Goal: Task Accomplishment & Management: Manage account settings

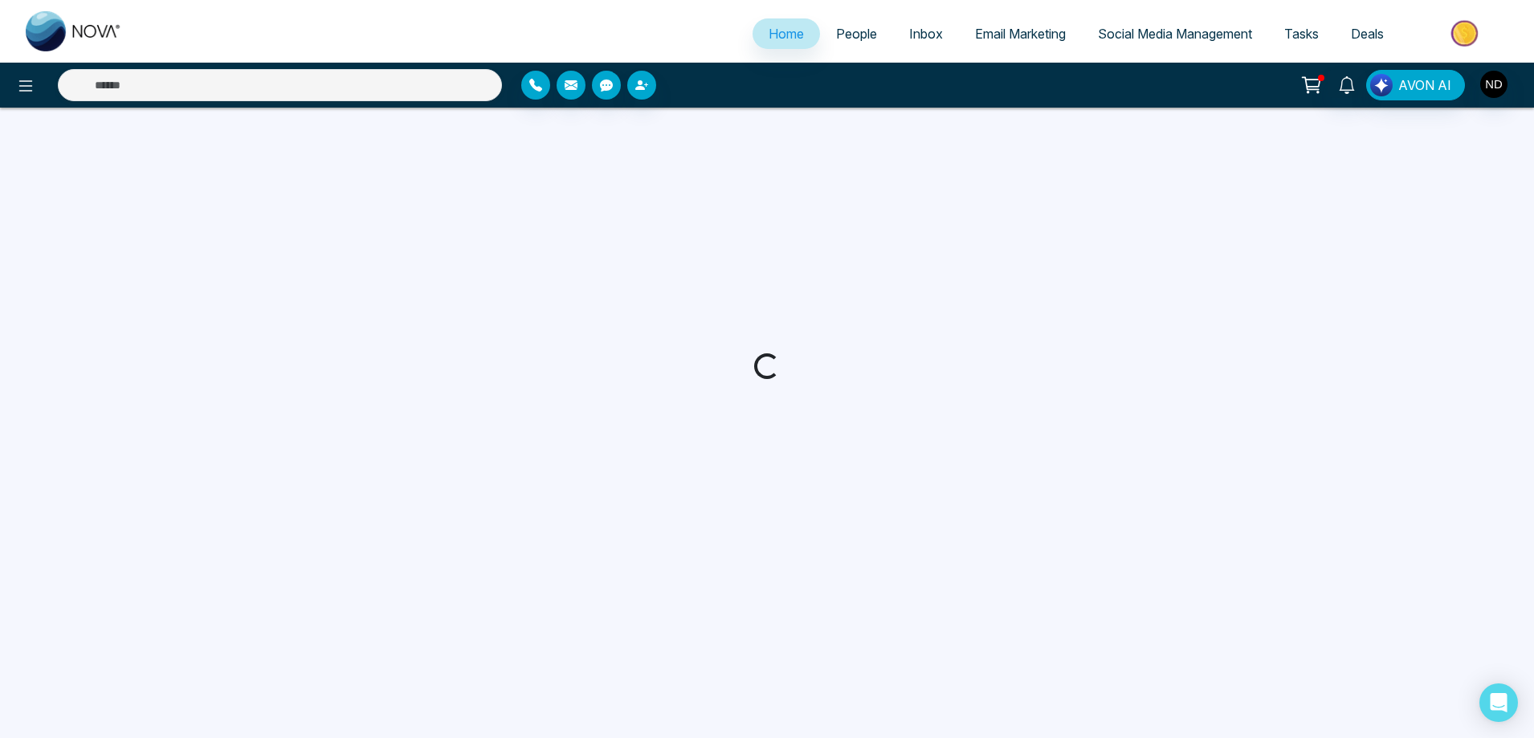
select select "*"
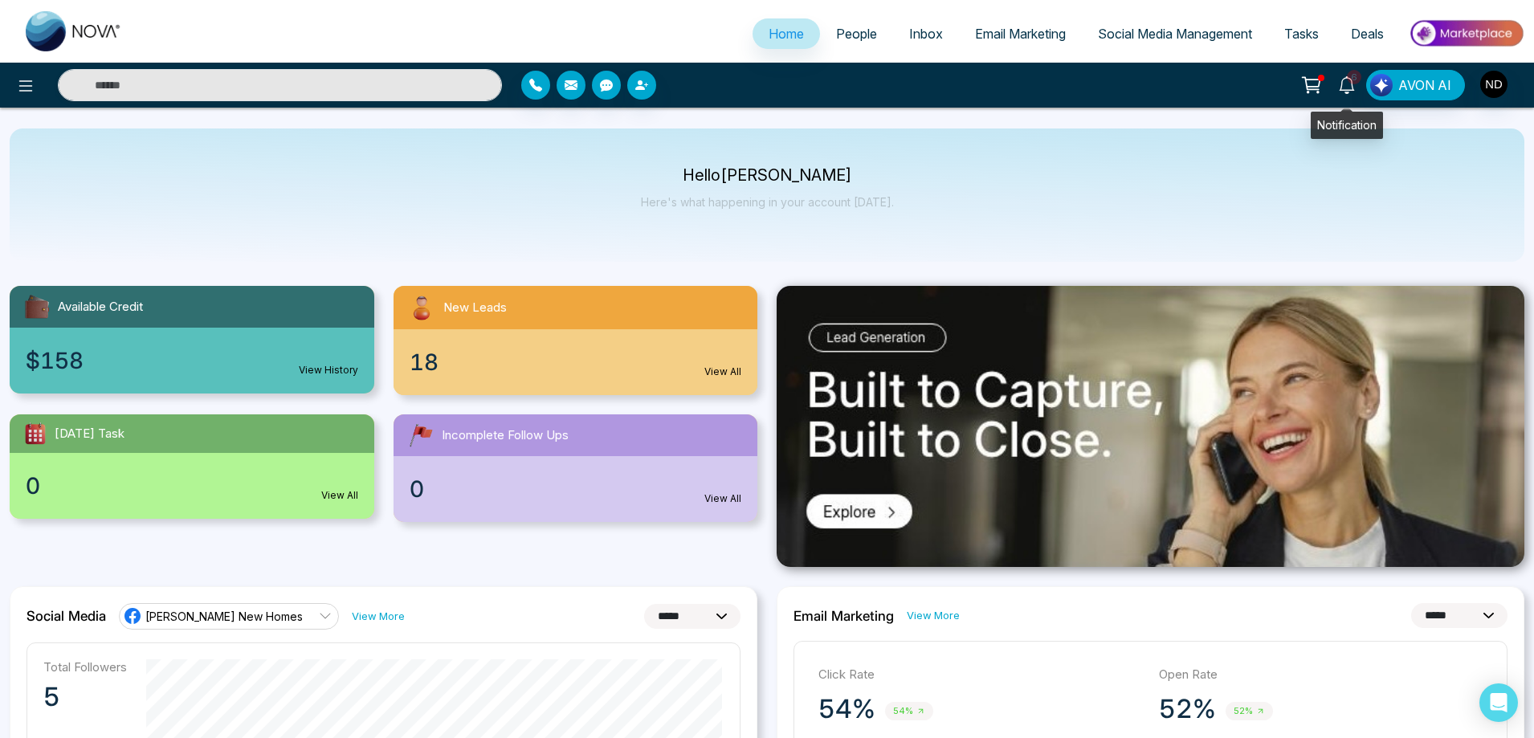
click at [1352, 85] on icon at bounding box center [1347, 85] width 18 height 18
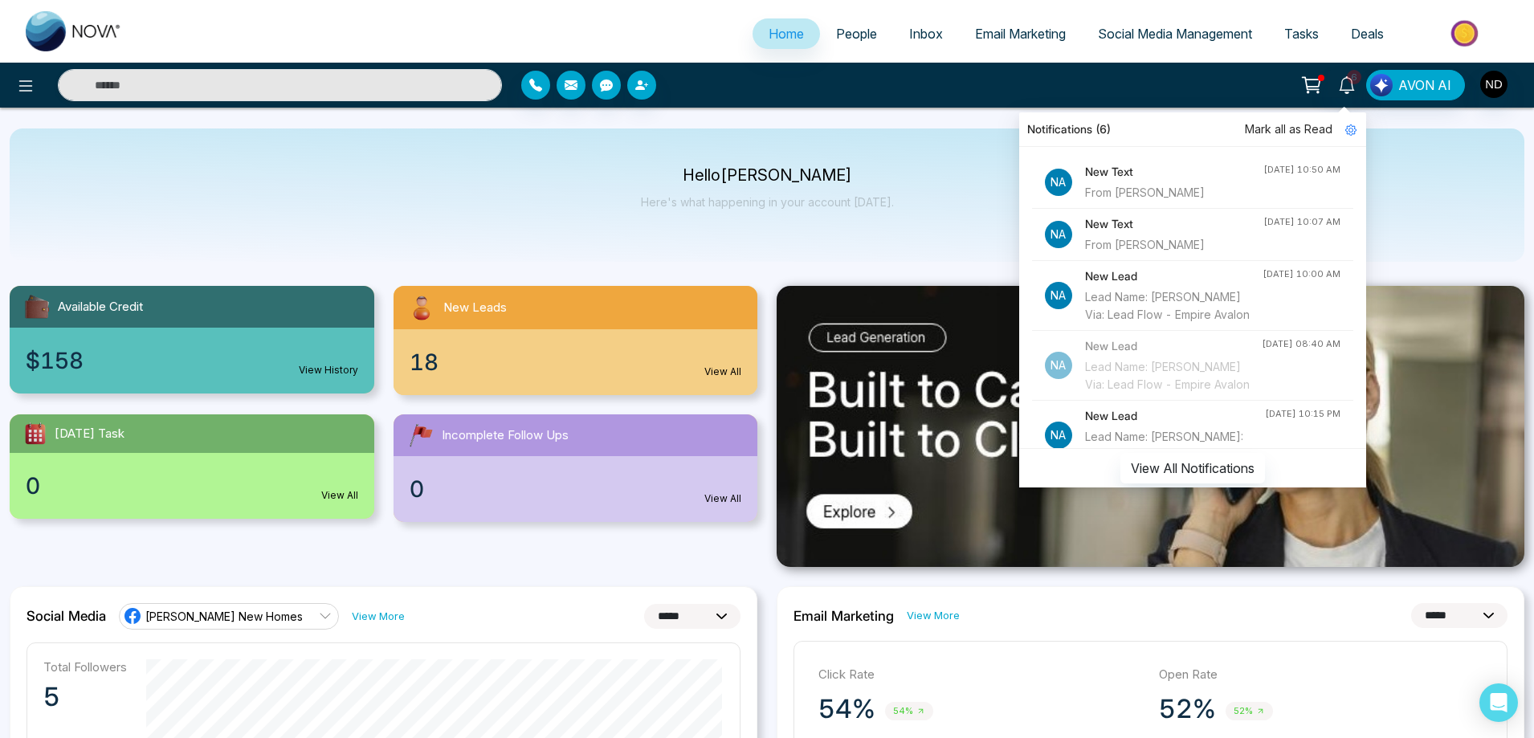
click at [1144, 183] on div "New Text From Shifa Jamal" at bounding box center [1174, 182] width 178 height 39
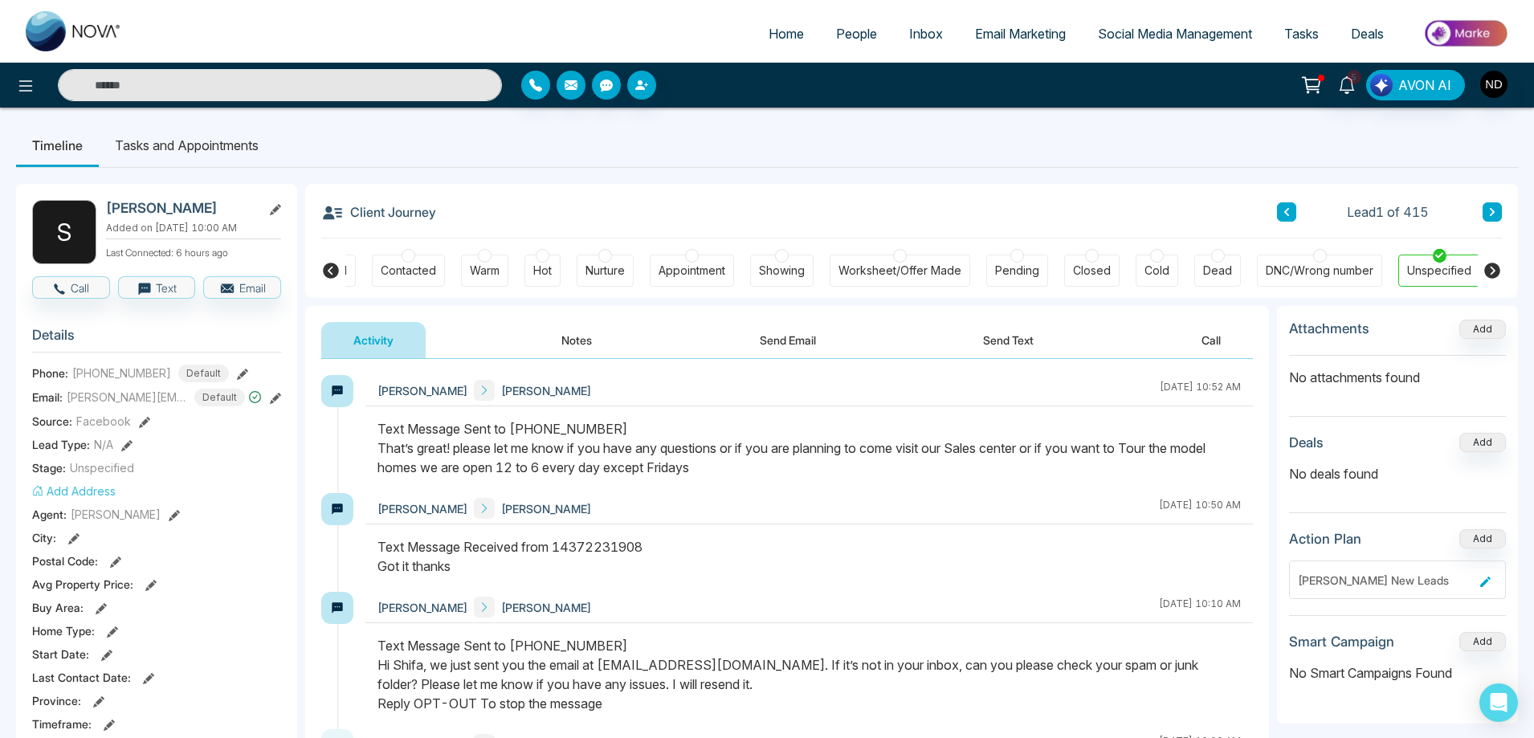
scroll to position [0, 62]
click at [1012, 337] on button "Send Text" at bounding box center [1008, 340] width 115 height 36
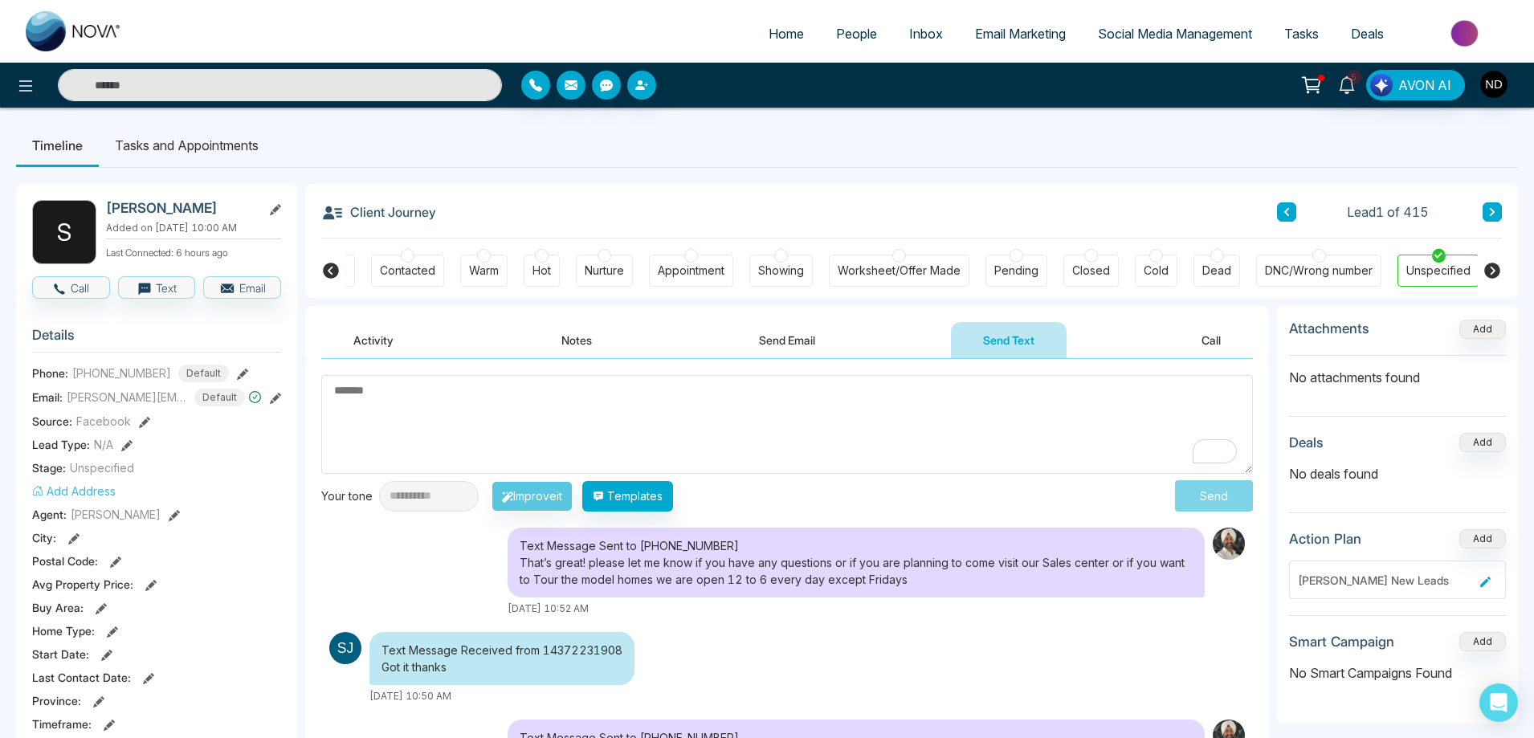
click at [394, 348] on button "Activity" at bounding box center [373, 340] width 104 height 36
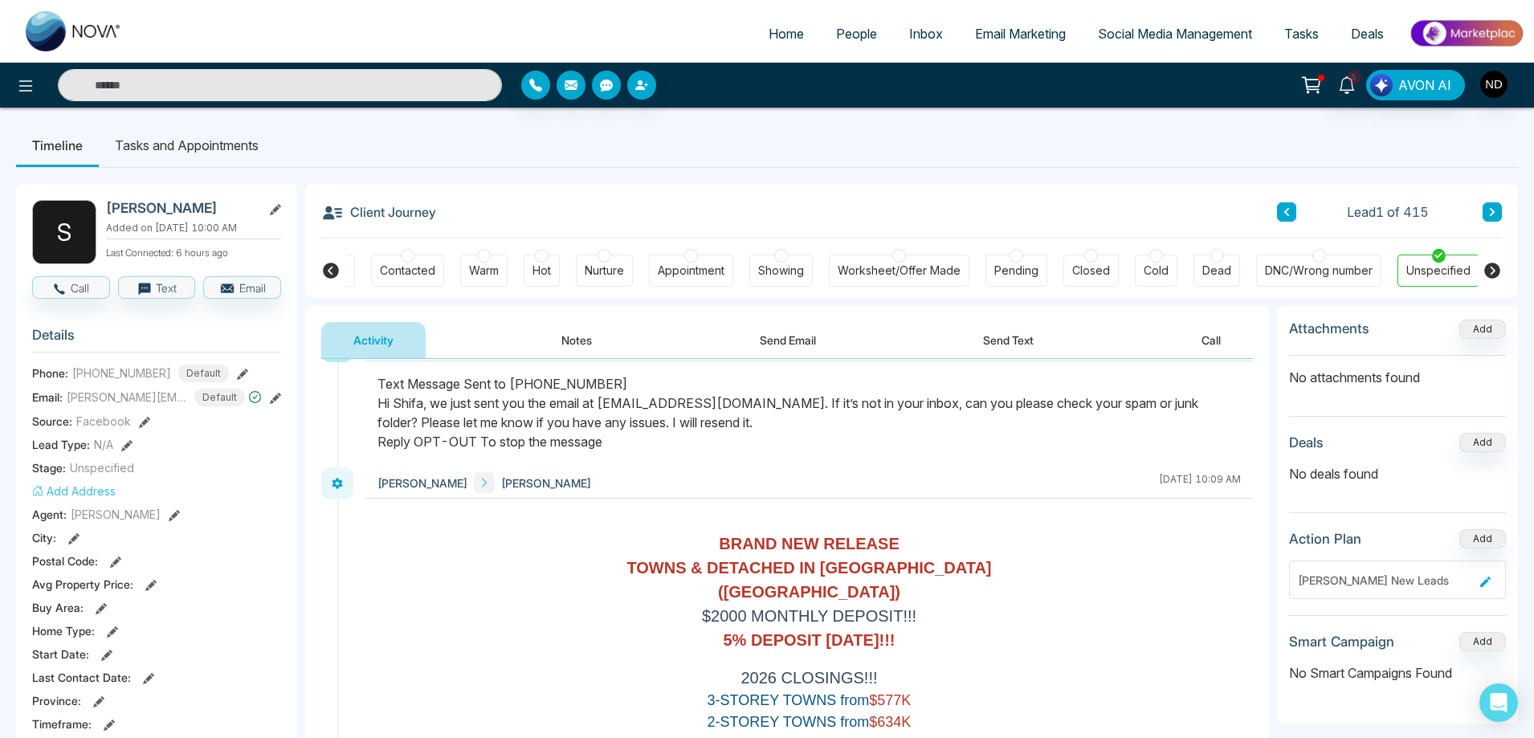
scroll to position [241, 0]
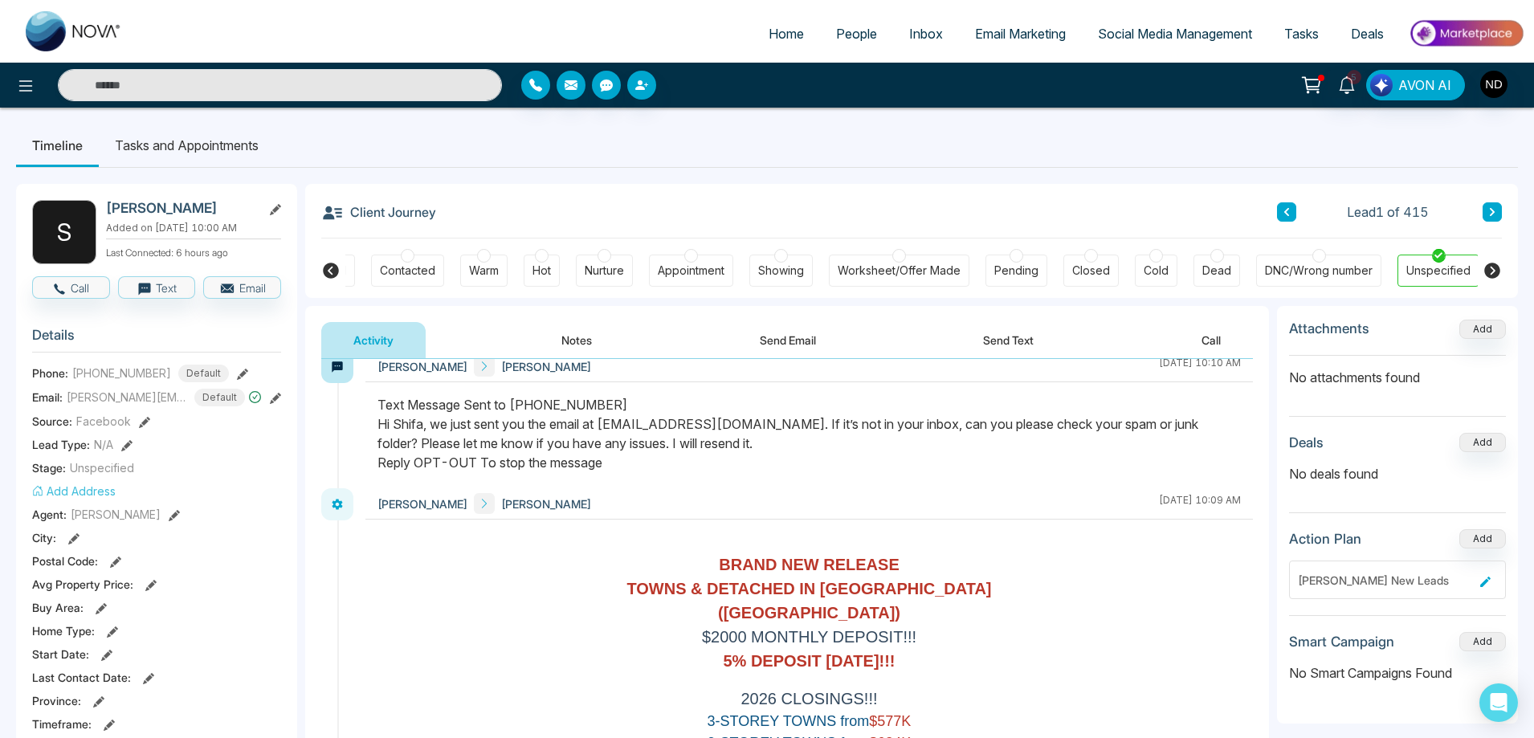
click at [809, 344] on button "Send Email" at bounding box center [788, 340] width 120 height 36
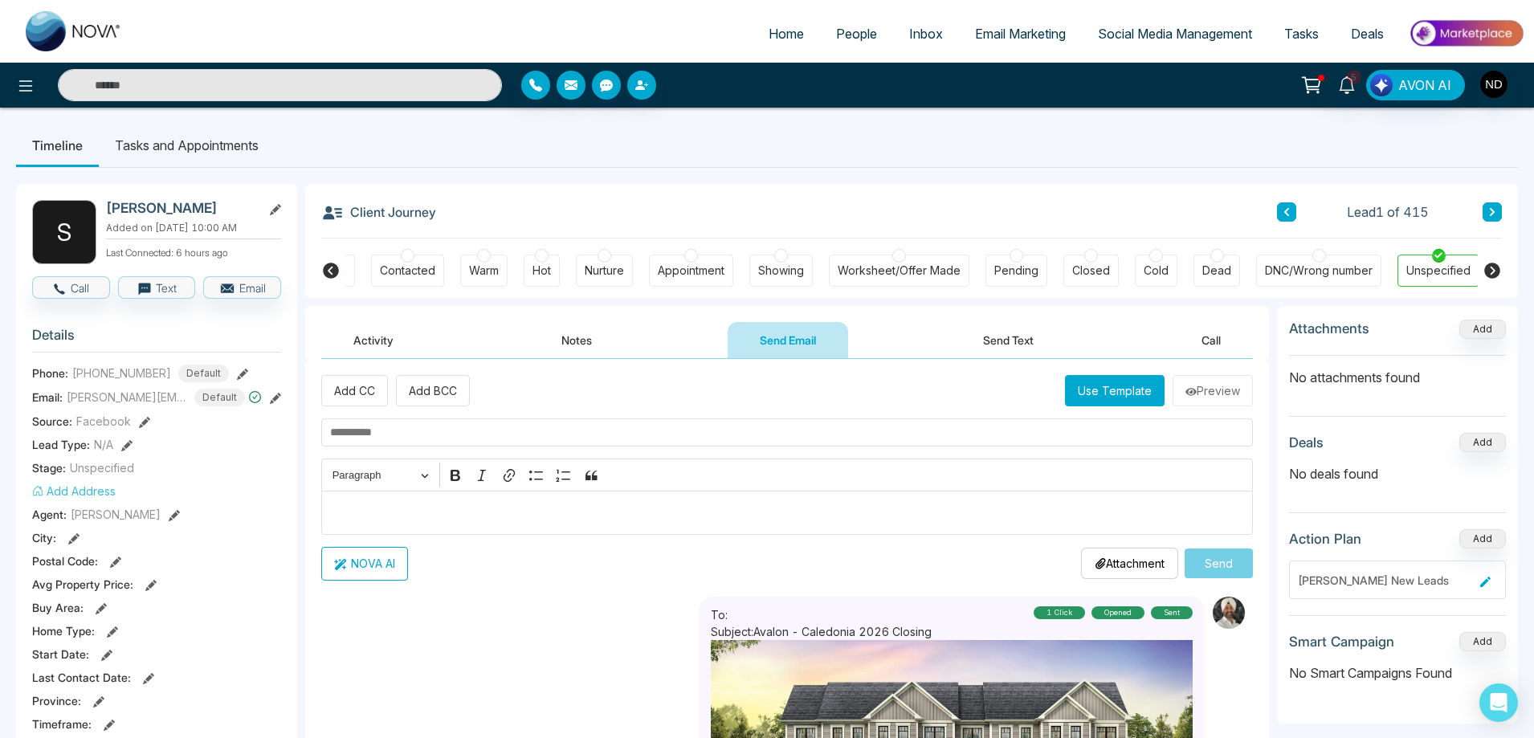
click at [364, 344] on button "Activity" at bounding box center [373, 340] width 104 height 36
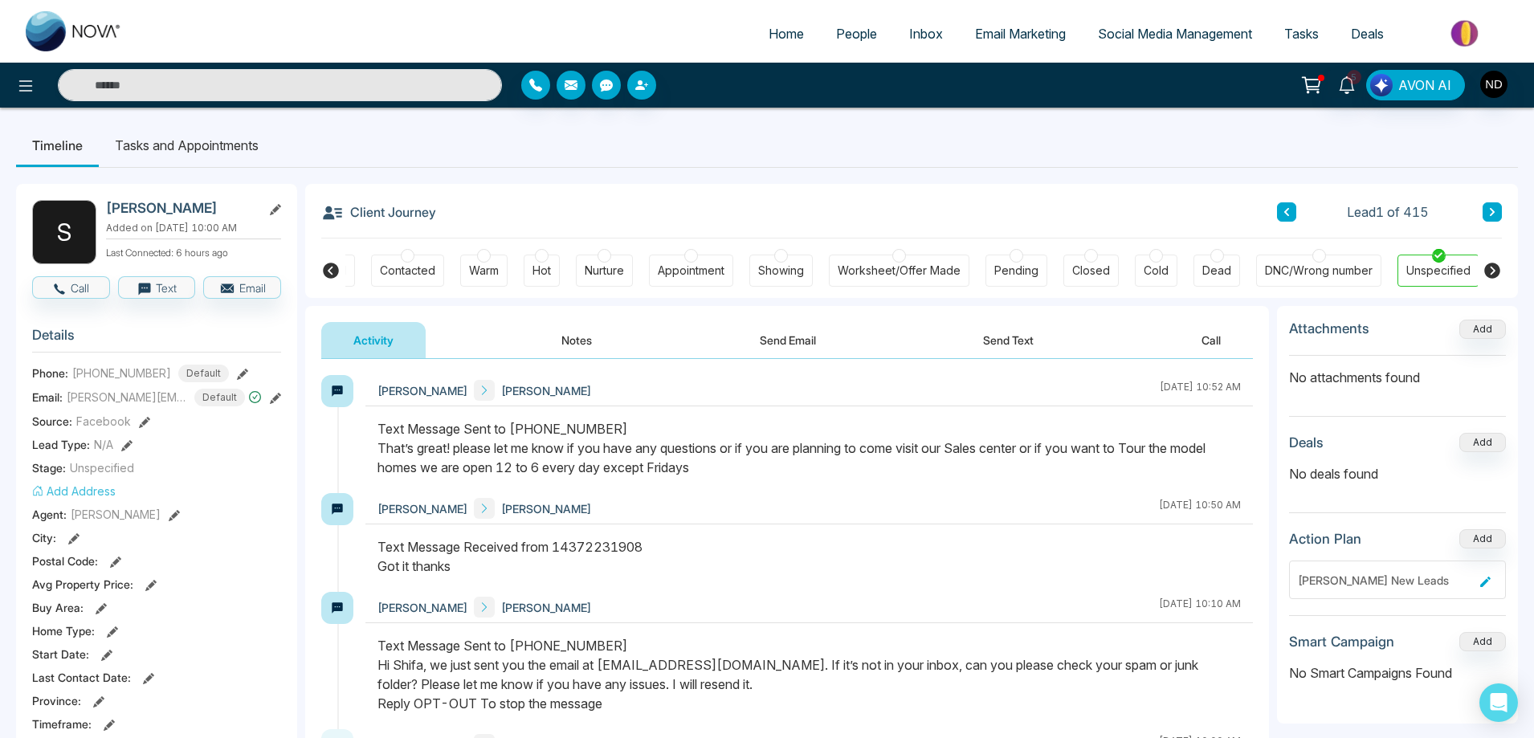
click at [480, 259] on div at bounding box center [484, 256] width 14 height 14
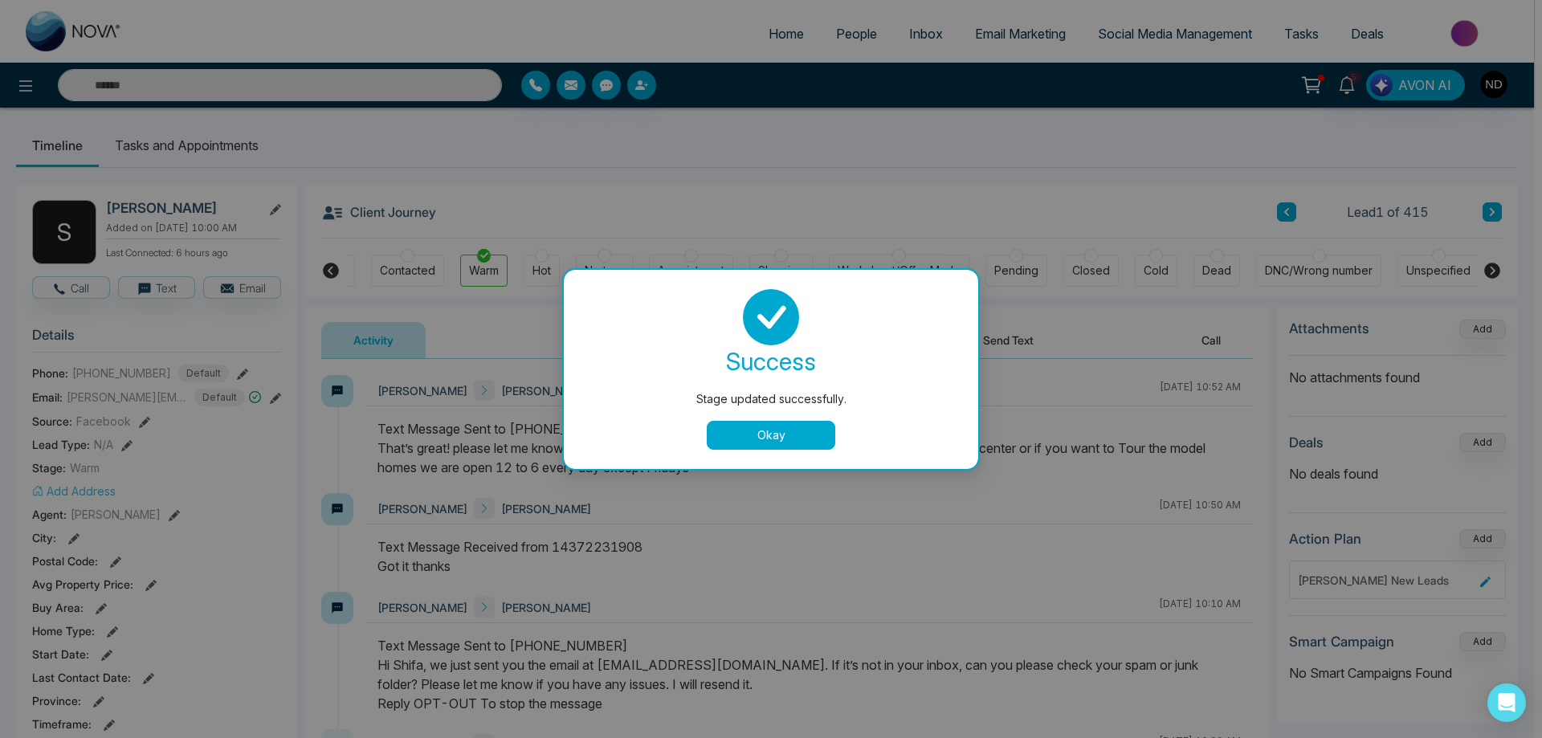
click at [1003, 203] on div "Stage updated successfully. success Stage updated successfully. Okay" at bounding box center [771, 369] width 1542 height 738
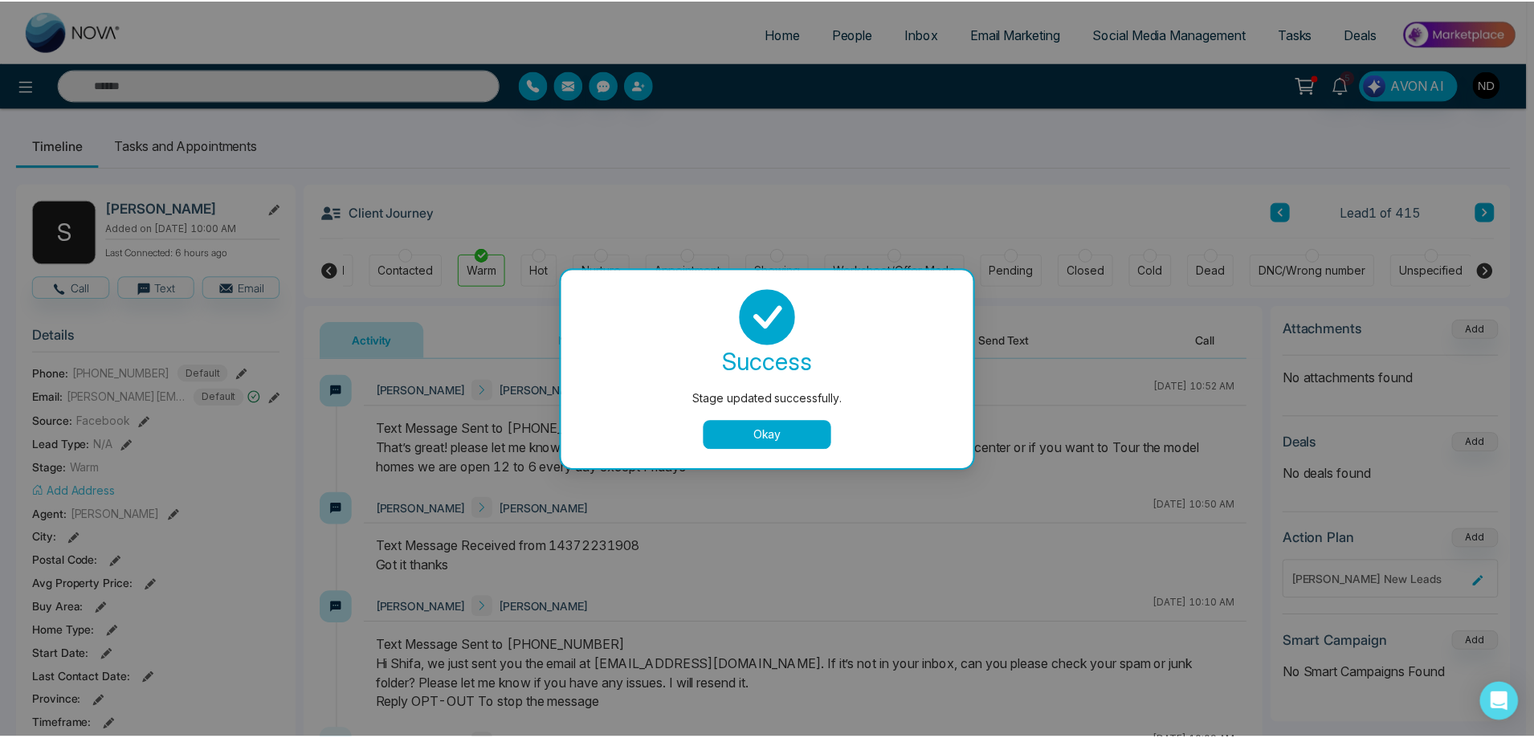
scroll to position [0, 54]
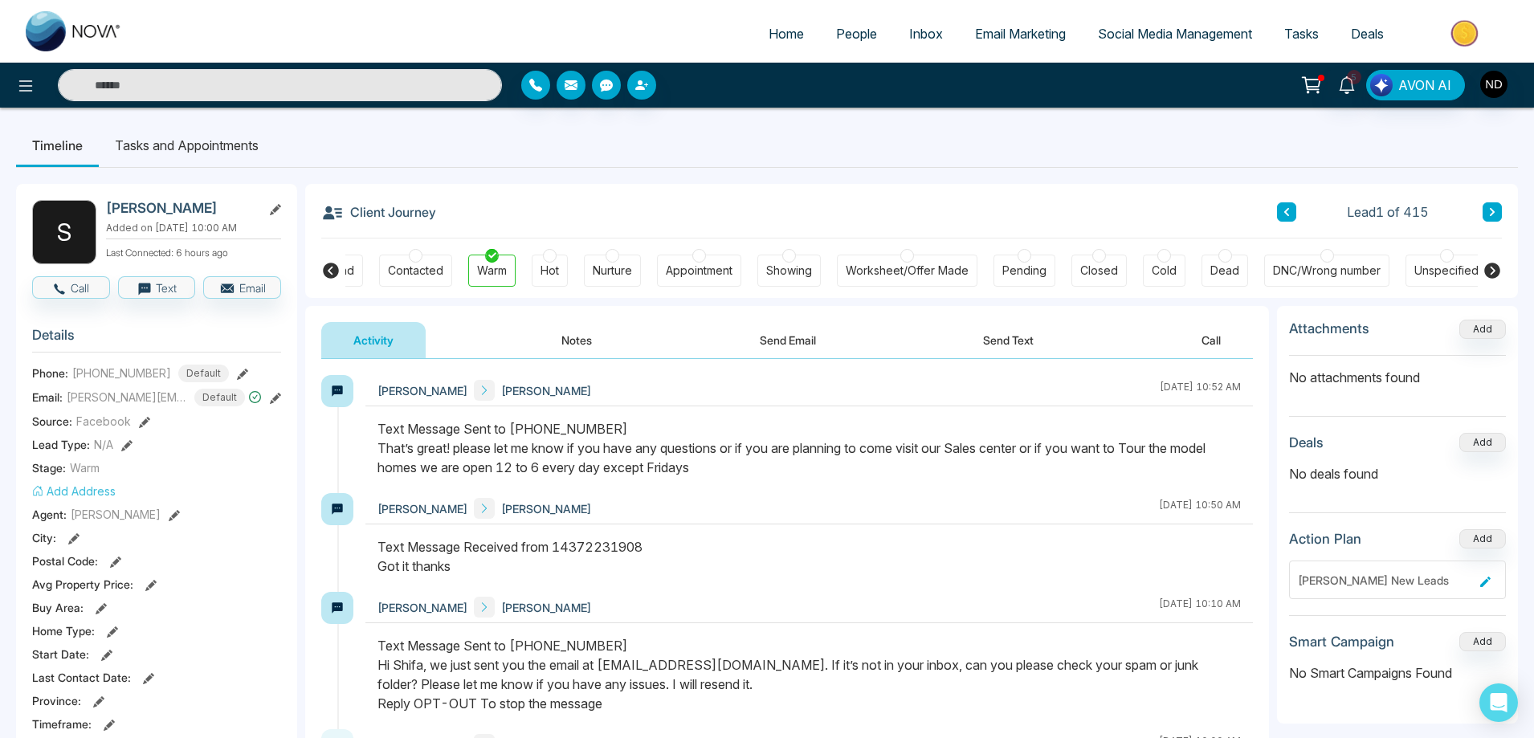
click at [817, 203] on div "Client Journey Lead 1 of 415" at bounding box center [911, 211] width 1181 height 55
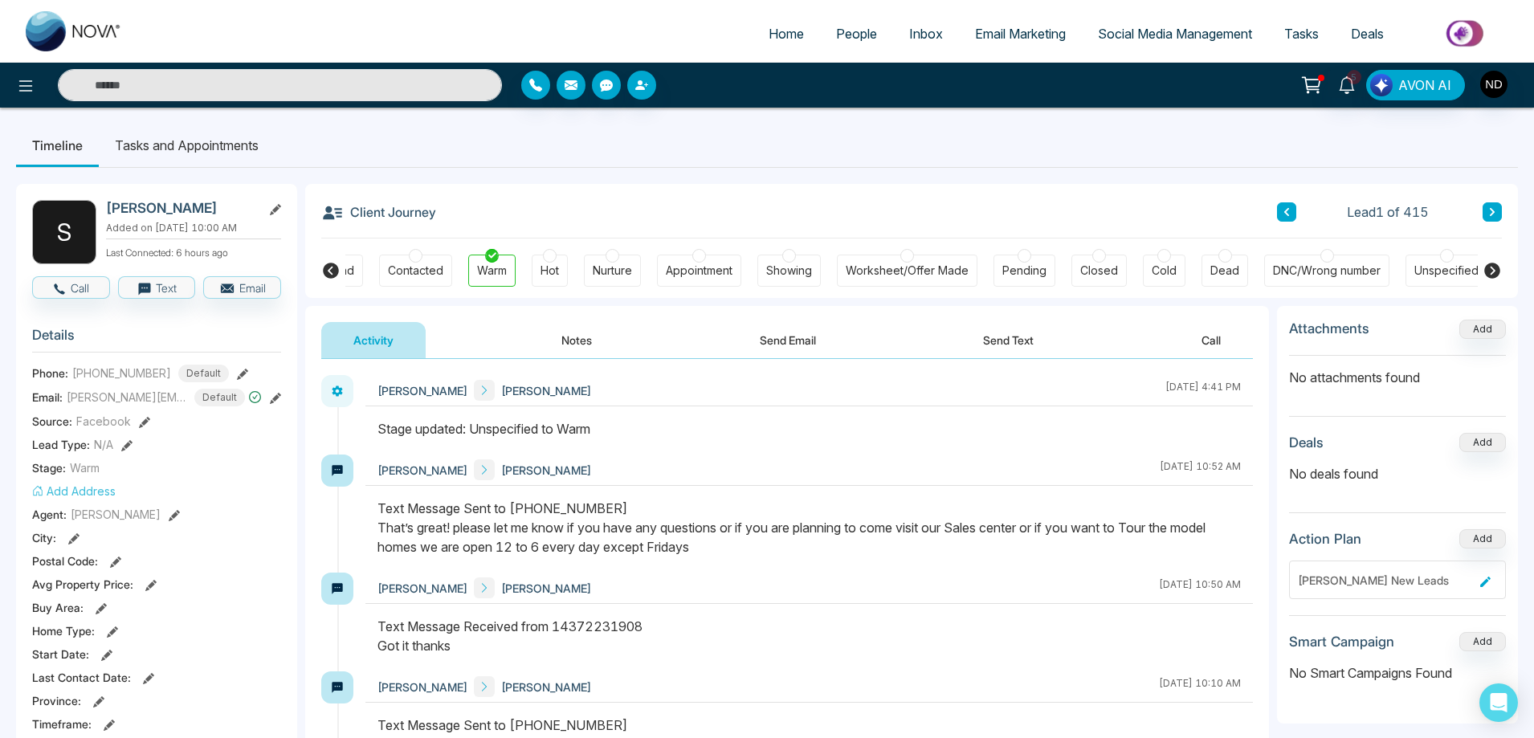
click at [796, 341] on button "Send Email" at bounding box center [788, 340] width 120 height 36
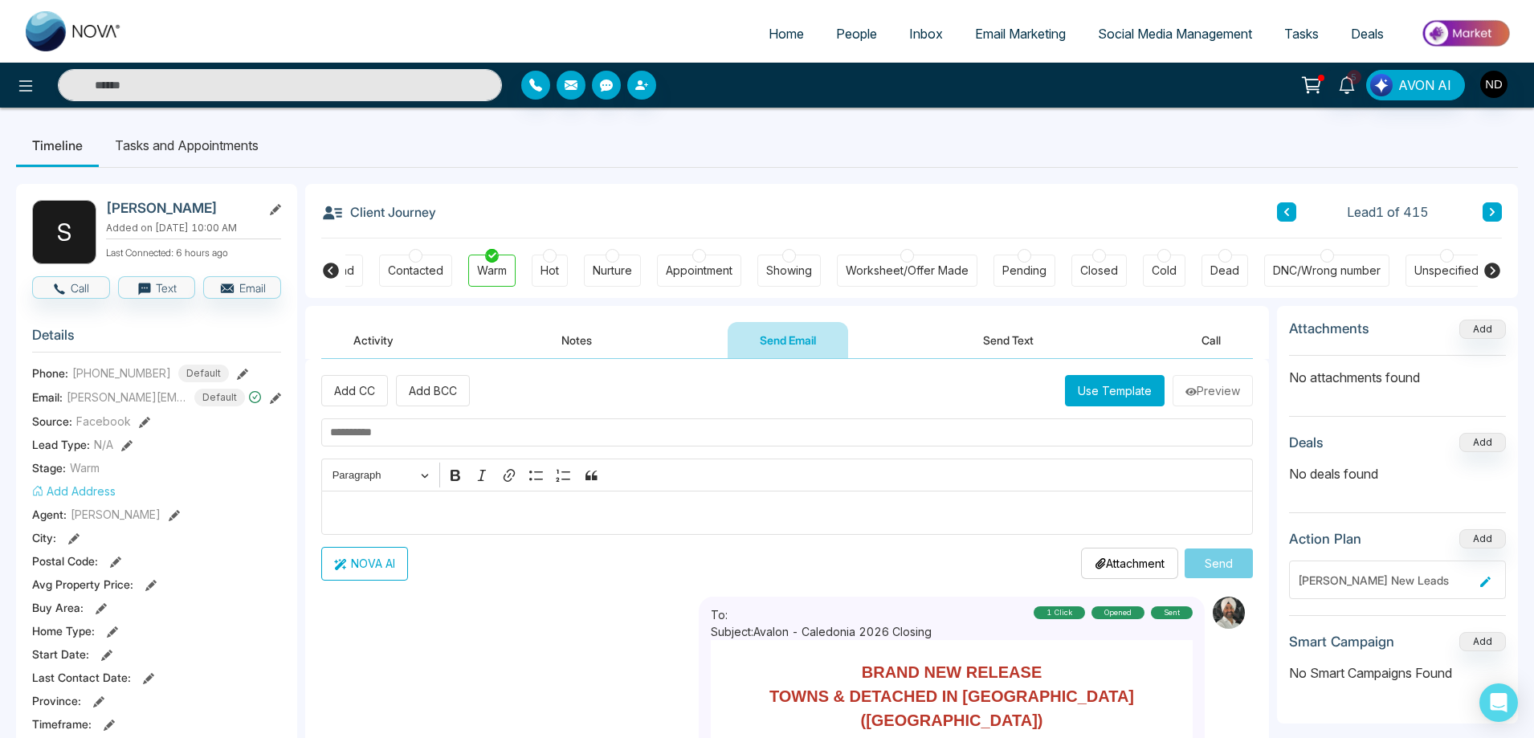
click at [1093, 388] on button "Use Template" at bounding box center [1115, 390] width 100 height 31
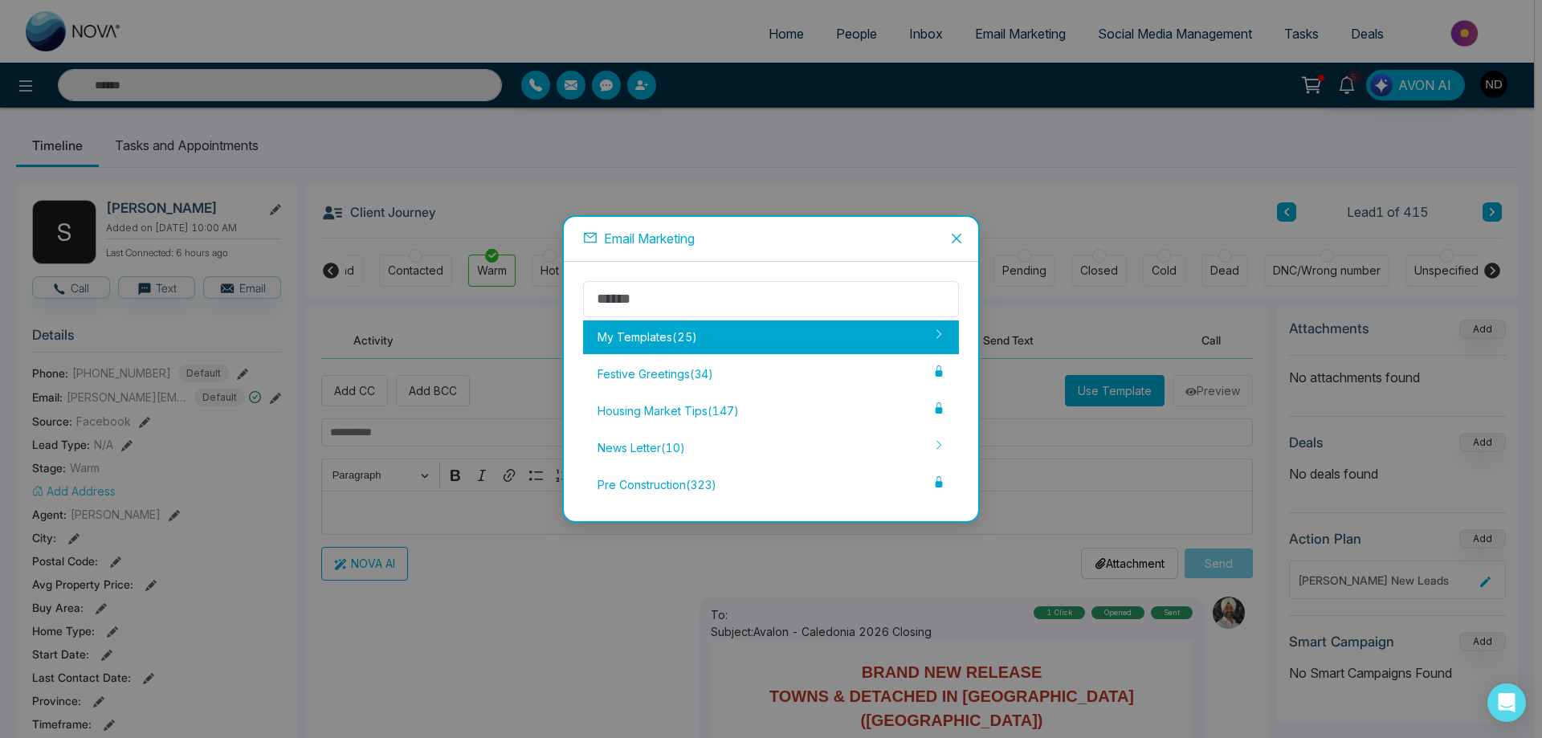
click at [750, 339] on div "My Templates ( 25 )" at bounding box center [771, 338] width 376 height 34
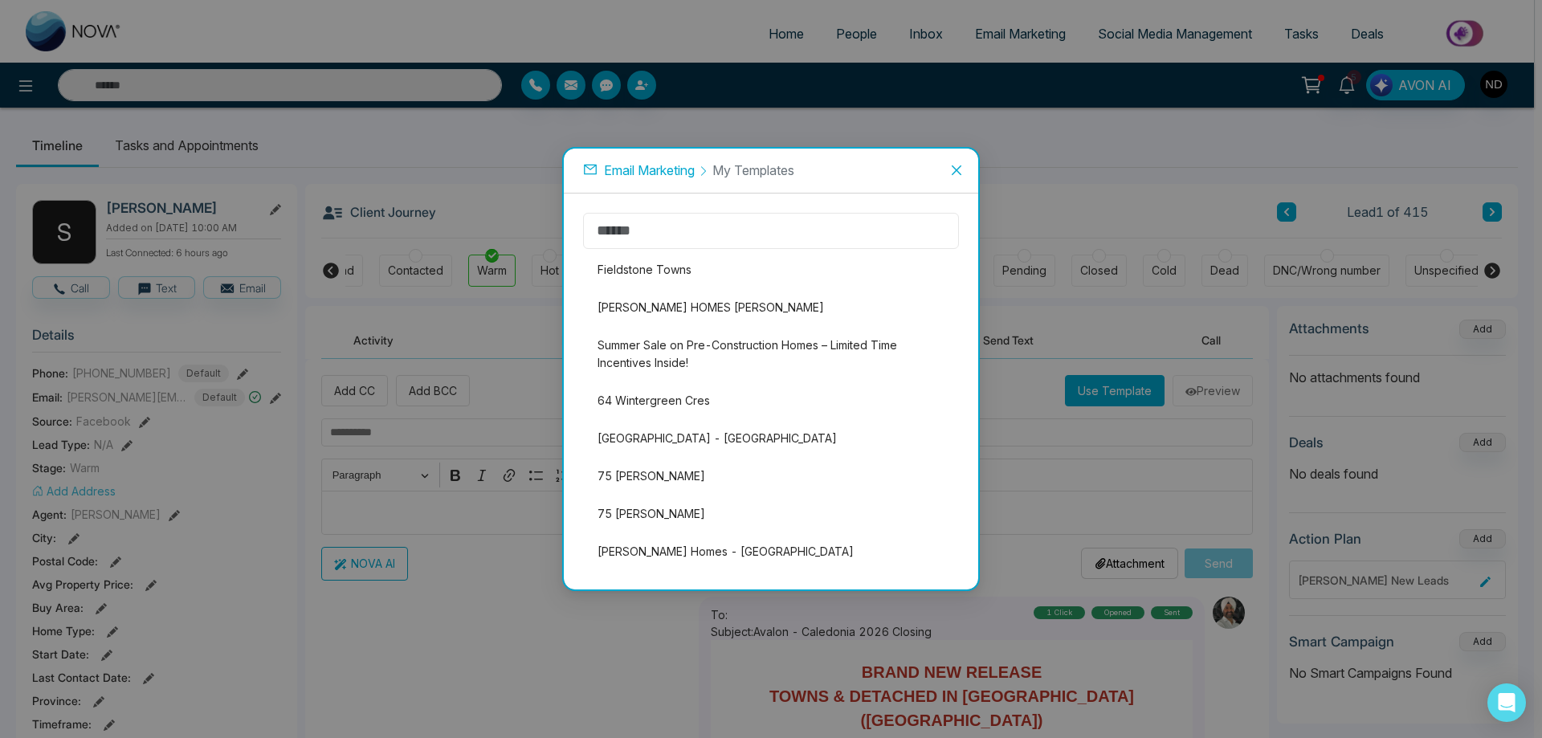
click at [724, 227] on input "text" at bounding box center [771, 231] width 376 height 36
click at [696, 271] on li "Fieldstone Towns" at bounding box center [771, 270] width 376 height 34
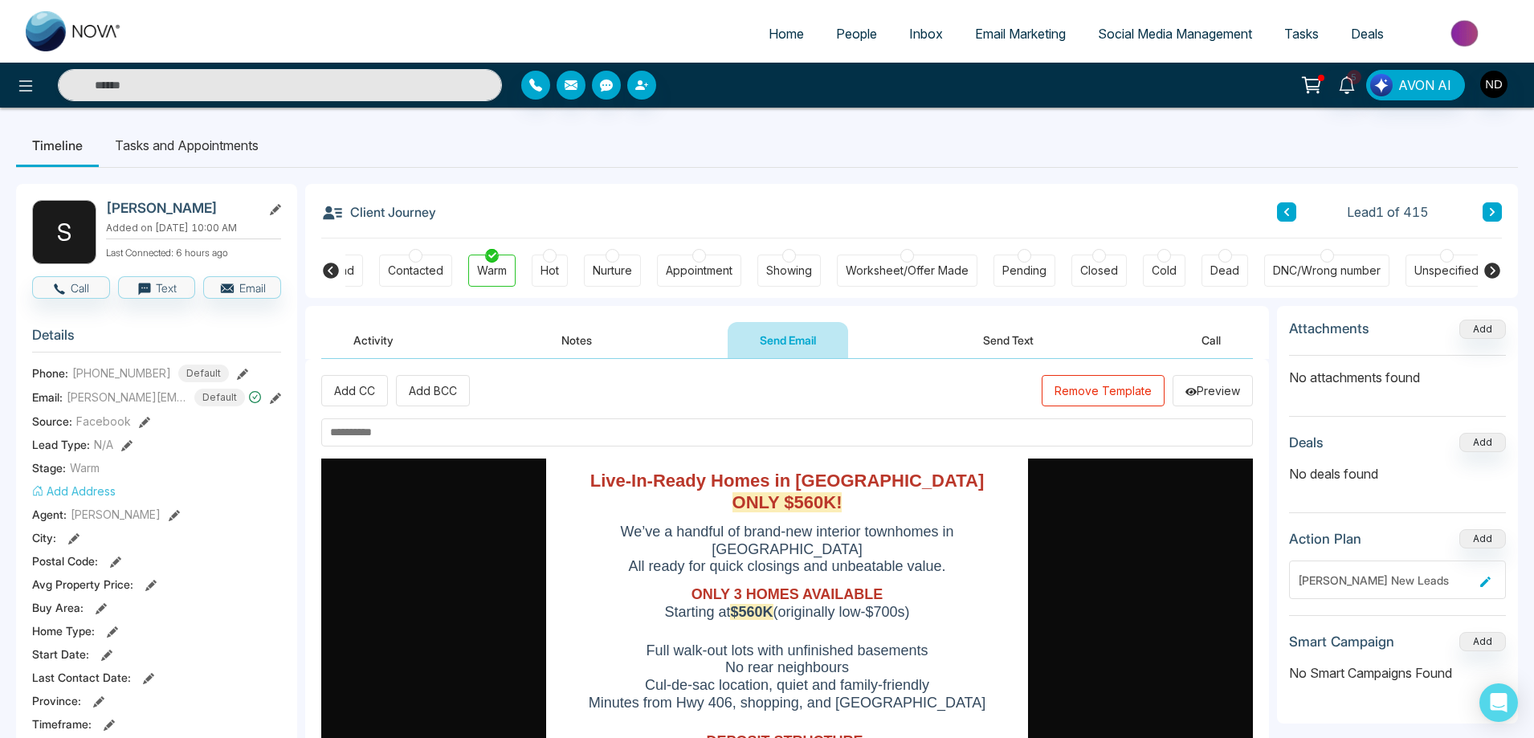
click at [1099, 390] on button "Remove Template" at bounding box center [1103, 390] width 123 height 31
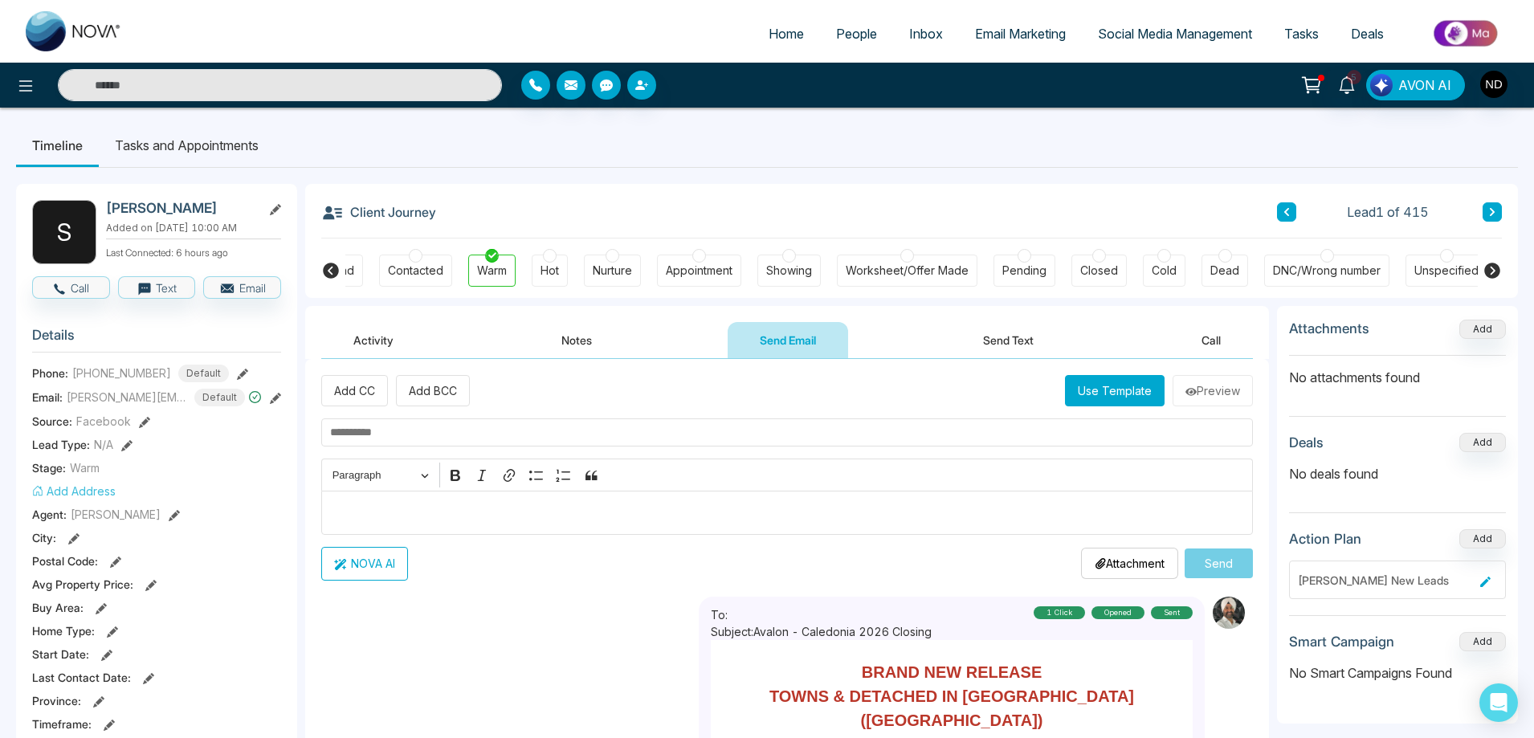
click at [1005, 35] on span "Email Marketing" at bounding box center [1020, 34] width 91 height 16
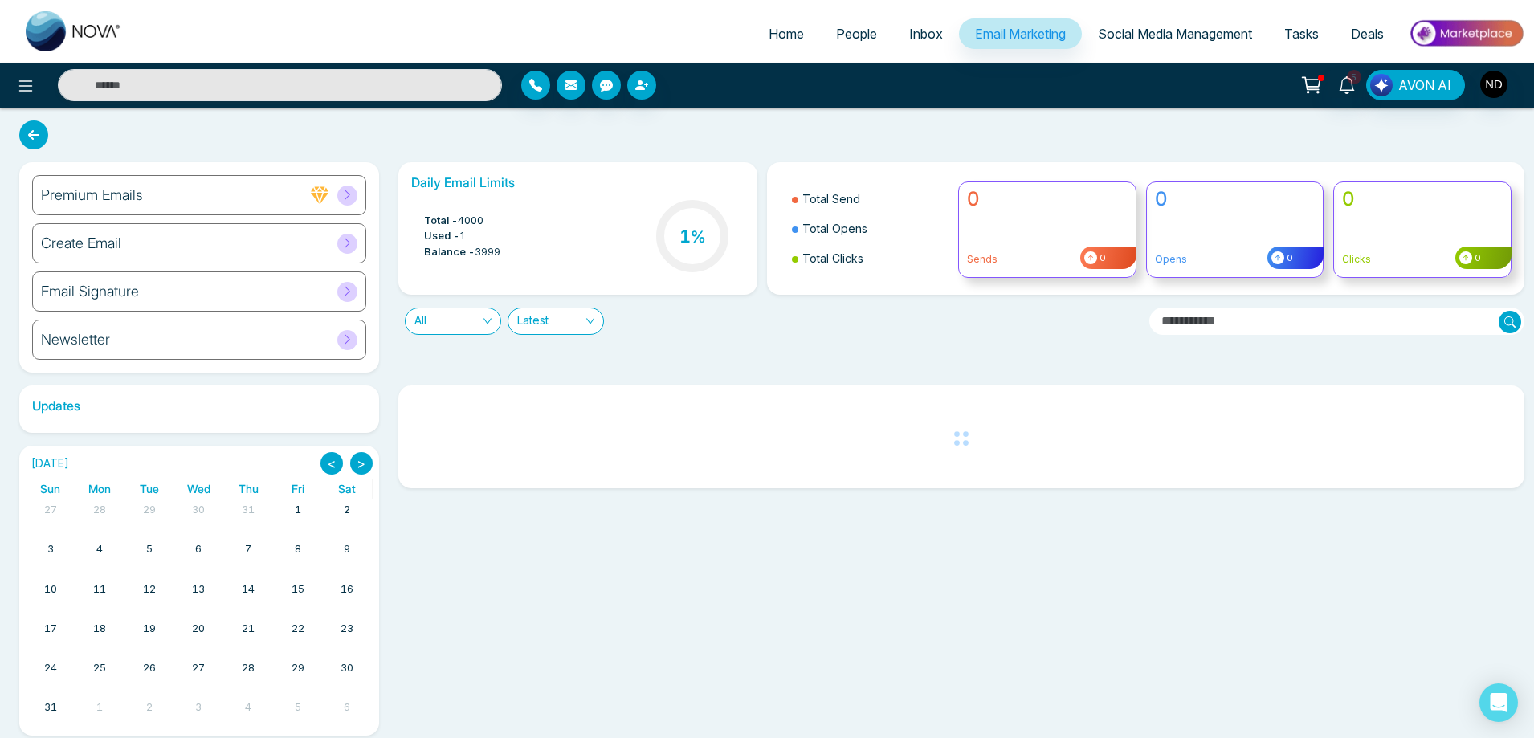
click at [67, 244] on h6 "Create Email" at bounding box center [81, 244] width 80 height 18
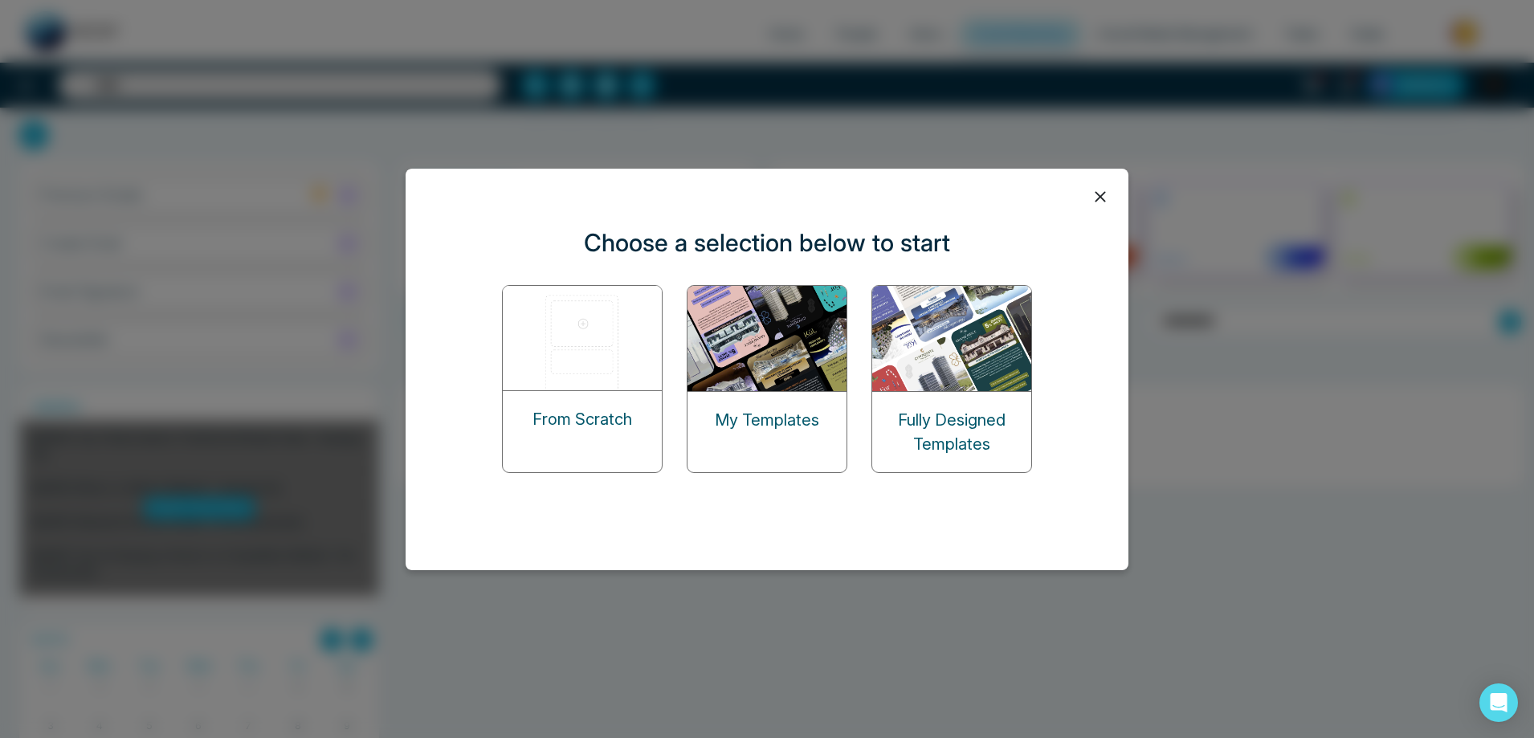
click at [731, 351] on img at bounding box center [768, 338] width 161 height 105
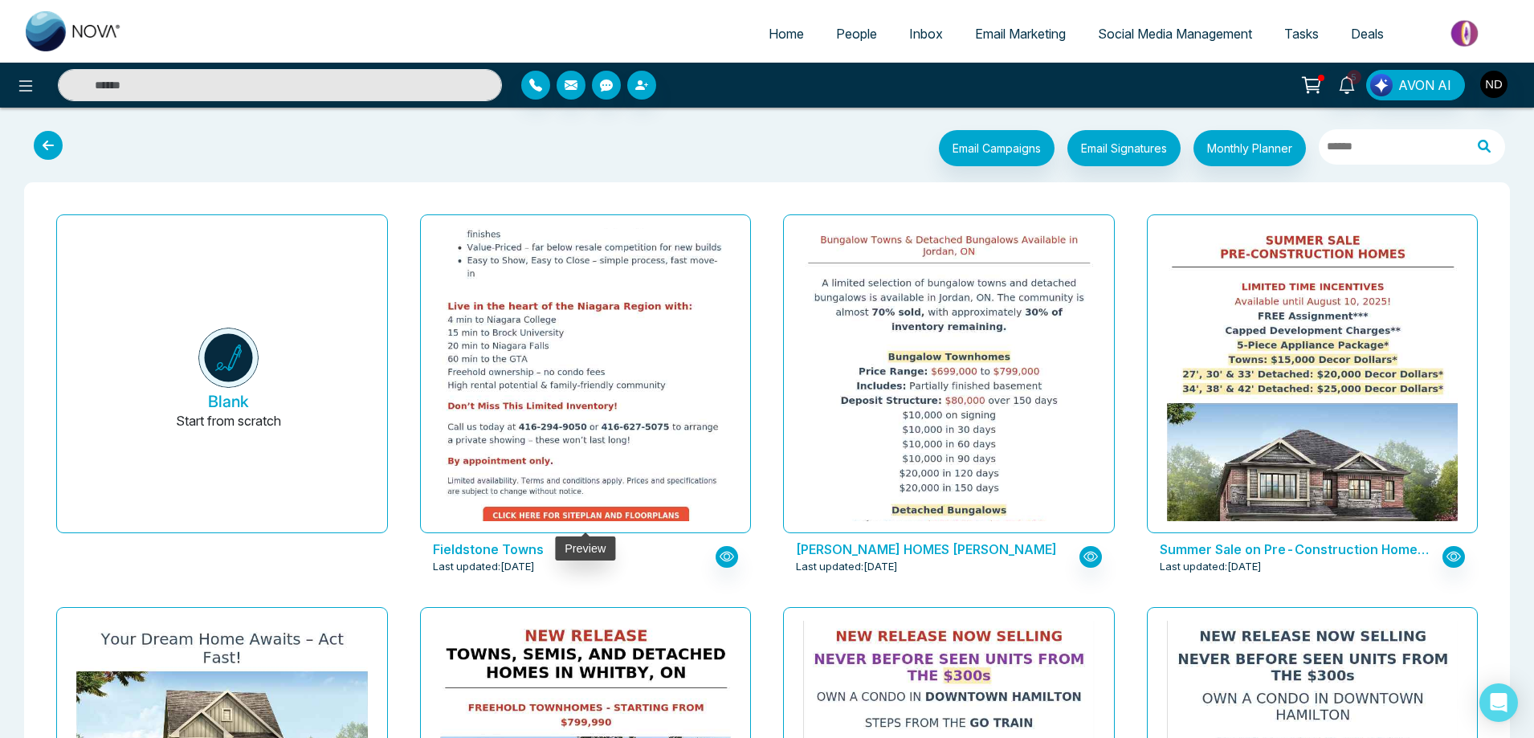
click at [565, 359] on img at bounding box center [585, 177] width 582 height 712
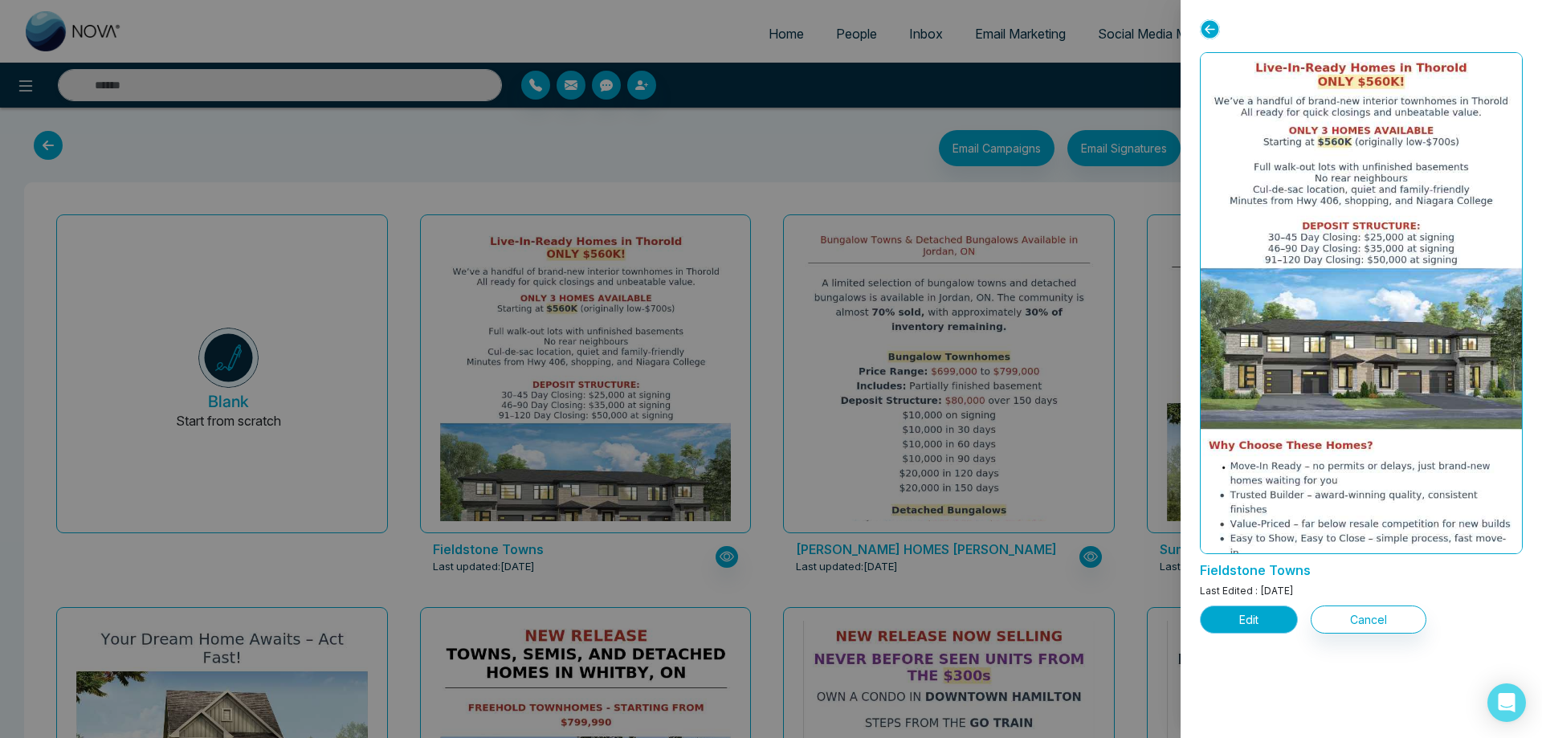
click at [1243, 625] on button "Edit" at bounding box center [1249, 620] width 98 height 28
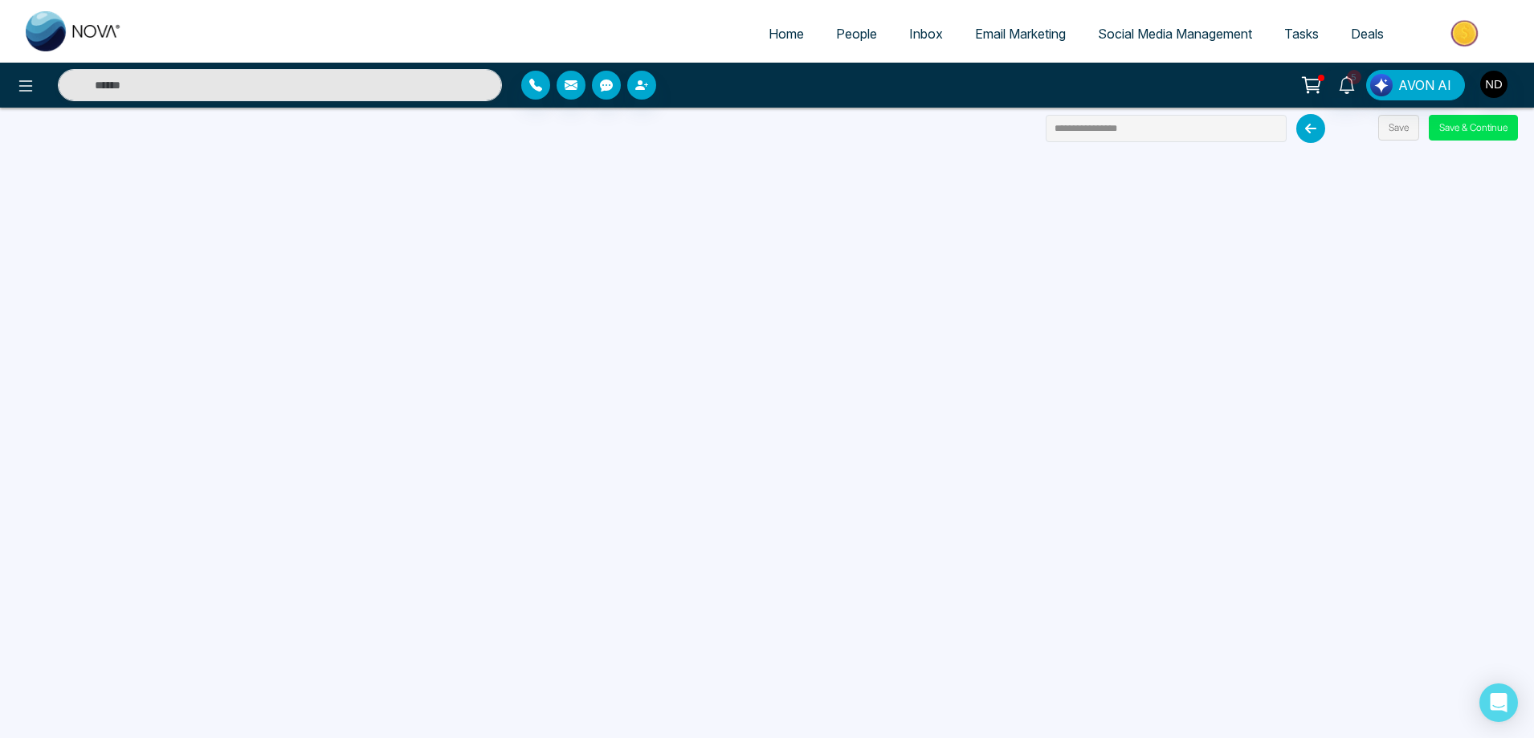
click at [1019, 31] on span "Email Marketing" at bounding box center [1020, 34] width 91 height 16
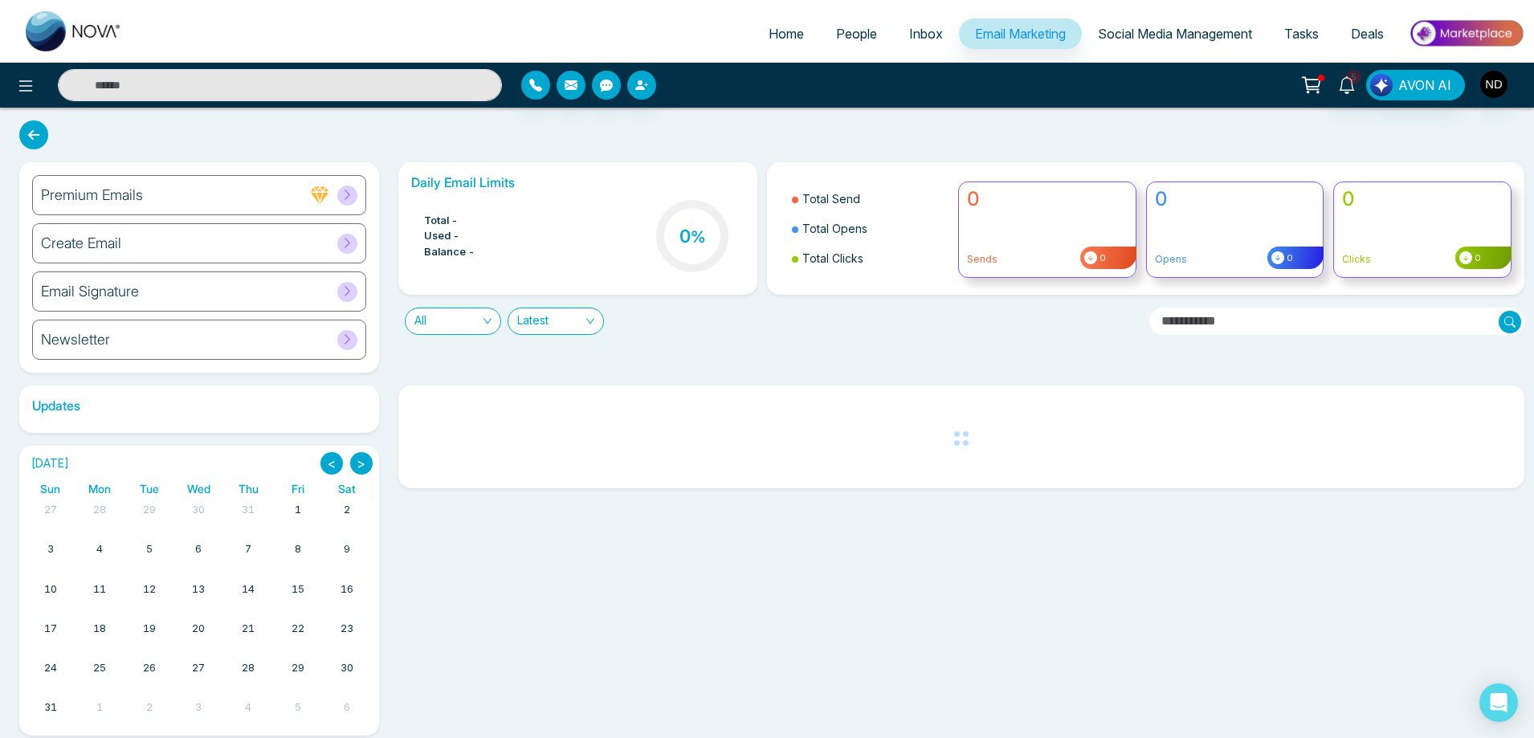
click at [102, 243] on h6 "Create Email" at bounding box center [81, 244] width 80 height 18
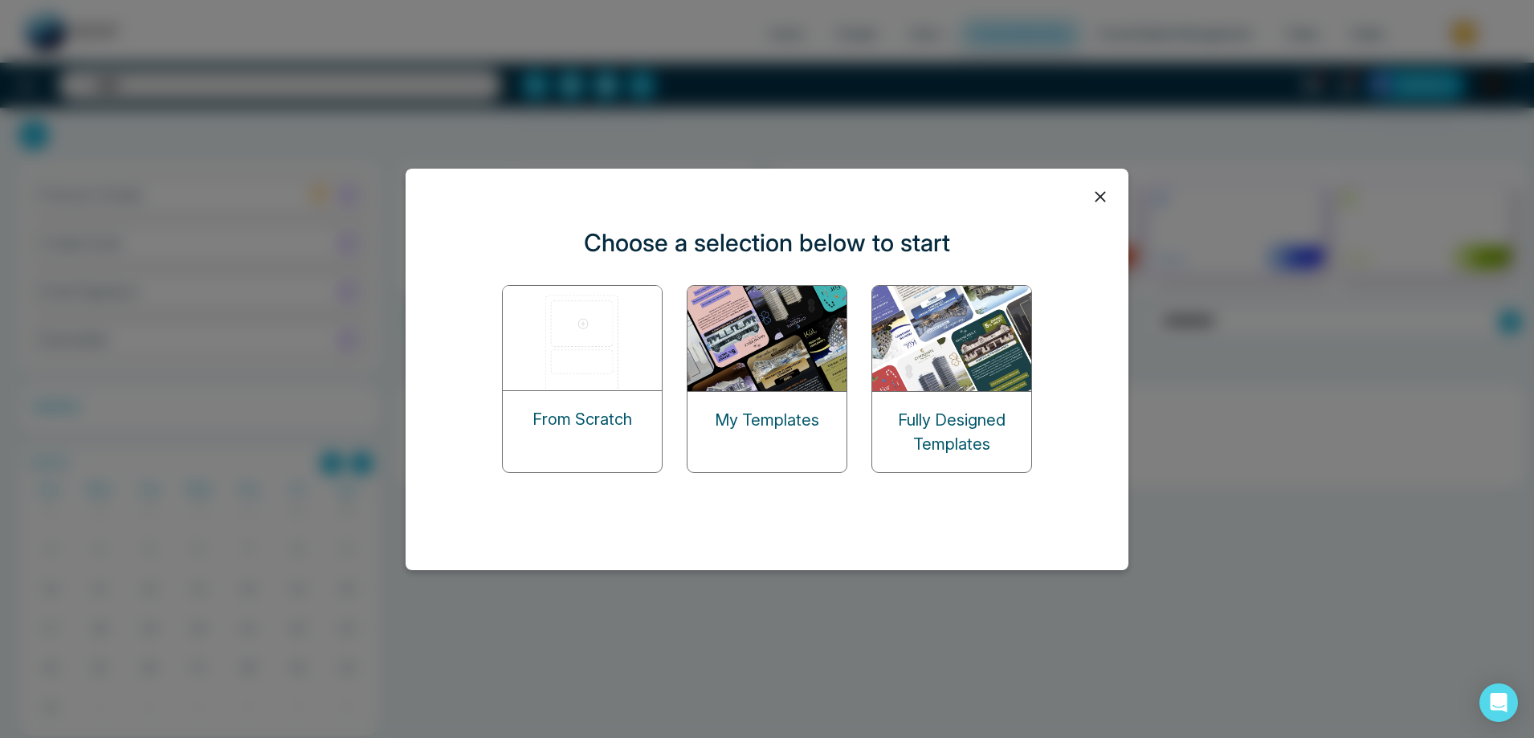
click at [763, 333] on img at bounding box center [768, 338] width 161 height 105
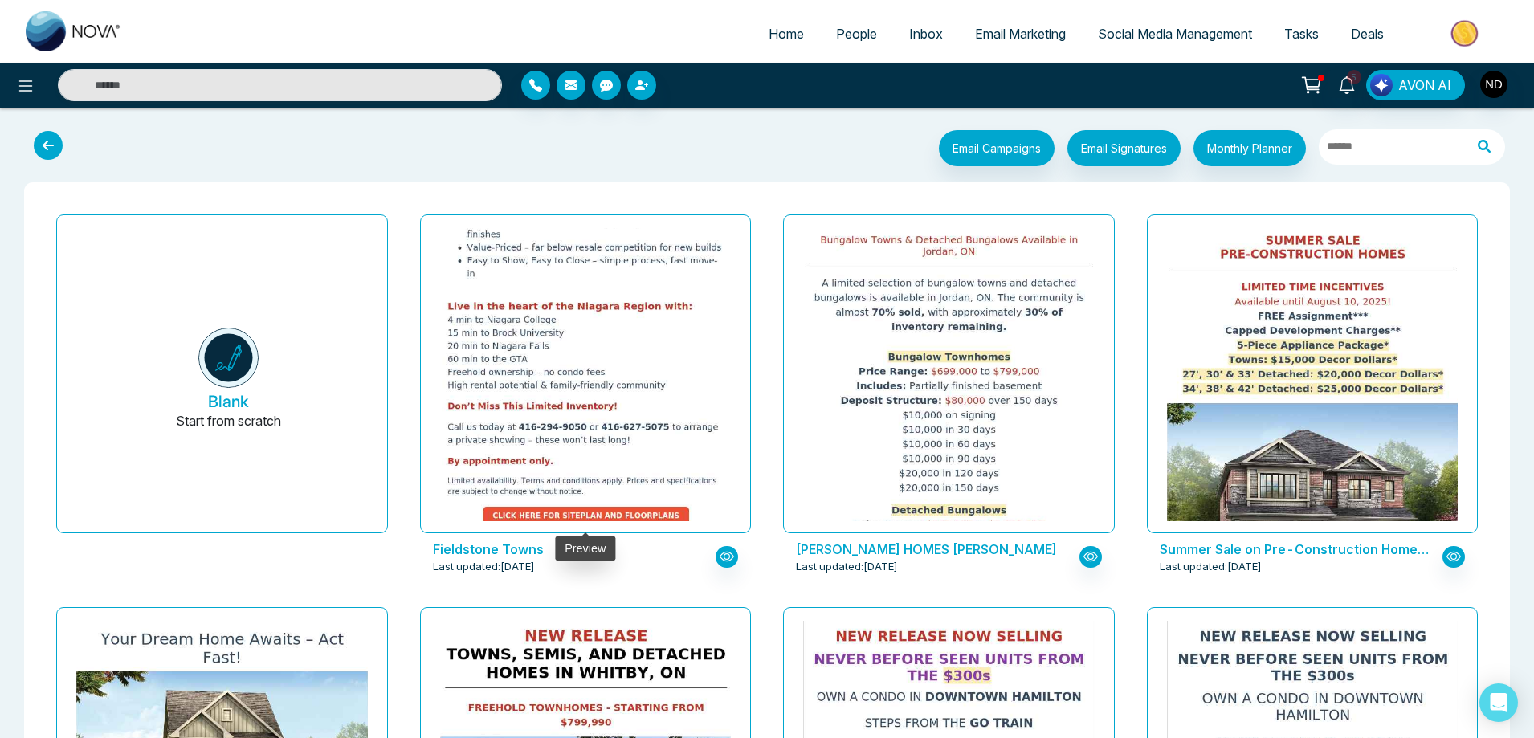
click at [605, 365] on img at bounding box center [585, 177] width 582 height 712
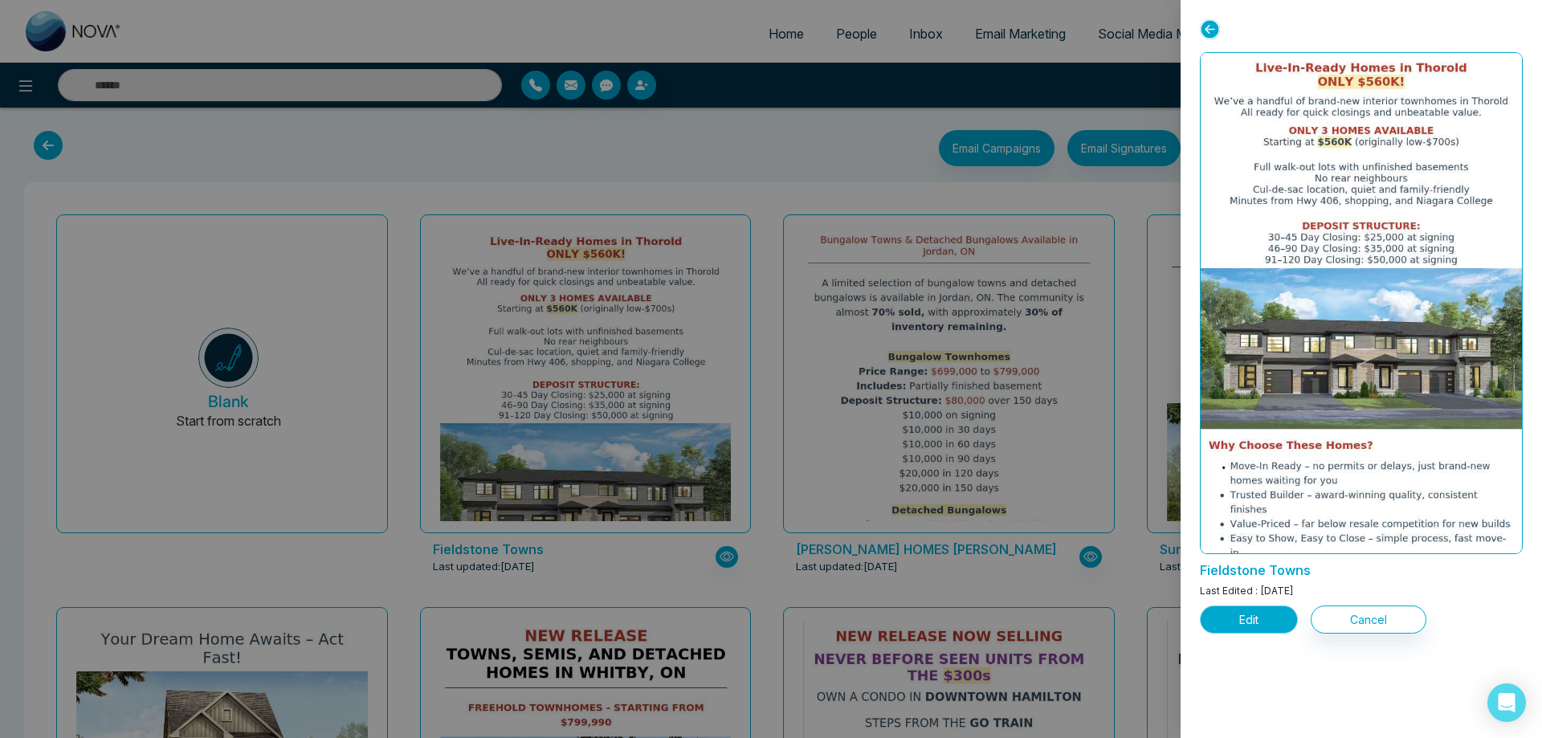
click at [1252, 619] on button "Edit" at bounding box center [1249, 620] width 98 height 28
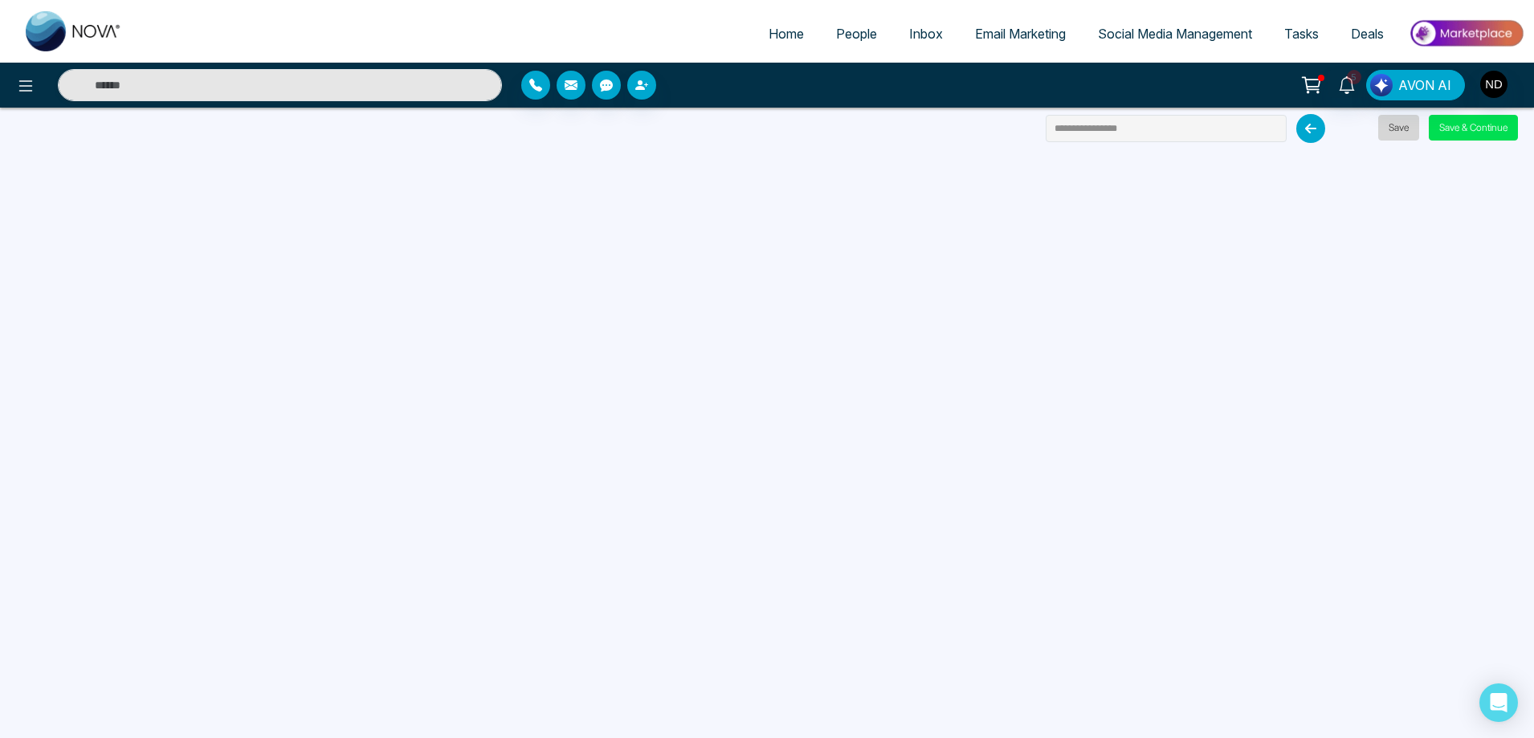
click at [1405, 128] on button "Save" at bounding box center [1398, 128] width 41 height 26
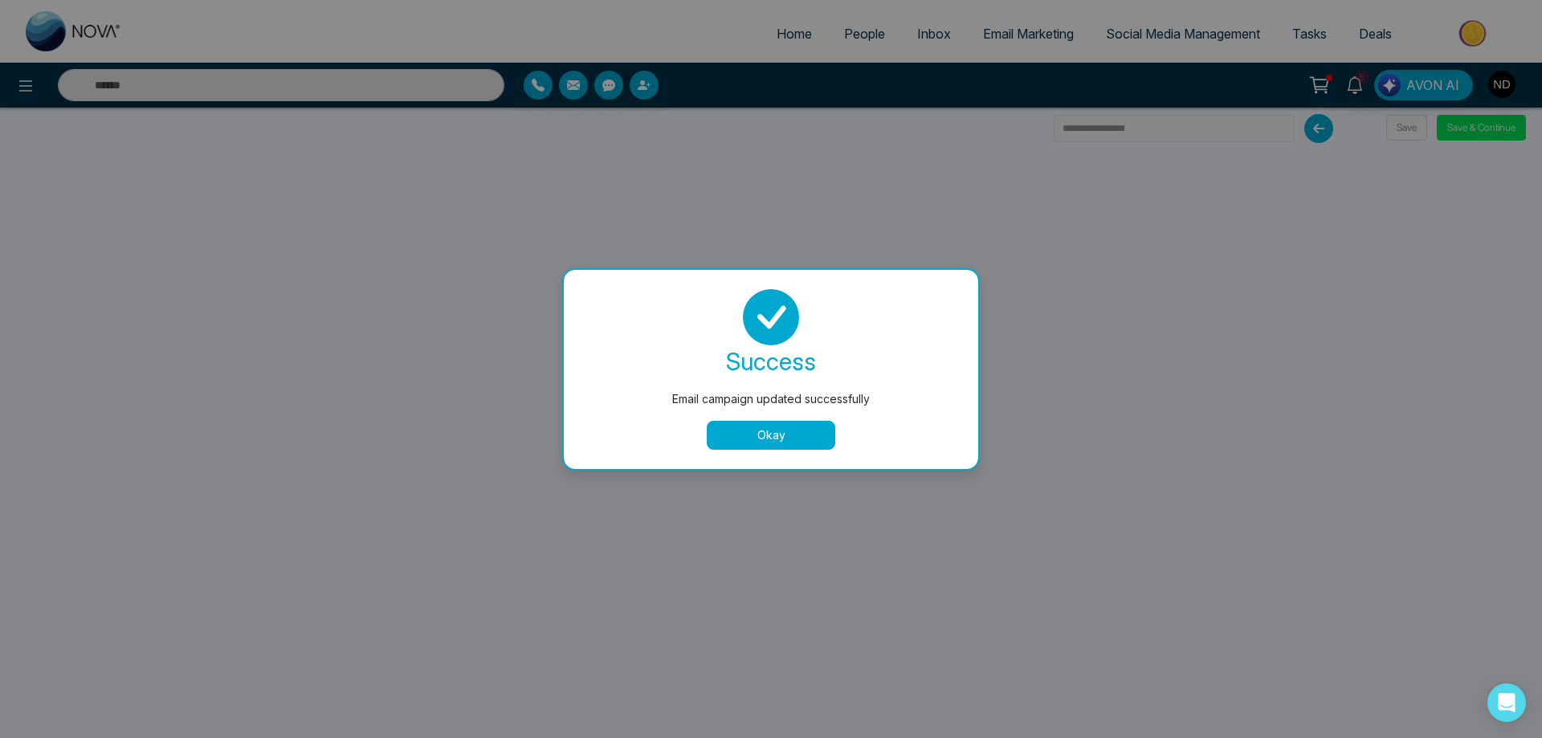
click at [802, 443] on button "Okay" at bounding box center [771, 435] width 129 height 29
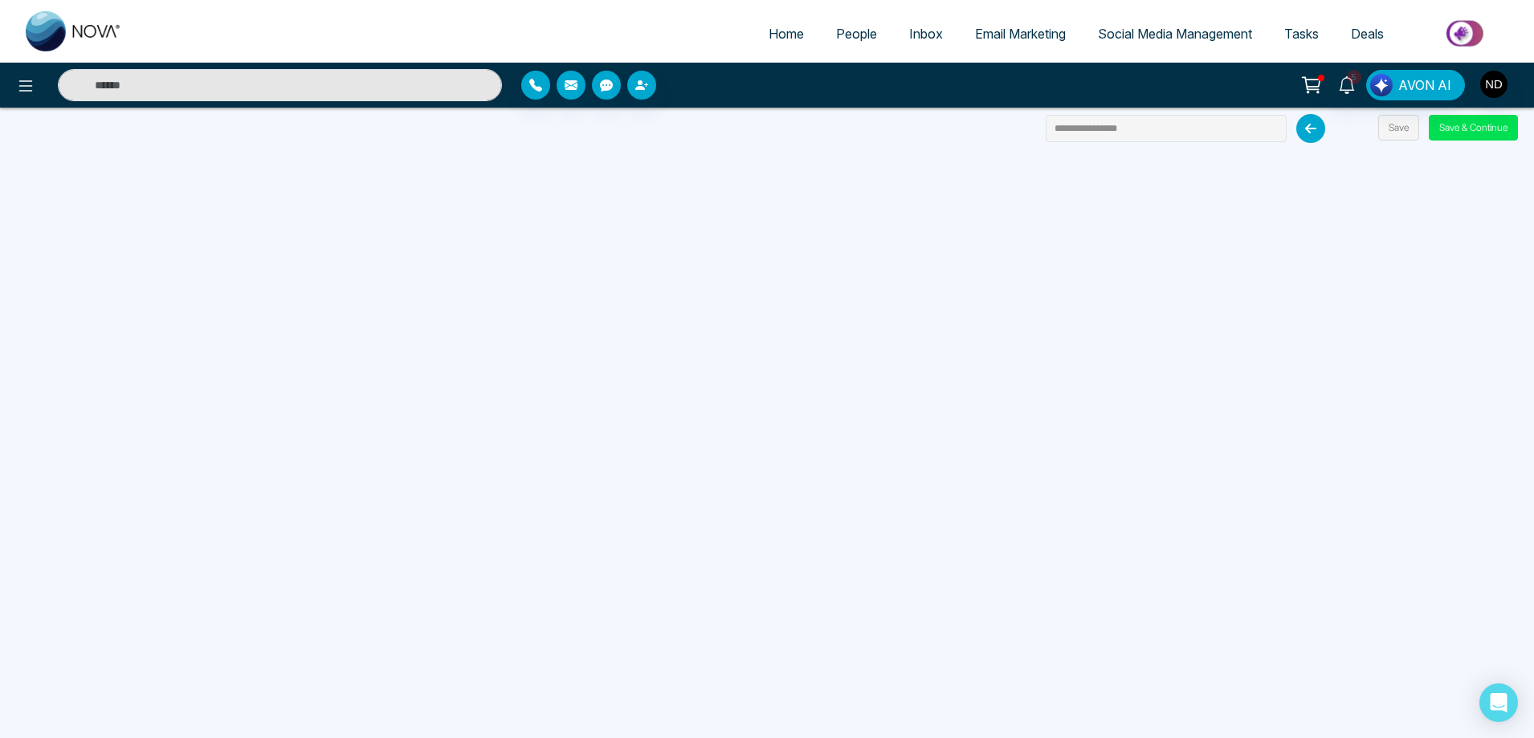
click at [846, 28] on span "People" at bounding box center [856, 34] width 41 height 16
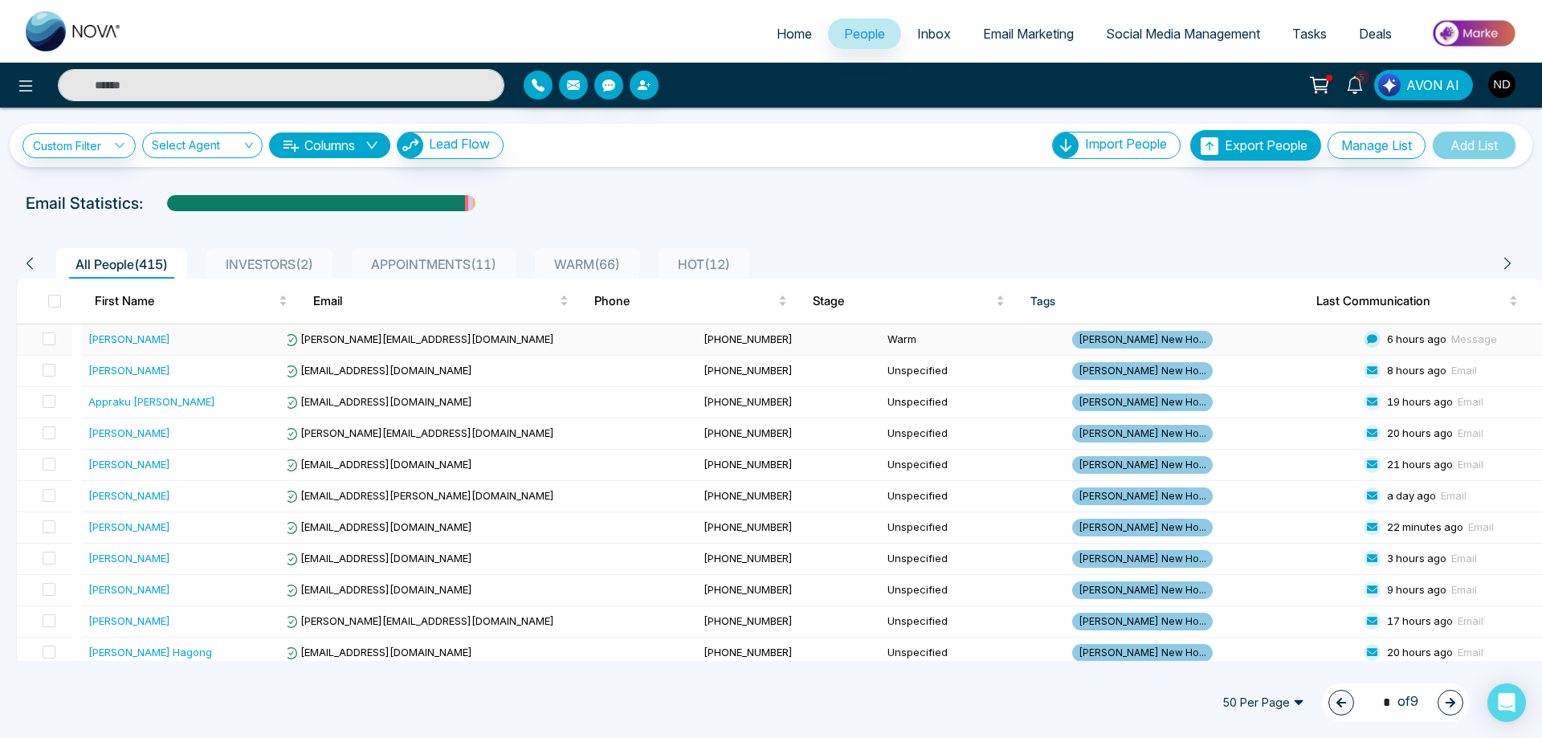
click at [109, 340] on div "Shifa Jamal" at bounding box center [129, 339] width 82 height 16
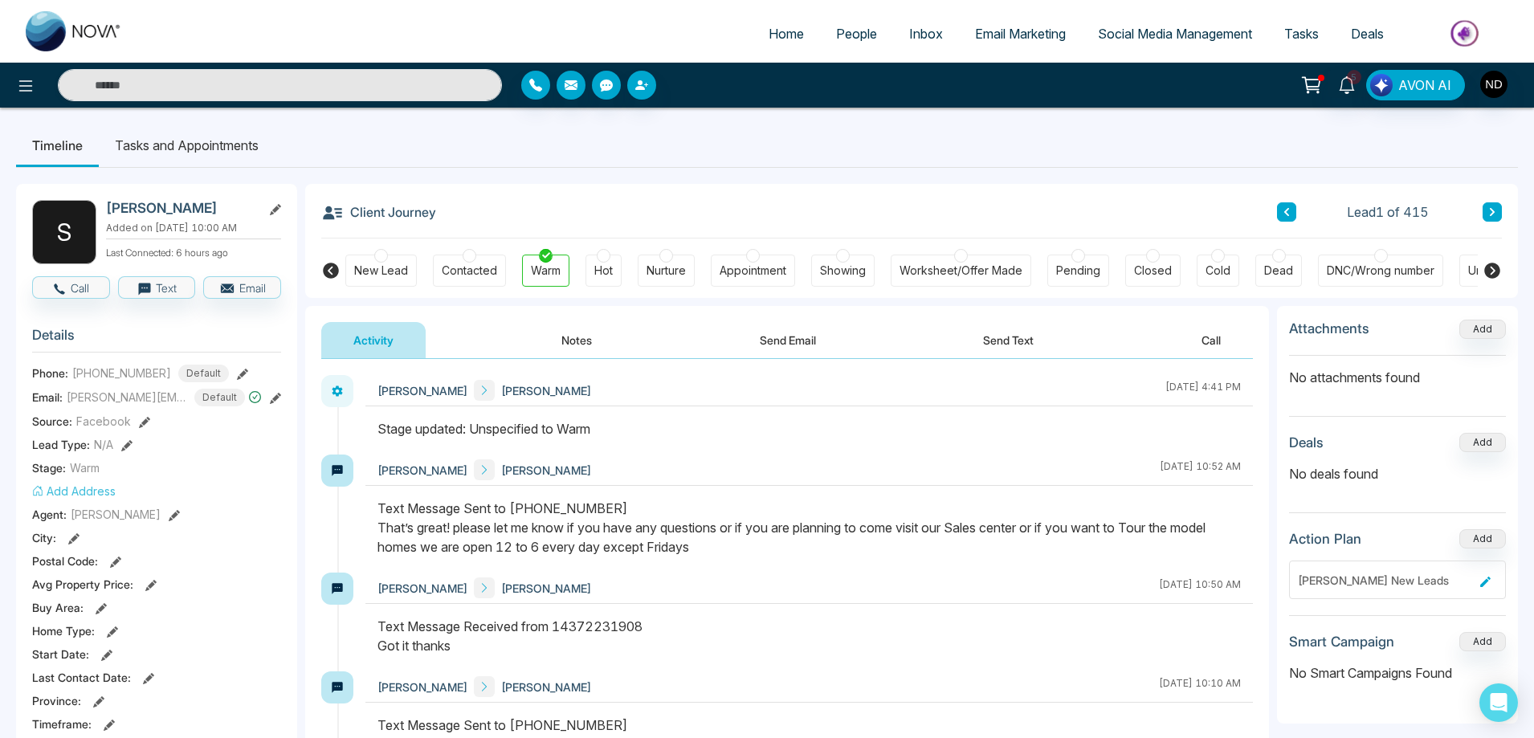
click at [792, 339] on button "Send Email" at bounding box center [788, 340] width 120 height 36
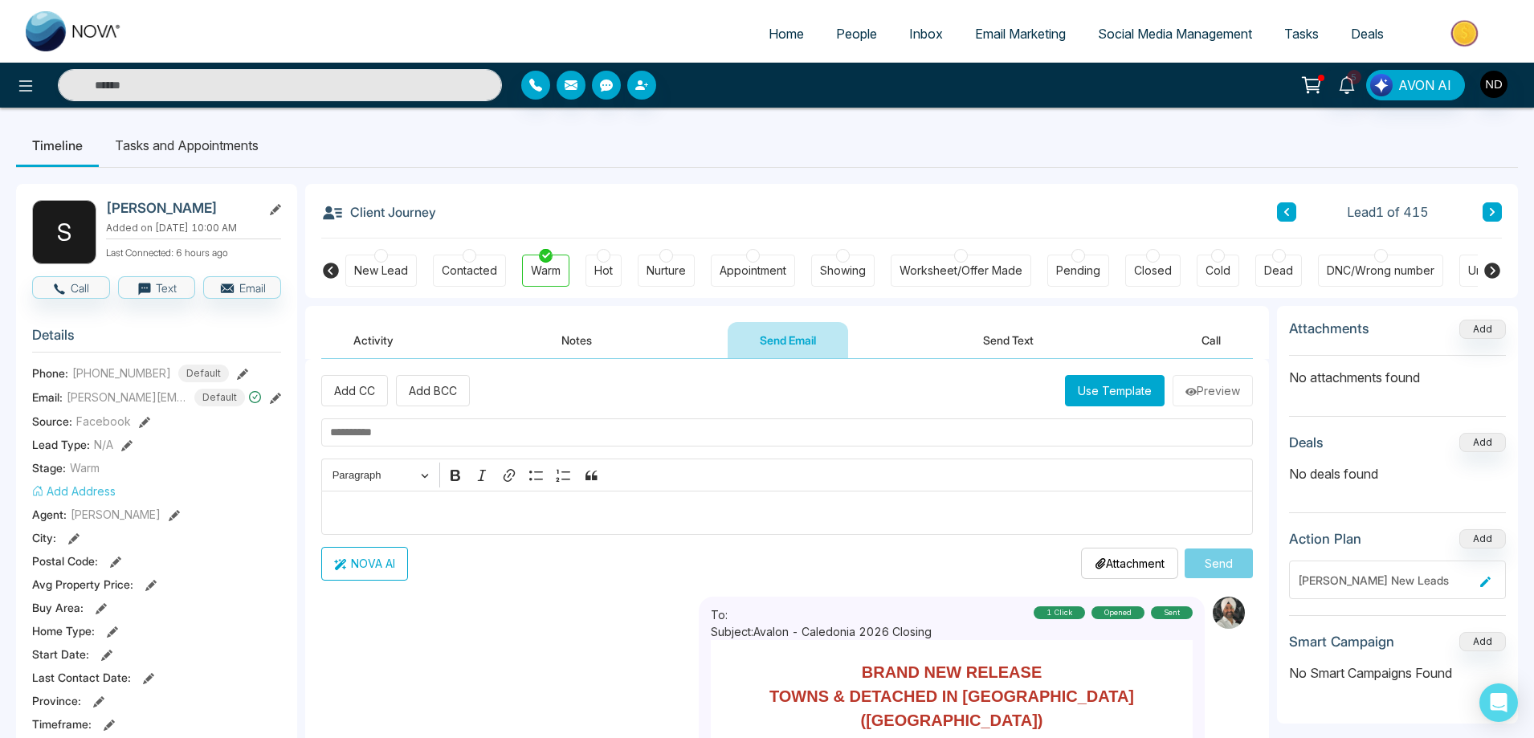
click at [1115, 385] on button "Use Template" at bounding box center [1115, 390] width 100 height 31
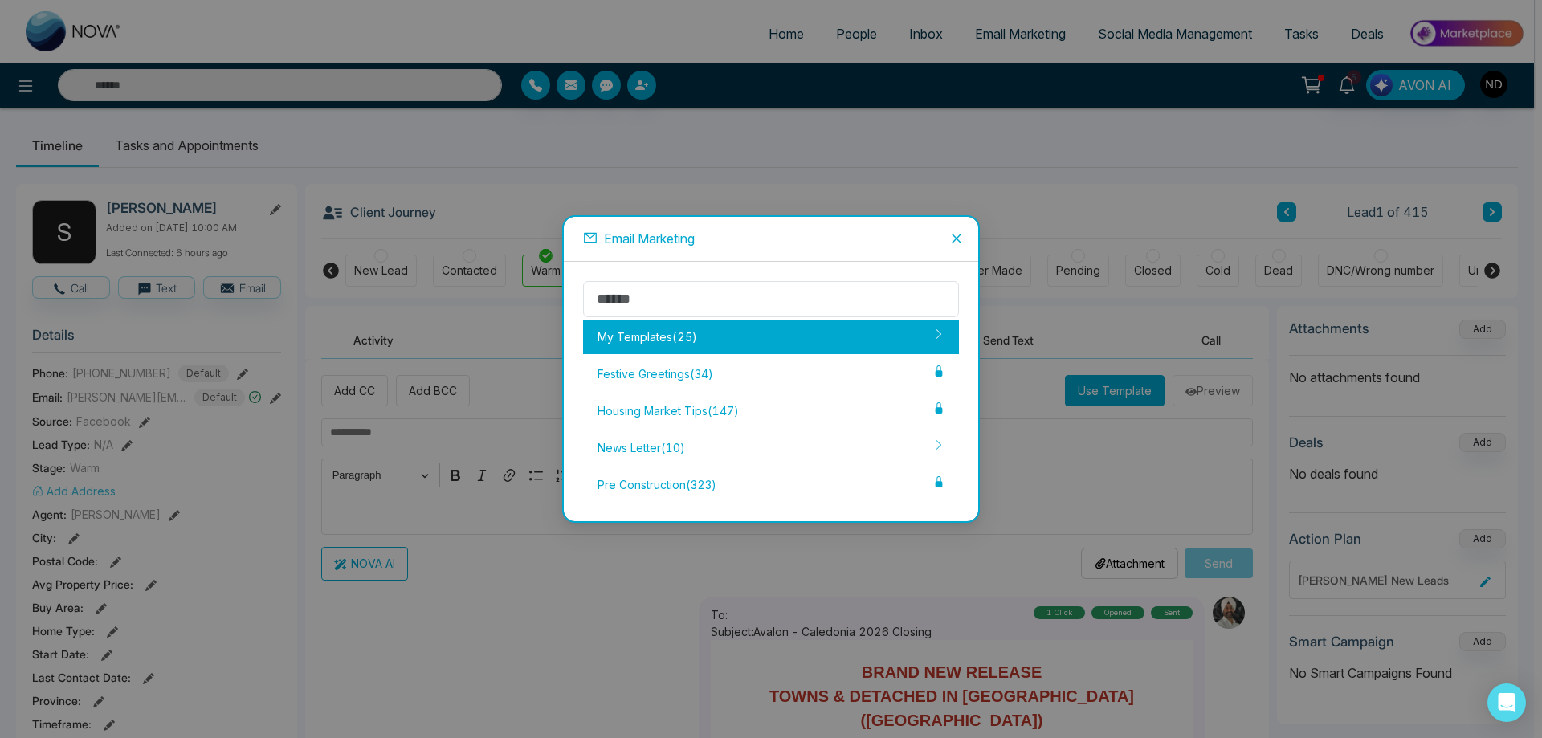
click at [643, 343] on div "My Templates ( 25 )" at bounding box center [771, 338] width 376 height 34
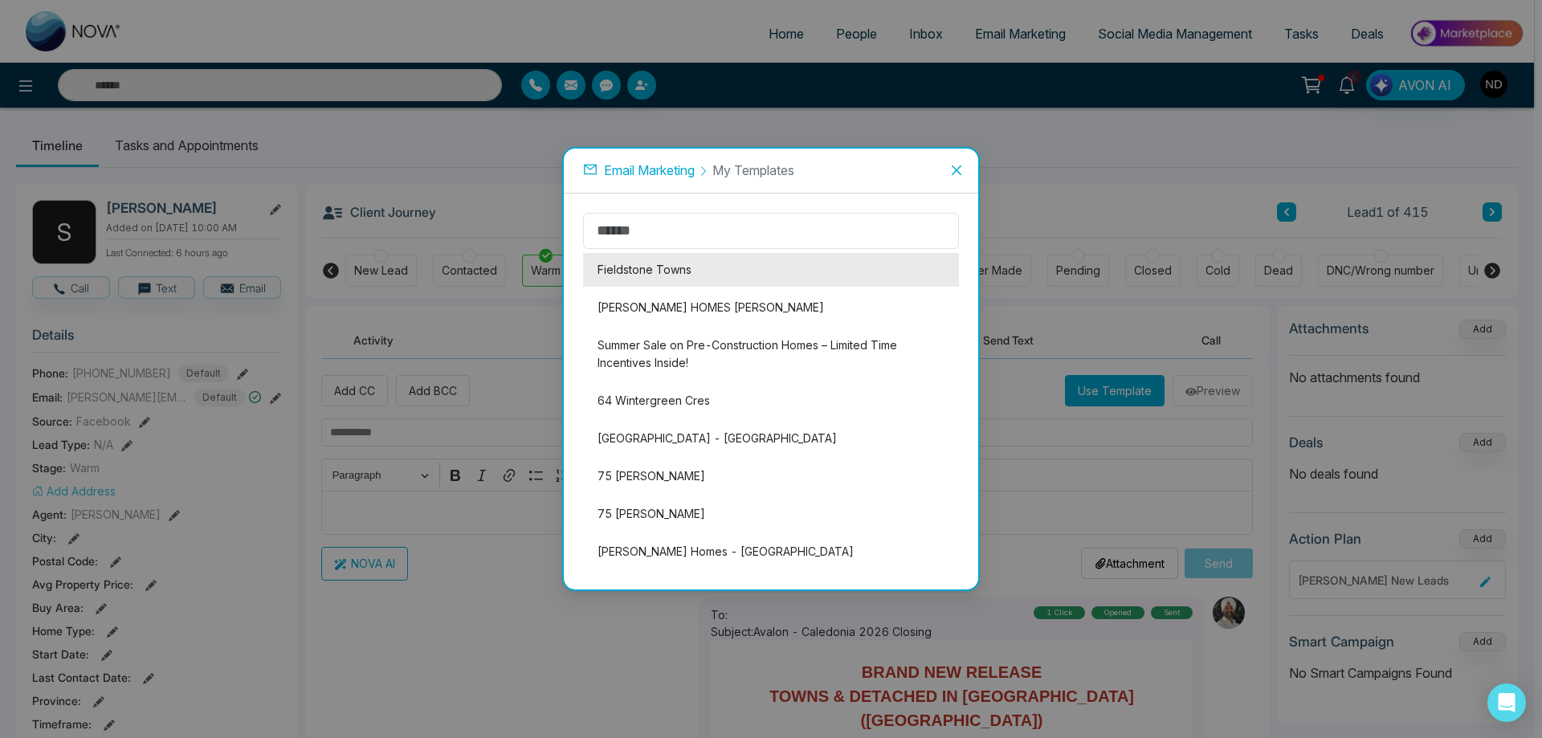
click at [651, 268] on li "Fieldstone Towns" at bounding box center [771, 270] width 376 height 34
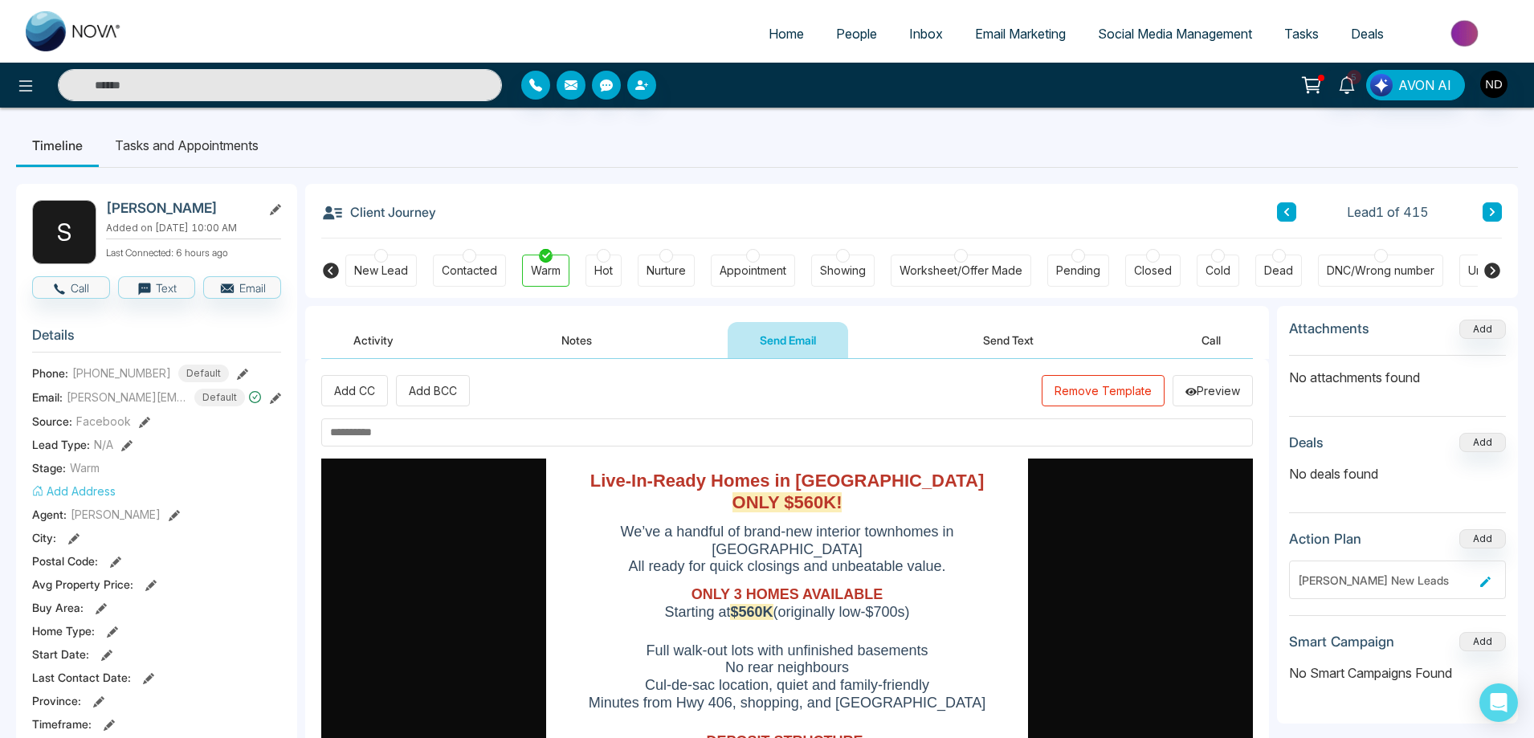
click at [511, 420] on input "text" at bounding box center [787, 432] width 932 height 28
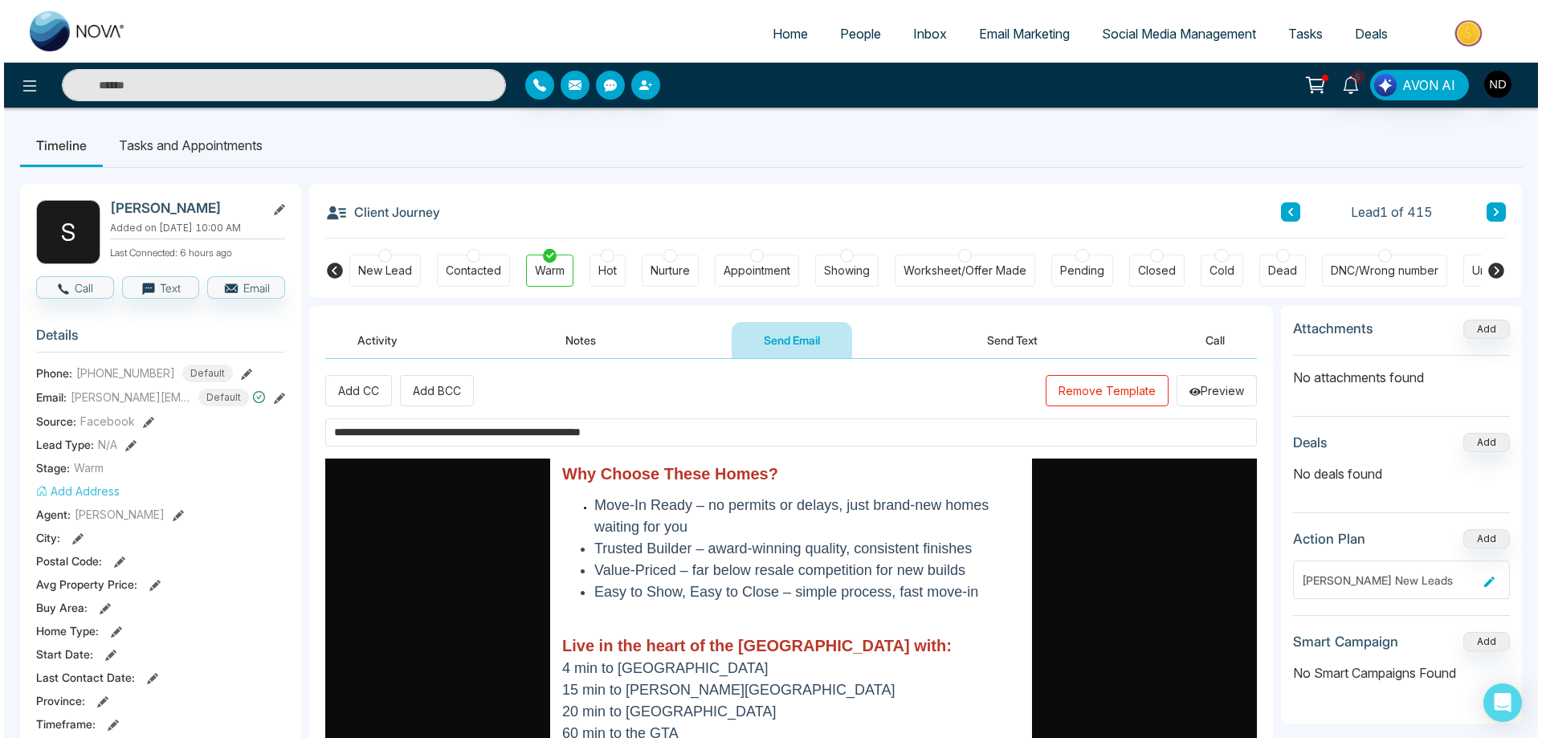
scroll to position [794, 0]
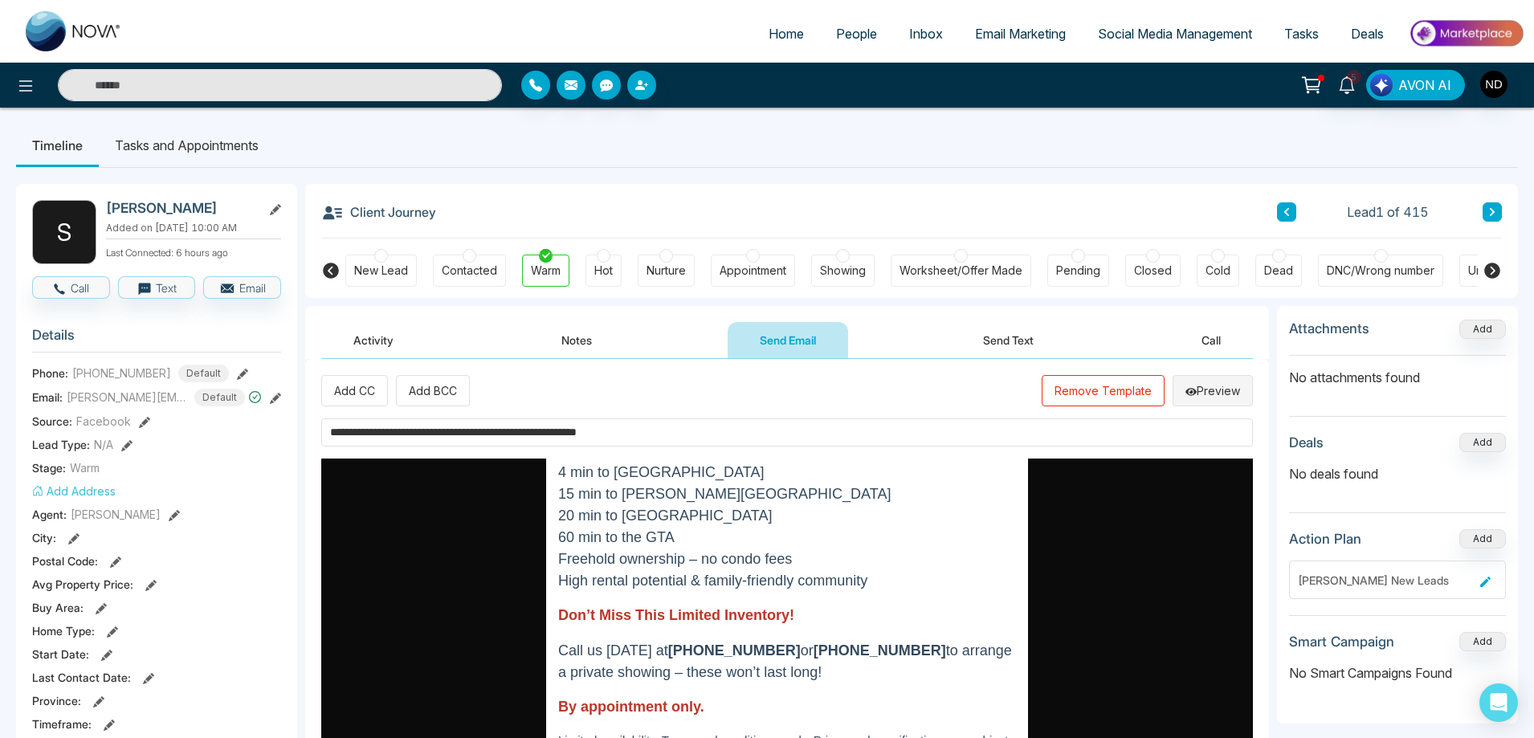
type input "**********"
click at [1200, 391] on button "Preview" at bounding box center [1213, 390] width 80 height 31
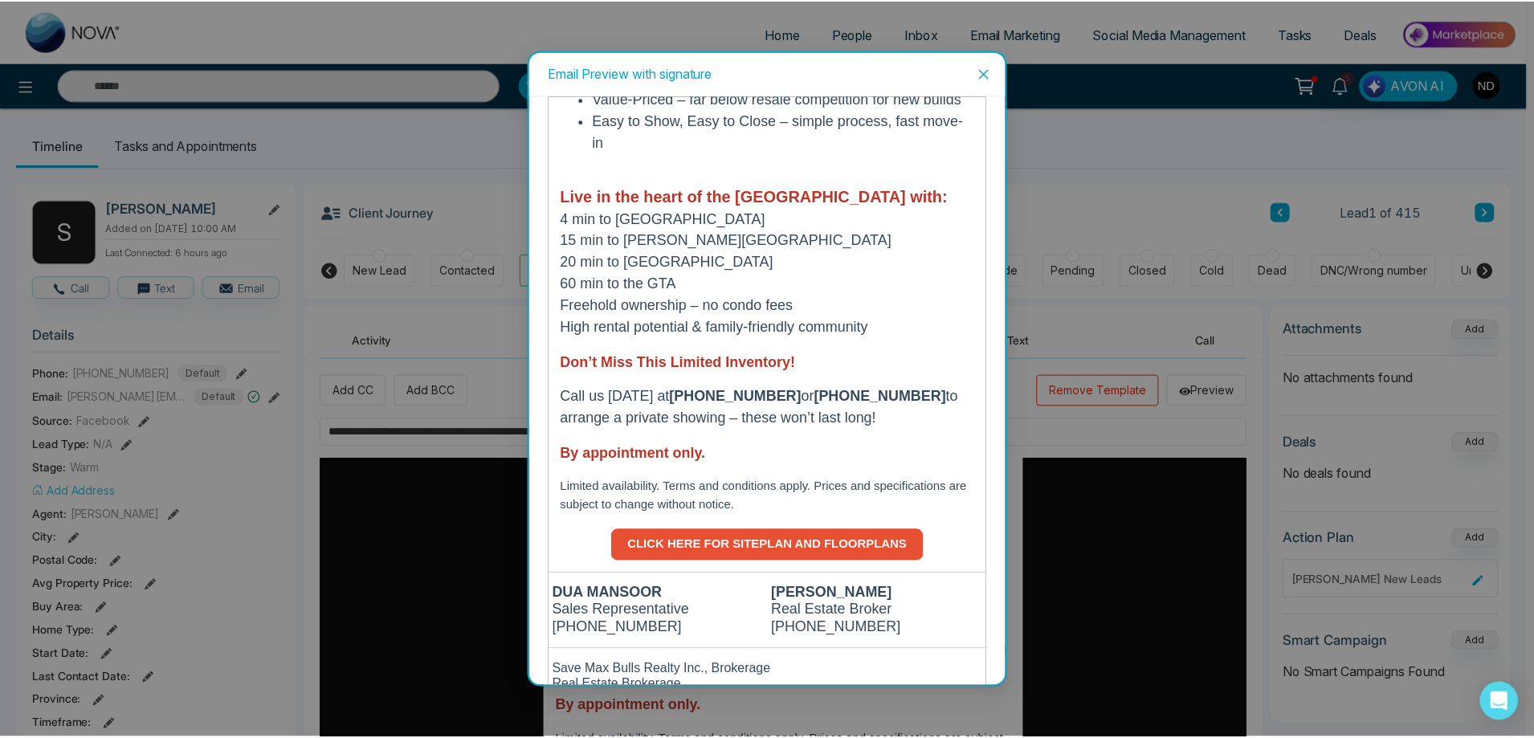
scroll to position [872, 0]
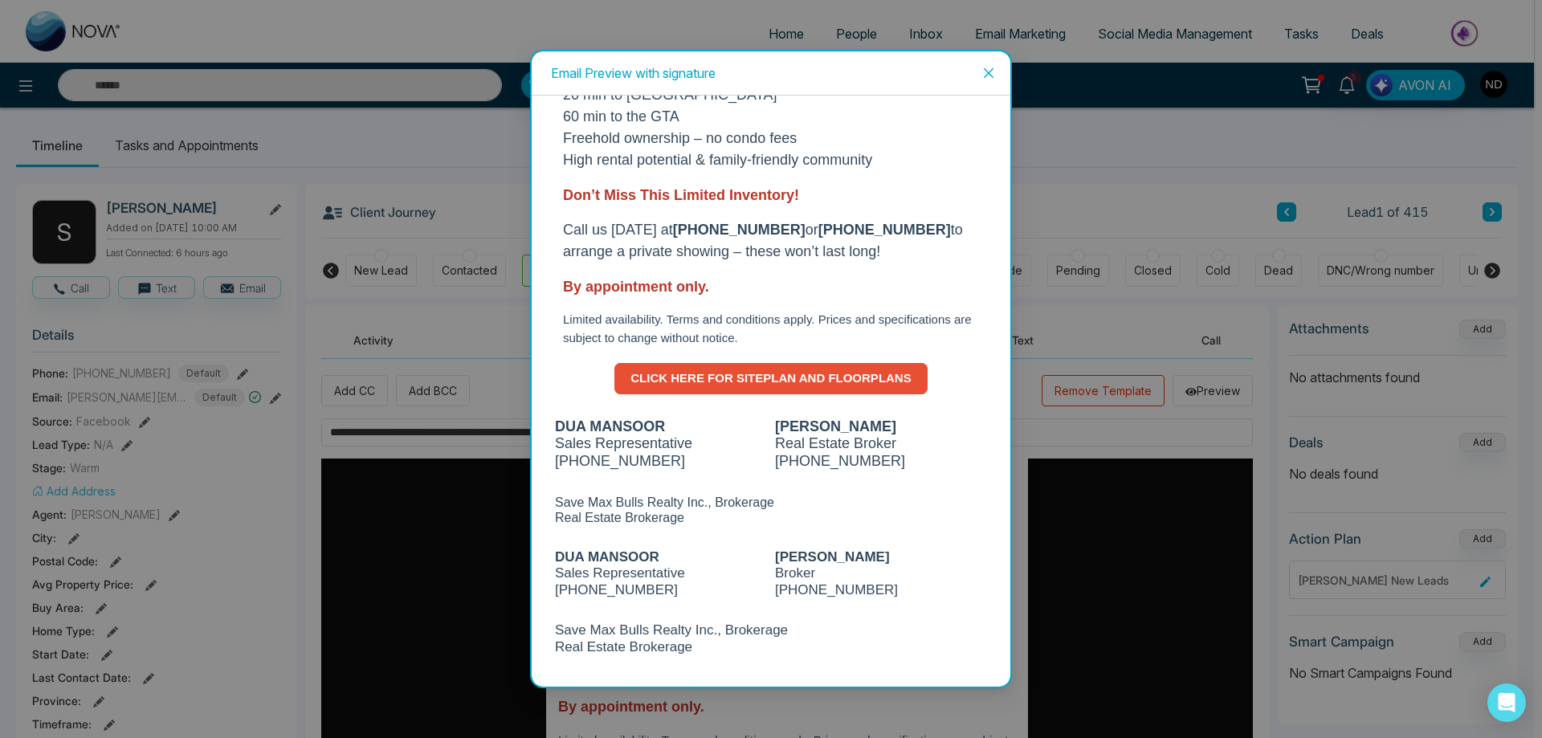
click at [992, 75] on icon "close" at bounding box center [988, 73] width 13 height 13
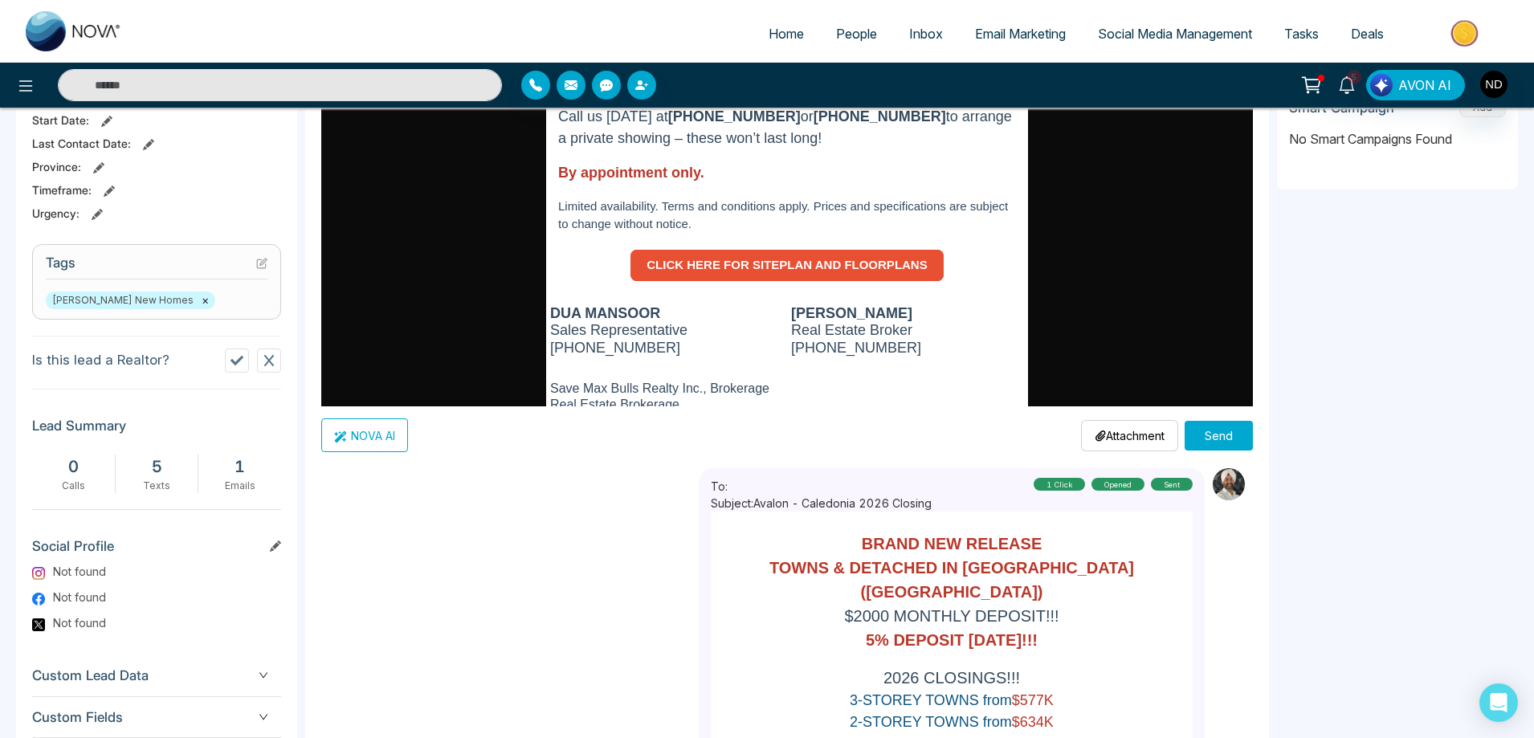
scroll to position [562, 0]
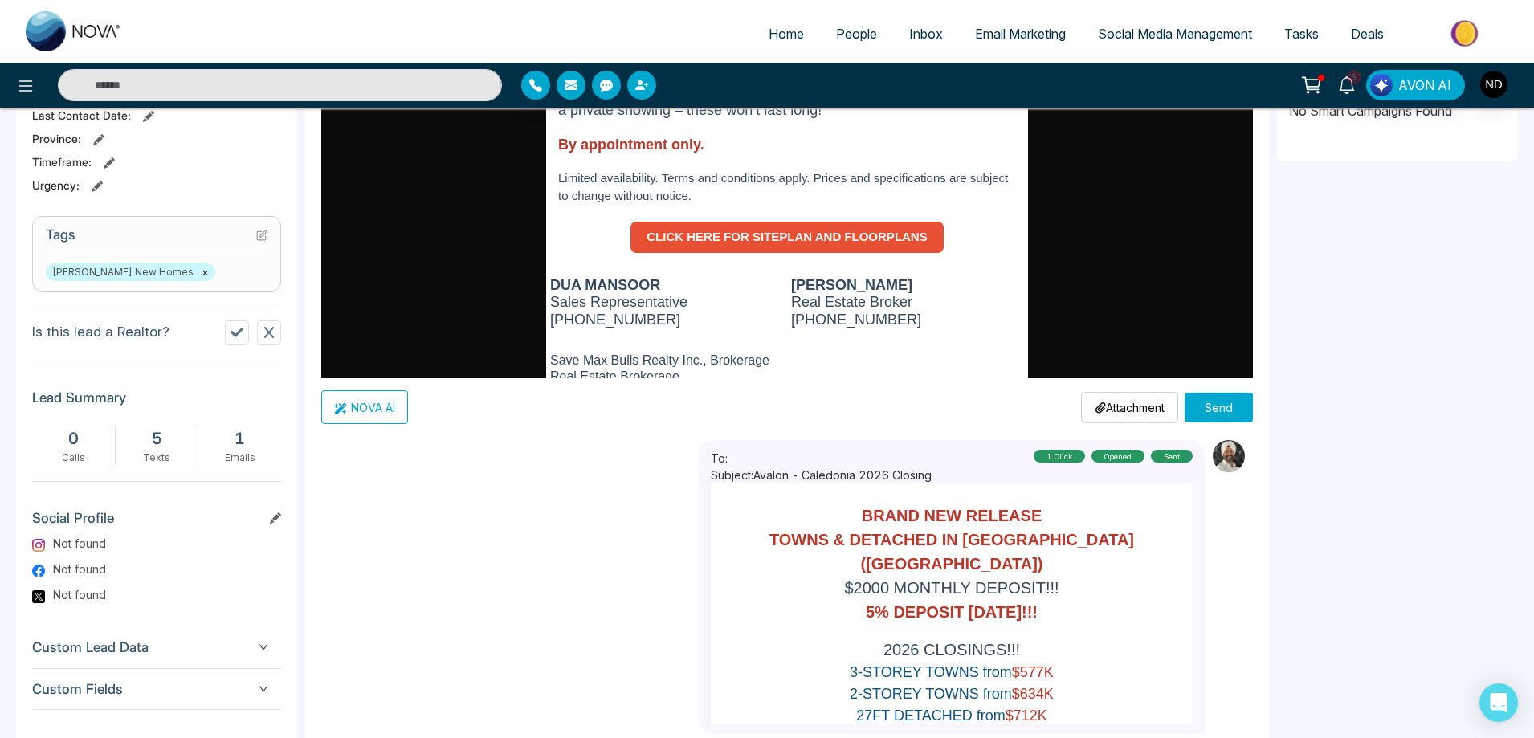
click at [1233, 407] on button "Send" at bounding box center [1219, 408] width 68 height 30
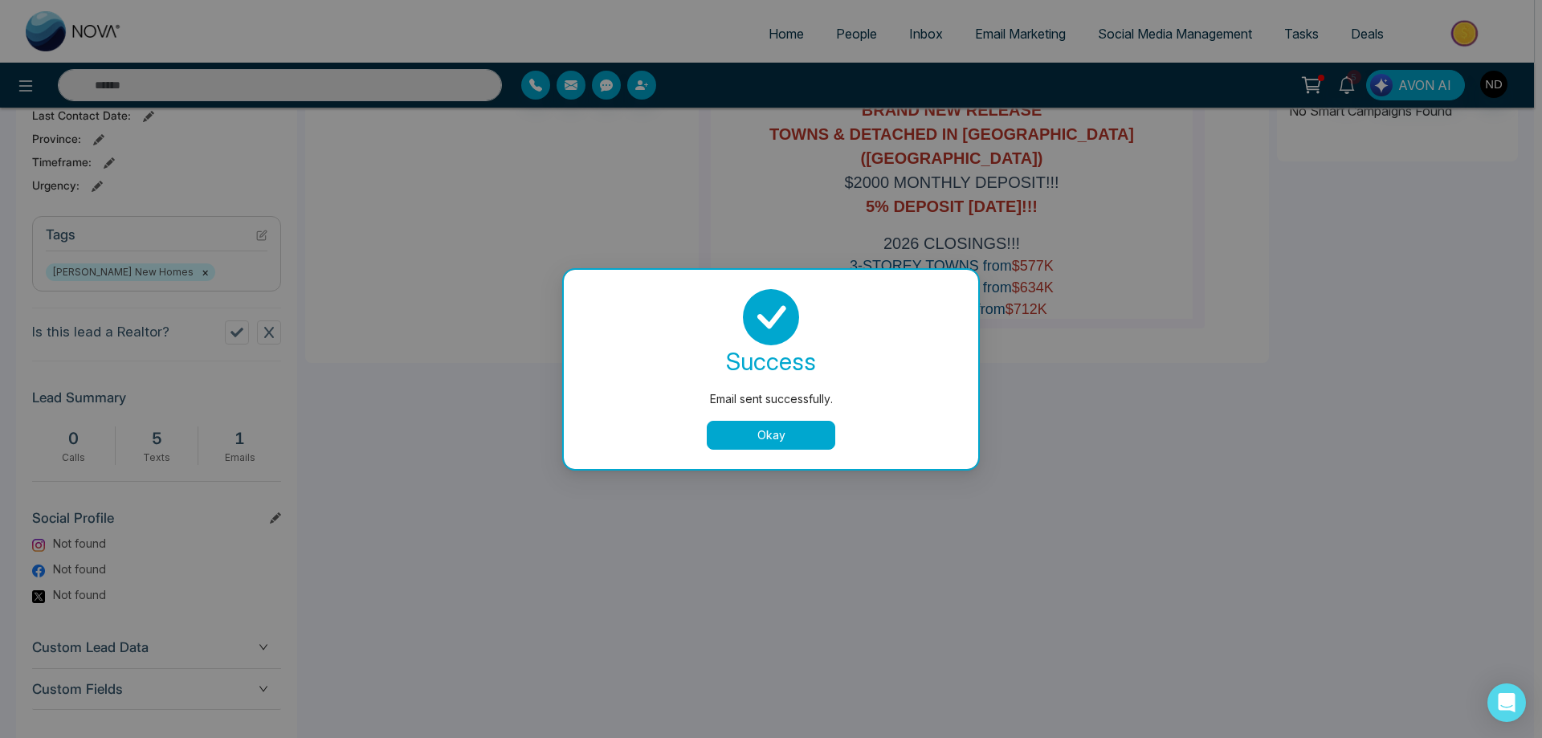
click at [761, 443] on button "Okay" at bounding box center [771, 435] width 129 height 29
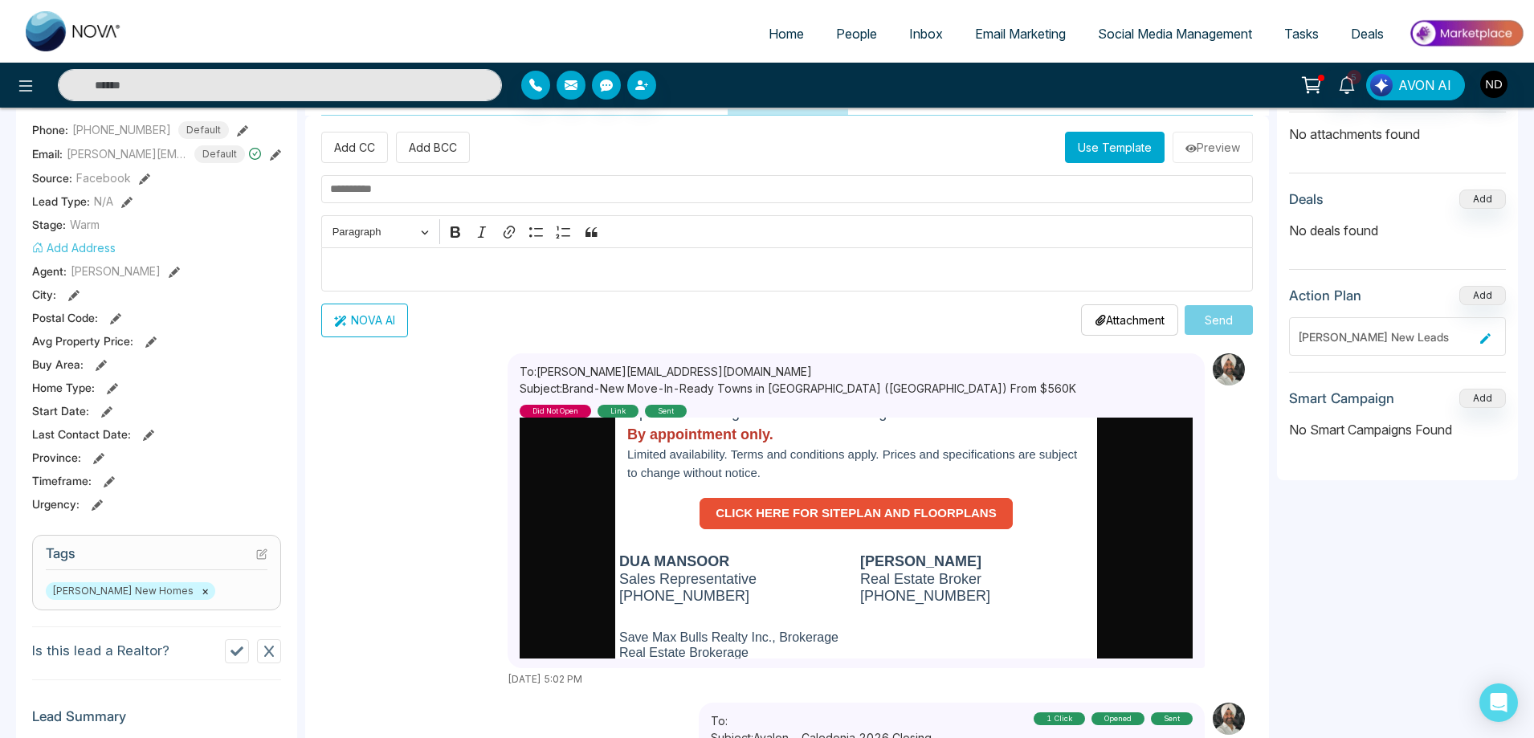
scroll to position [898, 0]
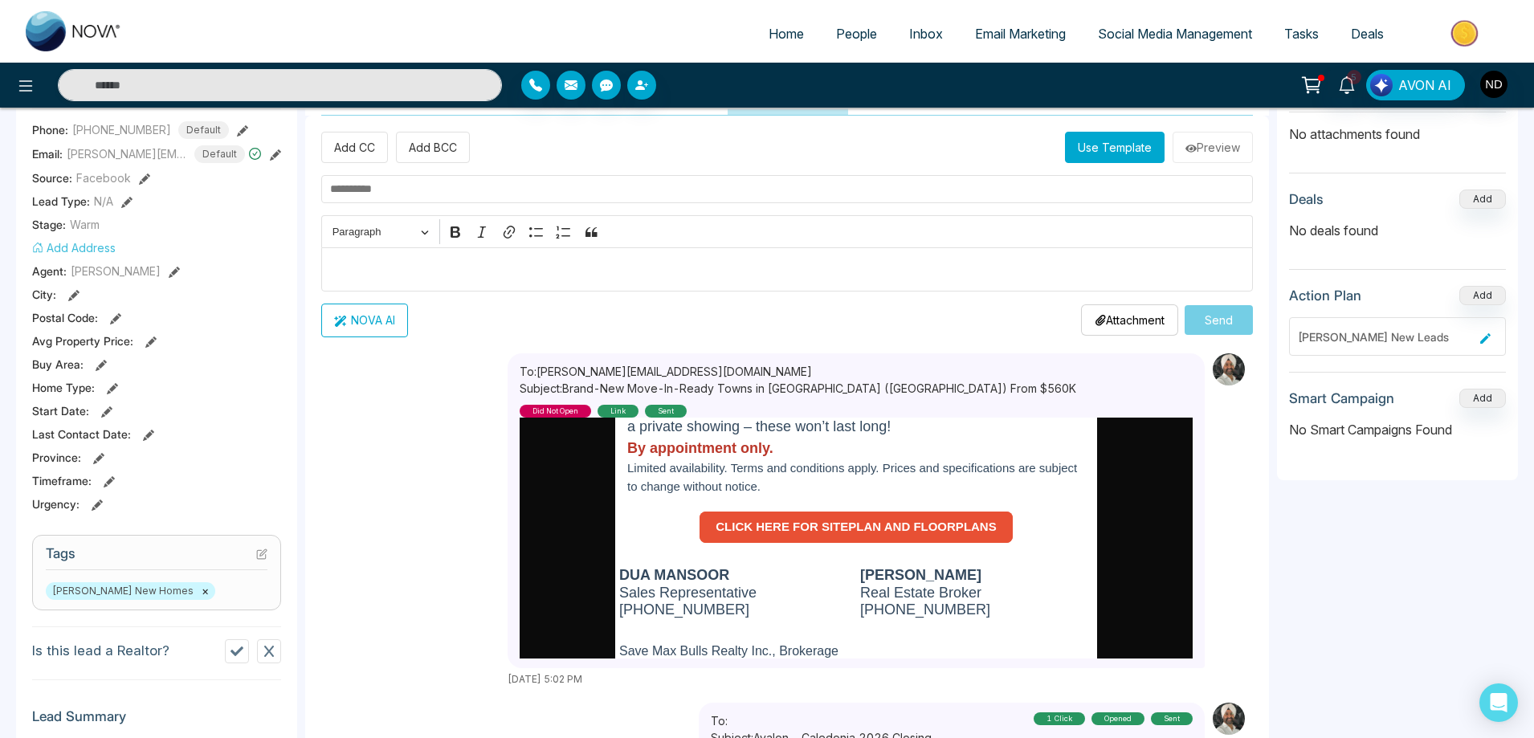
click at [1019, 33] on span "Email Marketing" at bounding box center [1020, 34] width 91 height 16
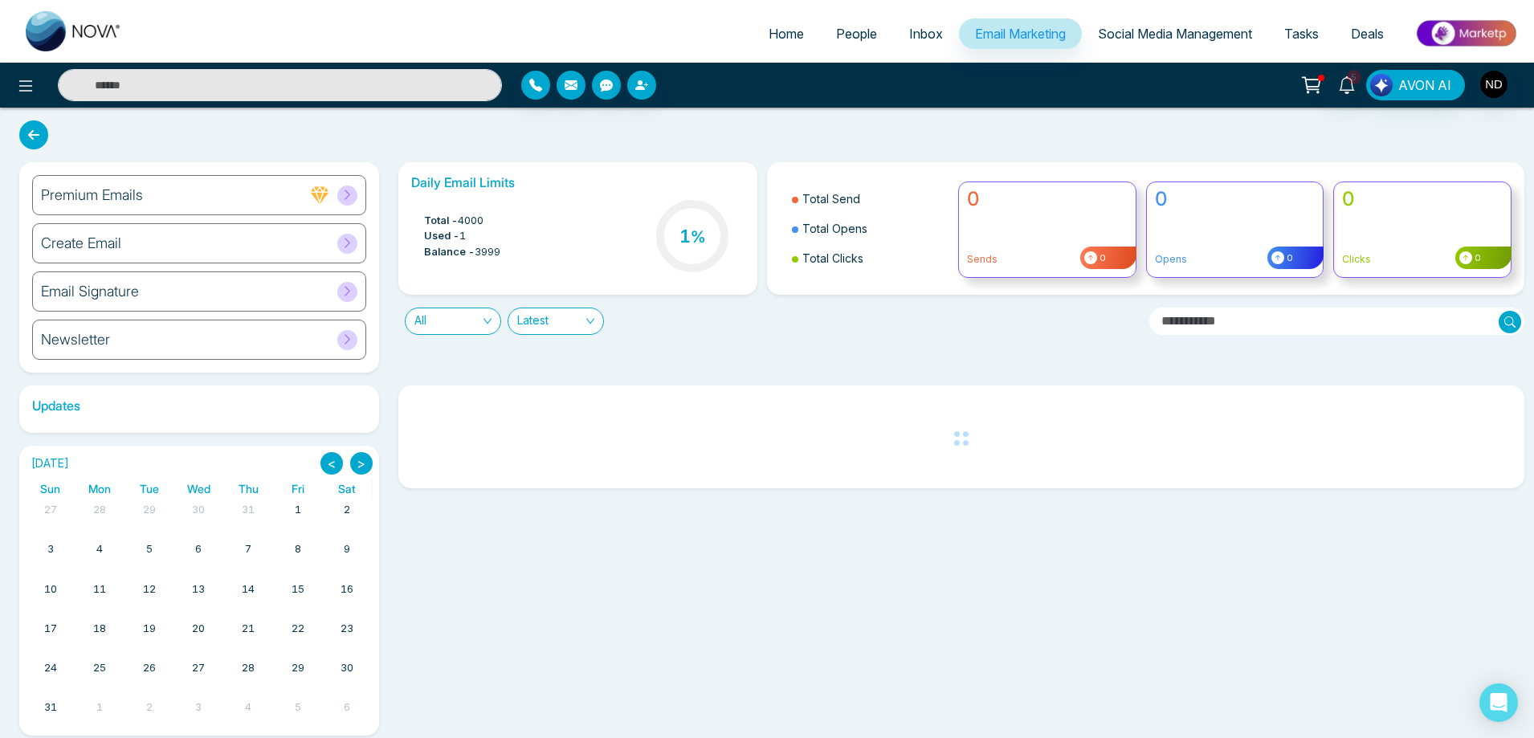
click at [94, 239] on h6 "Create Email" at bounding box center [81, 244] width 80 height 18
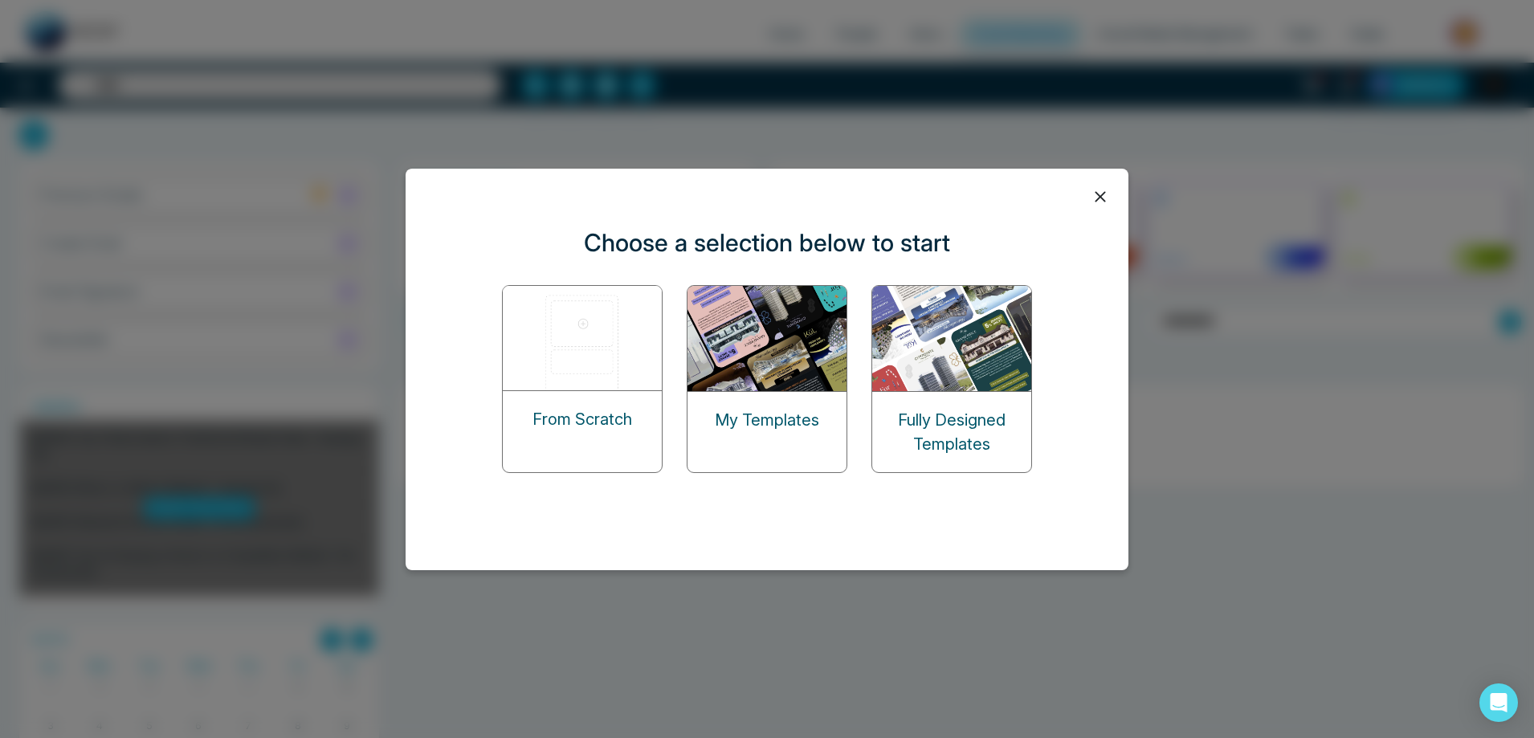
click at [795, 367] on img at bounding box center [768, 338] width 161 height 105
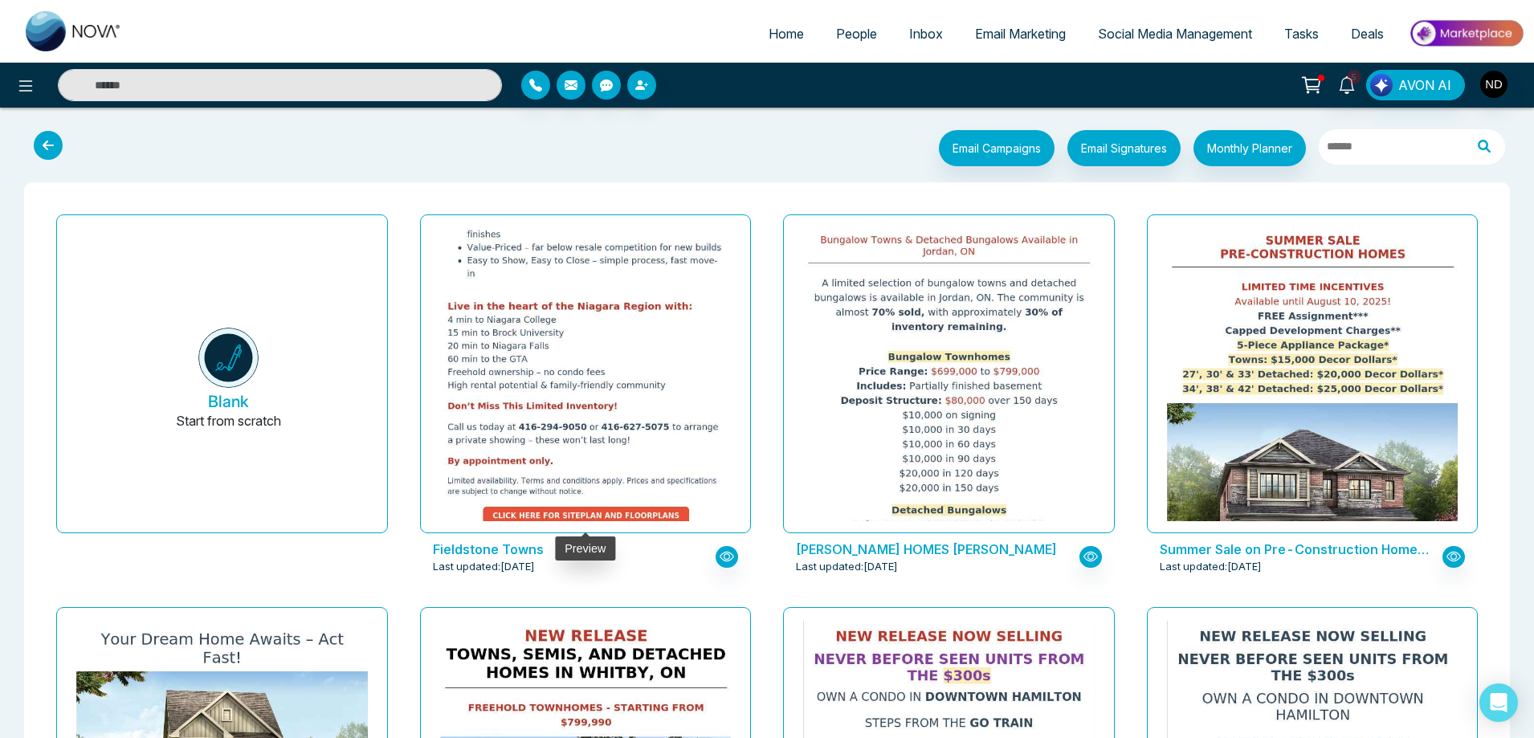
click at [601, 350] on img at bounding box center [585, 177] width 582 height 712
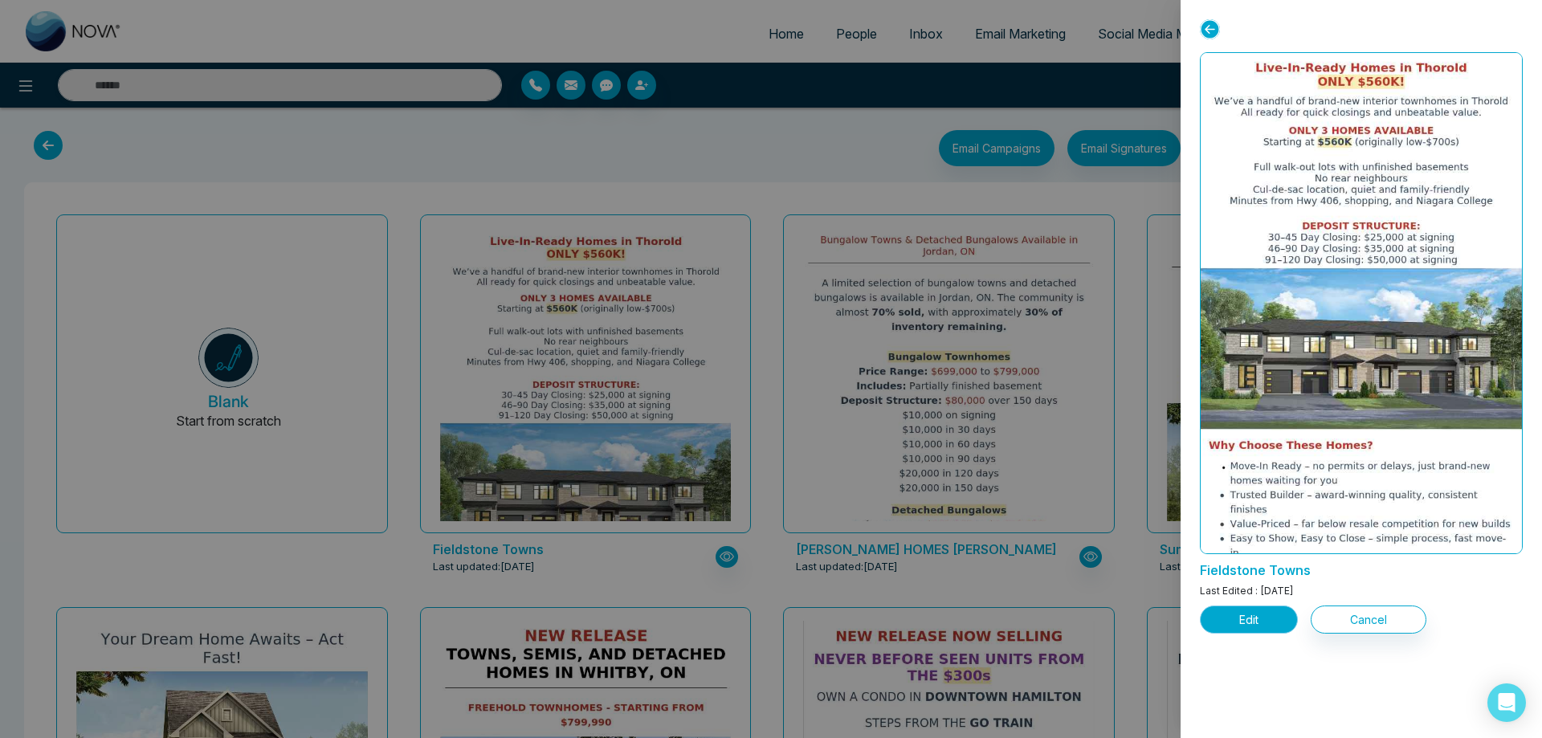
click at [1227, 614] on button "Edit" at bounding box center [1249, 620] width 98 height 28
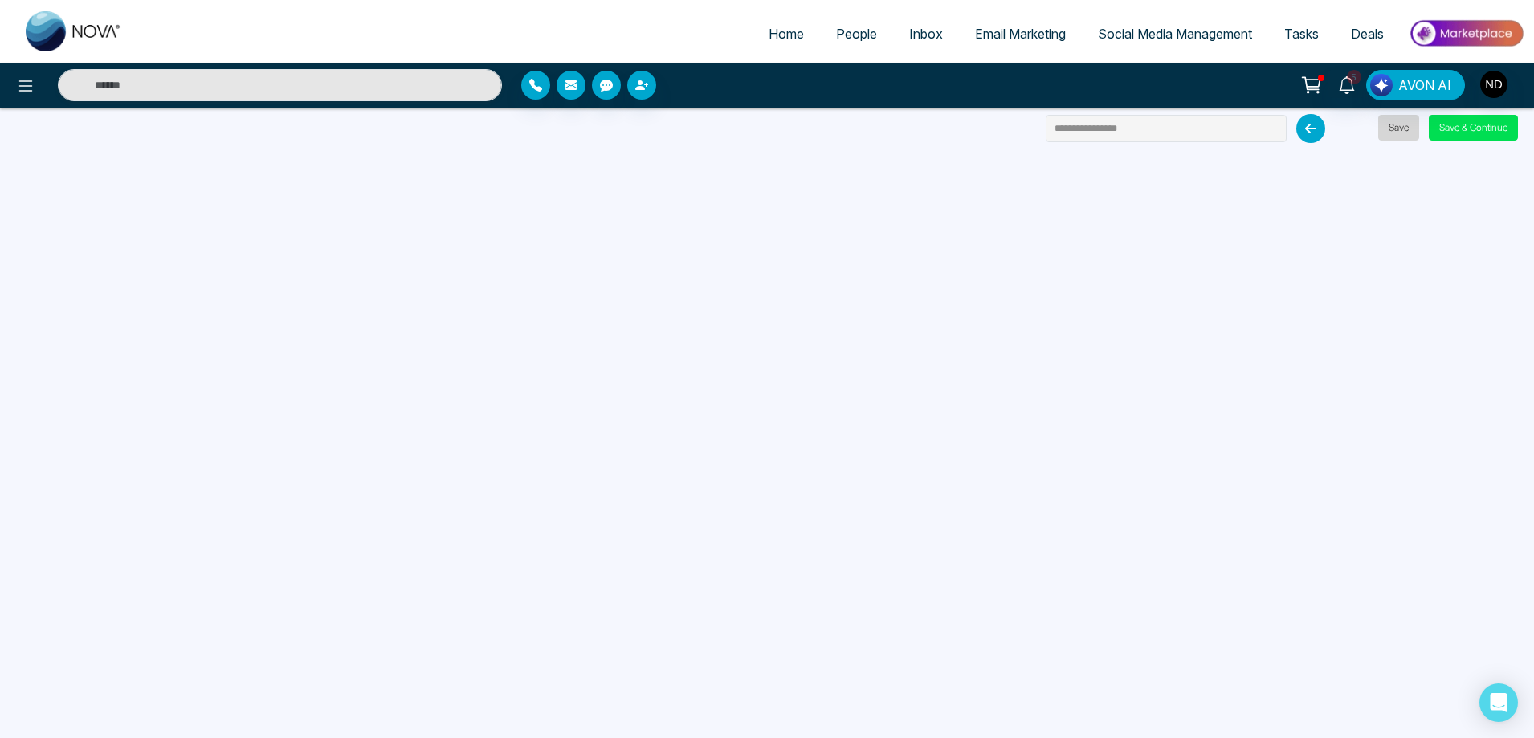
click at [1410, 129] on button "Save" at bounding box center [1398, 128] width 41 height 26
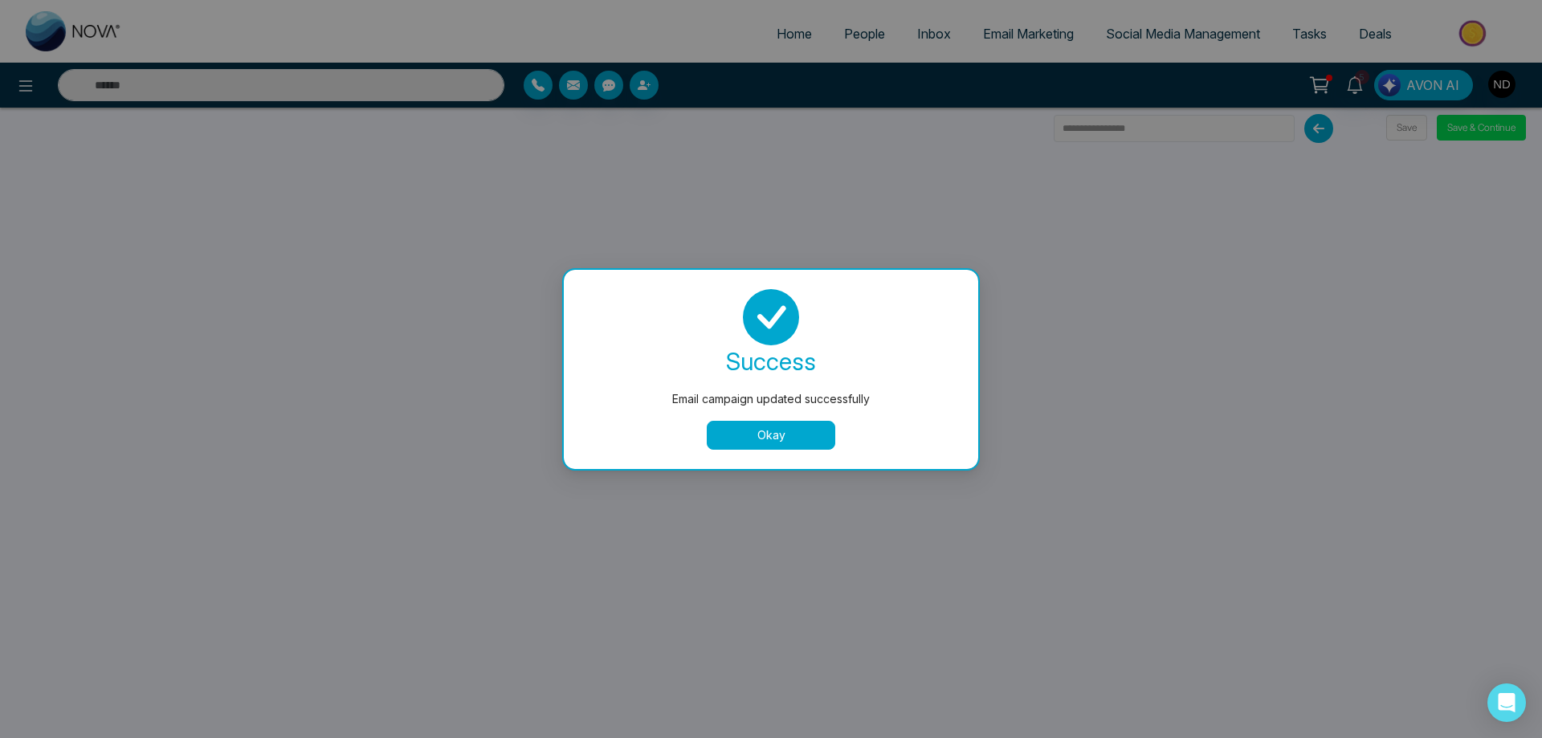
click at [745, 441] on button "Okay" at bounding box center [771, 435] width 129 height 29
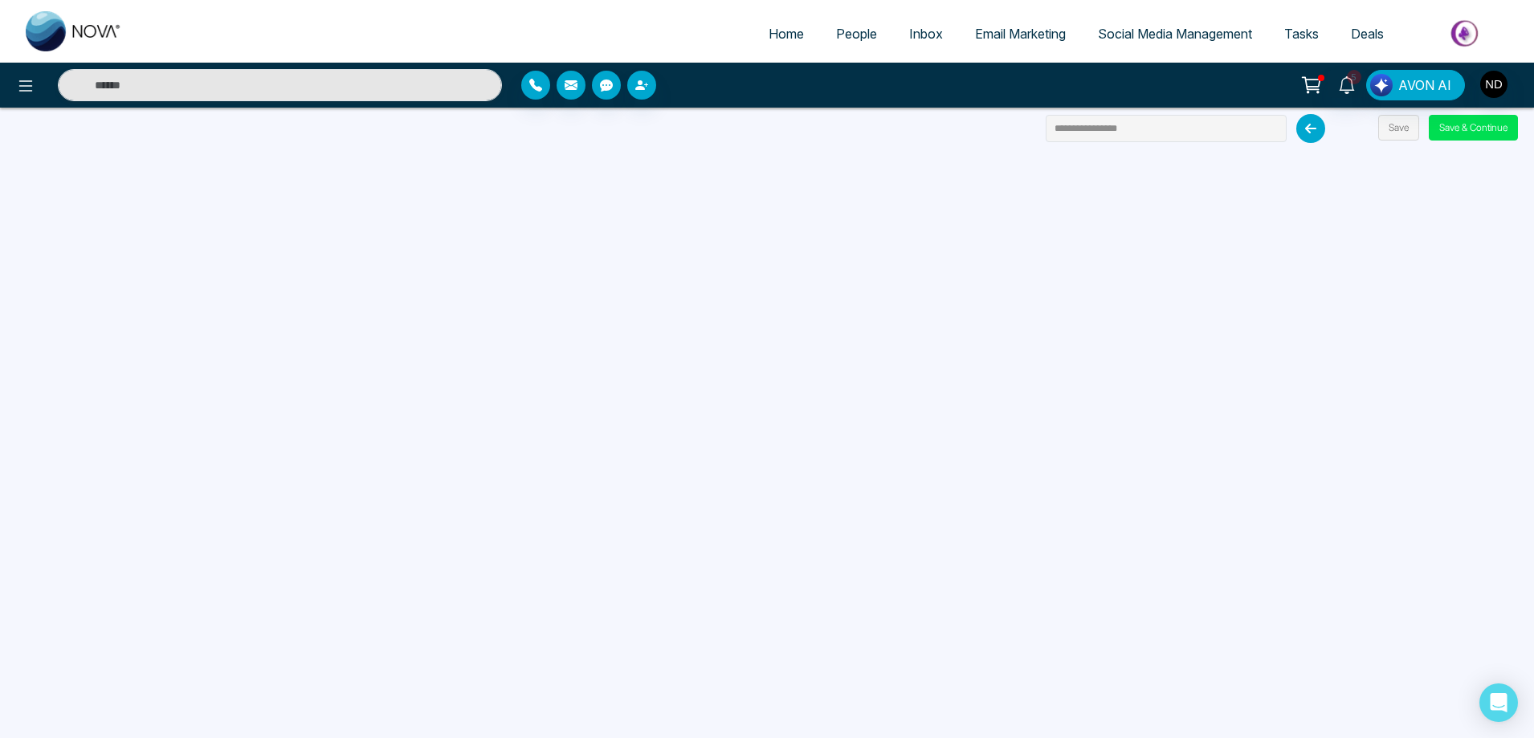
click at [836, 35] on span "People" at bounding box center [856, 34] width 41 height 16
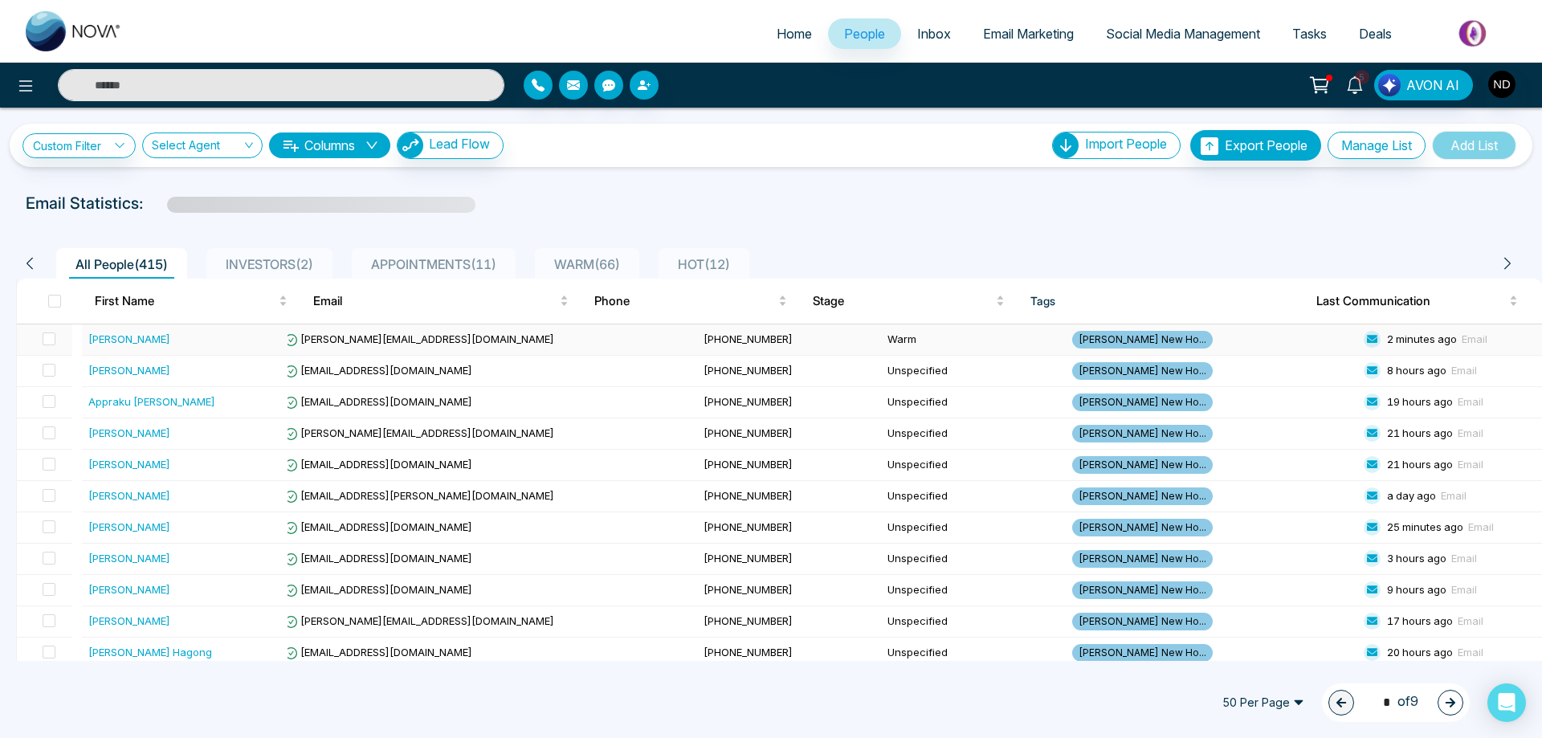
click at [111, 336] on div "Shifa Jamal" at bounding box center [129, 339] width 82 height 16
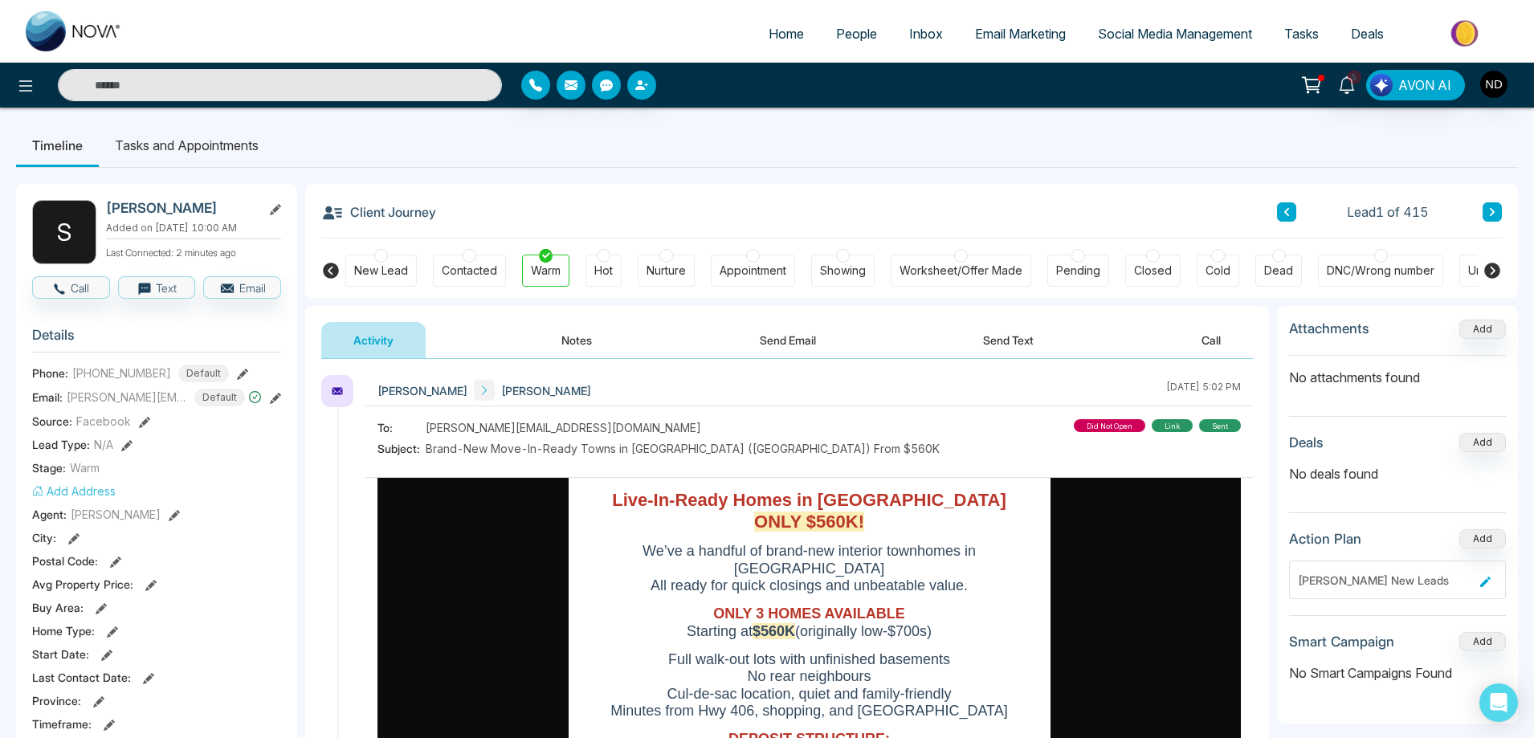
click at [570, 343] on button "Notes" at bounding box center [576, 340] width 95 height 36
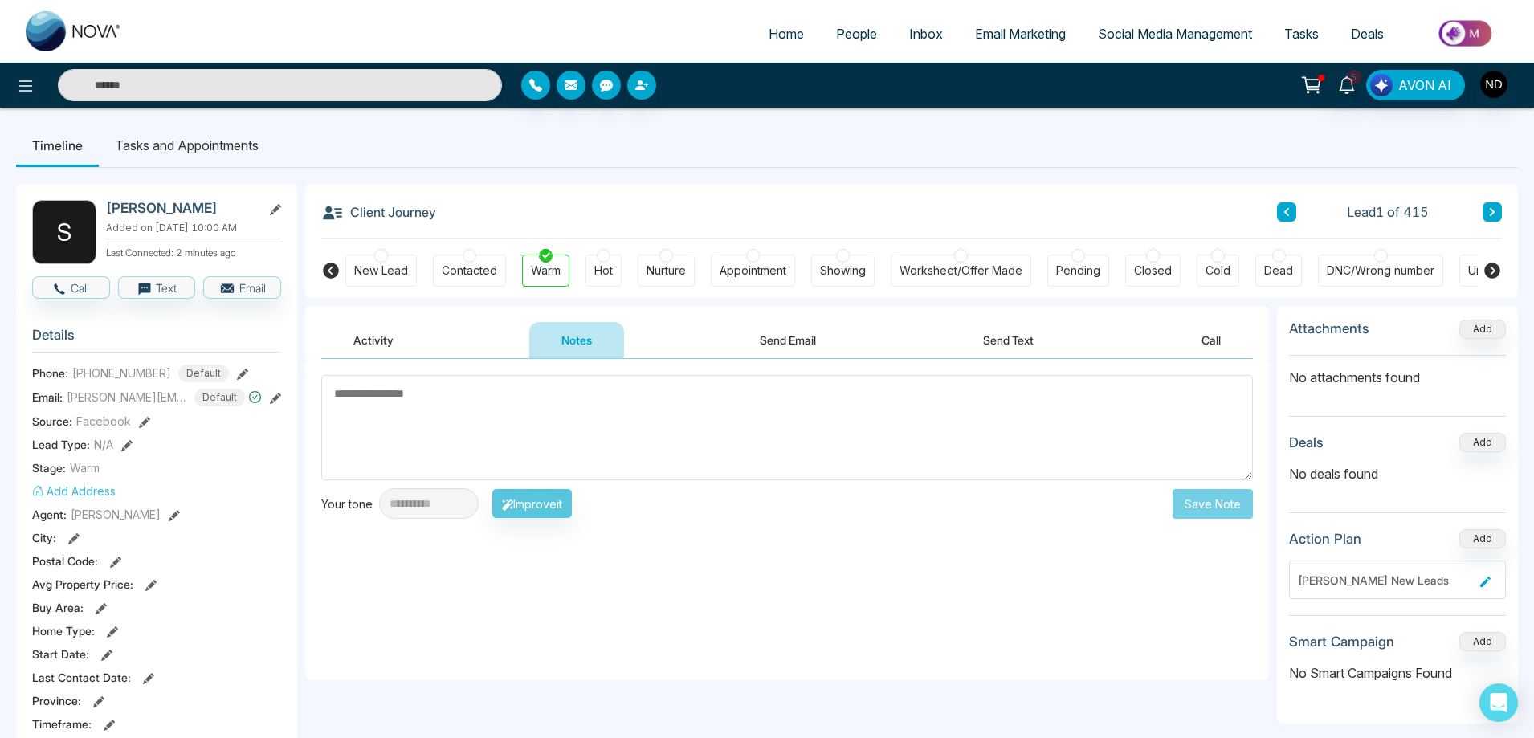
click at [647, 415] on textarea at bounding box center [787, 427] width 932 height 105
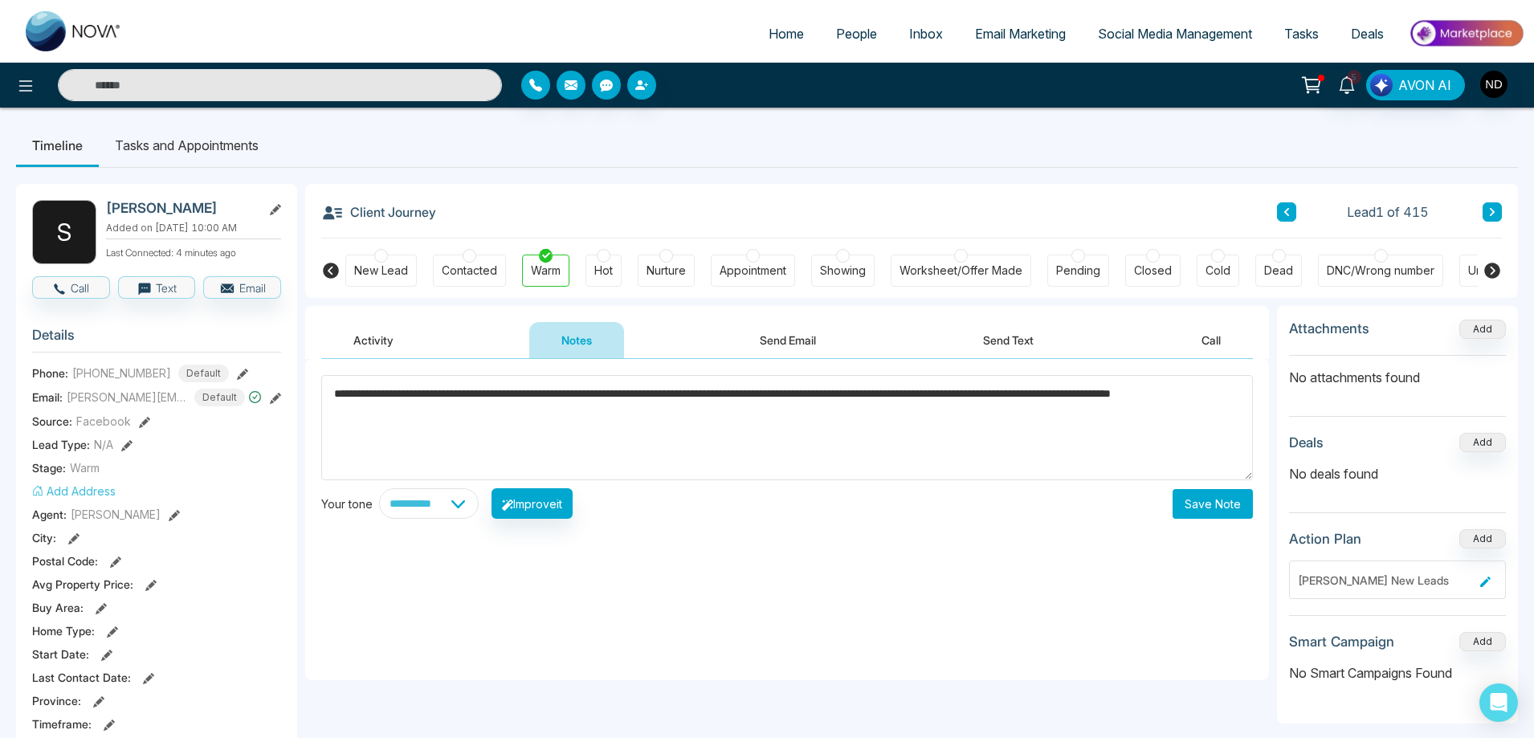
click at [0, 0] on span "*****" at bounding box center [0, 0] width 0 height 0
click at [0, 0] on span "****" at bounding box center [0, 0] width 0 height 0
click at [0, 0] on span "******" at bounding box center [0, 0] width 0 height 0
type textarea "**********"
click at [1215, 502] on button "Save Note" at bounding box center [1213, 504] width 80 height 30
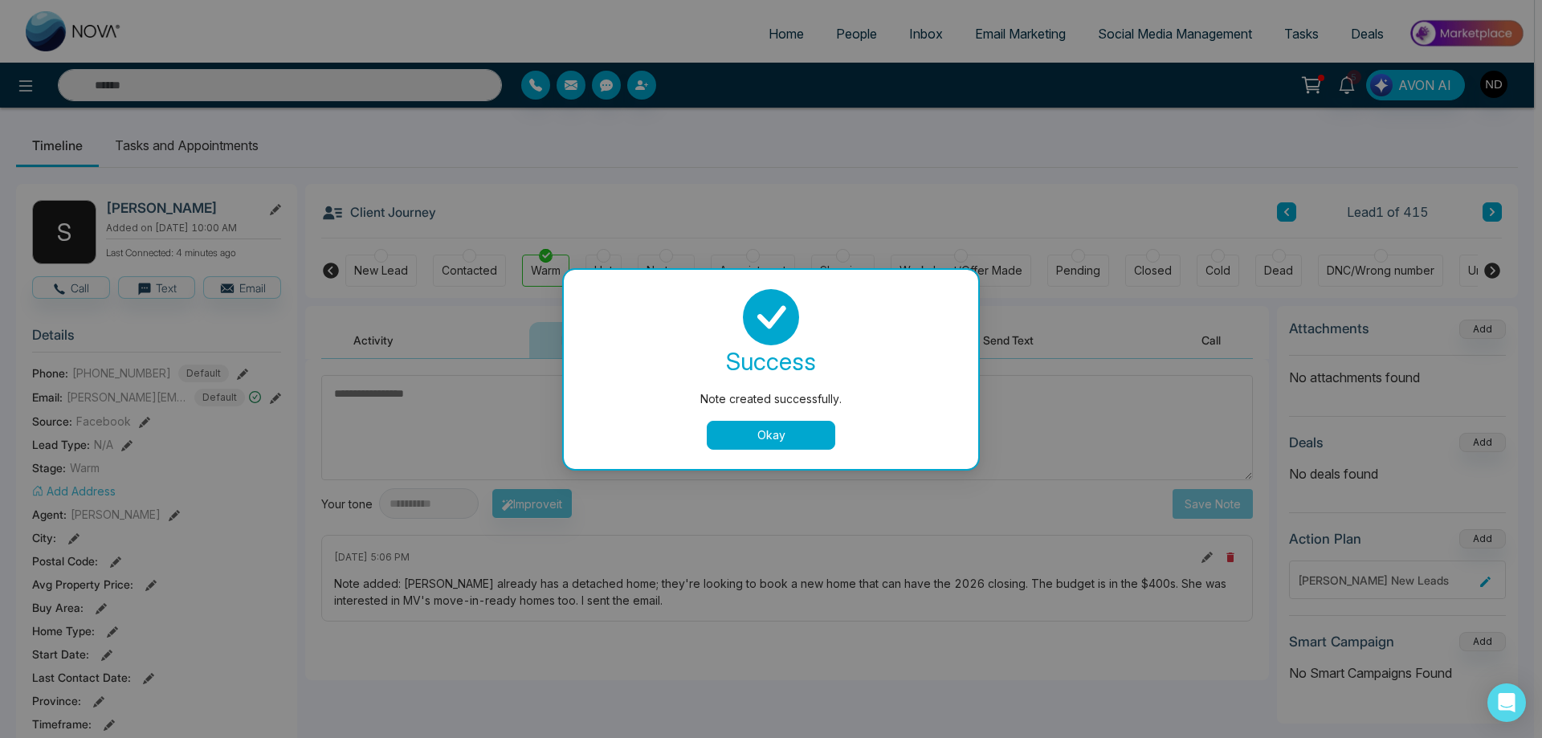
click at [805, 436] on button "Okay" at bounding box center [771, 435] width 129 height 29
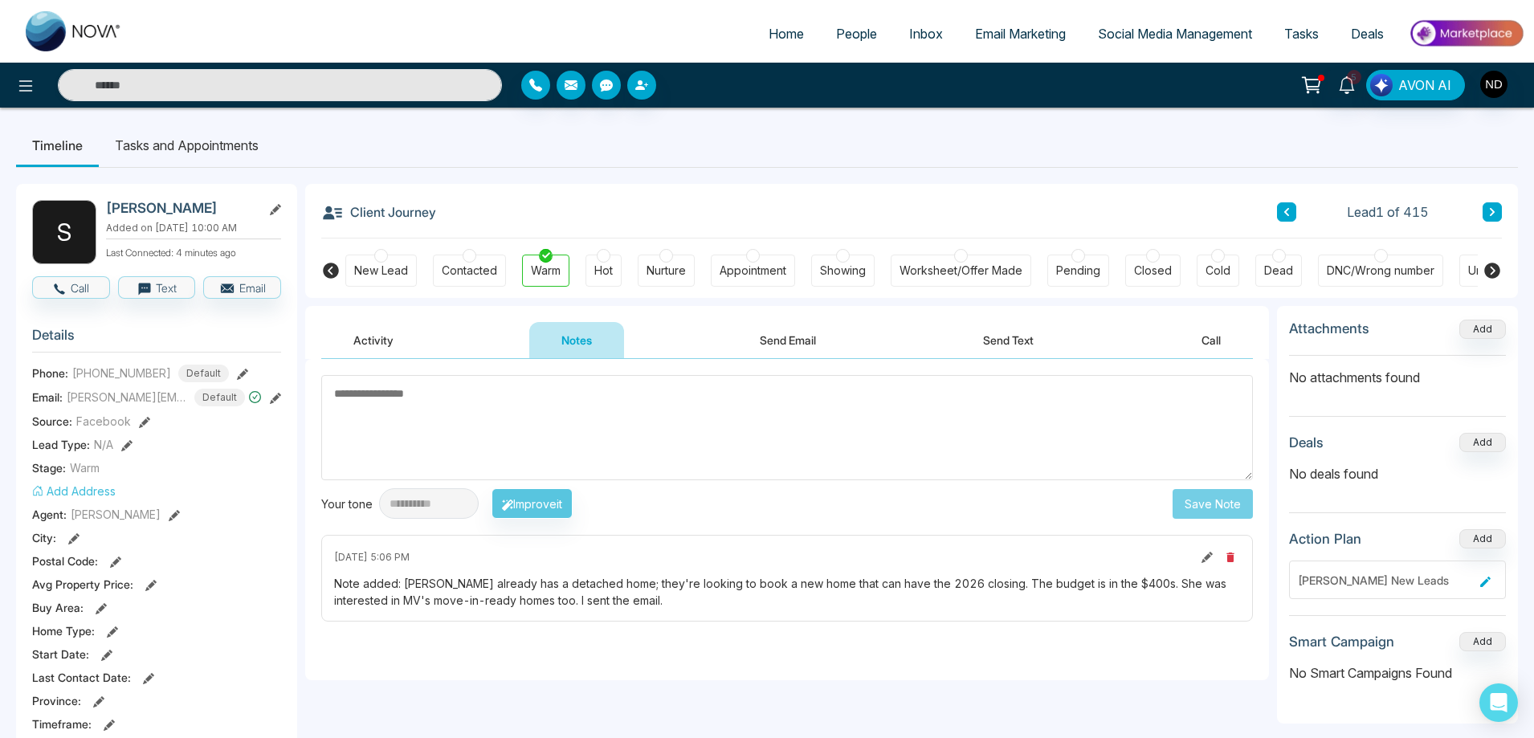
drag, startPoint x: 384, startPoint y: 342, endPoint x: 364, endPoint y: 342, distance: 20.1
click at [383, 342] on button "Activity" at bounding box center [373, 340] width 104 height 36
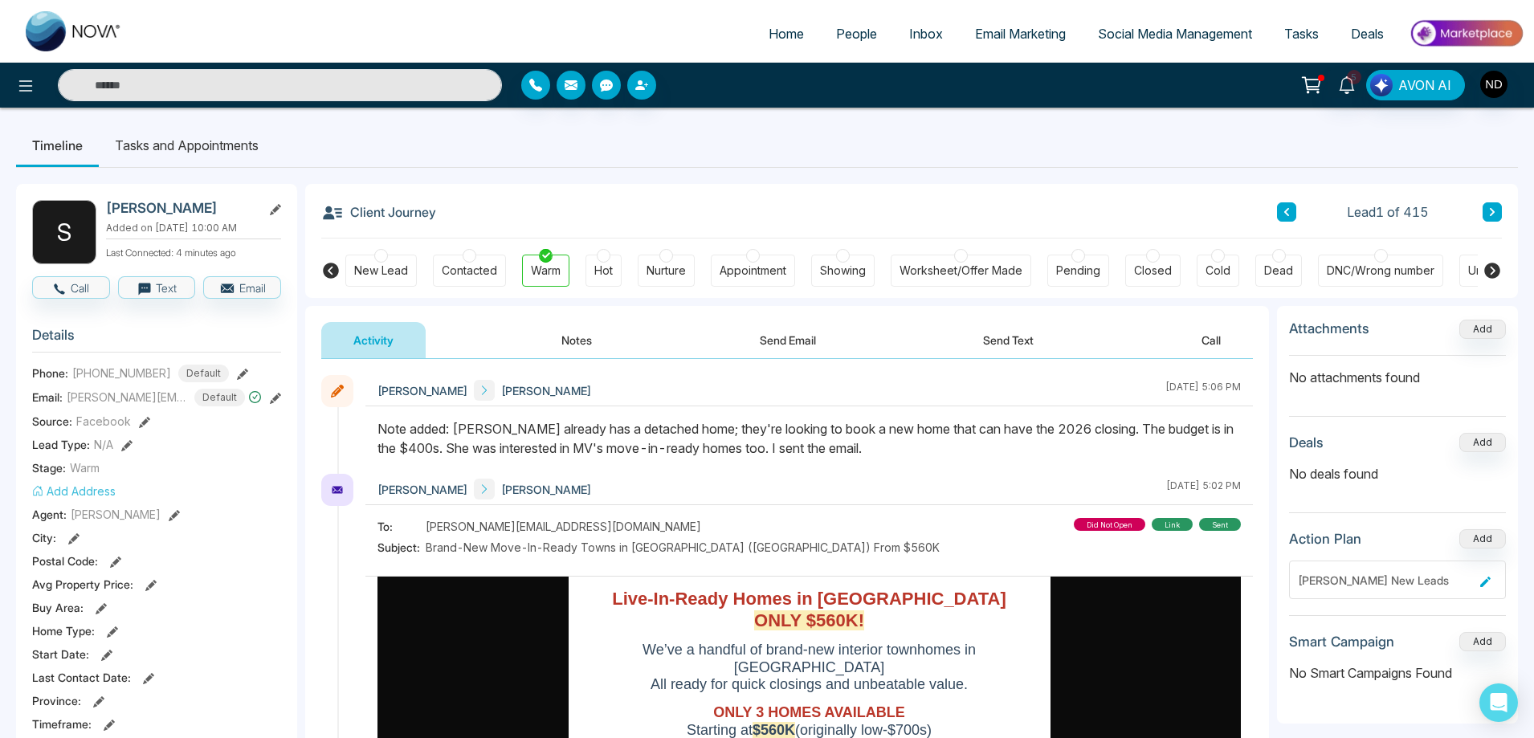
click at [179, 151] on li "Tasks and Appointments" at bounding box center [187, 145] width 176 height 43
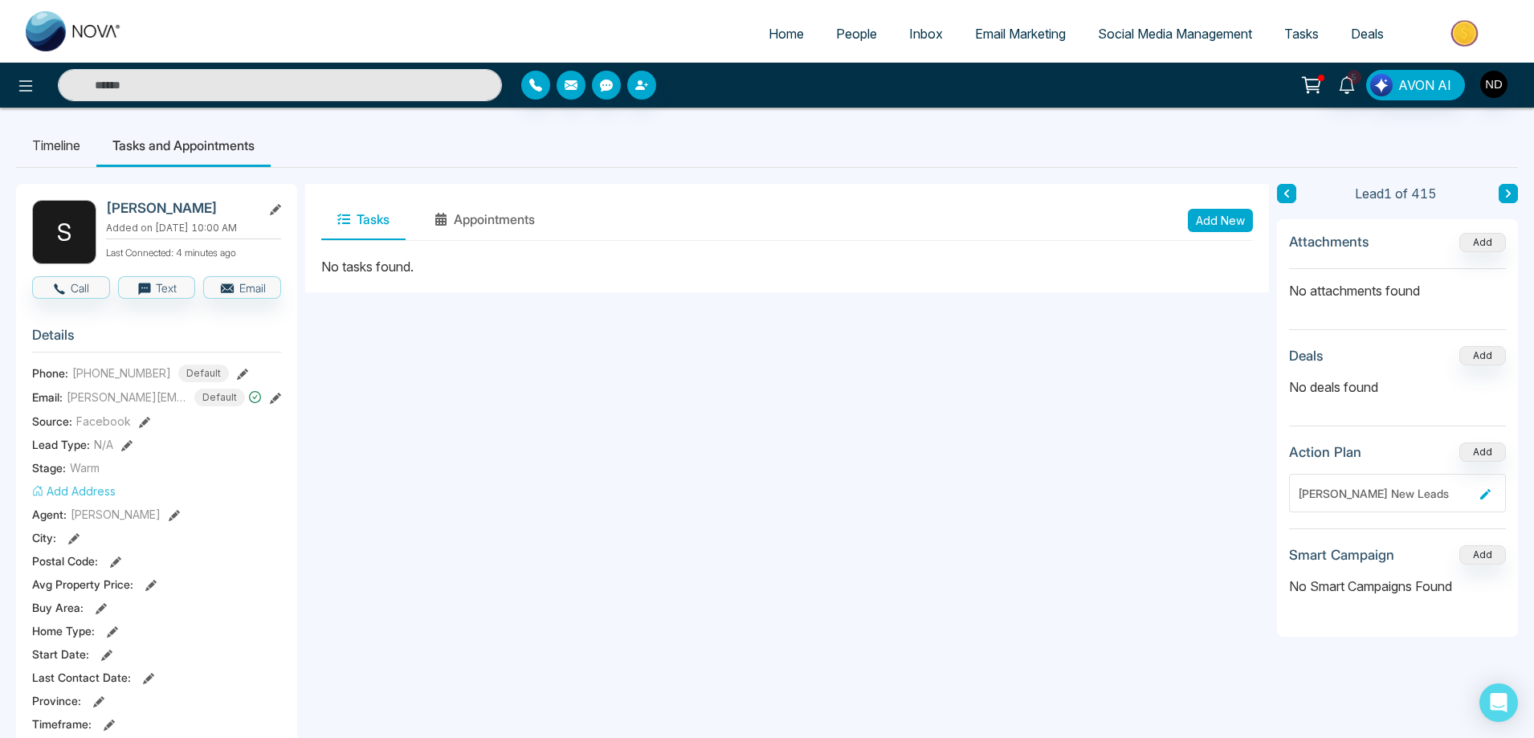
click at [1223, 225] on button "Add New" at bounding box center [1220, 220] width 65 height 23
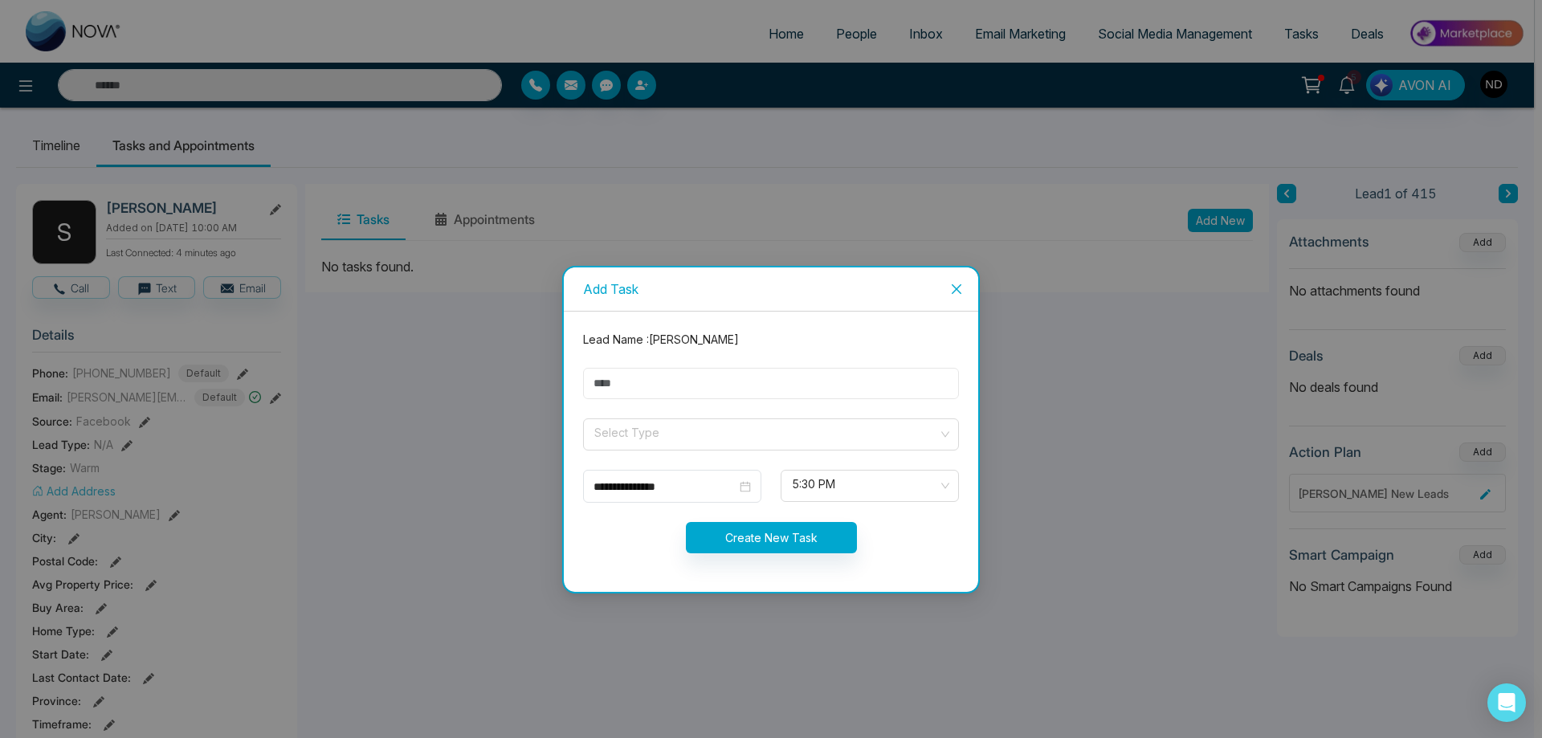
click at [671, 378] on input "text" at bounding box center [771, 383] width 376 height 31
type input "**********"
click at [658, 433] on input "search" at bounding box center [765, 431] width 345 height 24
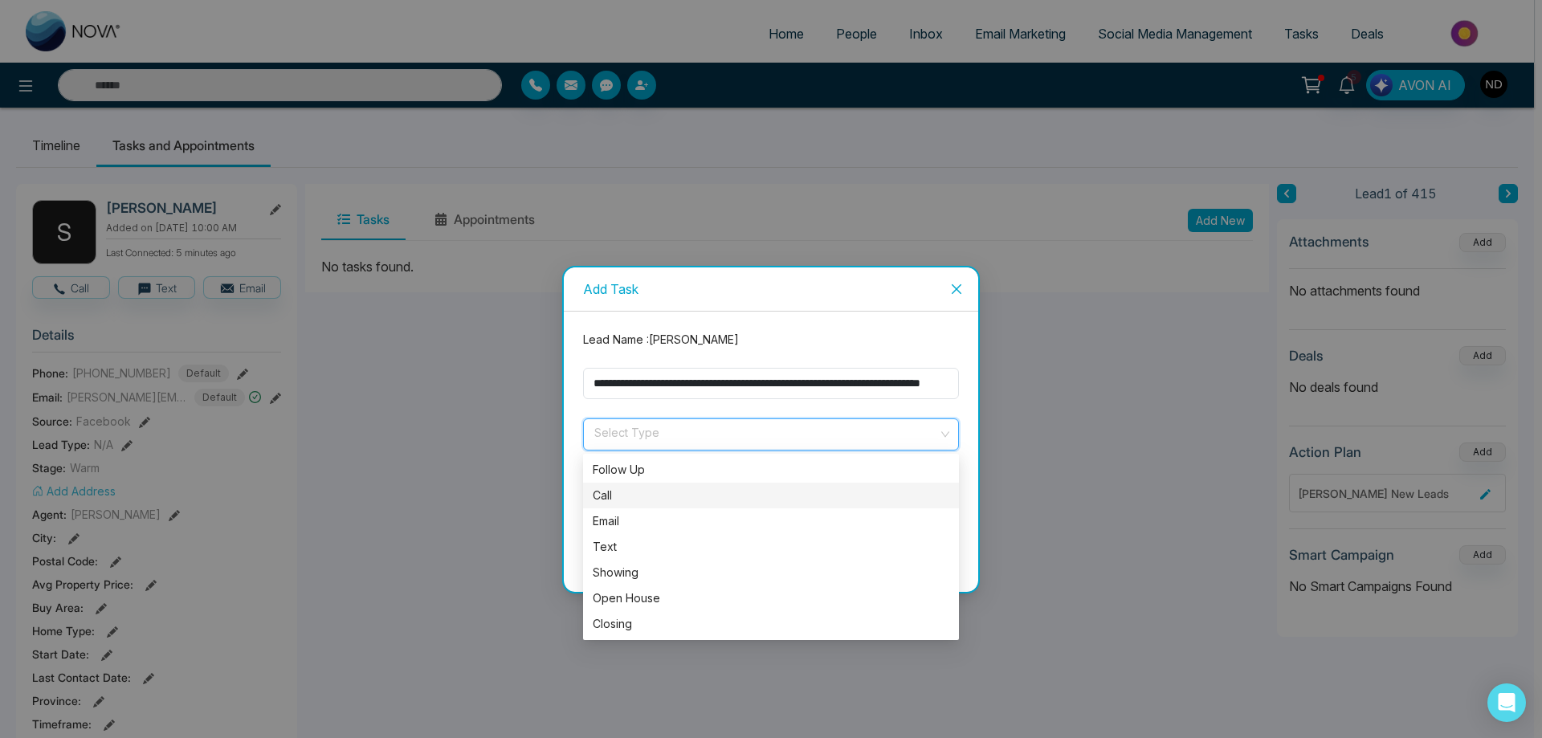
click at [612, 502] on div "Call" at bounding box center [771, 496] width 357 height 18
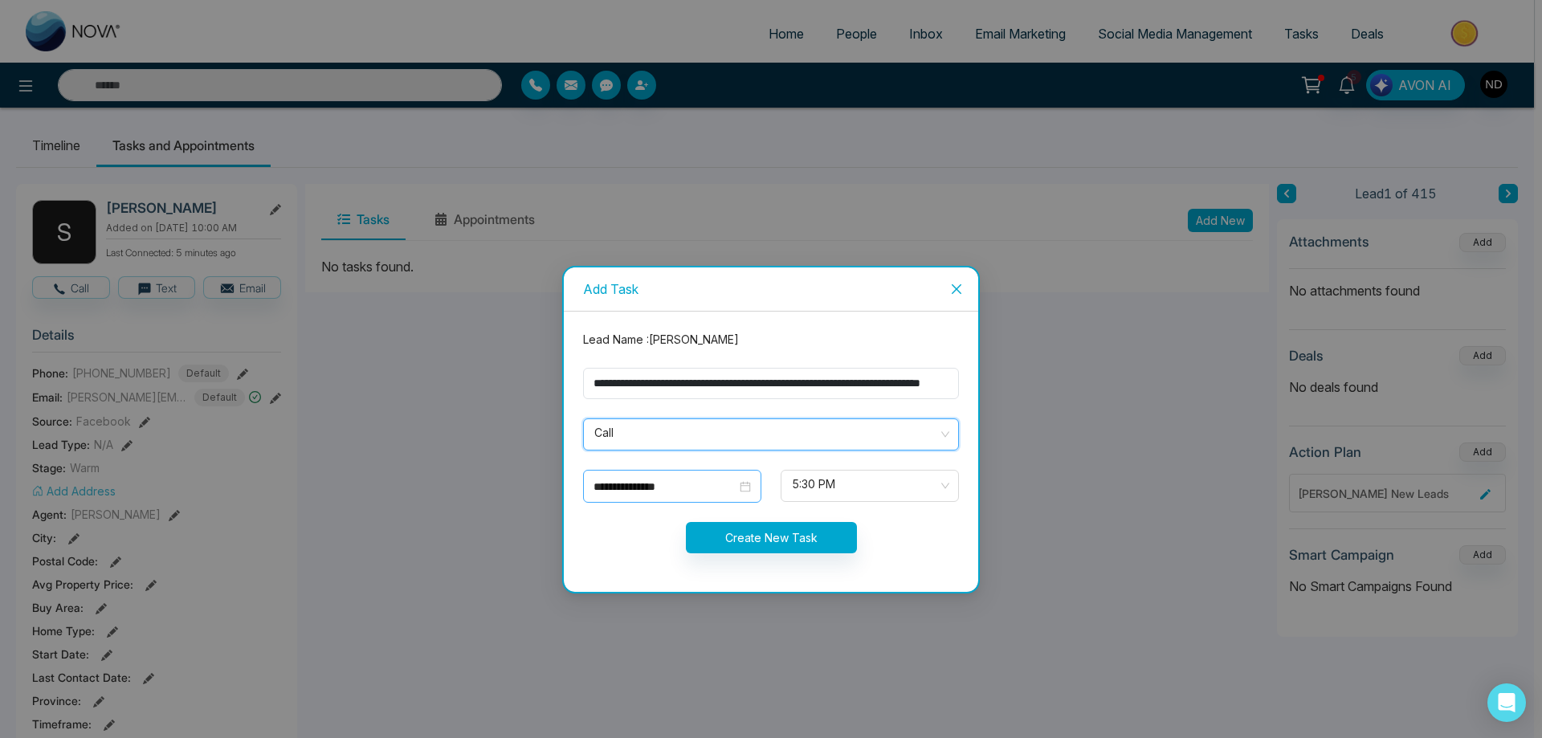
click at [742, 485] on div "**********" at bounding box center [672, 487] width 157 height 18
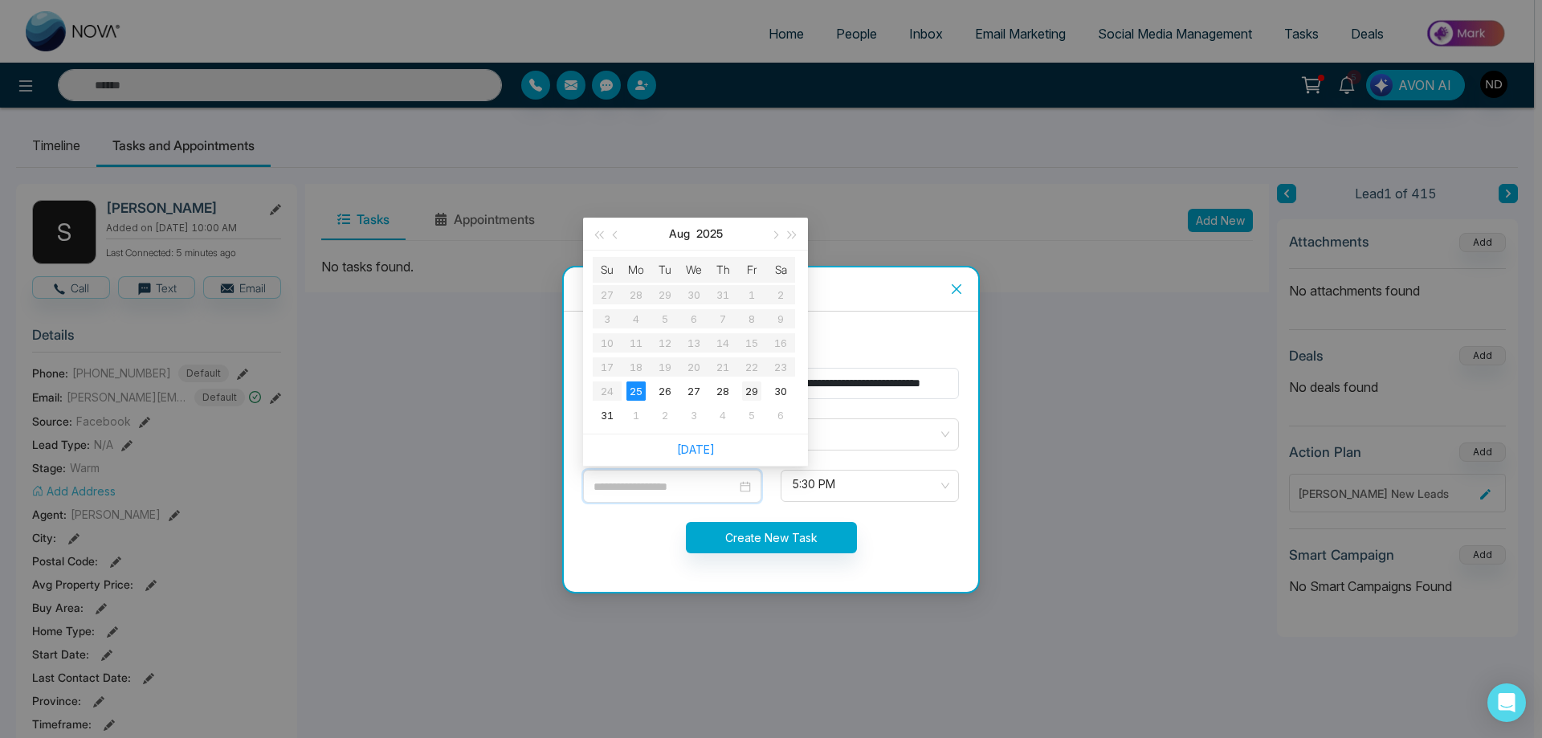
type input "**********"
click at [752, 393] on div "29" at bounding box center [751, 391] width 19 height 19
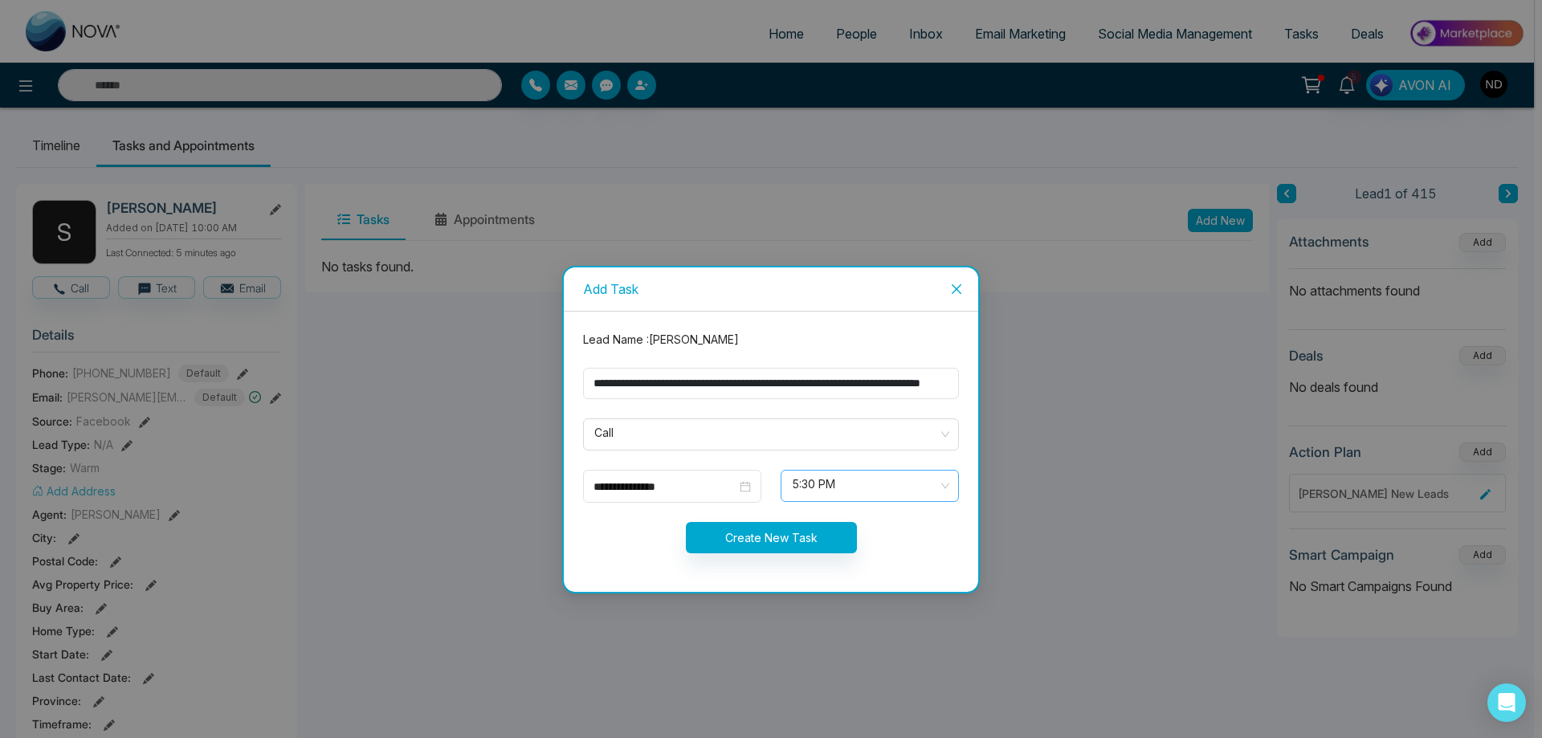
click at [950, 483] on div "5:30 PM" at bounding box center [870, 486] width 178 height 32
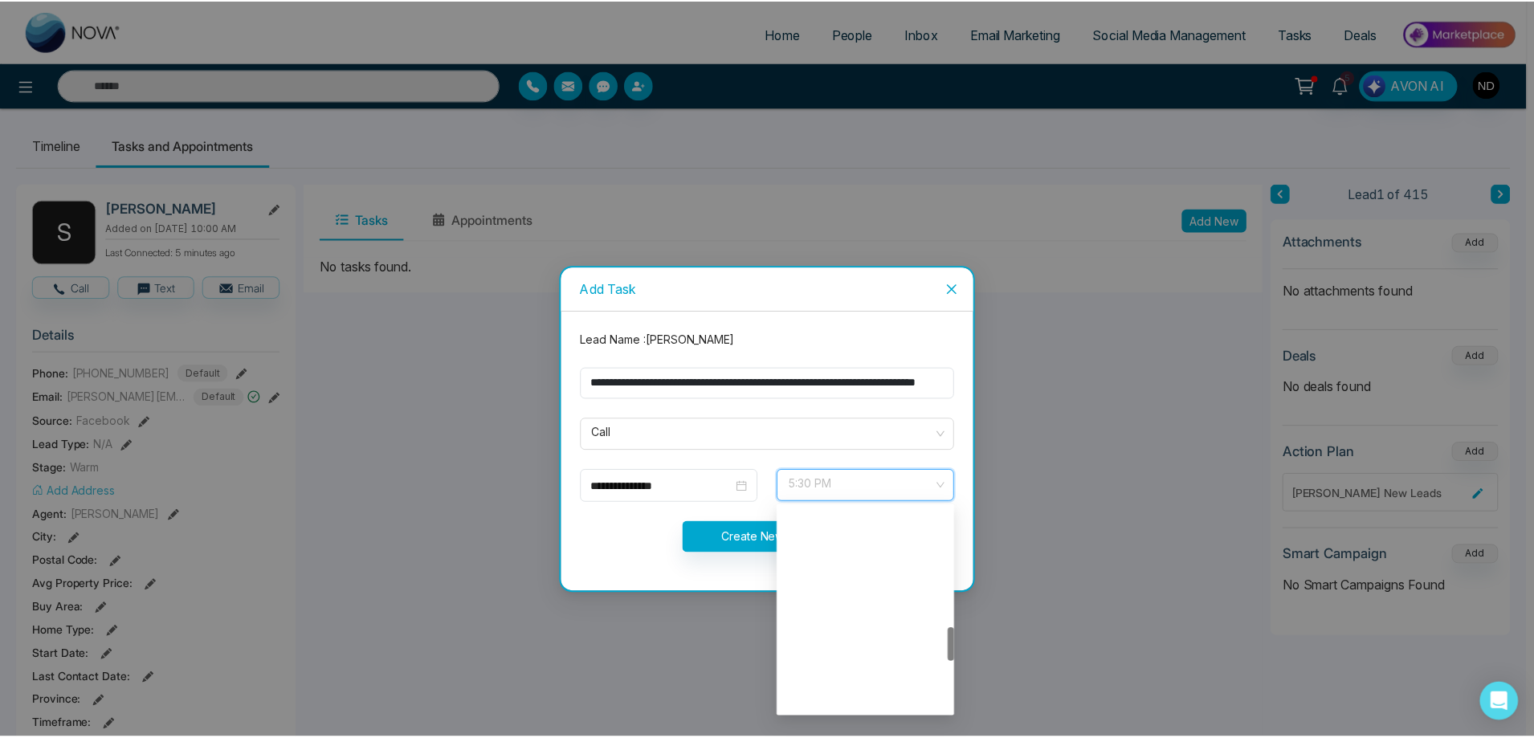
scroll to position [720, 0]
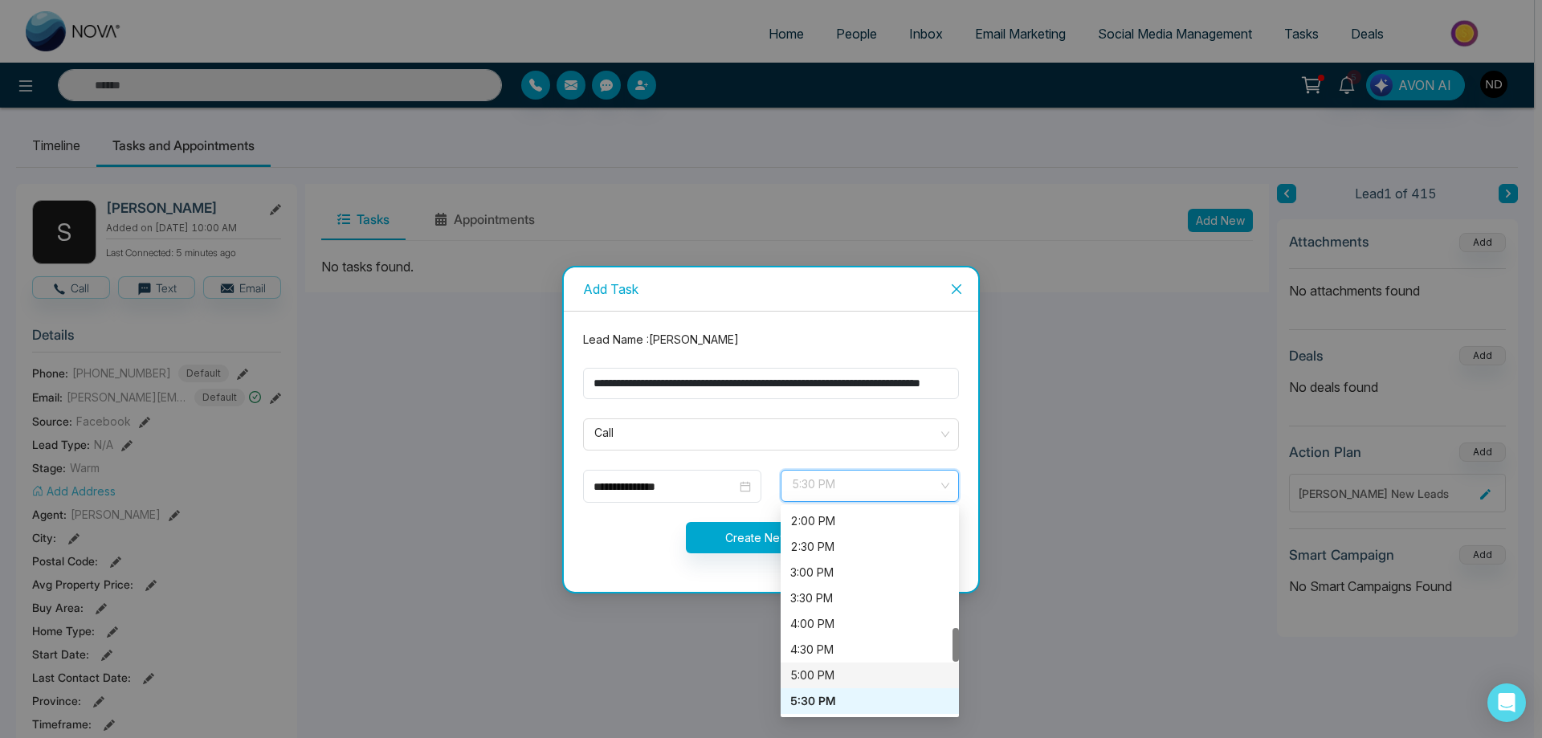
click at [815, 682] on div "5:00 PM" at bounding box center [869, 676] width 159 height 18
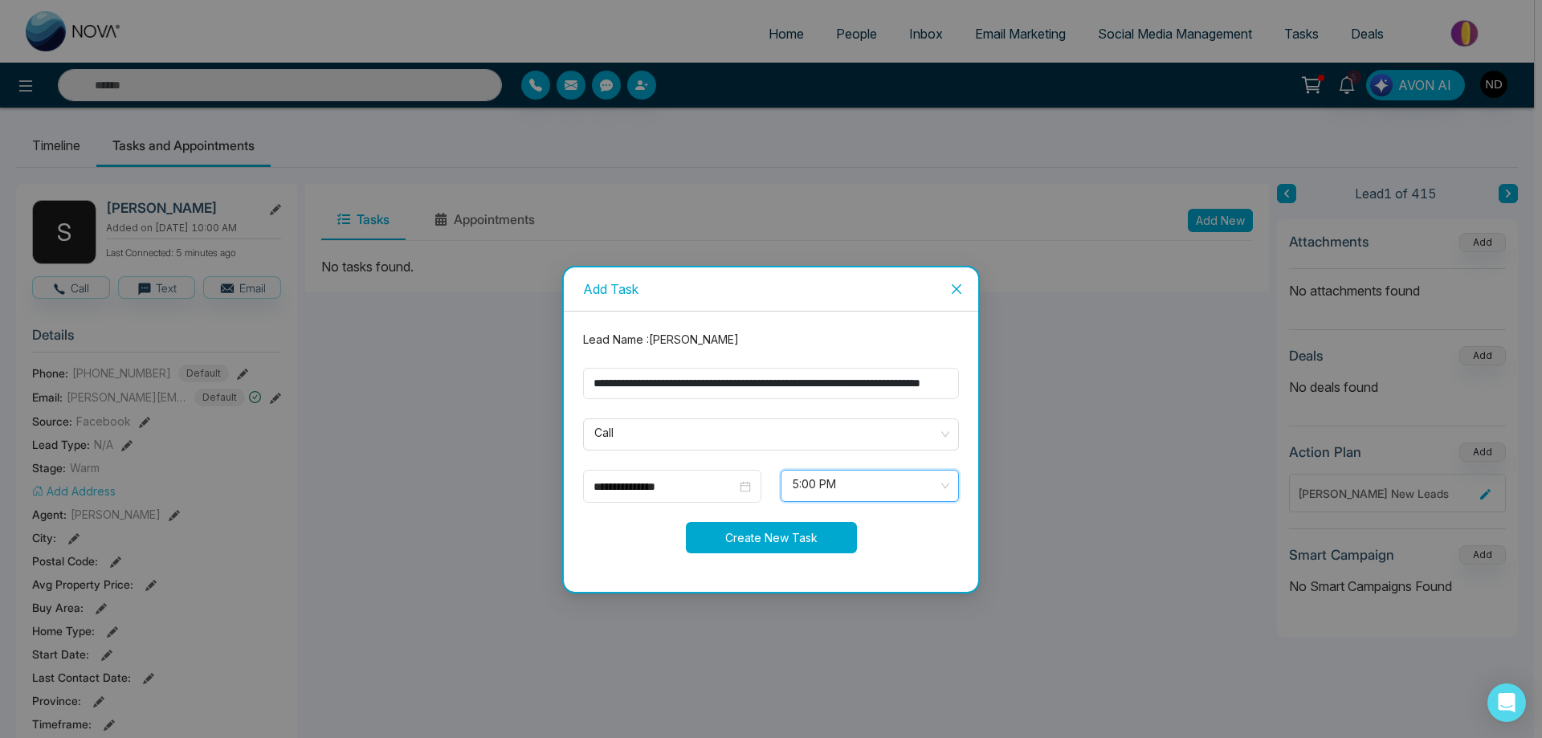
click at [781, 537] on button "Create New Task" at bounding box center [771, 537] width 171 height 31
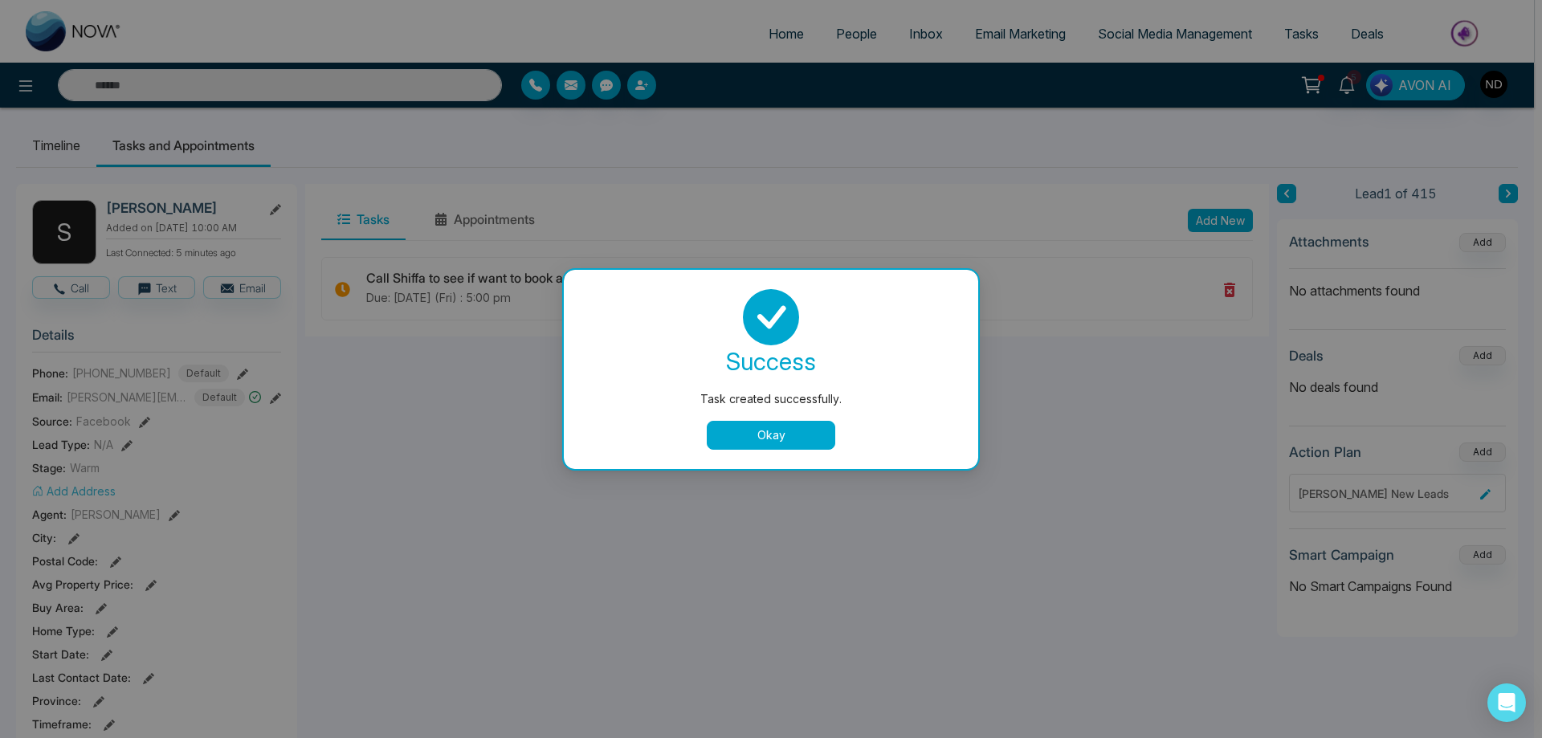
click at [759, 442] on button "Okay" at bounding box center [771, 435] width 129 height 29
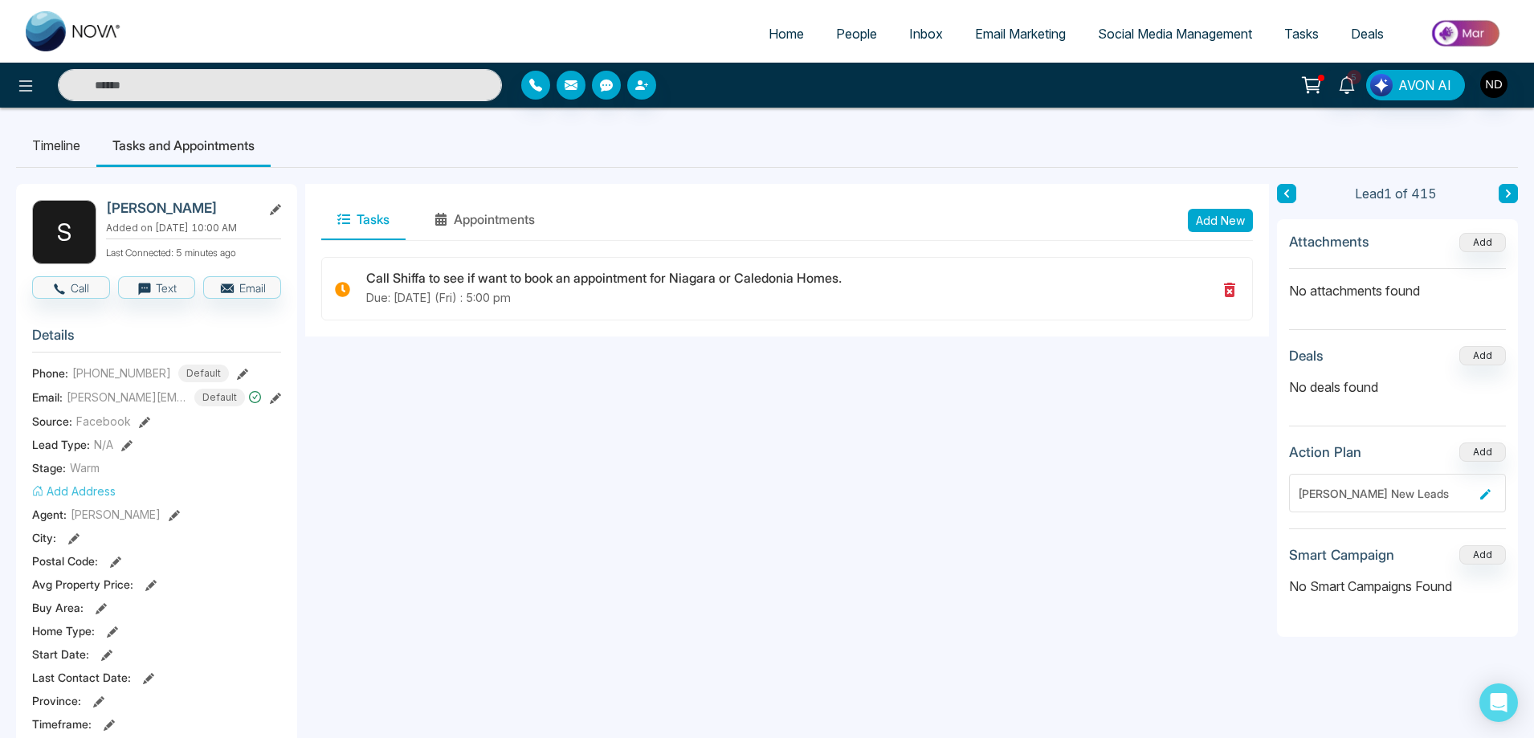
click at [1506, 191] on icon at bounding box center [1509, 194] width 8 height 10
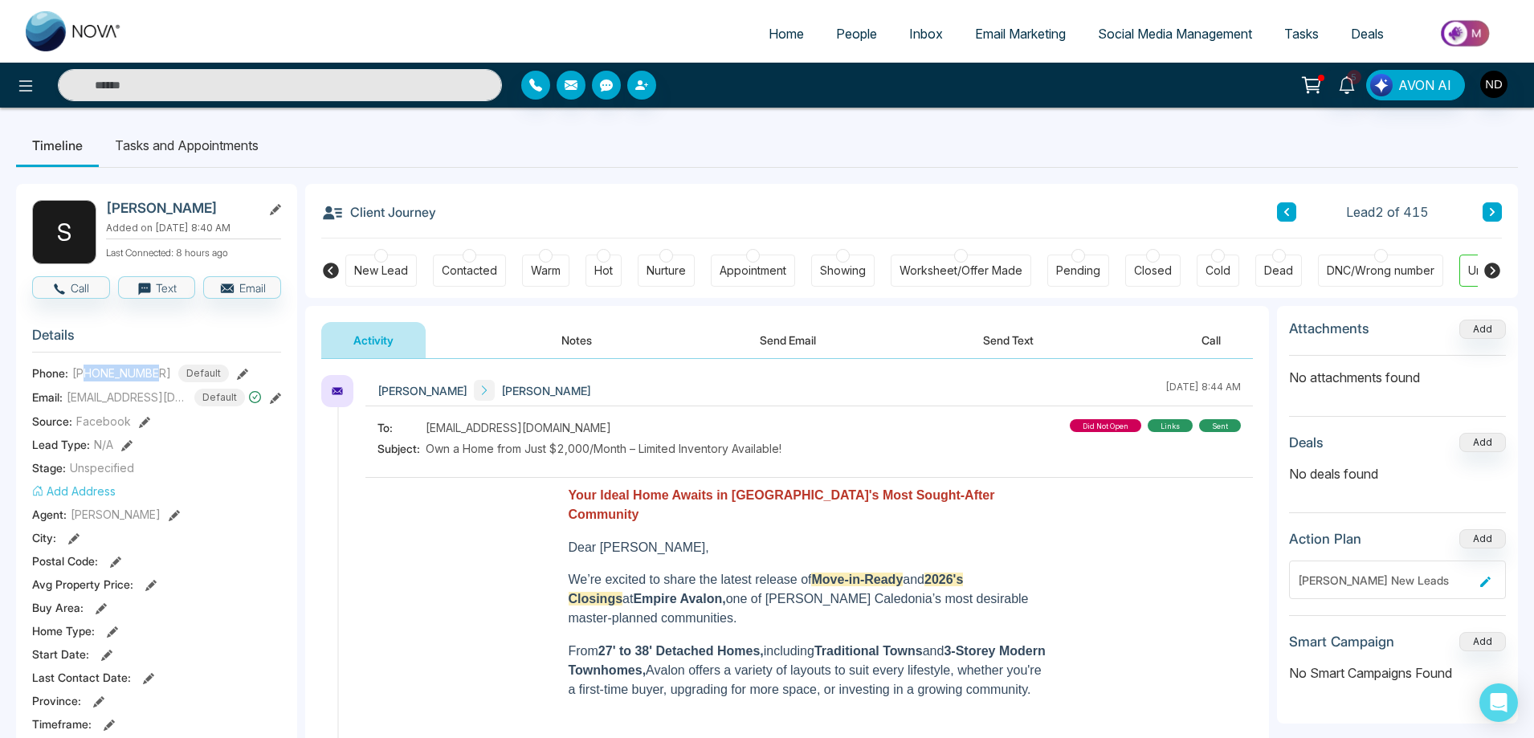
drag, startPoint x: 86, startPoint y: 377, endPoint x: 157, endPoint y: 377, distance: 70.7
click at [157, 377] on span "+12899999999" at bounding box center [121, 373] width 99 height 17
copy span "2899999999"
click at [580, 344] on button "Notes" at bounding box center [576, 340] width 95 height 36
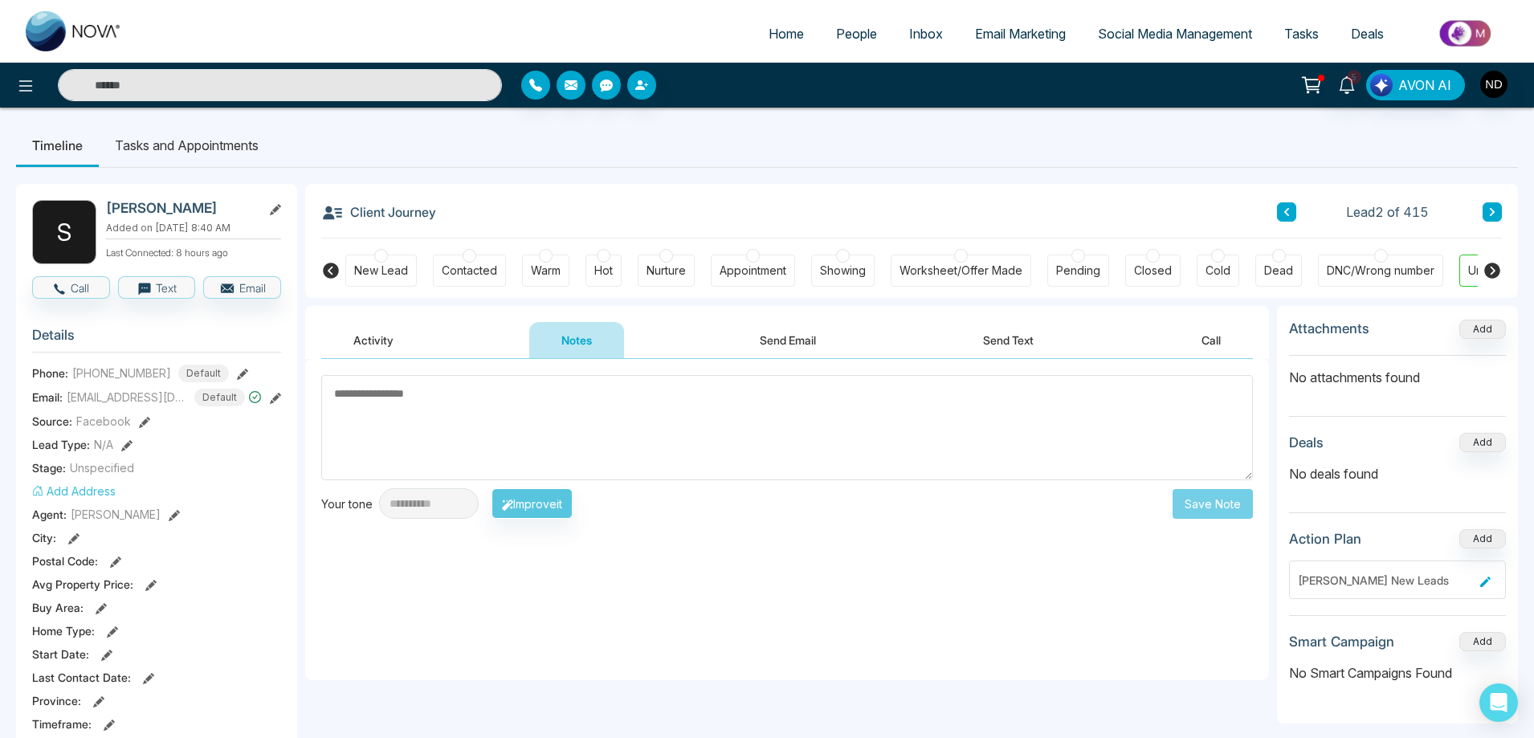
click at [672, 426] on textarea at bounding box center [787, 427] width 932 height 105
type textarea "*********"
click at [1202, 504] on button "Save Note" at bounding box center [1213, 504] width 80 height 30
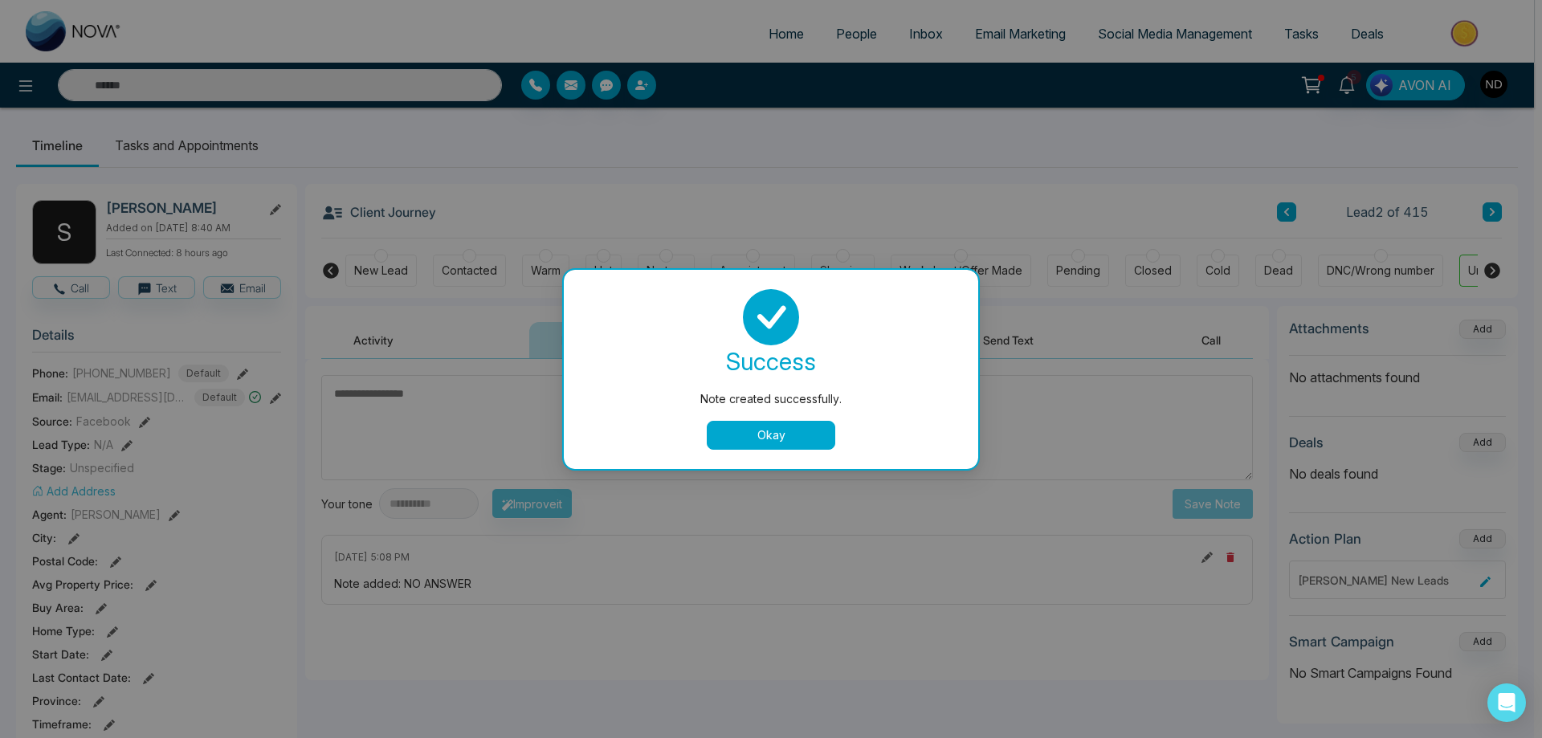
click at [799, 439] on button "Okay" at bounding box center [771, 435] width 129 height 29
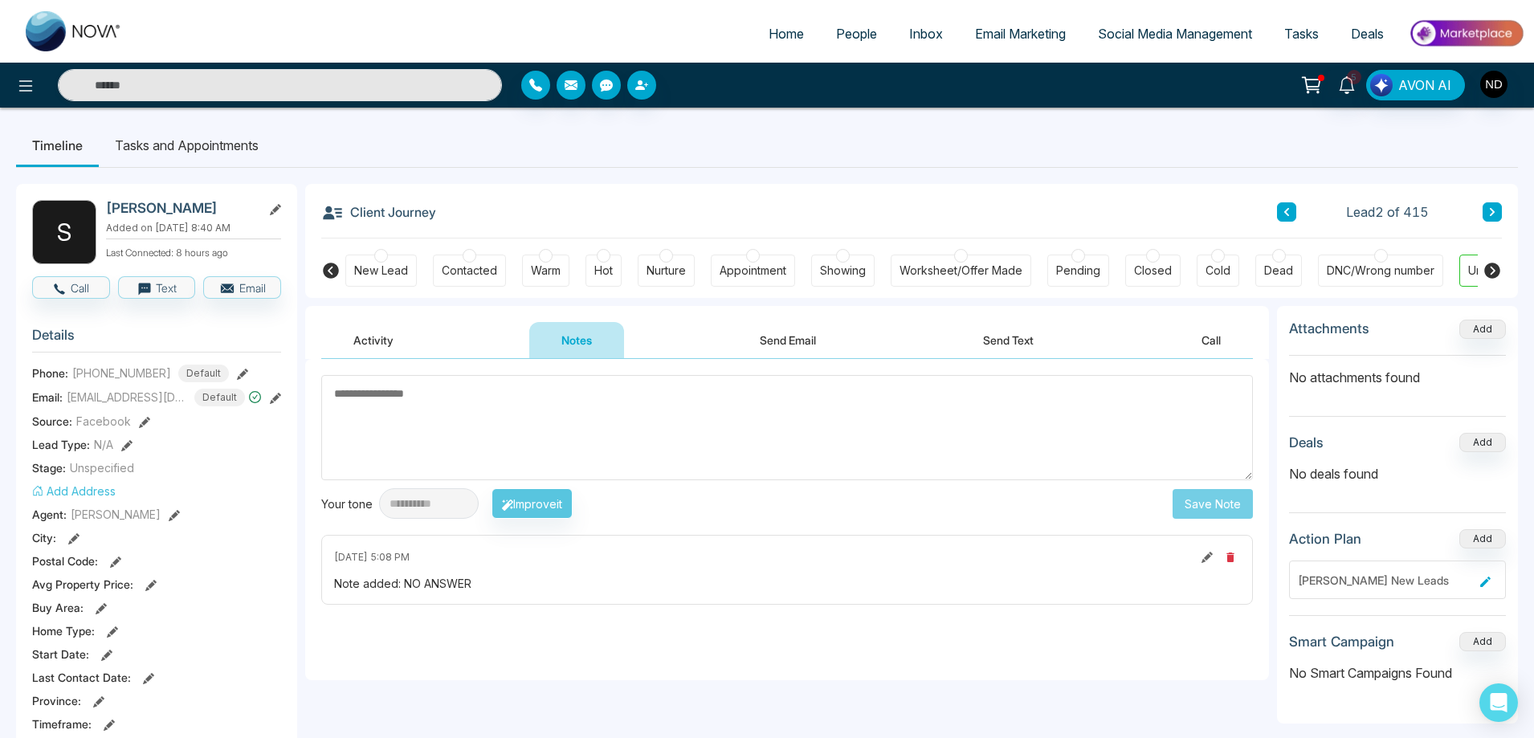
click at [1495, 206] on button at bounding box center [1492, 211] width 19 height 19
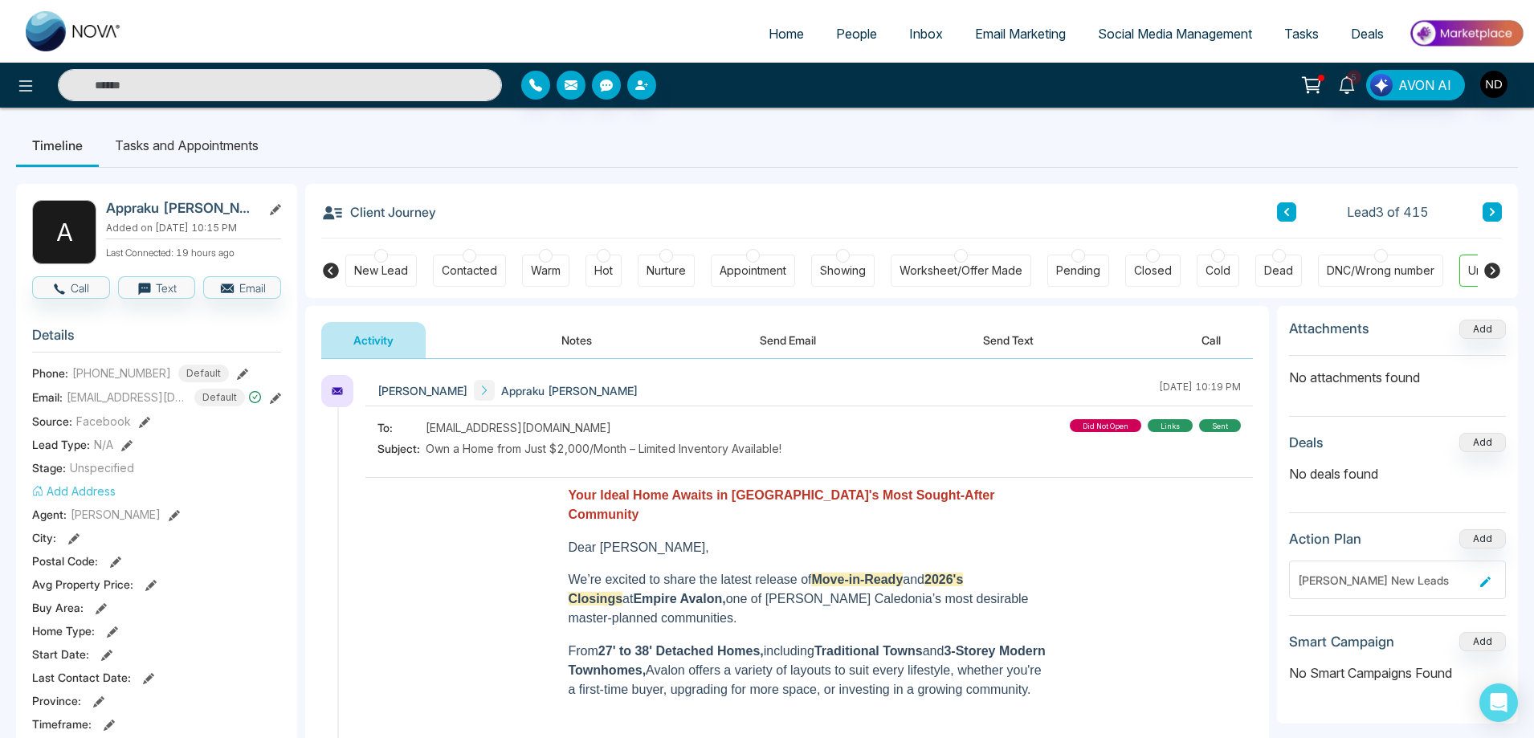
click at [1277, 210] on button at bounding box center [1286, 211] width 19 height 19
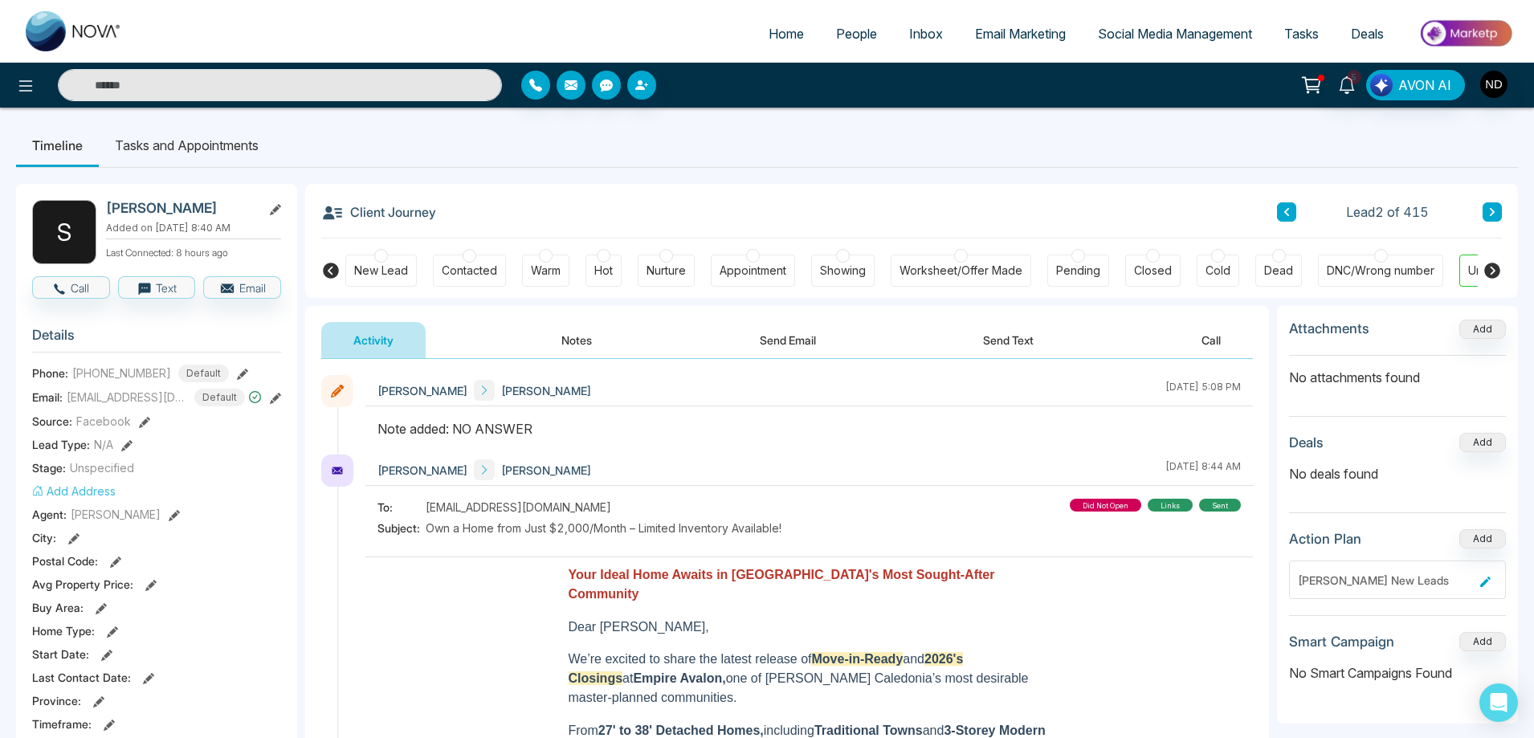
click at [379, 260] on div at bounding box center [381, 256] width 14 height 14
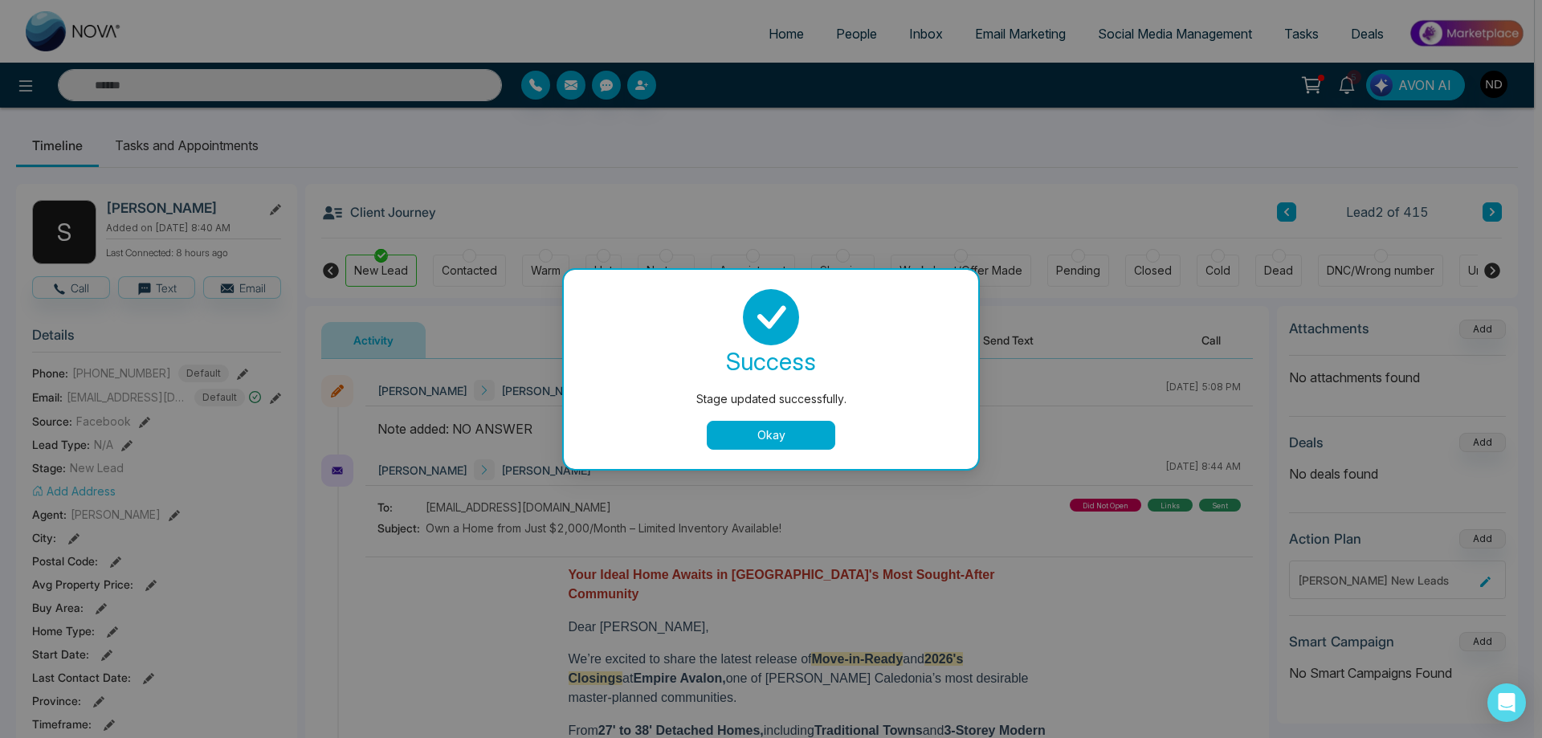
click at [808, 435] on button "Okay" at bounding box center [771, 435] width 129 height 29
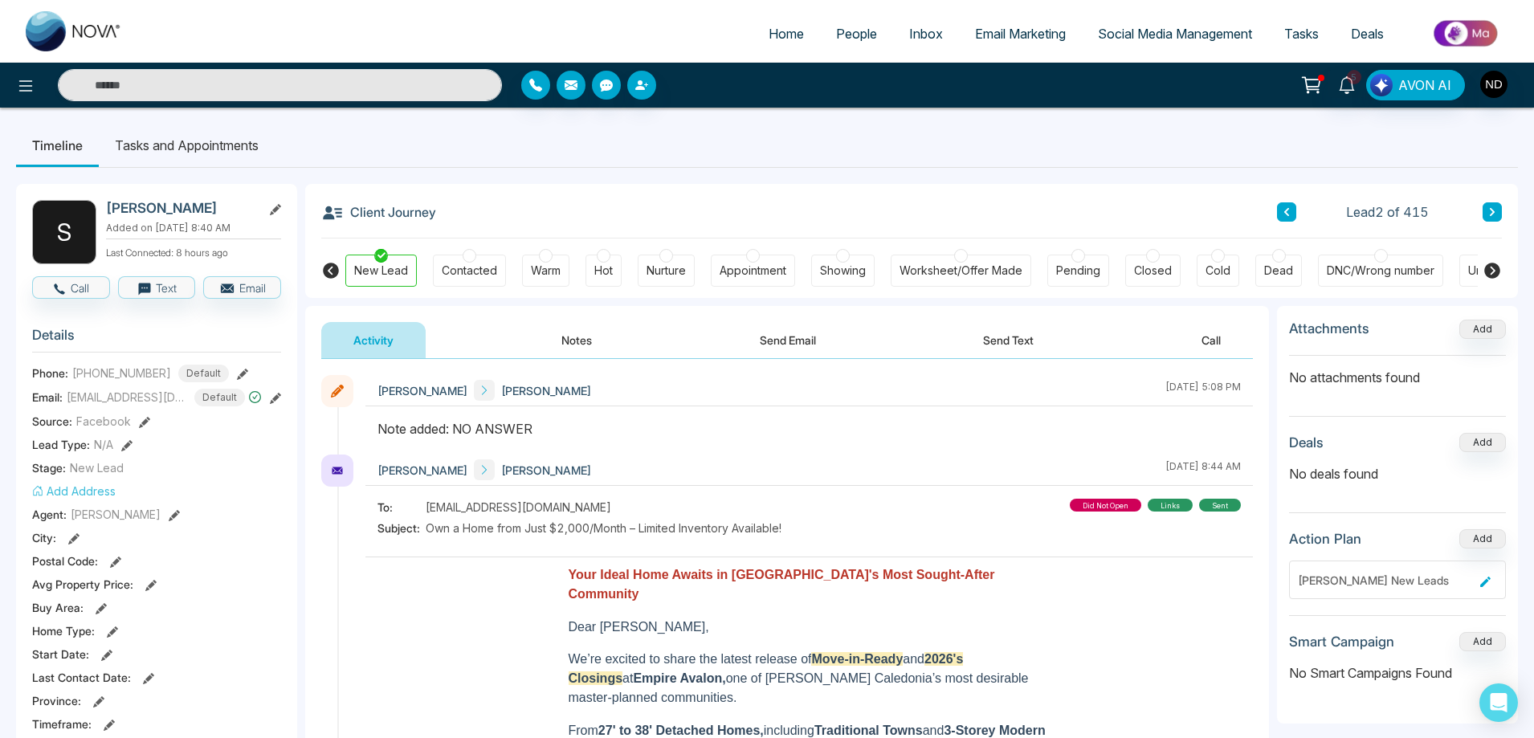
click at [1495, 263] on icon at bounding box center [1492, 271] width 16 height 16
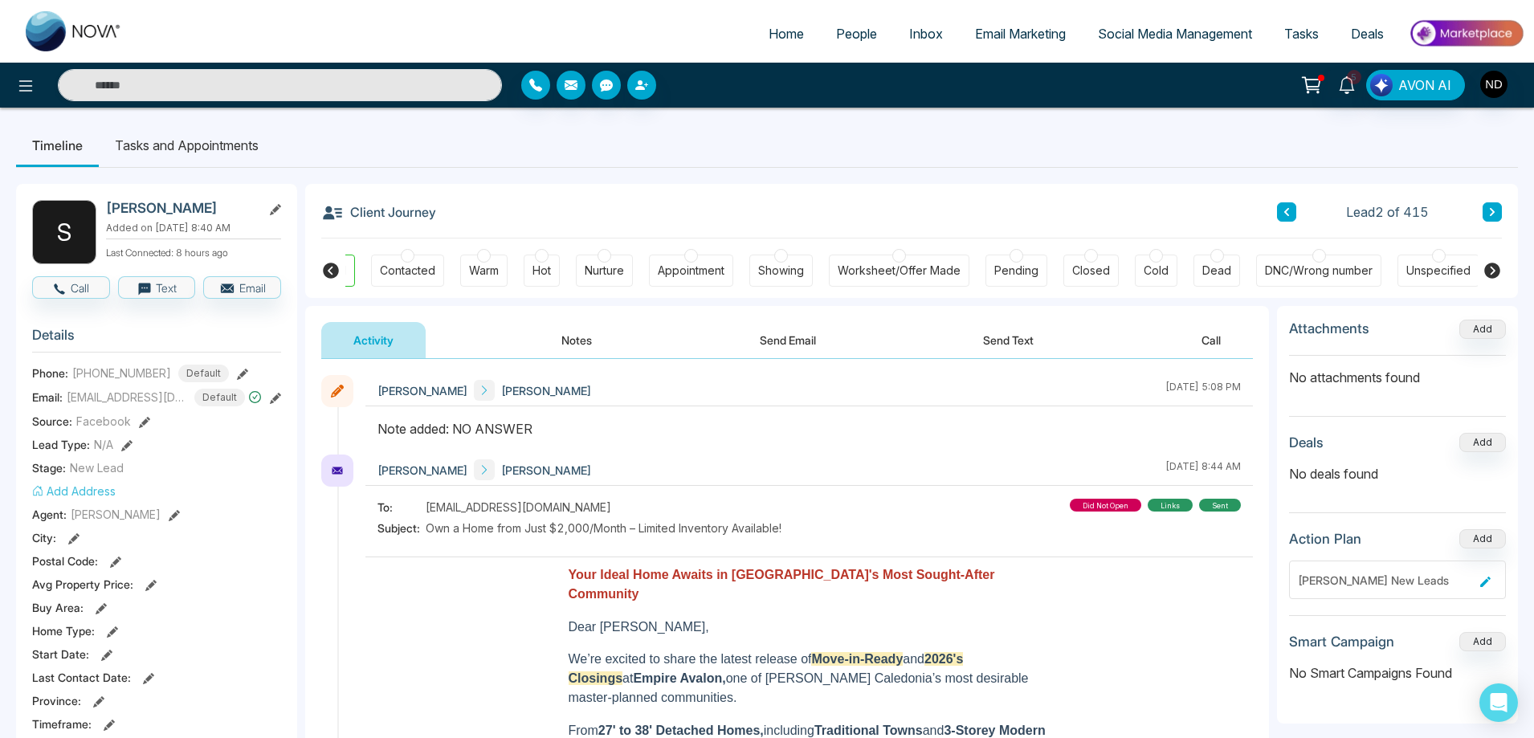
click at [1500, 210] on button at bounding box center [1492, 211] width 19 height 19
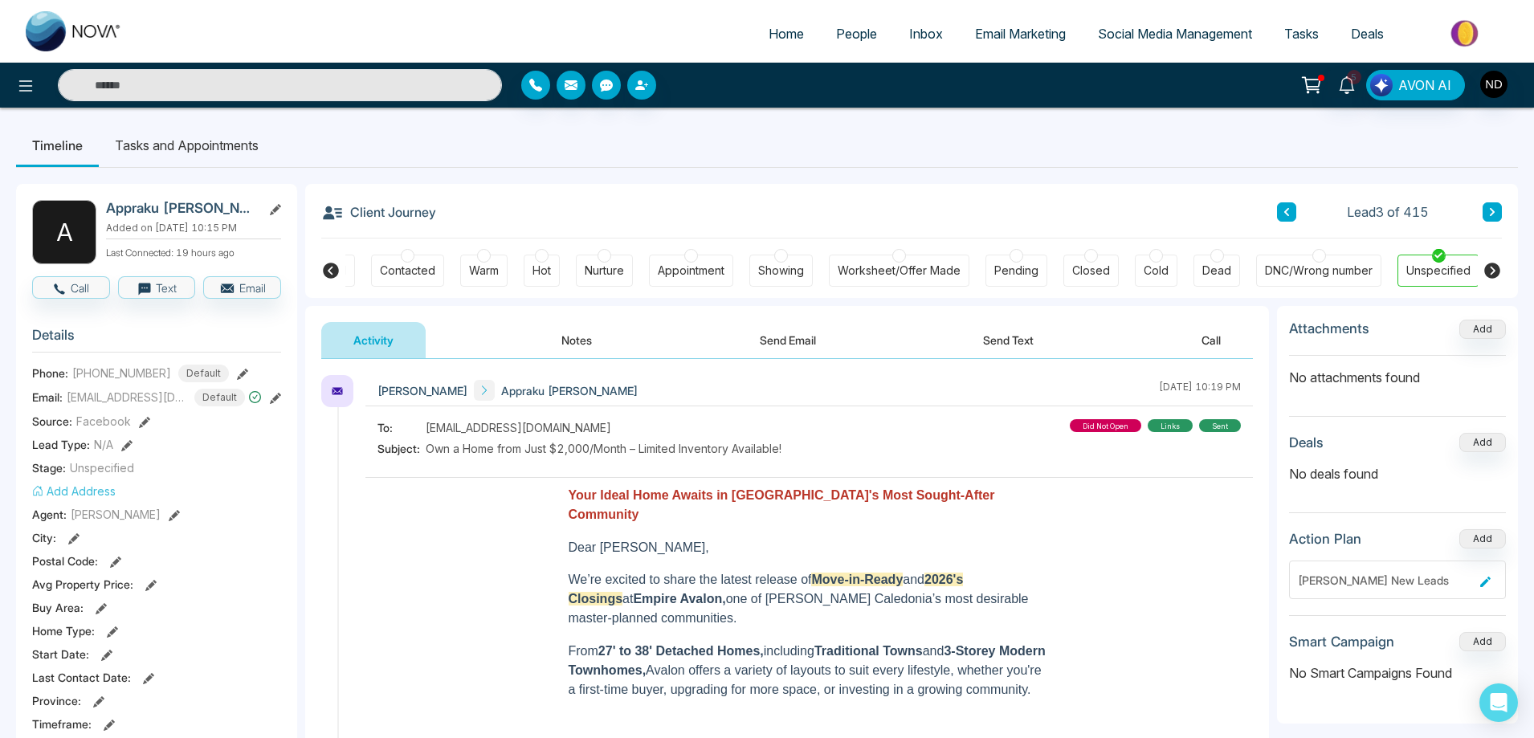
click at [1319, 257] on div at bounding box center [1320, 256] width 14 height 14
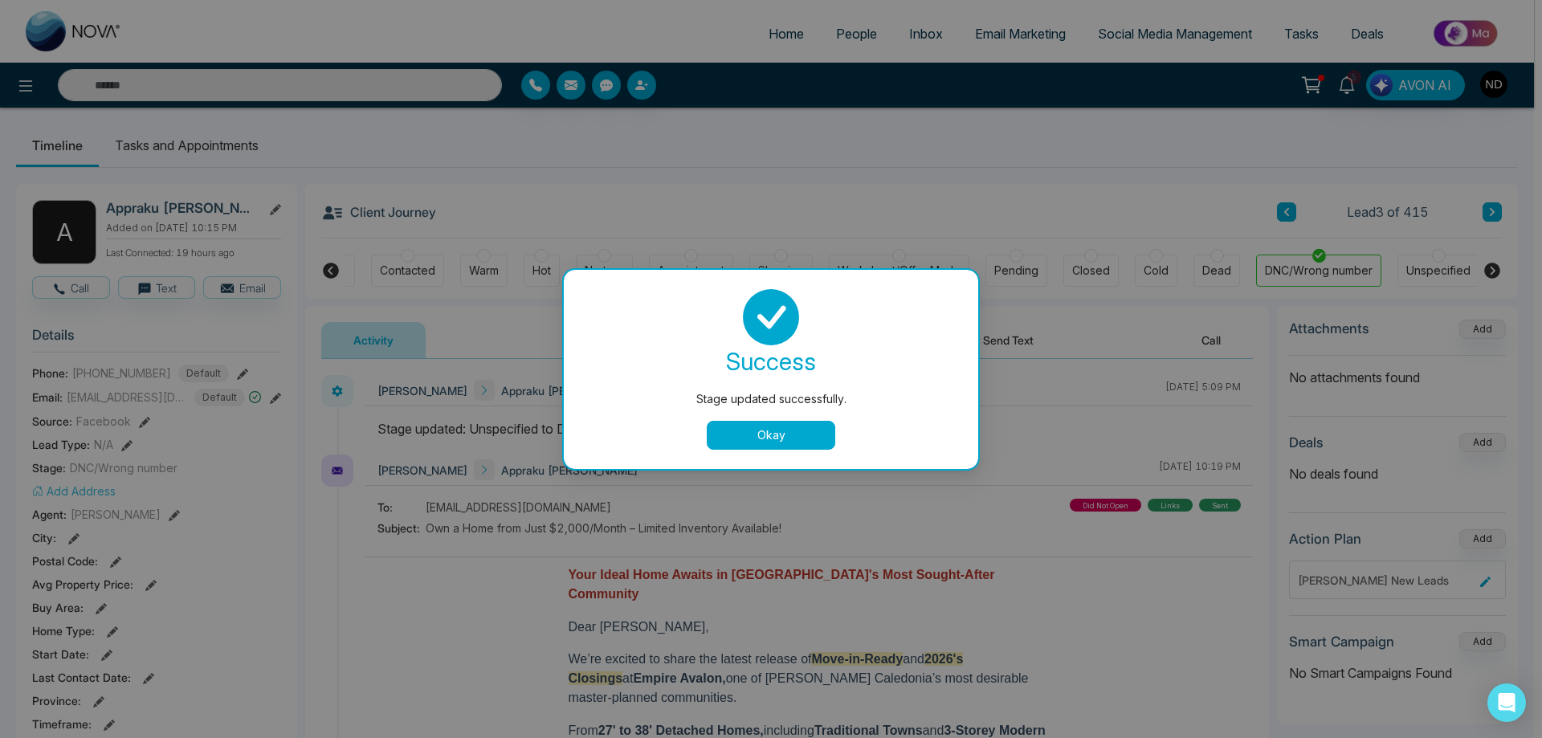
click at [734, 431] on button "Okay" at bounding box center [771, 435] width 129 height 29
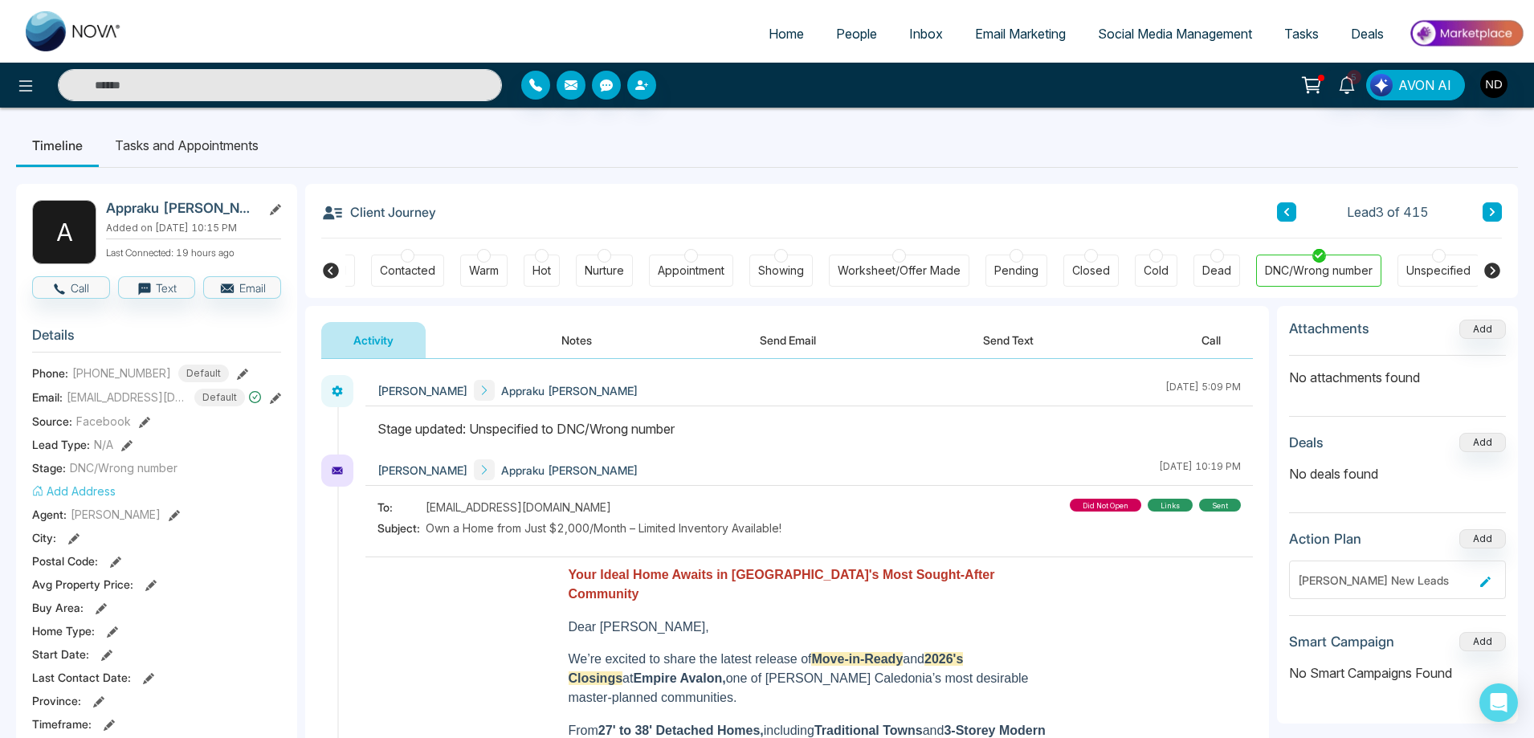
scroll to position [0, 54]
click at [1492, 209] on icon at bounding box center [1492, 212] width 8 height 10
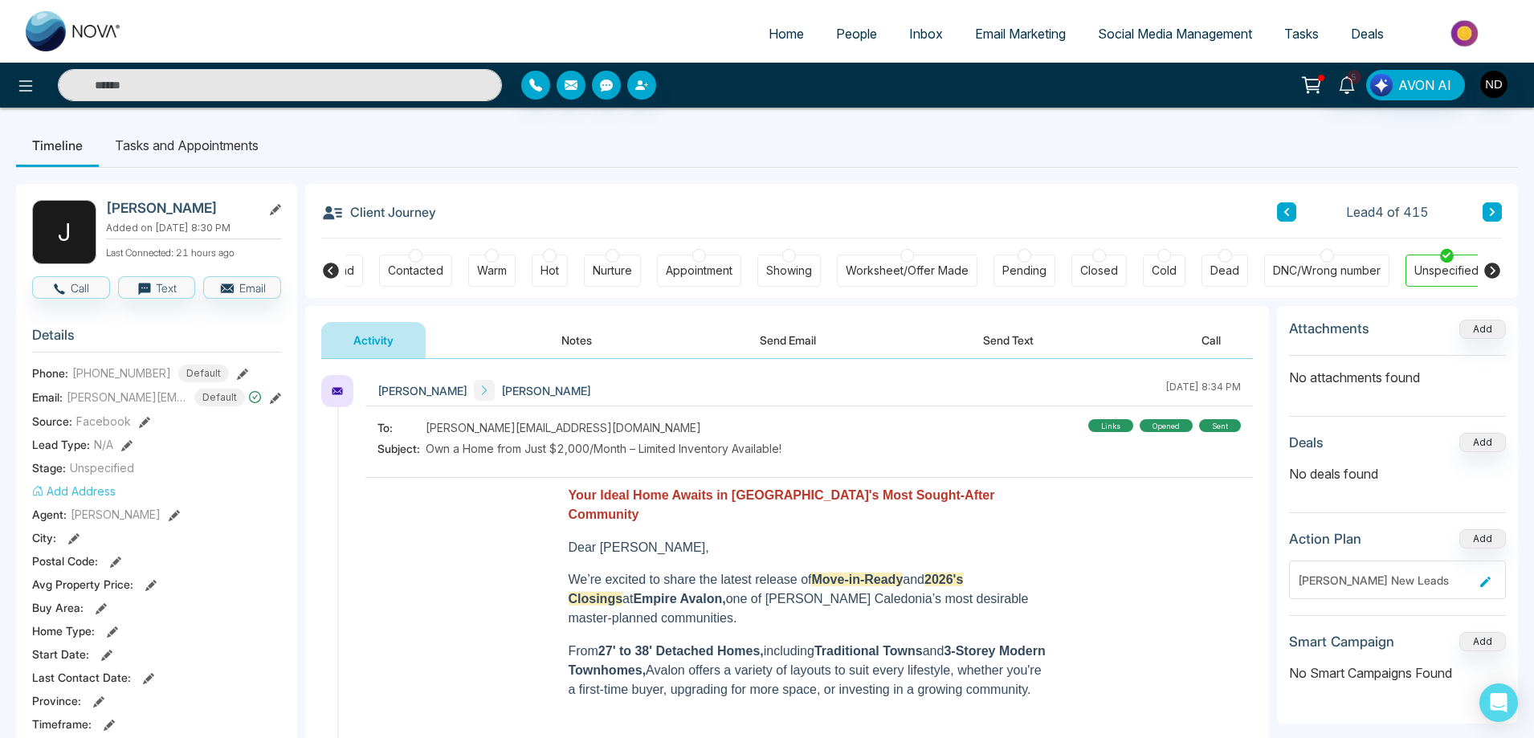
click at [1328, 258] on div at bounding box center [1328, 256] width 14 height 14
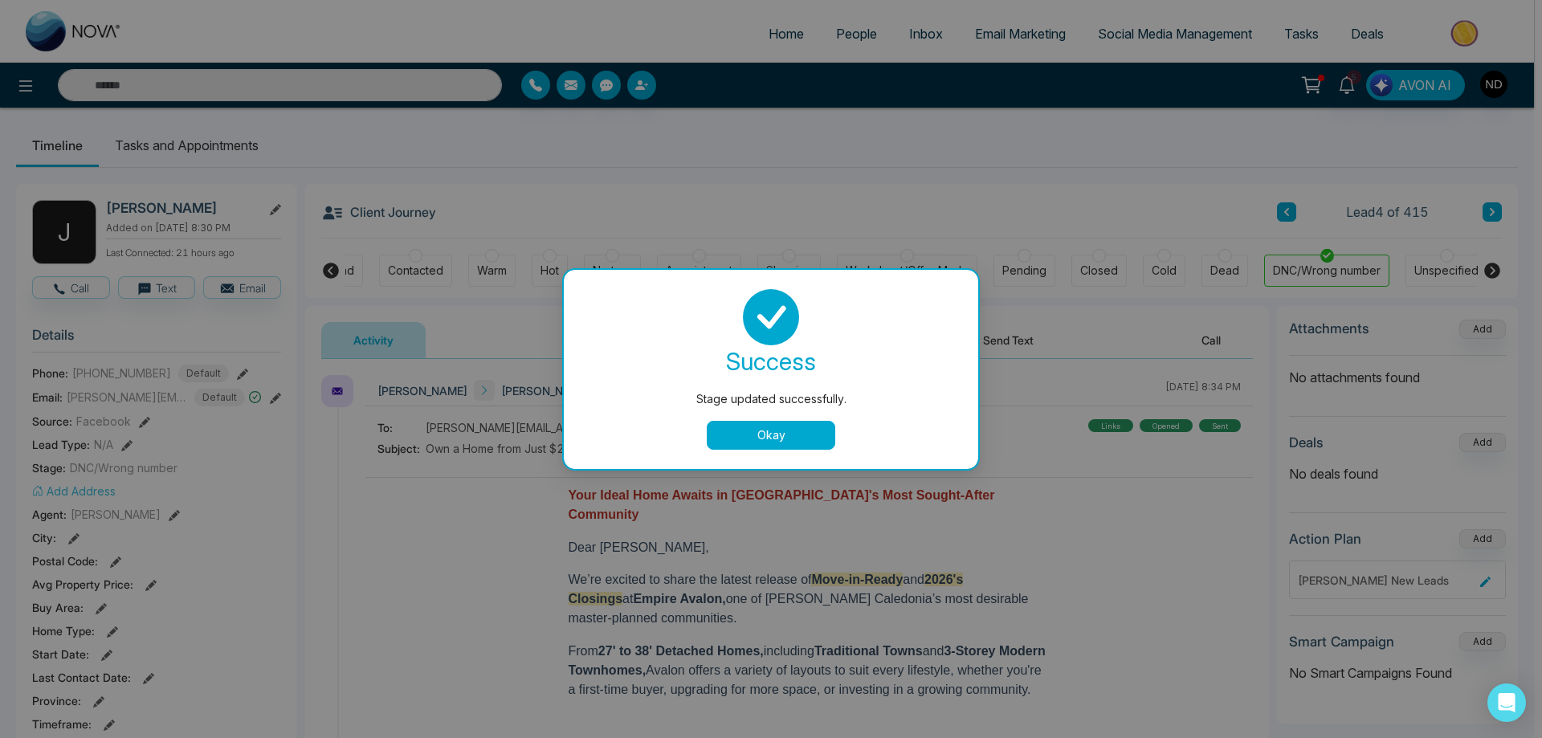
click at [783, 429] on button "Okay" at bounding box center [771, 435] width 129 height 29
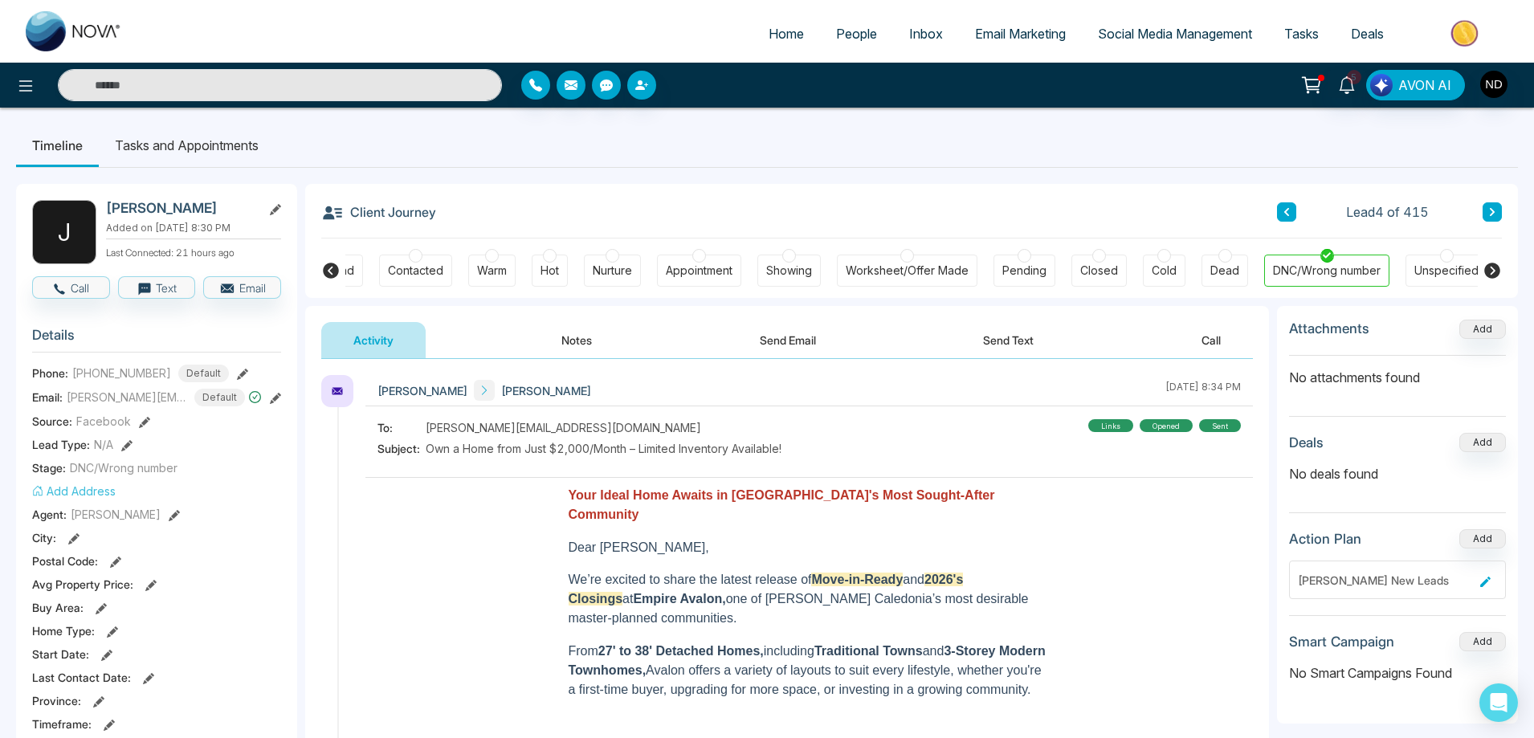
click at [588, 335] on button "Notes" at bounding box center [576, 340] width 95 height 36
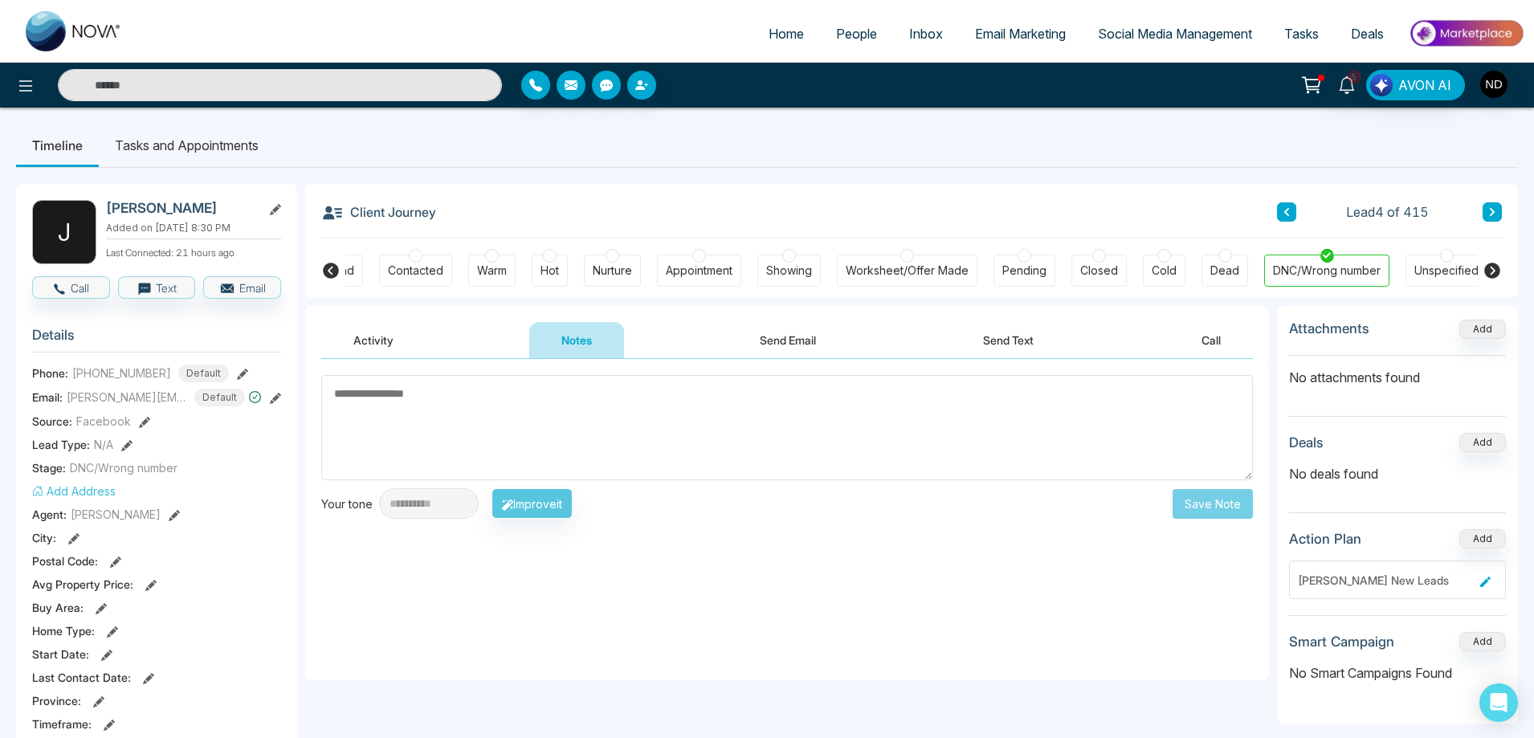
click at [556, 414] on textarea at bounding box center [787, 427] width 932 height 105
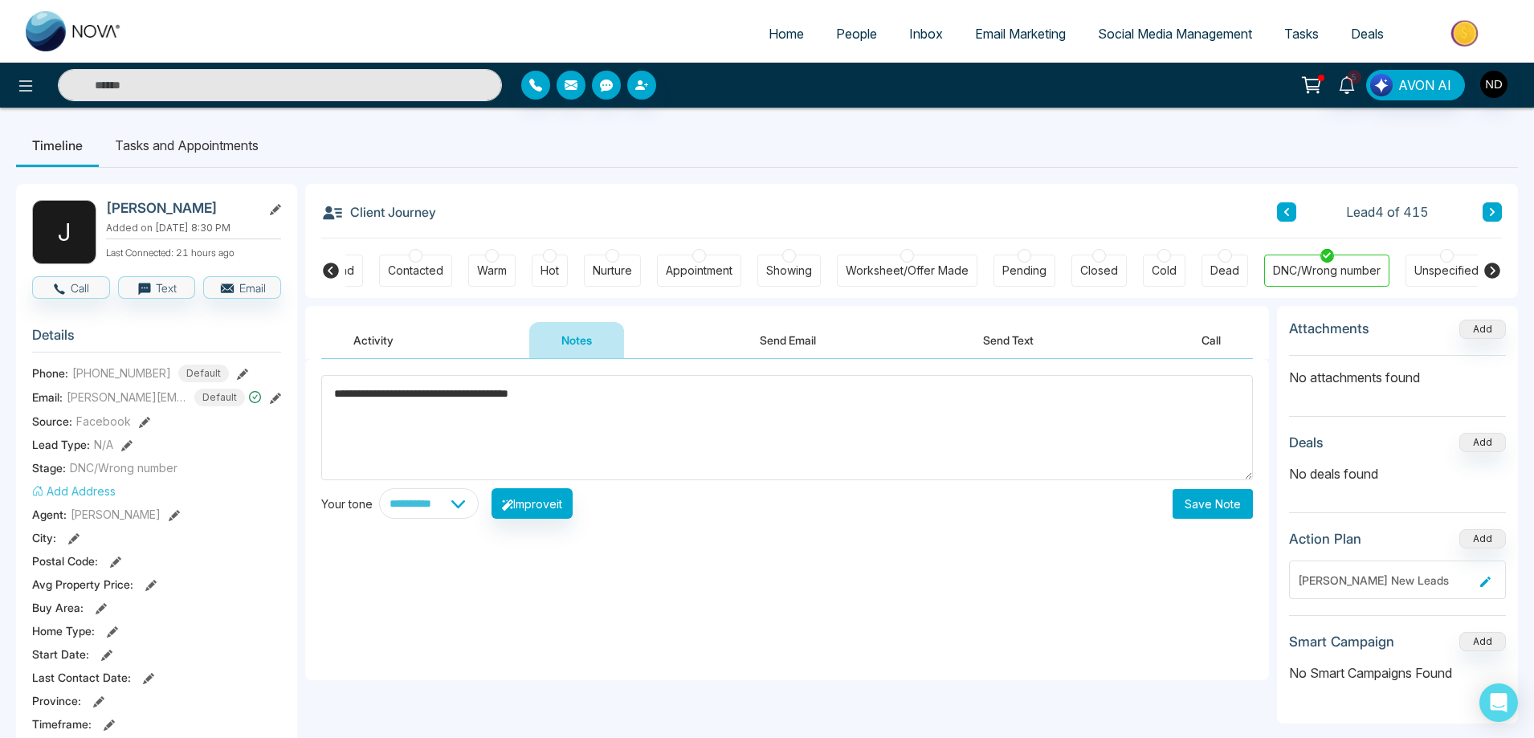
type textarea "**********"
click at [1217, 506] on button "Save Note" at bounding box center [1213, 504] width 80 height 30
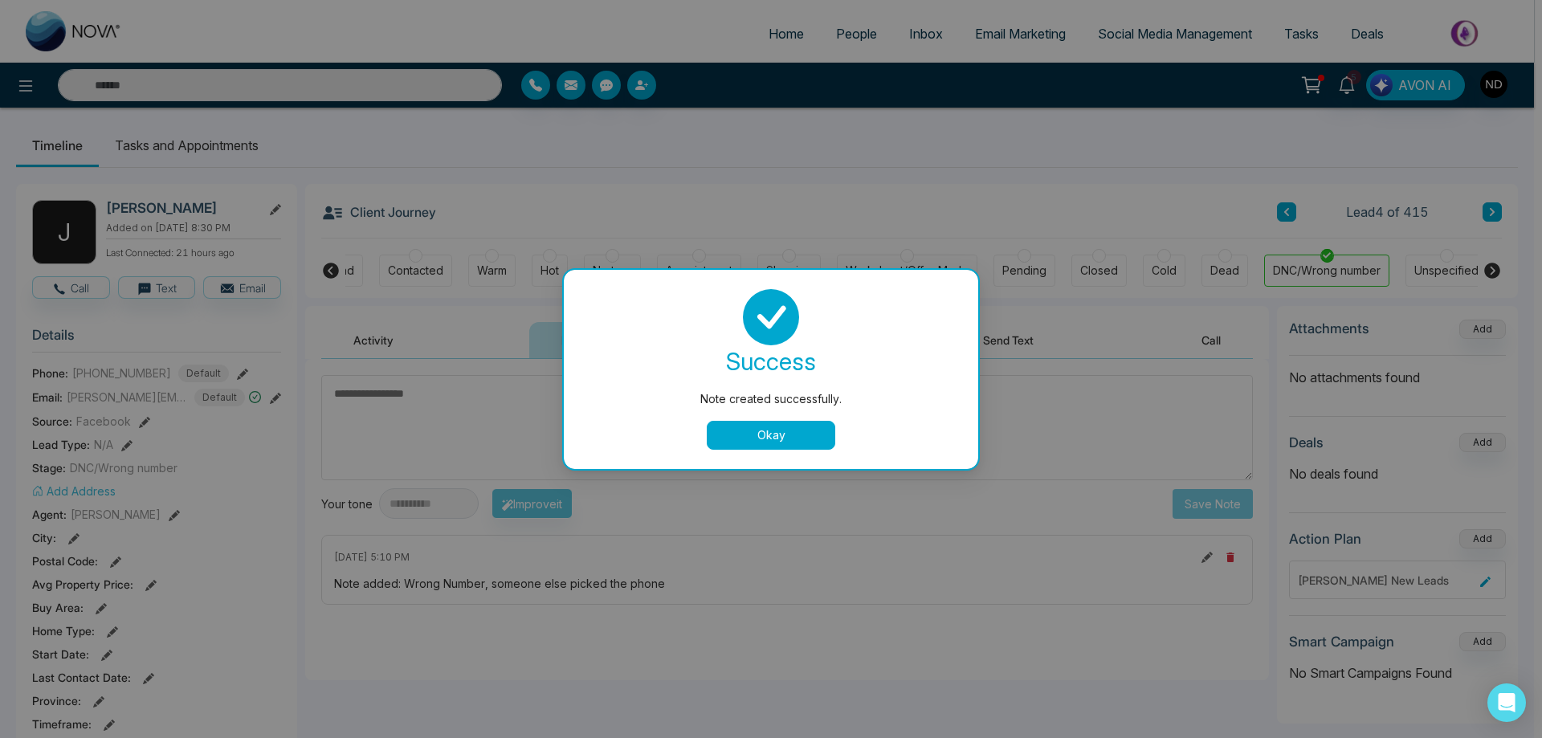
click at [818, 429] on button "Okay" at bounding box center [771, 435] width 129 height 29
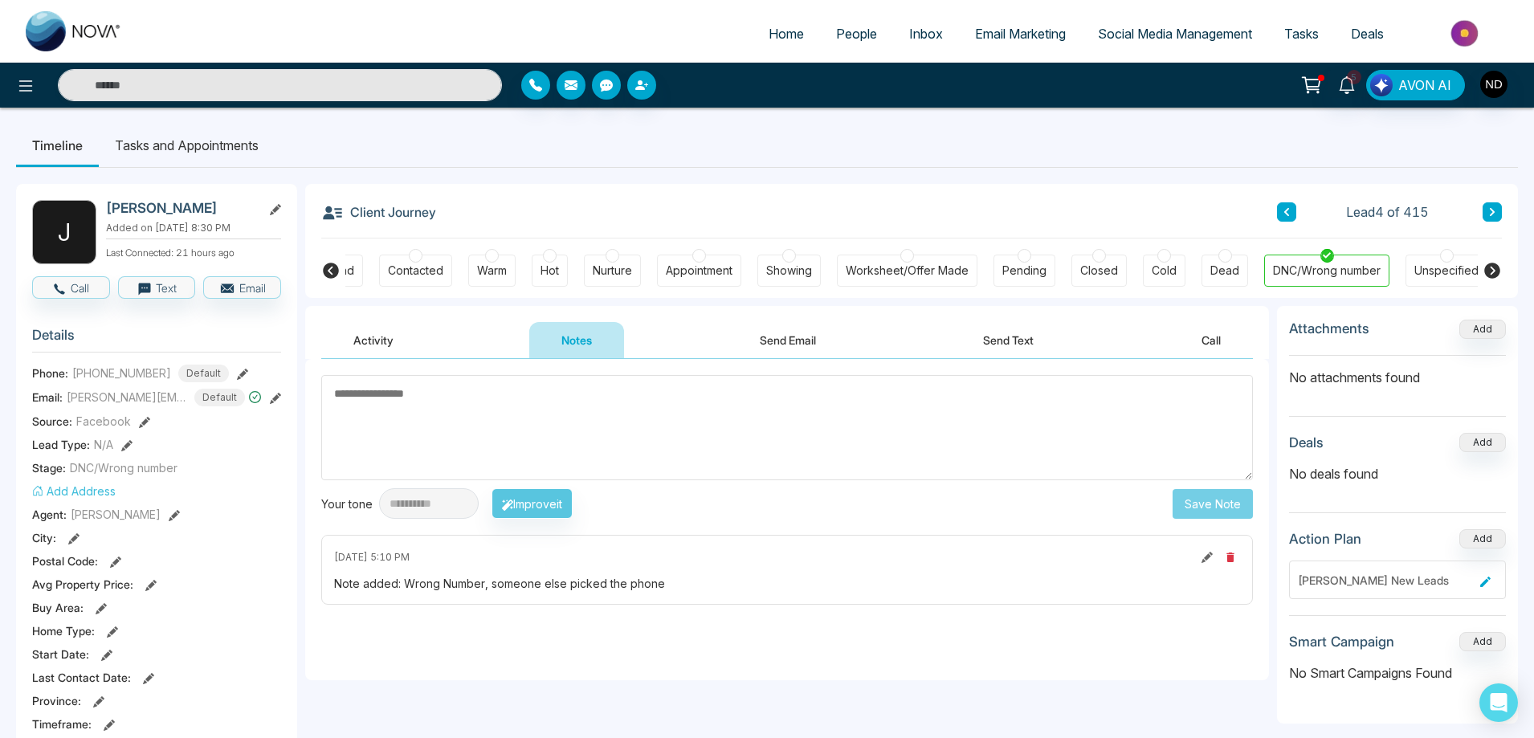
click at [1497, 272] on icon at bounding box center [1492, 271] width 16 height 16
click at [1499, 217] on button at bounding box center [1492, 211] width 19 height 19
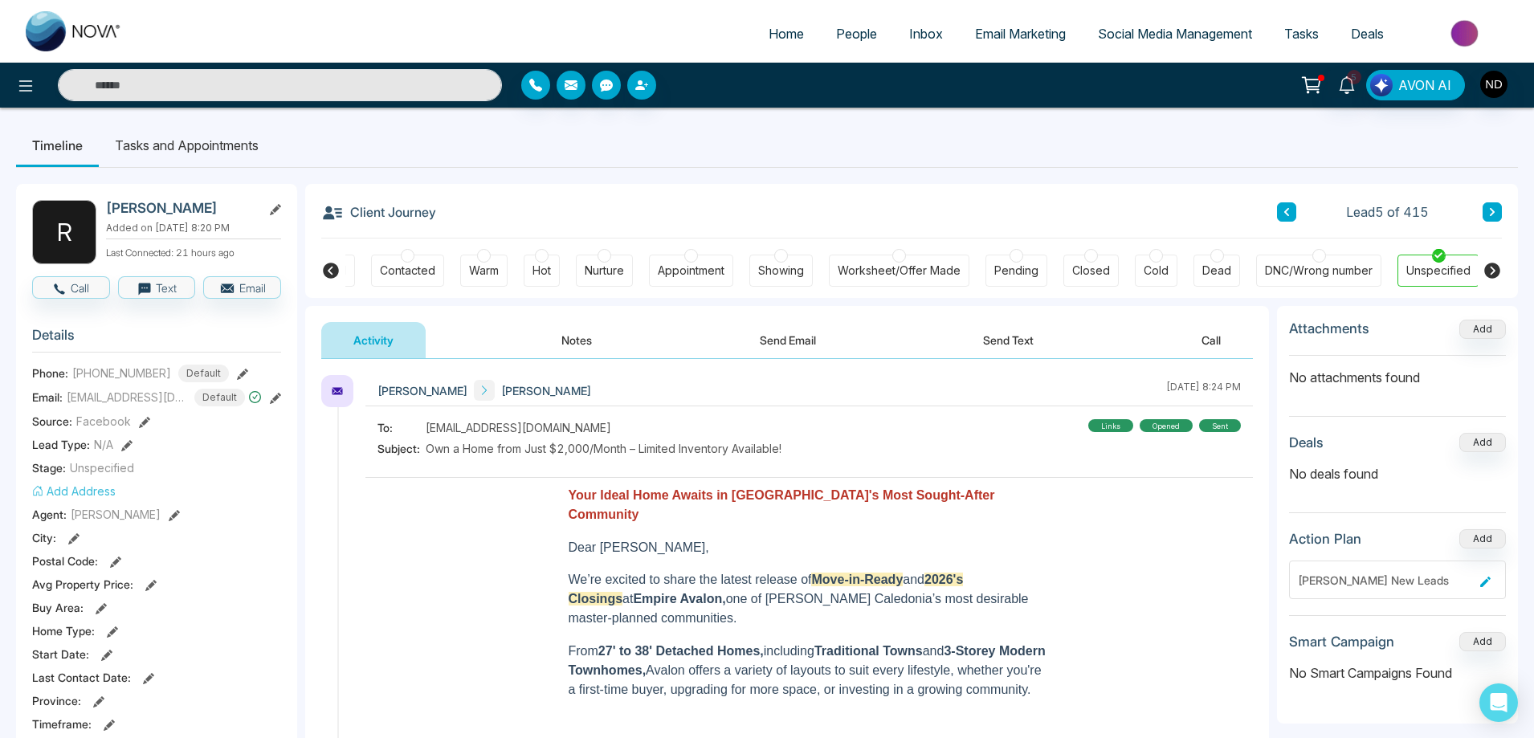
click at [577, 327] on button "Notes" at bounding box center [576, 340] width 95 height 36
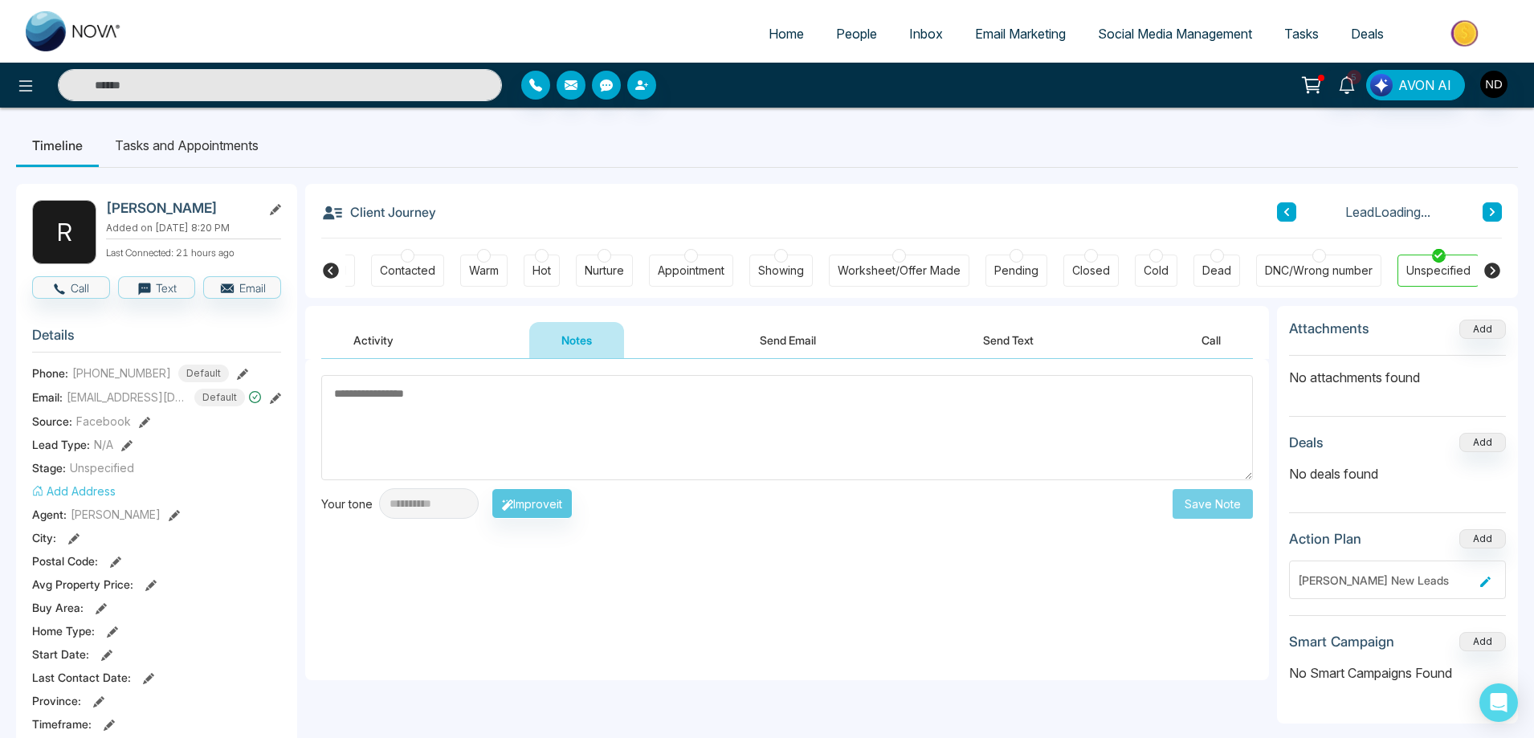
click at [553, 418] on textarea at bounding box center [787, 427] width 932 height 105
type textarea "*********"
click at [1216, 503] on button "Save Note" at bounding box center [1213, 504] width 80 height 30
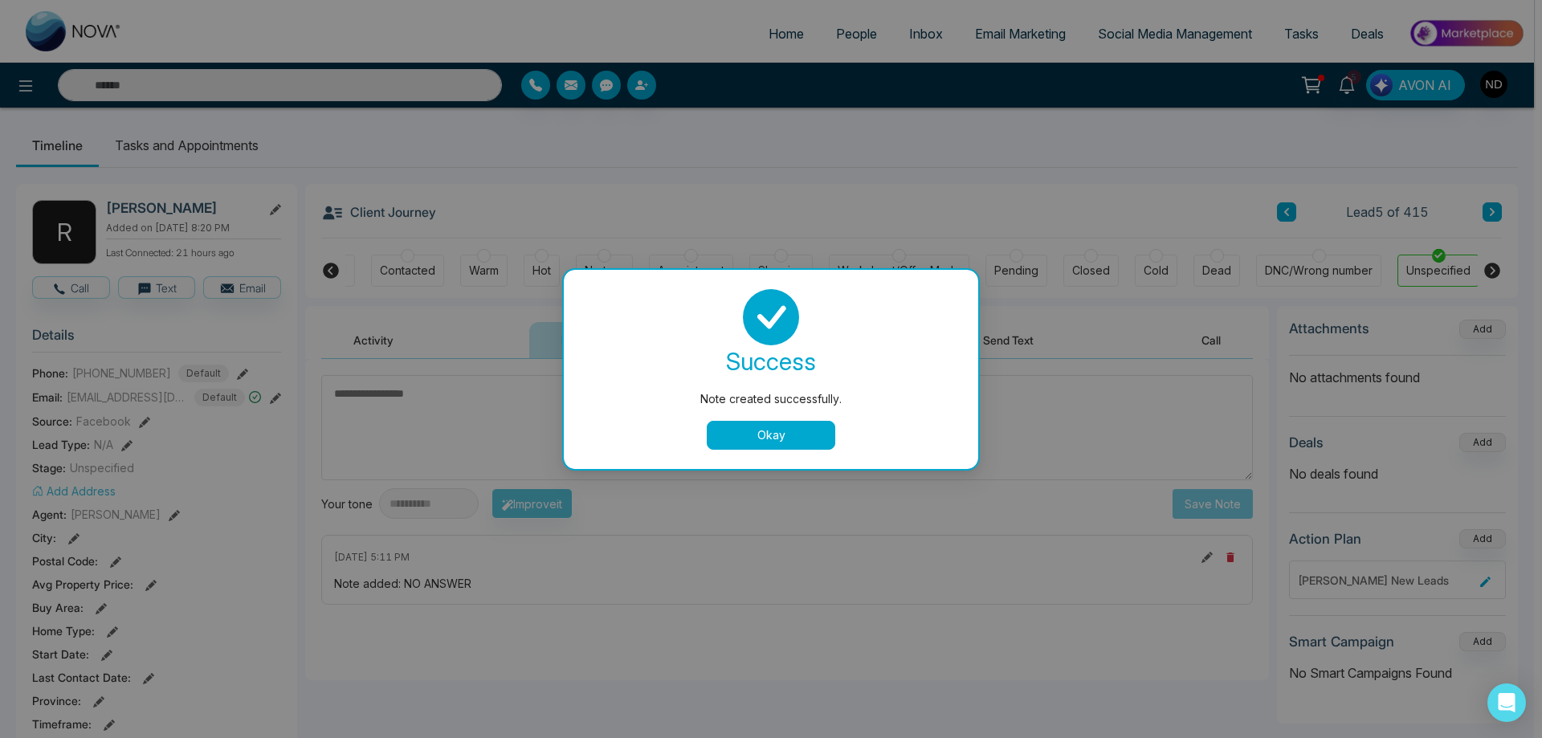
click at [810, 445] on button "Okay" at bounding box center [771, 435] width 129 height 29
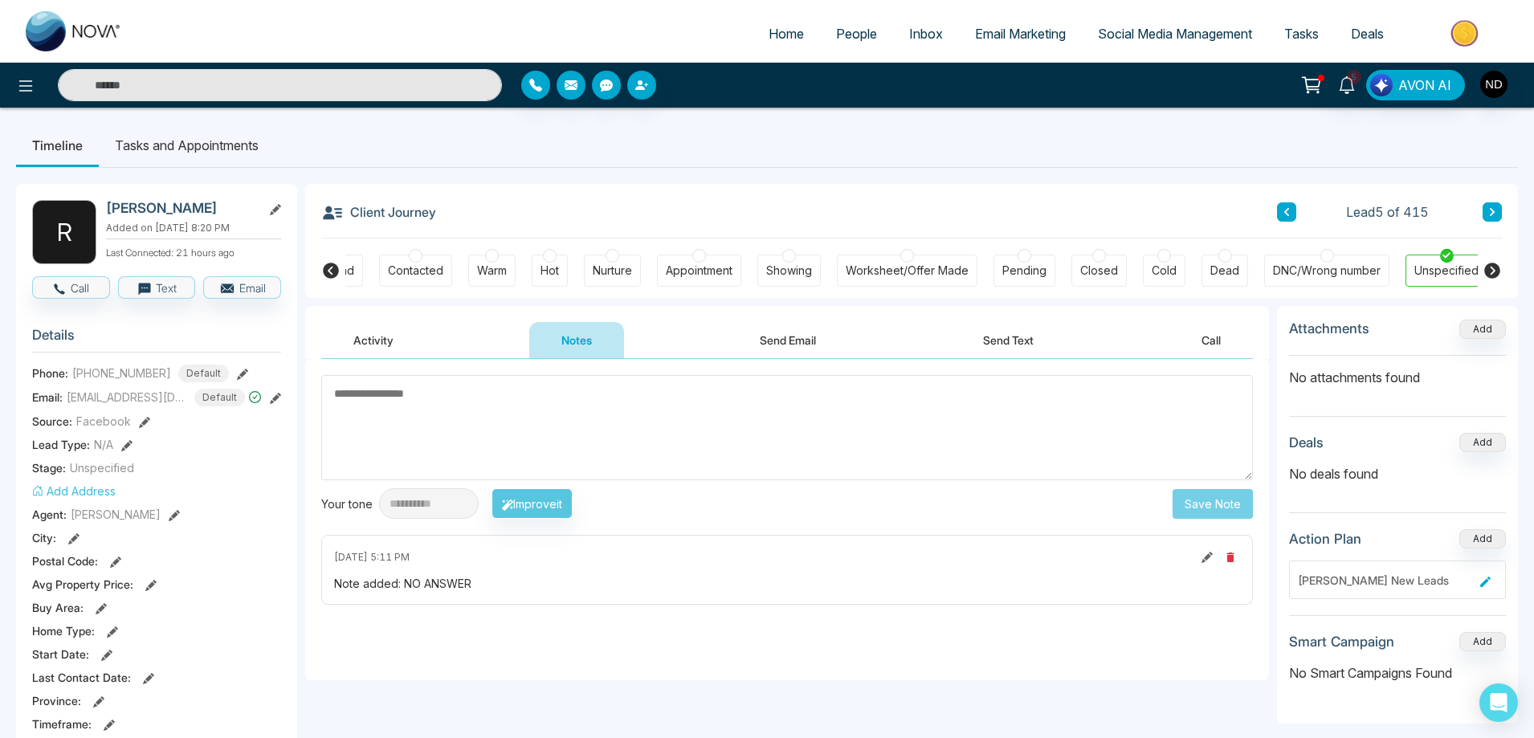
click at [333, 272] on icon at bounding box center [331, 271] width 16 height 16
click at [378, 270] on div "New Lead" at bounding box center [381, 271] width 54 height 16
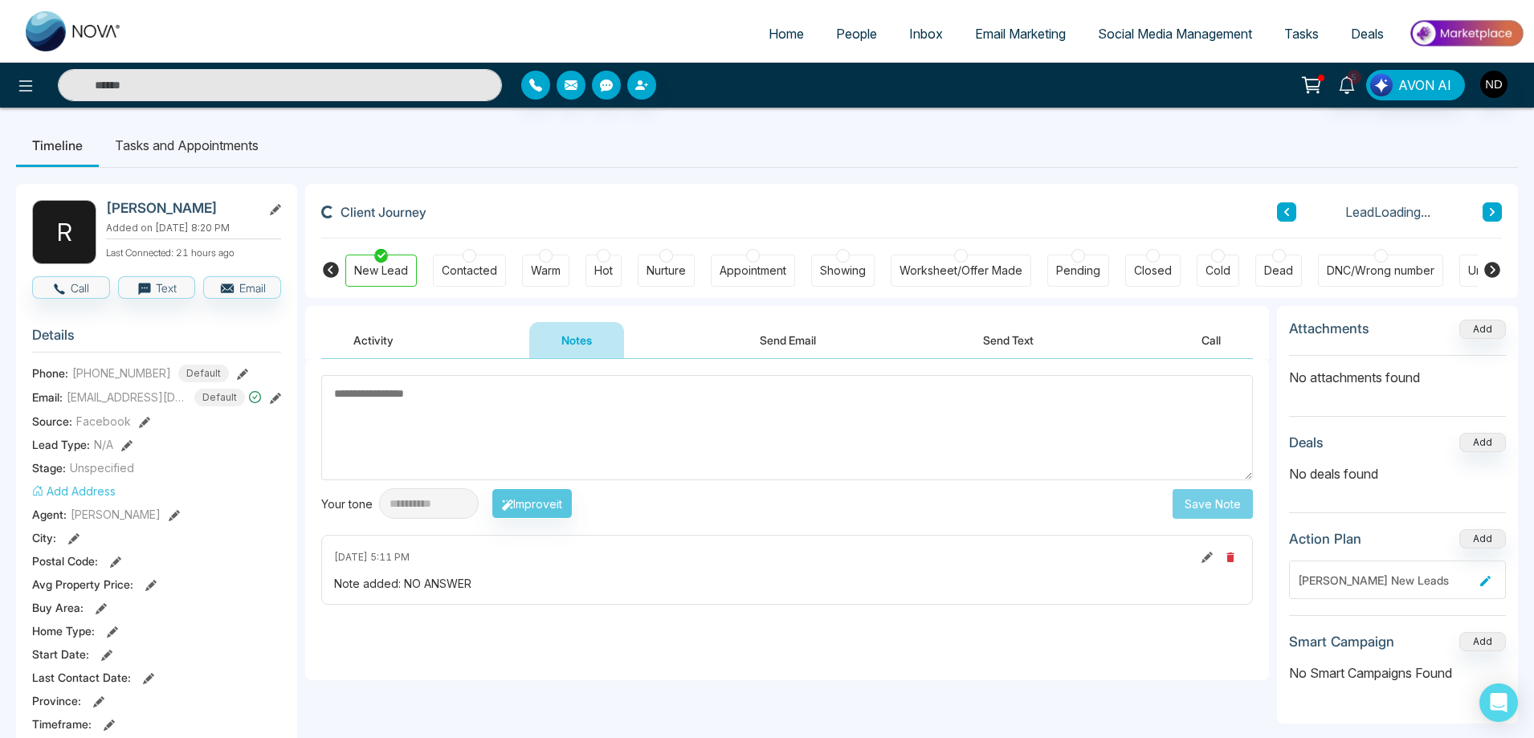
click at [381, 341] on button "Activity" at bounding box center [373, 340] width 104 height 36
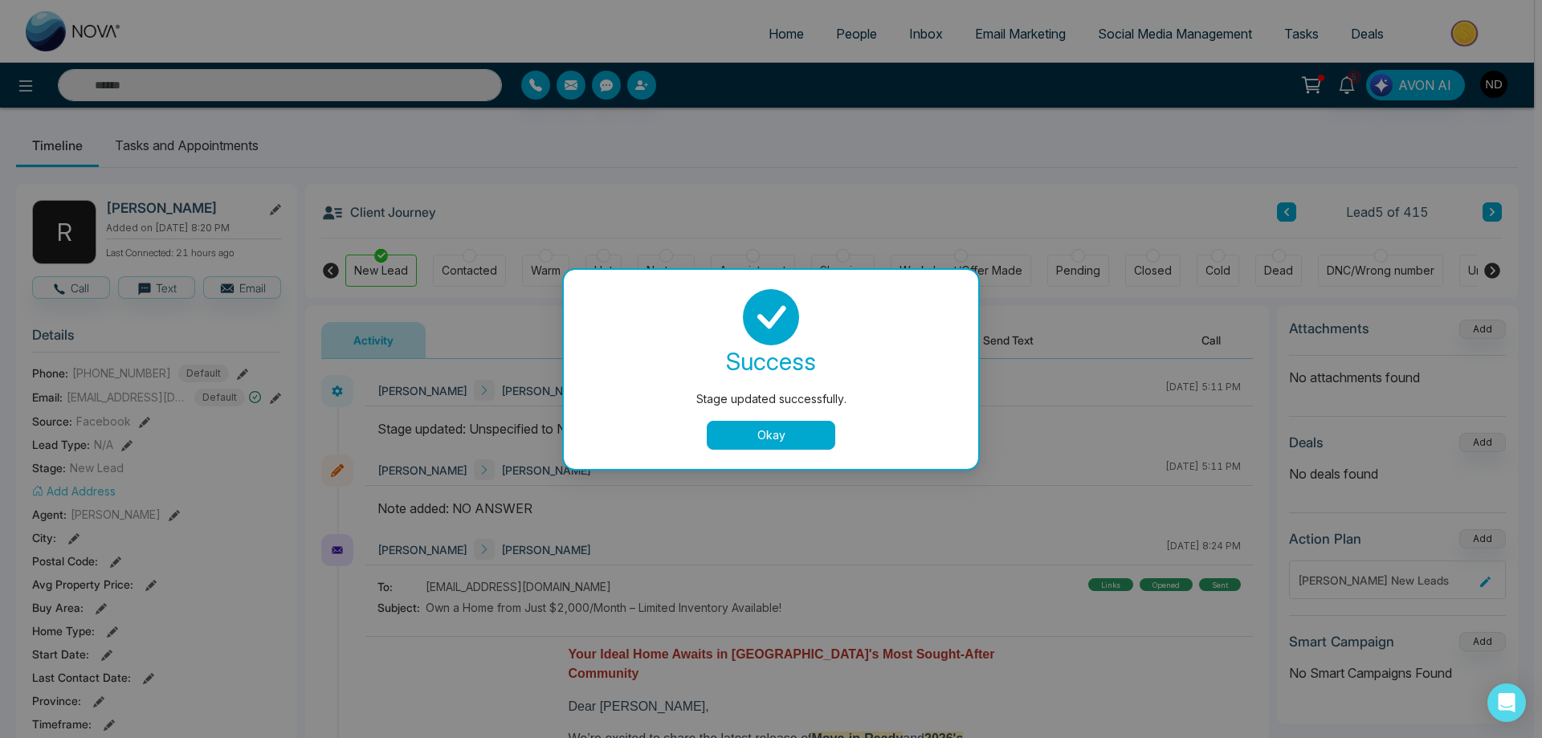
click at [766, 436] on button "Okay" at bounding box center [771, 435] width 129 height 29
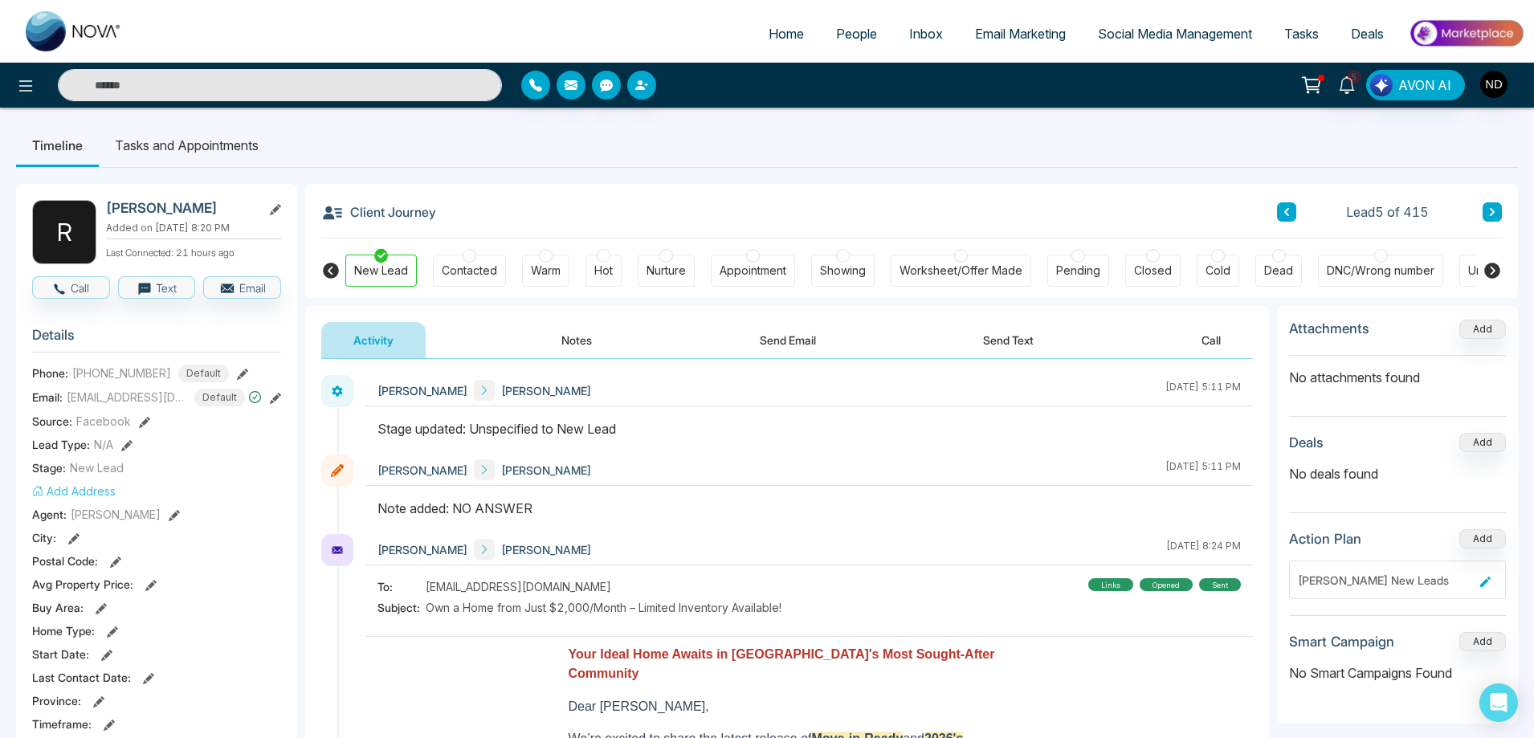
click at [1493, 210] on icon at bounding box center [1492, 212] width 8 height 10
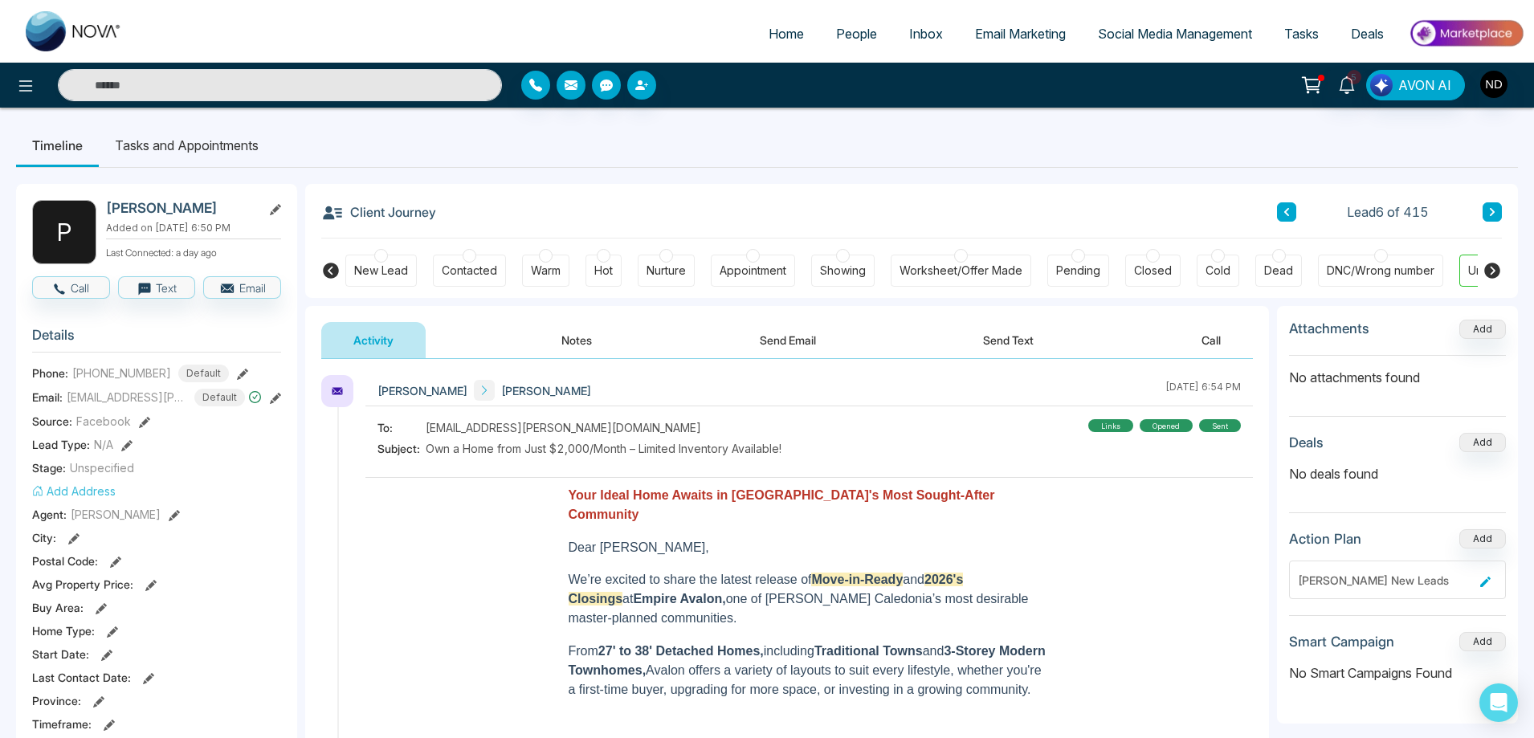
click at [570, 346] on button "Notes" at bounding box center [576, 340] width 95 height 36
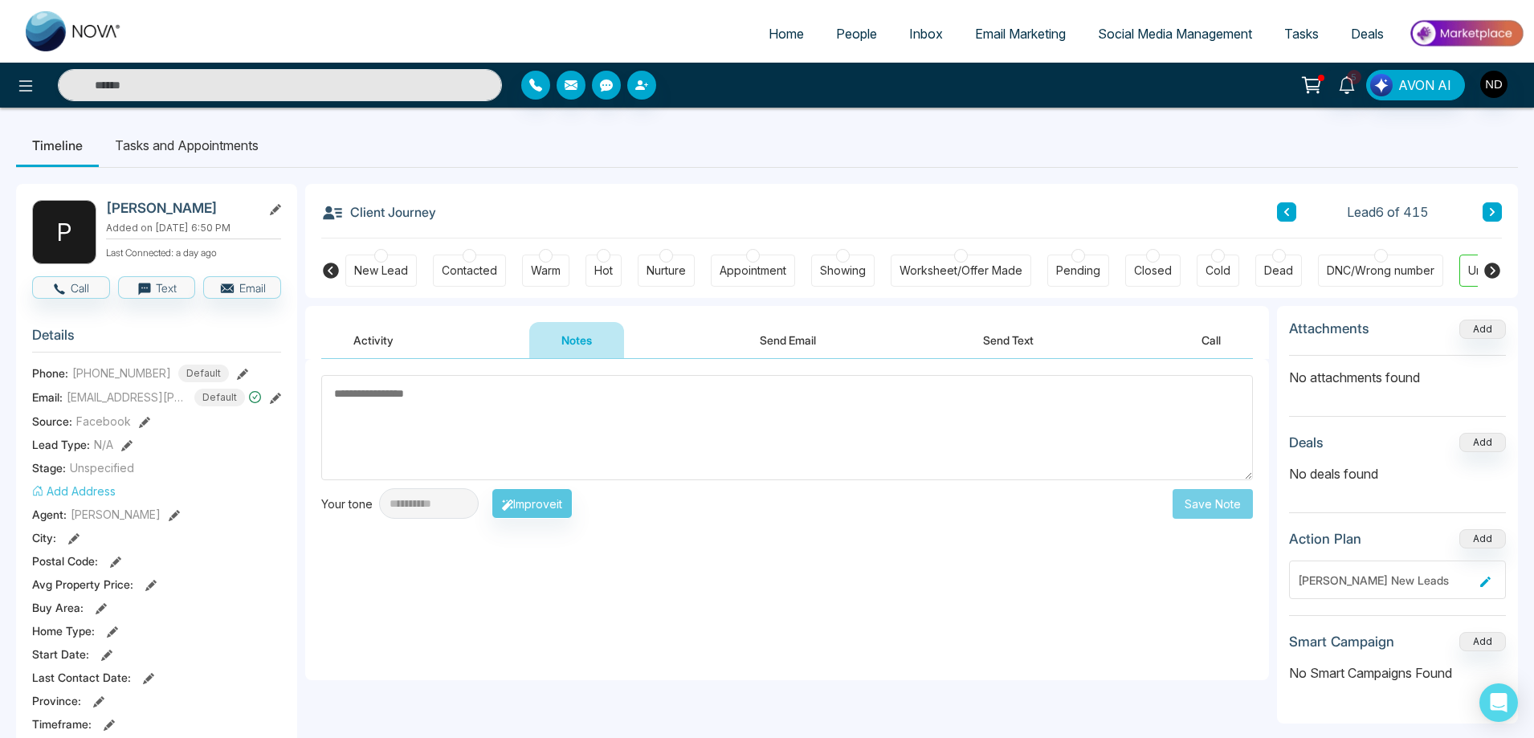
click at [369, 341] on button "Activity" at bounding box center [373, 340] width 104 height 36
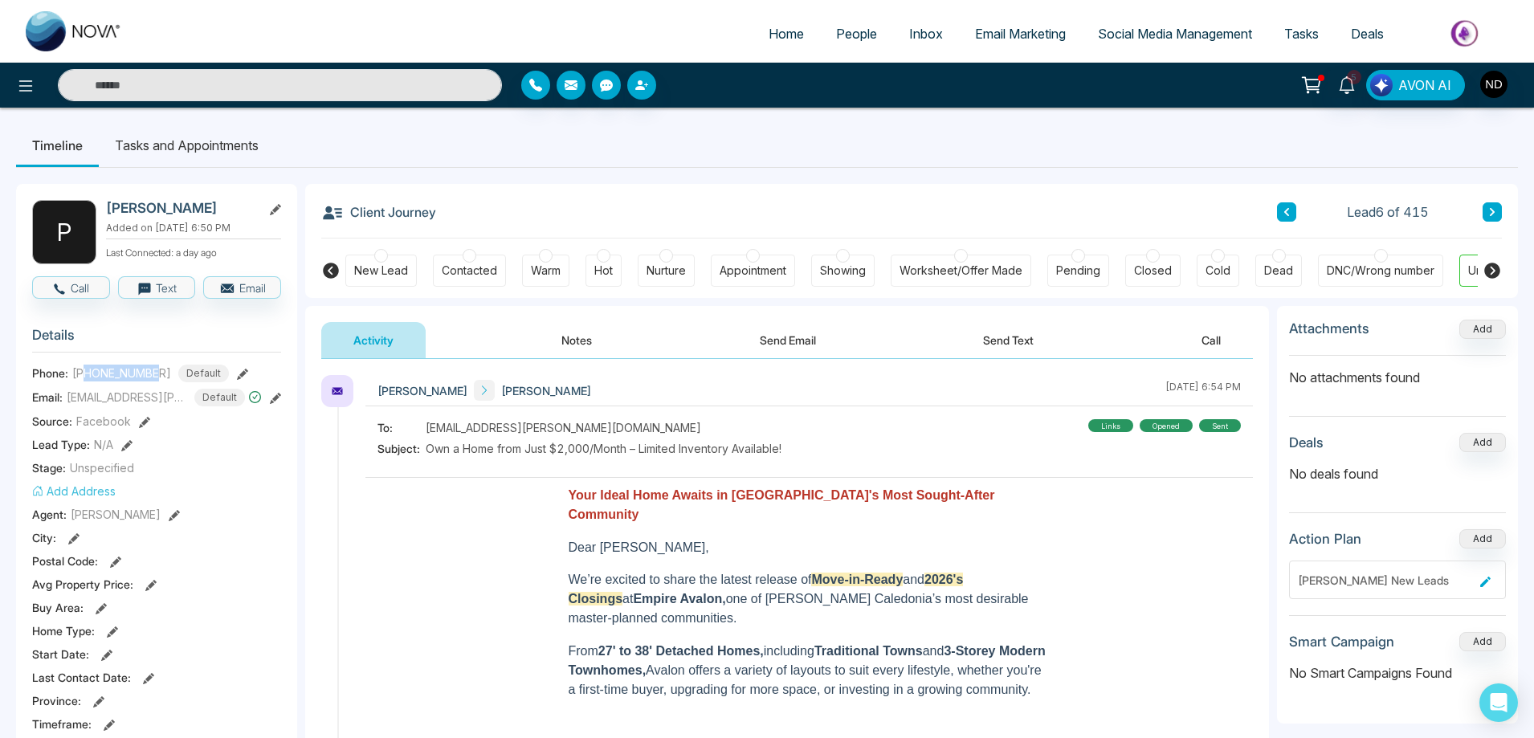
drag, startPoint x: 88, startPoint y: 377, endPoint x: 157, endPoint y: 373, distance: 70.0
click at [157, 373] on span "+16473233967" at bounding box center [121, 373] width 99 height 17
copy span "6473233967"
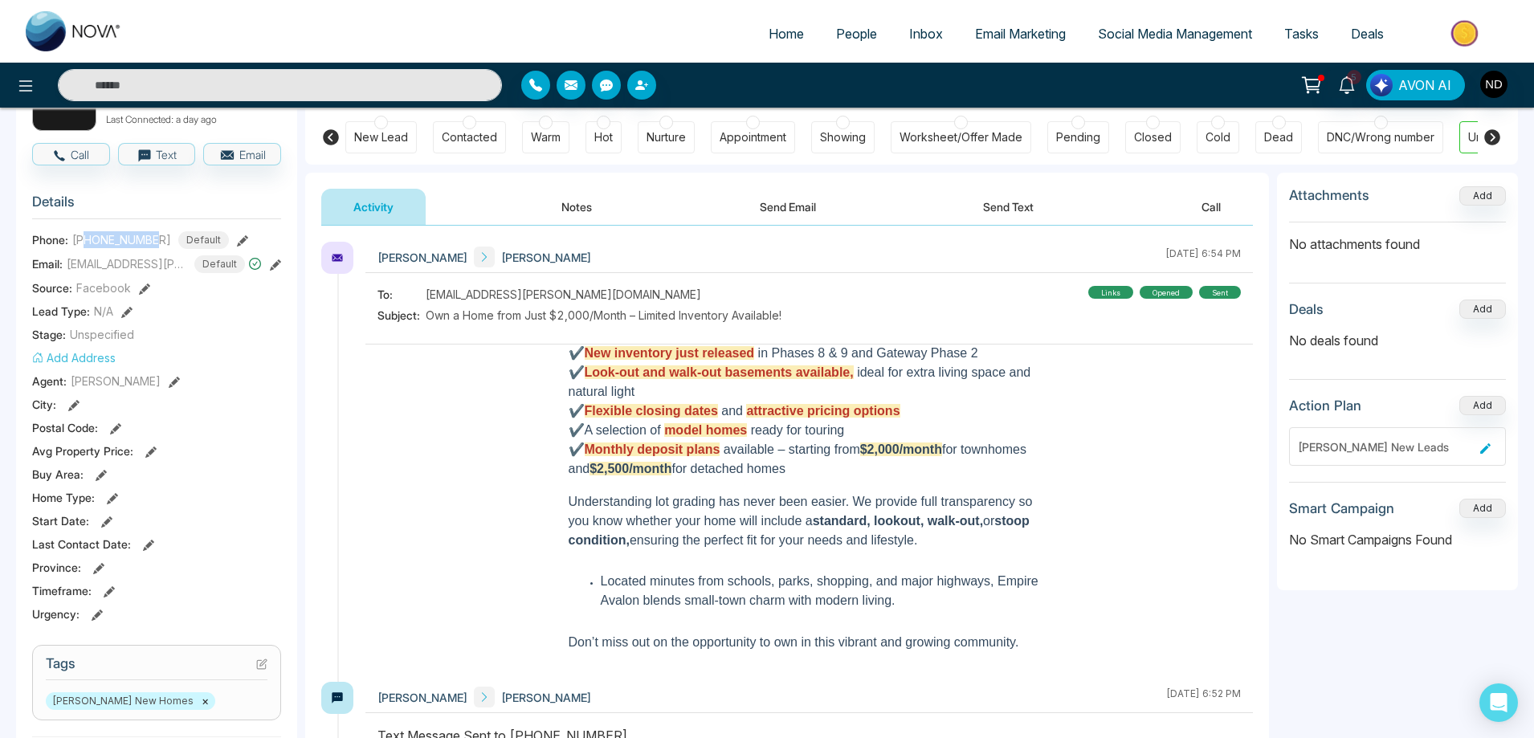
scroll to position [80, 0]
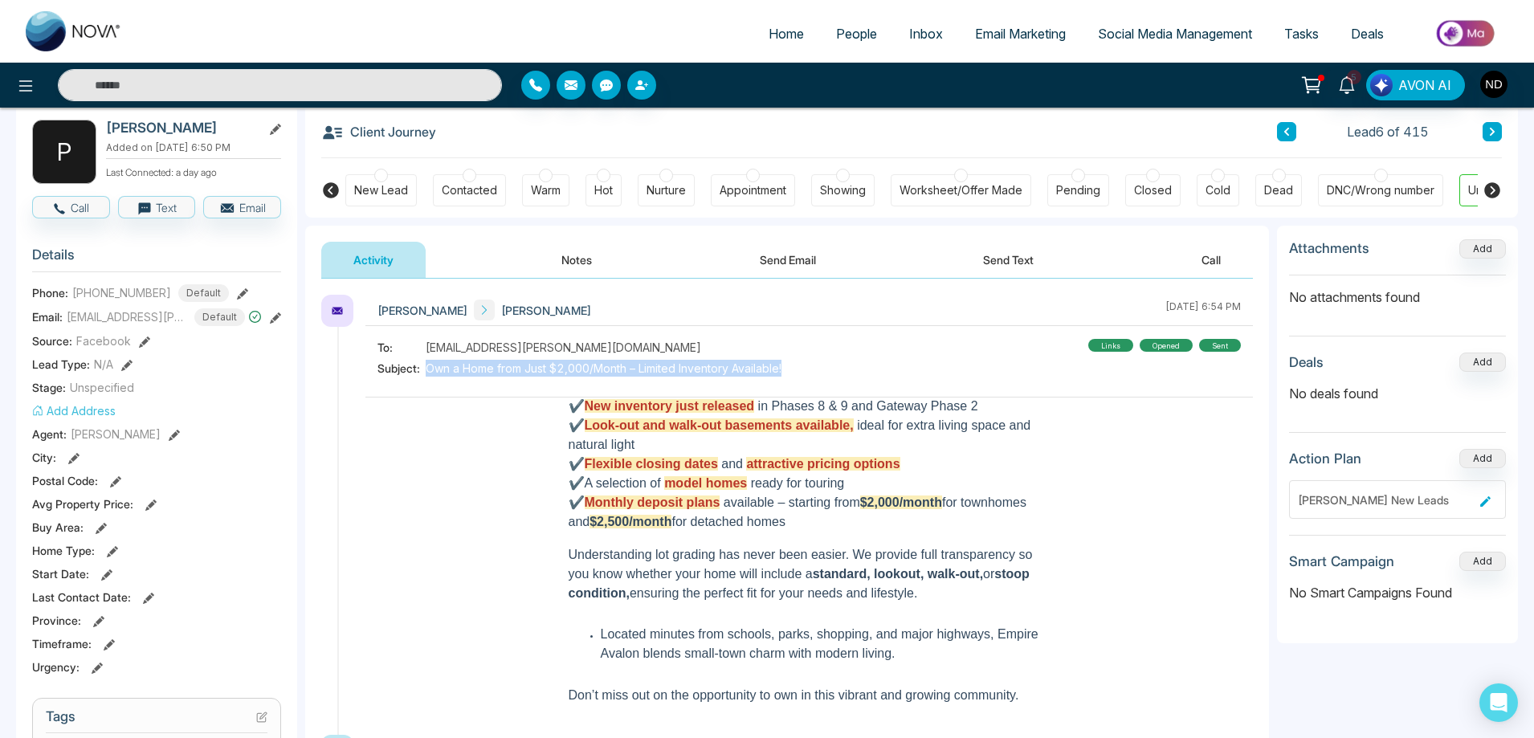
drag, startPoint x: 429, startPoint y: 371, endPoint x: 796, endPoint y: 365, distance: 367.1
click at [796, 365] on div "To: paulo.silva@mtrexsolutions.com Subject: Own a Home from Just $2,000/Month –…" at bounding box center [810, 360] width 864 height 42
click at [358, 390] on div "Navdeep Dhillon Paulo Alexandre Teixeira Silva August 24 2025 | 6:54 PM To: pau…" at bounding box center [787, 515] width 932 height 440
drag, startPoint x: 428, startPoint y: 369, endPoint x: 801, endPoint y: 364, distance: 372.7
click at [801, 364] on div "To: paulo.silva@mtrexsolutions.com Subject: Own a Home from Just $2,000/Month –…" at bounding box center [810, 360] width 864 height 42
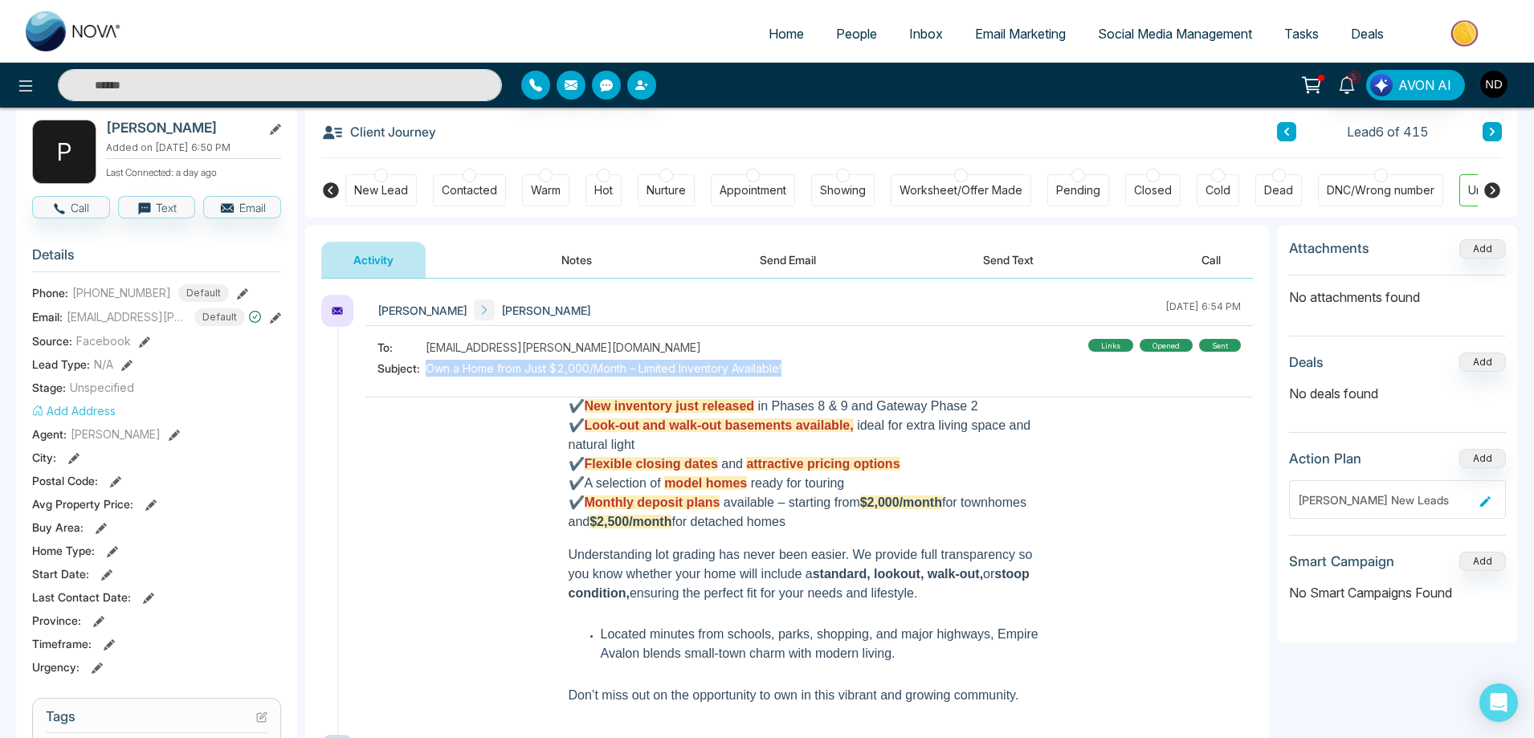
click at [842, 364] on div "To: paulo.silva@mtrexsolutions.com Subject: Own a Home from Just $2,000/Month –…" at bounding box center [810, 360] width 864 height 42
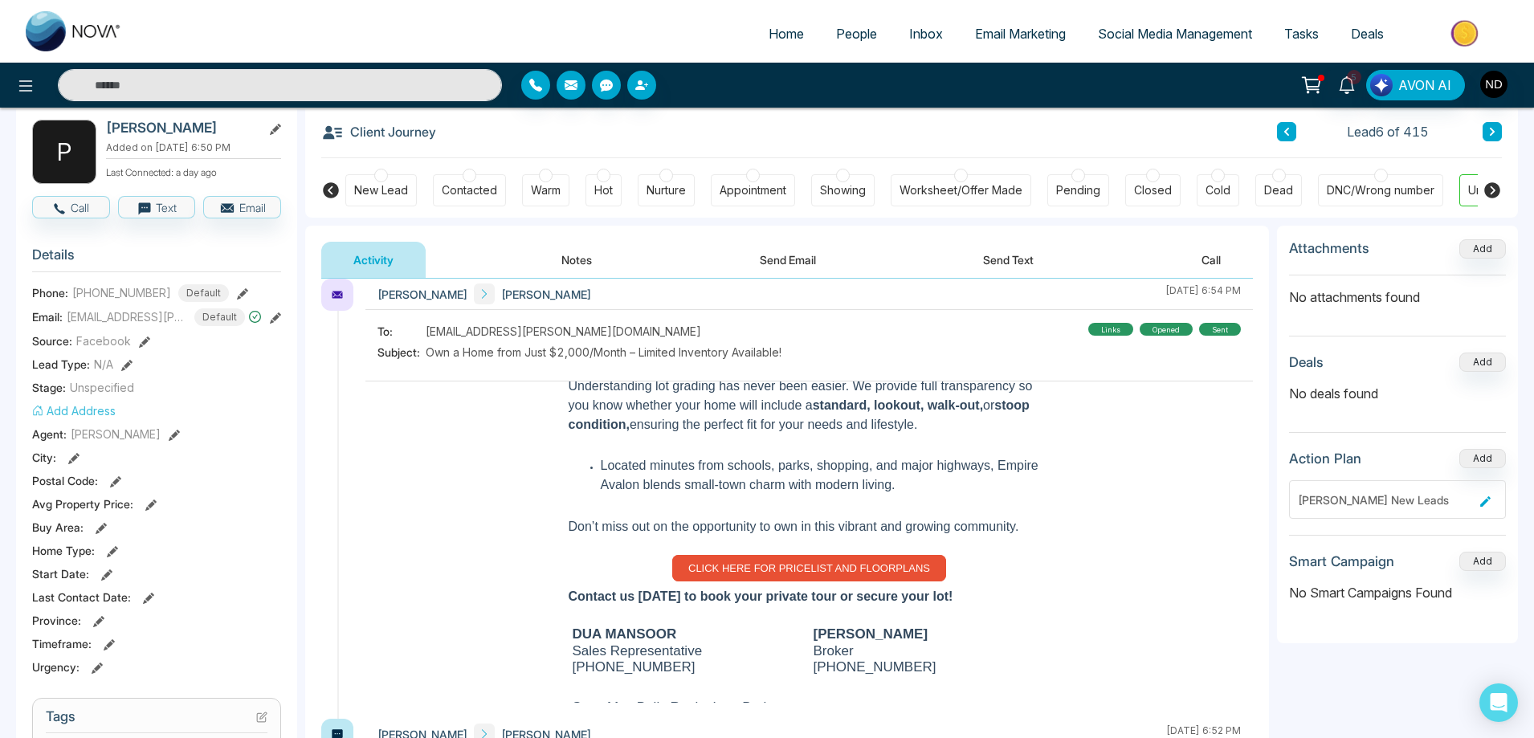
scroll to position [503, 0]
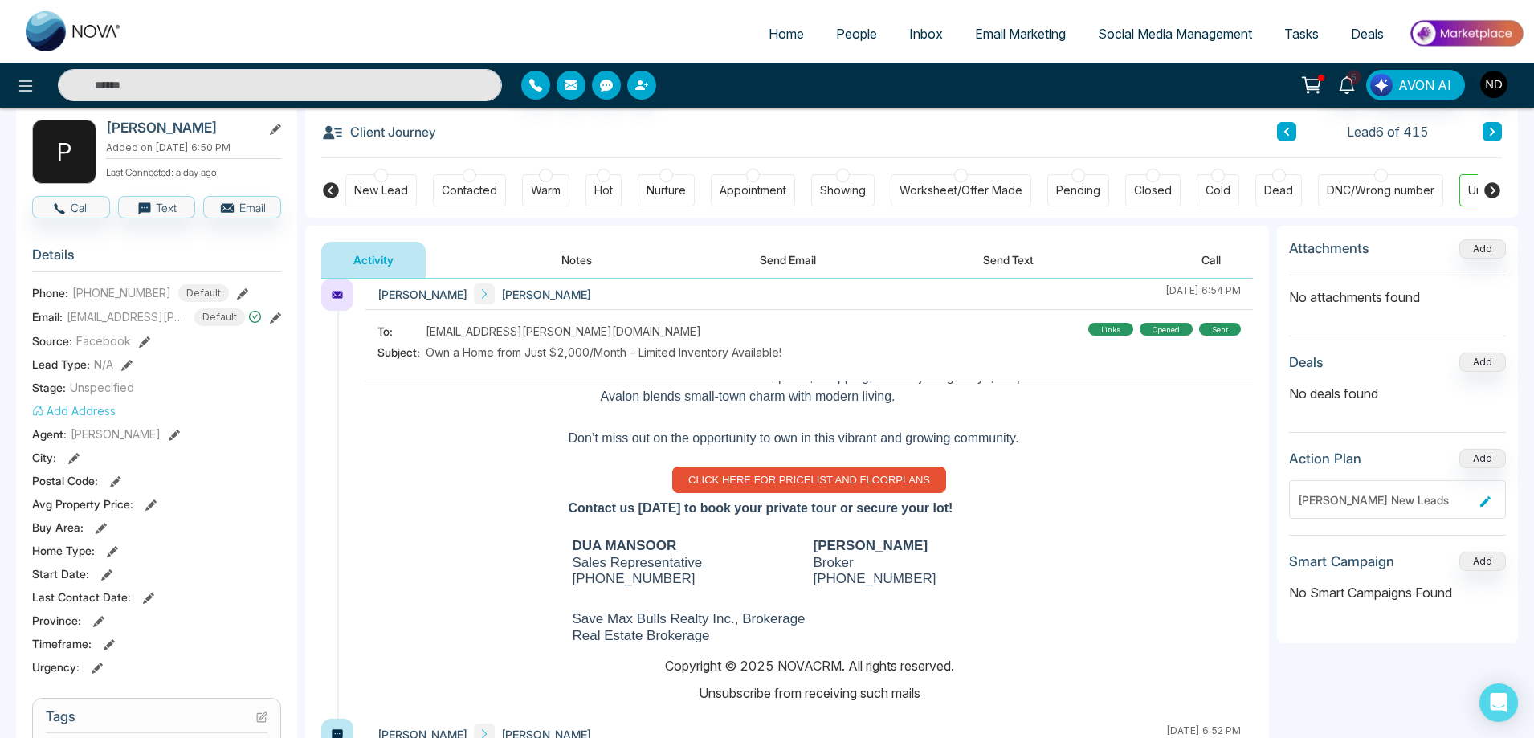
click at [793, 478] on span "CLICK HERE FOR PRICELIST AND FLOORPLANS" at bounding box center [809, 480] width 242 height 12
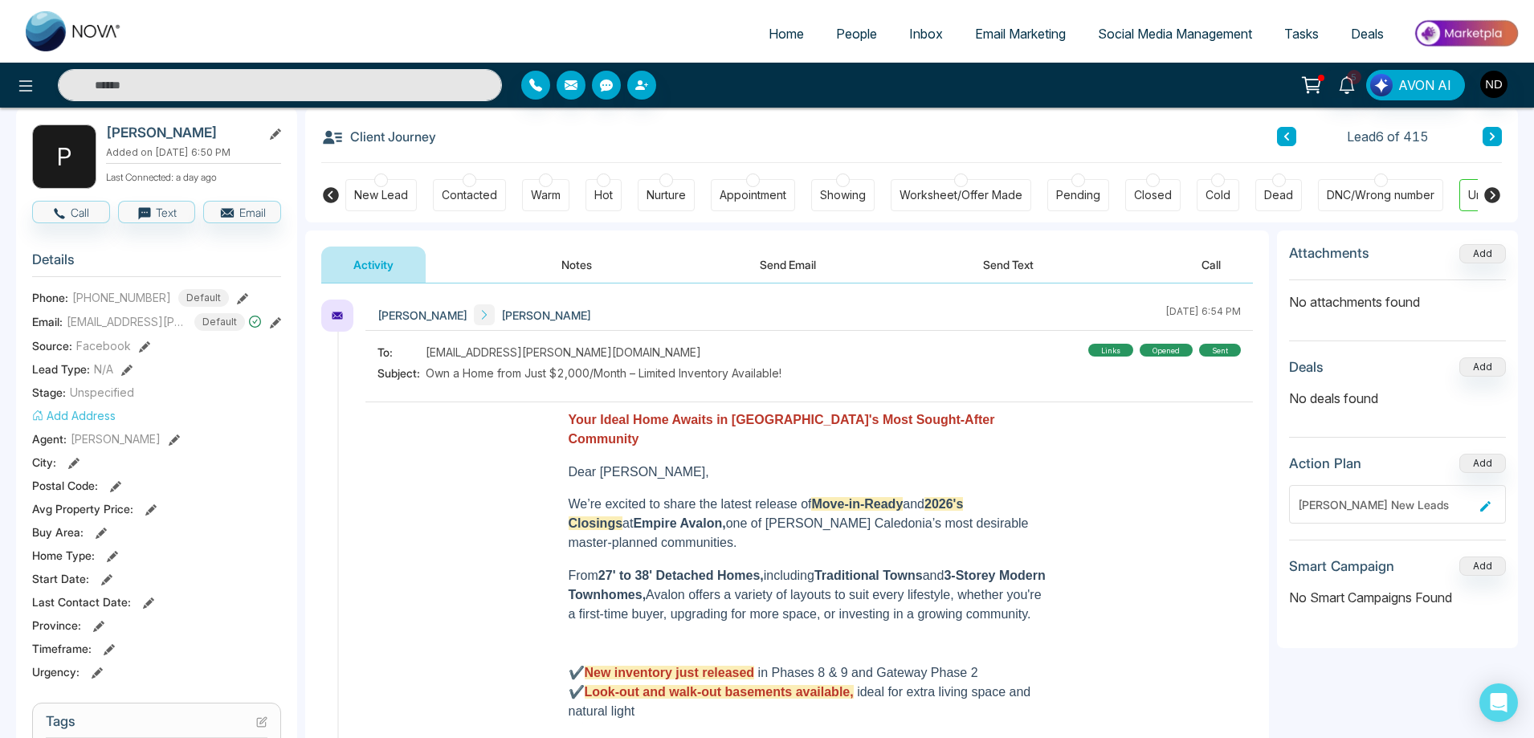
scroll to position [0, 0]
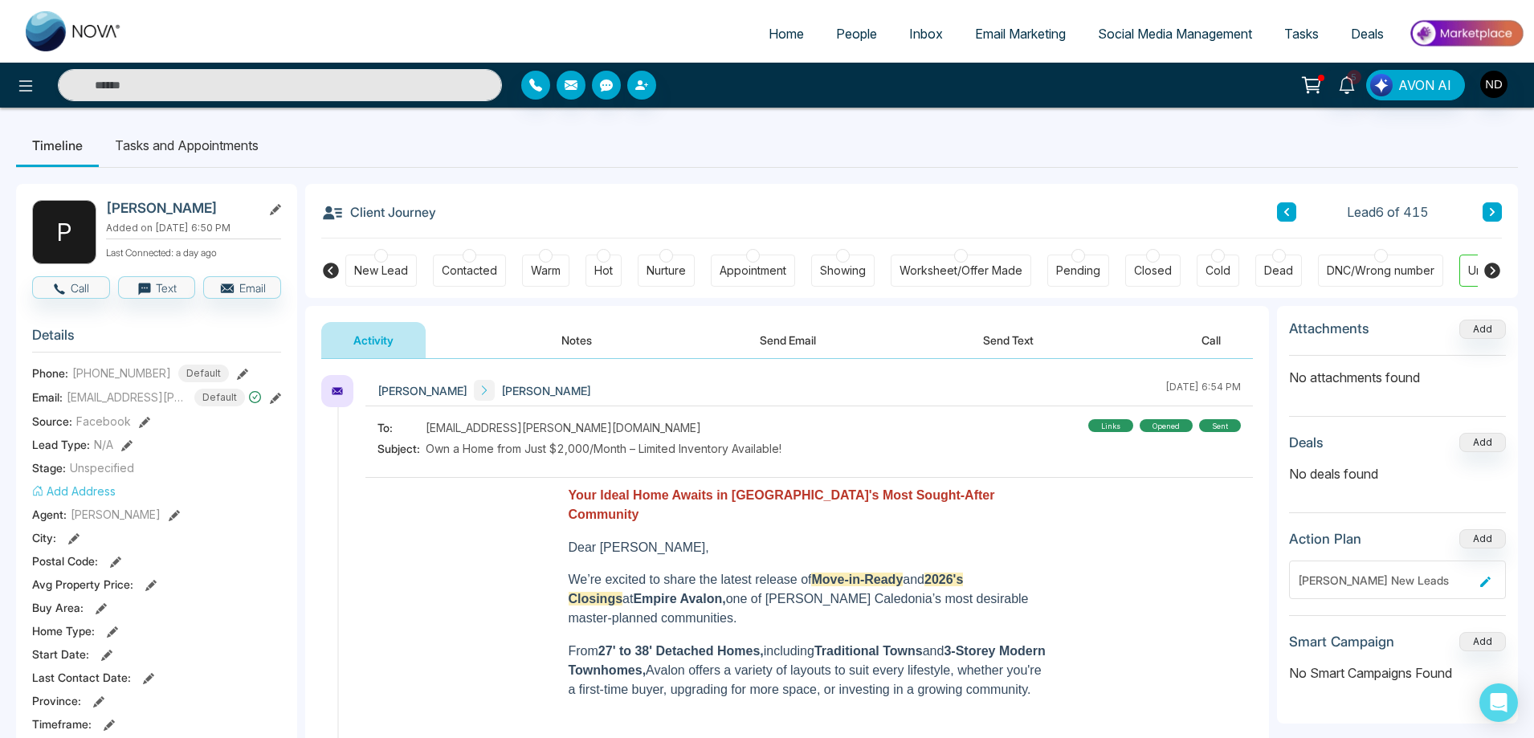
click at [579, 342] on button "Notes" at bounding box center [576, 340] width 95 height 36
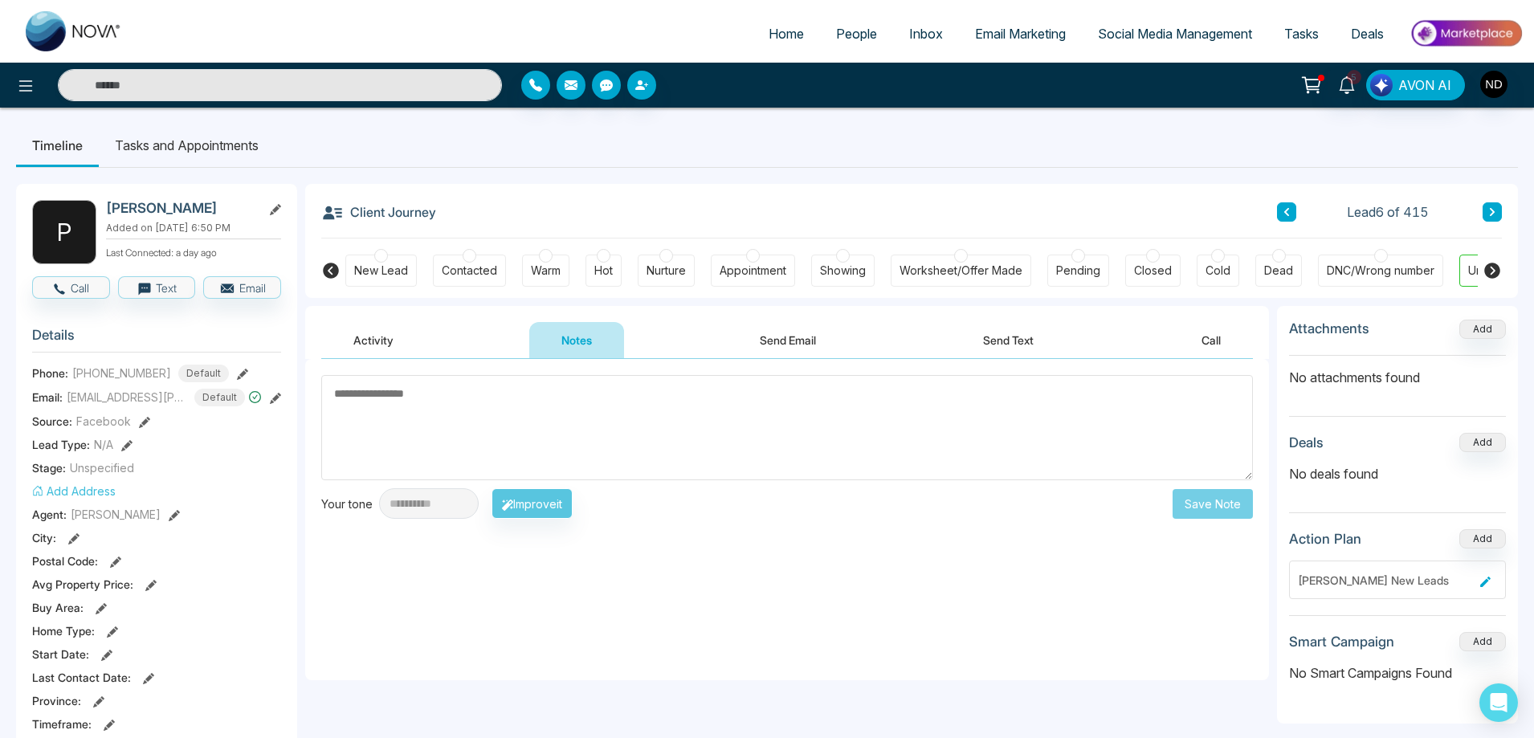
click at [602, 431] on textarea at bounding box center [787, 427] width 932 height 105
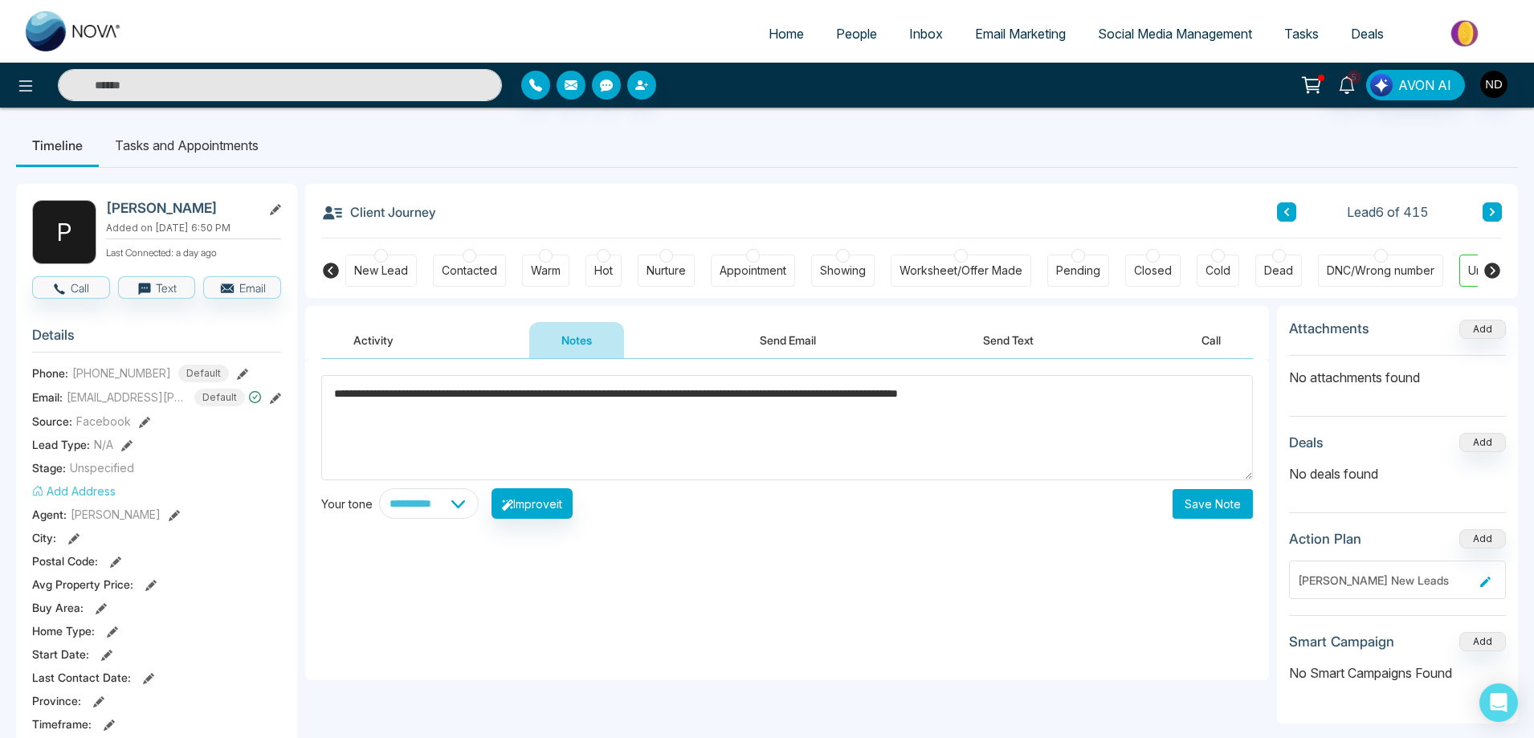
click at [0, 0] on span "****" at bounding box center [0, 0] width 0 height 0
click at [1110, 396] on textarea "**********" at bounding box center [787, 427] width 932 height 105
type textarea "**********"
click at [1213, 505] on button "Save Note" at bounding box center [1213, 504] width 80 height 30
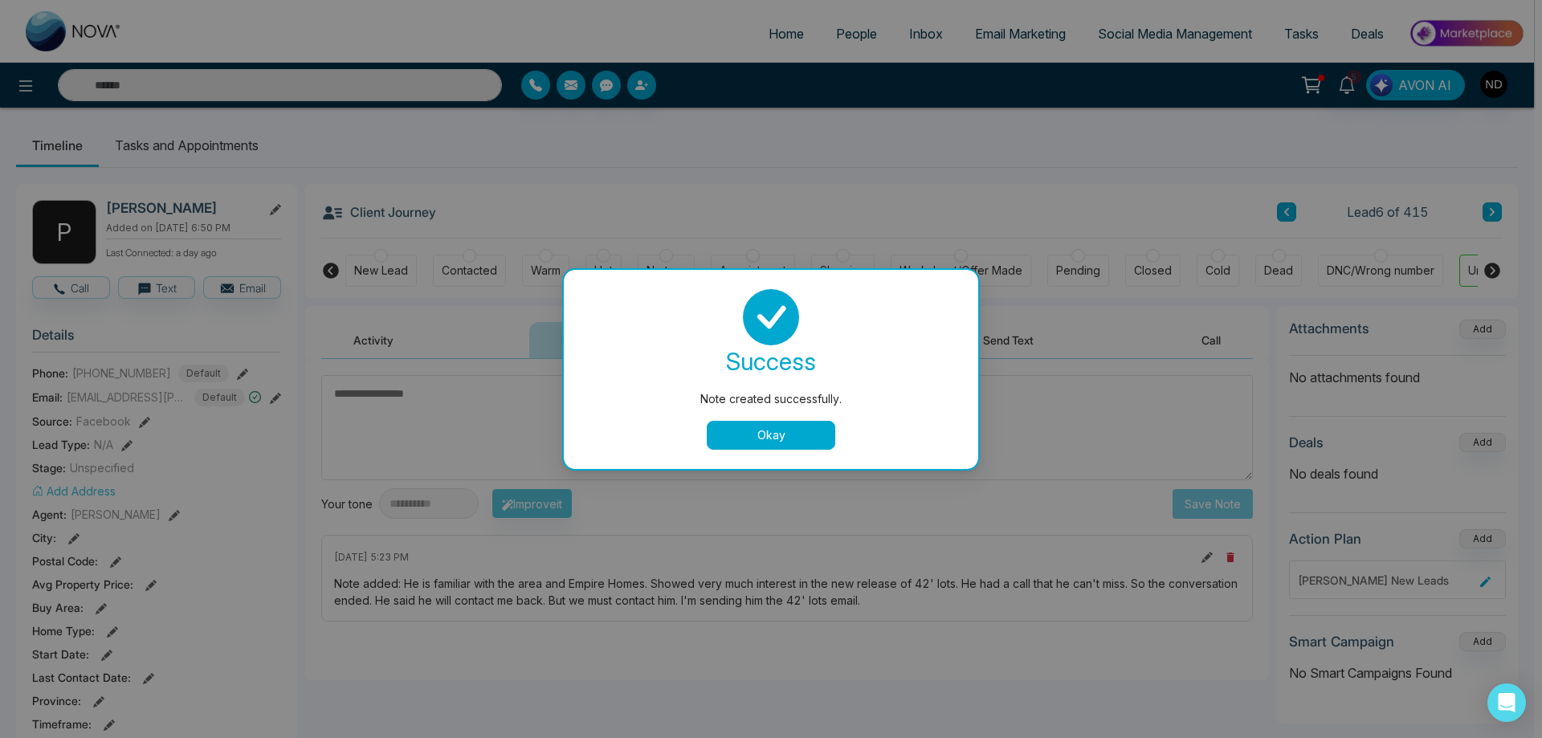
click at [793, 443] on button "Okay" at bounding box center [771, 435] width 129 height 29
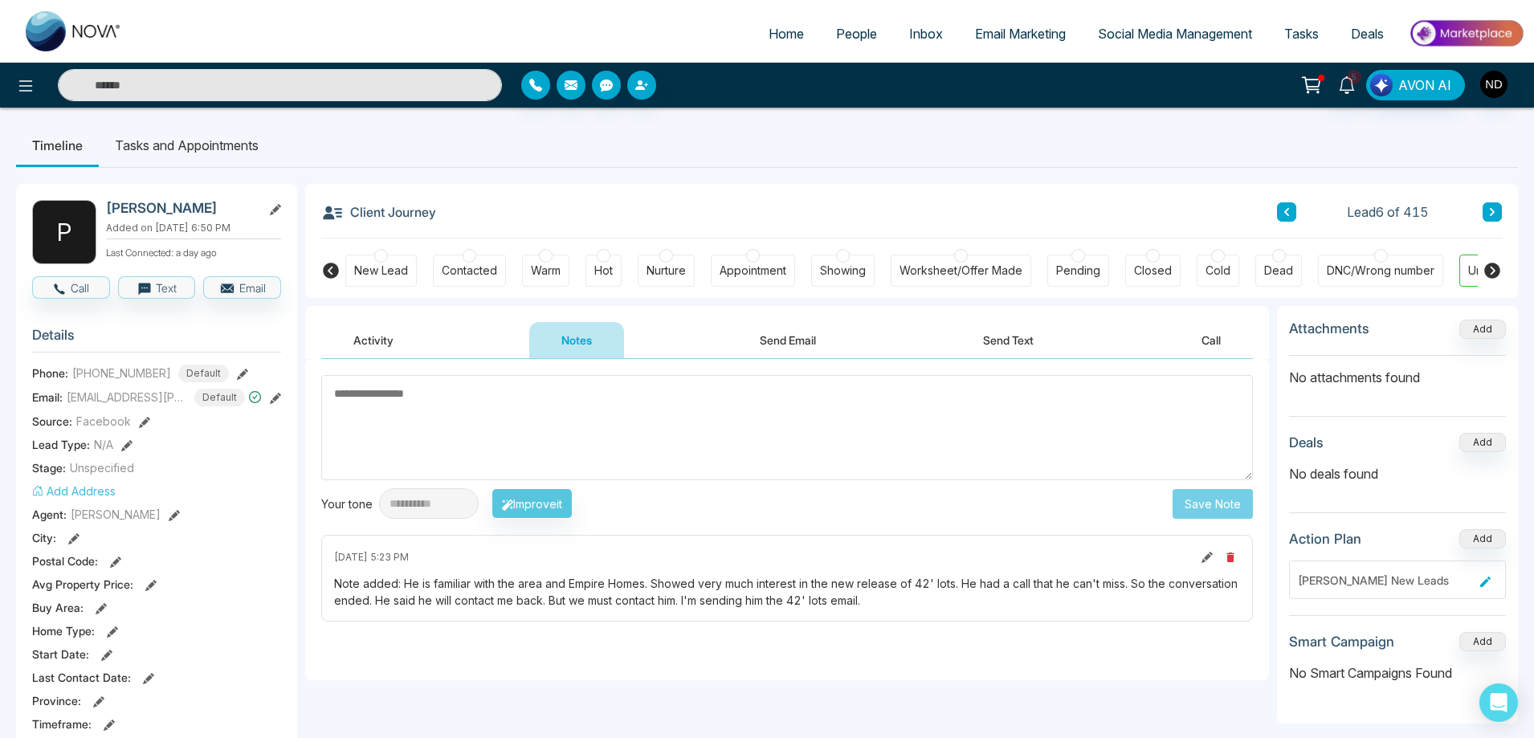
click at [981, 30] on span "Email Marketing" at bounding box center [1020, 34] width 91 height 16
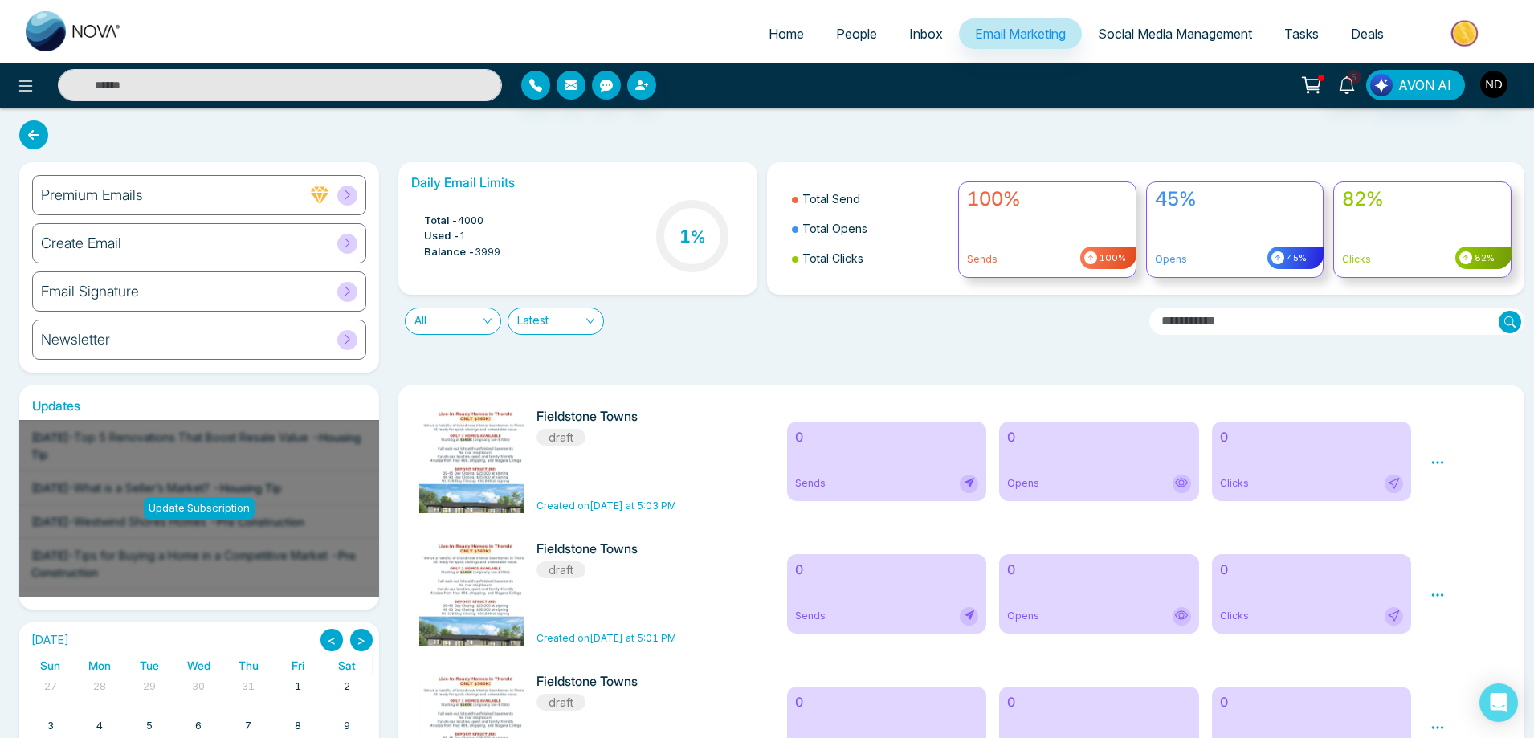
click at [94, 243] on h6 "Create Email" at bounding box center [81, 244] width 80 height 18
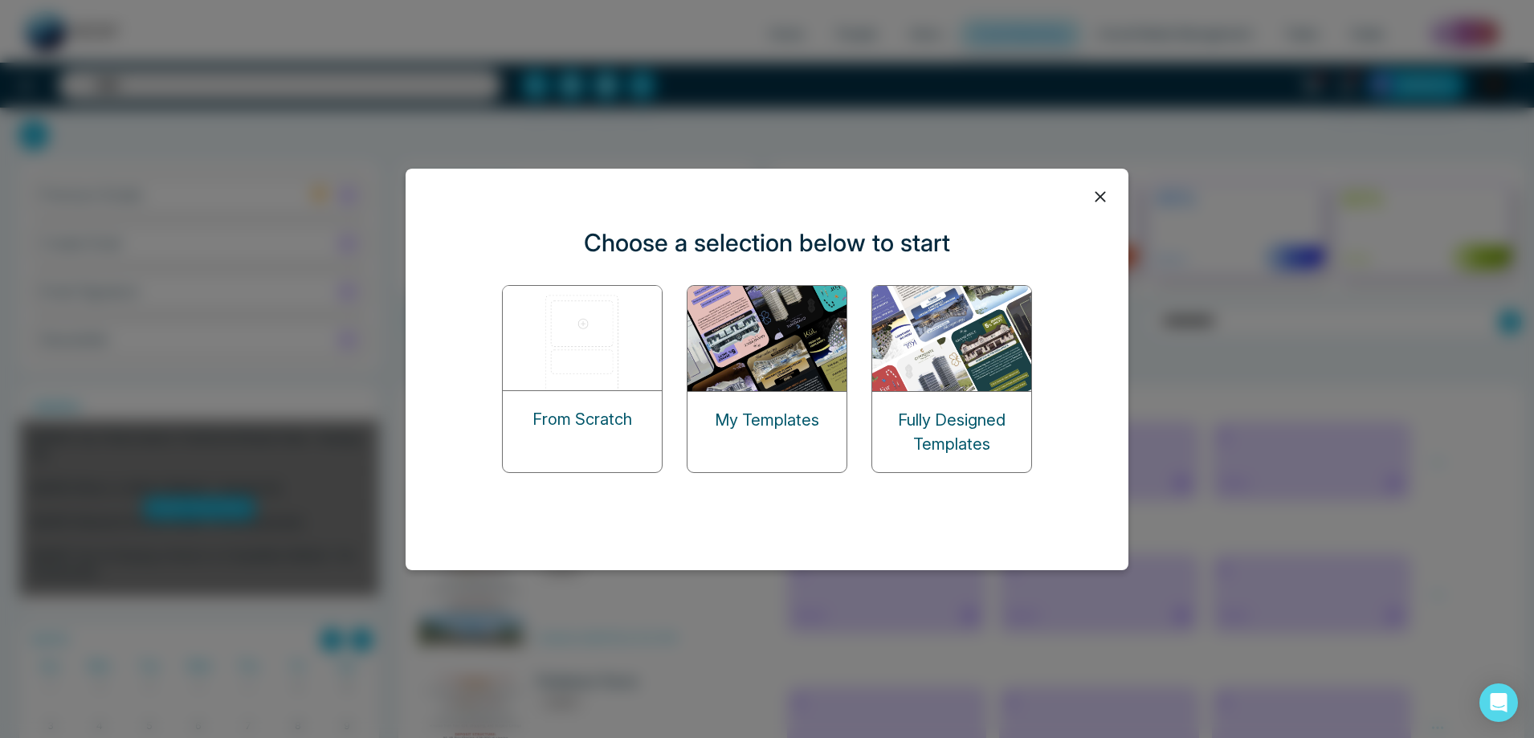
click at [758, 372] on img at bounding box center [768, 338] width 161 height 105
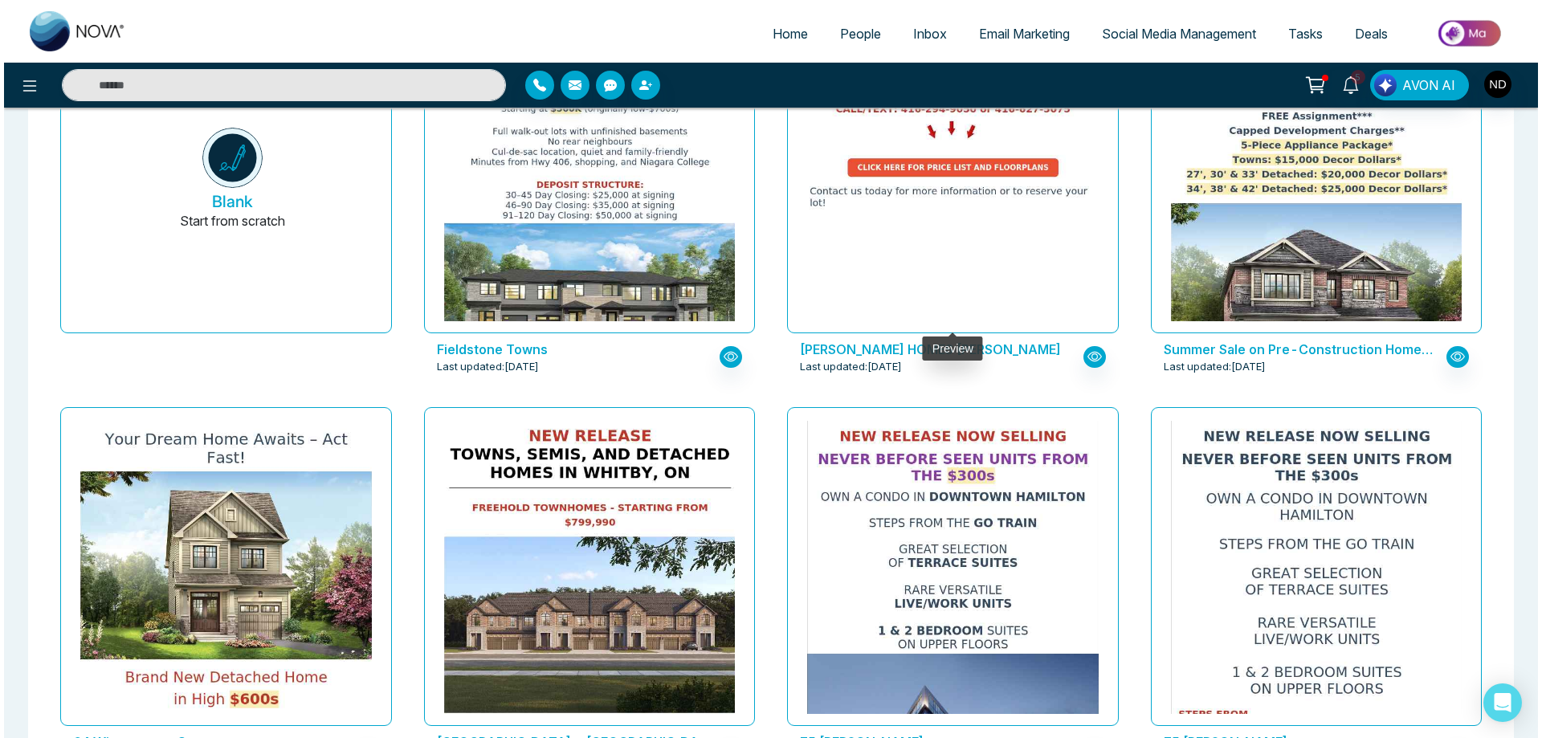
scroll to position [402, 0]
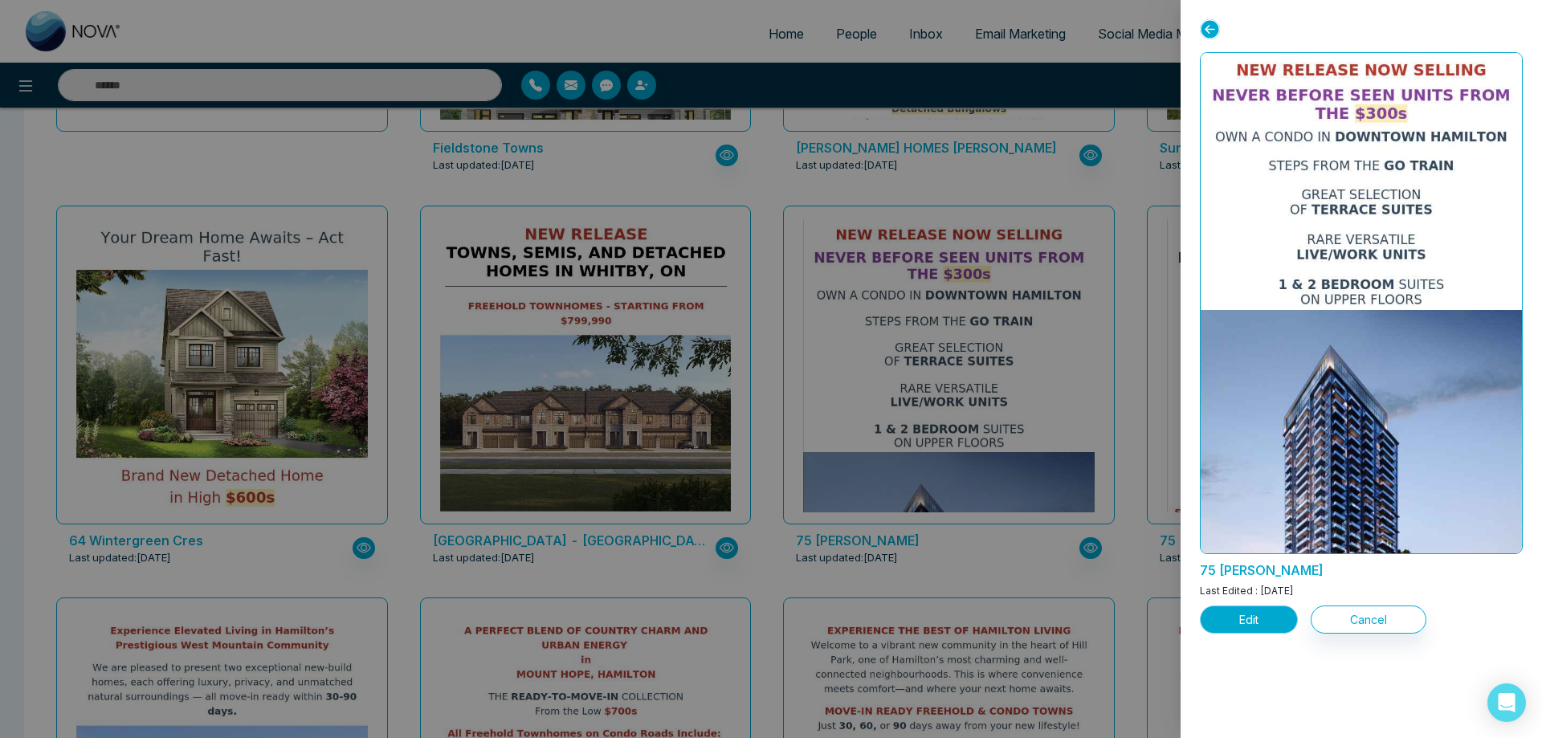
click at [1245, 616] on button "Edit" at bounding box center [1249, 620] width 98 height 28
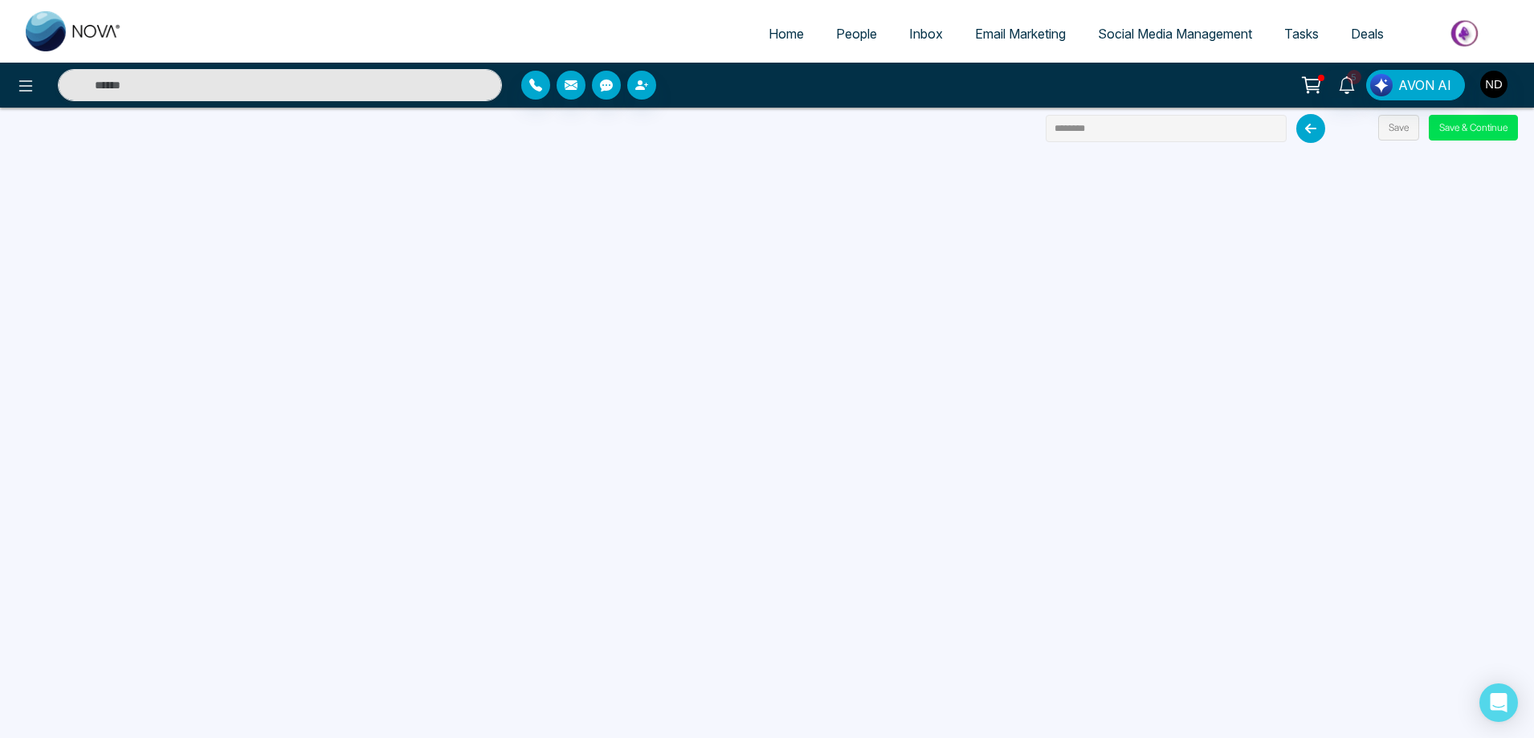
click at [1115, 129] on input "********" at bounding box center [1166, 128] width 241 height 27
type input "*"
type input "**********"
click at [1400, 124] on button "Save" at bounding box center [1398, 128] width 41 height 26
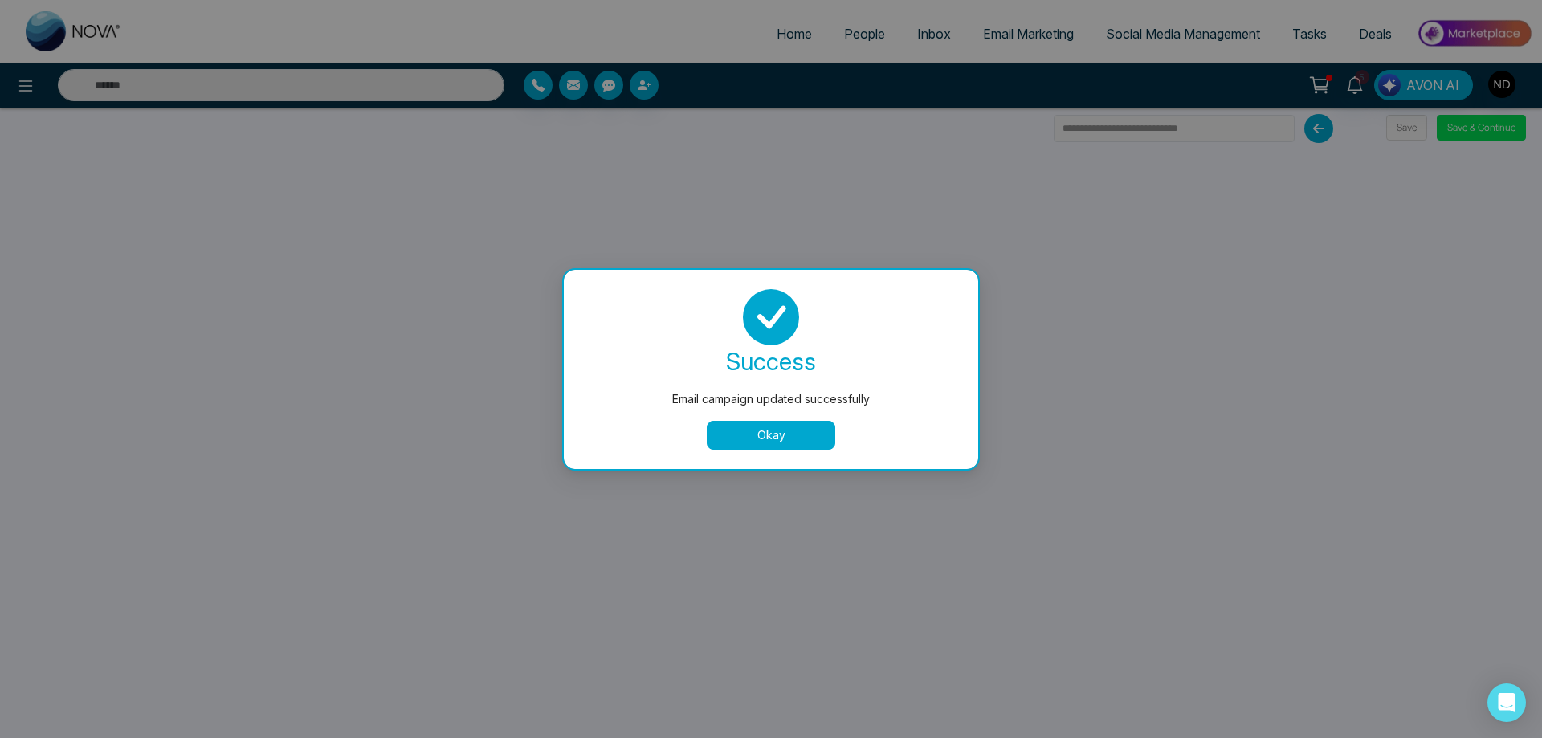
click at [770, 435] on button "Okay" at bounding box center [771, 435] width 129 height 29
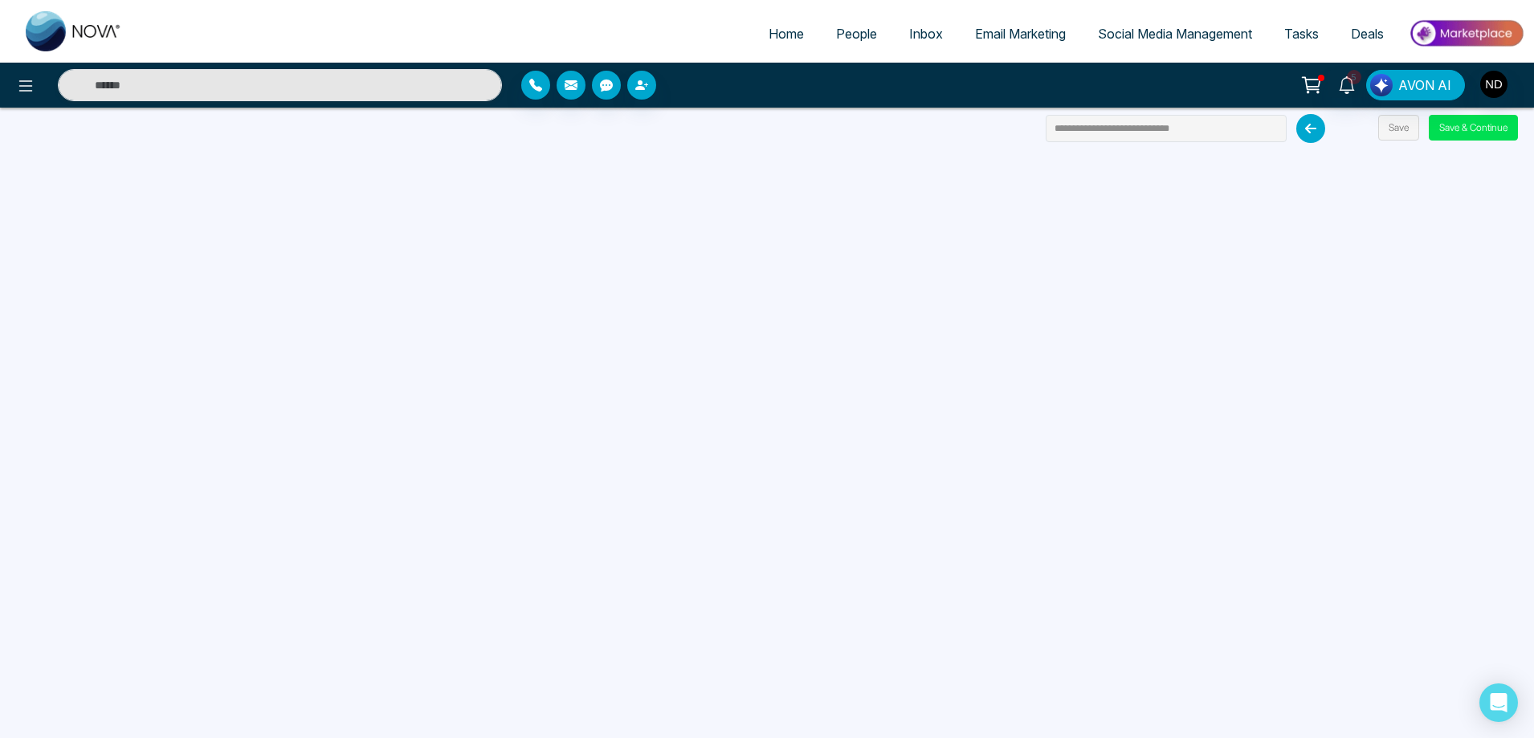
click at [851, 37] on span "People" at bounding box center [856, 34] width 41 height 16
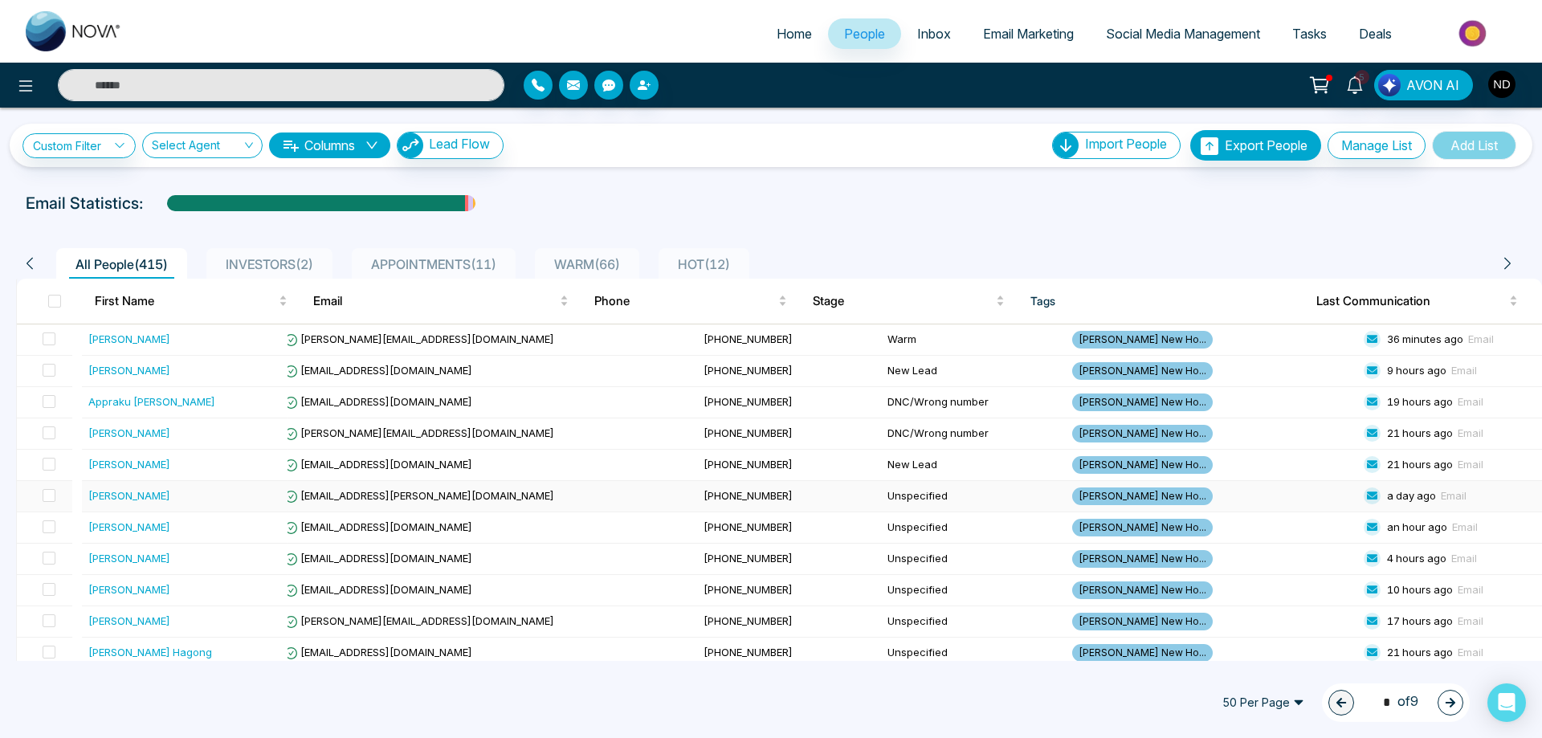
click at [124, 493] on div "Paulo Alexandre Teixeira Silva" at bounding box center [129, 496] width 82 height 16
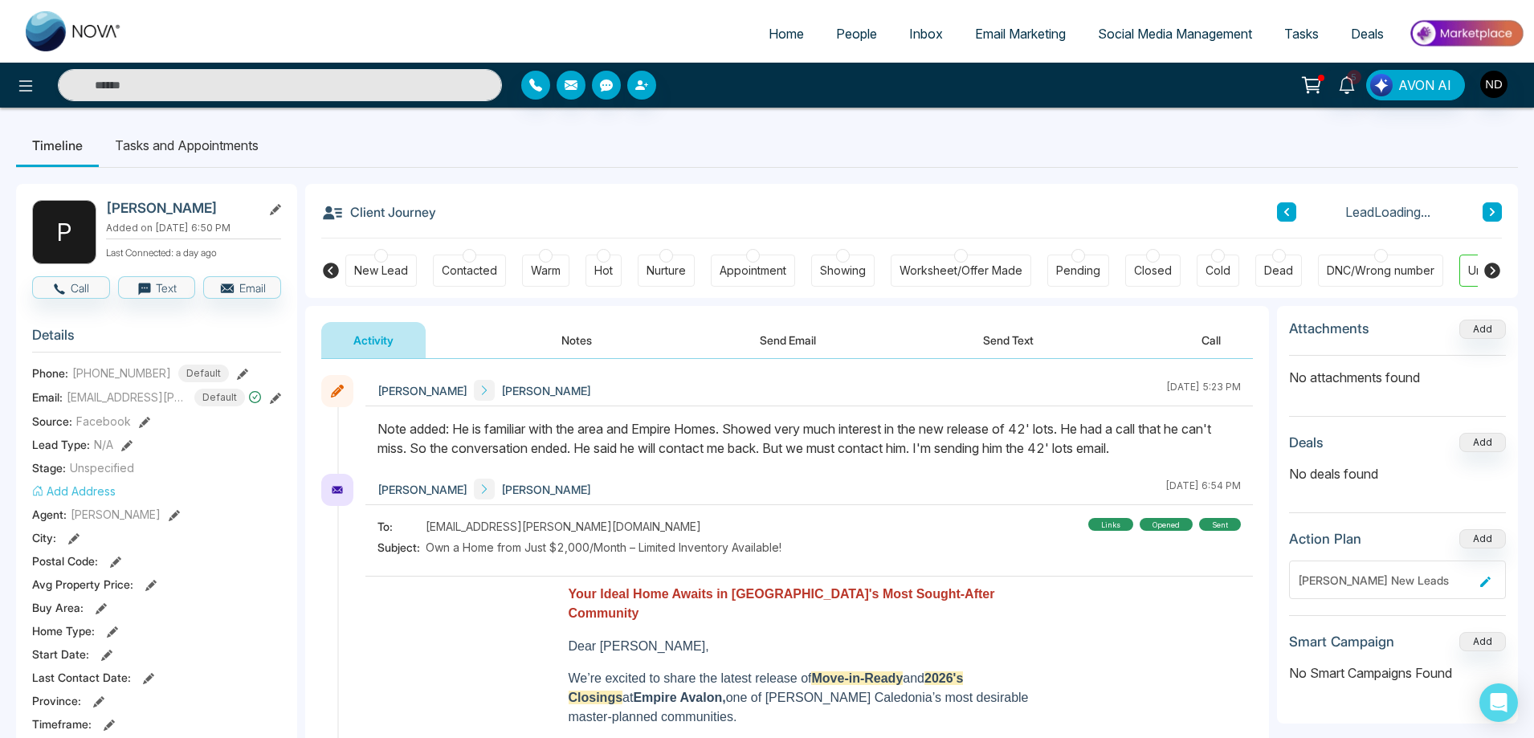
click at [603, 258] on div at bounding box center [604, 256] width 14 height 14
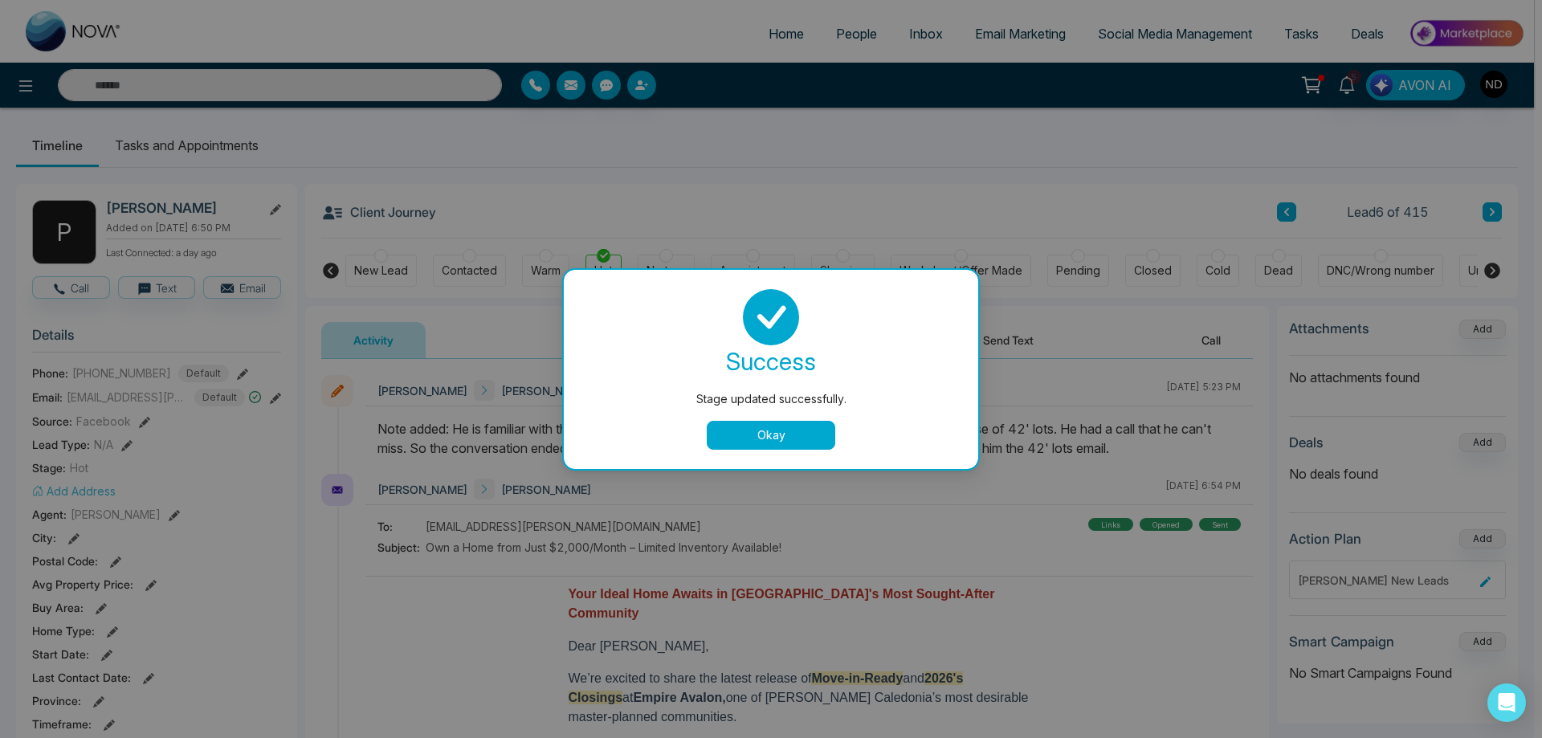
click at [780, 439] on button "Okay" at bounding box center [771, 435] width 129 height 29
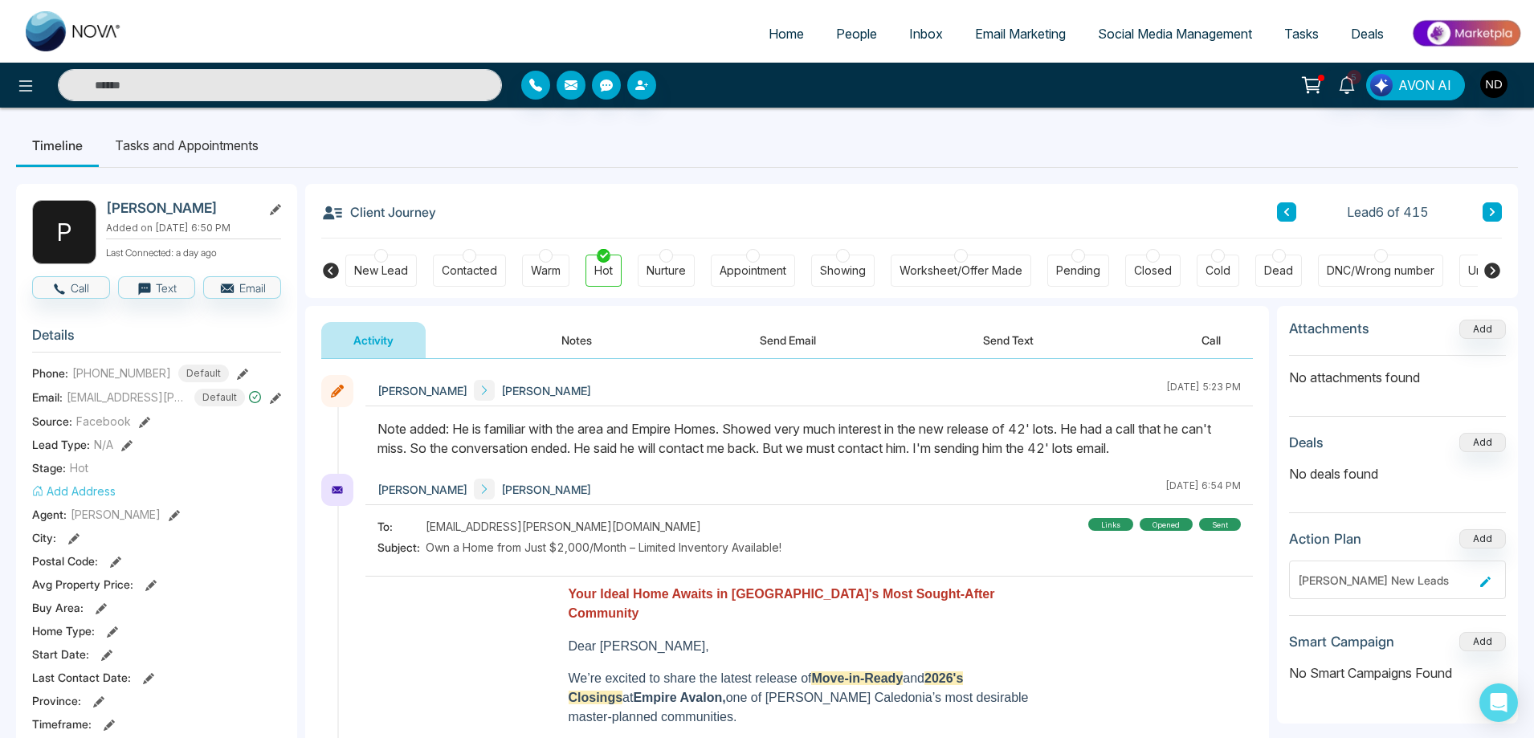
click at [793, 341] on button "Send Email" at bounding box center [788, 340] width 120 height 36
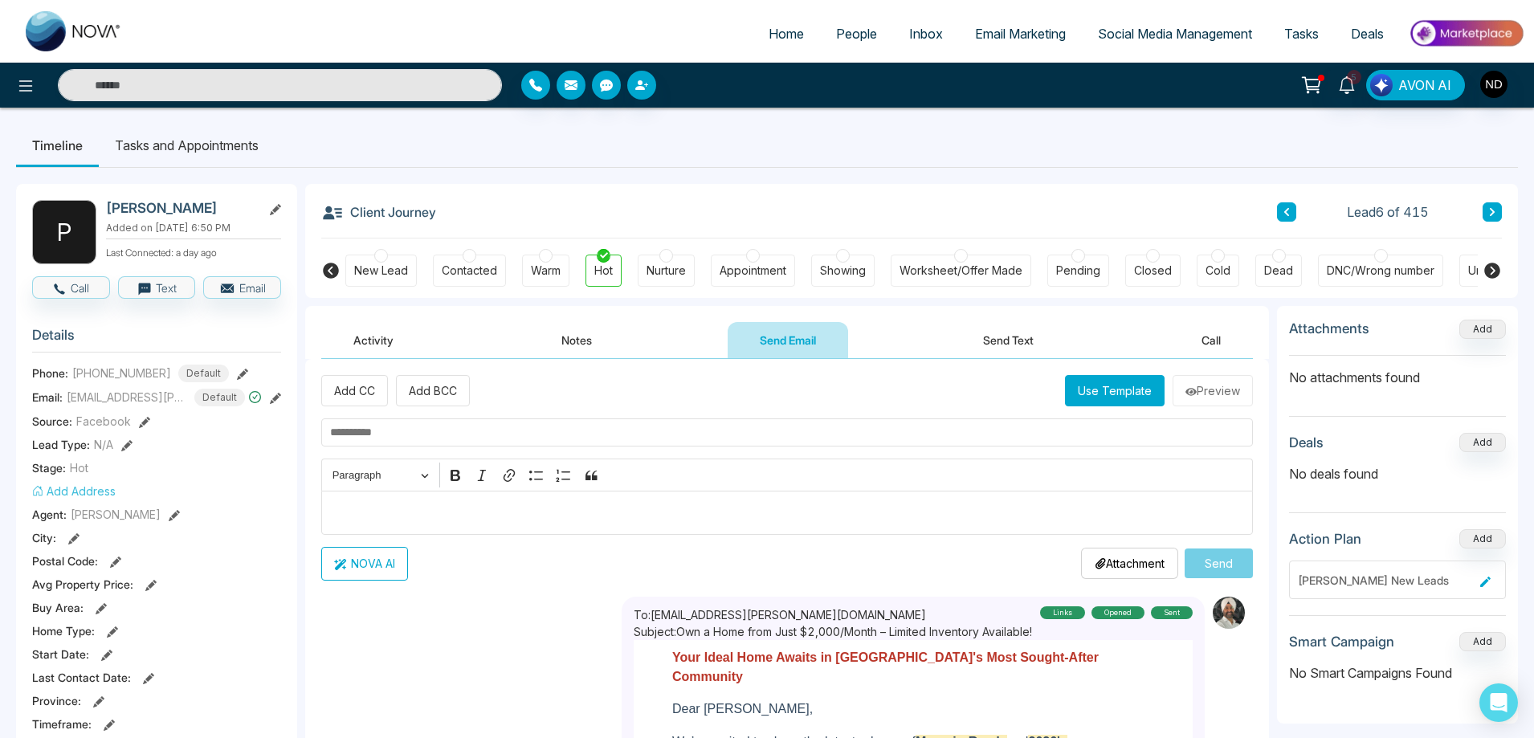
click at [1124, 391] on button "Use Template" at bounding box center [1115, 390] width 100 height 31
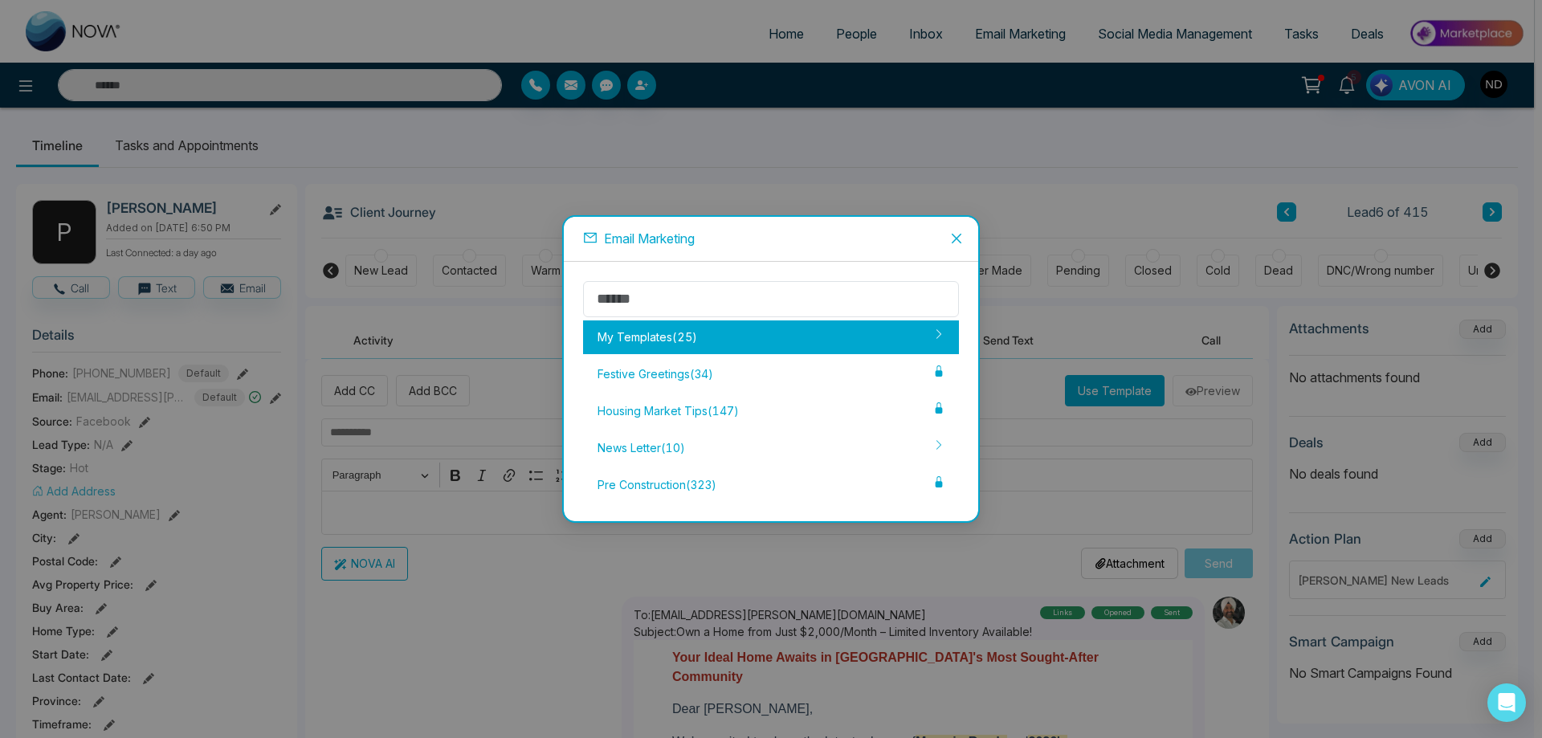
click at [662, 341] on div "My Templates ( 25 )" at bounding box center [771, 338] width 376 height 34
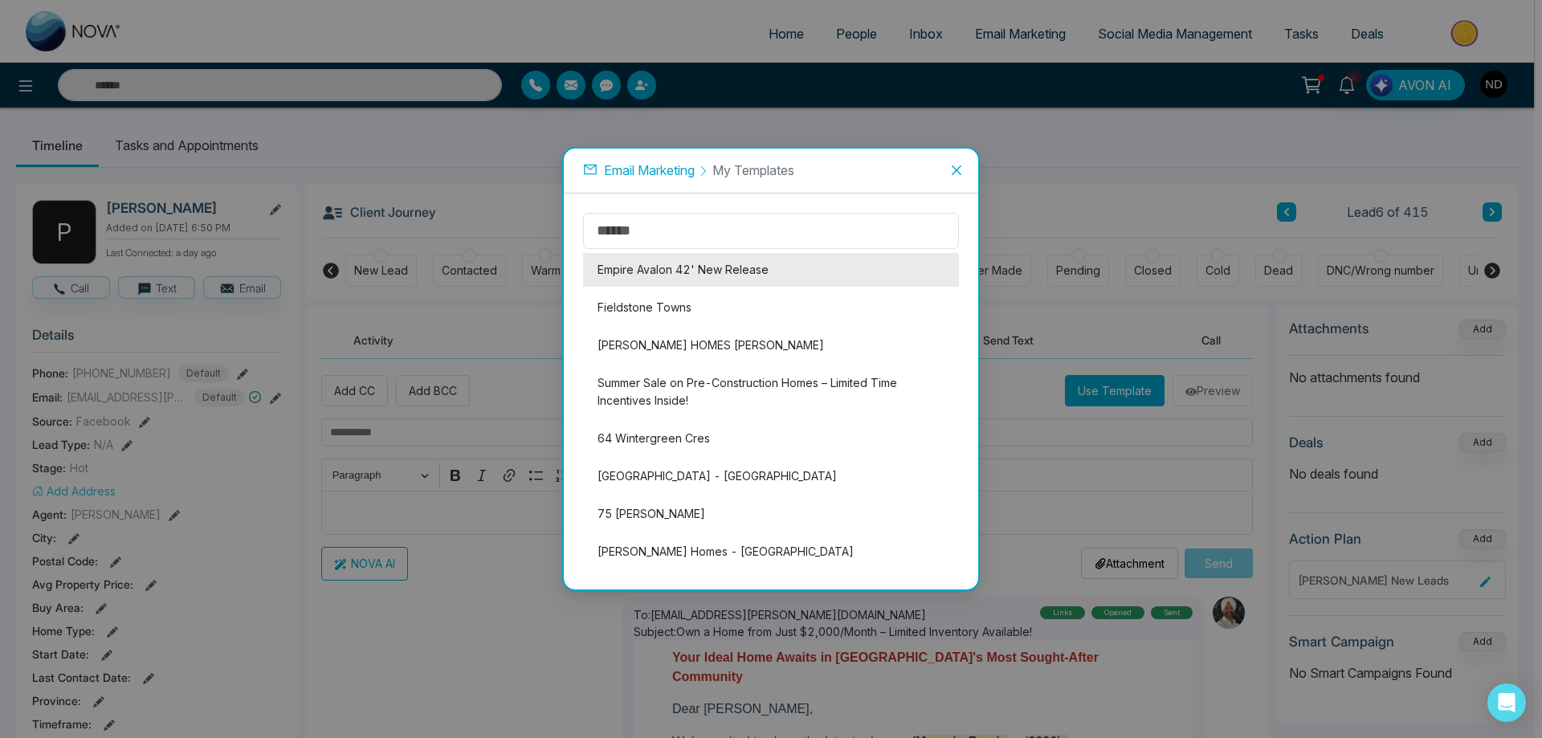
click at [680, 267] on li "Empire Avalon 42' New Release" at bounding box center [771, 270] width 376 height 34
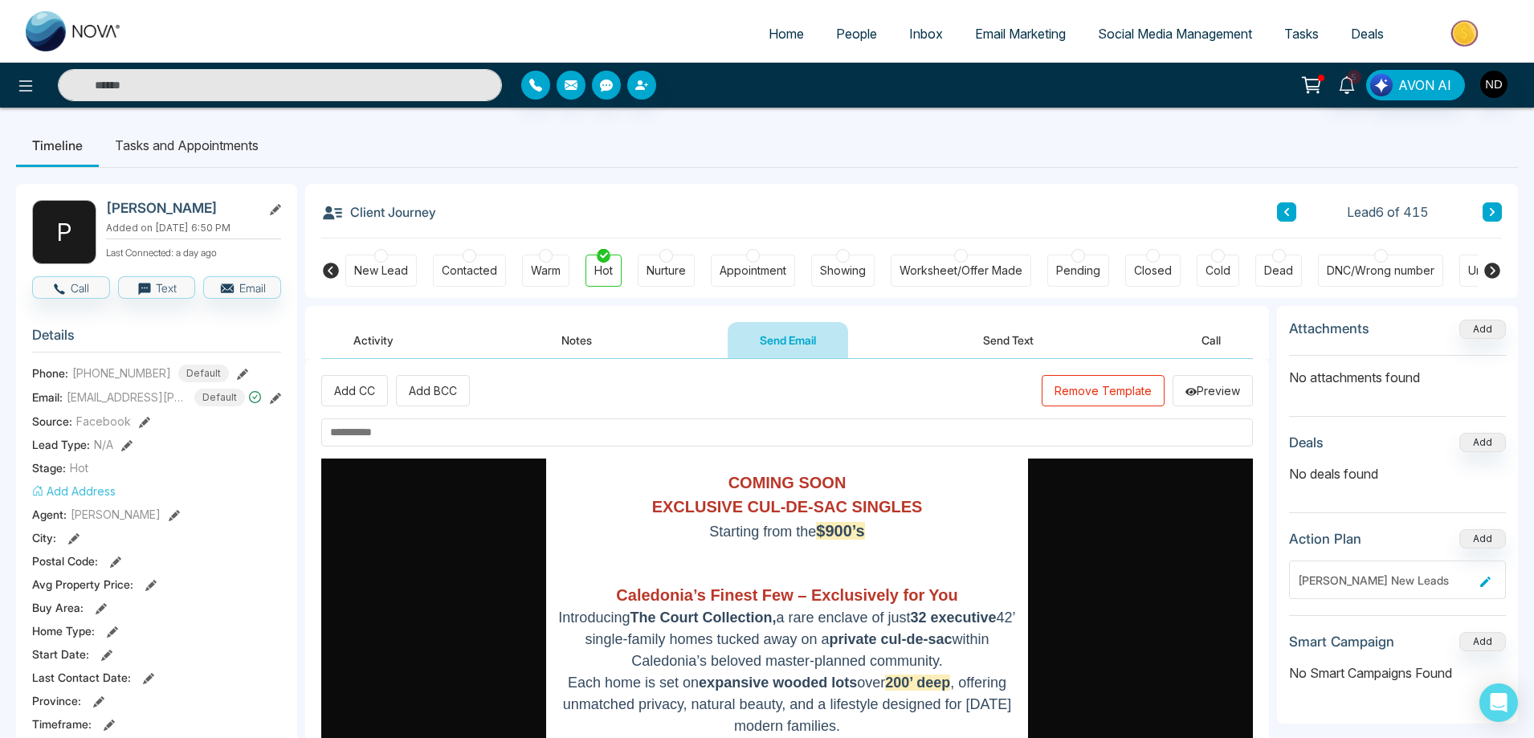
click at [1125, 400] on button "Remove Template" at bounding box center [1103, 390] width 123 height 31
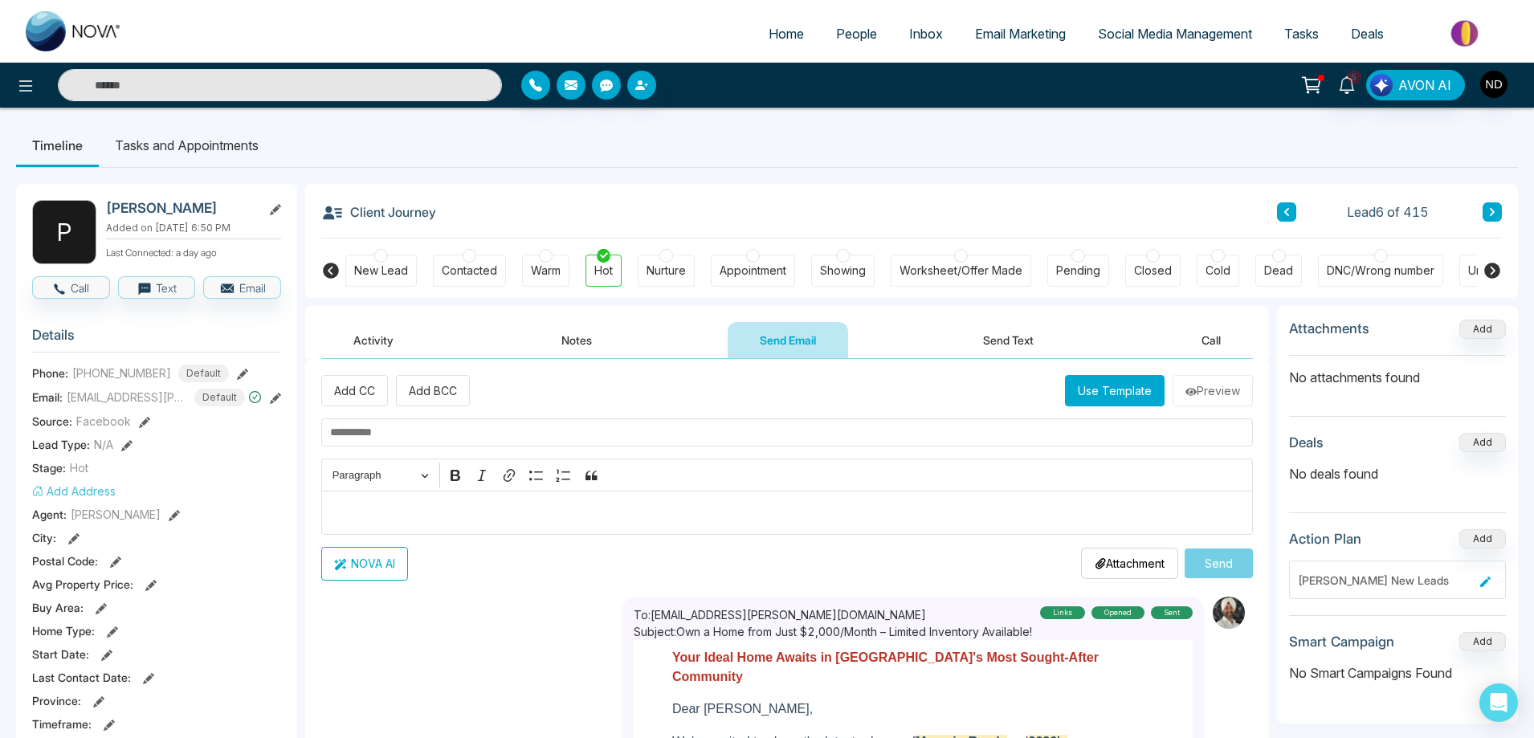
click at [992, 33] on span "Email Marketing" at bounding box center [1020, 34] width 91 height 16
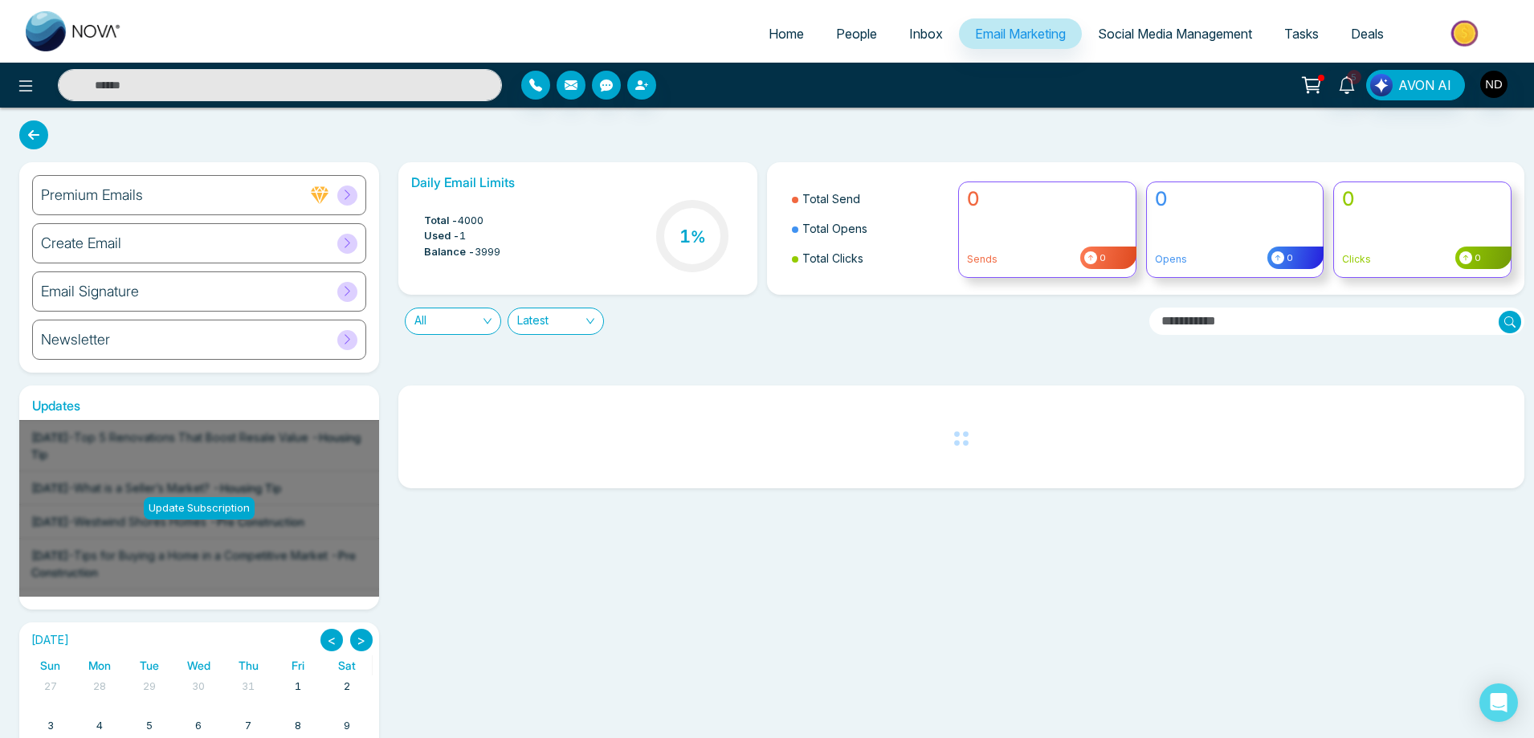
click at [74, 243] on h6 "Create Email" at bounding box center [81, 244] width 80 height 18
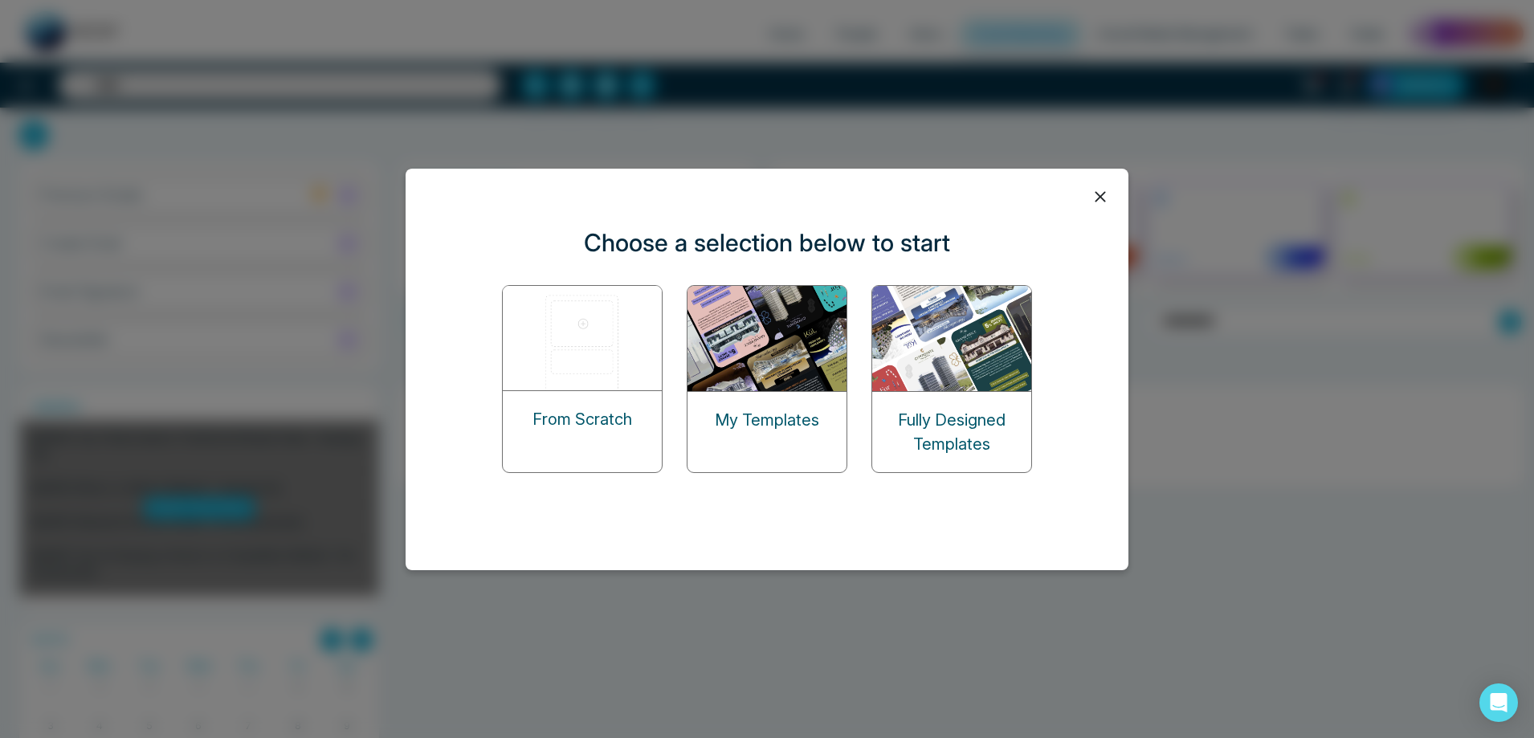
click at [769, 350] on img at bounding box center [768, 338] width 161 height 105
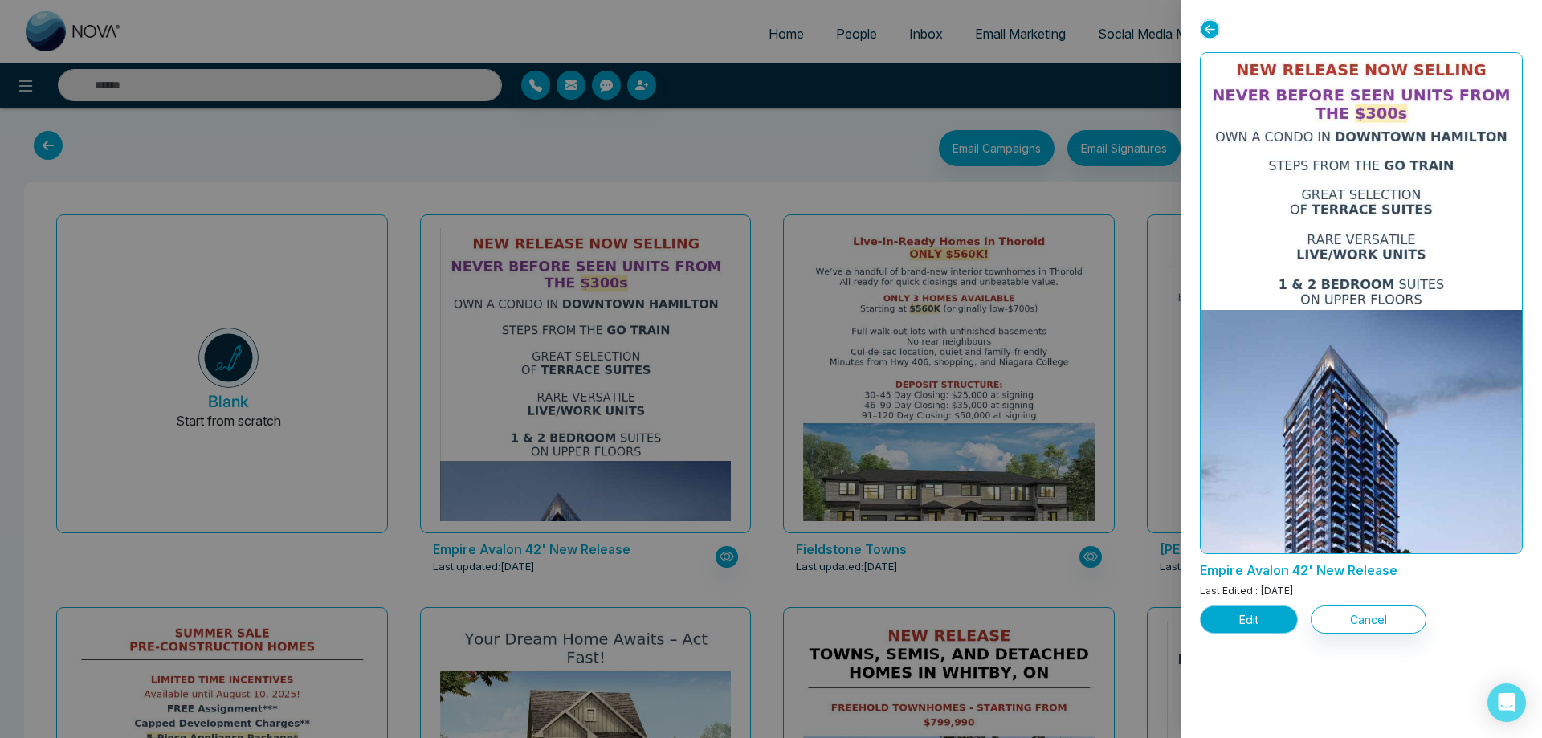
click at [1252, 626] on button "Edit" at bounding box center [1249, 620] width 98 height 28
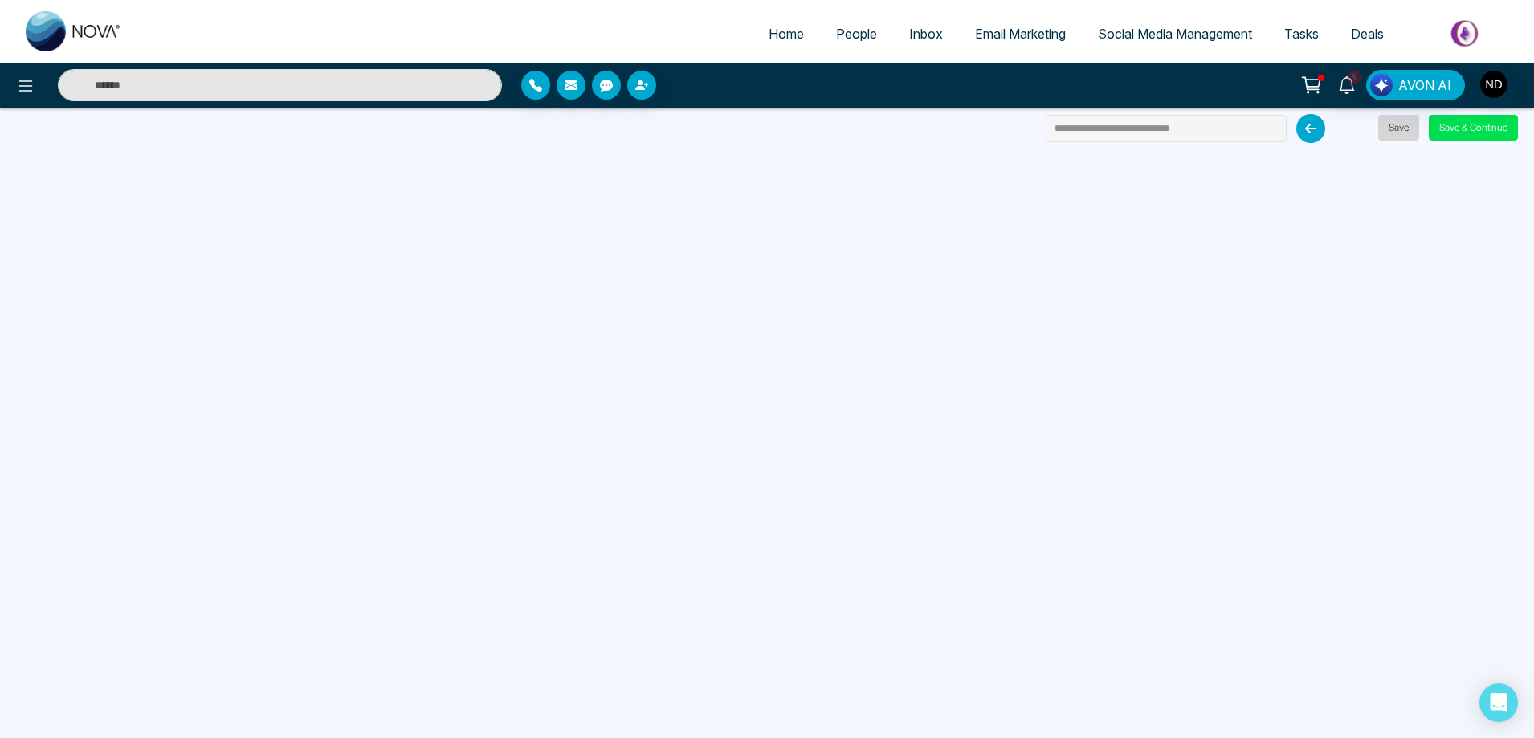
click at [1403, 126] on button "Save" at bounding box center [1398, 128] width 41 height 26
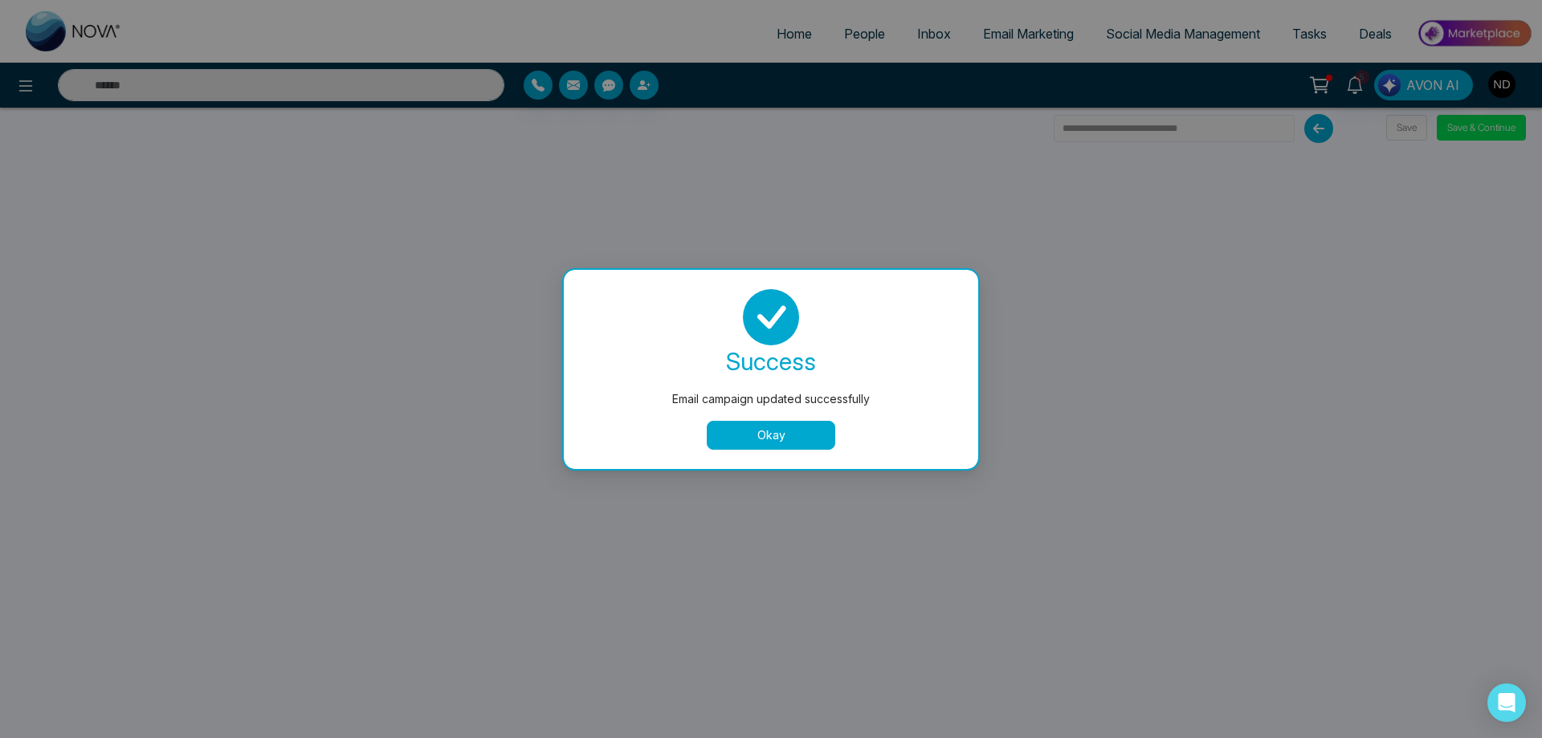
click at [782, 435] on button "Okay" at bounding box center [771, 435] width 129 height 29
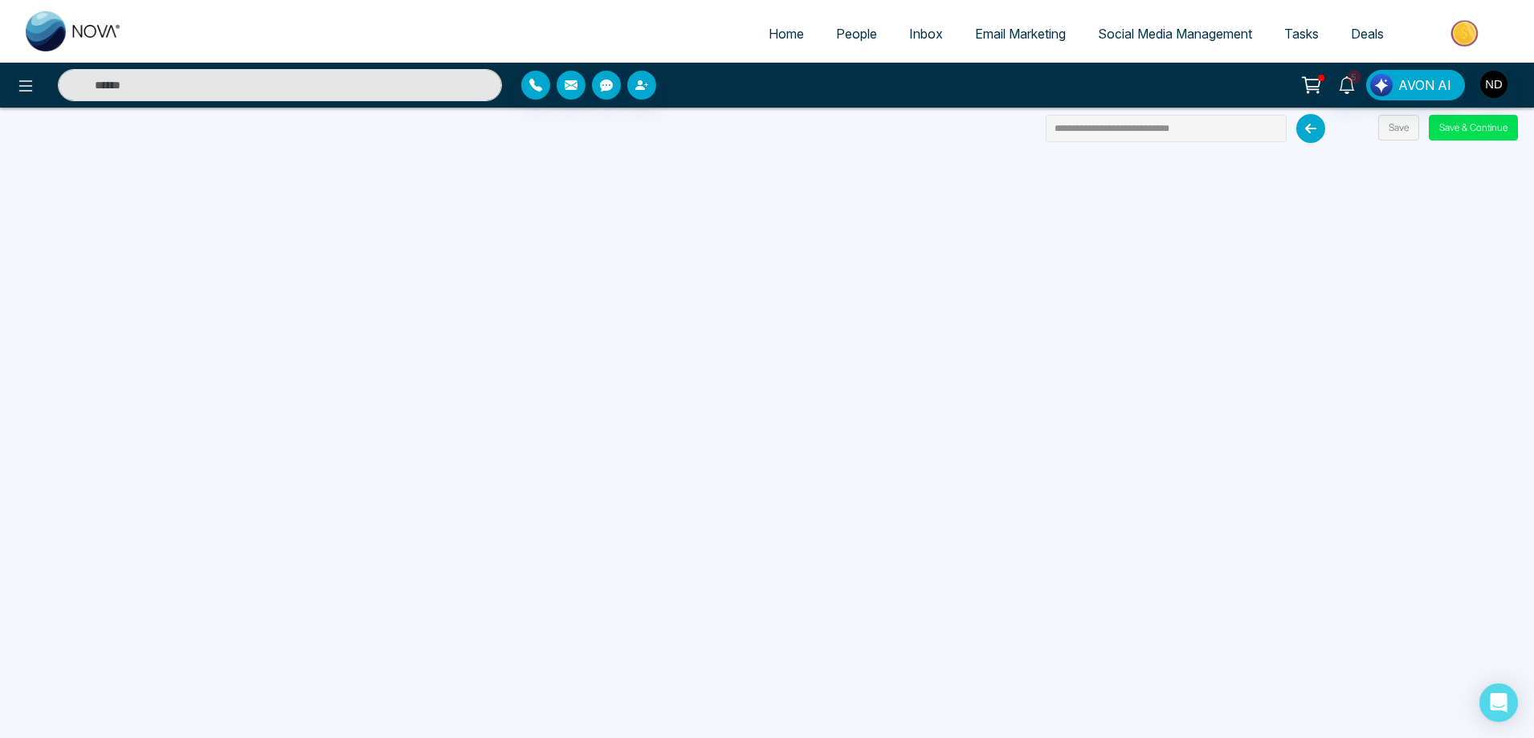
click at [843, 31] on span "People" at bounding box center [856, 34] width 41 height 16
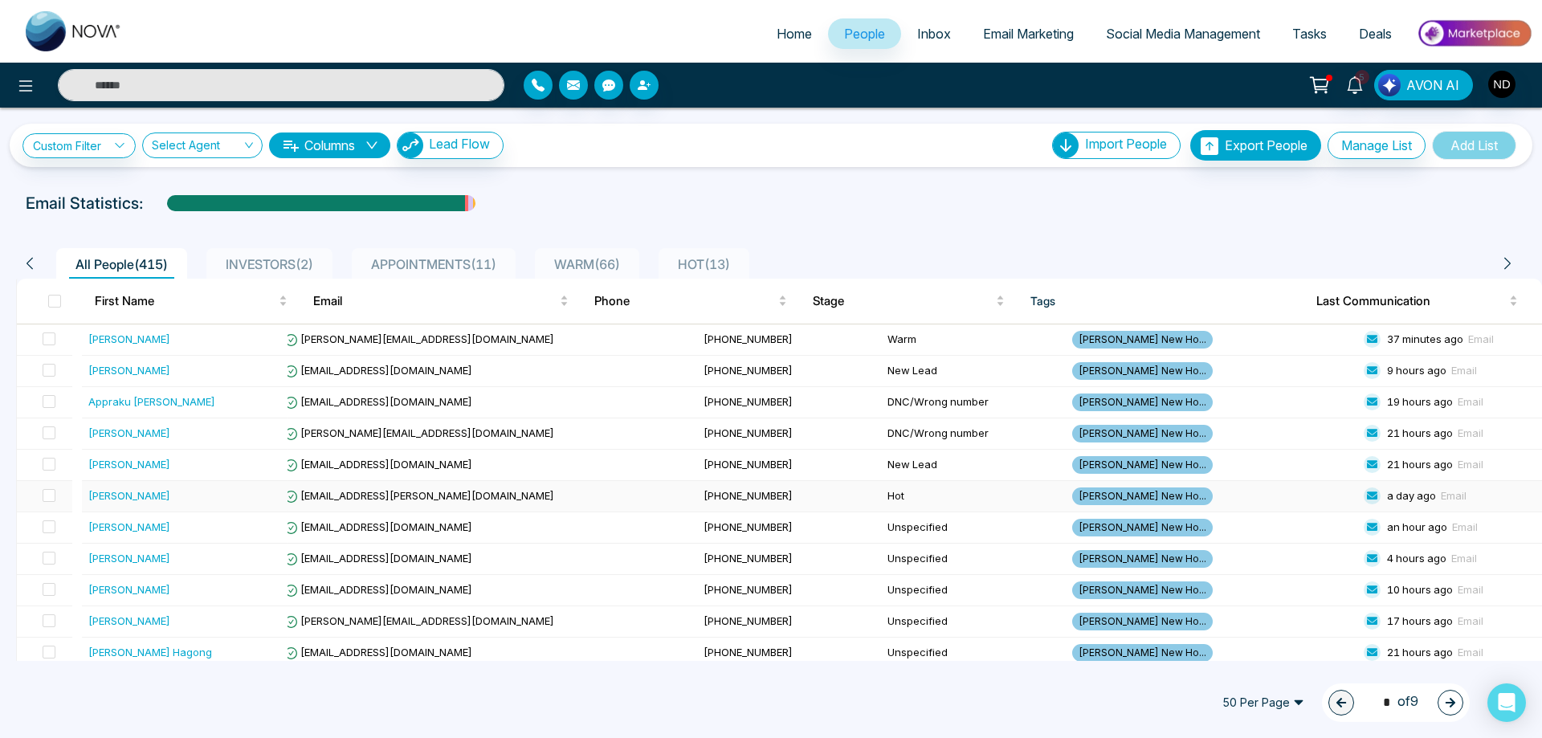
click at [127, 496] on div "Paulo Alexandre Teixeira Silva" at bounding box center [129, 496] width 82 height 16
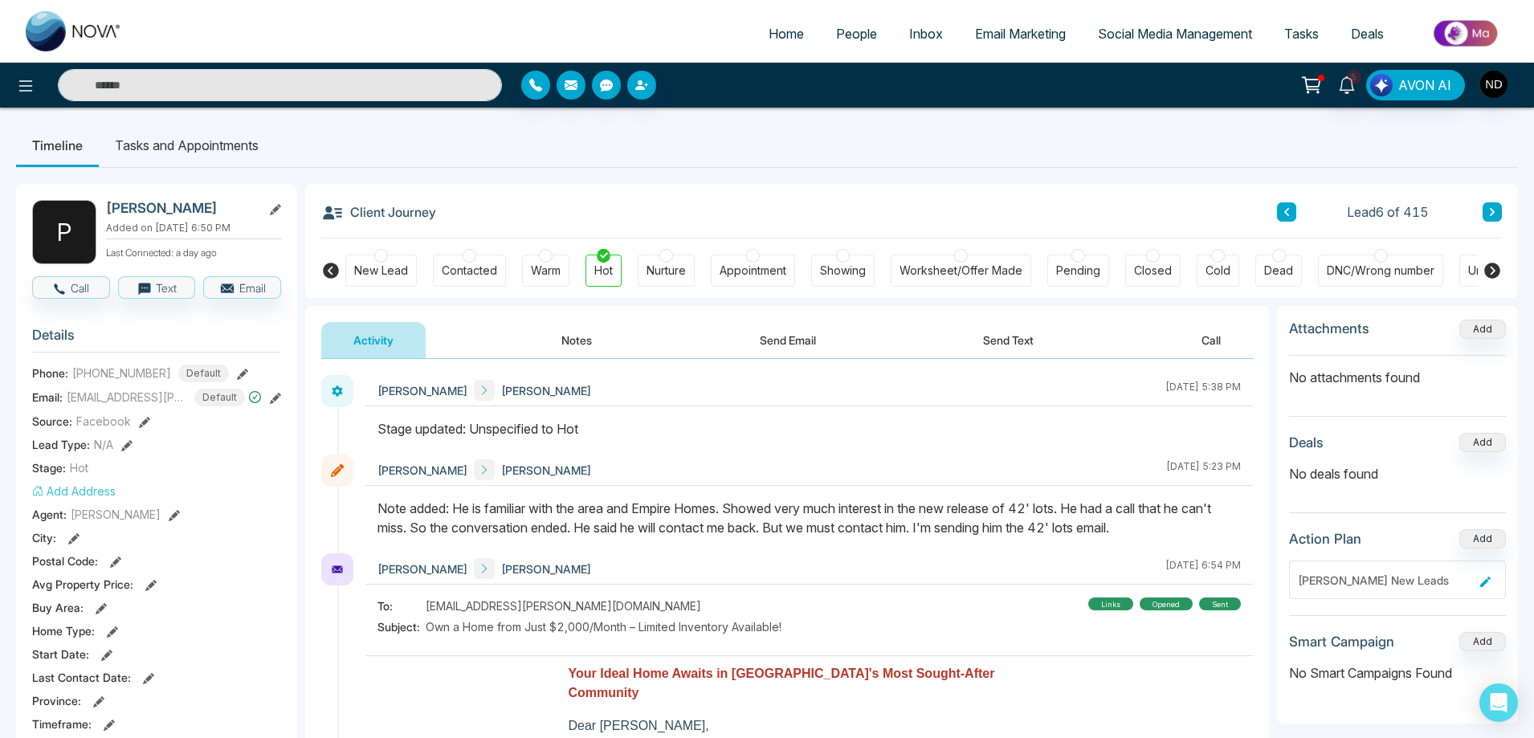
click at [1006, 341] on button "Send Text" at bounding box center [1008, 340] width 115 height 36
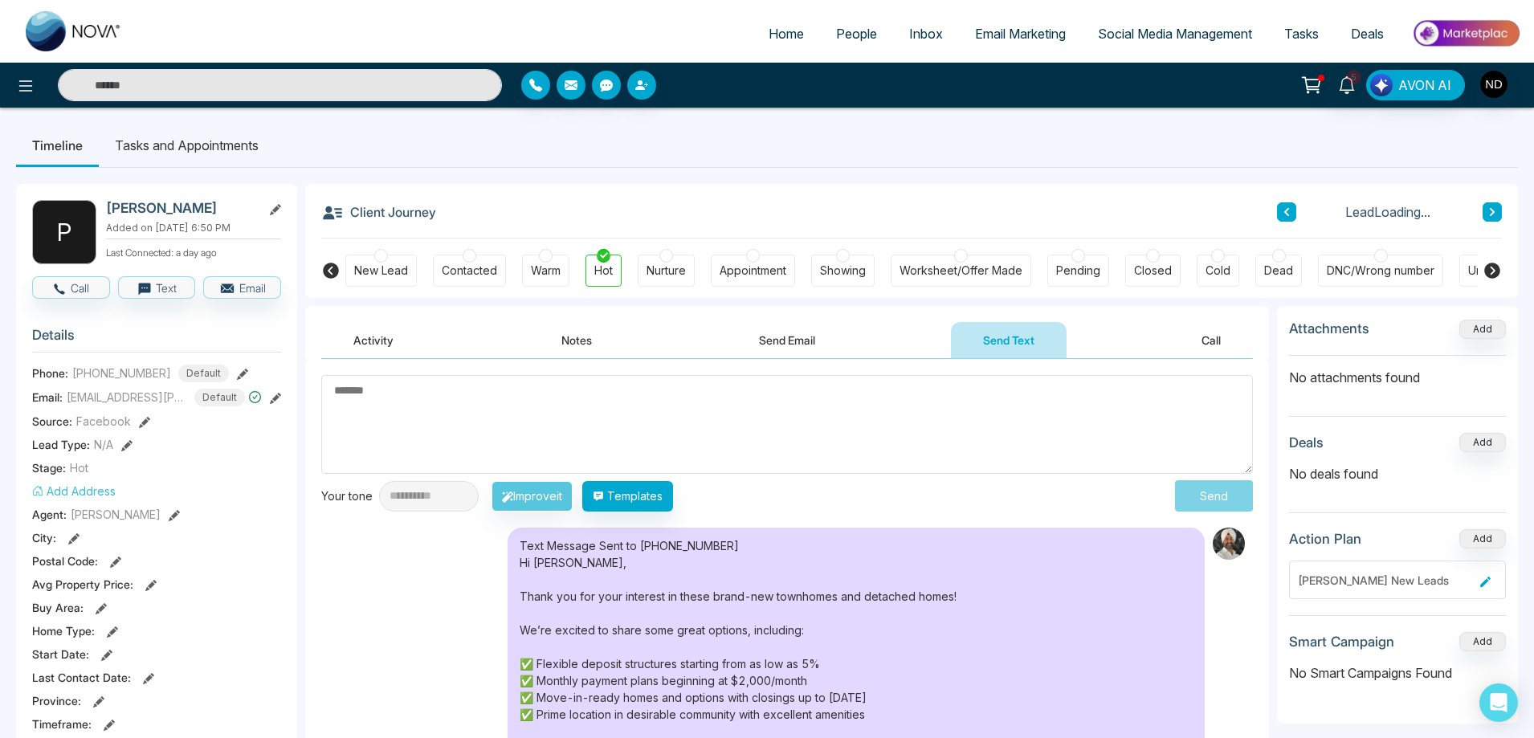
click at [820, 341] on button "Send Email" at bounding box center [787, 340] width 120 height 36
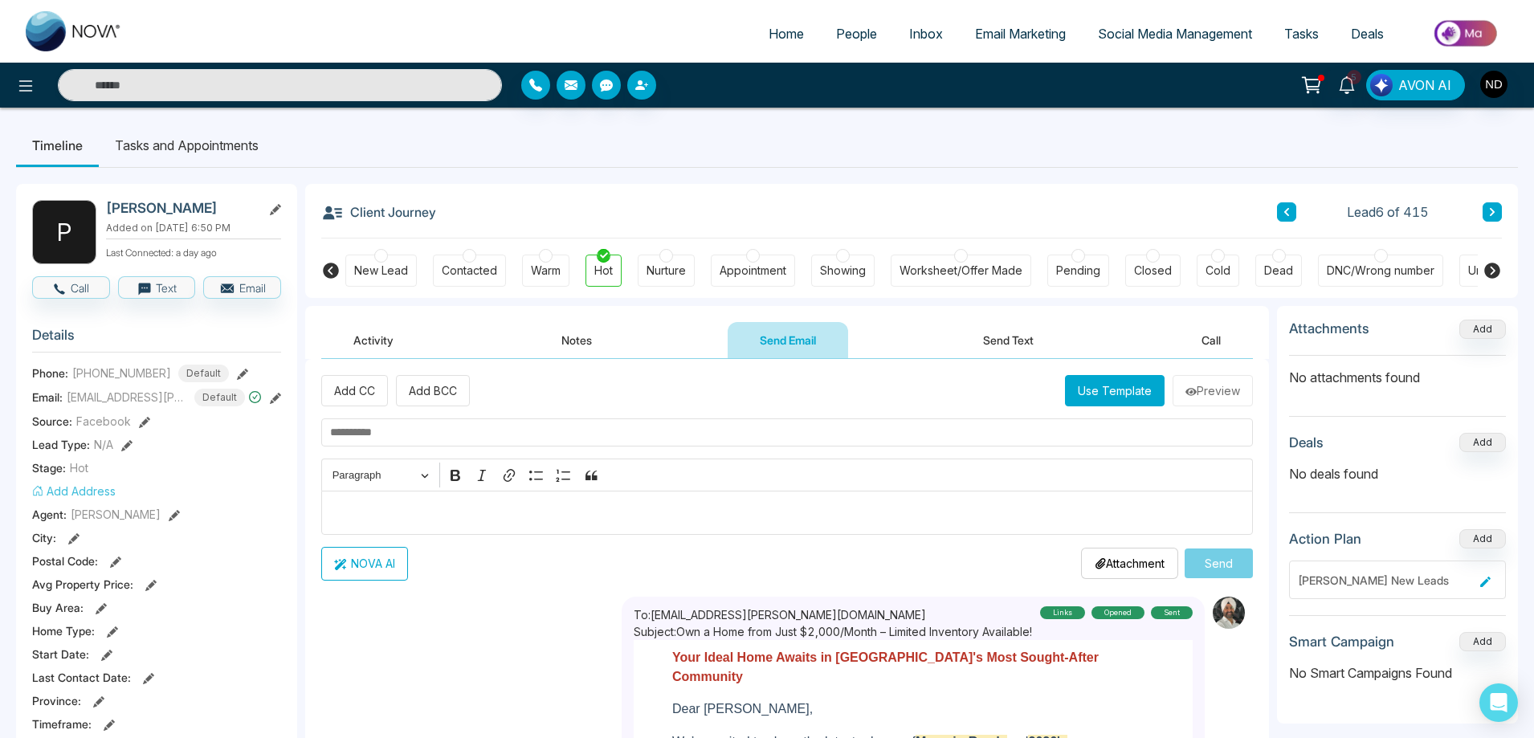
click at [1088, 389] on button "Use Template" at bounding box center [1115, 390] width 100 height 31
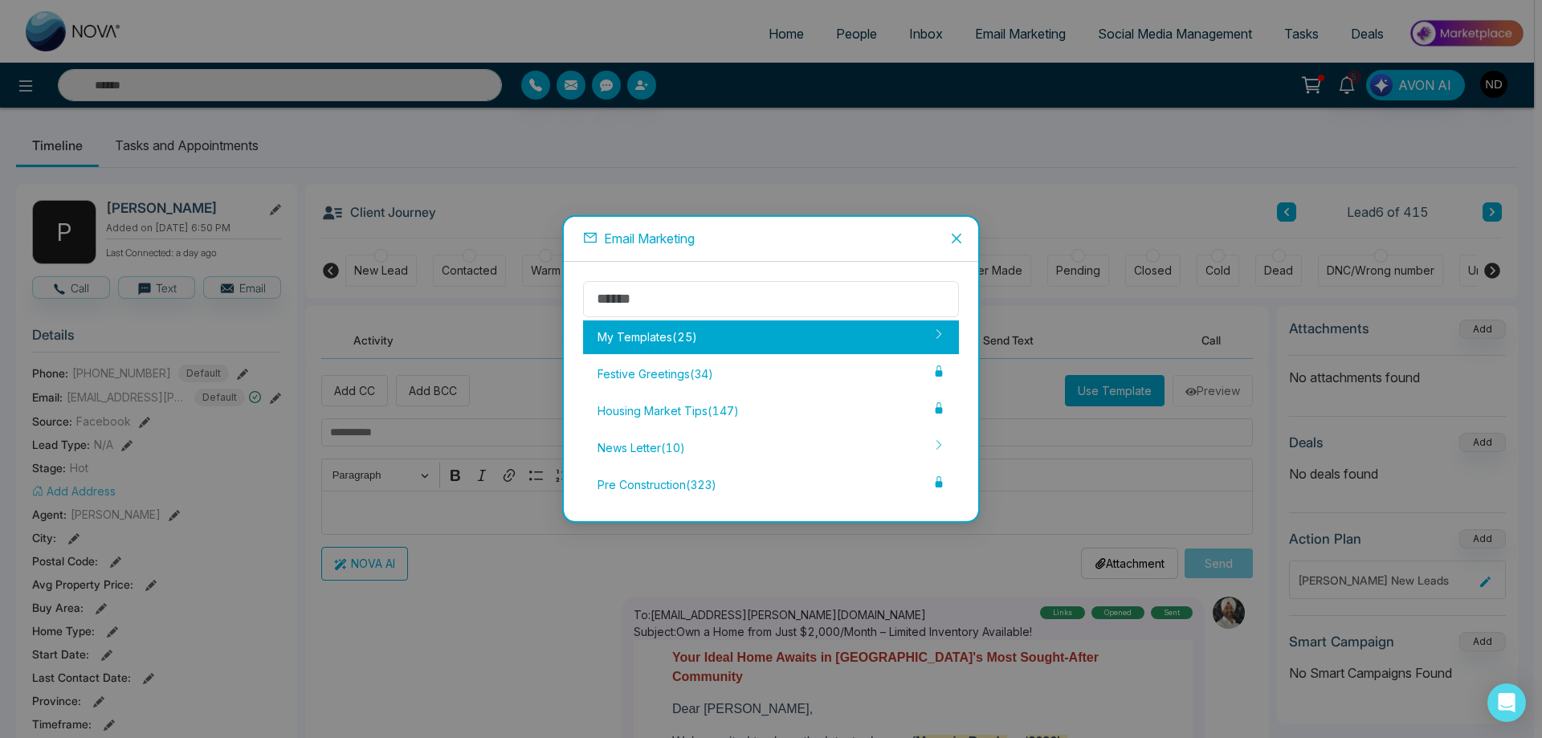
click at [724, 338] on div "My Templates ( 25 )" at bounding box center [771, 338] width 376 height 34
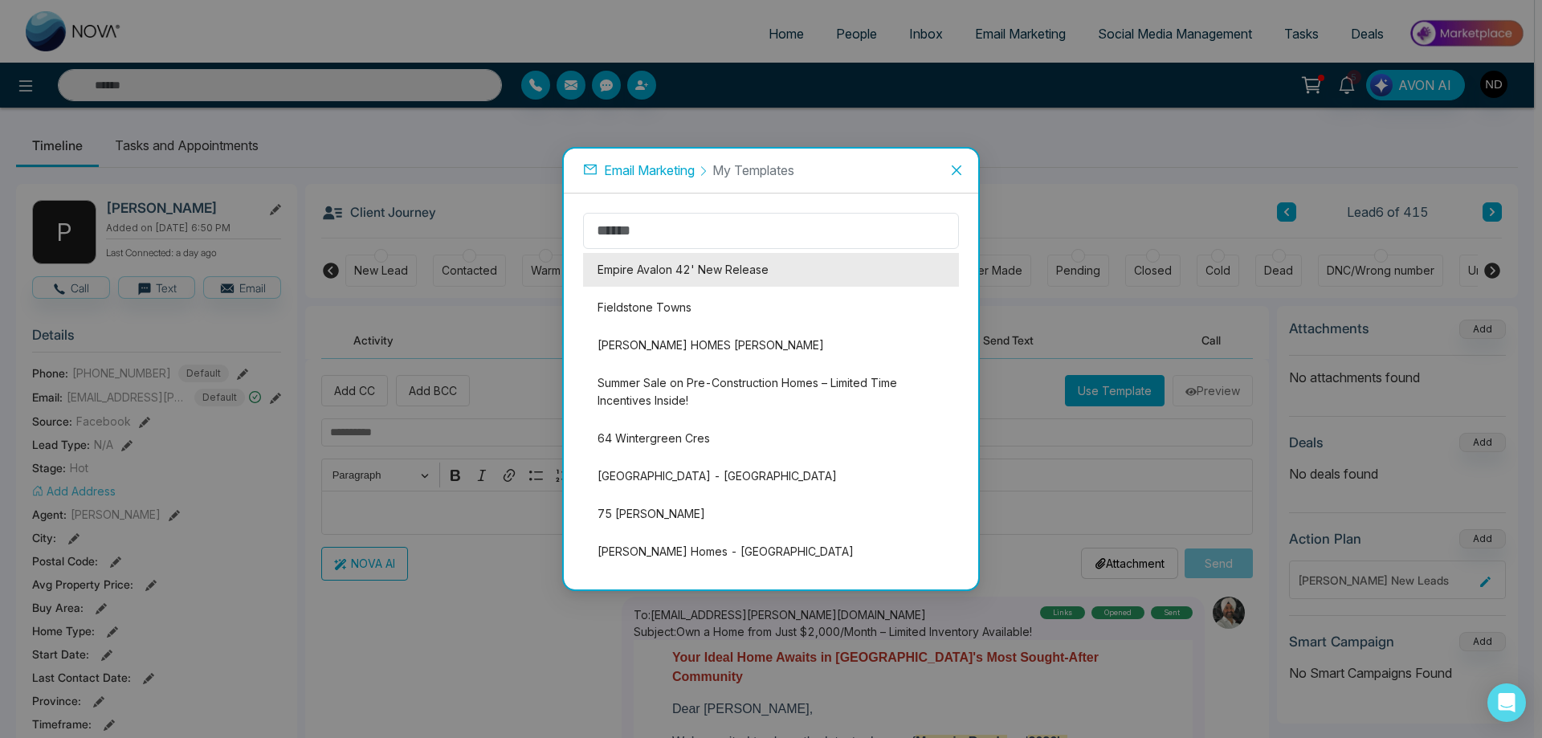
click at [714, 269] on li "Empire Avalon 42' New Release" at bounding box center [771, 270] width 376 height 34
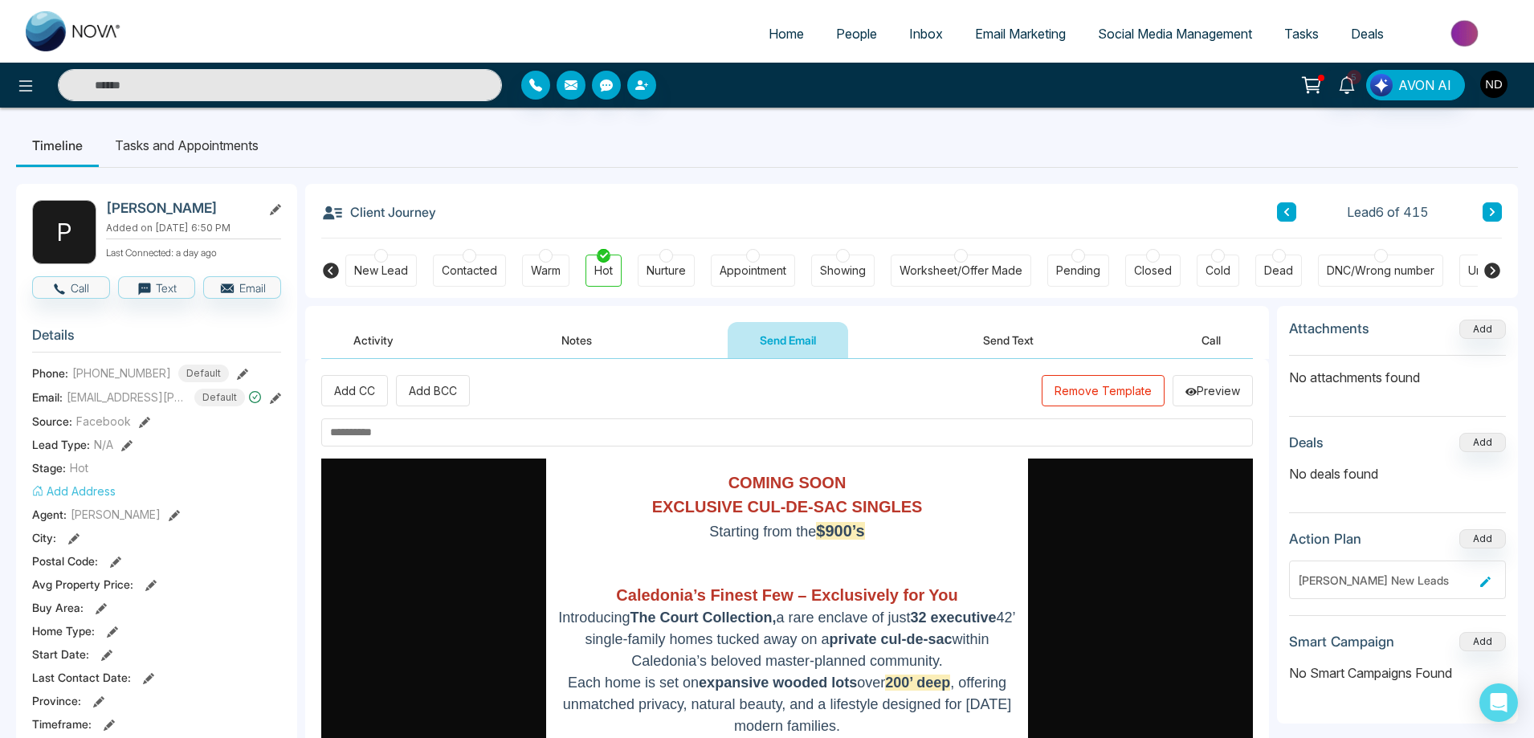
click at [1503, 80] on img "button" at bounding box center [1493, 84] width 27 height 27
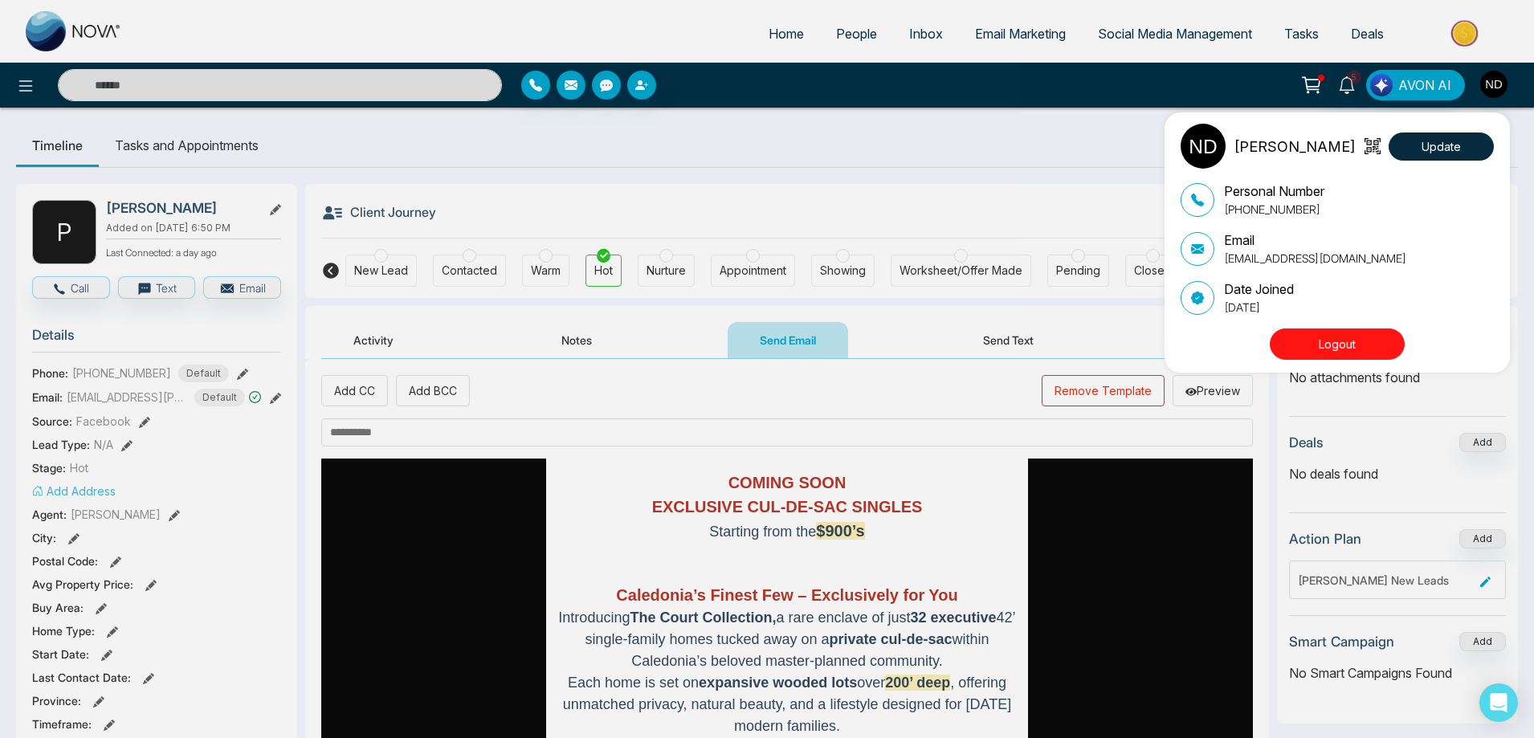
click at [1347, 345] on button "Logout" at bounding box center [1337, 344] width 135 height 31
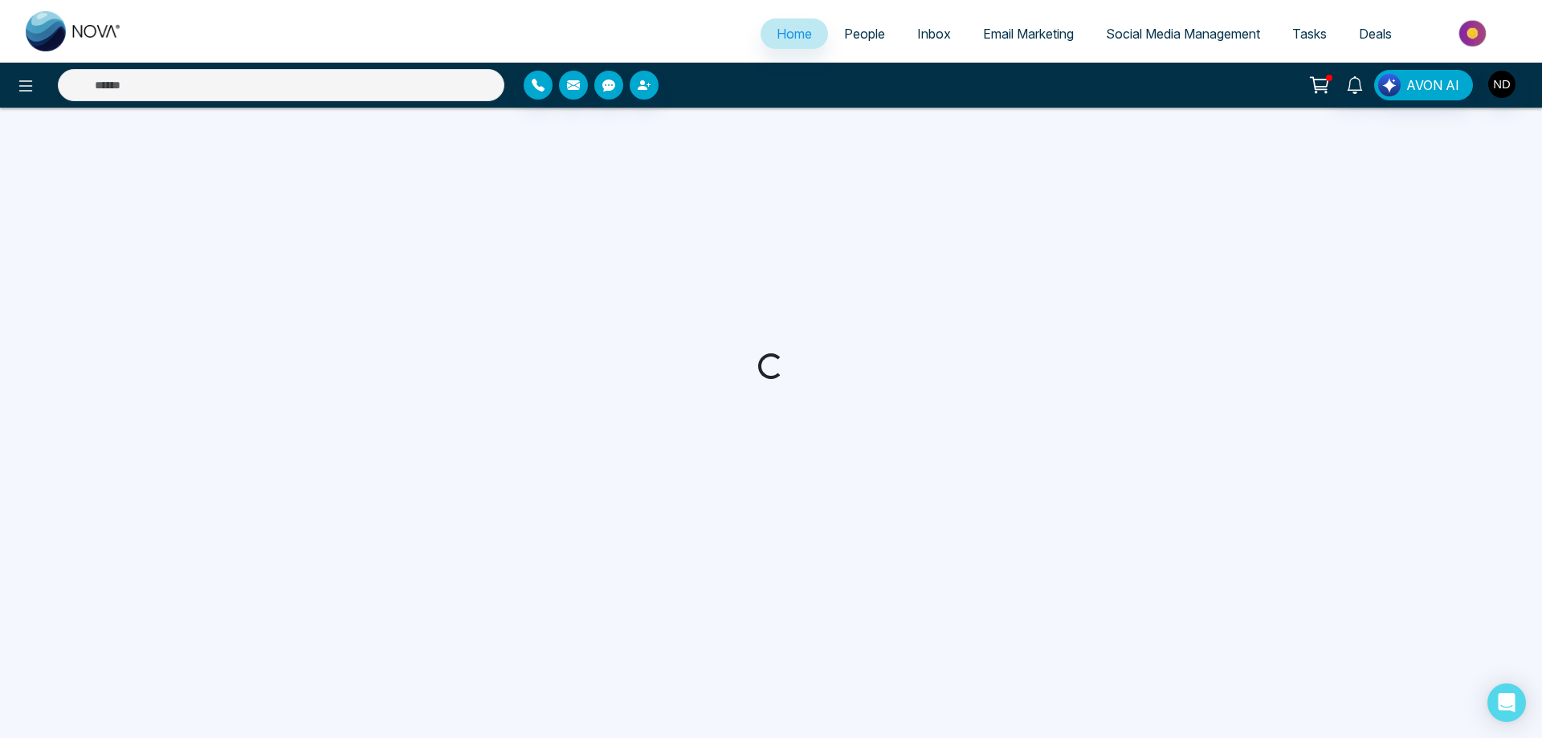
select select "*"
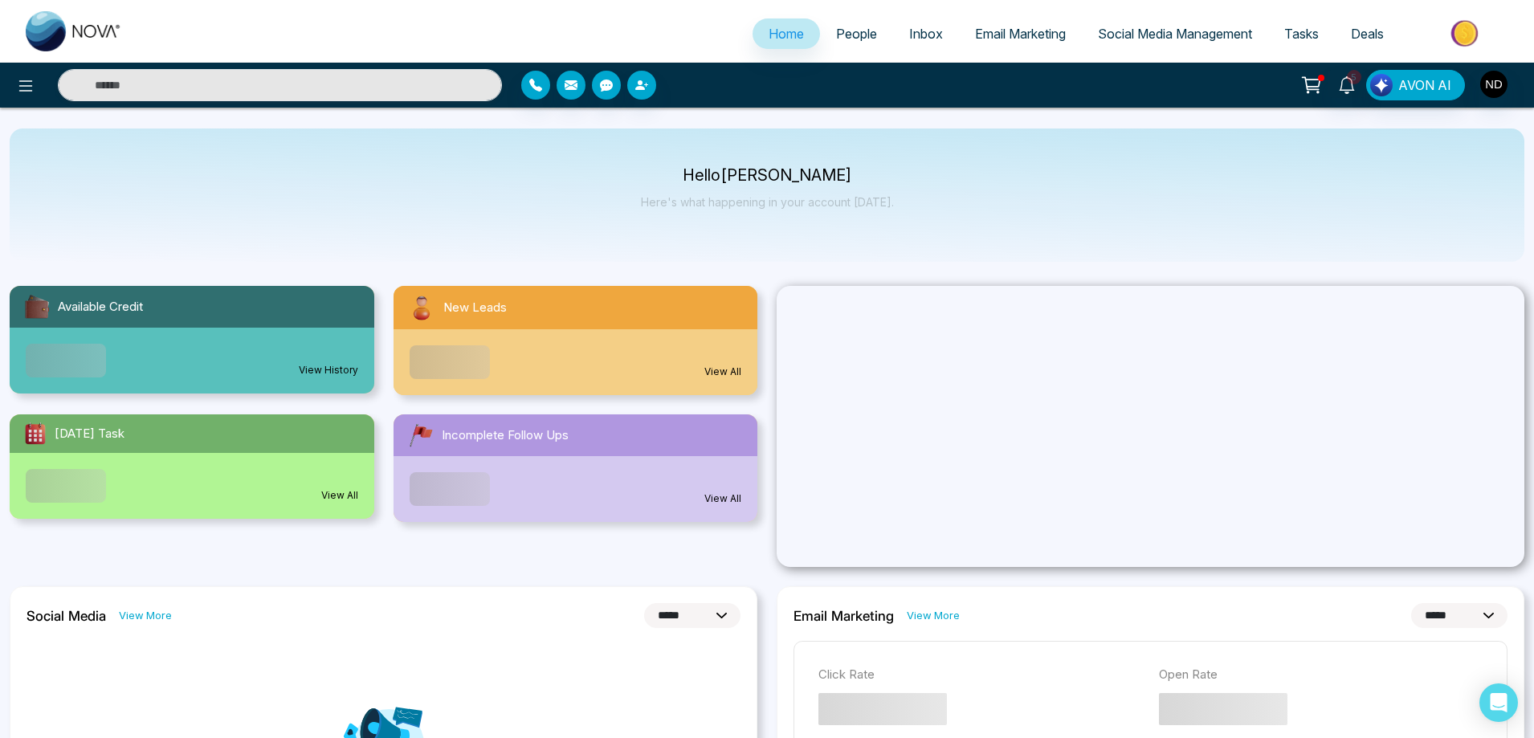
click at [987, 24] on link "Email Marketing" at bounding box center [1020, 33] width 123 height 31
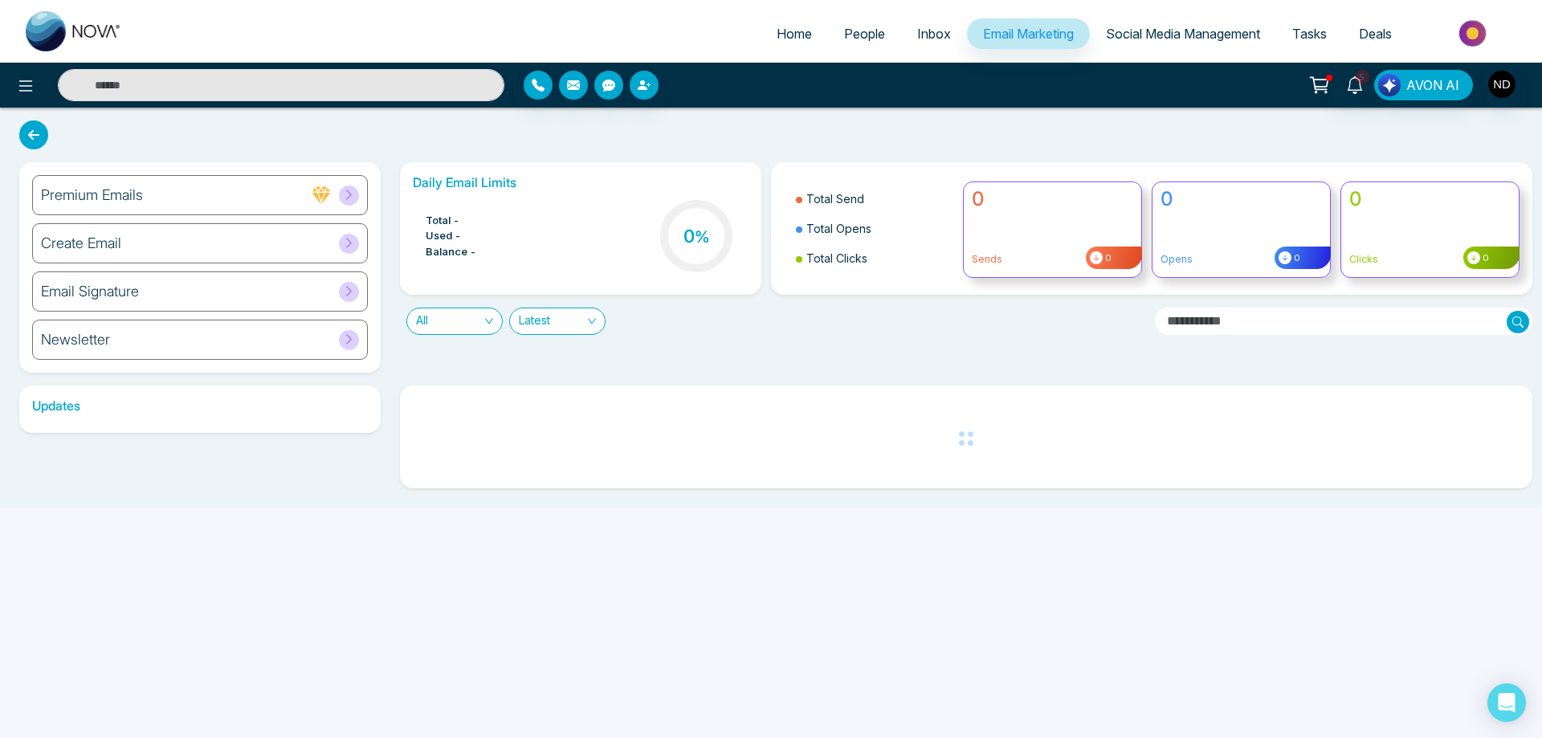
click at [113, 250] on h6 "Create Email" at bounding box center [81, 244] width 80 height 18
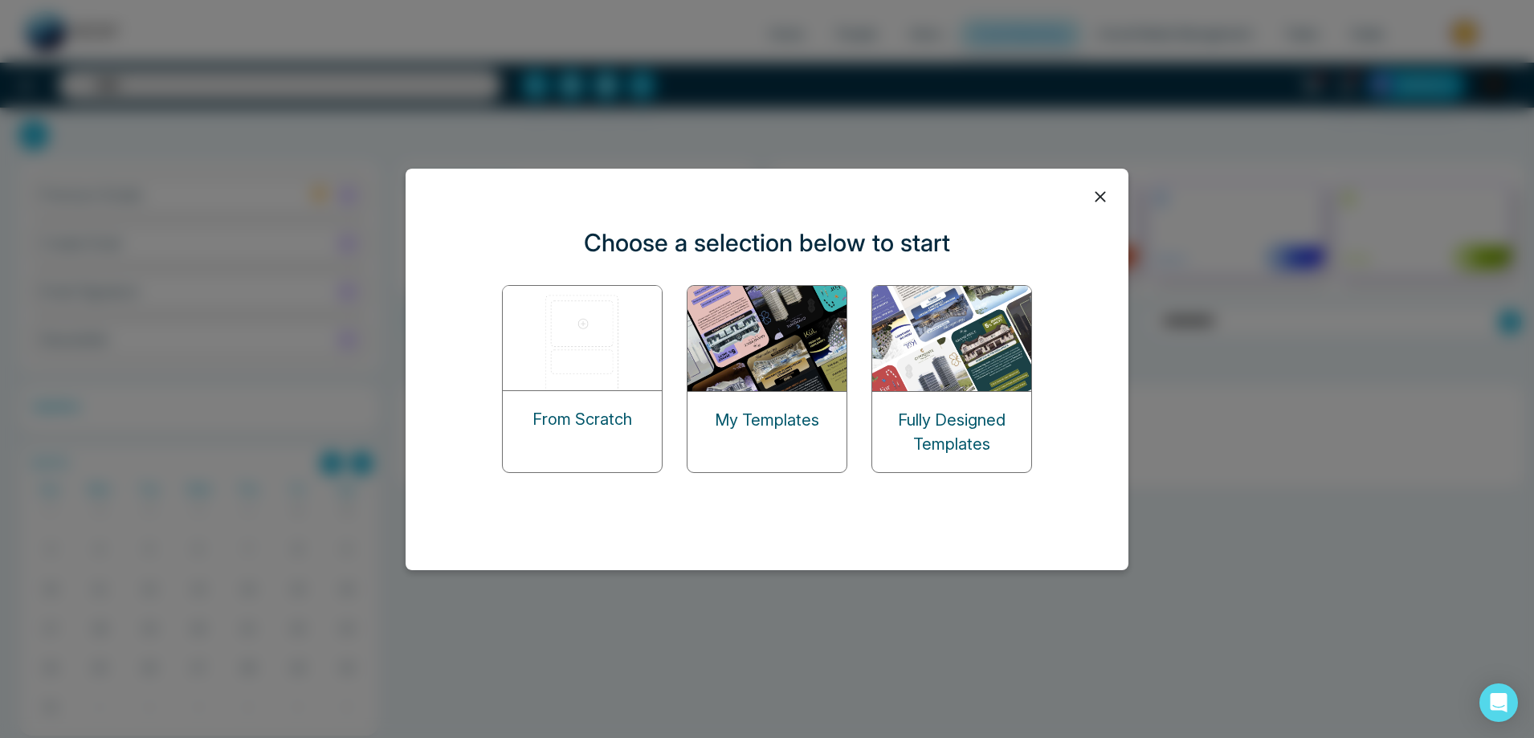
click at [778, 344] on img at bounding box center [768, 338] width 161 height 105
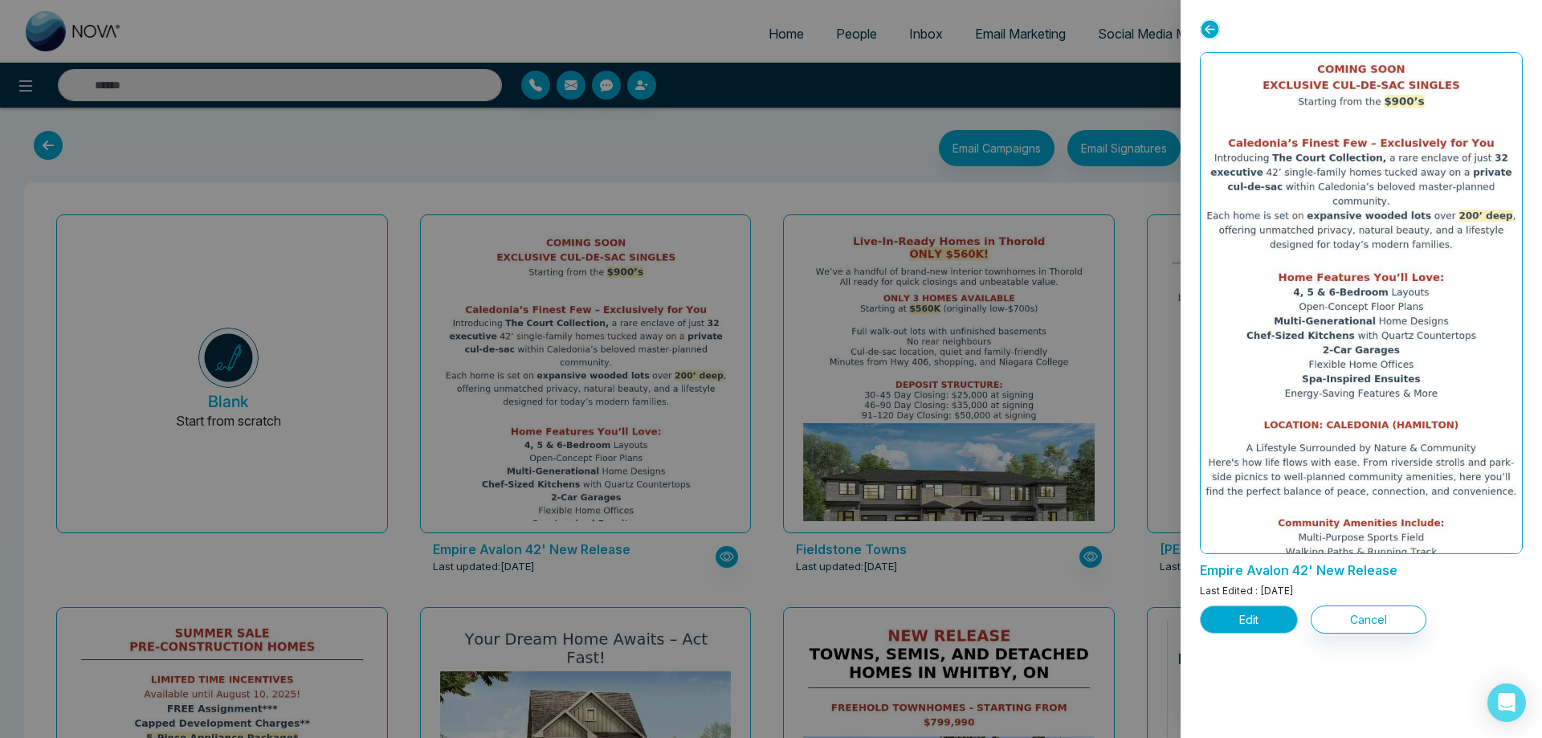
click at [1252, 614] on button "Edit" at bounding box center [1249, 620] width 98 height 28
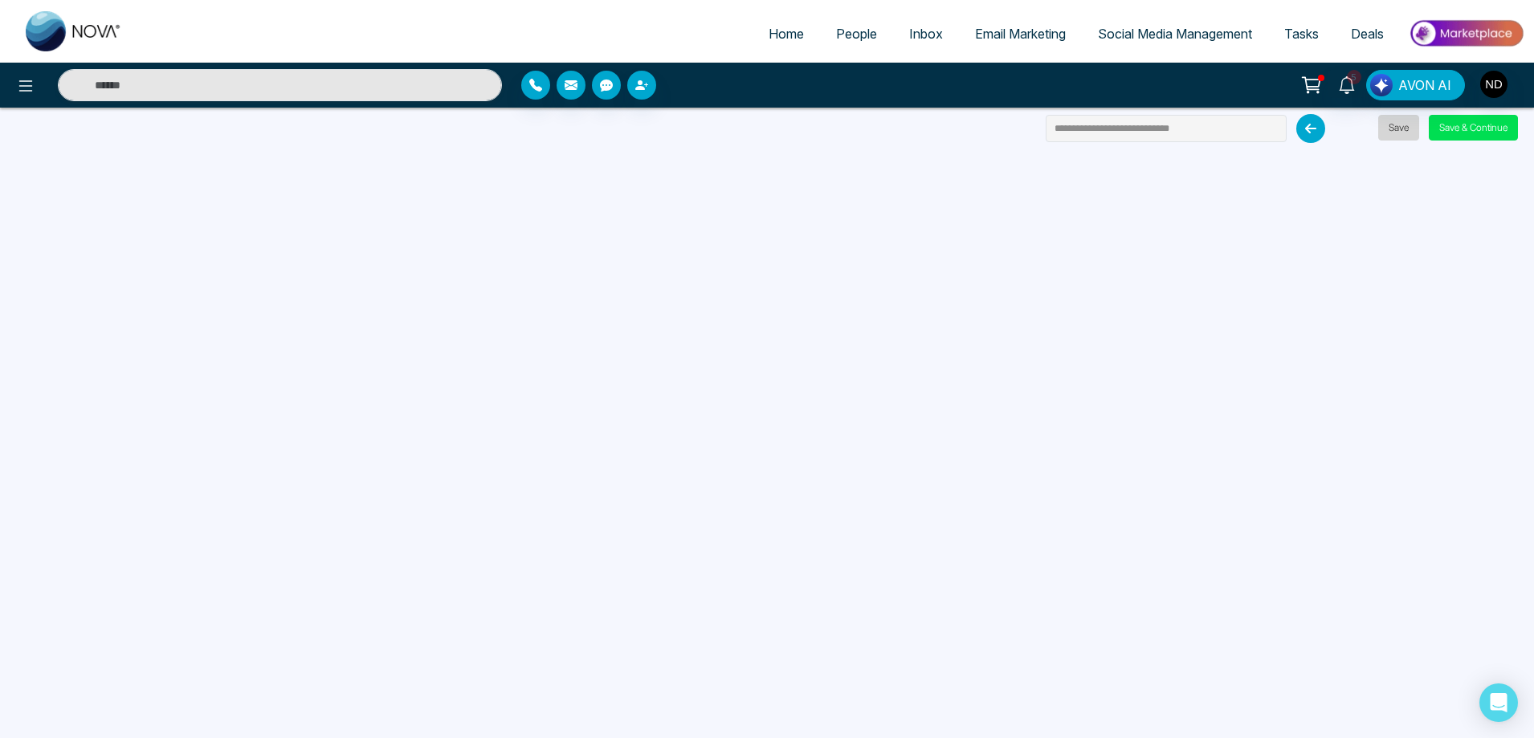
click at [1397, 127] on button "Save" at bounding box center [1398, 128] width 41 height 26
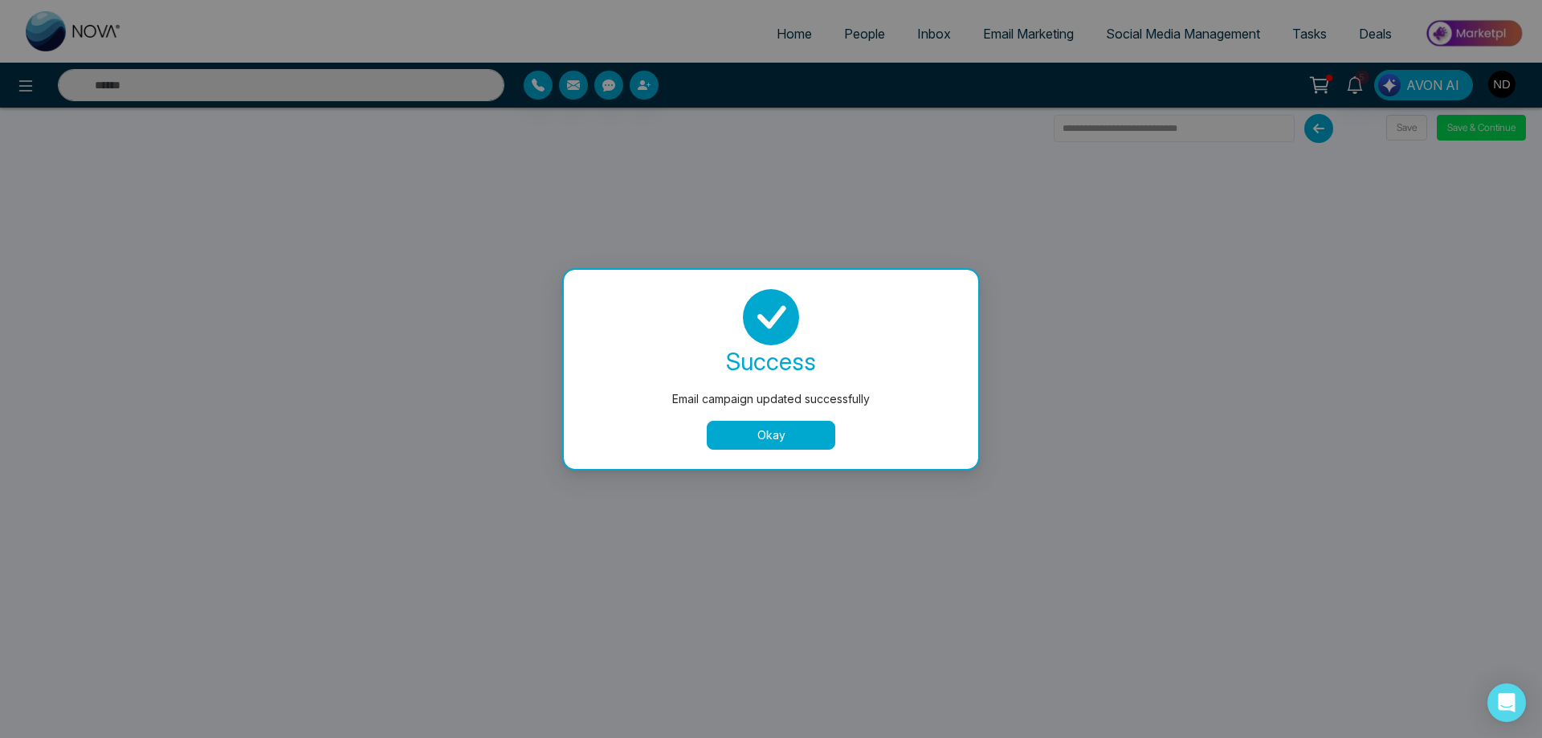
click at [779, 428] on button "Okay" at bounding box center [771, 435] width 129 height 29
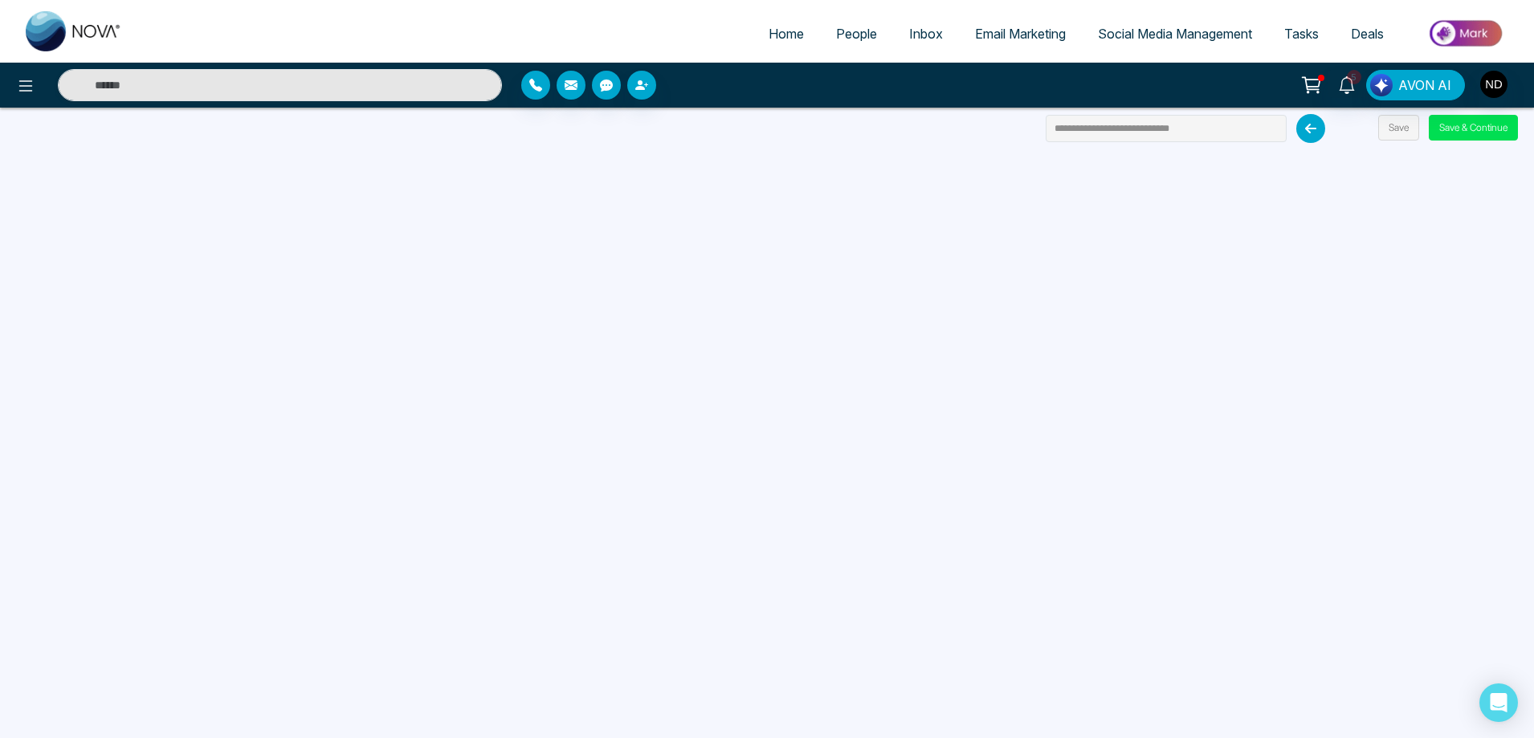
click at [843, 39] on span "People" at bounding box center [856, 34] width 41 height 16
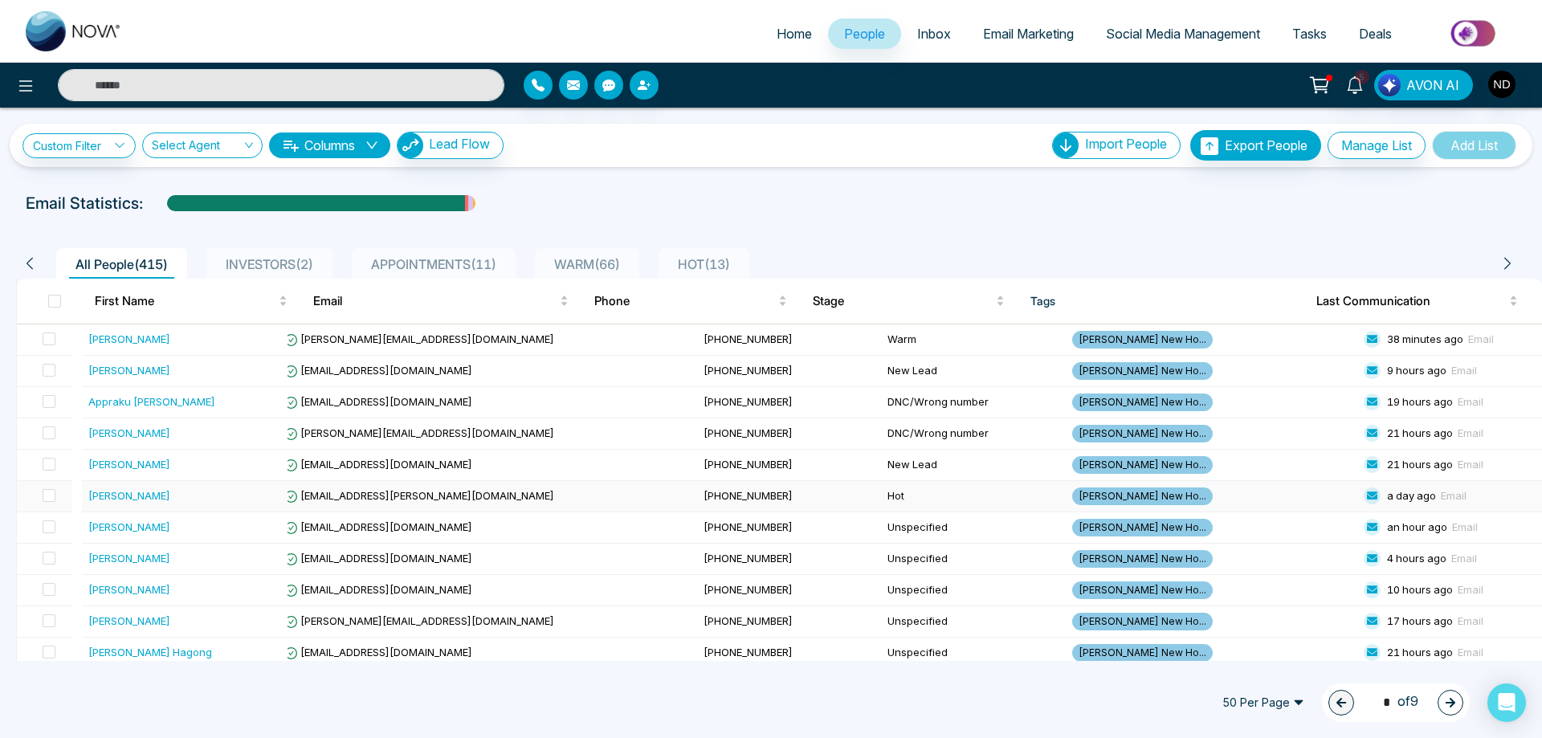
click at [109, 499] on div "Paulo Alexandre Teixeira Silva" at bounding box center [129, 496] width 82 height 16
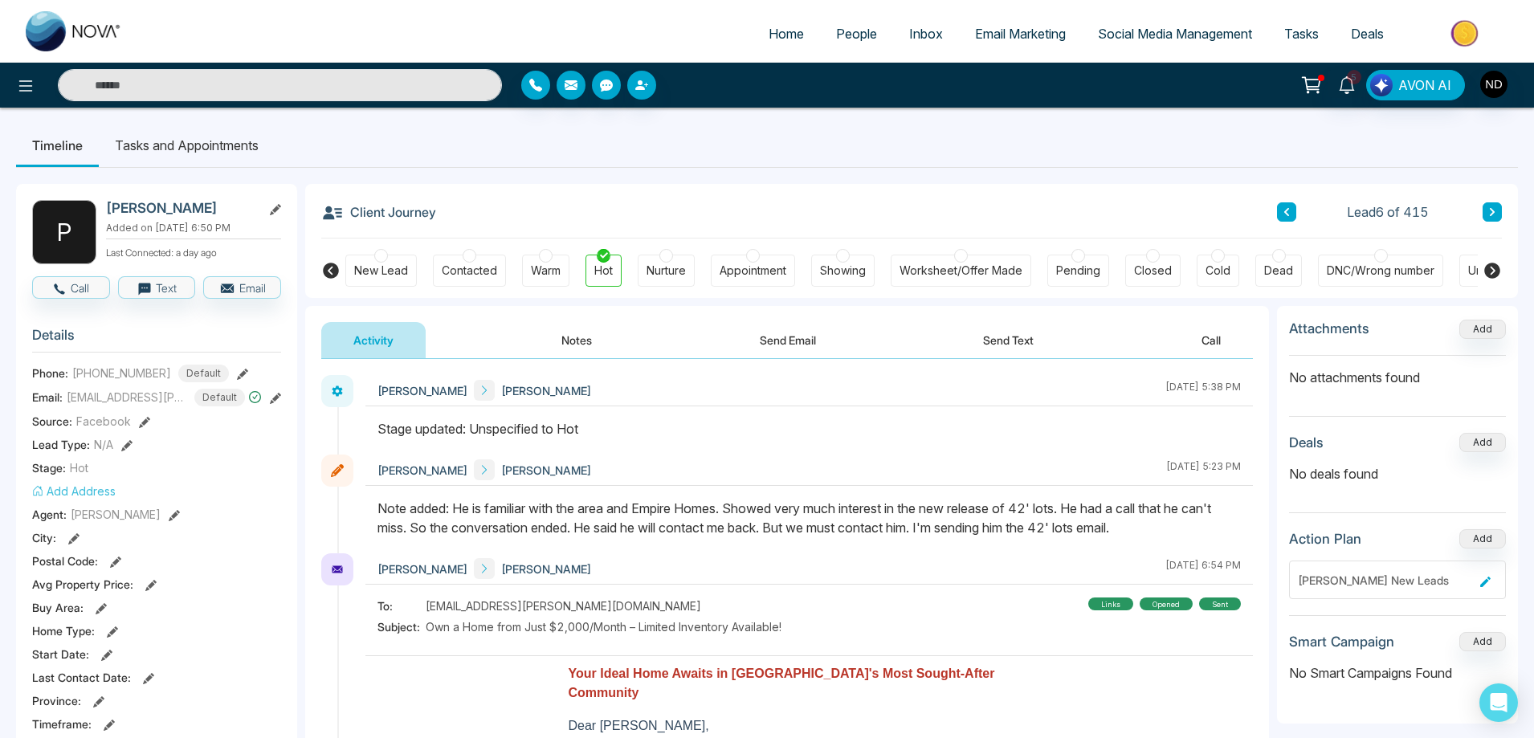
click at [794, 336] on button "Send Email" at bounding box center [788, 340] width 120 height 36
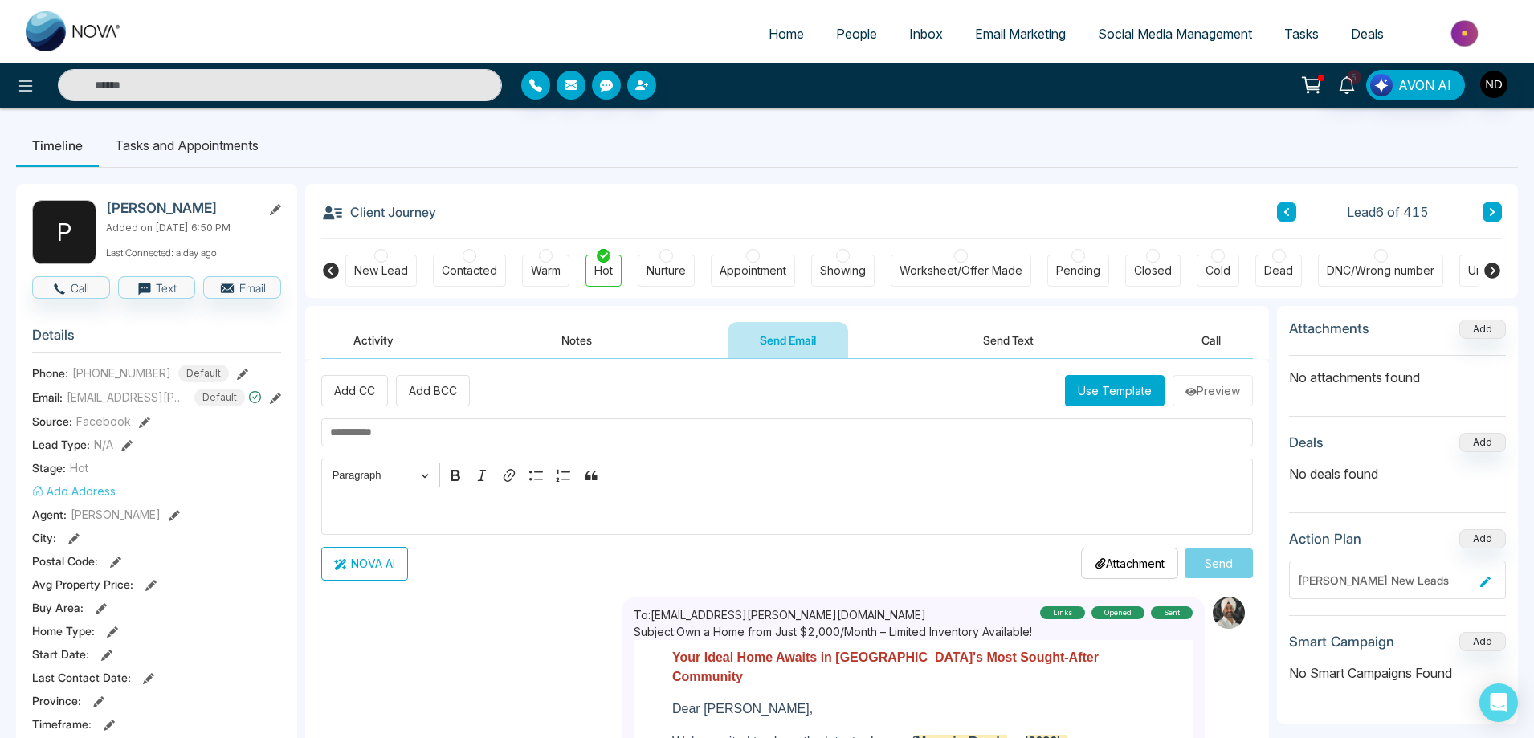
click at [1102, 392] on button "Use Template" at bounding box center [1115, 390] width 100 height 31
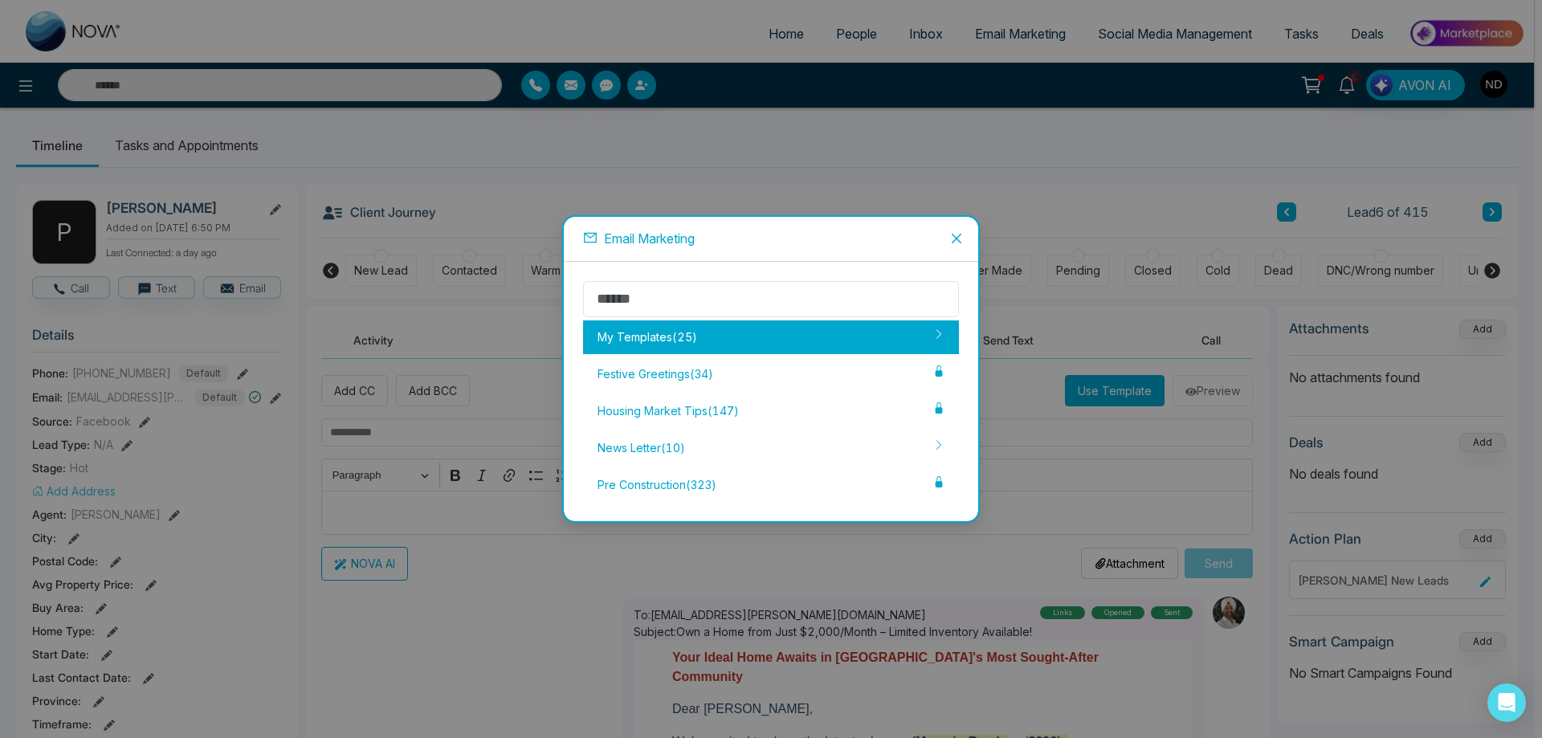
click at [647, 346] on div "My Templates ( 25 )" at bounding box center [771, 338] width 376 height 34
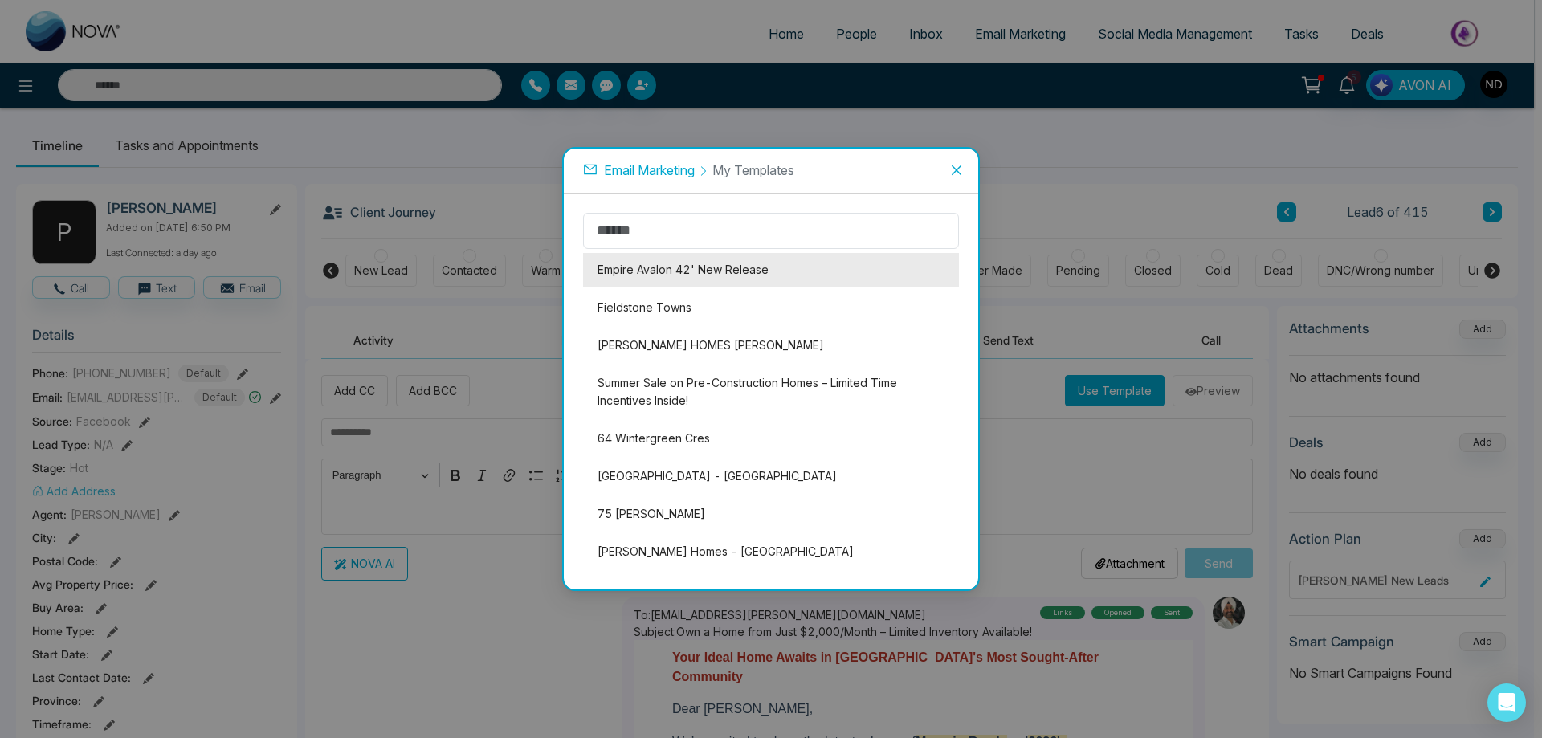
click at [686, 282] on li "Empire Avalon 42' New Release" at bounding box center [771, 270] width 376 height 34
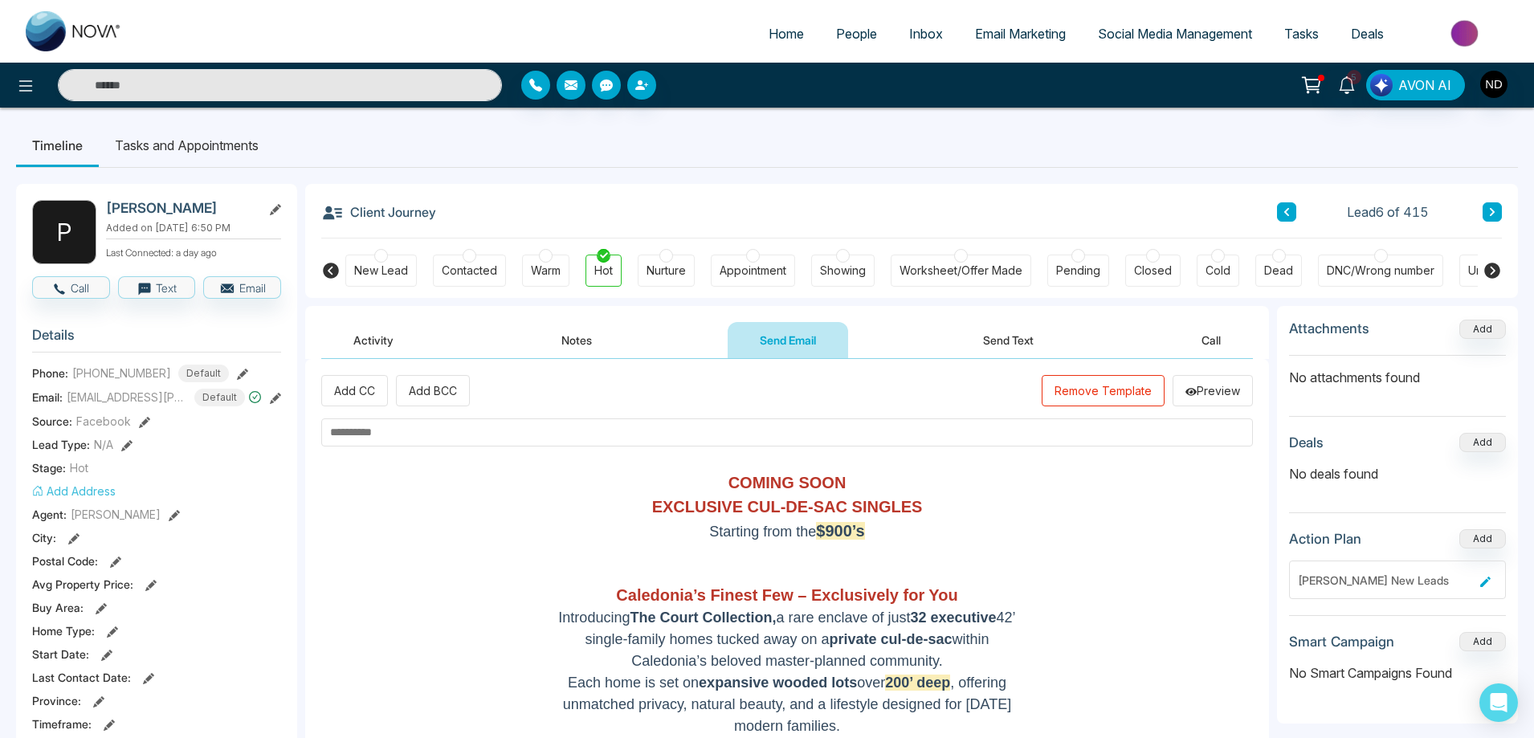
click at [564, 429] on input "text" at bounding box center [787, 432] width 932 height 28
paste input "**********"
drag, startPoint x: 724, startPoint y: 483, endPoint x: 905, endPoint y: 534, distance: 188.7
click at [905, 534] on p "COMING SOON EXCLUSIVE CUL-DE-SAC SINGLES Starting from the $900’s" at bounding box center [787, 507] width 474 height 72
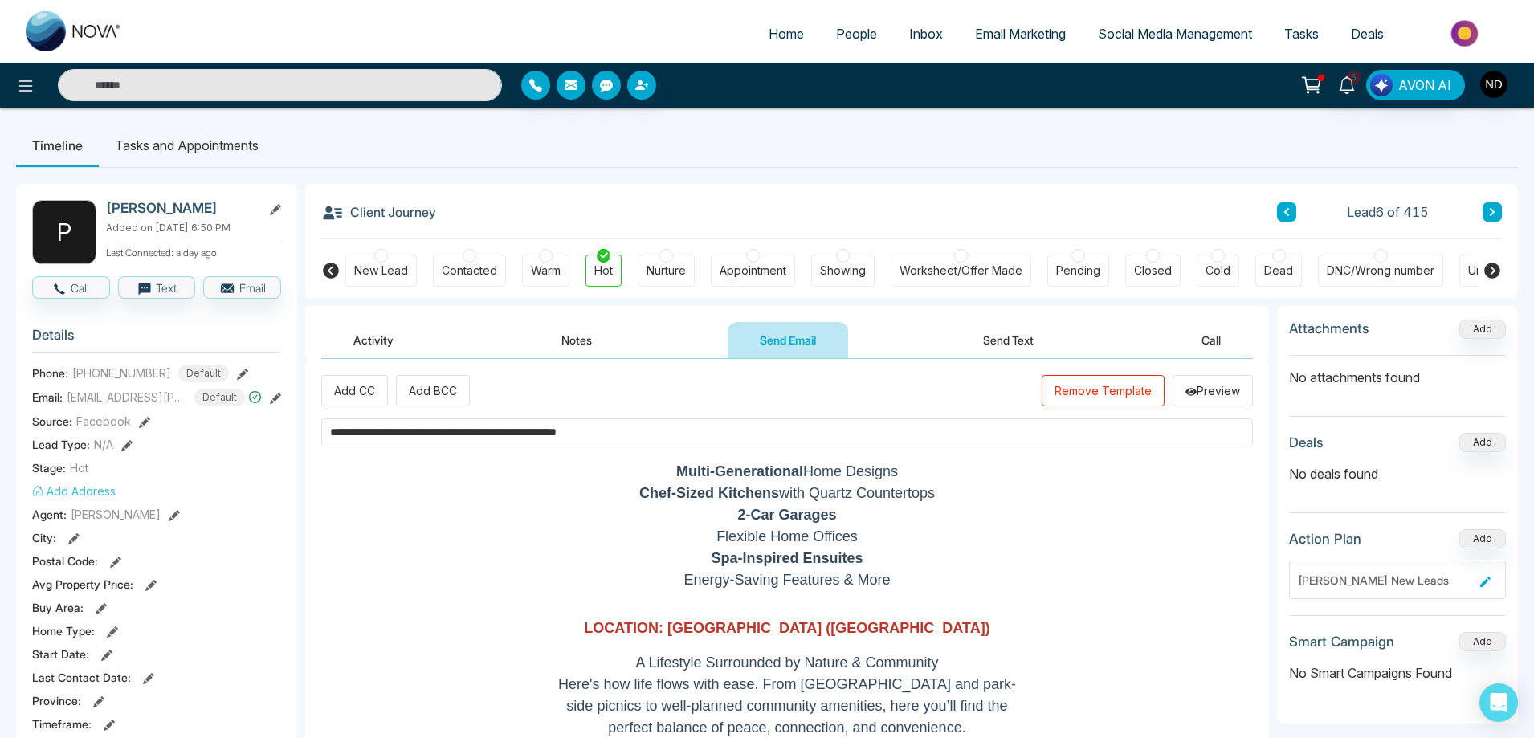
scroll to position [402, 0]
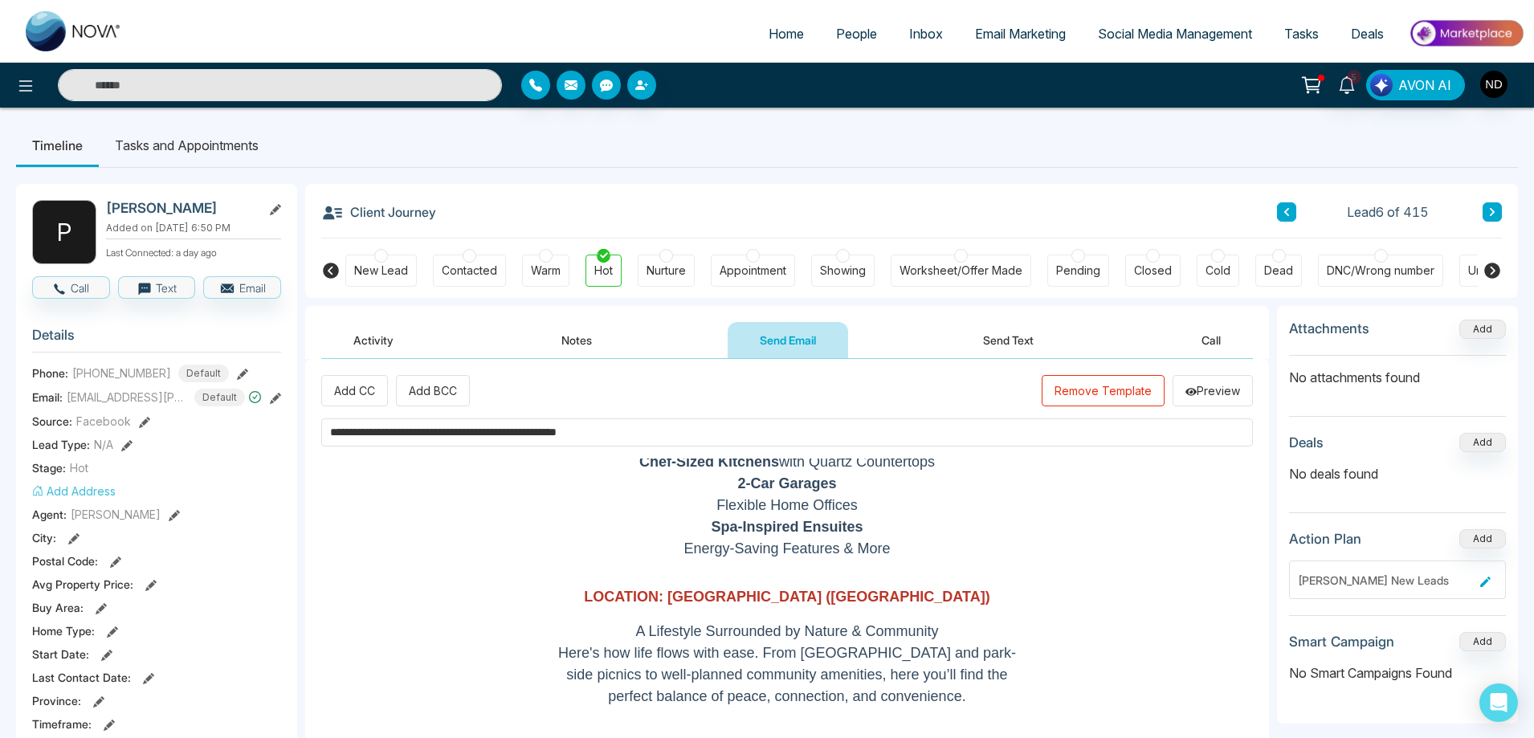
click at [974, 542] on p "Energy-Saving Features & More" at bounding box center [787, 549] width 474 height 22
click at [782, 574] on p "LOCATION: [GEOGRAPHIC_DATA] ([GEOGRAPHIC_DATA])" at bounding box center [787, 590] width 474 height 35
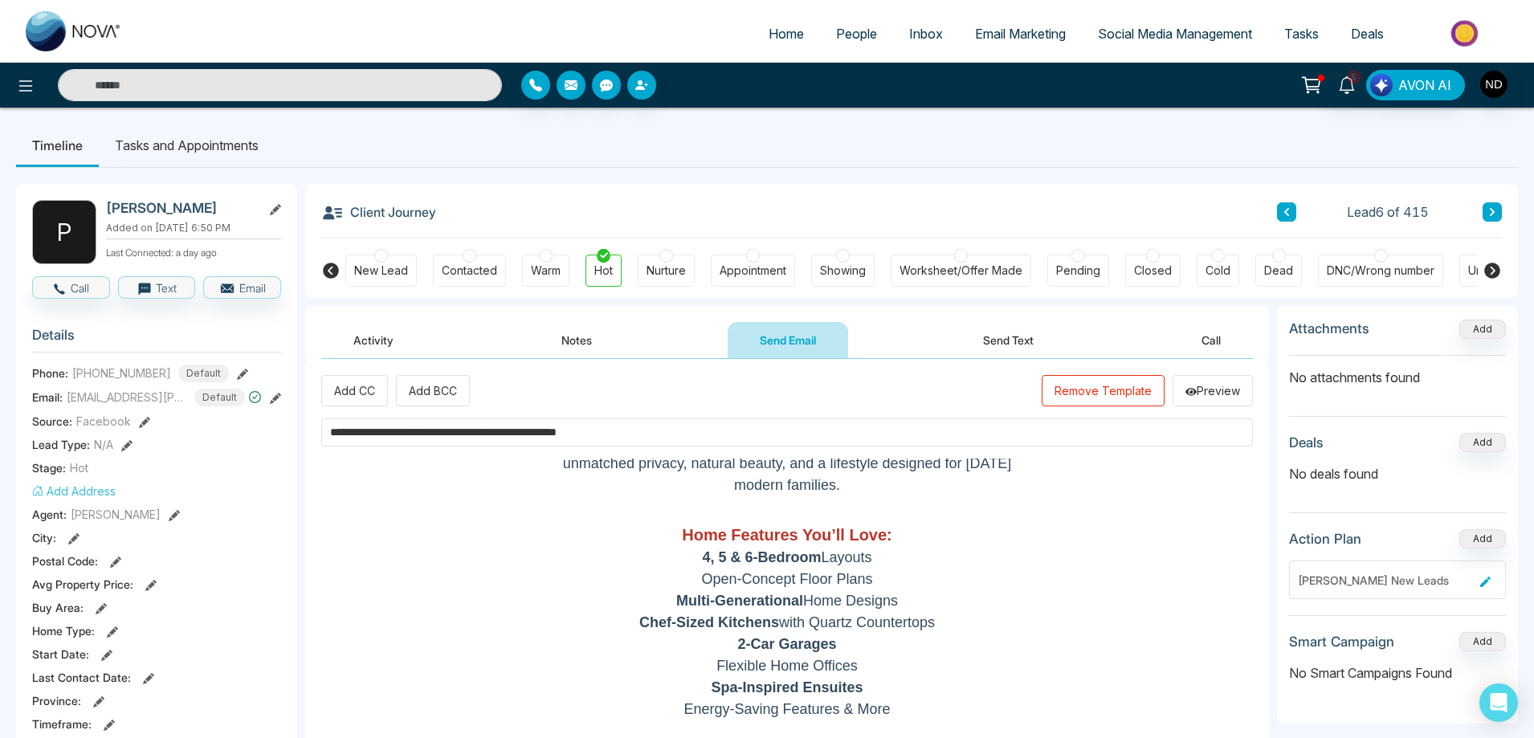
scroll to position [0, 0]
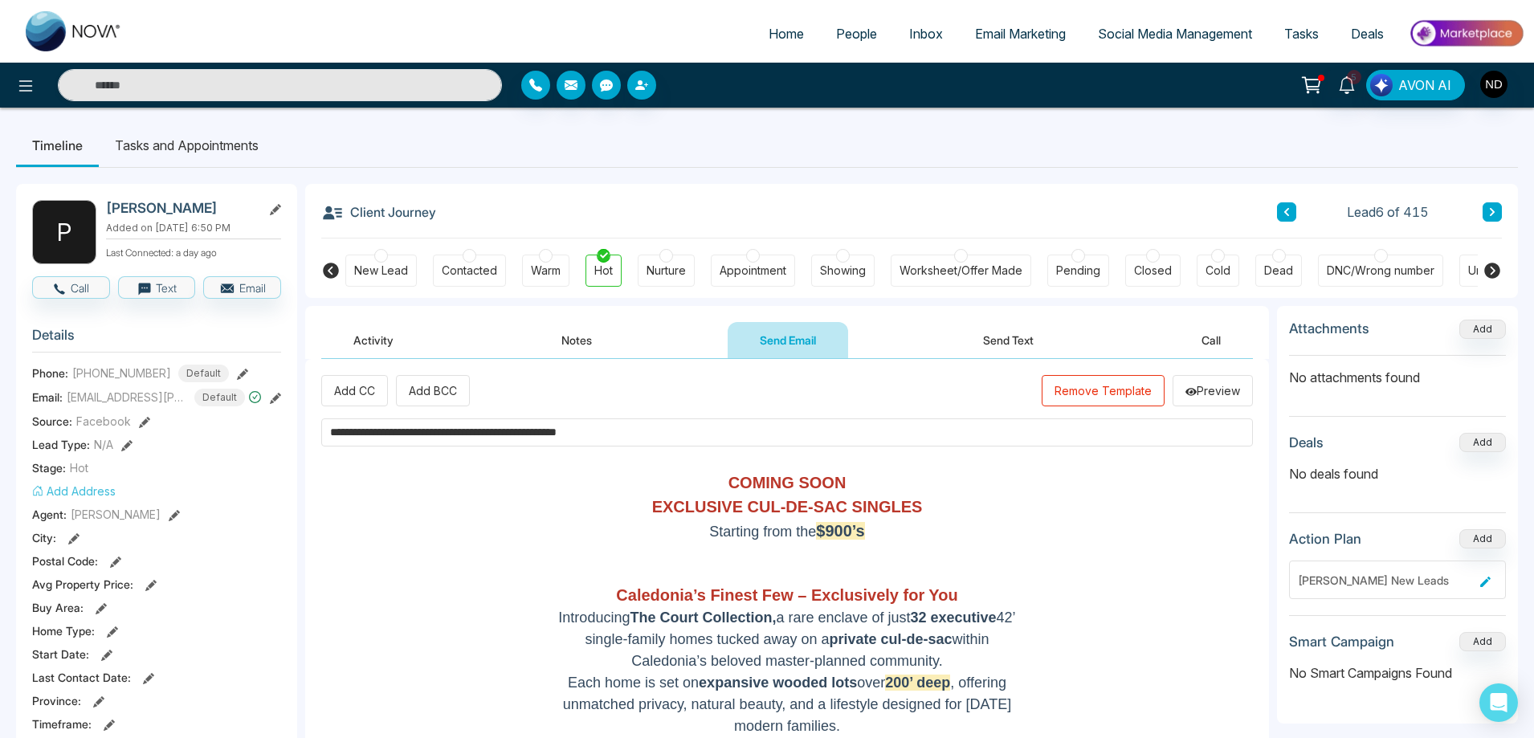
drag, startPoint x: 900, startPoint y: 613, endPoint x: 711, endPoint y: 480, distance: 230.6
click at [944, 560] on p at bounding box center [787, 564] width 474 height 14
drag, startPoint x: 674, startPoint y: 434, endPoint x: 179, endPoint y: 488, distance: 497.7
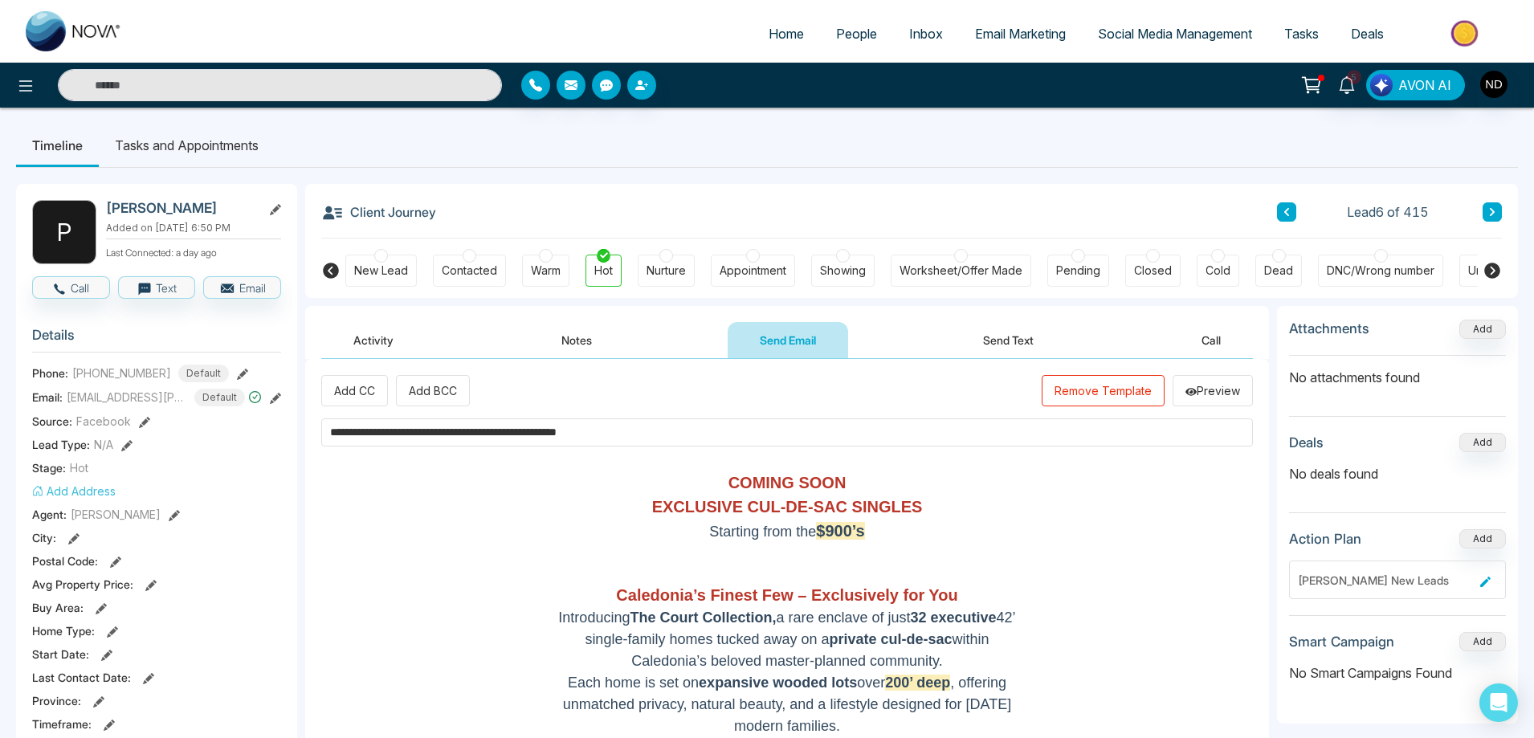
paste input "*"
type input "**********"
click at [1234, 389] on button "Preview" at bounding box center [1213, 390] width 80 height 31
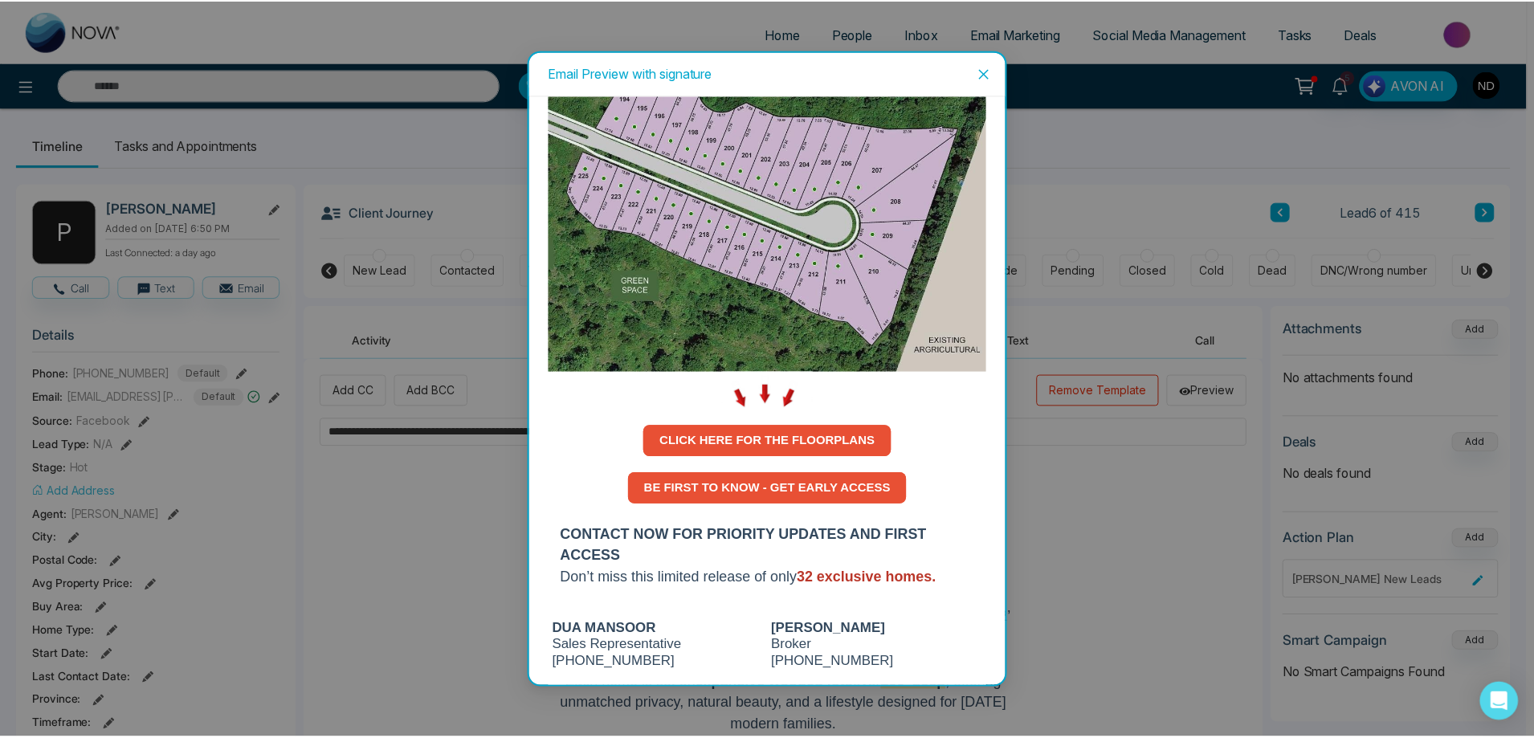
scroll to position [1580, 0]
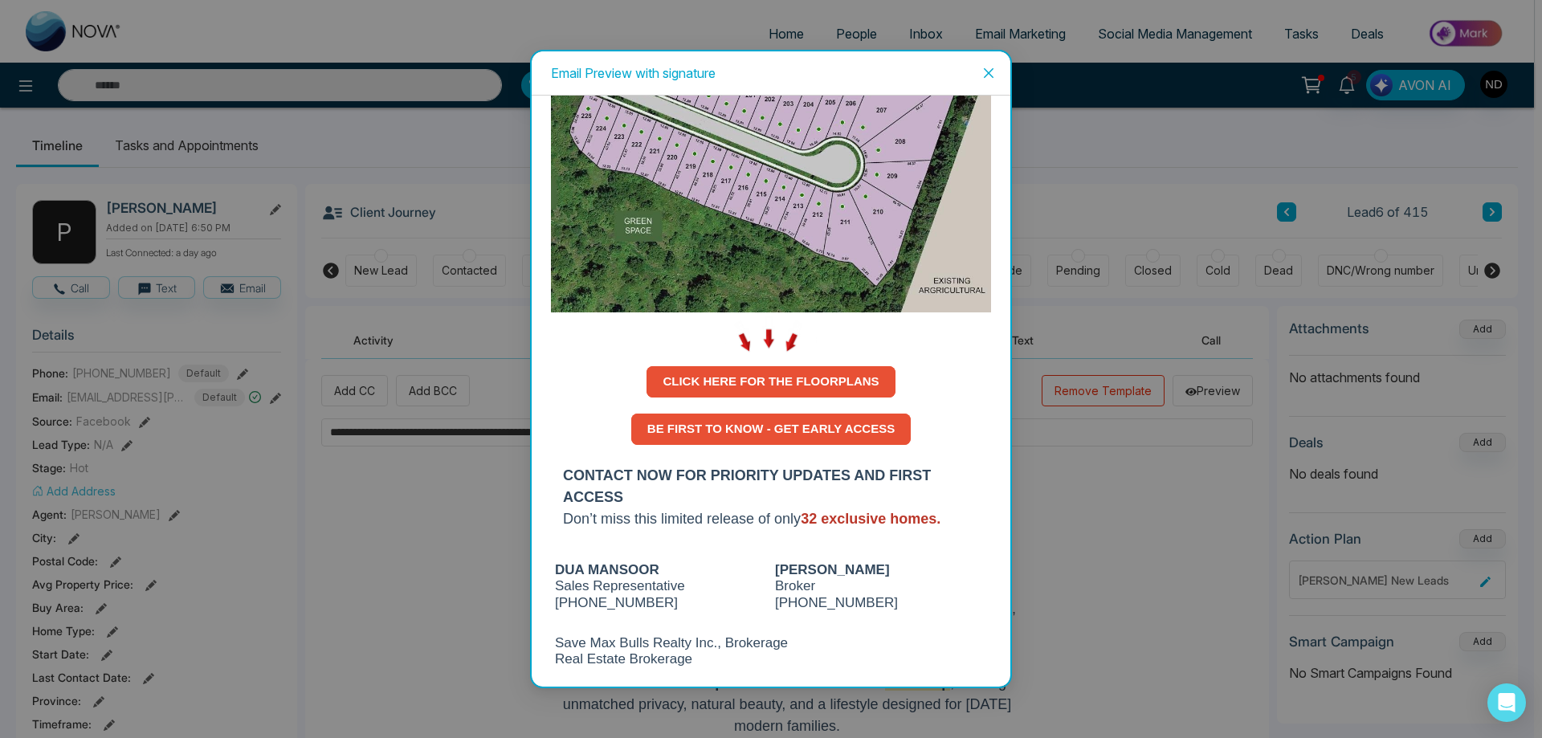
click at [767, 374] on strong "CLICK HERE FOR THE FLOORPLANS" at bounding box center [771, 381] width 216 height 14
click at [782, 422] on strong "BE FIRST TO KNOW - GET EARLY ACCESS" at bounding box center [770, 429] width 247 height 14
click at [987, 72] on icon "close" at bounding box center [989, 73] width 10 height 10
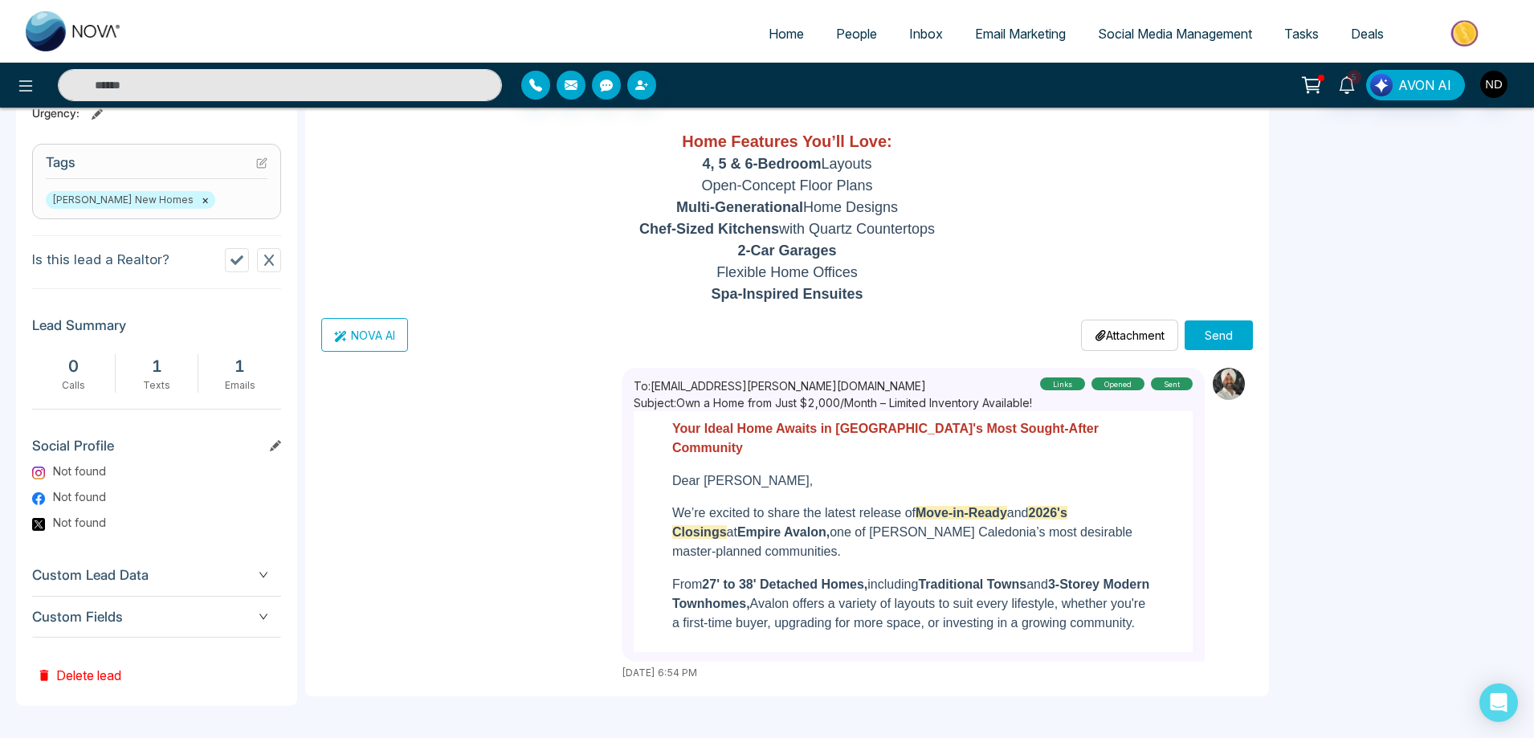
scroll to position [554, 0]
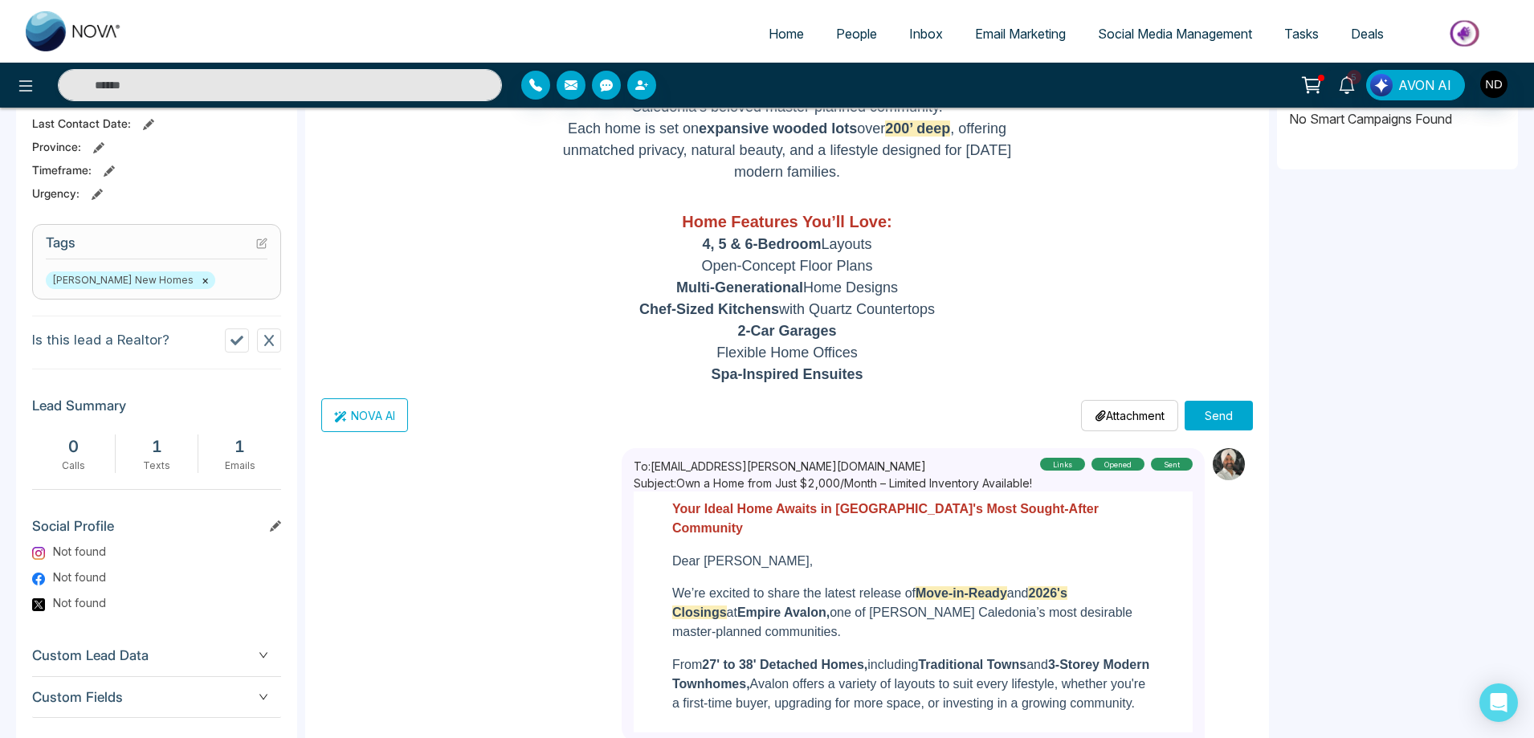
click at [1231, 418] on button "Send" at bounding box center [1219, 416] width 68 height 30
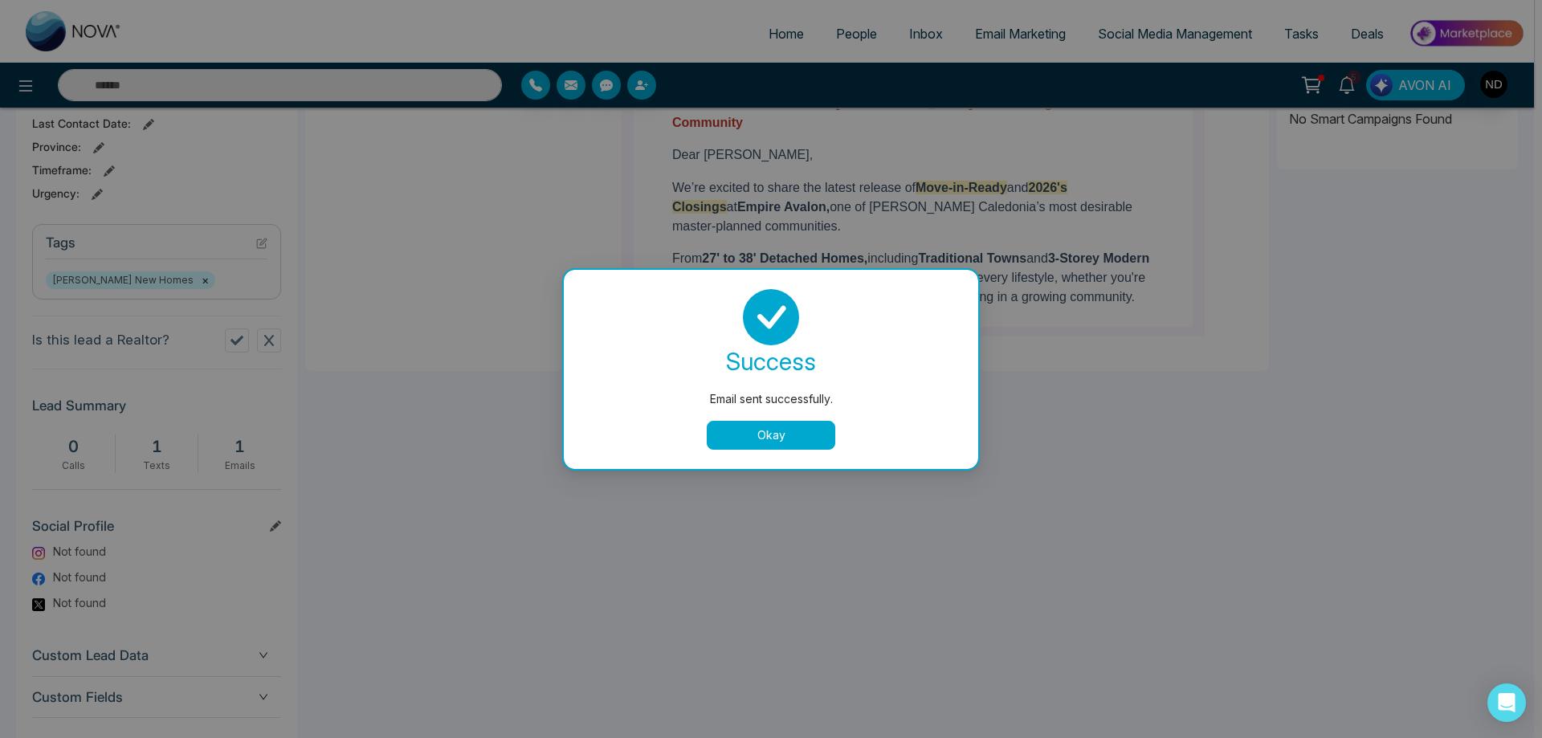
click at [766, 428] on button "Okay" at bounding box center [771, 435] width 129 height 29
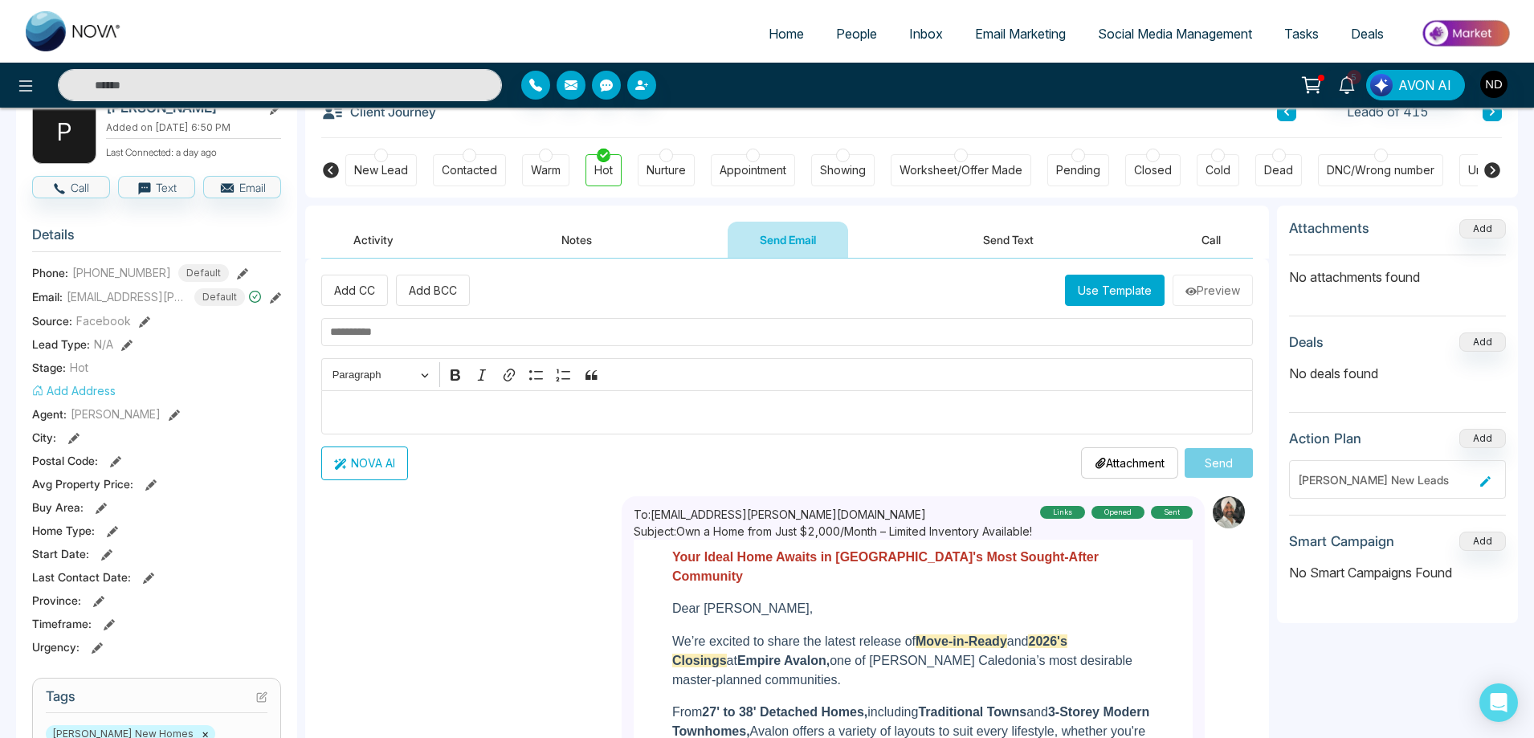
scroll to position [72, 0]
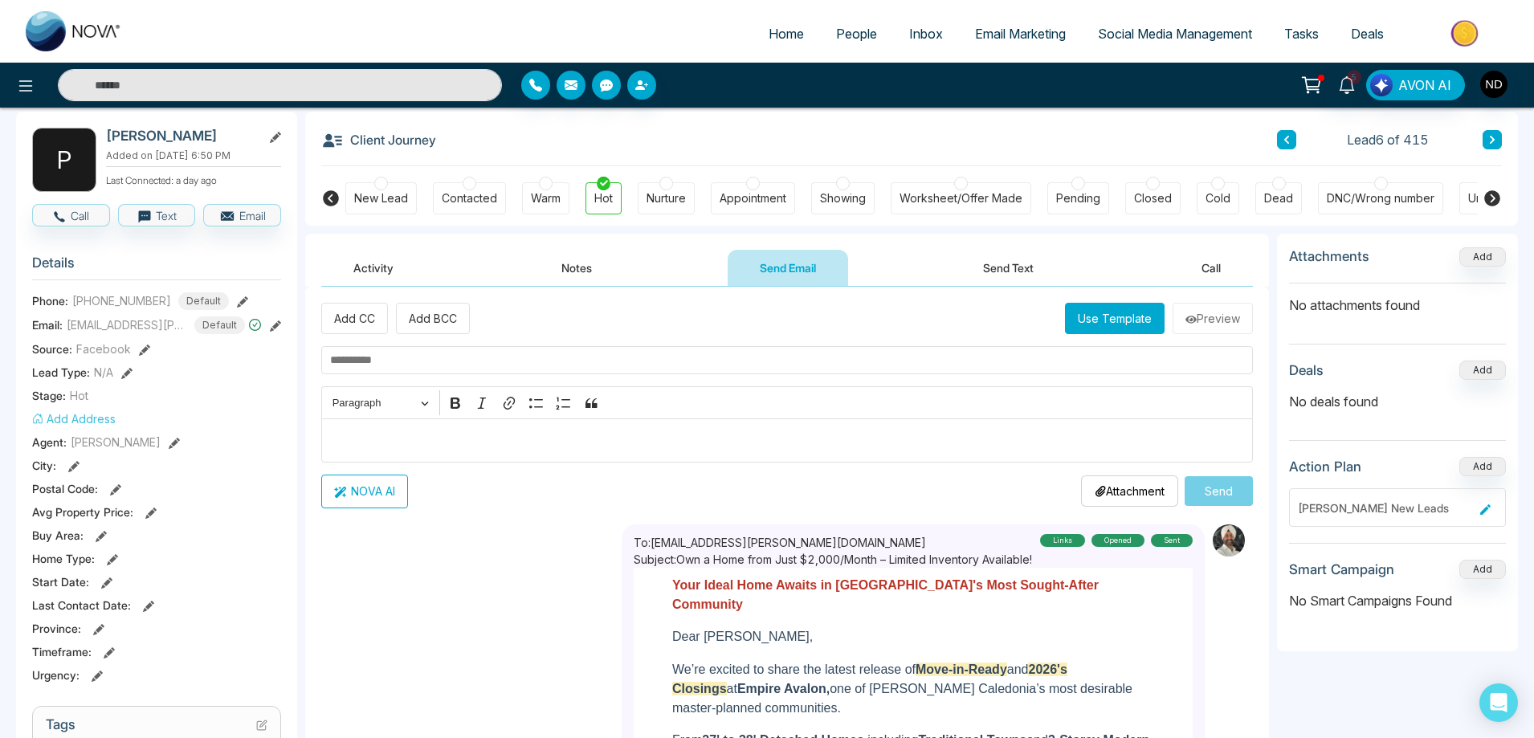
click at [1007, 264] on button "Send Text" at bounding box center [1008, 268] width 115 height 36
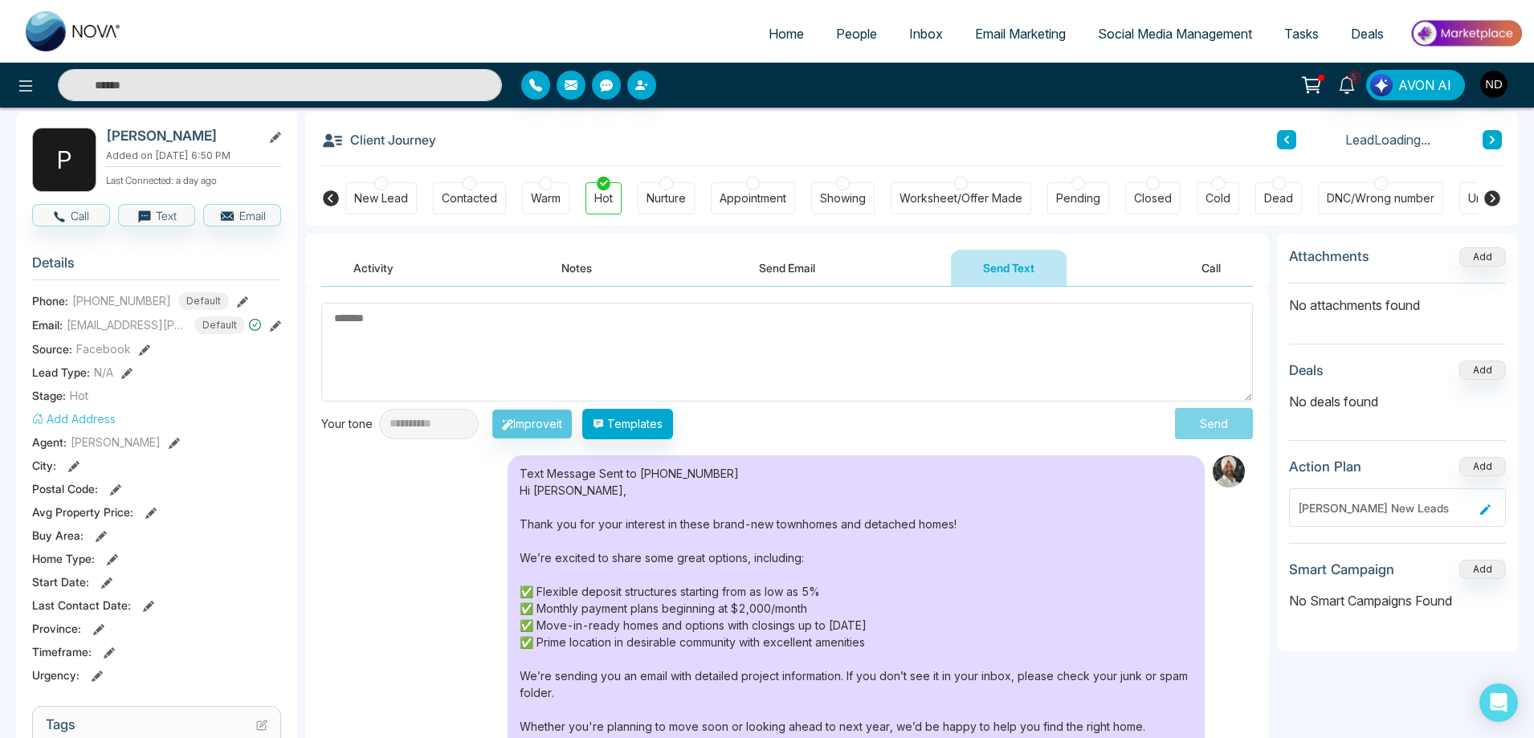
click at [537, 359] on textarea at bounding box center [787, 352] width 932 height 99
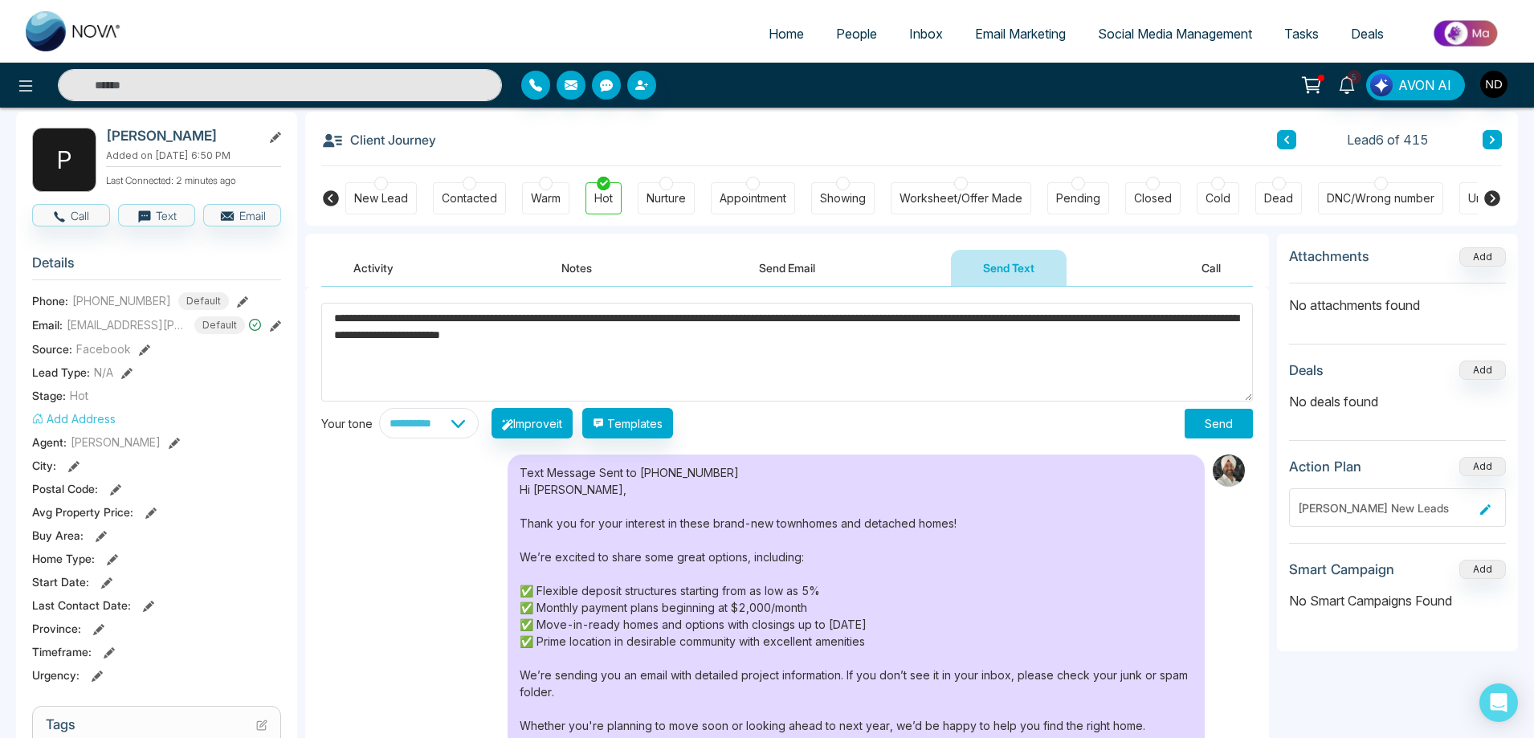
paste textarea "**********"
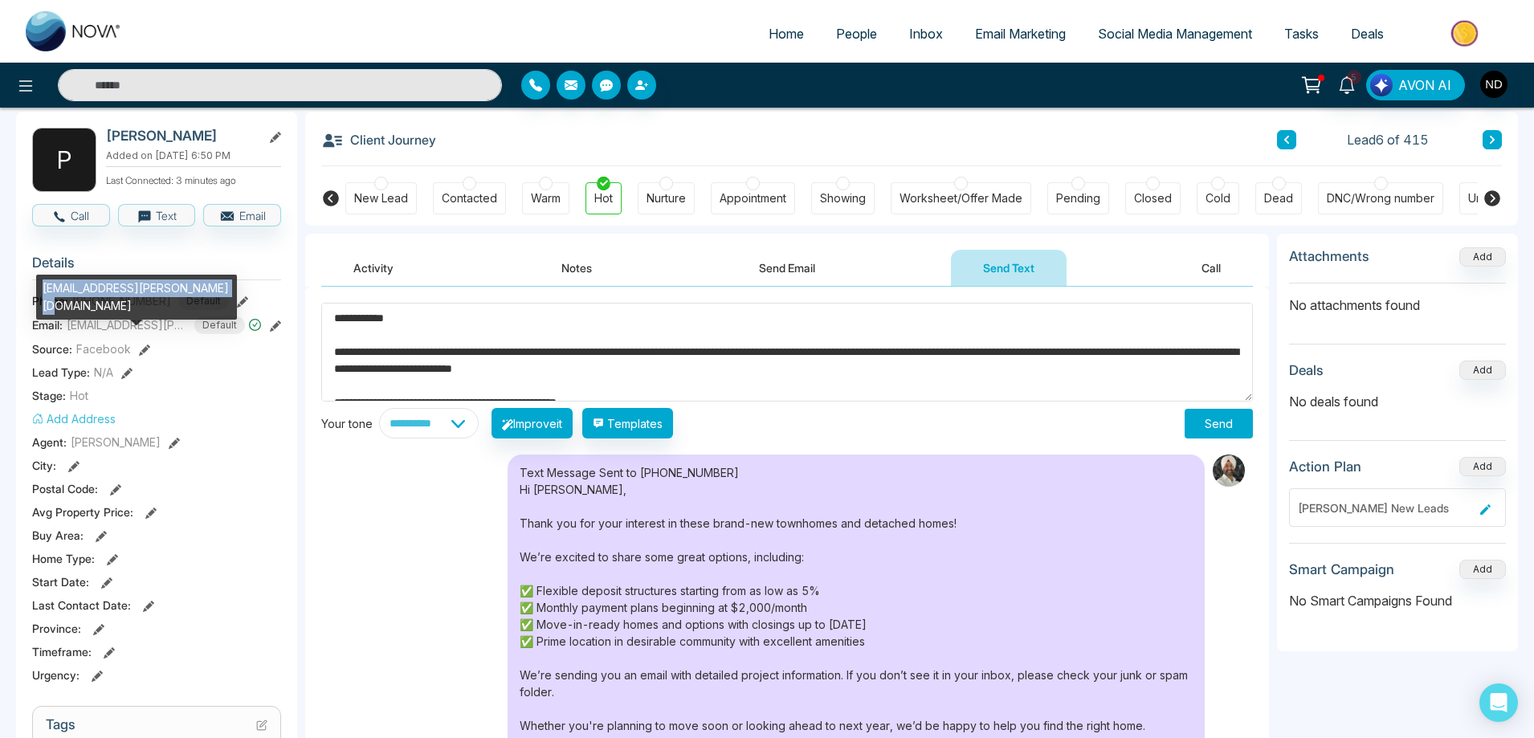
drag, startPoint x: 44, startPoint y: 288, endPoint x: 214, endPoint y: 290, distance: 170.3
click at [214, 290] on div "paulo.silva@mtrexsolutions.com" at bounding box center [136, 297] width 201 height 45
copy div "paulo.silva@mtrexsolutions.com"
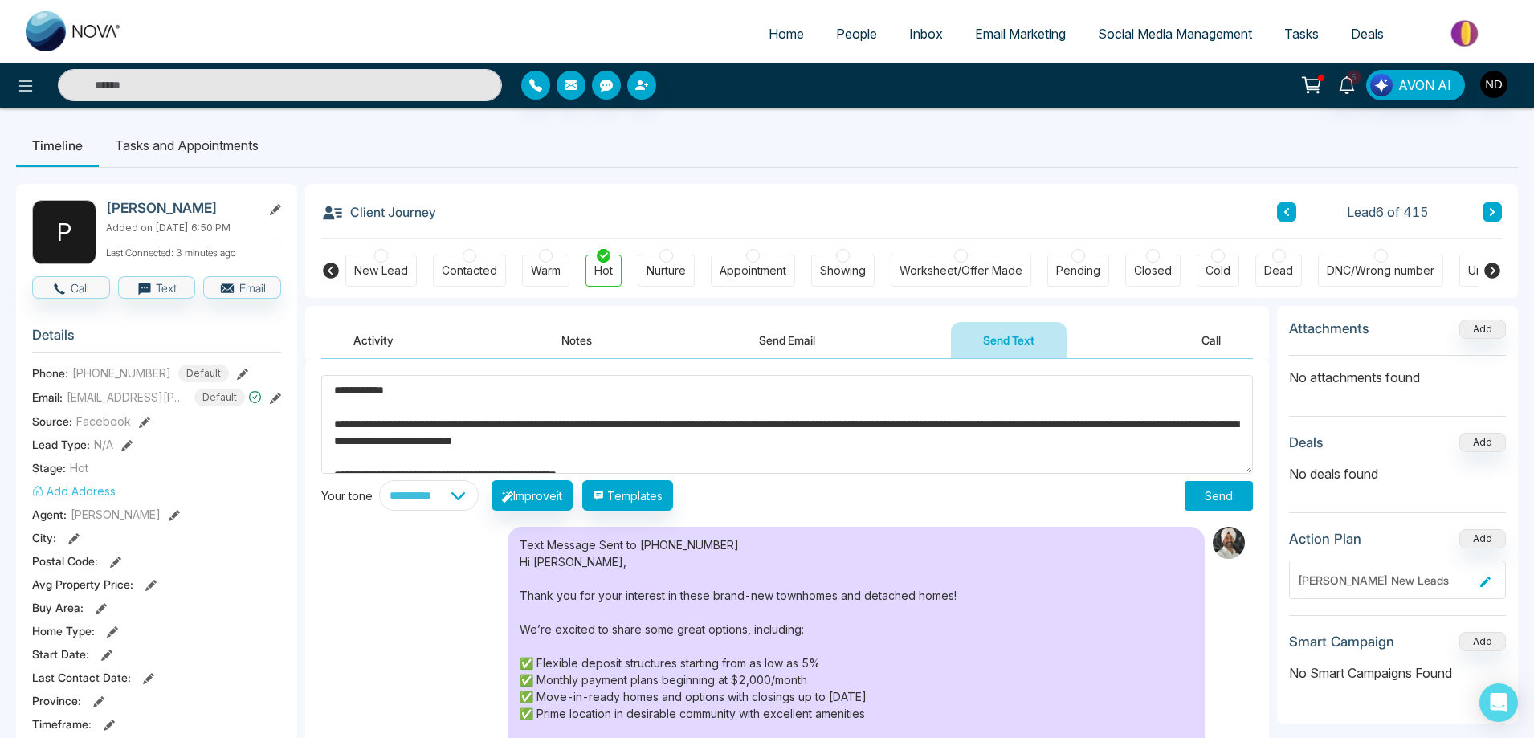
click at [703, 425] on textarea "**********" at bounding box center [787, 424] width 932 height 99
paste textarea "**********"
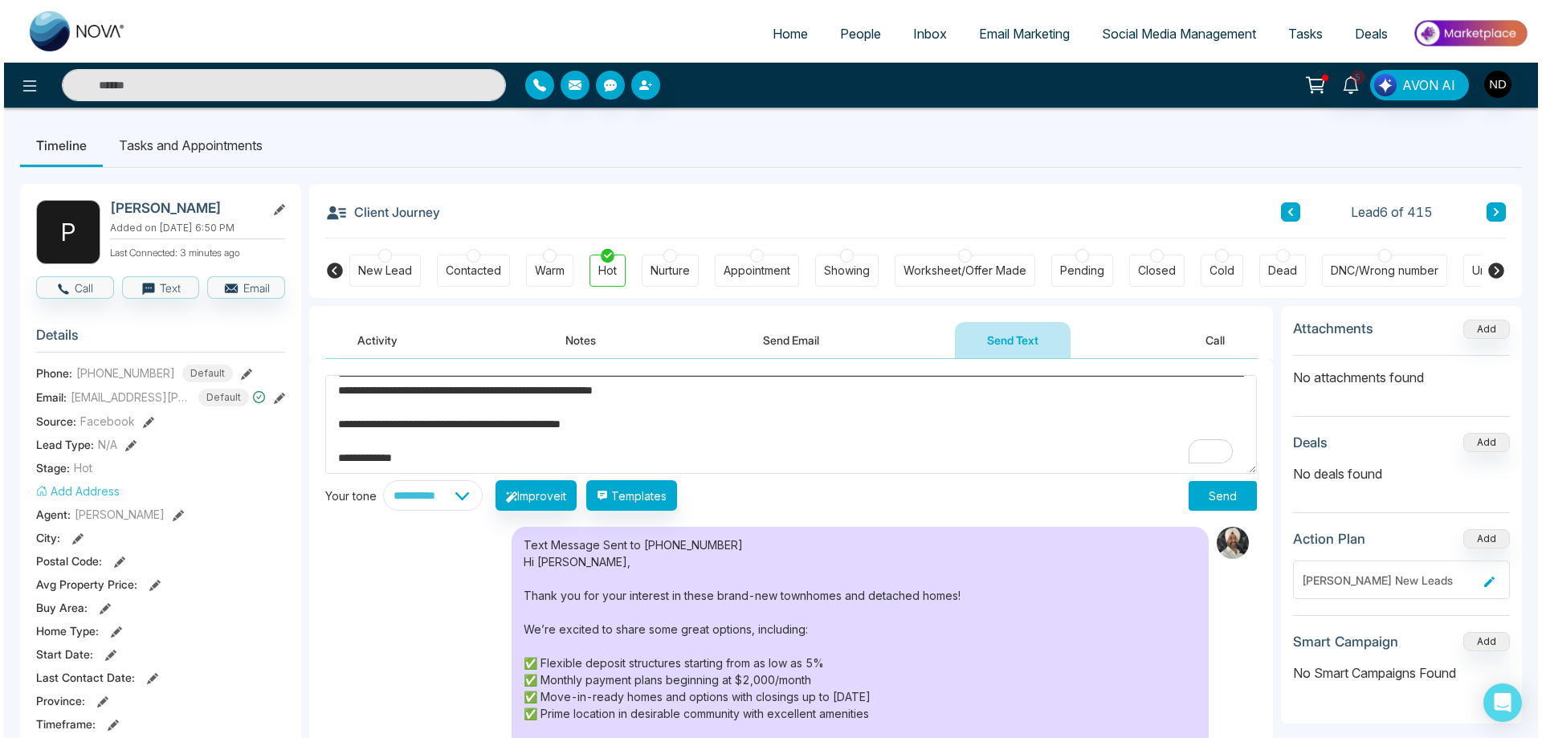
scroll to position [80, 0]
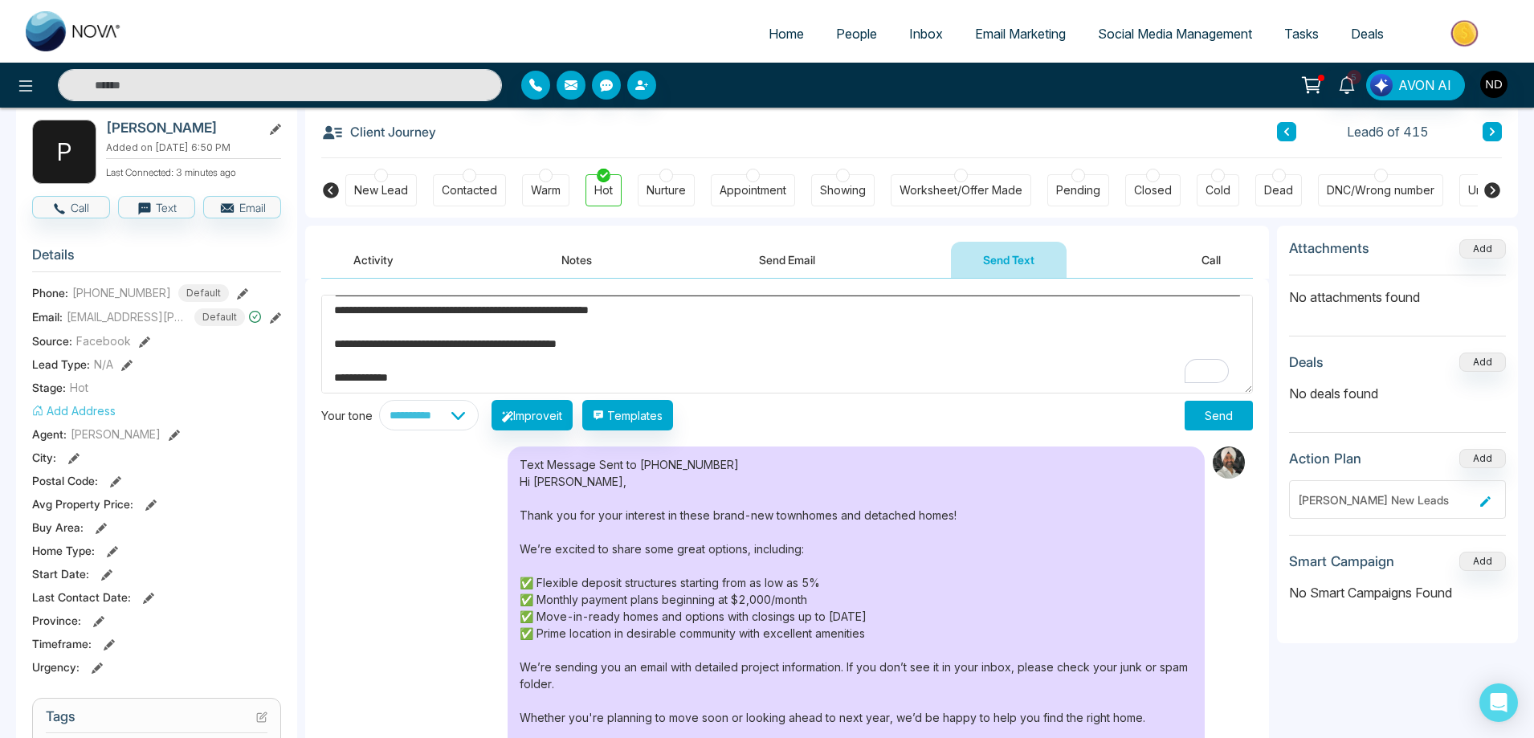
click at [430, 378] on textarea "**********" at bounding box center [787, 344] width 932 height 99
type textarea "**********"
click at [1235, 414] on button "Send" at bounding box center [1219, 416] width 68 height 30
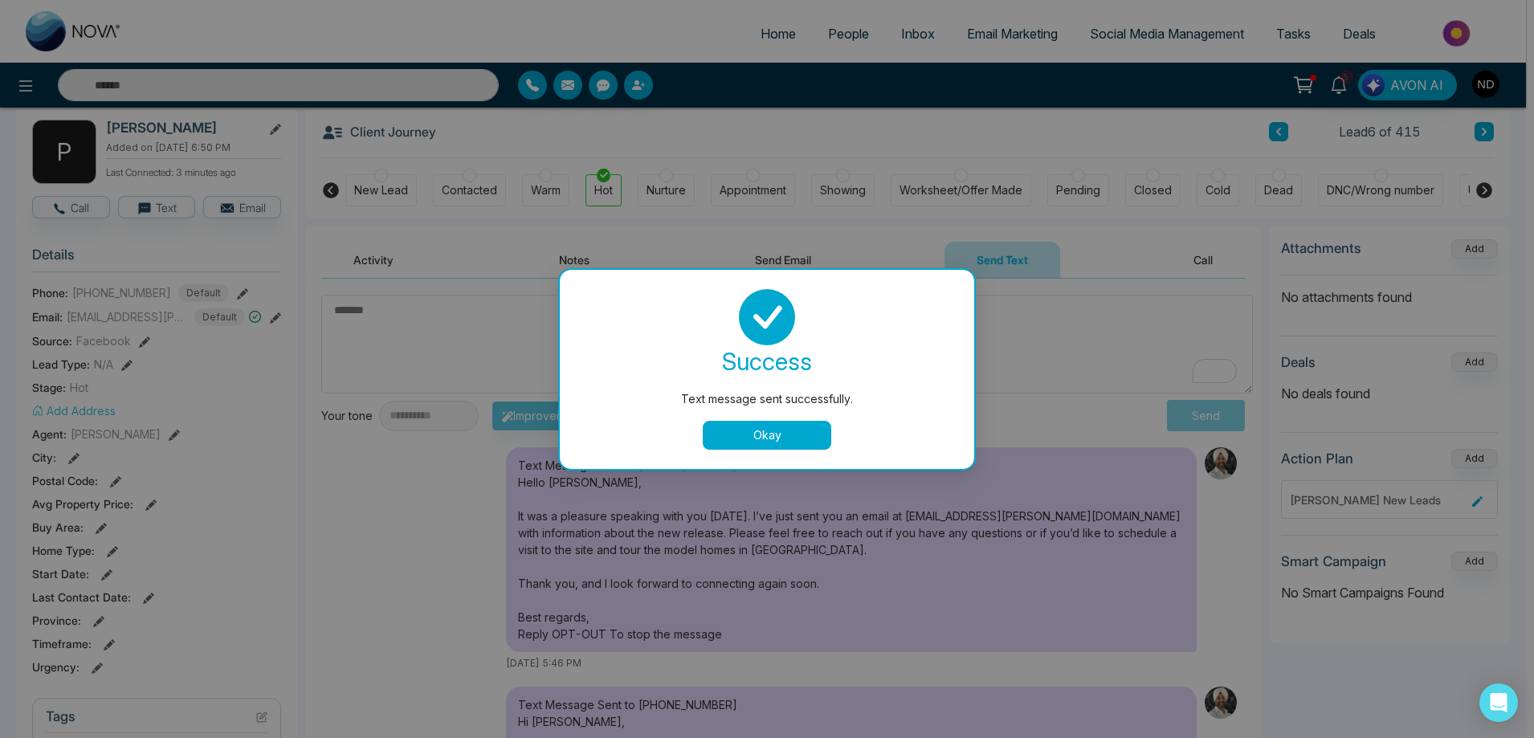
scroll to position [0, 0]
click at [802, 447] on button "Okay" at bounding box center [771, 435] width 129 height 29
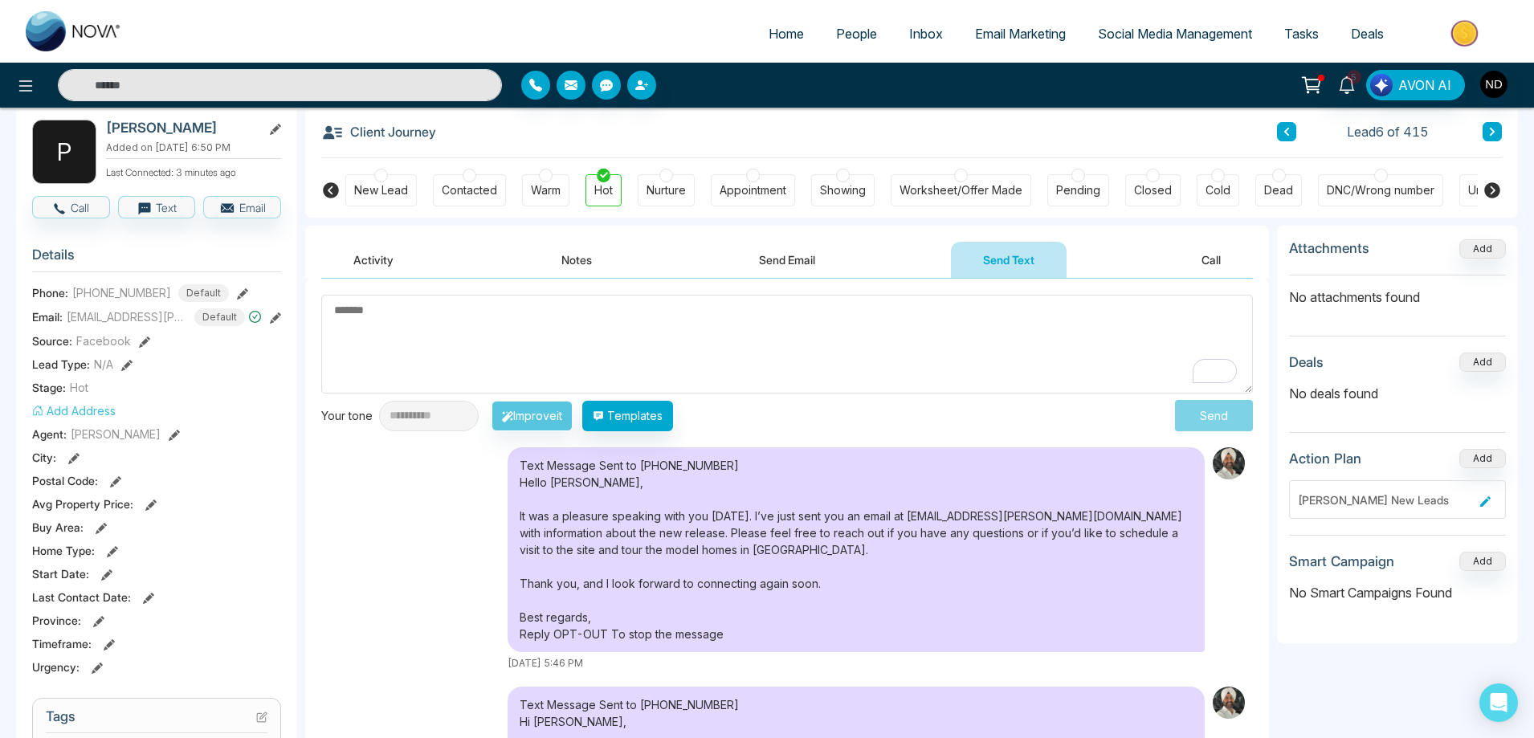
click at [448, 570] on div "Text Message Sent to +16473233967 Hello Paulo, It was a pleasure speaking with …" at bounding box center [787, 558] width 932 height 223
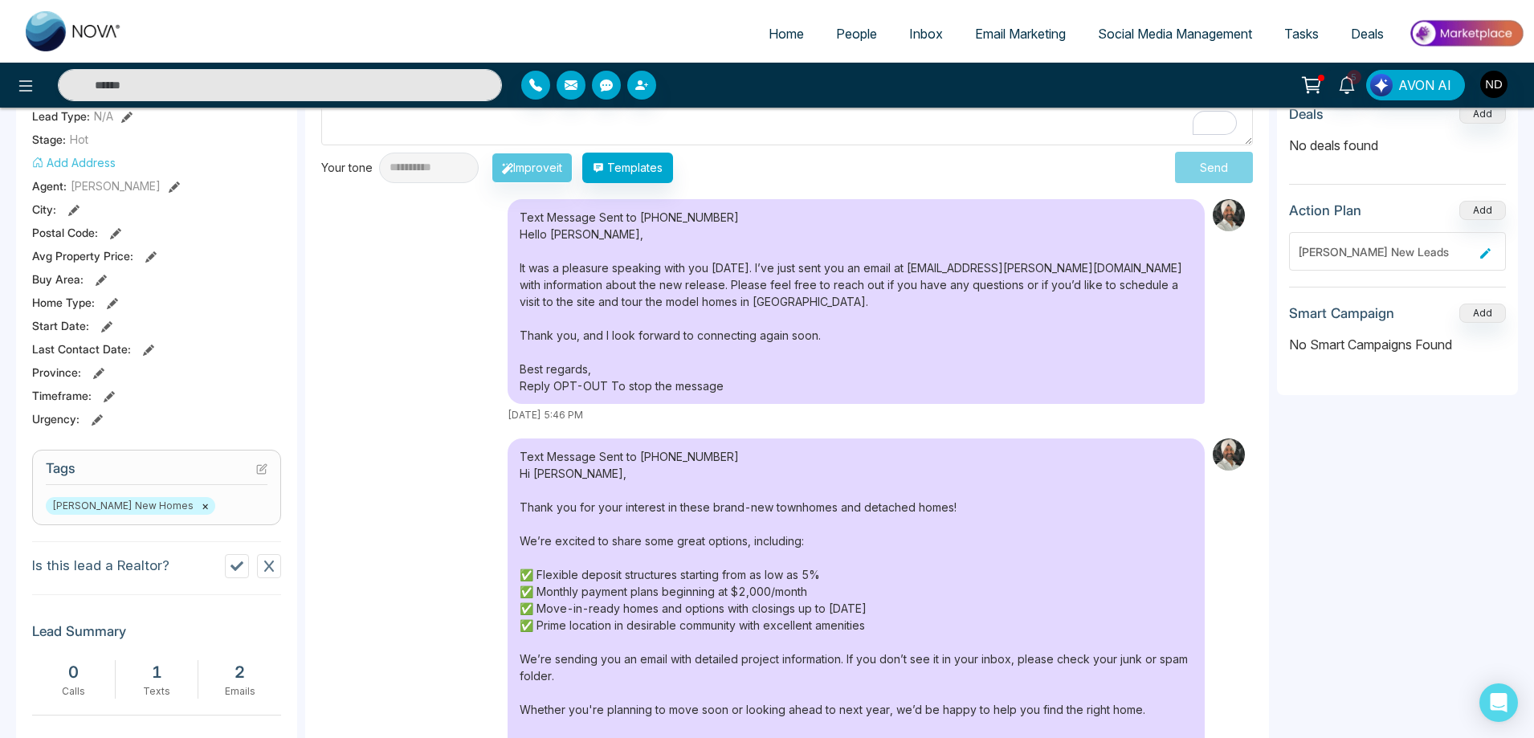
scroll to position [72, 0]
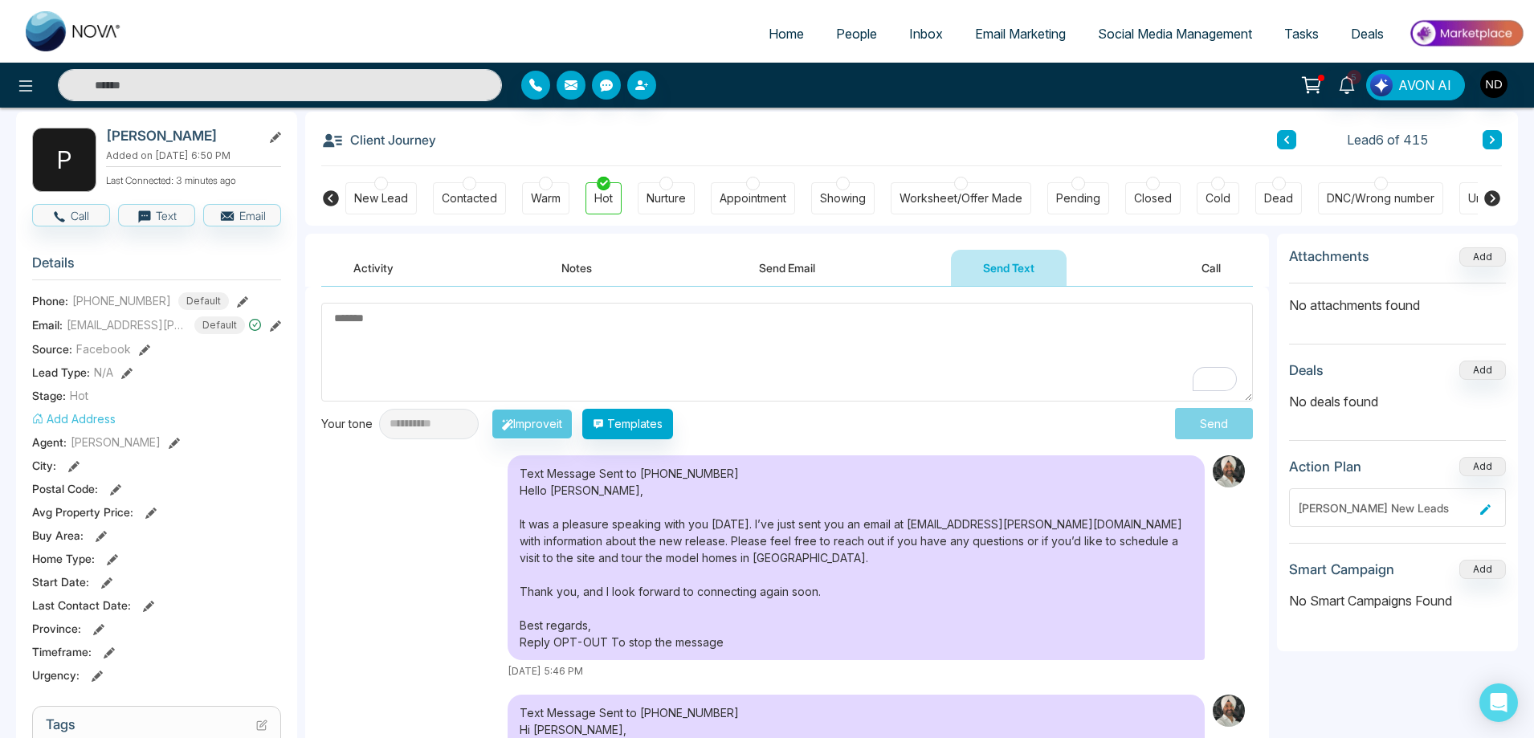
click at [410, 557] on div "Text Message Sent to +16473233967 Hello Paulo, It was a pleasure speaking with …" at bounding box center [787, 566] width 932 height 223
click at [366, 267] on button "Activity" at bounding box center [373, 268] width 104 height 36
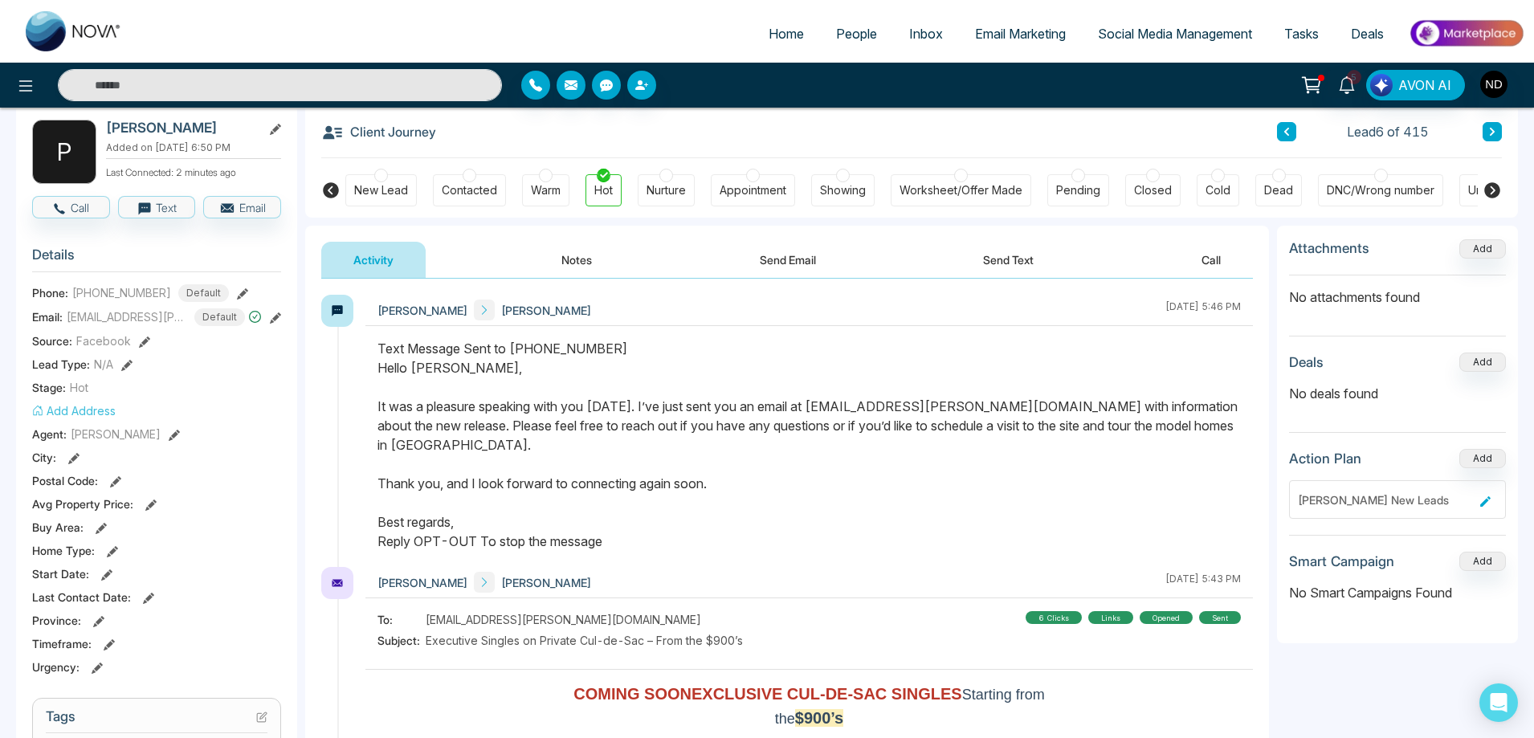
drag, startPoint x: 807, startPoint y: 409, endPoint x: 999, endPoint y: 400, distance: 192.2
click at [999, 400] on div "Text Message Sent to +16473233967 Hello Paulo, It was a pleasure speaking with …" at bounding box center [810, 445] width 864 height 212
click at [960, 315] on div "Navdeep Dhillon Paulo Alexandre Teixeira Silva August 25 2025 | 5:46 PM" at bounding box center [809, 310] width 888 height 31
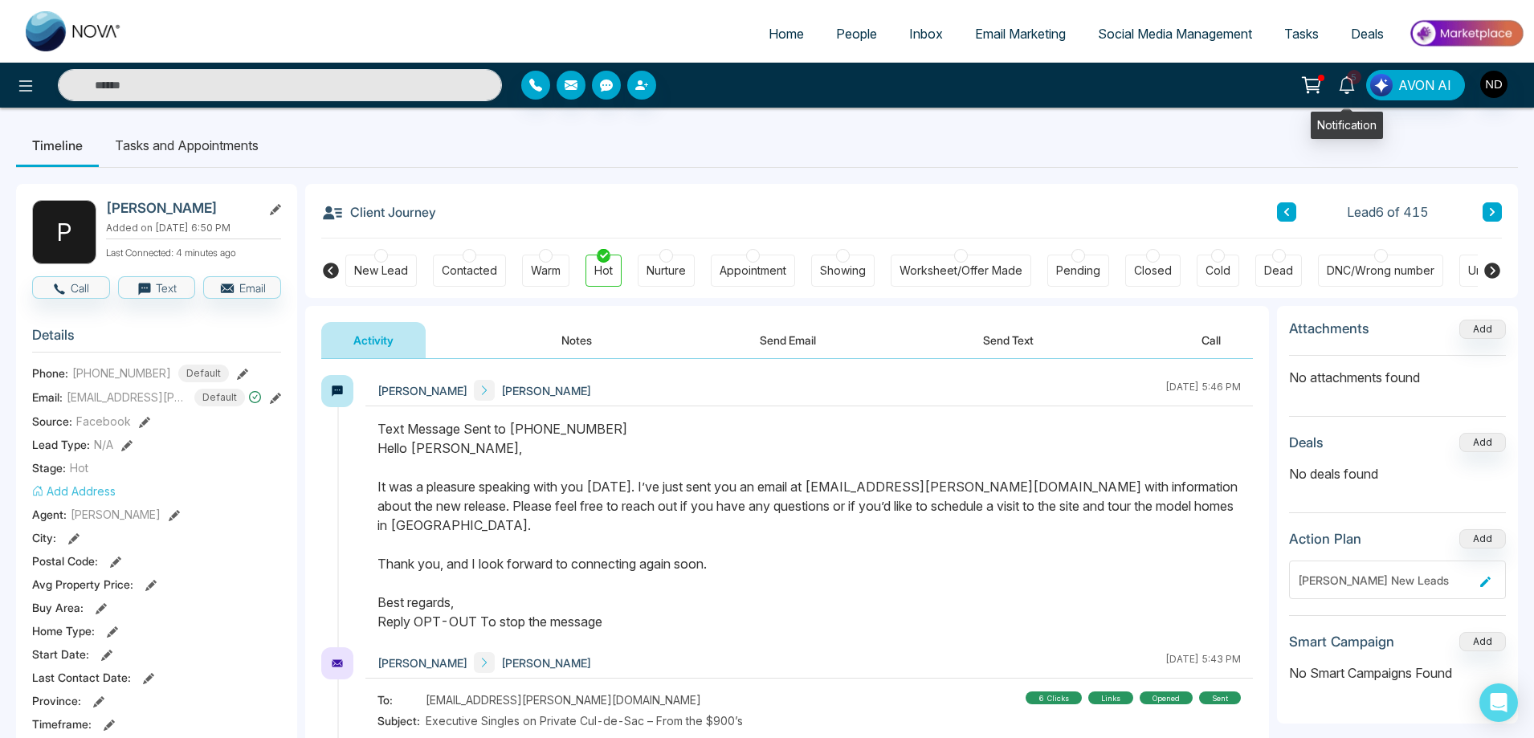
click at [1351, 83] on span "5" at bounding box center [1354, 77] width 14 height 14
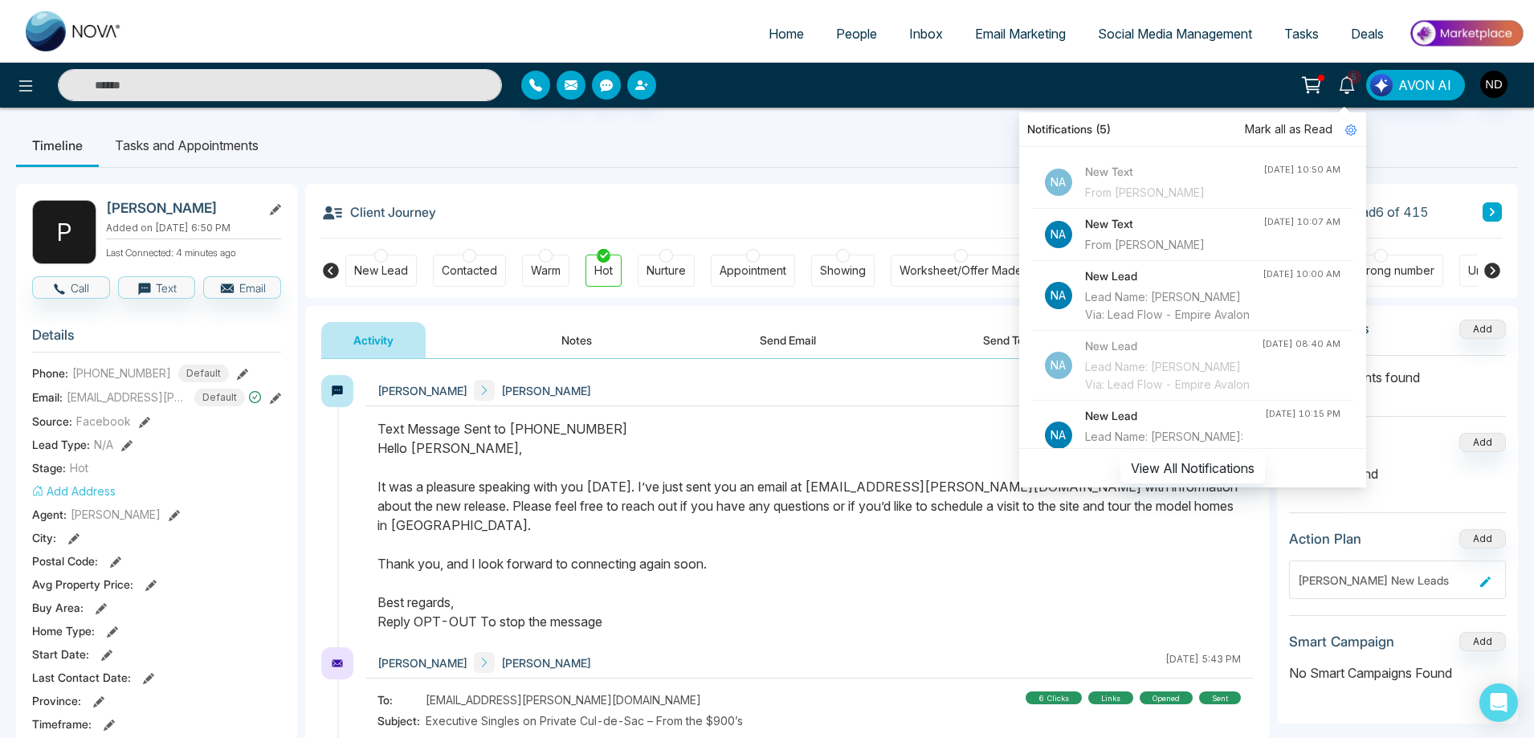
click at [1290, 134] on span "Mark all as Read" at bounding box center [1289, 129] width 88 height 18
click at [917, 145] on ul "Timeline Tasks and Appointments" at bounding box center [767, 145] width 1502 height 43
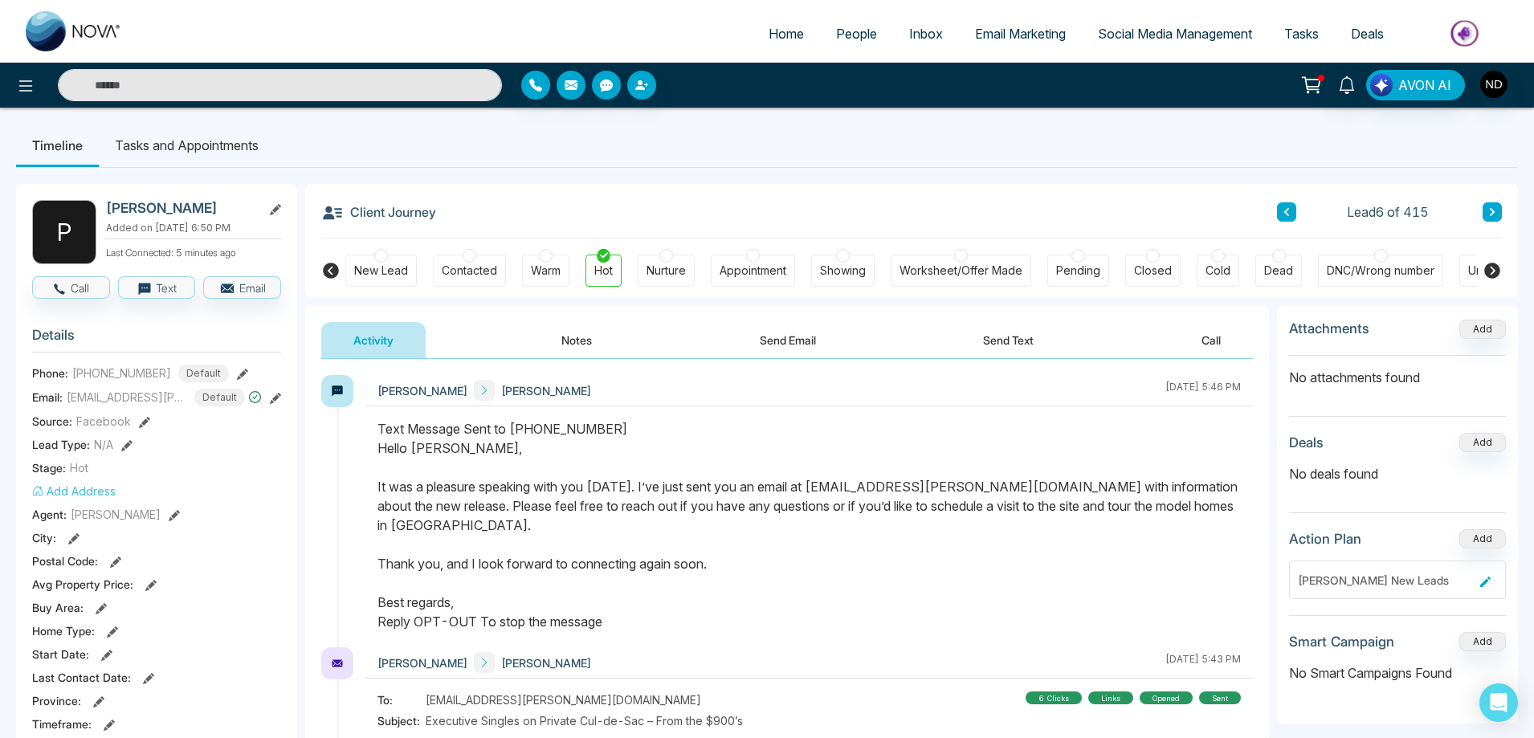
click at [1498, 214] on button at bounding box center [1492, 211] width 19 height 19
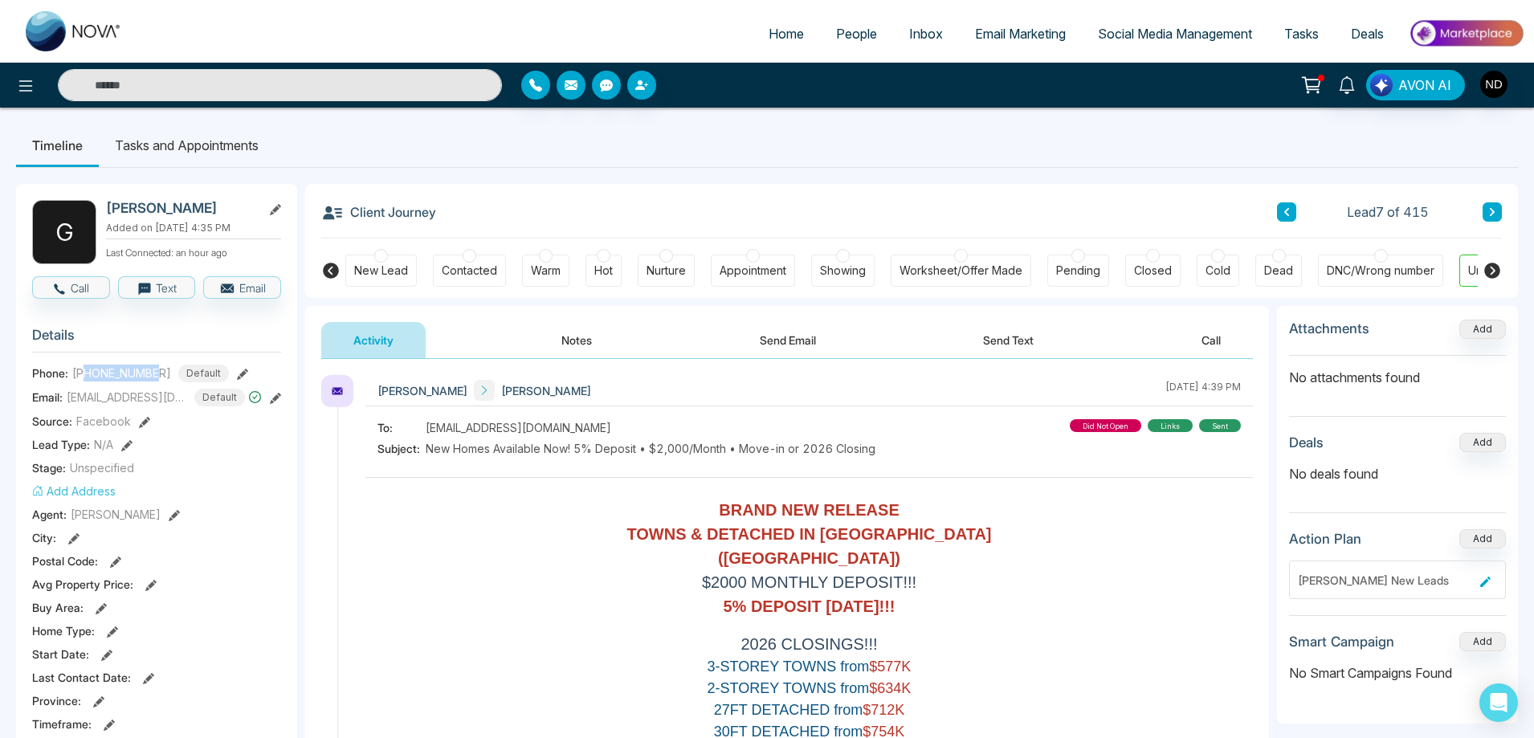
drag, startPoint x: 87, startPoint y: 369, endPoint x: 162, endPoint y: 370, distance: 75.5
click at [162, 370] on div "+14162717394 Default" at bounding box center [150, 374] width 157 height 18
copy span "4162717394"
click at [573, 338] on button "Notes" at bounding box center [576, 340] width 95 height 36
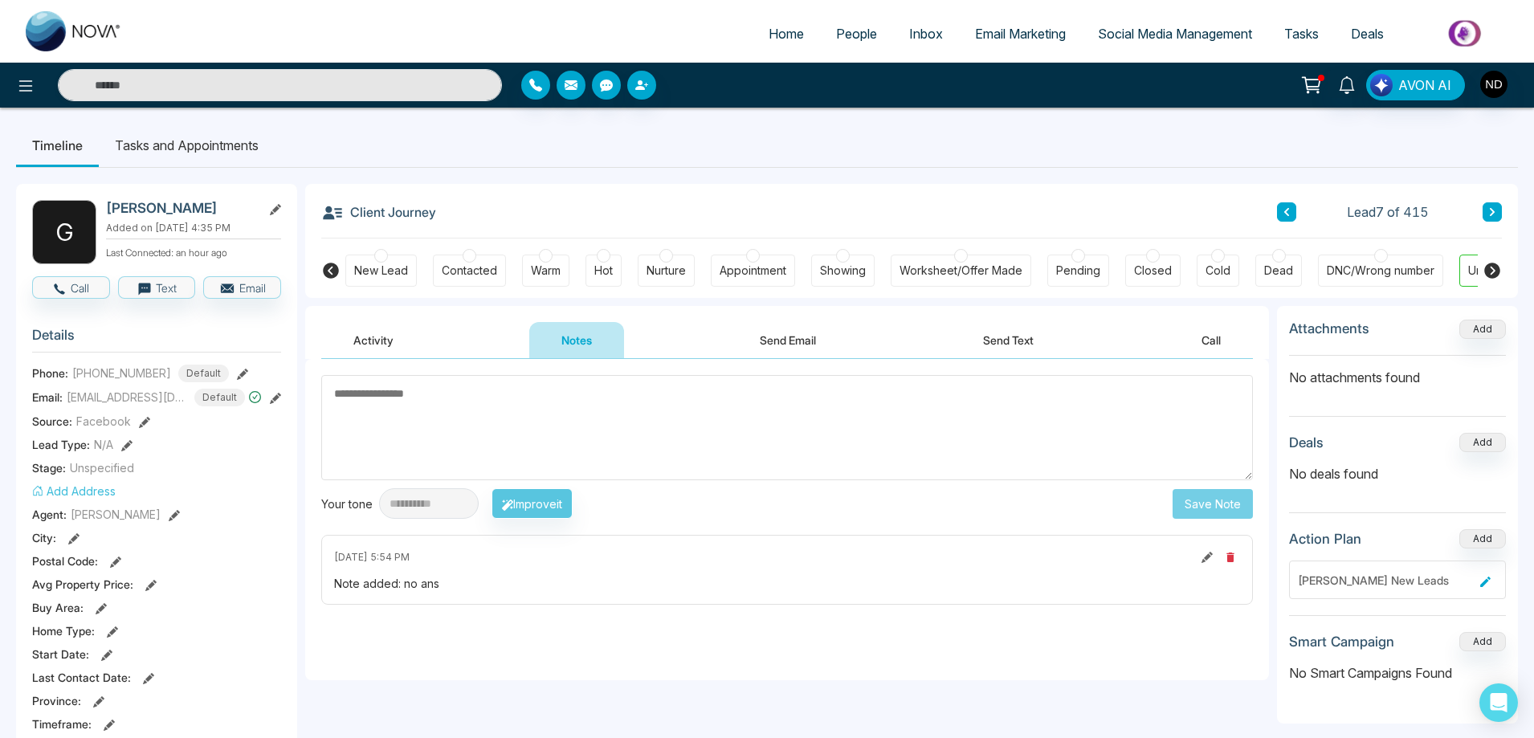
click at [385, 345] on button "Activity" at bounding box center [373, 340] width 104 height 36
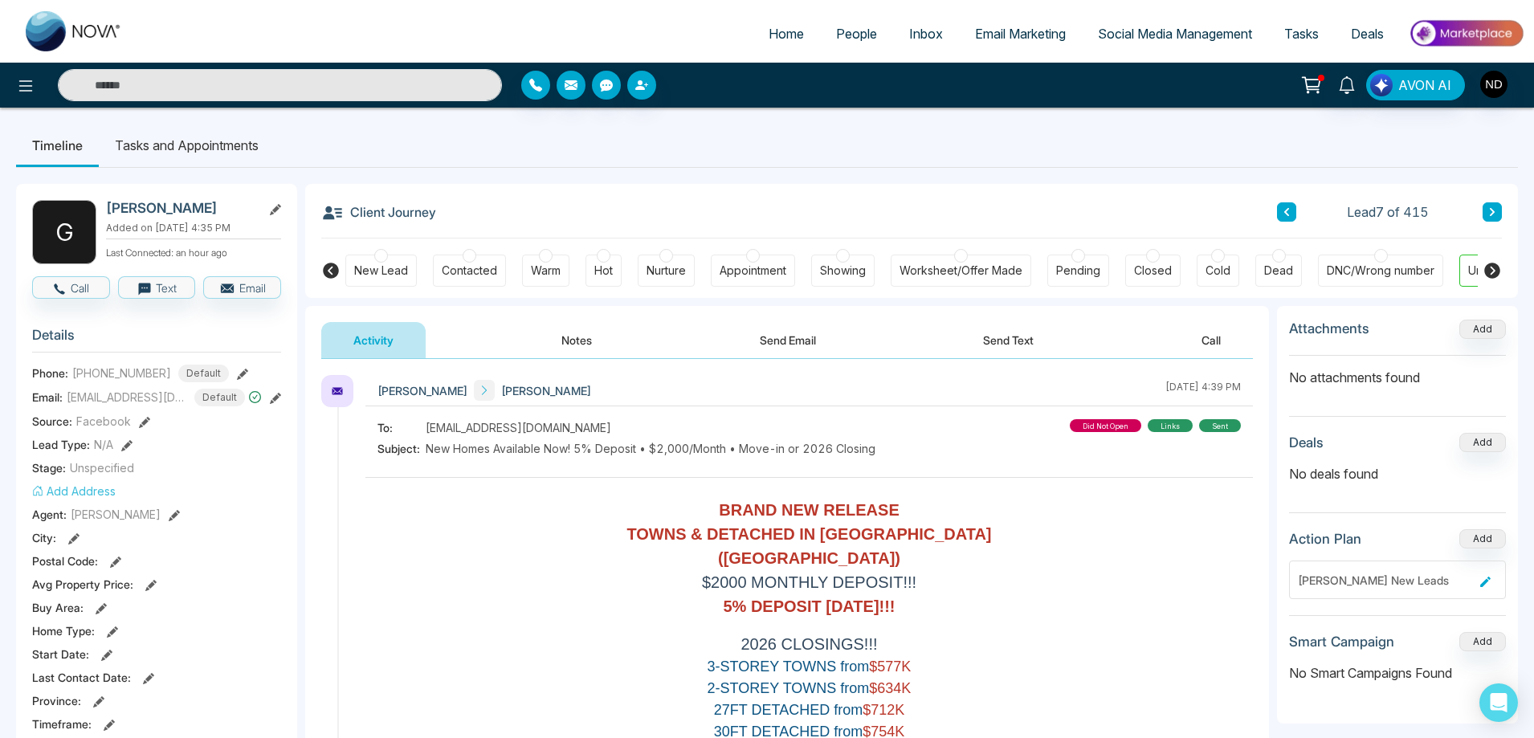
click at [586, 332] on button "Notes" at bounding box center [576, 340] width 95 height 36
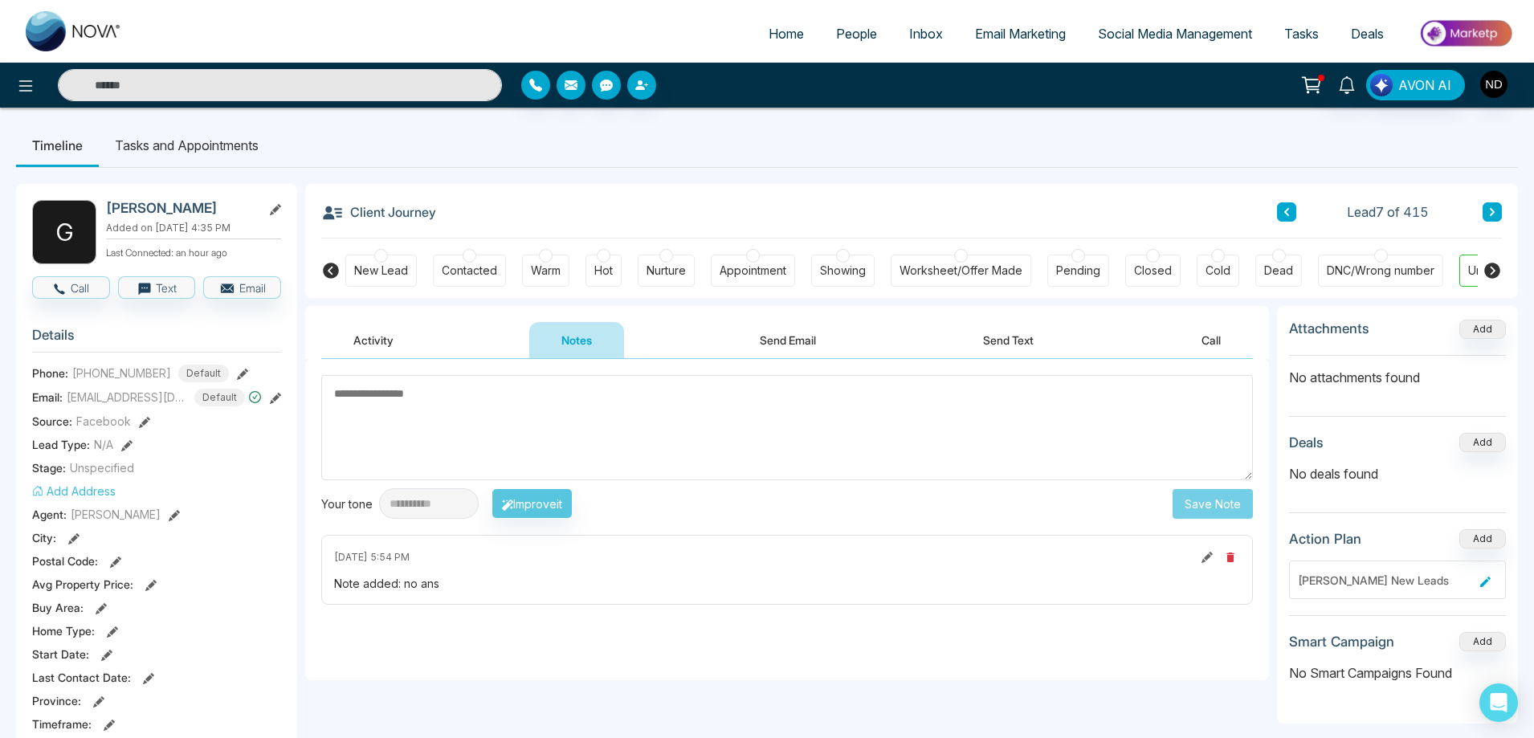
click at [614, 408] on textarea at bounding box center [787, 427] width 932 height 105
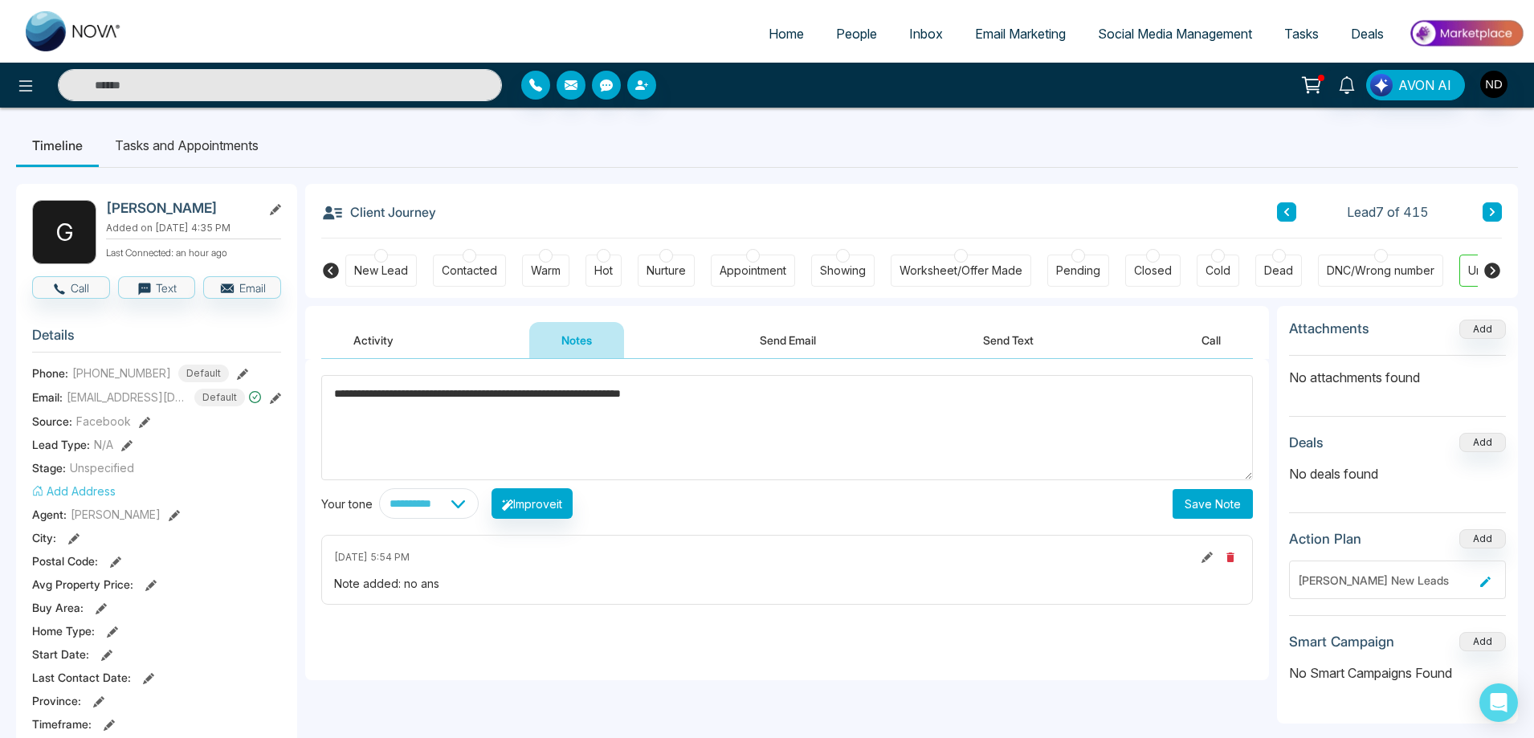
click at [0, 0] on span "*****" at bounding box center [0, 0] width 0 height 0
click at [796, 399] on textarea "**********" at bounding box center [787, 427] width 932 height 105
click at [0, 0] on qb-div "**********" at bounding box center [0, 0] width 0 height 0
type textarea "**********"
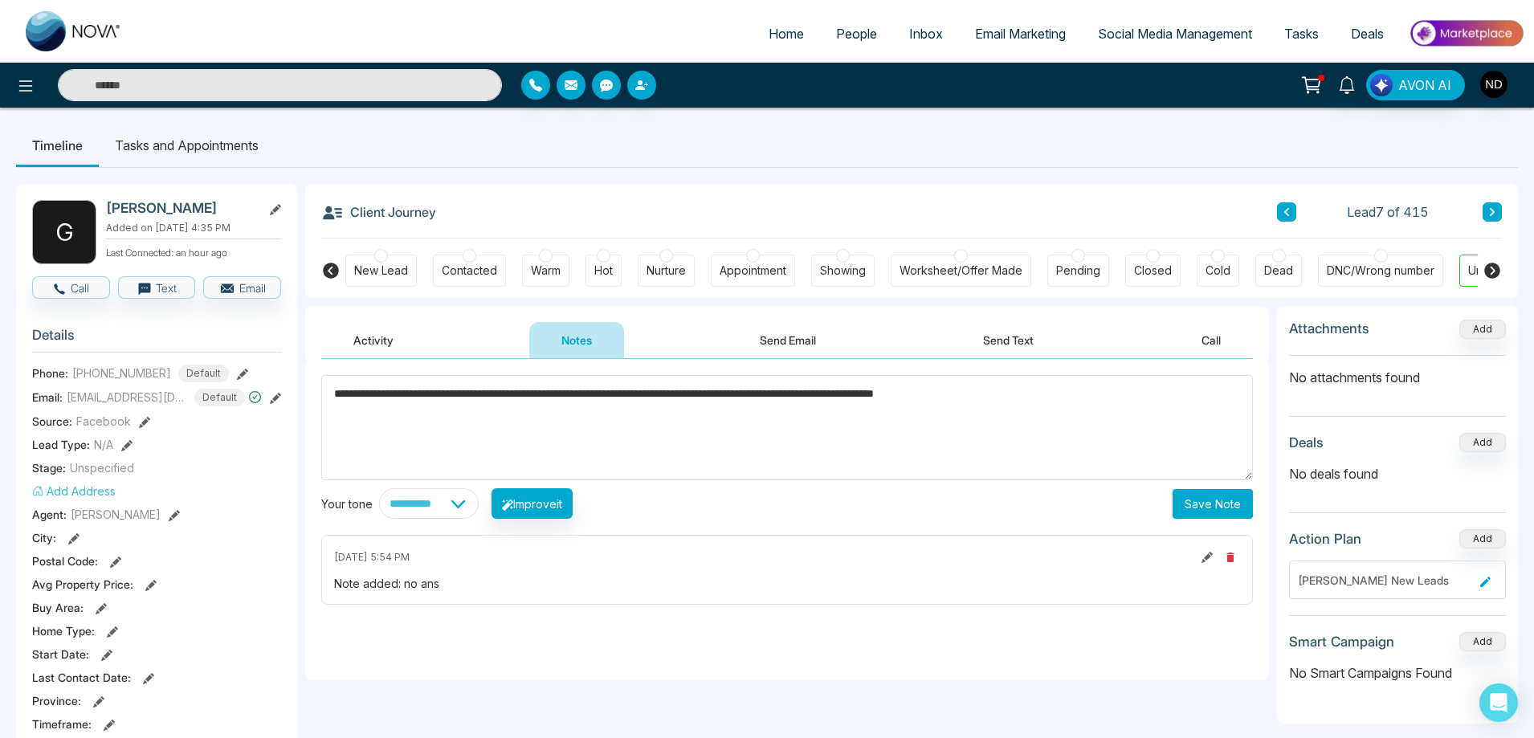
click at [1223, 509] on button "Save Note" at bounding box center [1213, 504] width 80 height 30
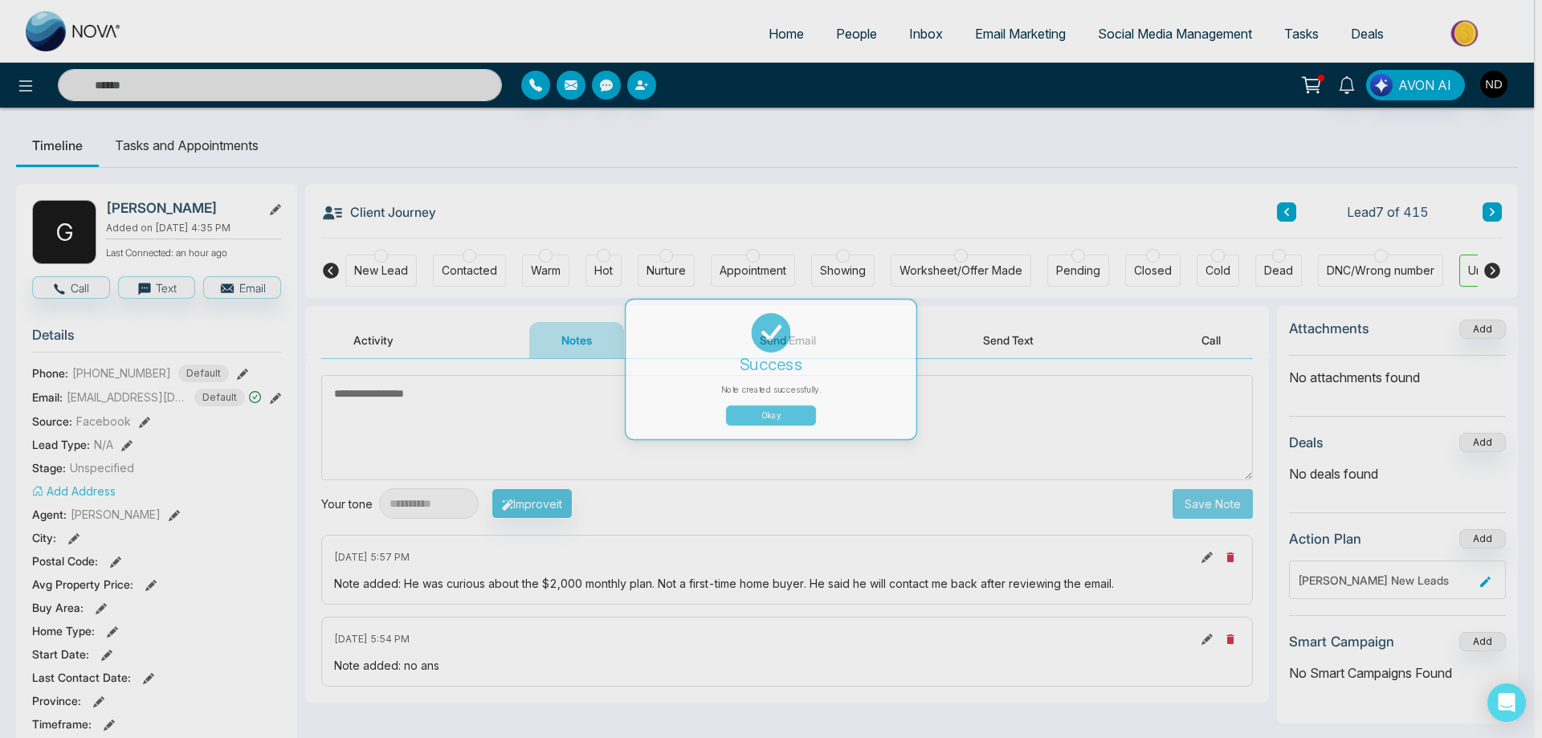
click at [1223, 509] on body "Home People Inbox Email Marketing Social Media Management Tasks Deals Notificat…" at bounding box center [767, 369] width 1534 height 738
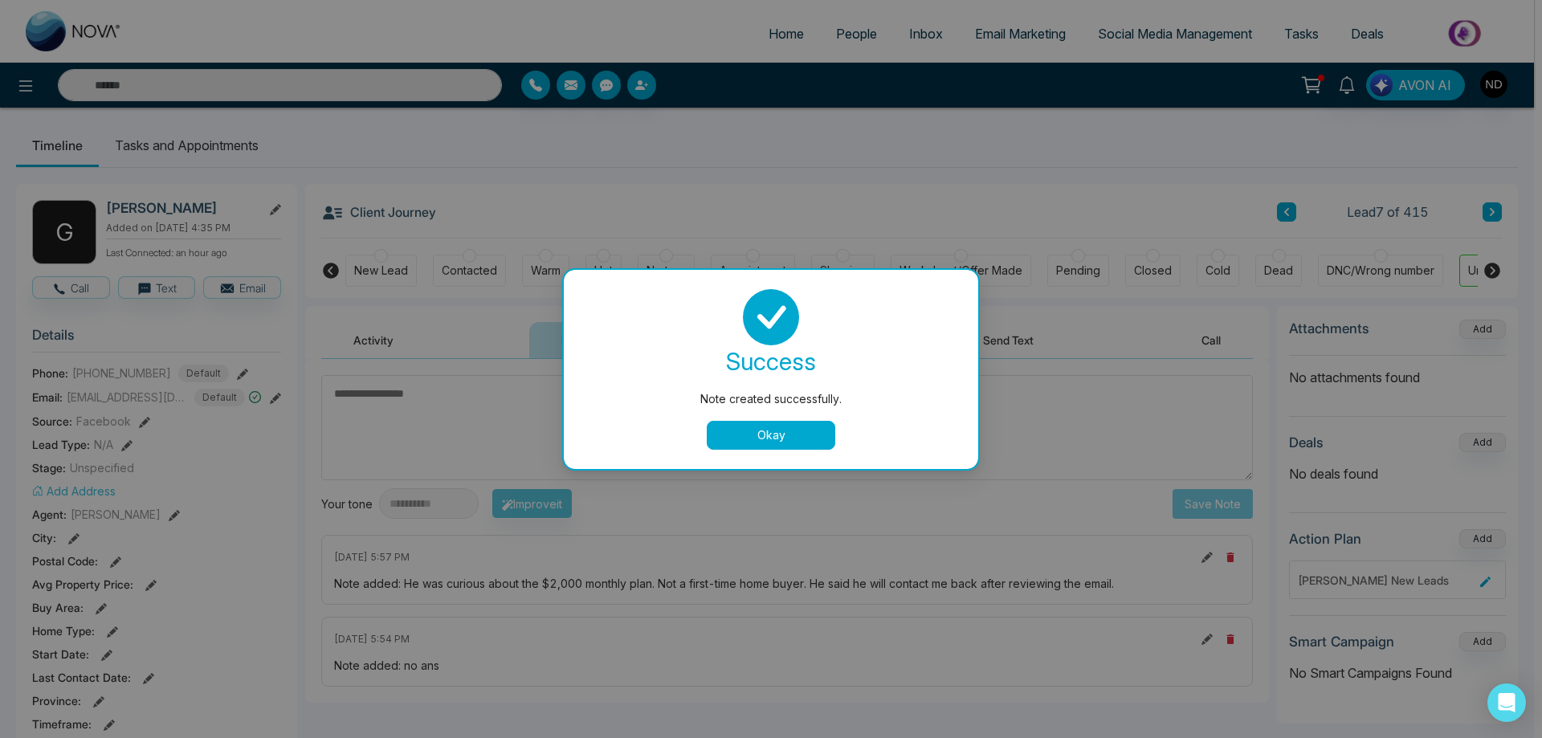
click at [781, 439] on button "Okay" at bounding box center [771, 435] width 129 height 29
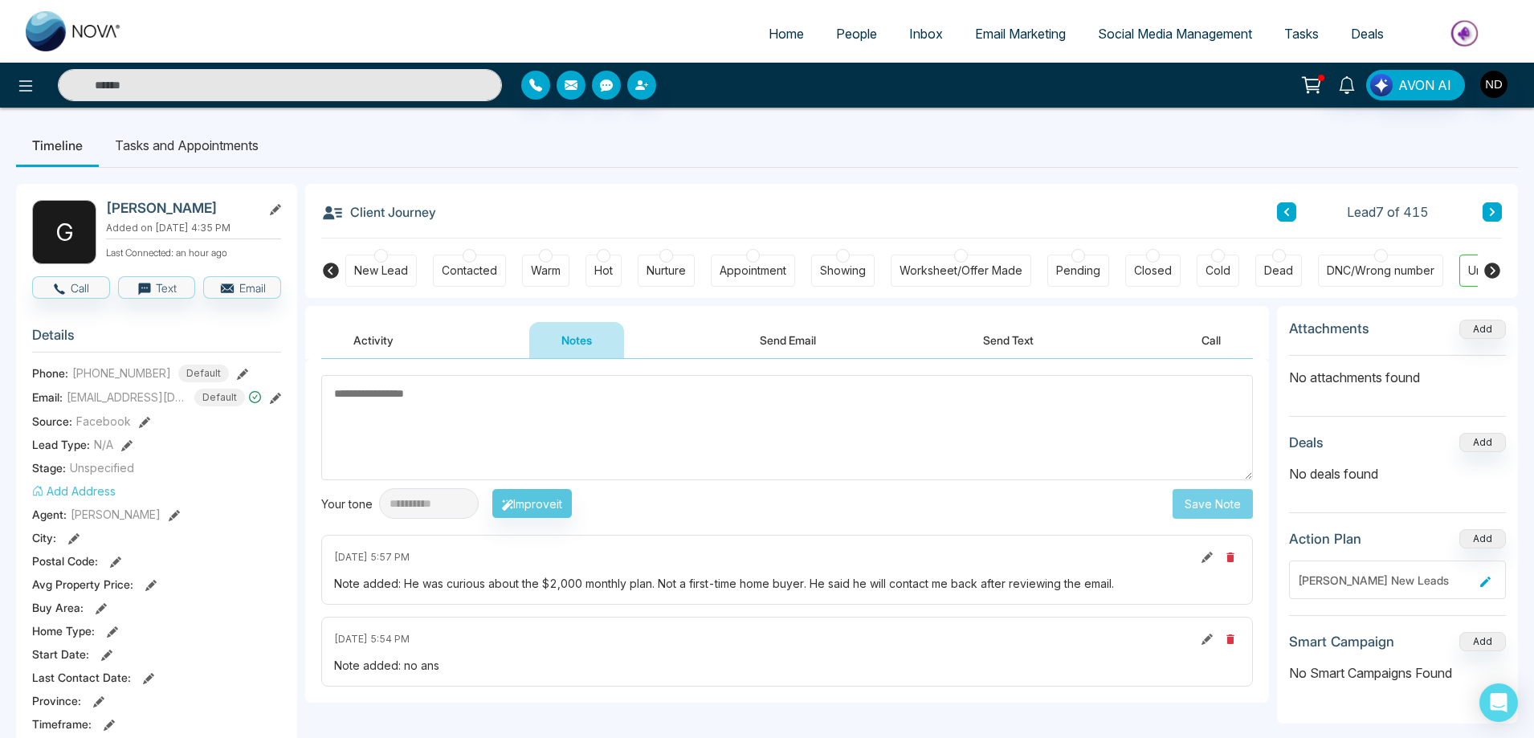
click at [468, 255] on div at bounding box center [470, 256] width 14 height 14
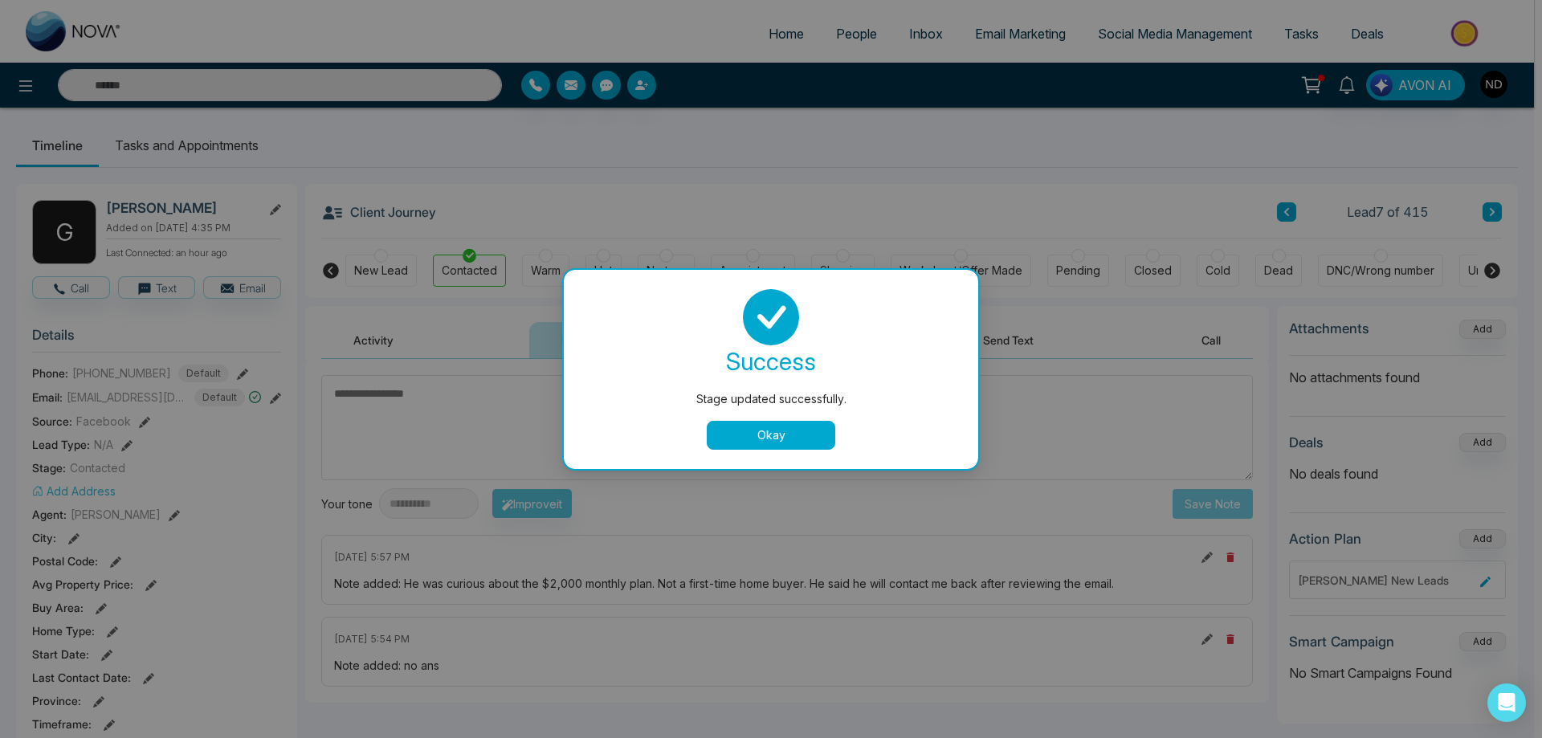
click at [779, 431] on button "Okay" at bounding box center [771, 435] width 129 height 29
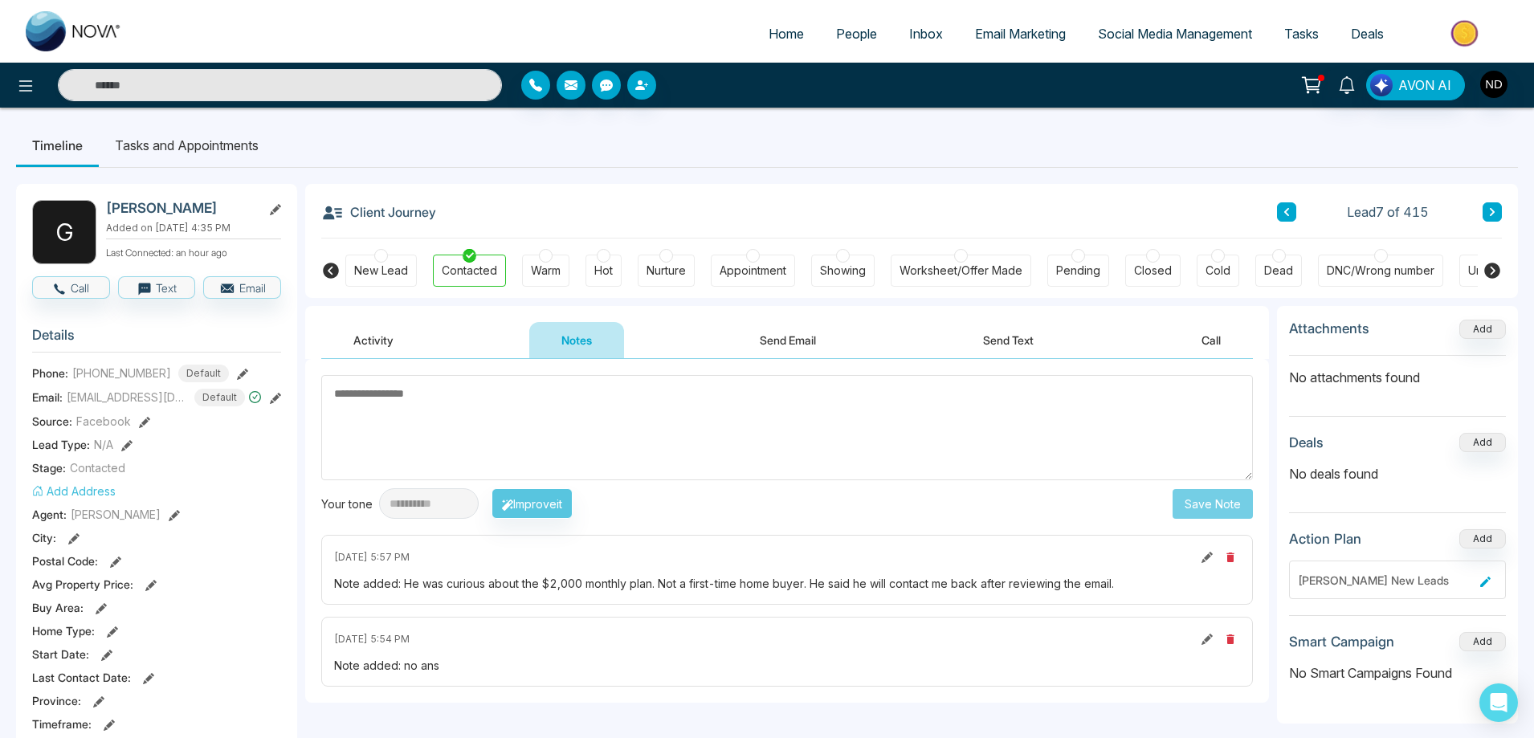
click at [357, 341] on button "Activity" at bounding box center [373, 340] width 104 height 36
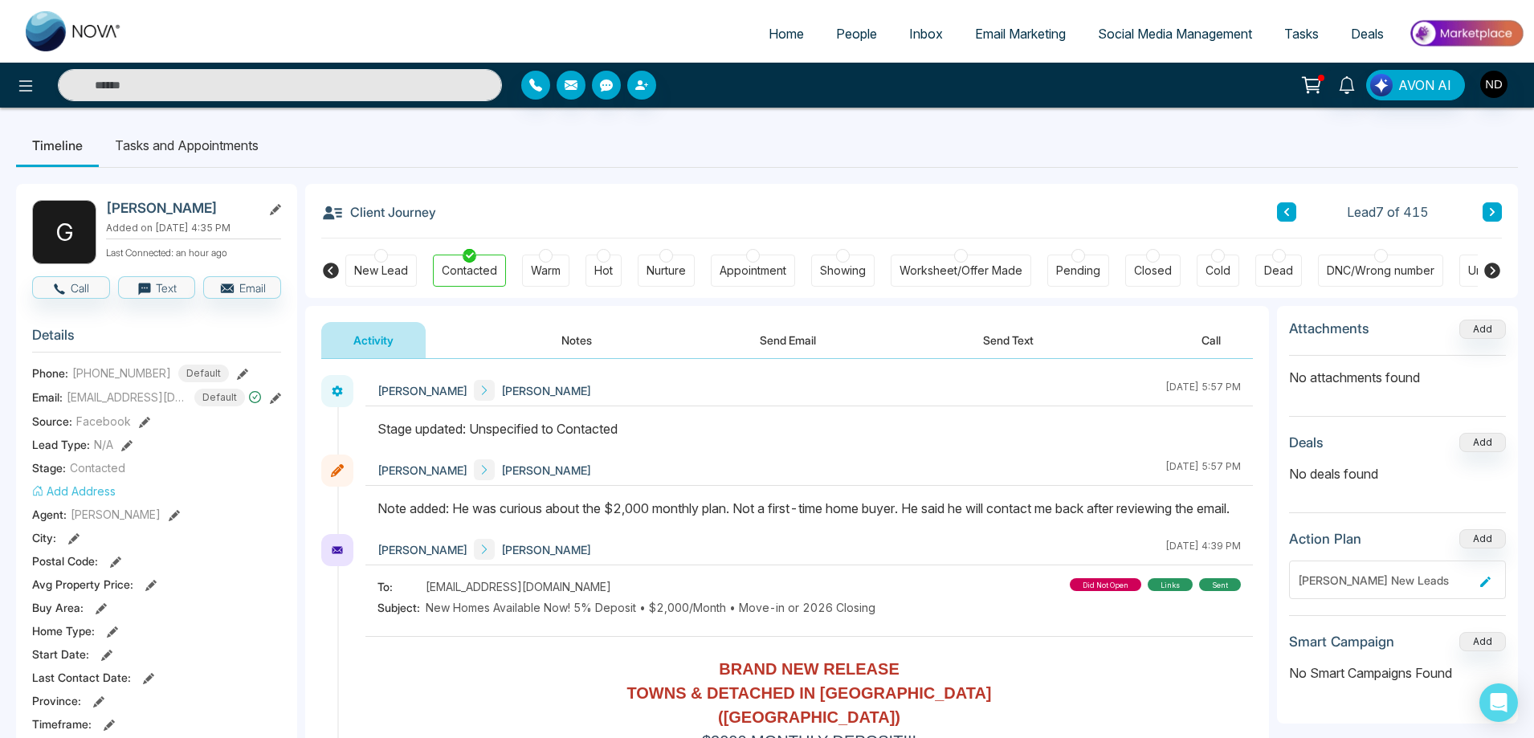
click at [1496, 209] on icon at bounding box center [1492, 212] width 8 height 10
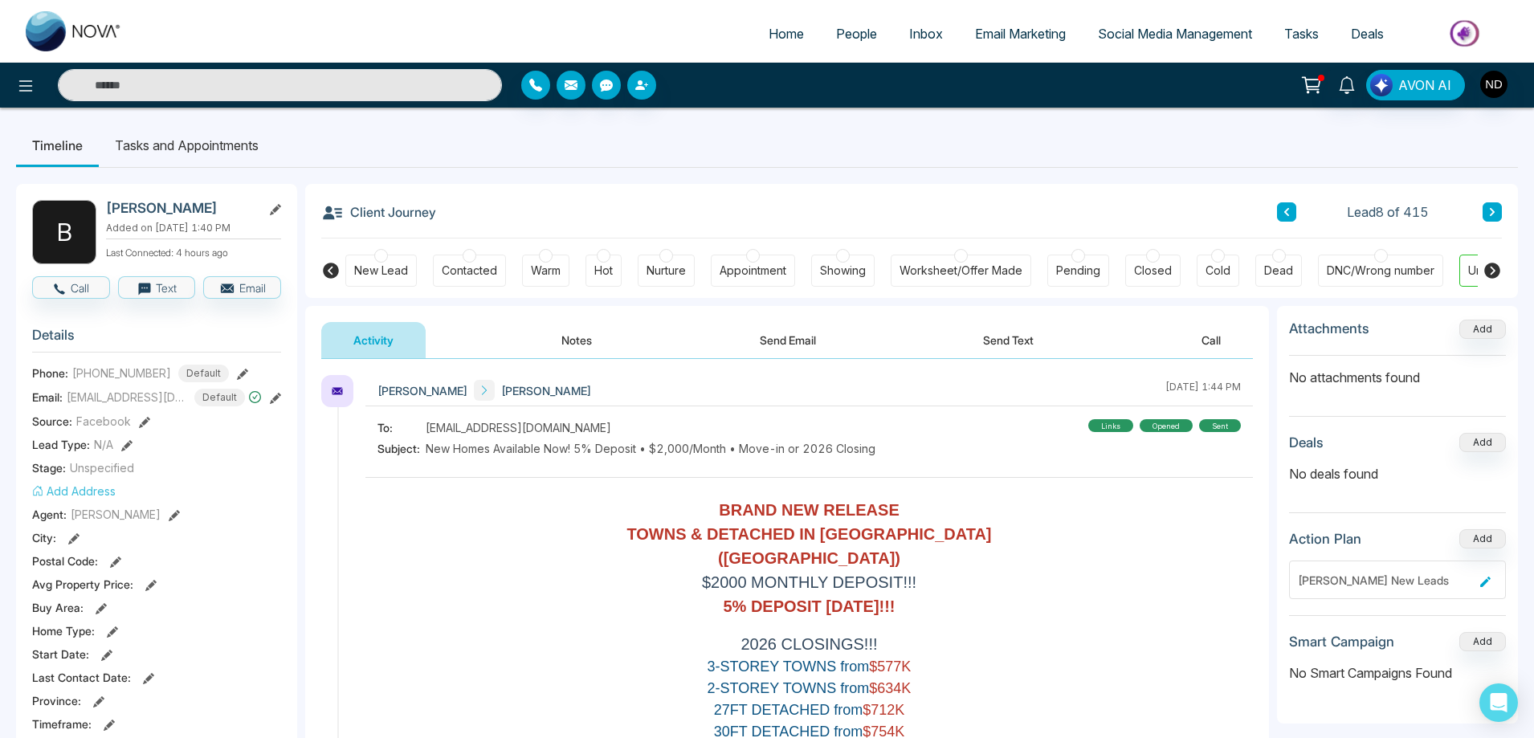
click at [590, 341] on button "Notes" at bounding box center [576, 340] width 95 height 36
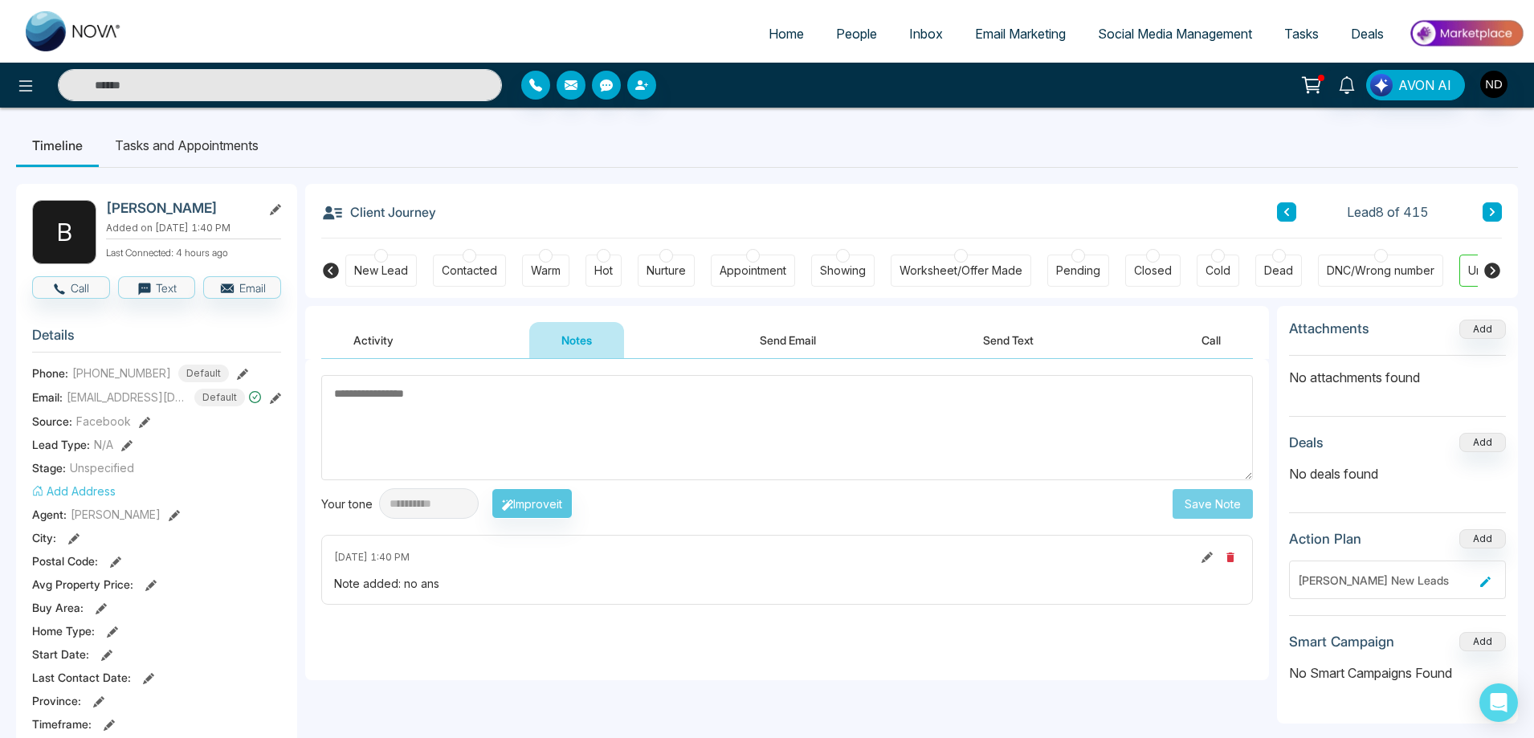
click at [1290, 212] on icon at bounding box center [1287, 212] width 8 height 10
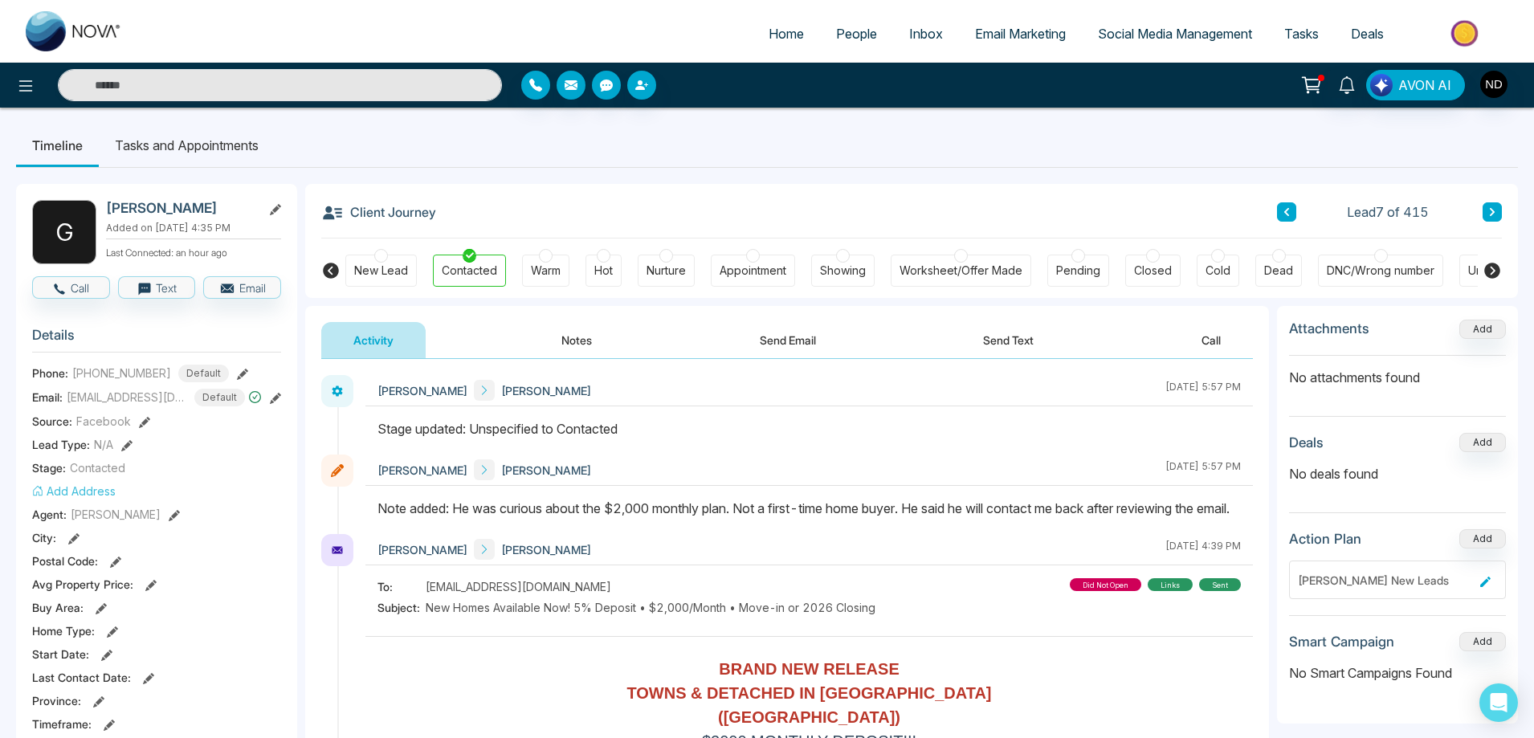
click at [1496, 212] on icon at bounding box center [1492, 212] width 8 height 10
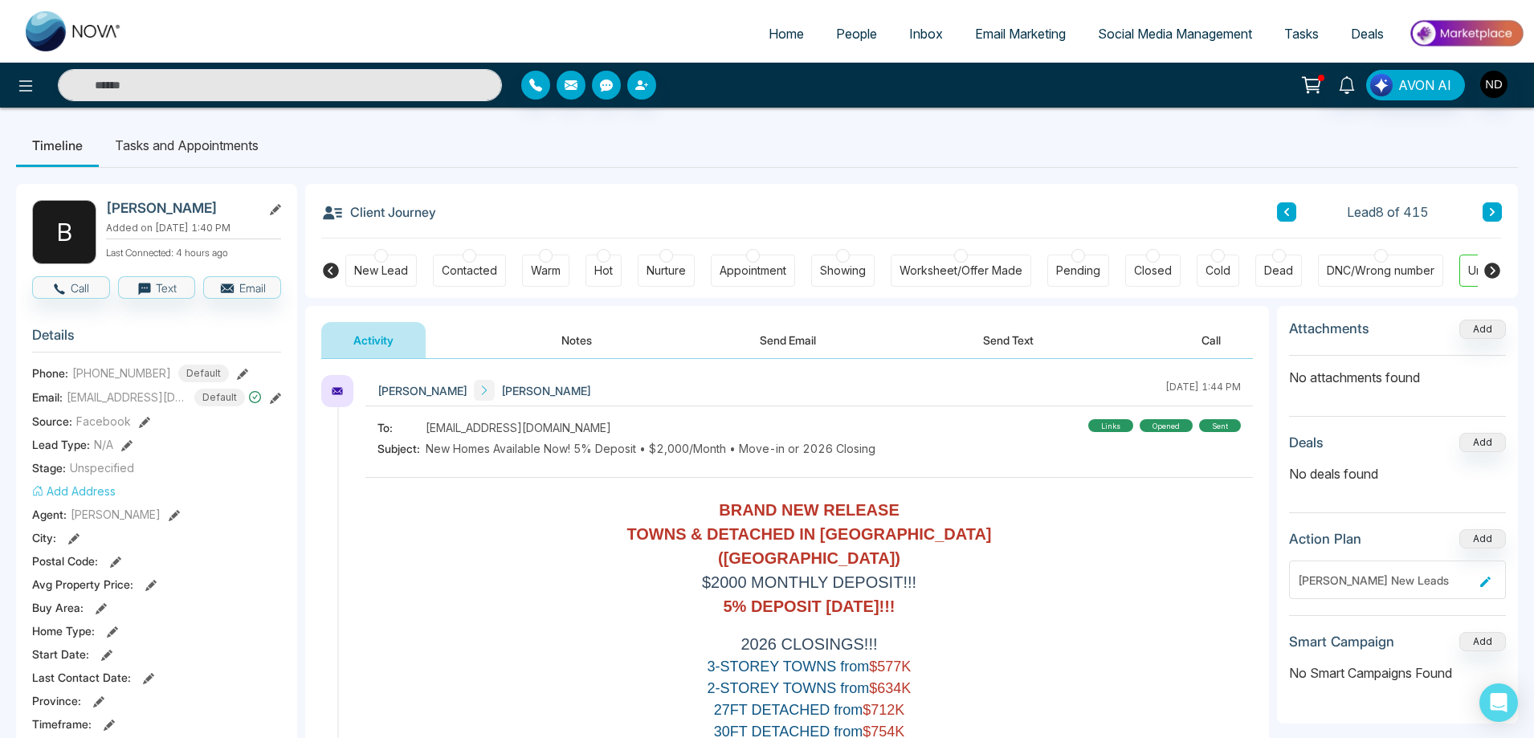
click at [384, 273] on div "New Lead" at bounding box center [381, 271] width 54 height 16
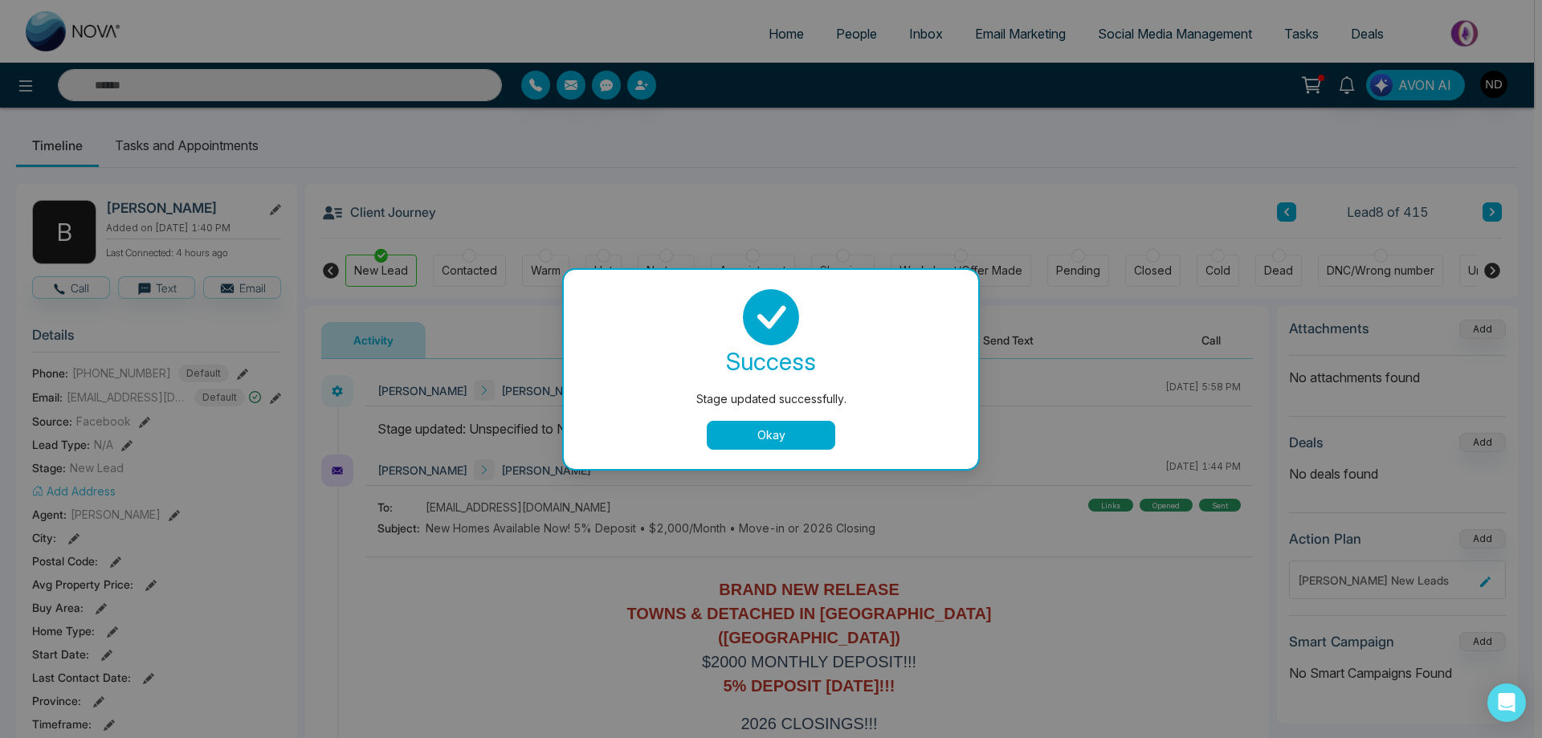
click at [776, 439] on button "Okay" at bounding box center [771, 435] width 129 height 29
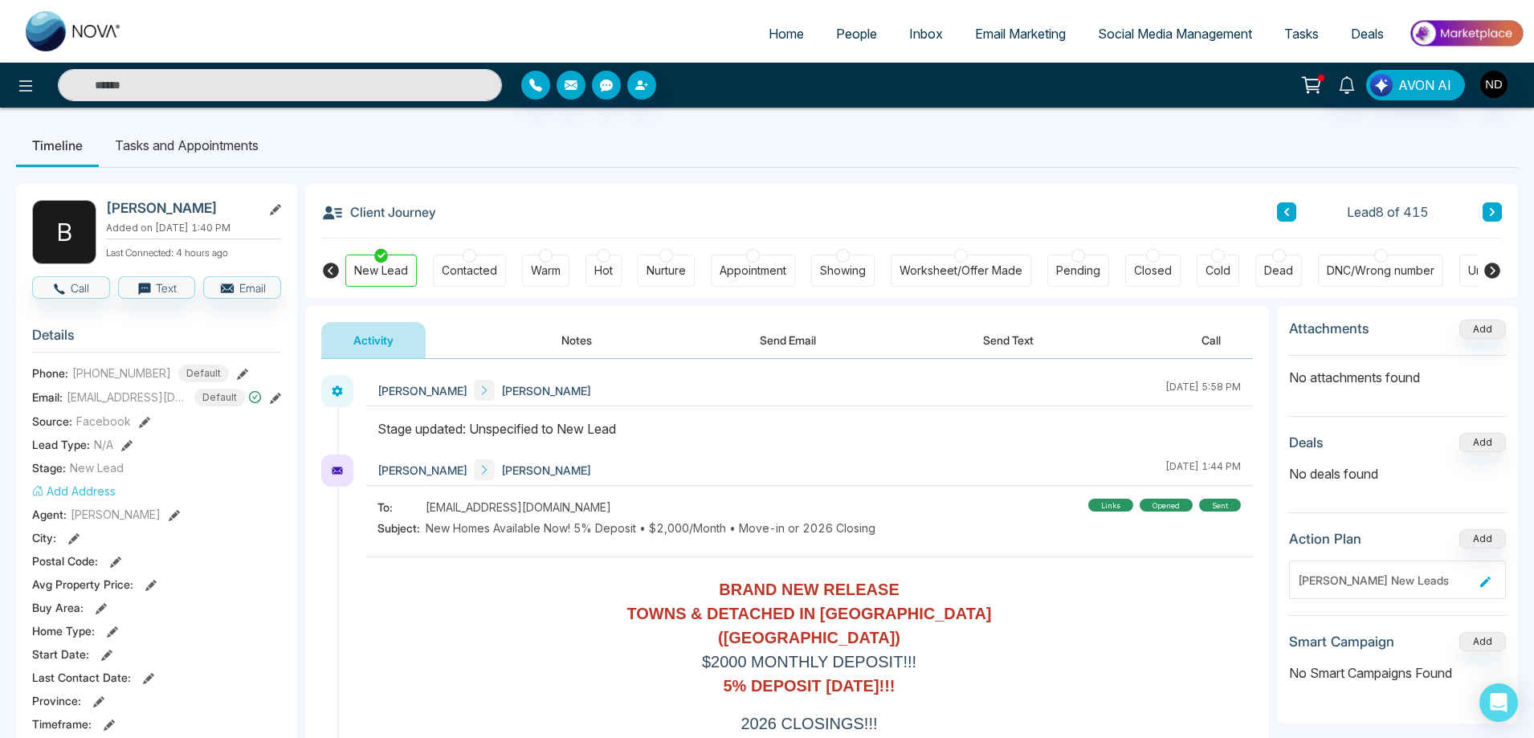
click at [588, 341] on button "Notes" at bounding box center [576, 340] width 95 height 36
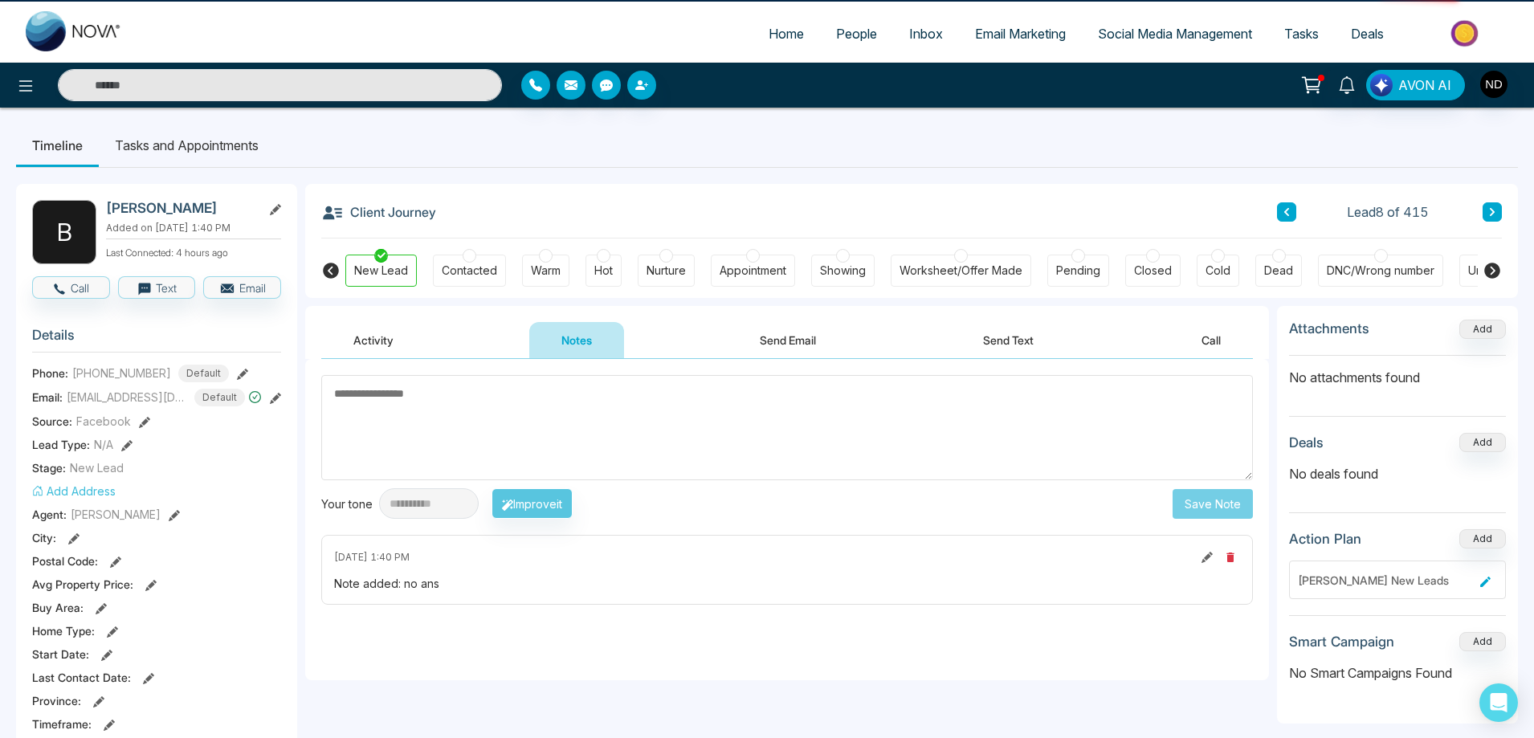
click at [590, 435] on textarea at bounding box center [787, 427] width 932 height 105
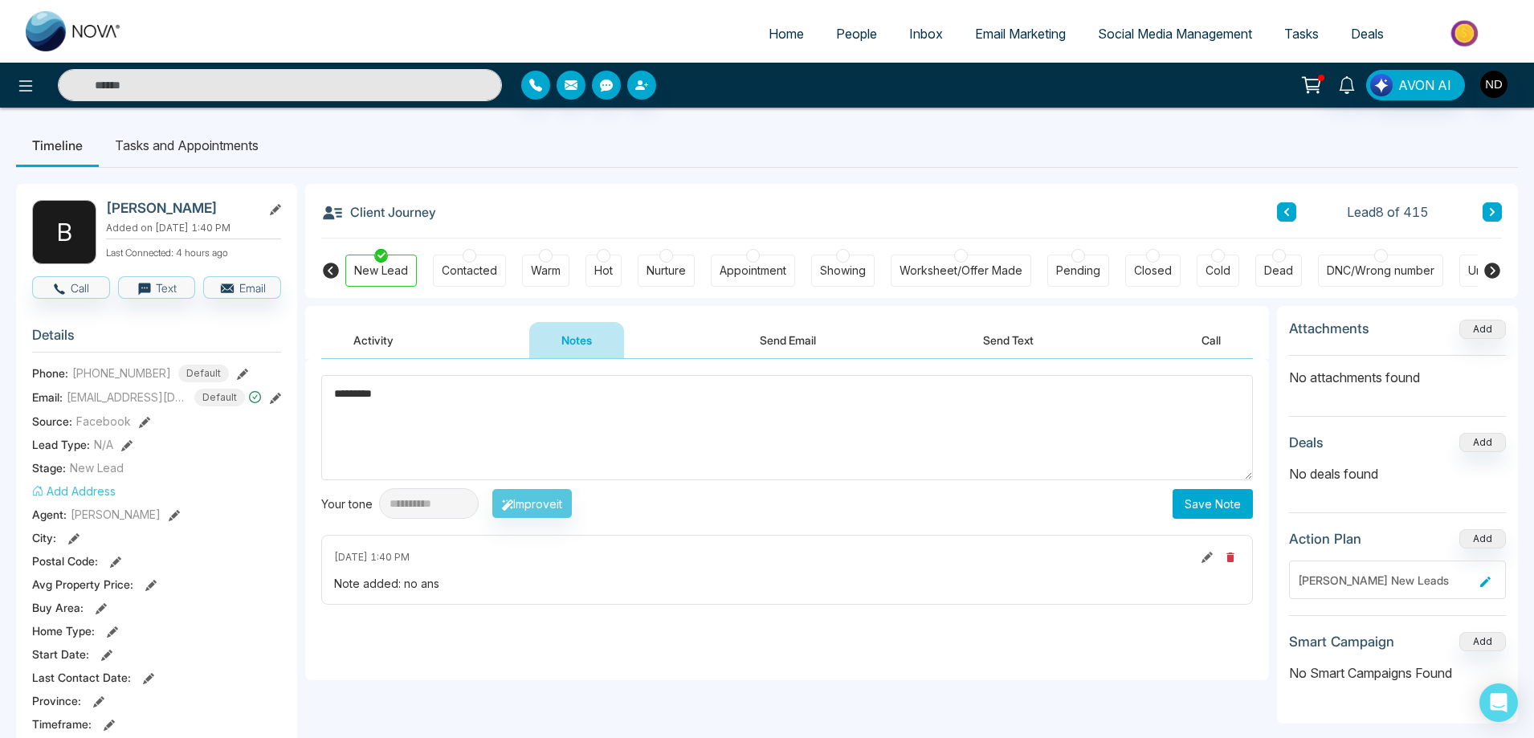
type textarea "*********"
click at [1215, 501] on button "Save Note" at bounding box center [1213, 504] width 80 height 30
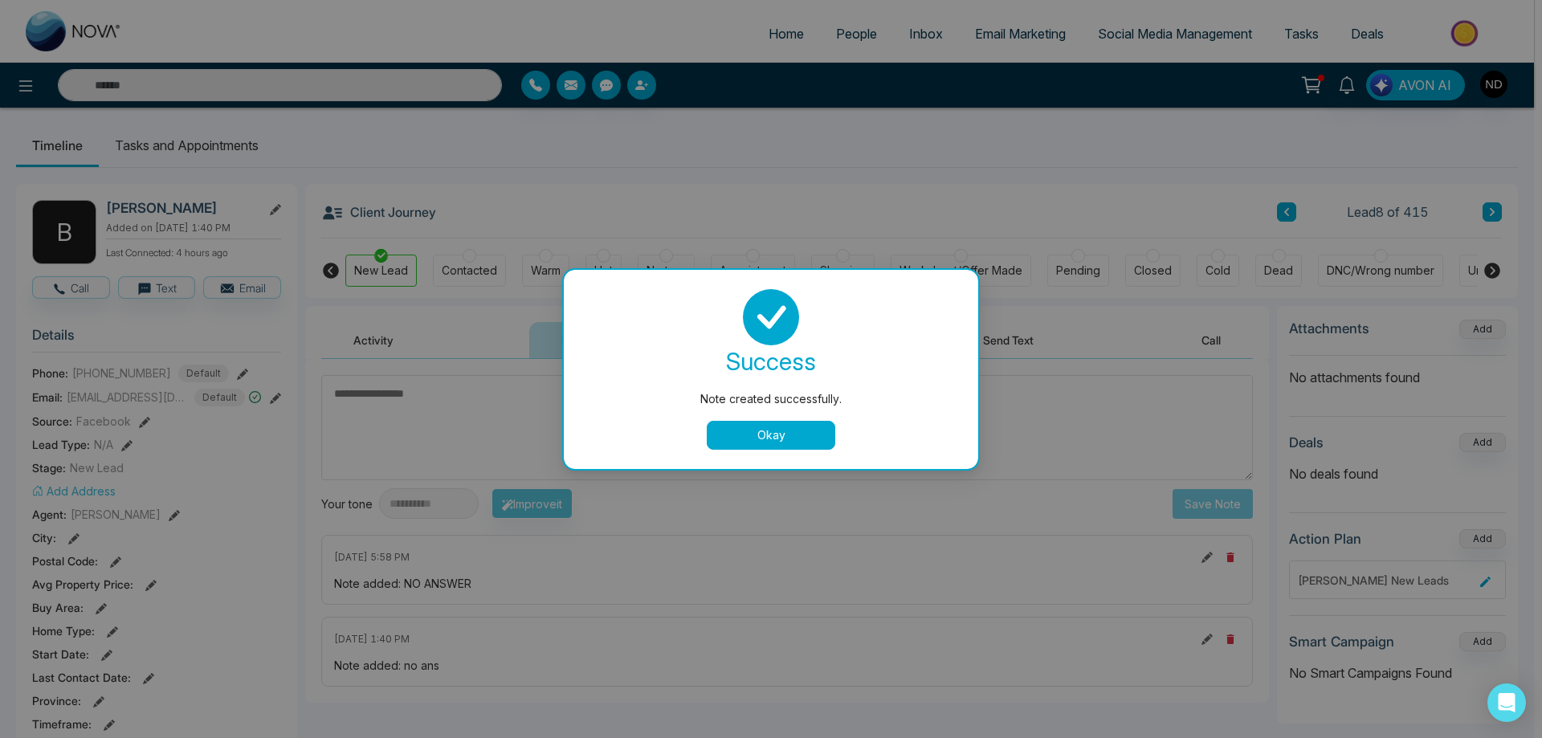
click at [761, 439] on button "Okay" at bounding box center [771, 435] width 129 height 29
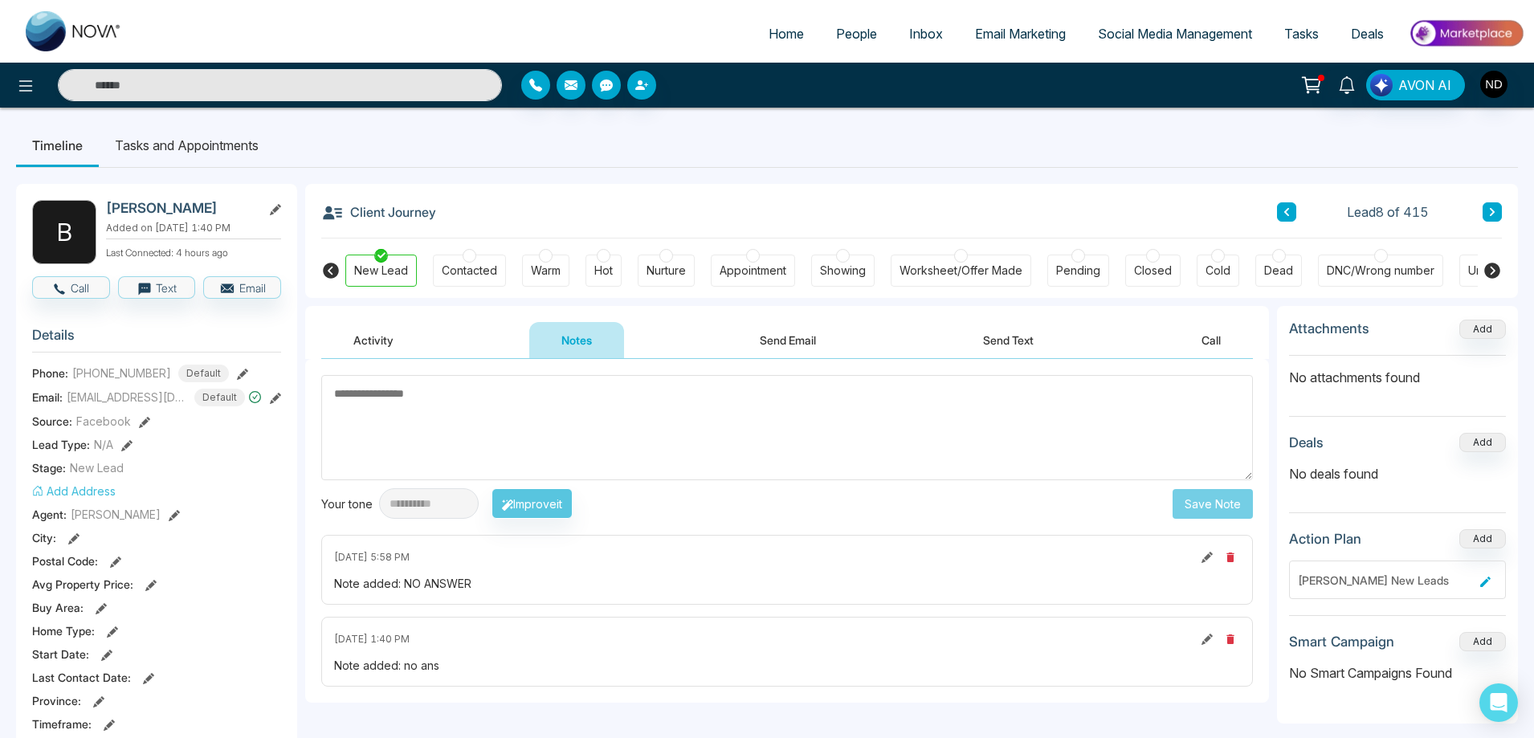
click at [788, 419] on textarea at bounding box center [787, 427] width 932 height 105
click at [1491, 210] on icon at bounding box center [1492, 212] width 8 height 10
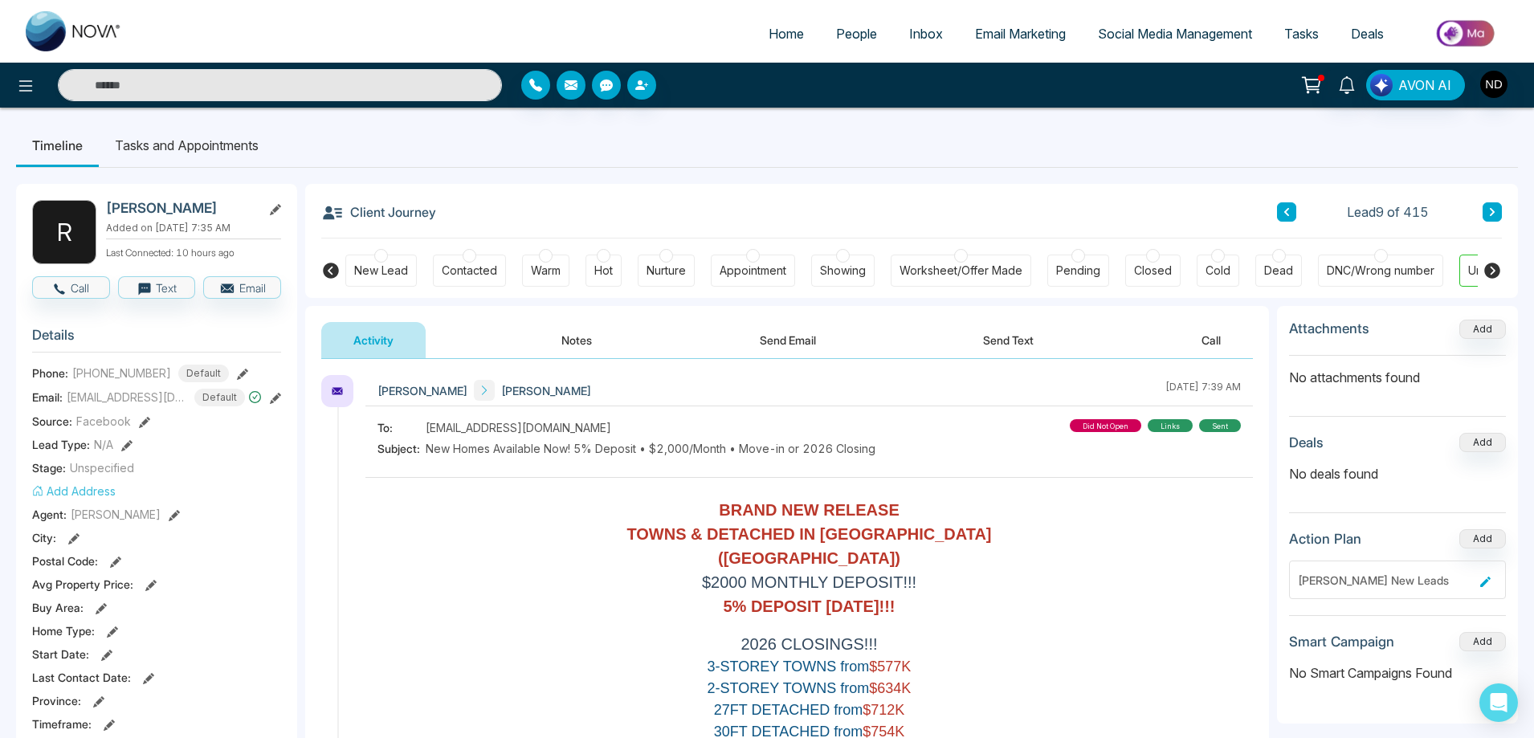
click at [576, 337] on button "Notes" at bounding box center [576, 340] width 95 height 36
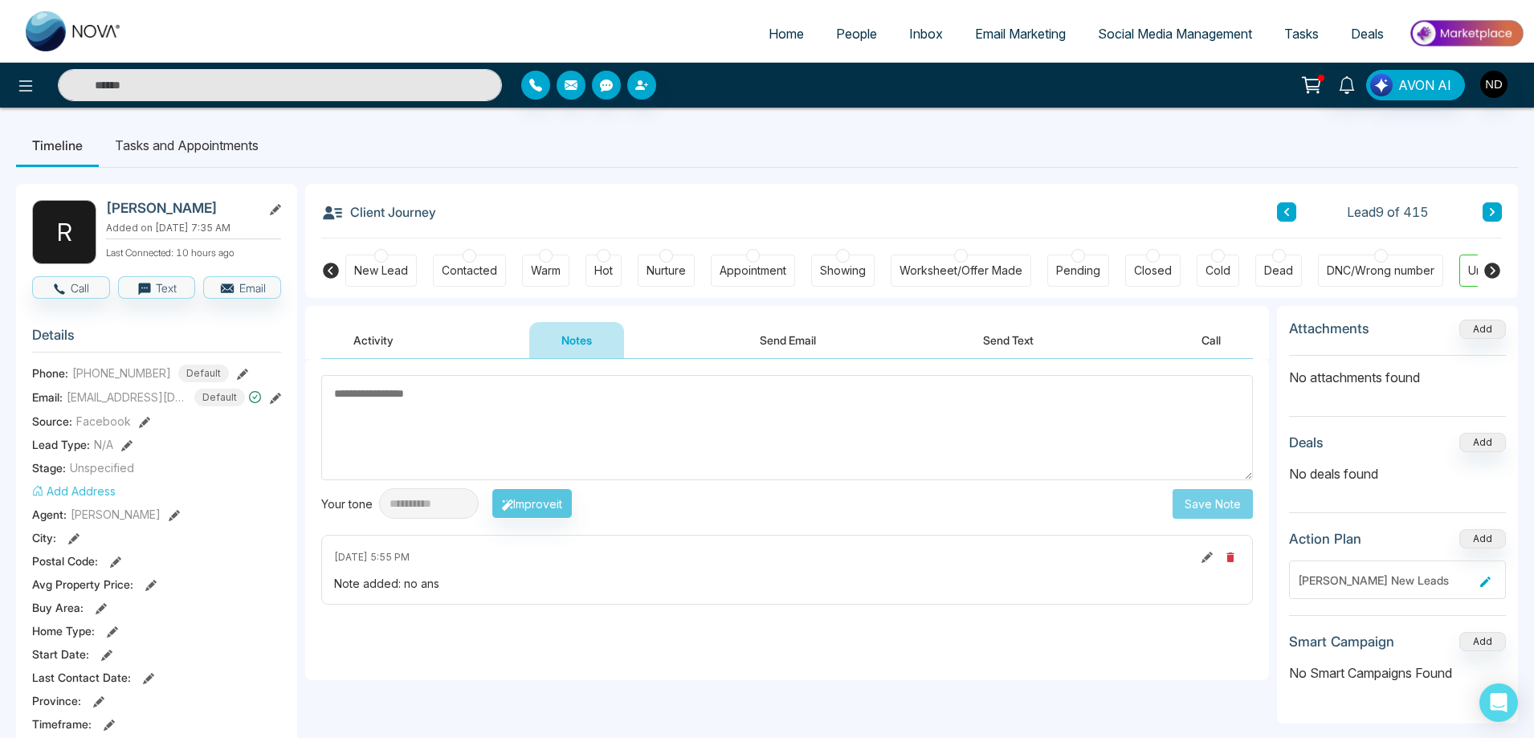
click at [1027, 345] on button "Send Text" at bounding box center [1008, 340] width 115 height 36
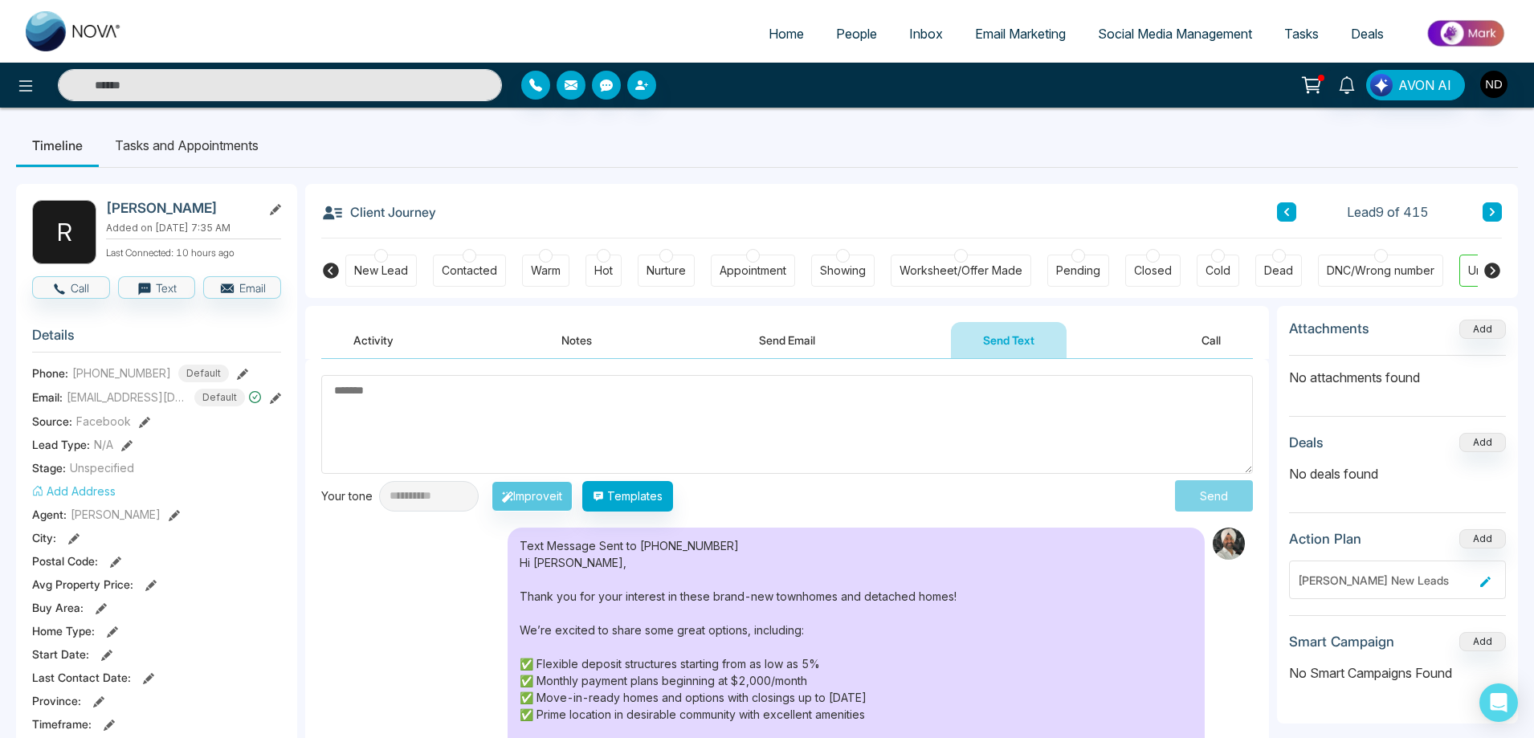
click at [792, 344] on button "Send Email" at bounding box center [787, 340] width 120 height 36
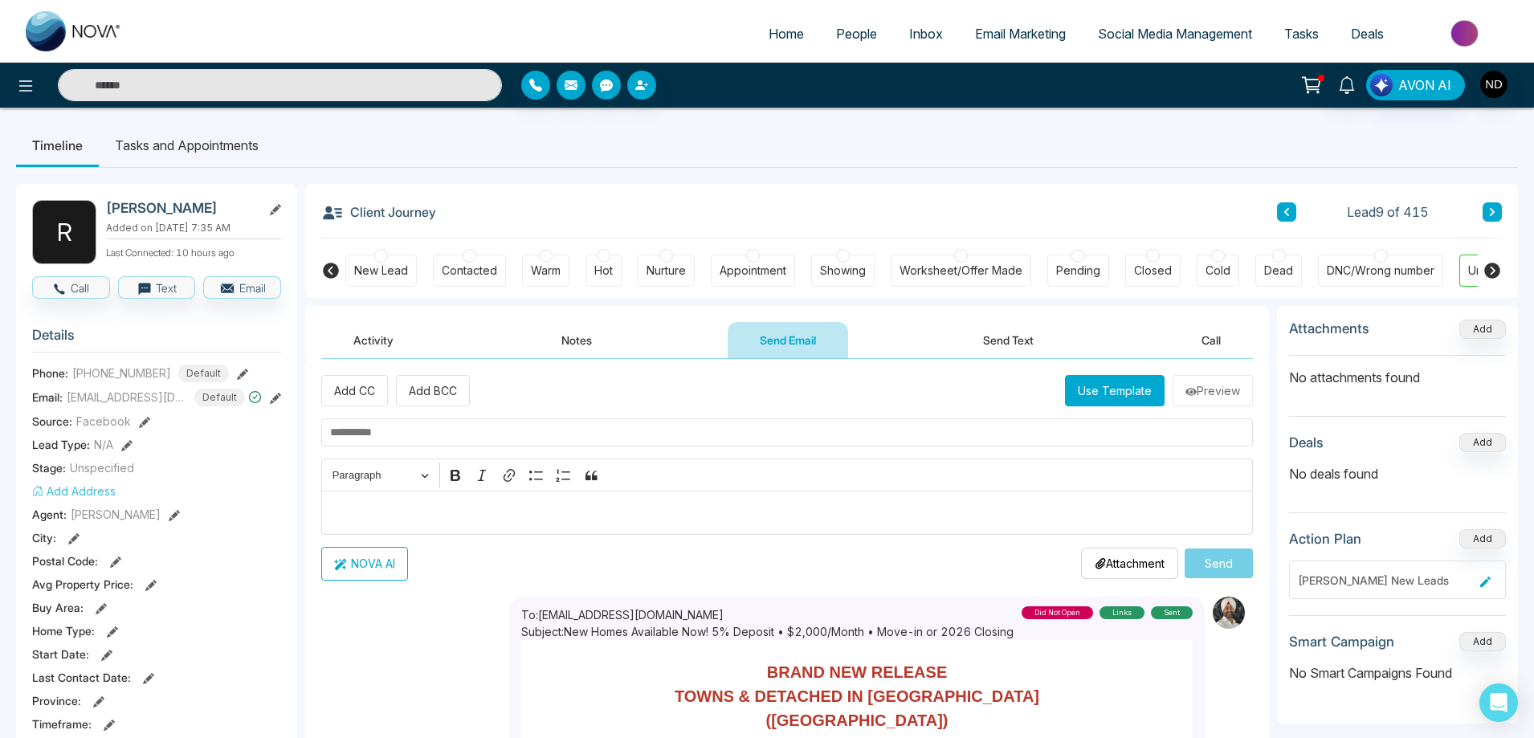
click at [589, 337] on button "Notes" at bounding box center [576, 340] width 95 height 36
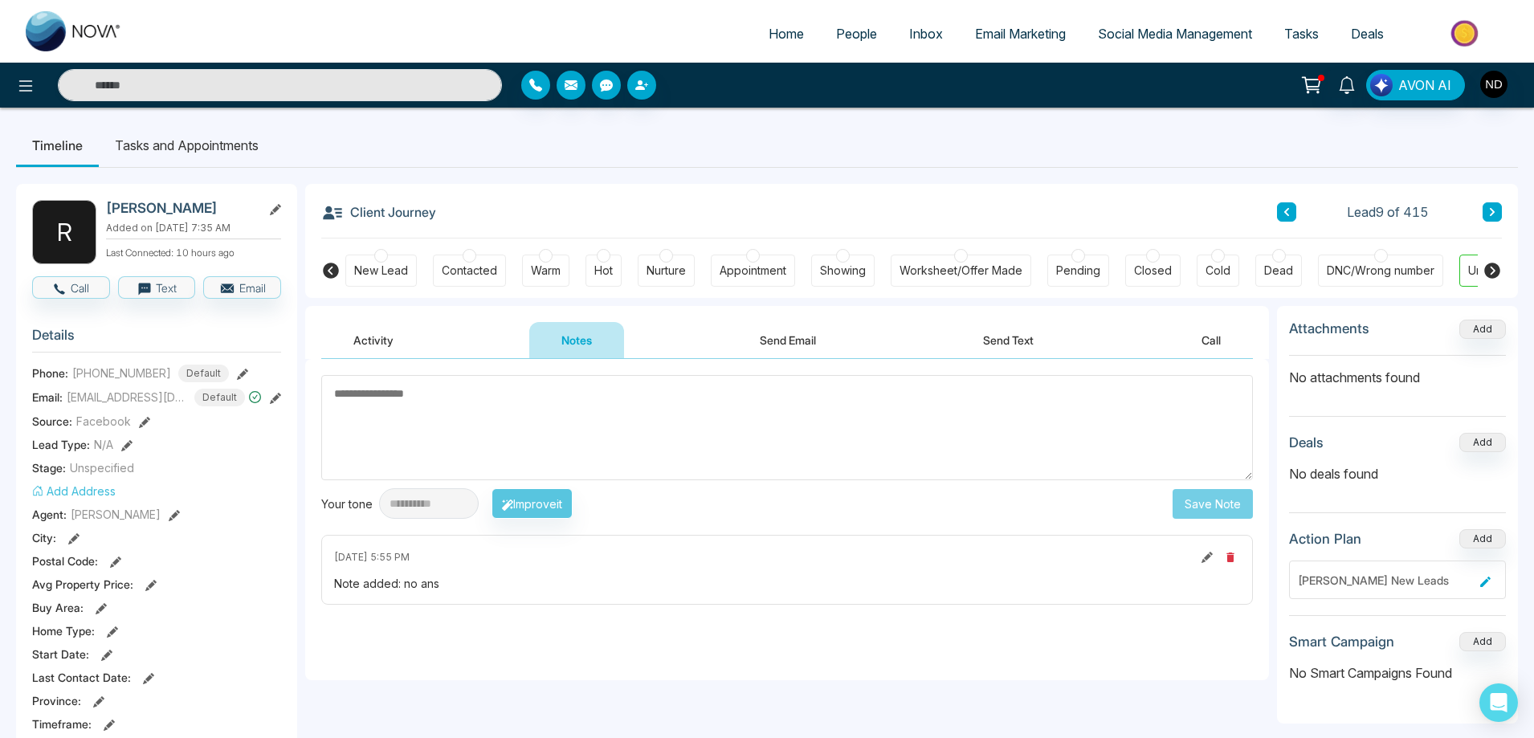
click at [812, 349] on button "Send Email" at bounding box center [788, 340] width 120 height 36
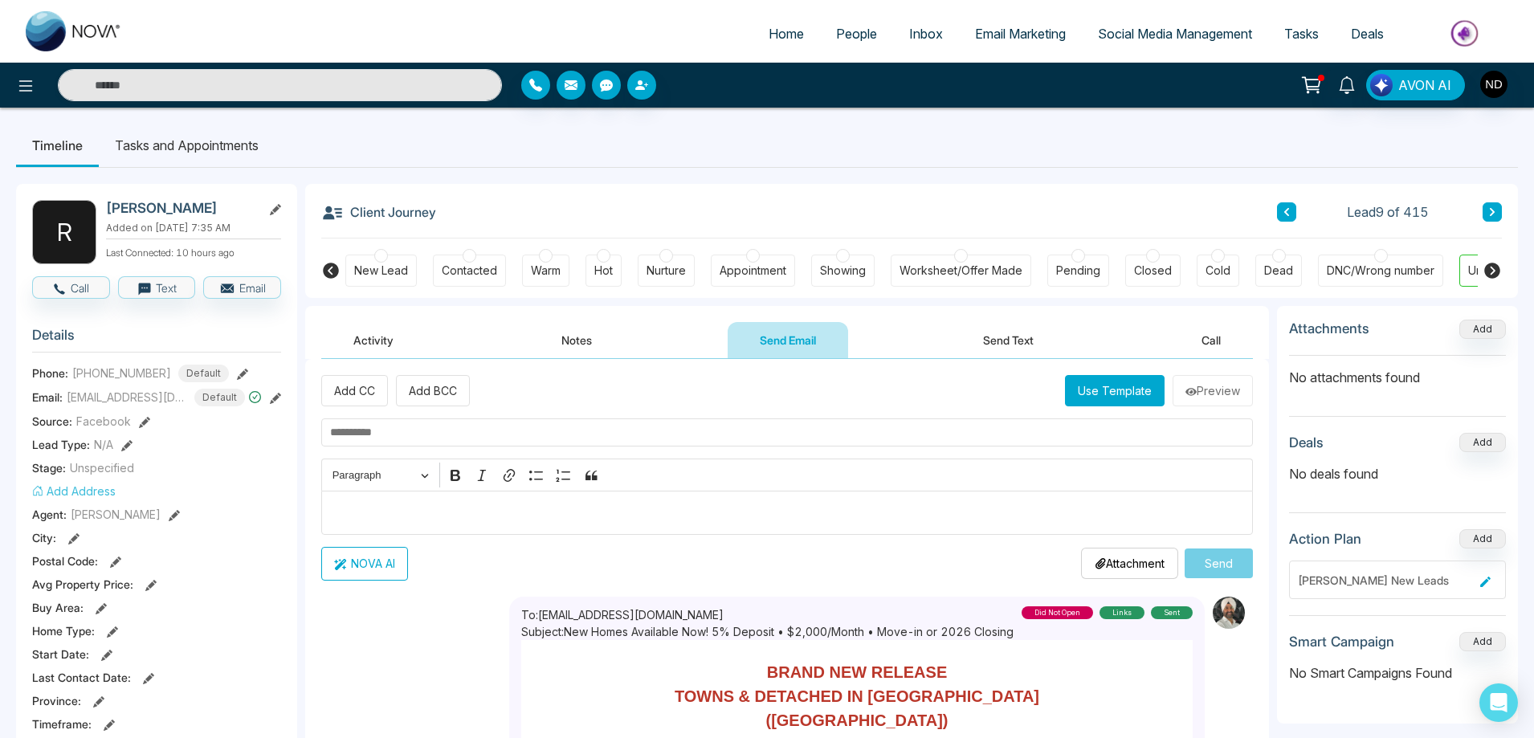
click at [1015, 335] on button "Send Text" at bounding box center [1008, 340] width 115 height 36
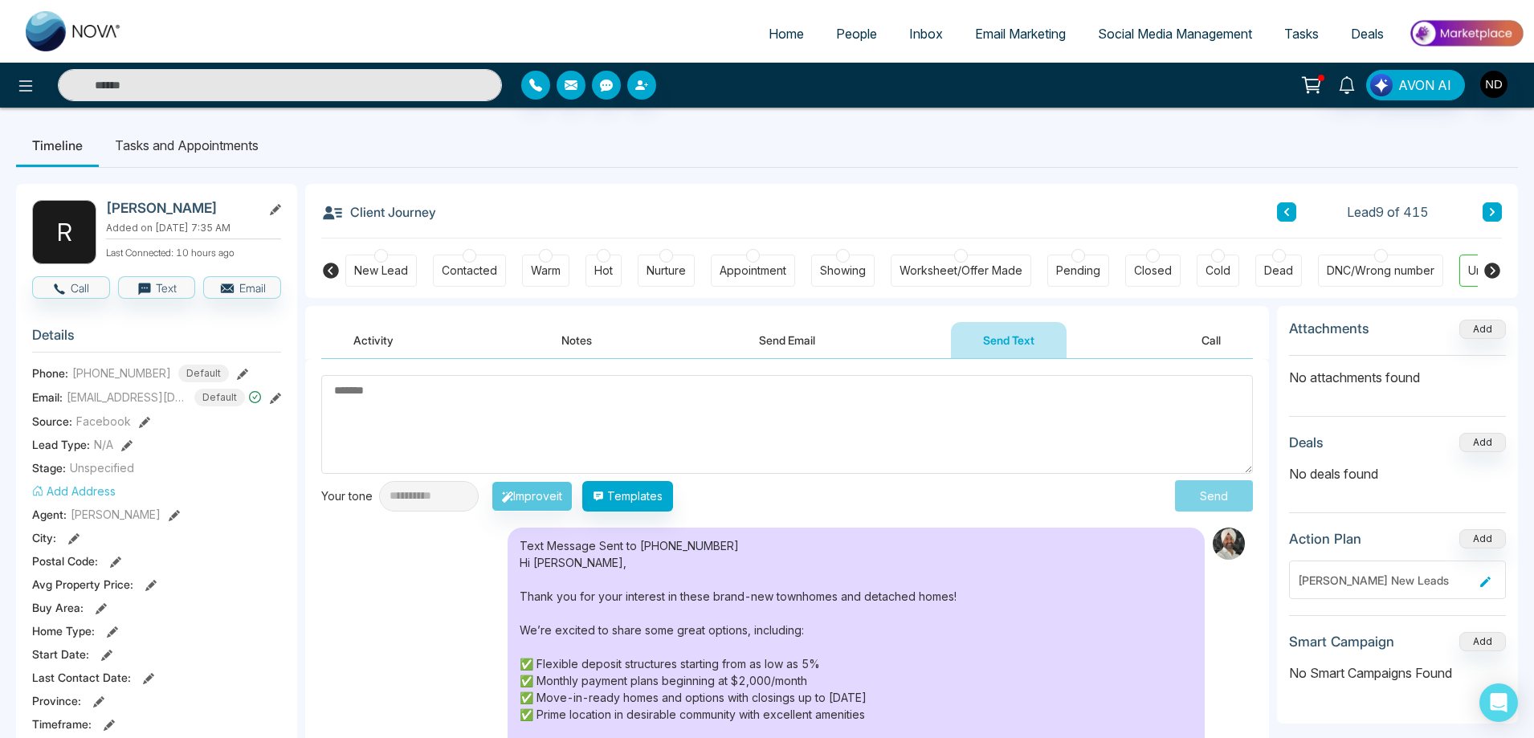
click at [379, 346] on button "Activity" at bounding box center [373, 340] width 104 height 36
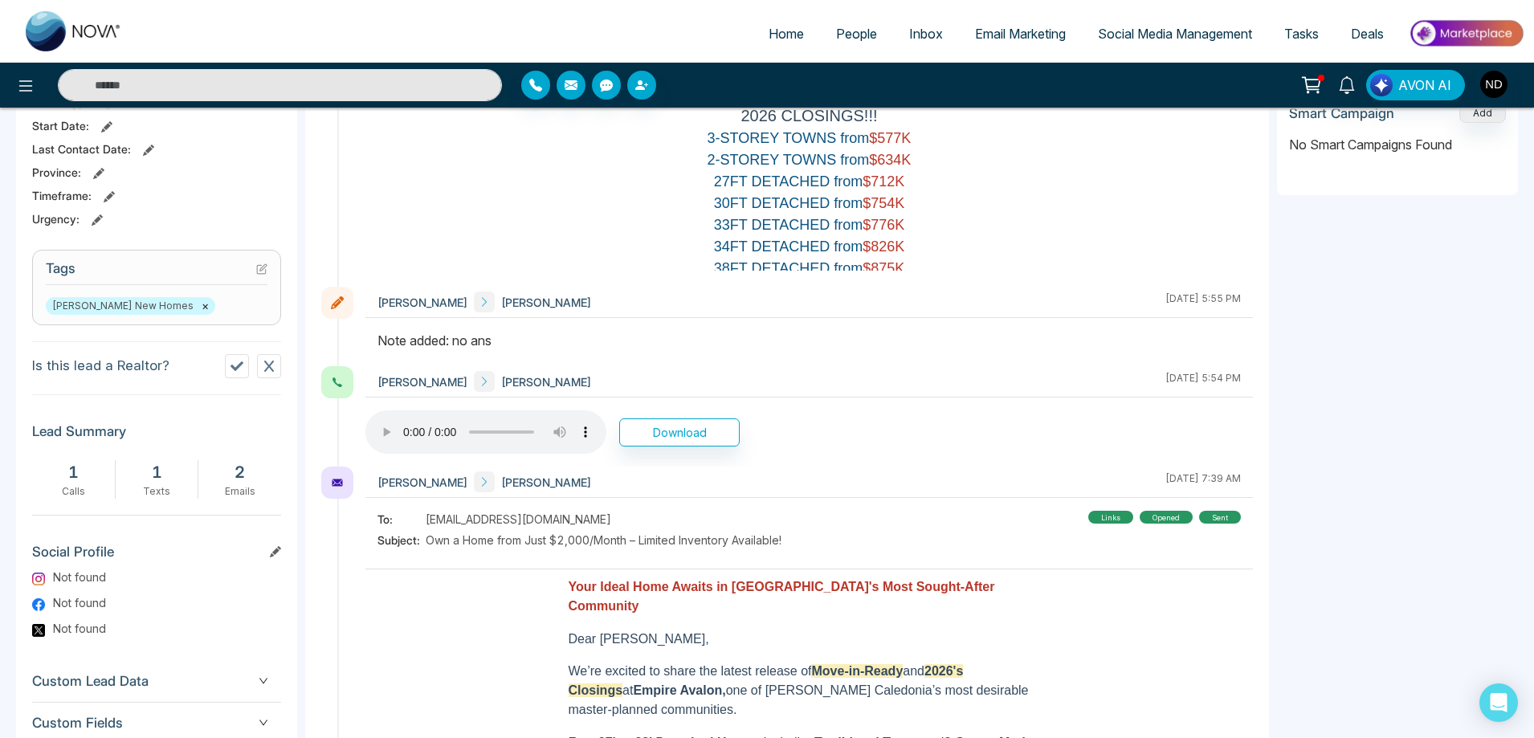
scroll to position [562, 0]
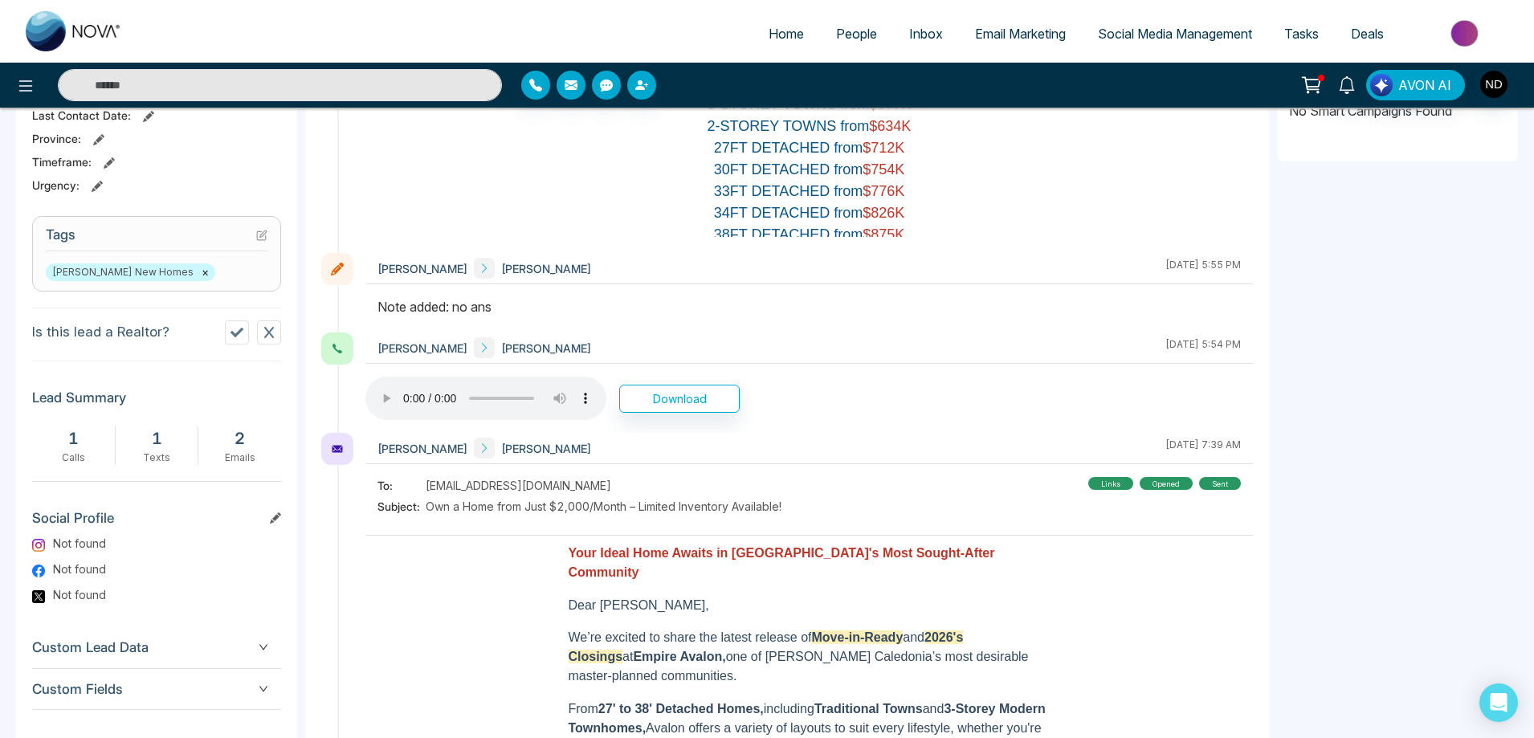
click at [235, 338] on icon at bounding box center [237, 332] width 13 height 13
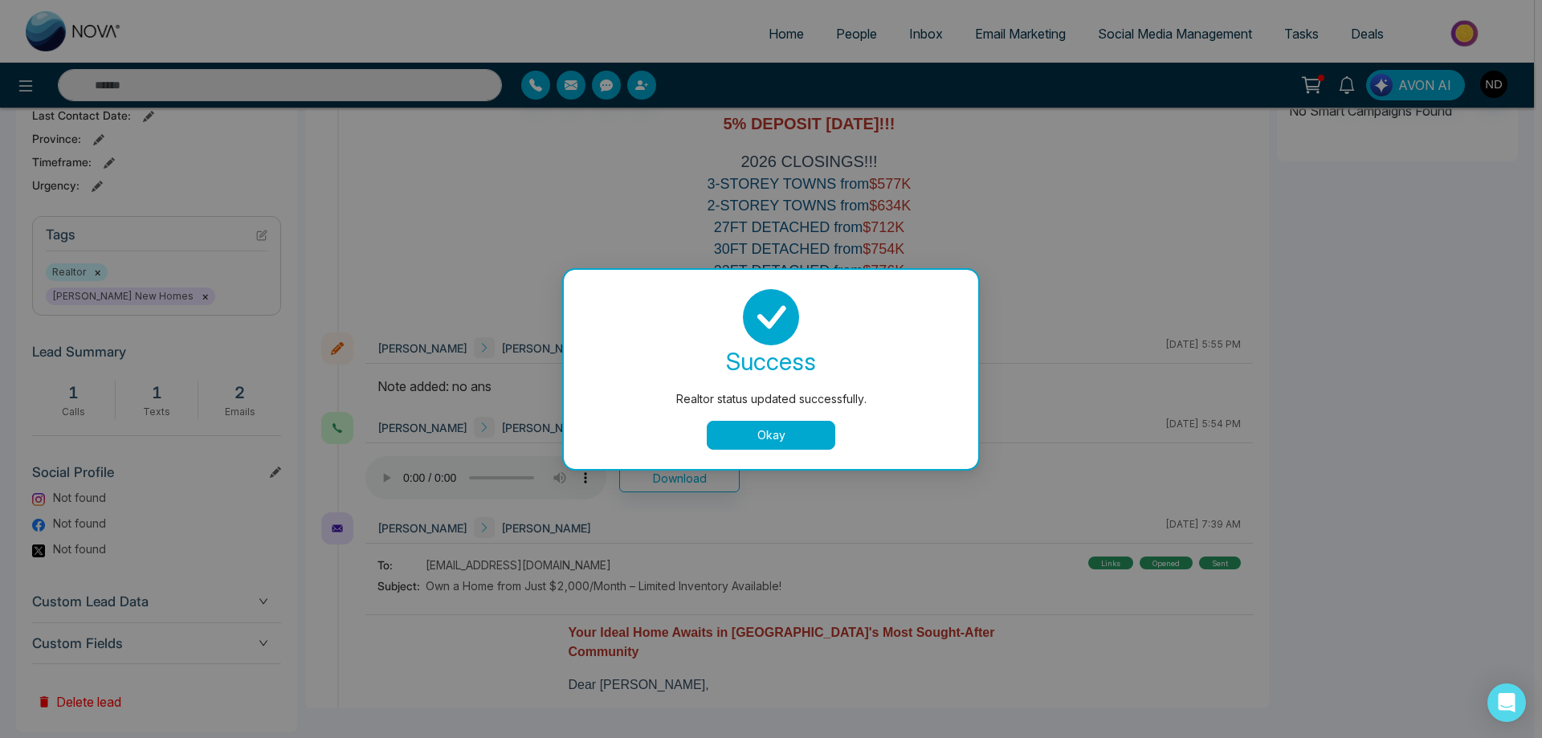
click at [785, 434] on button "Okay" at bounding box center [771, 435] width 129 height 29
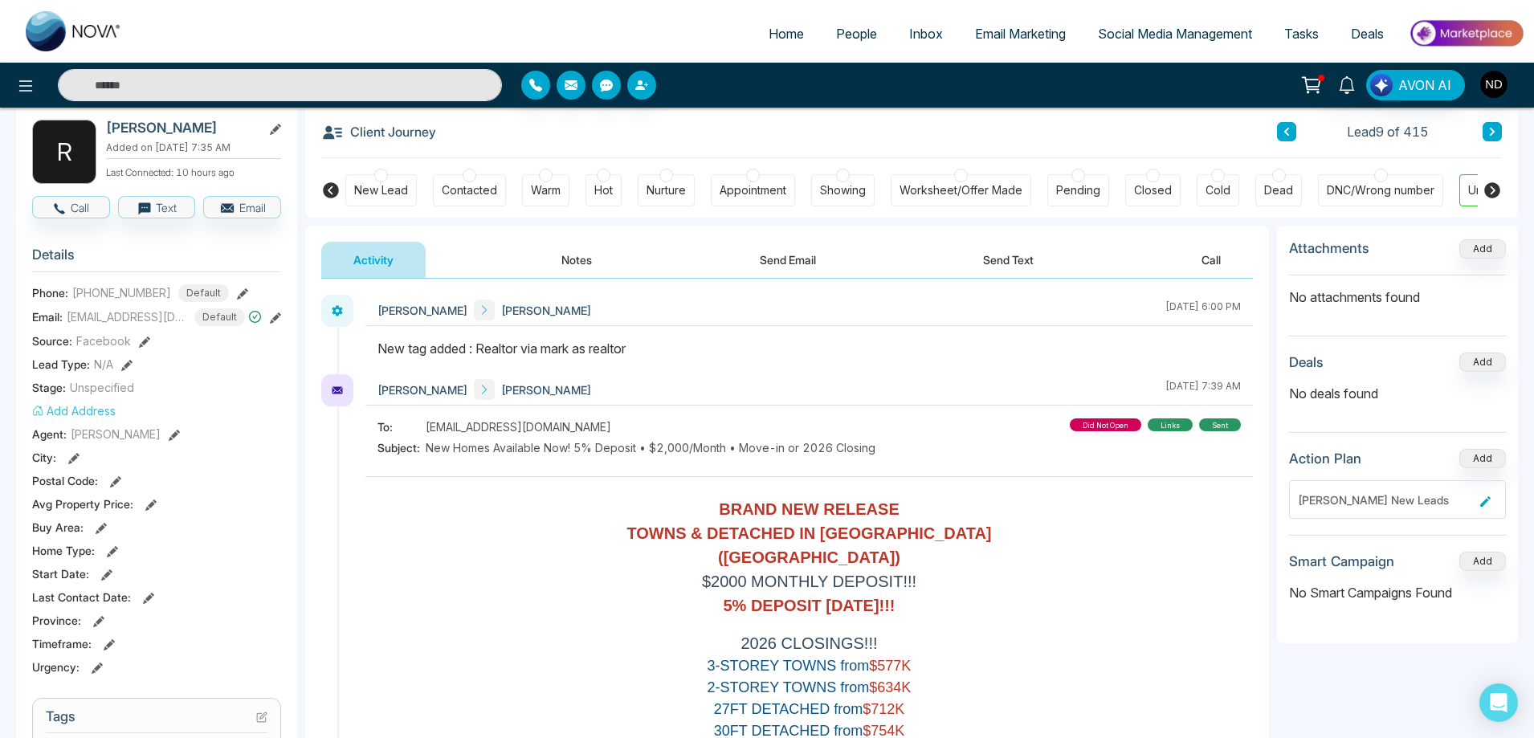
scroll to position [0, 0]
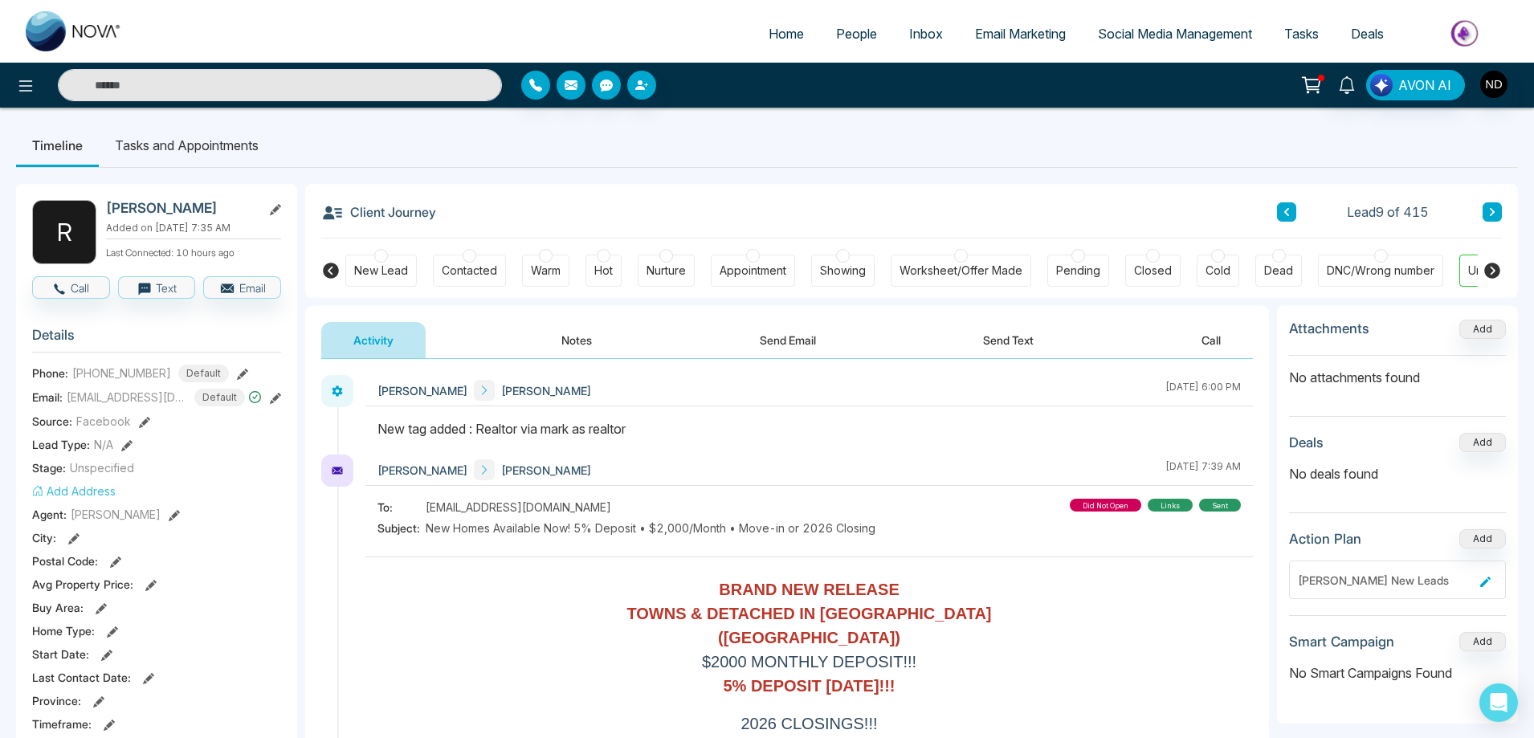
click at [589, 335] on button "Notes" at bounding box center [576, 340] width 95 height 36
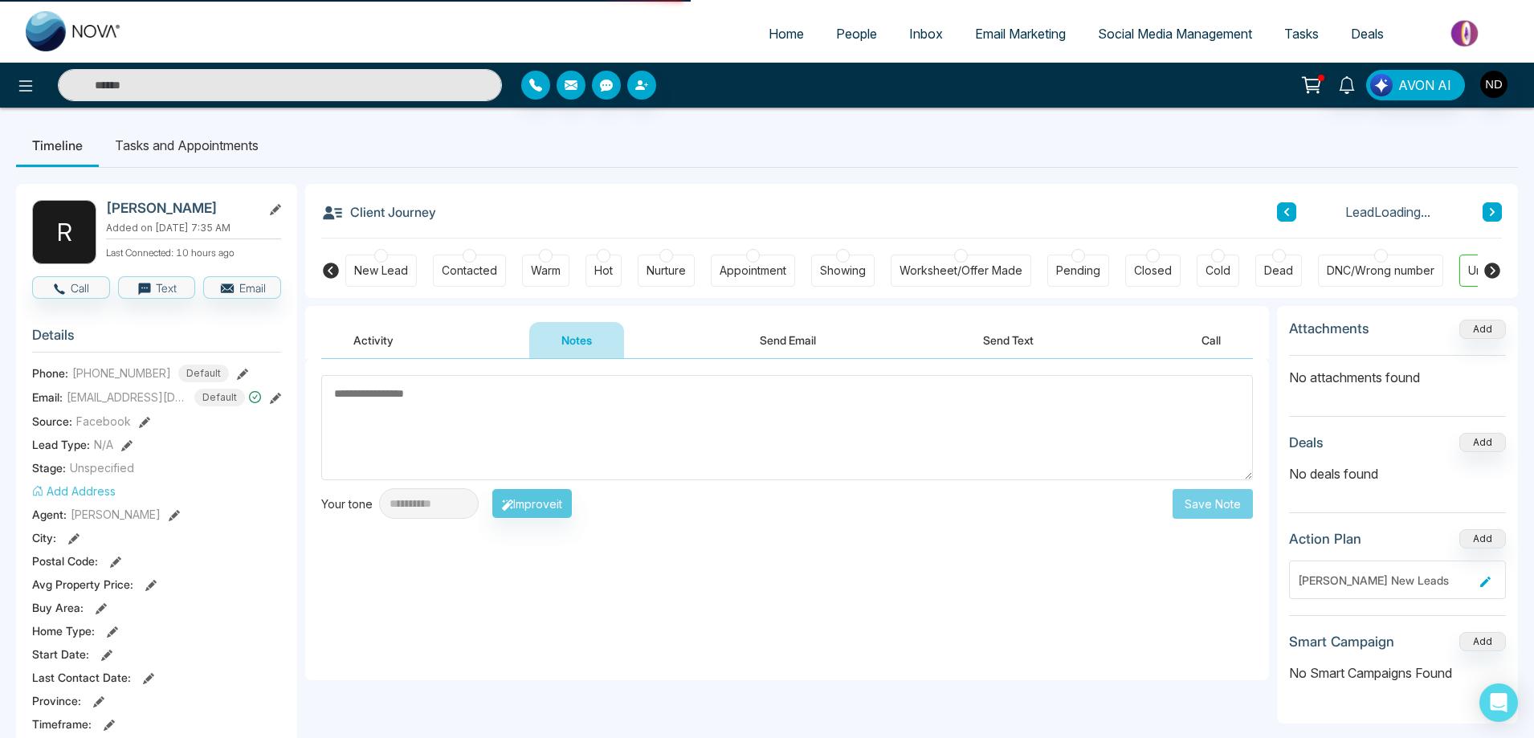
click at [631, 442] on textarea at bounding box center [787, 427] width 932 height 105
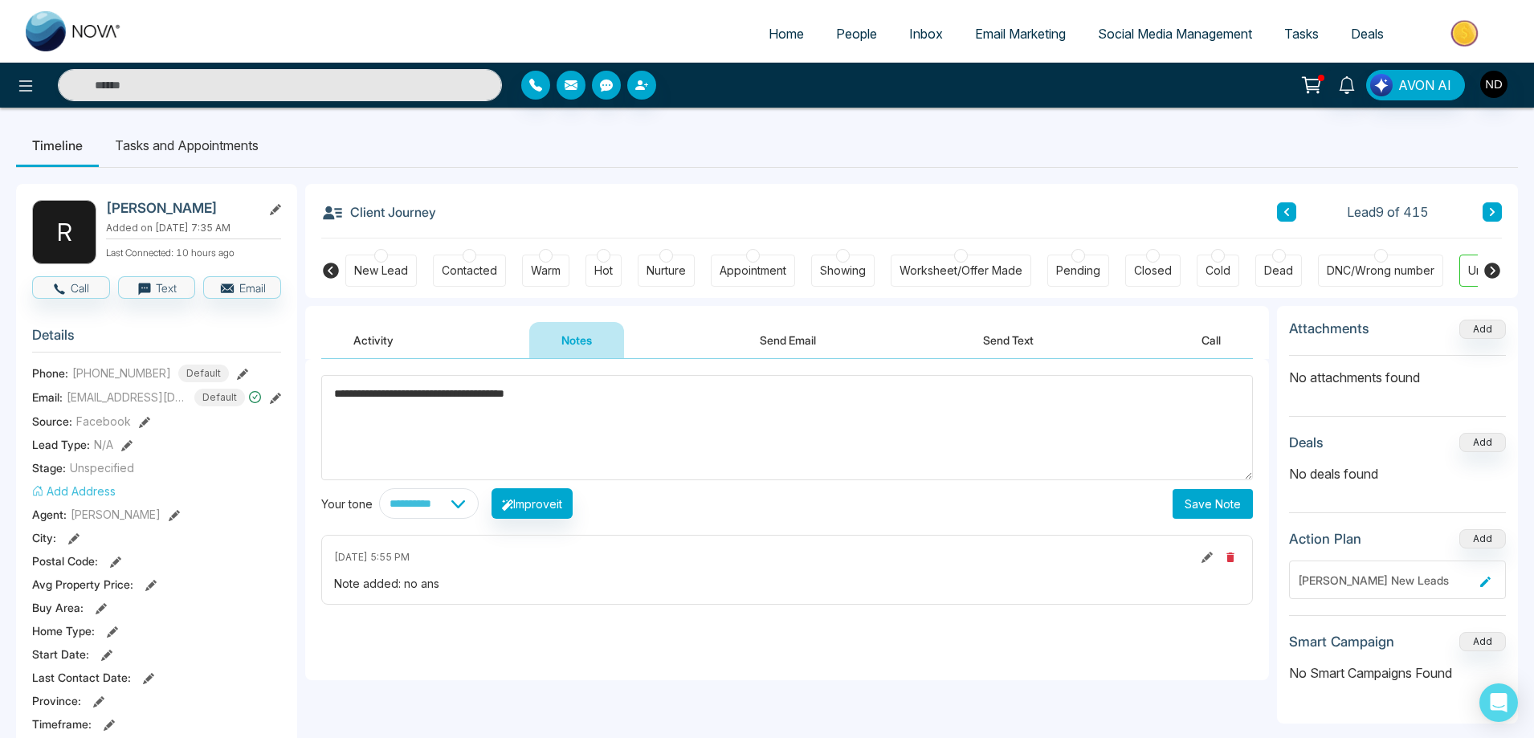
click at [0, 0] on span "*" at bounding box center [0, 0] width 0 height 0
type textarea "**********"
click at [1207, 504] on button "Save Note" at bounding box center [1213, 504] width 80 height 30
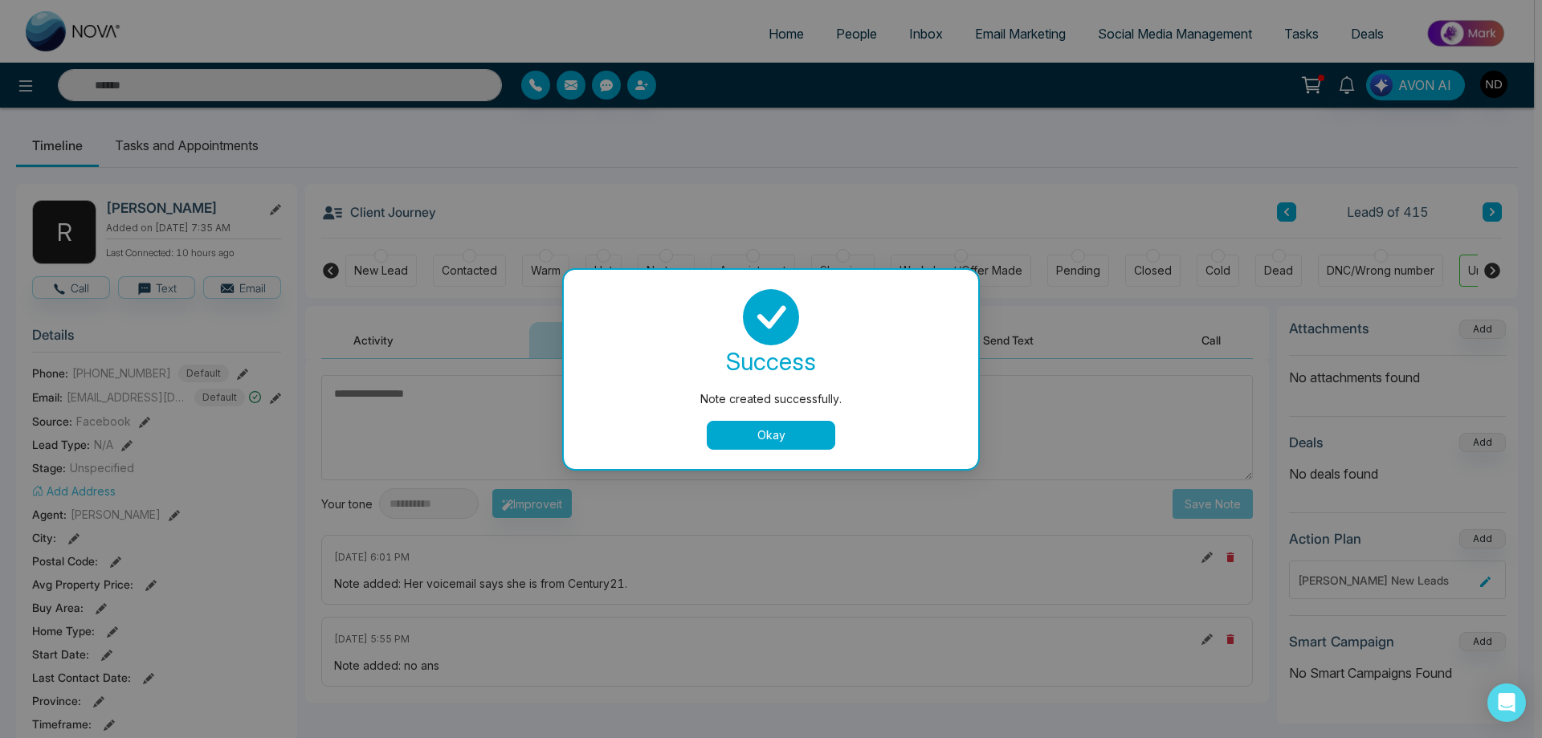
click at [741, 444] on button "Okay" at bounding box center [771, 435] width 129 height 29
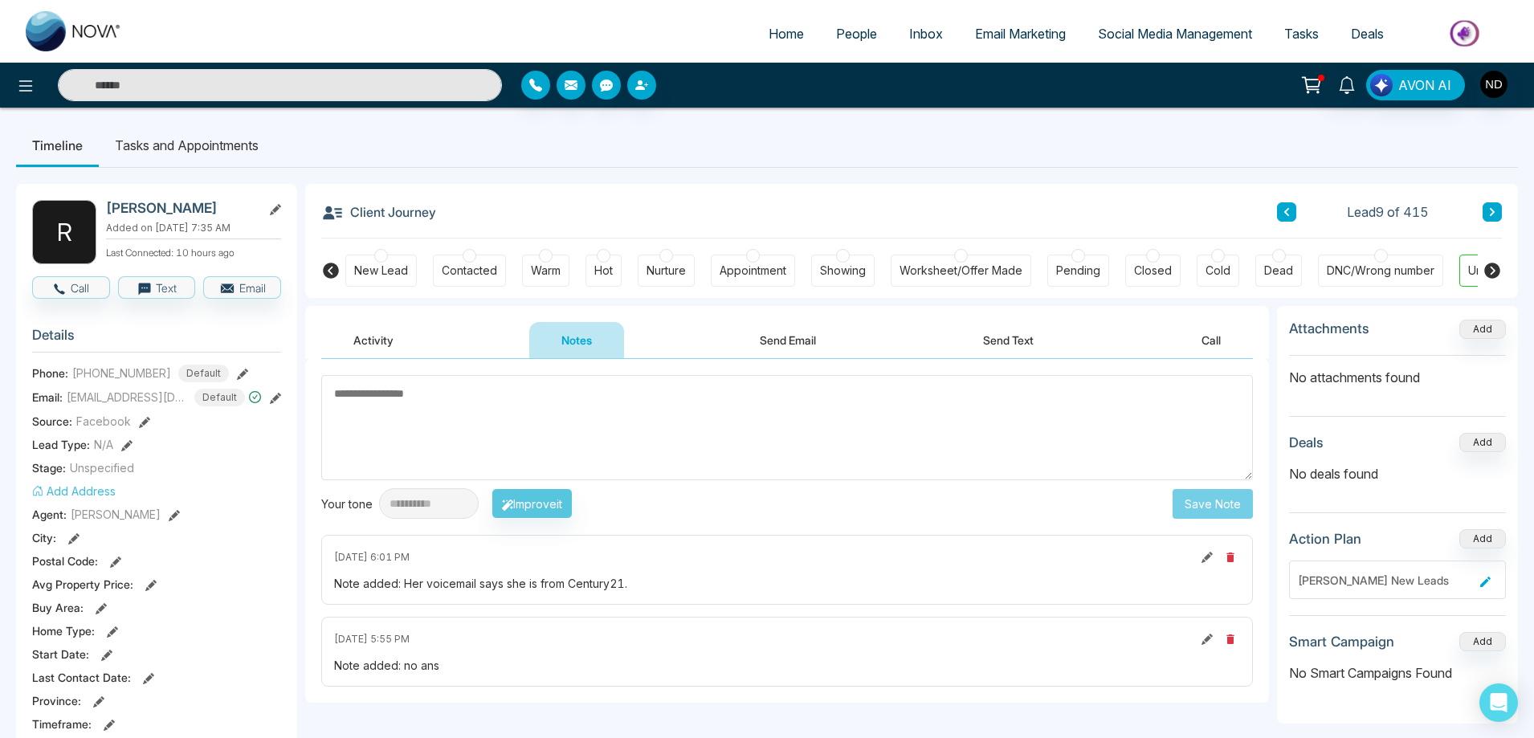
click at [655, 410] on textarea at bounding box center [787, 427] width 932 height 105
drag, startPoint x: 83, startPoint y: 374, endPoint x: 161, endPoint y: 373, distance: 77.9
click at [161, 373] on div "+19059615302 Default" at bounding box center [150, 374] width 157 height 18
copy span "9059615302"
drag, startPoint x: 108, startPoint y: 210, endPoint x: 192, endPoint y: 209, distance: 84.4
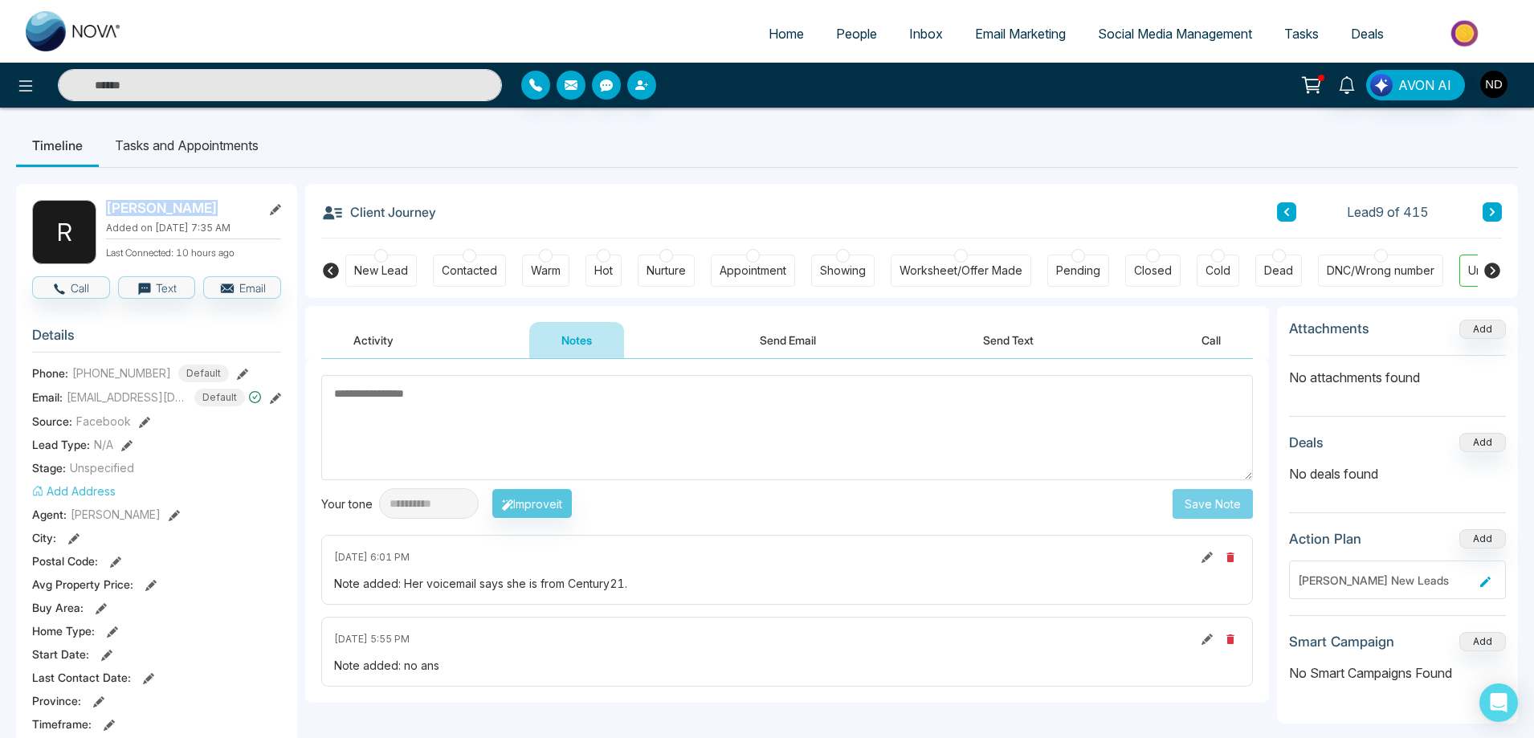
click at [192, 209] on h2 "Razia Gulacha" at bounding box center [180, 208] width 149 height 16
copy h2 "Razia Gulacha"
click at [691, 424] on textarea at bounding box center [787, 427] width 932 height 105
click at [351, 335] on button "Activity" at bounding box center [373, 340] width 104 height 36
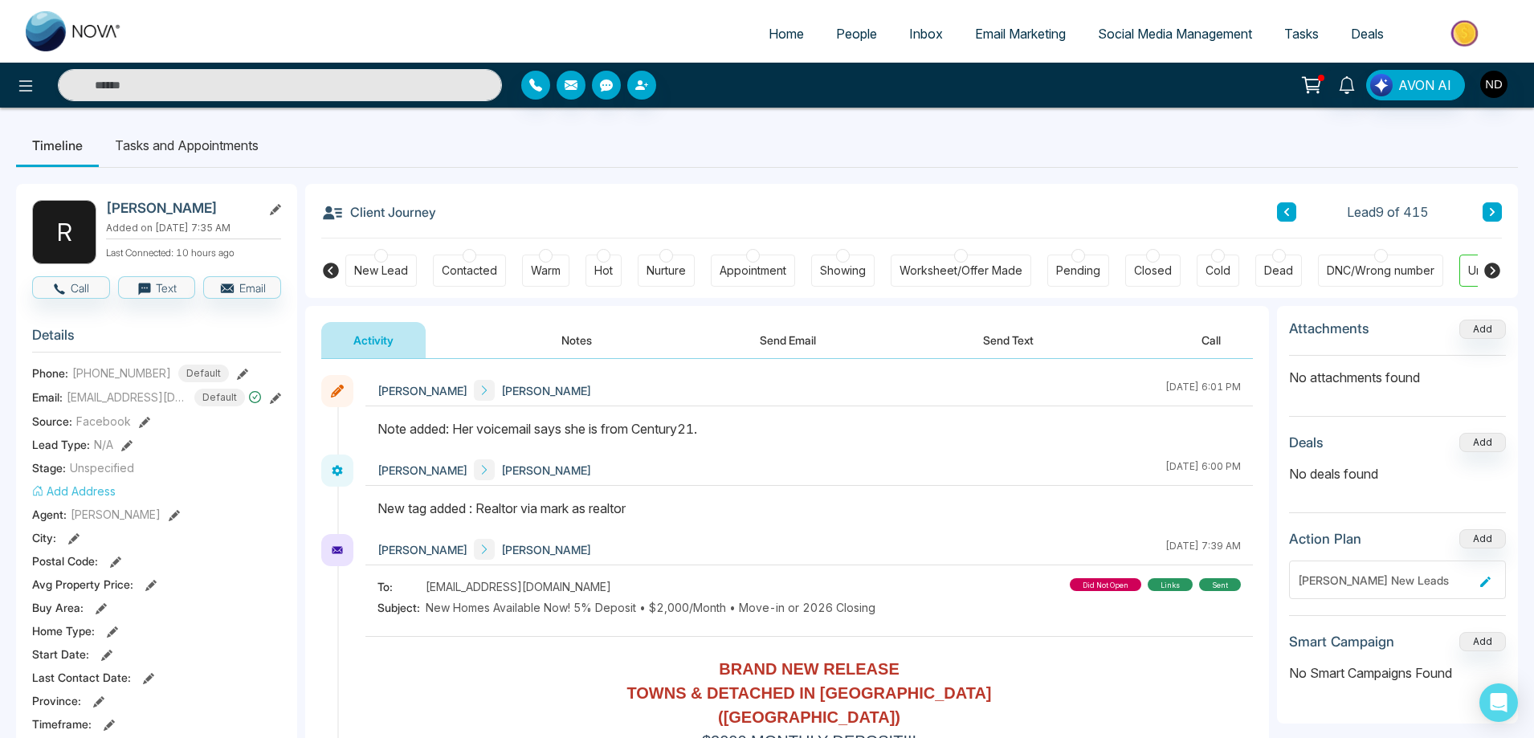
click at [1491, 209] on icon at bounding box center [1492, 212] width 5 height 8
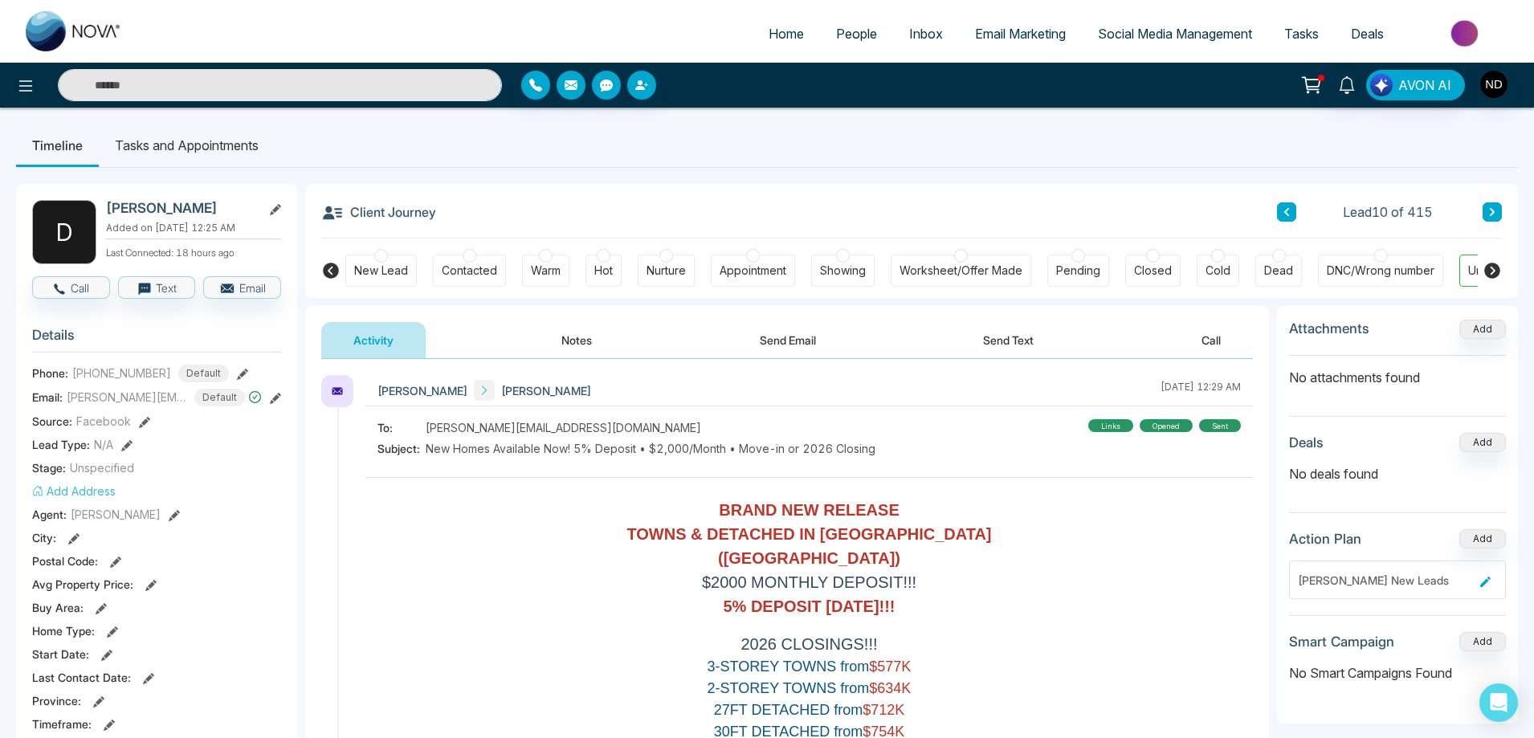
click at [570, 338] on button "Notes" at bounding box center [576, 340] width 95 height 36
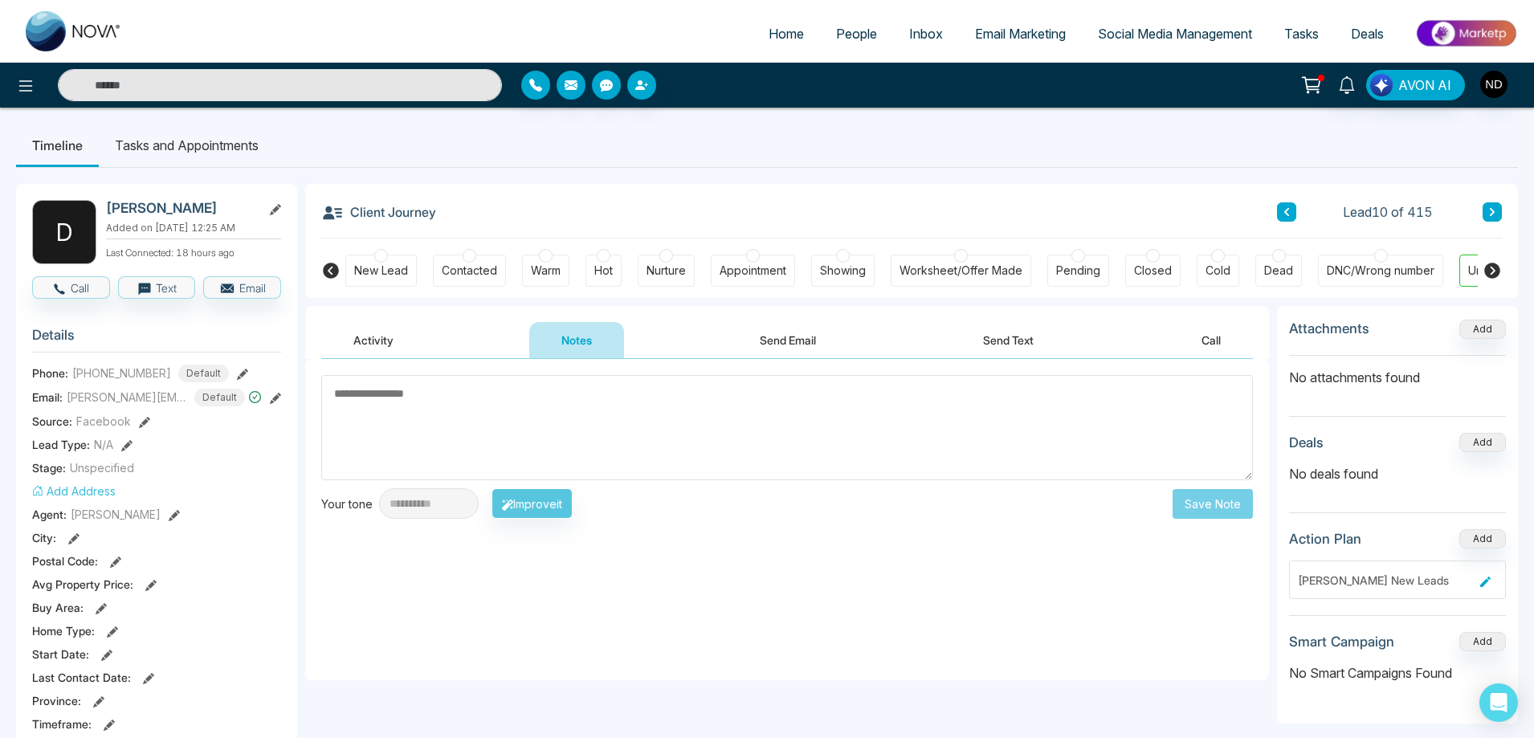
click at [1023, 345] on button "Send Text" at bounding box center [1008, 340] width 115 height 36
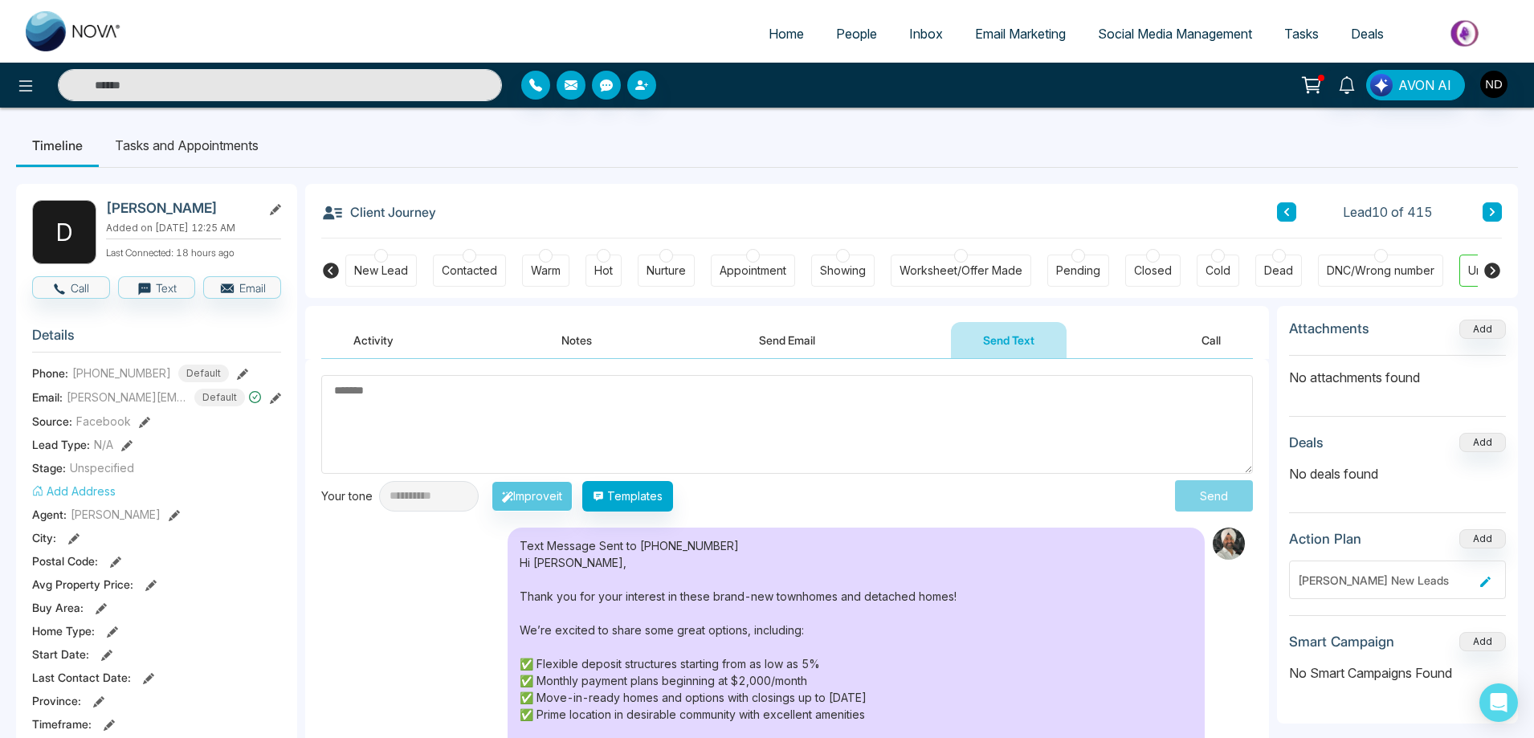
click at [393, 336] on button "Activity" at bounding box center [373, 340] width 104 height 36
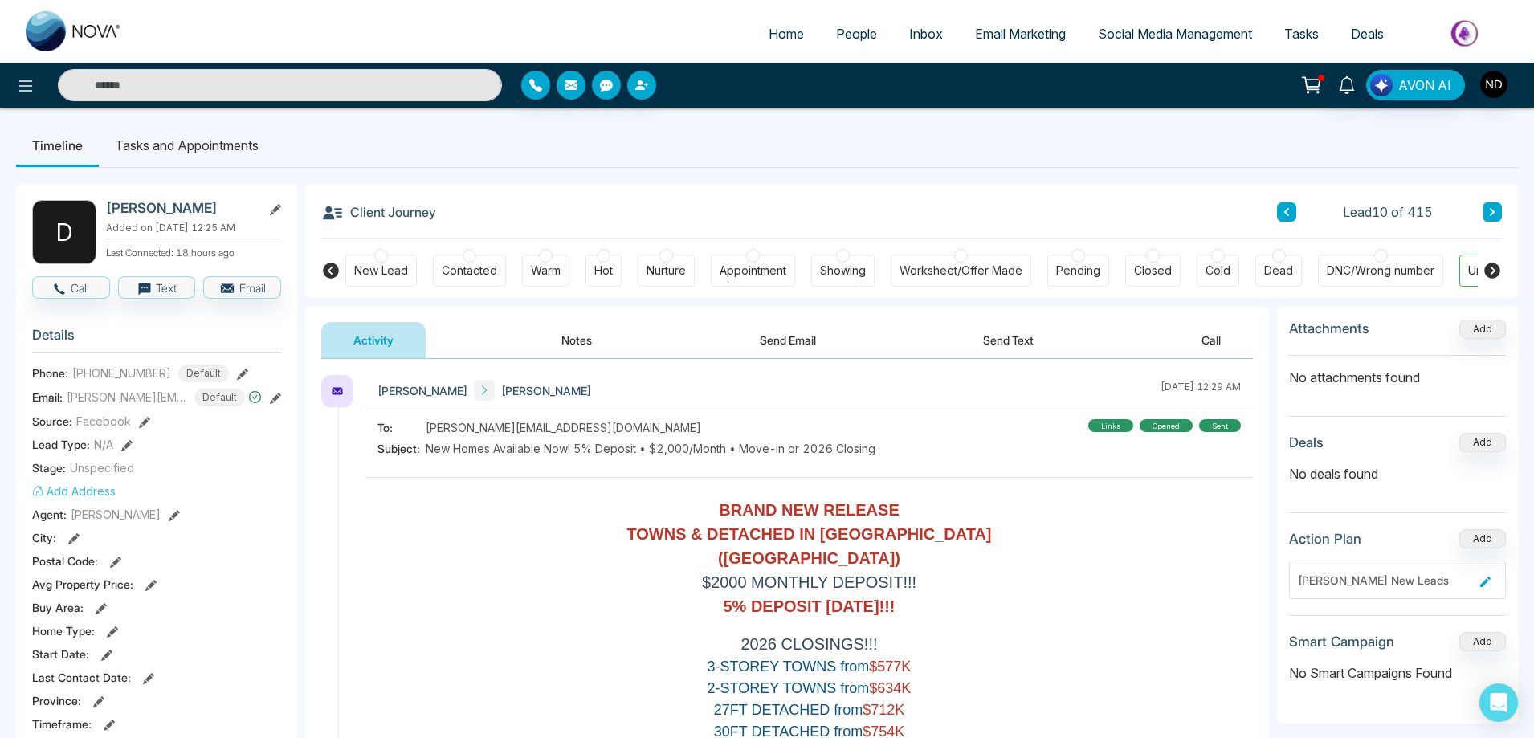
click at [1396, 267] on div "DNC/Wrong number" at bounding box center [1381, 271] width 108 height 16
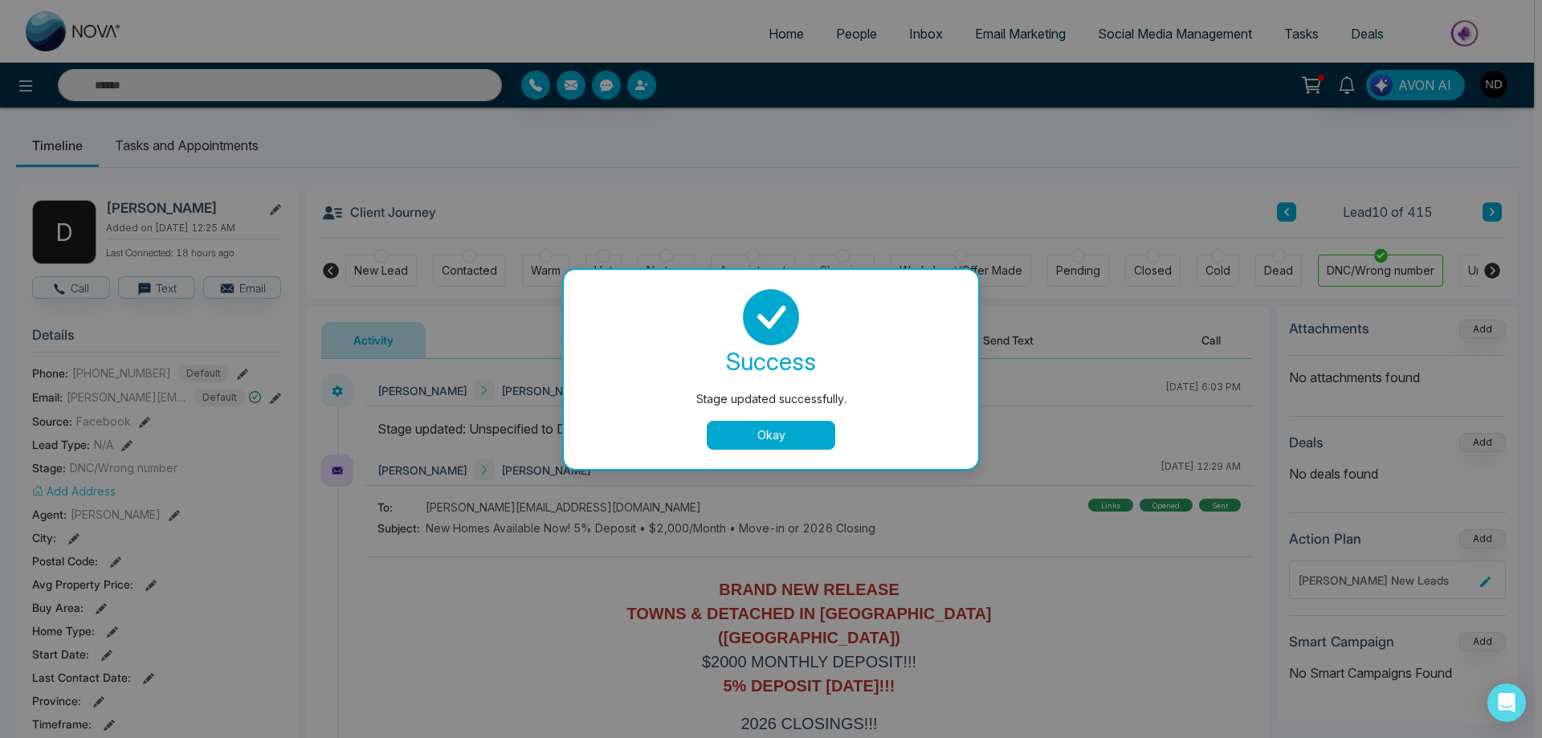
click at [764, 431] on button "Okay" at bounding box center [771, 435] width 129 height 29
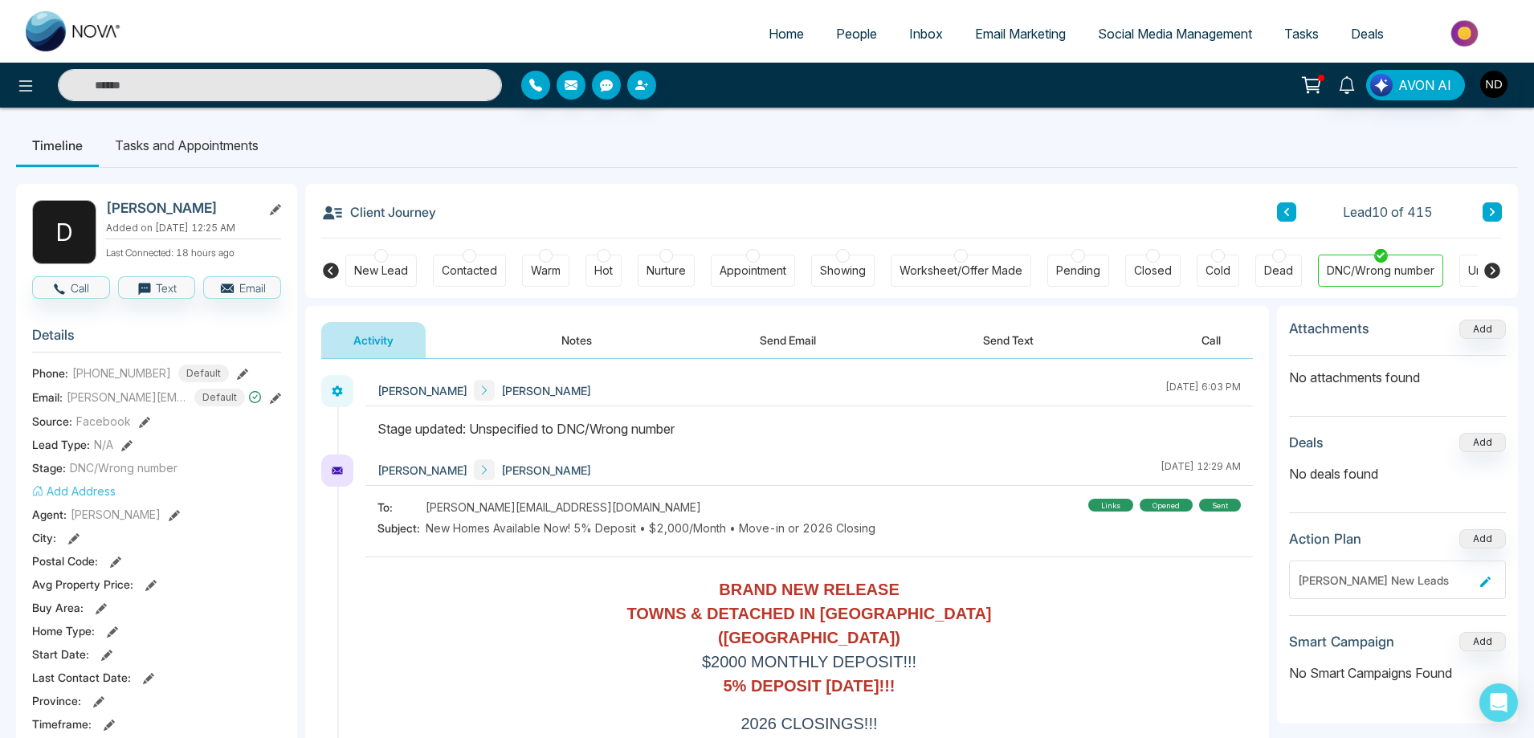
click at [1494, 218] on button at bounding box center [1492, 211] width 19 height 19
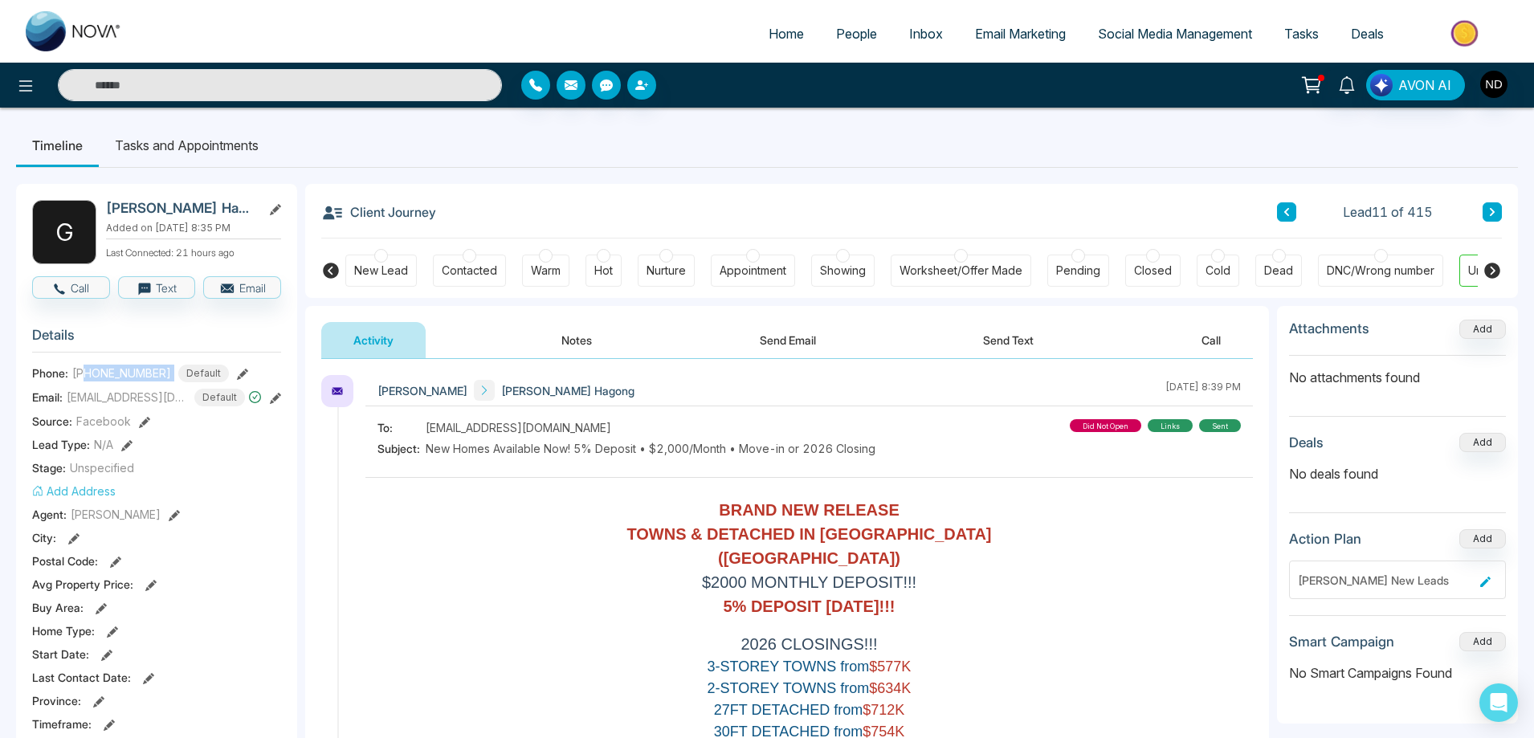
drag, startPoint x: 86, startPoint y: 372, endPoint x: 164, endPoint y: 372, distance: 77.9
click at [164, 372] on div "+16474598588 Default" at bounding box center [150, 374] width 157 height 18
copy span "6474598588"
click at [919, 212] on div "Client Journey Lead 11 of 415" at bounding box center [911, 211] width 1181 height 55
click at [822, 394] on div "Navdeep Dhillon Grover Peralta Hagong August 24 2025 | 8:39 PM" at bounding box center [809, 390] width 888 height 31
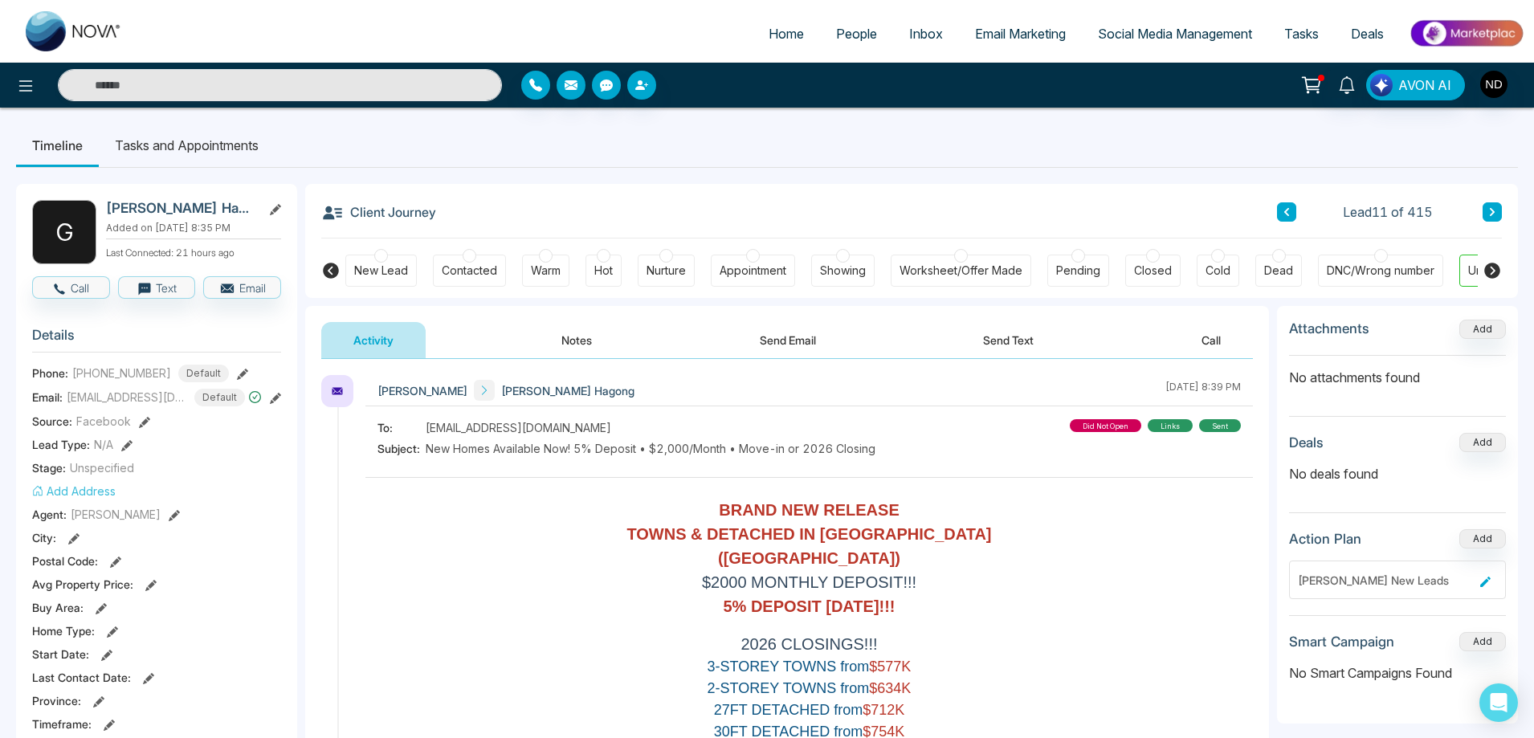
click at [586, 349] on button "Notes" at bounding box center [576, 340] width 95 height 36
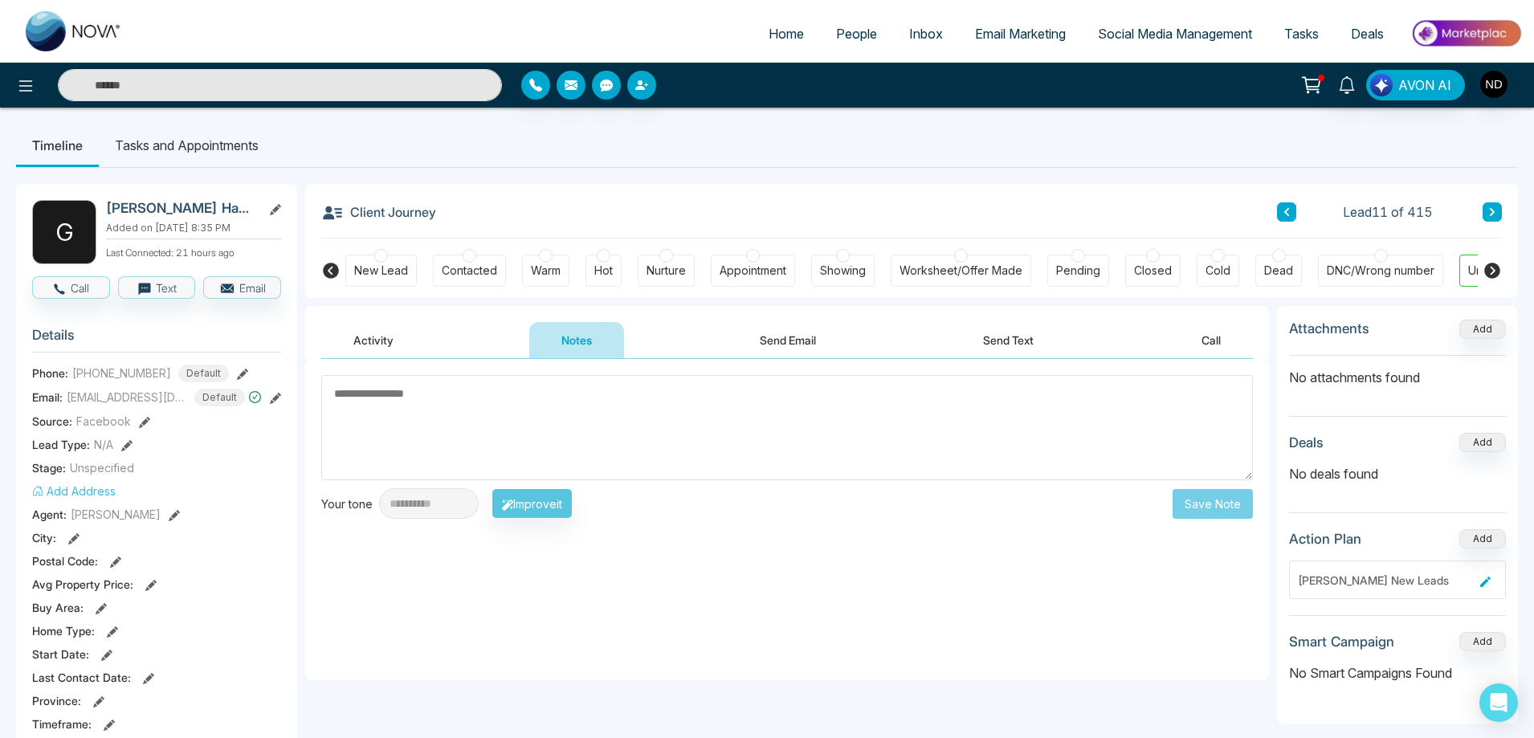
click at [580, 435] on textarea at bounding box center [787, 427] width 932 height 105
type textarea "*********"
click at [1219, 502] on button "Save Note" at bounding box center [1213, 504] width 80 height 30
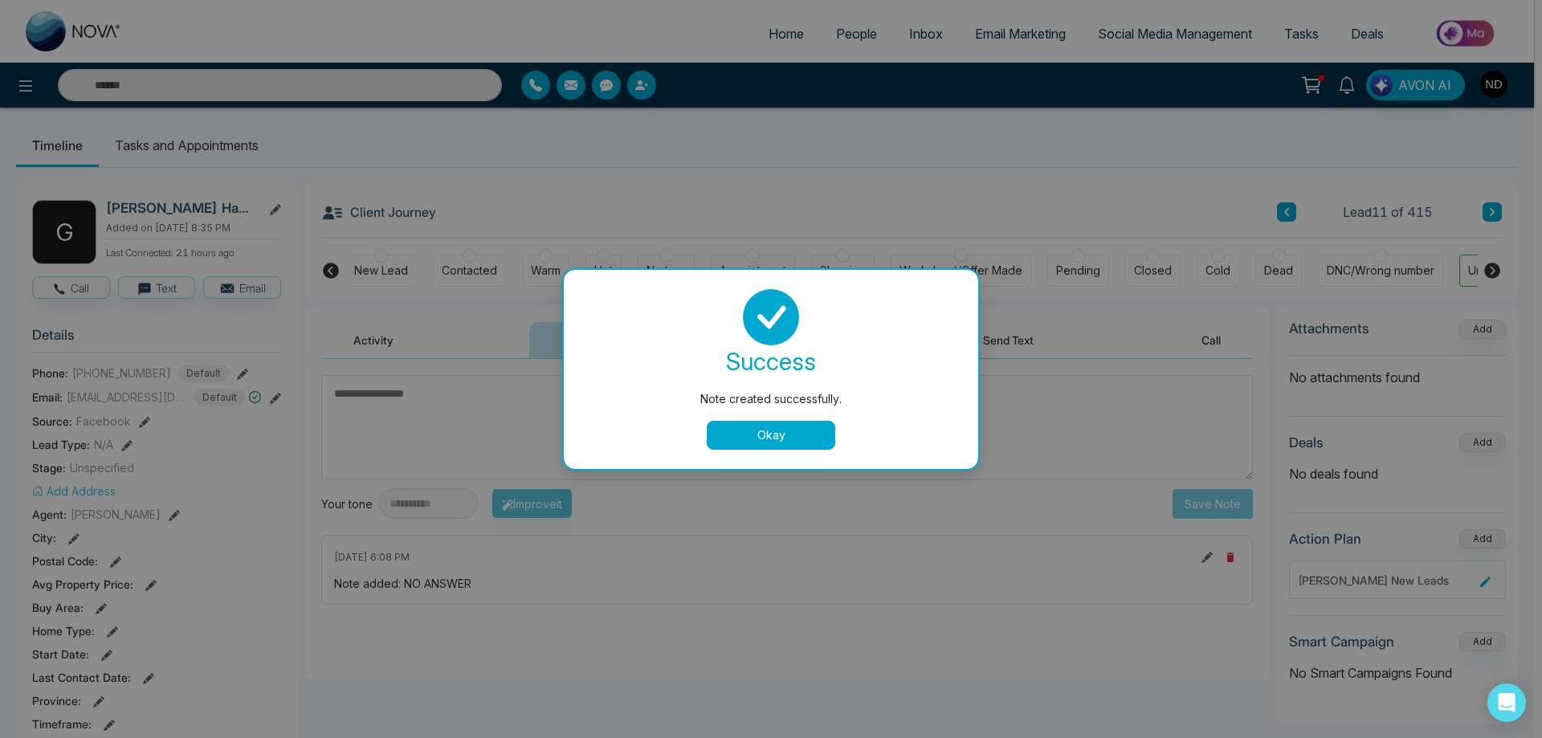
click at [385, 256] on div "Note created successfully. success Note created successfully. Okay" at bounding box center [771, 369] width 1542 height 738
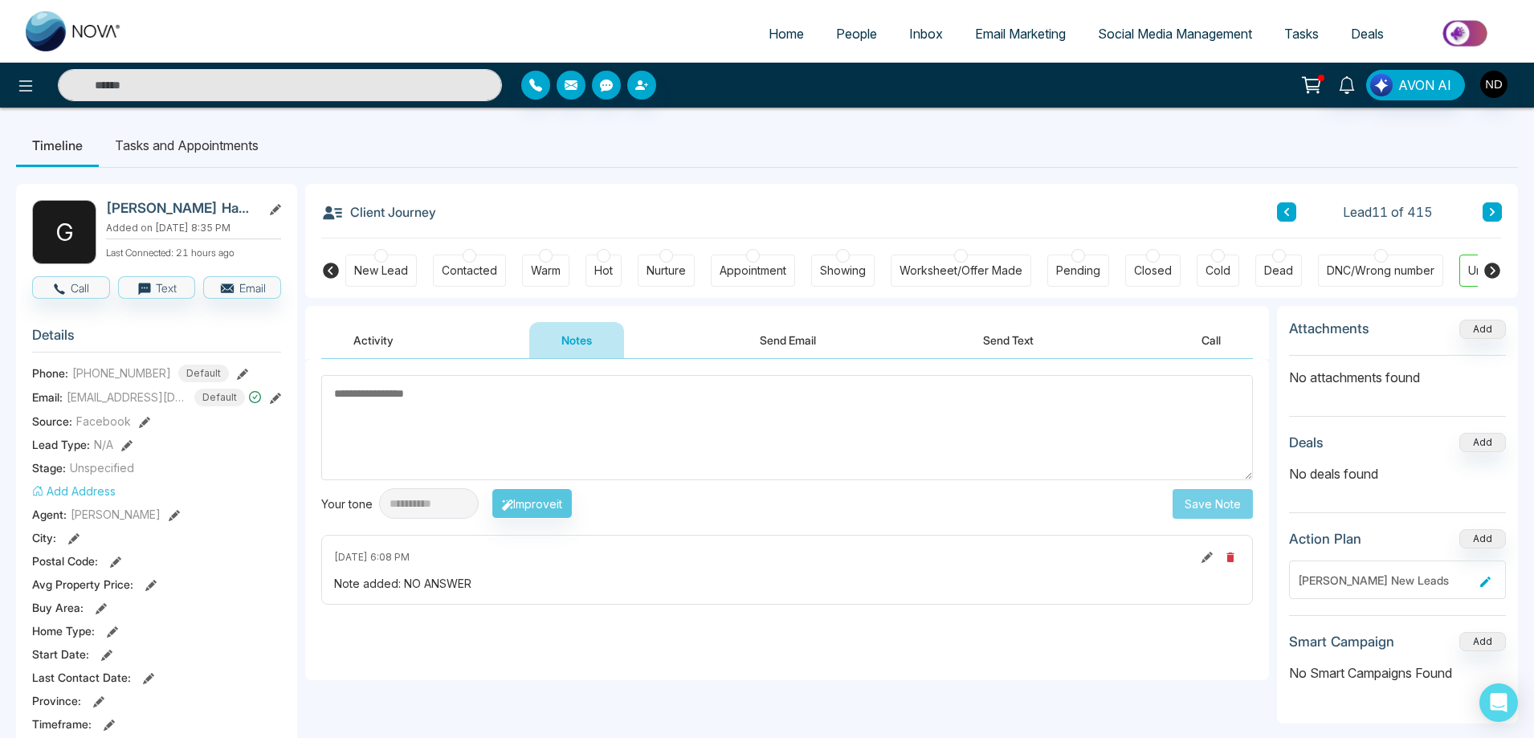
click at [383, 259] on div at bounding box center [381, 256] width 14 height 14
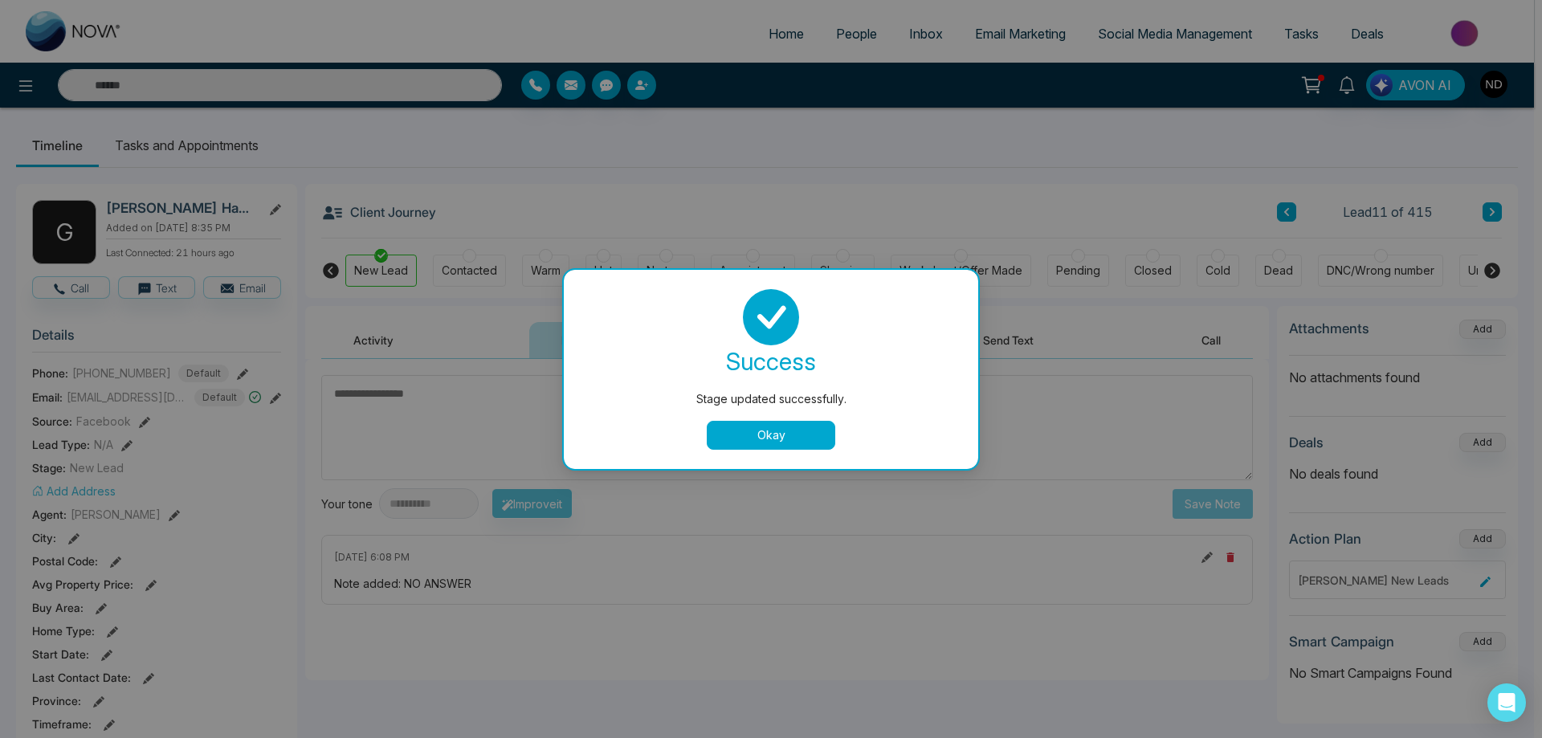
click at [792, 441] on button "Okay" at bounding box center [771, 435] width 129 height 29
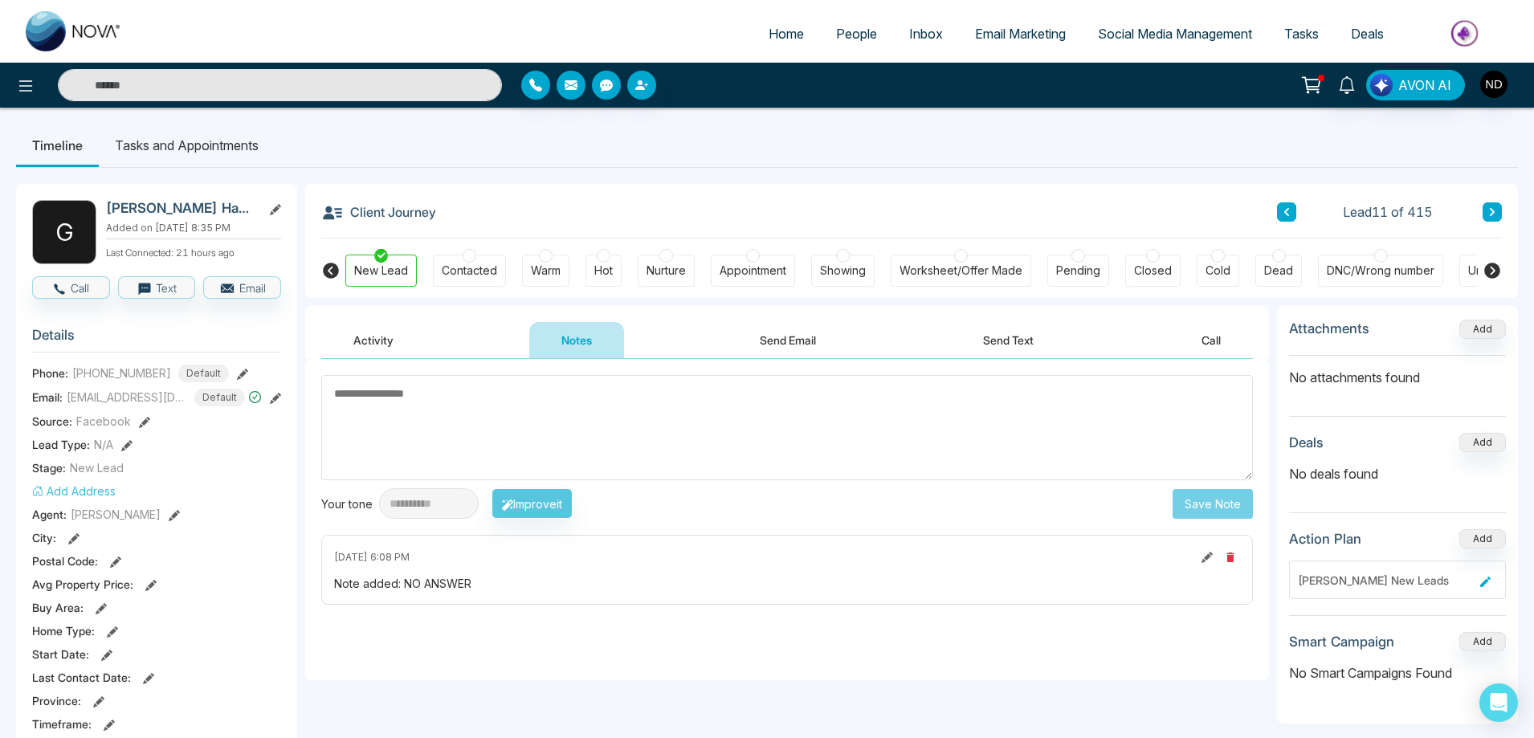
click at [1489, 216] on icon at bounding box center [1492, 212] width 8 height 10
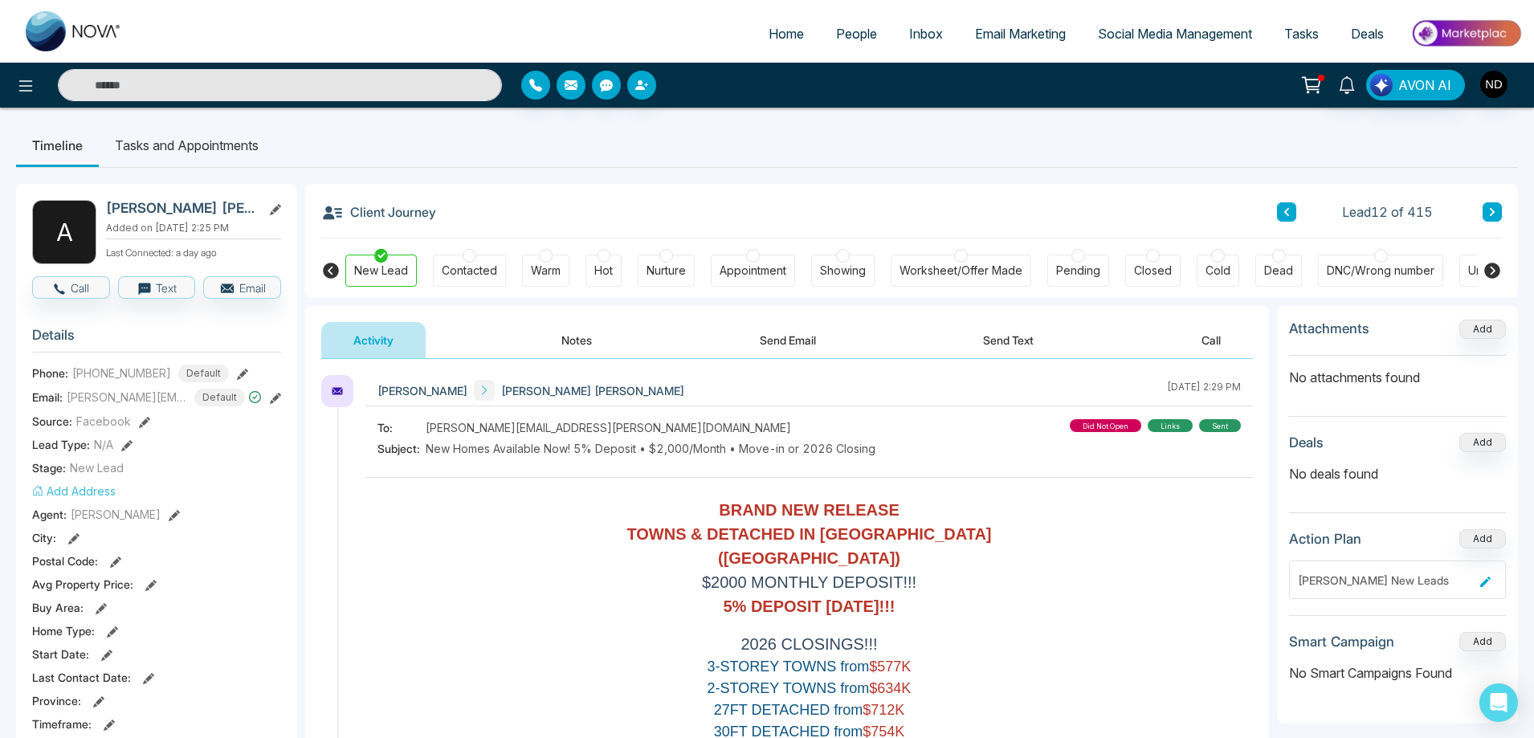
click at [567, 341] on button "Notes" at bounding box center [576, 340] width 95 height 36
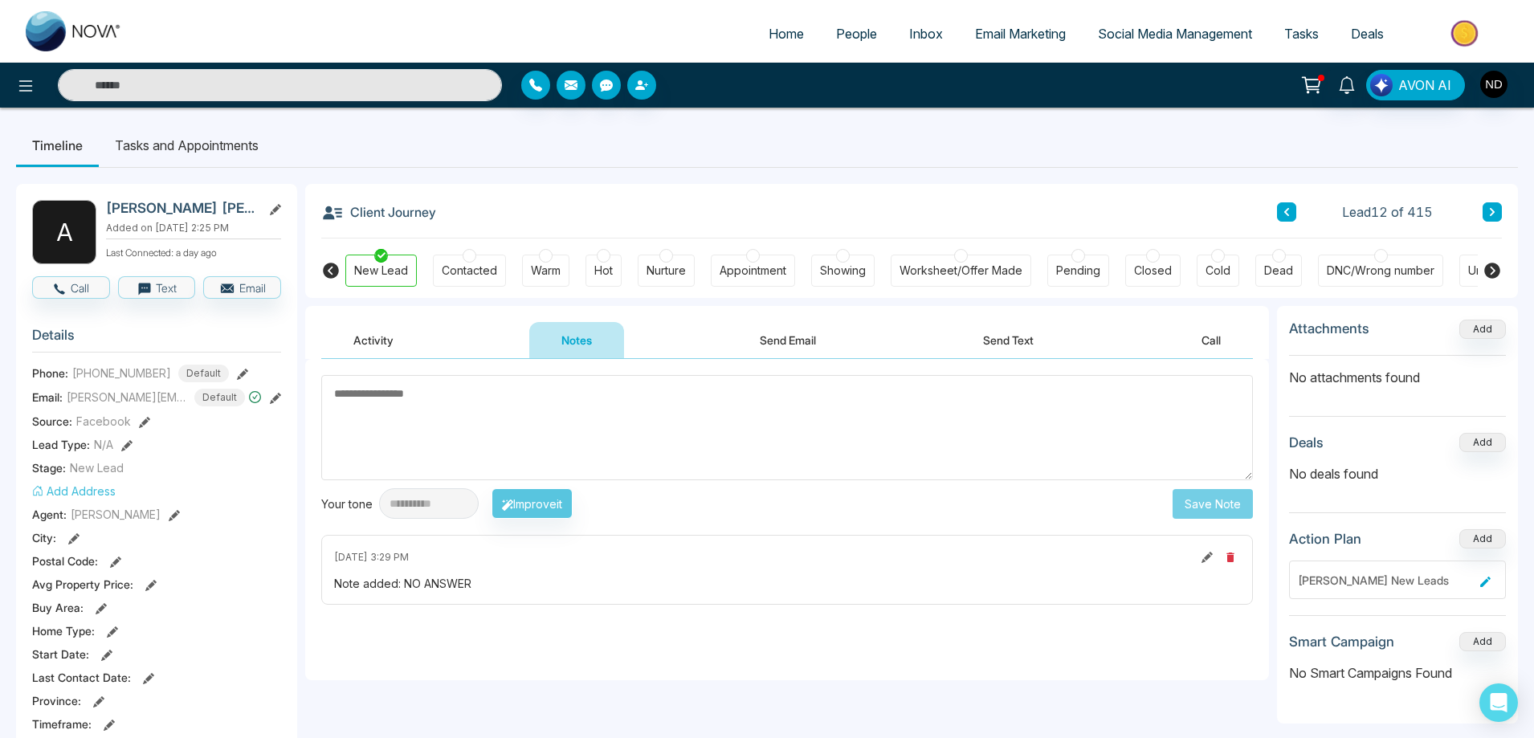
click at [799, 426] on textarea at bounding box center [787, 427] width 932 height 105
type textarea "*********"
click at [1230, 505] on button "Save Note" at bounding box center [1213, 504] width 80 height 30
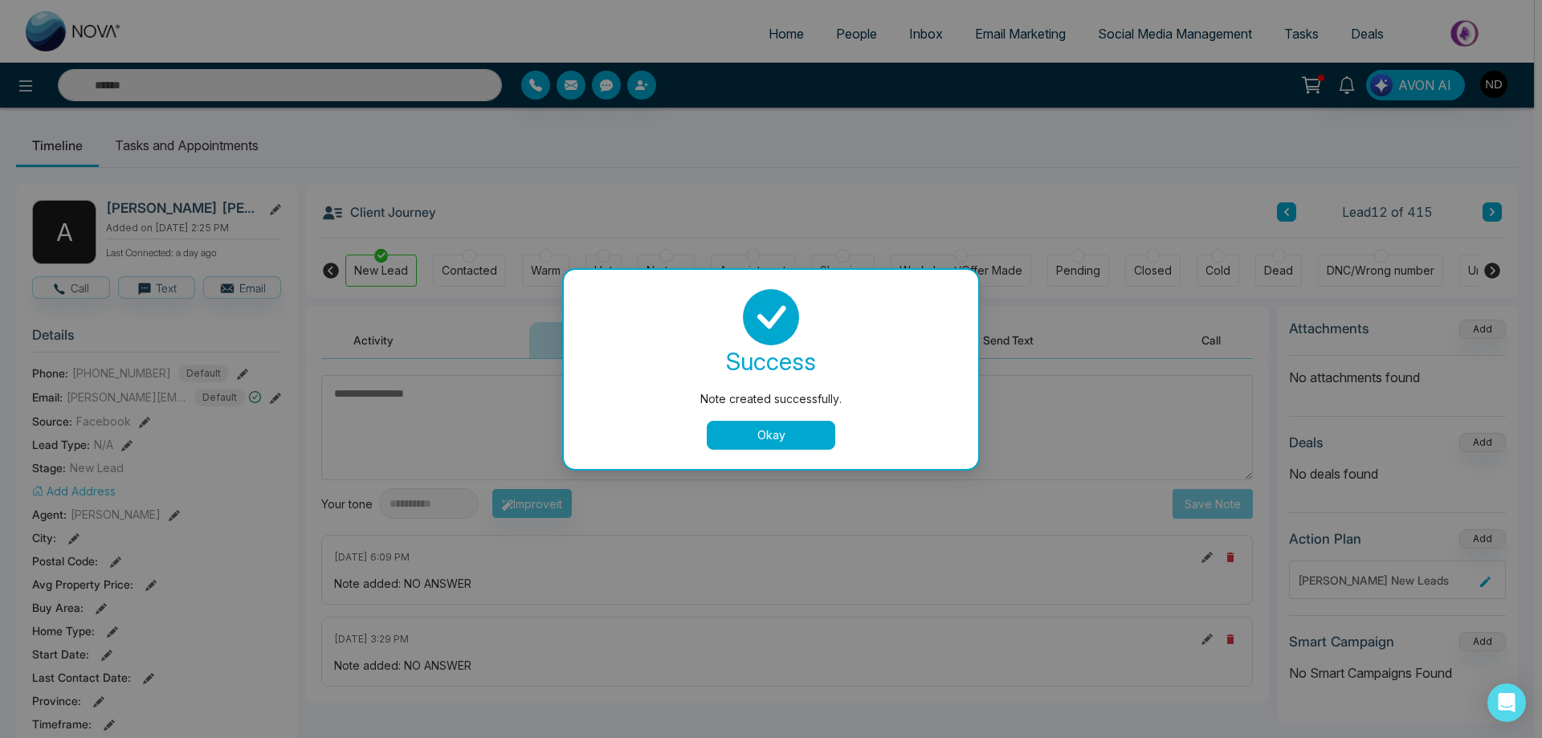
click at [797, 436] on button "Okay" at bounding box center [771, 435] width 129 height 29
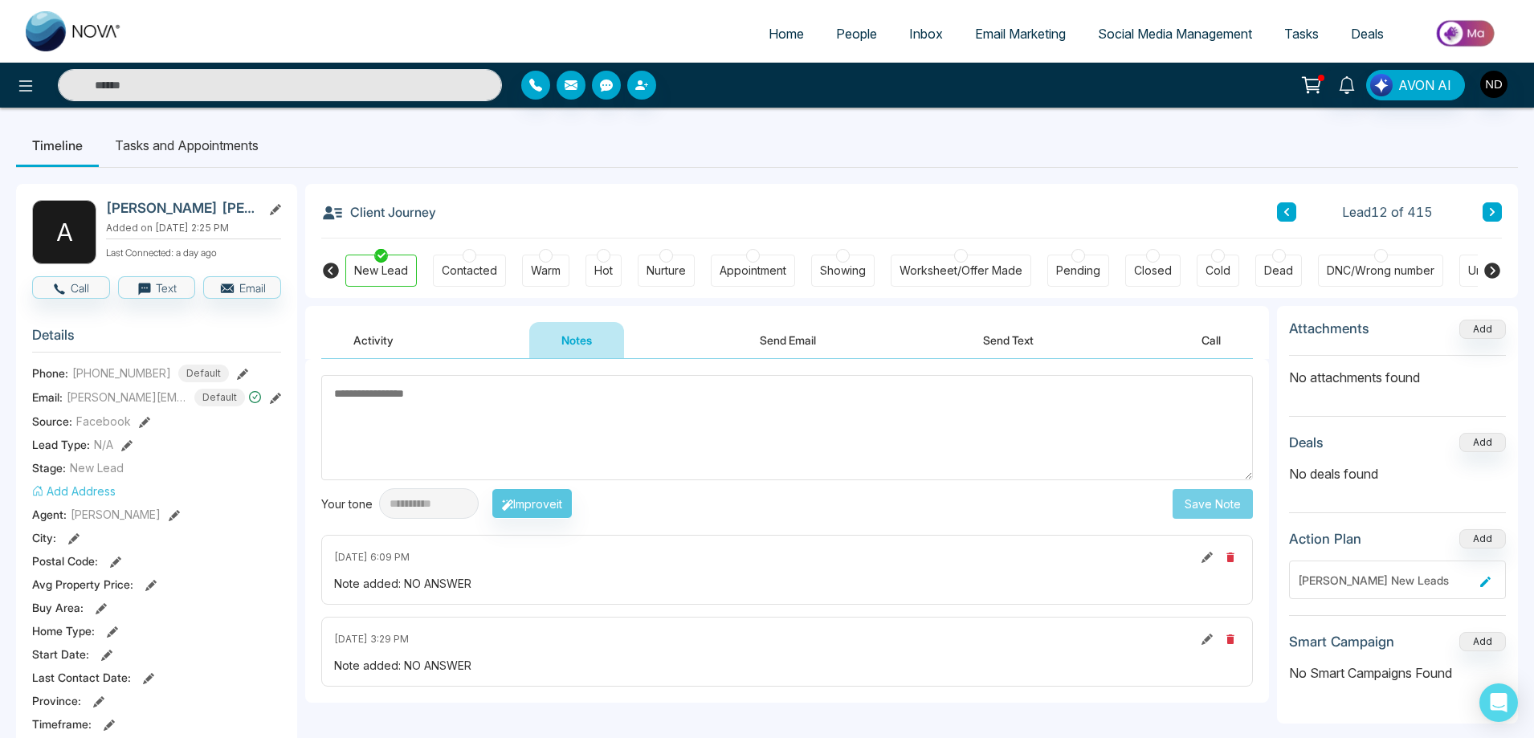
click at [1496, 217] on icon at bounding box center [1492, 212] width 8 height 10
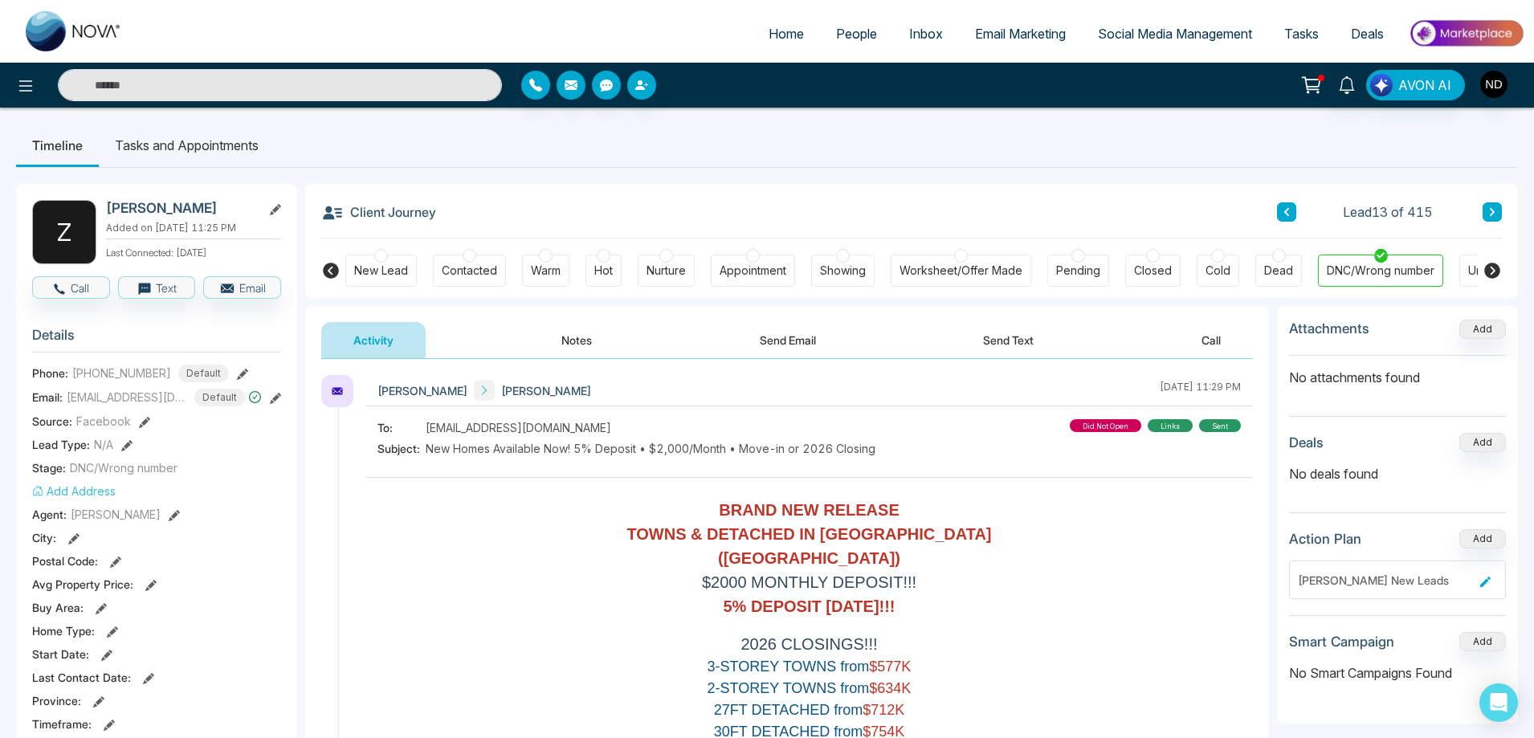
click at [1498, 212] on button at bounding box center [1492, 211] width 19 height 19
click at [570, 339] on button "Notes" at bounding box center [576, 340] width 95 height 36
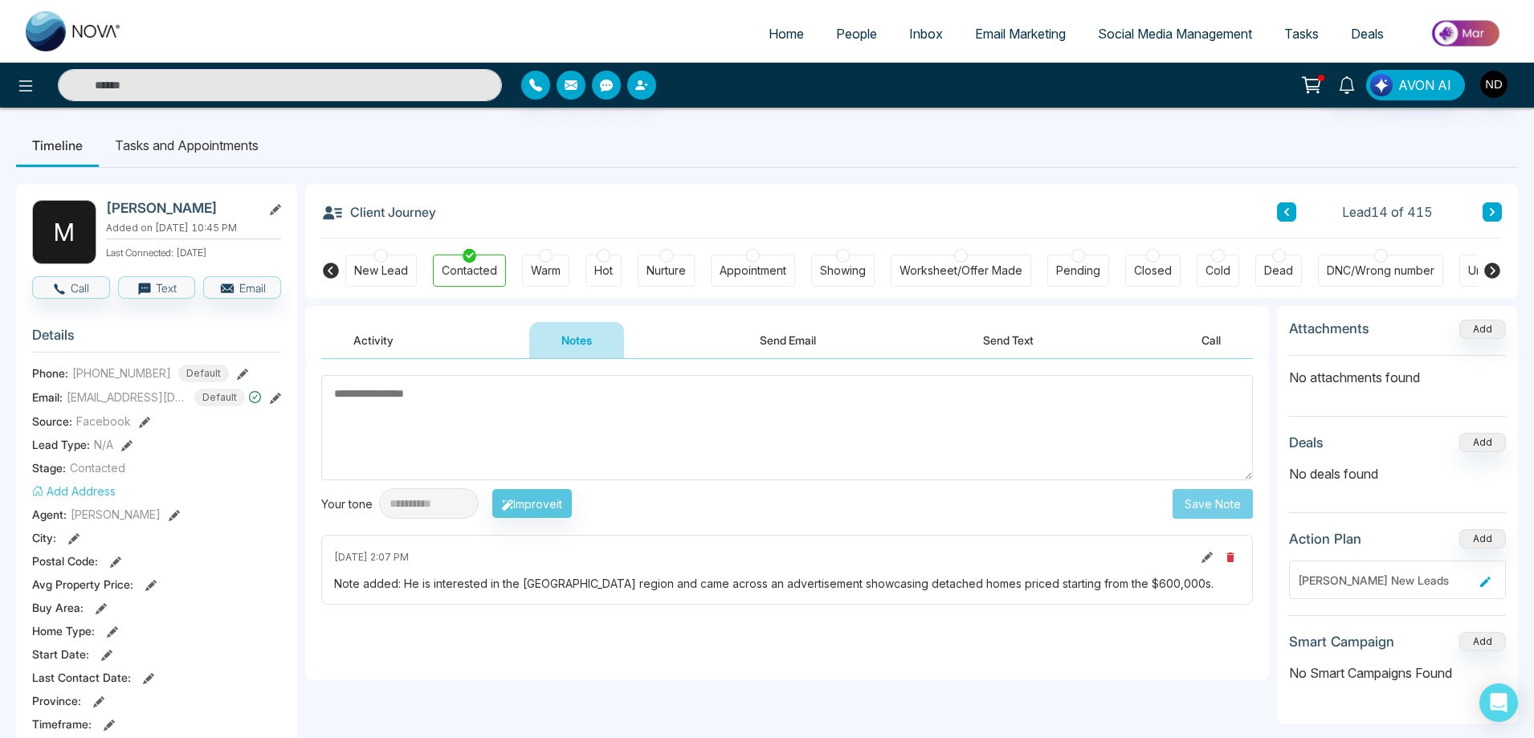
click at [787, 349] on button "Send Email" at bounding box center [788, 340] width 120 height 36
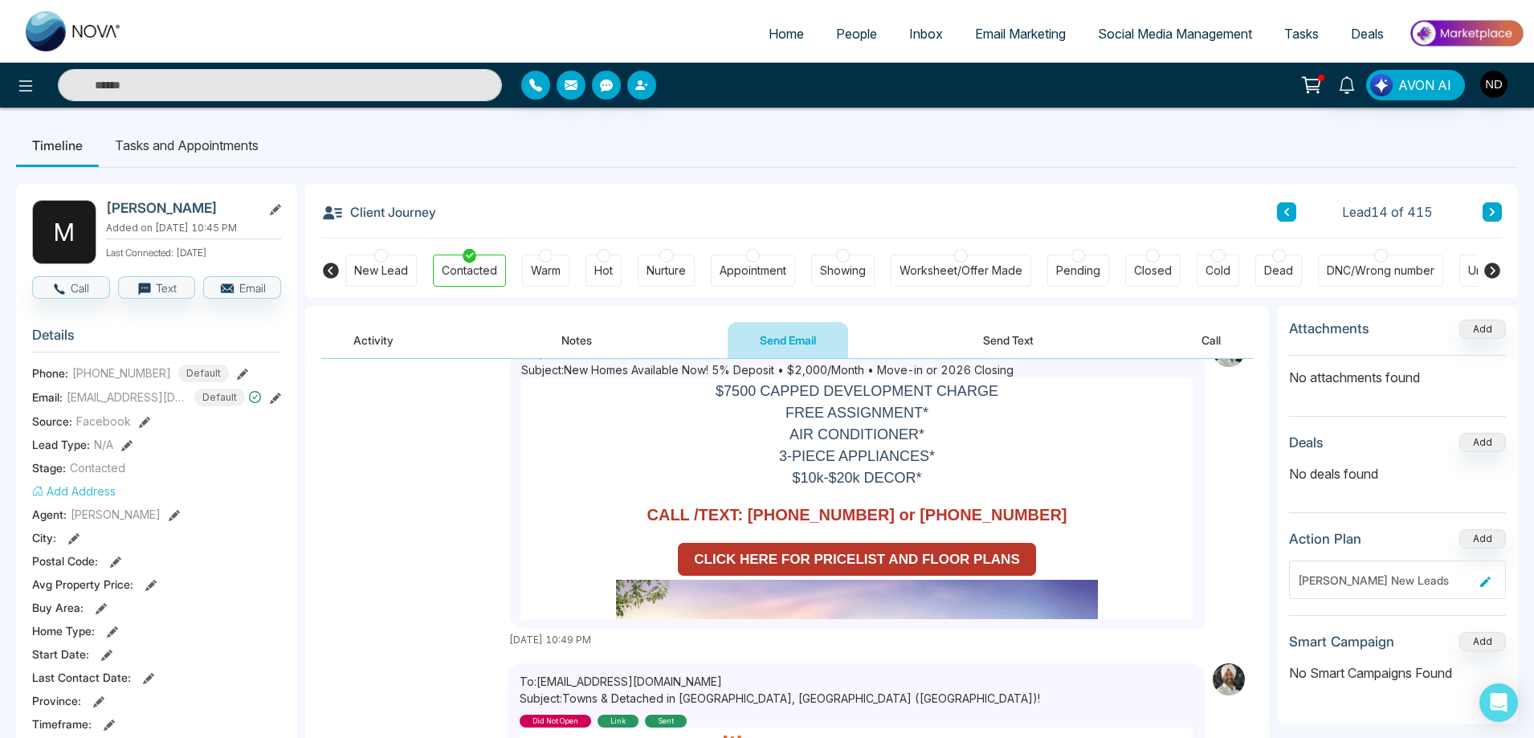
scroll to position [1835, 0]
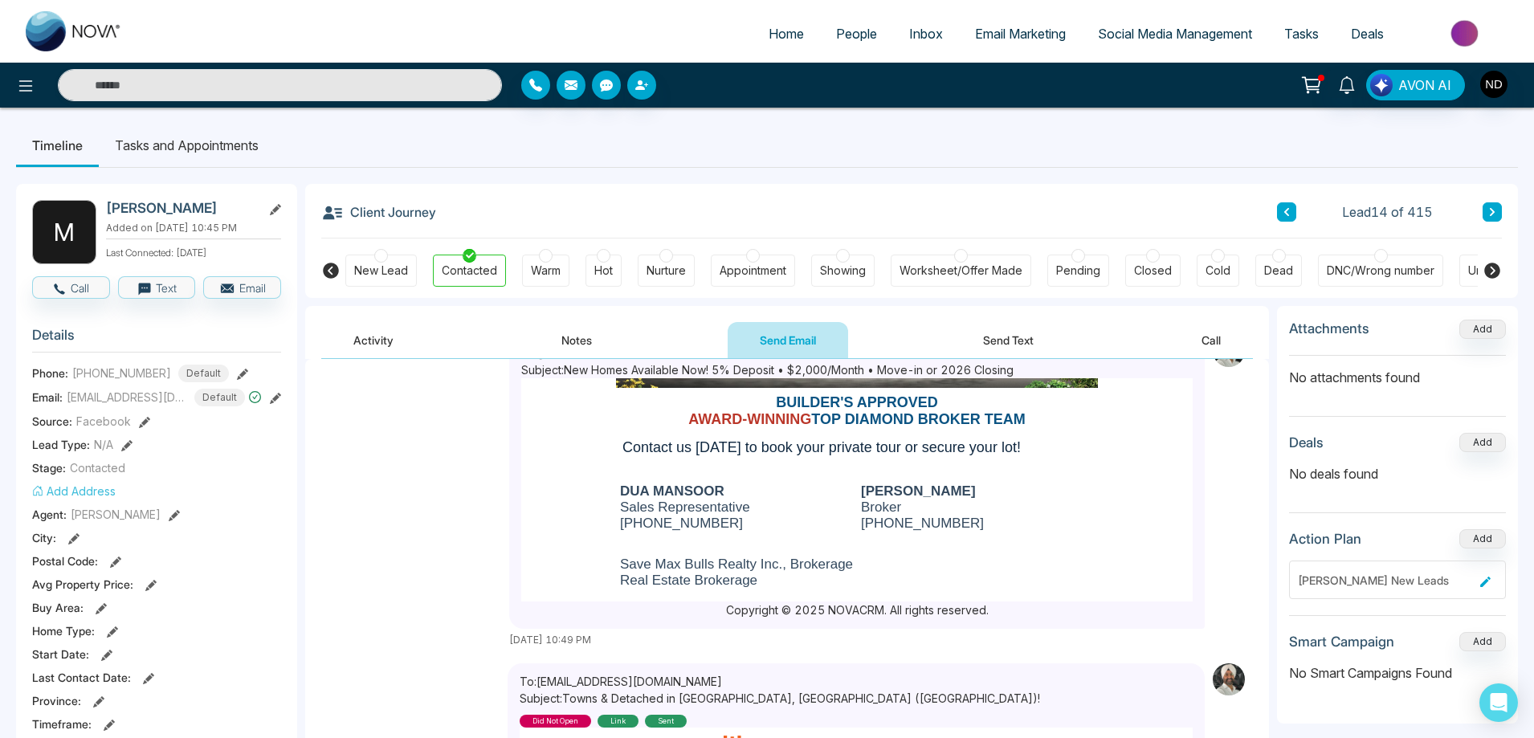
click at [1493, 209] on icon at bounding box center [1492, 212] width 8 height 10
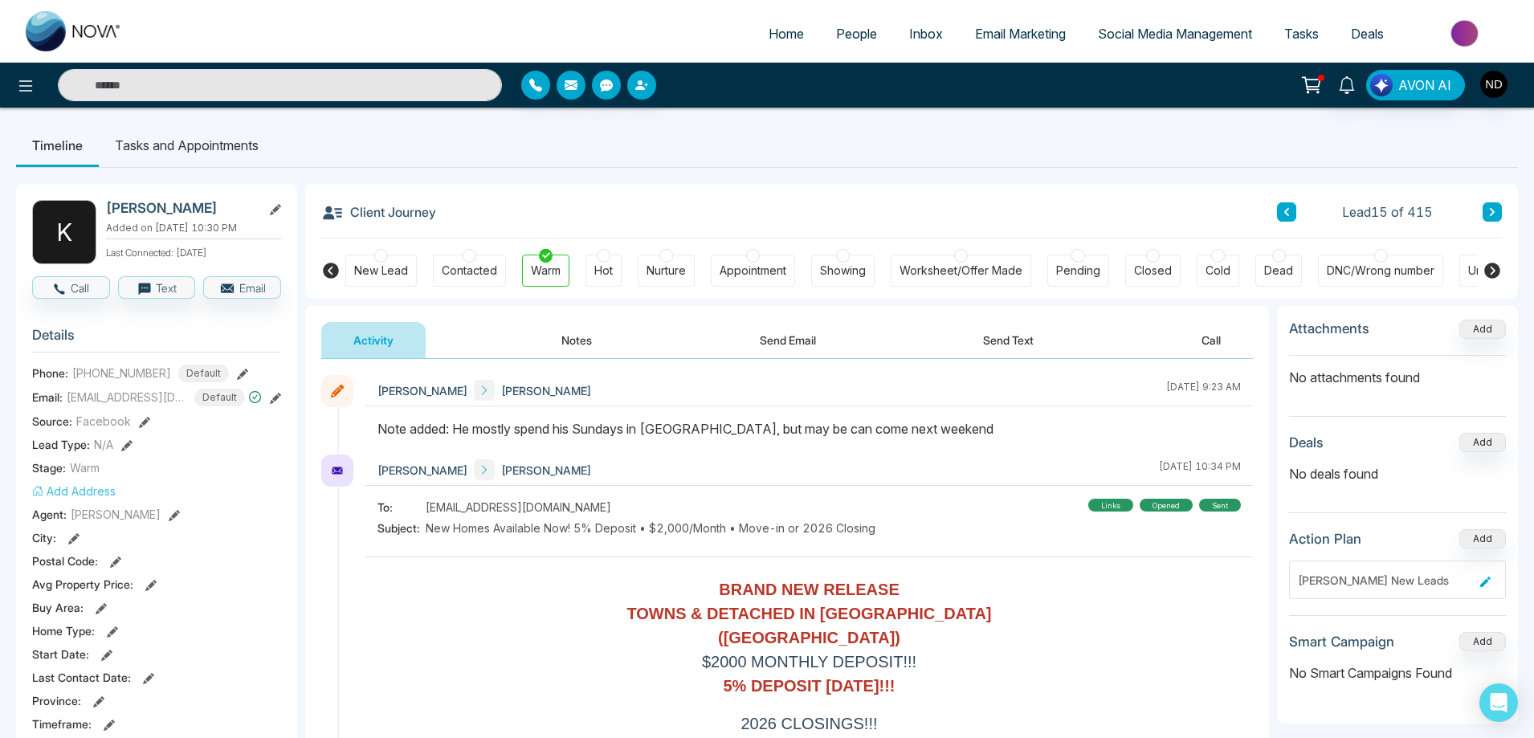
click at [1500, 210] on button at bounding box center [1492, 211] width 19 height 19
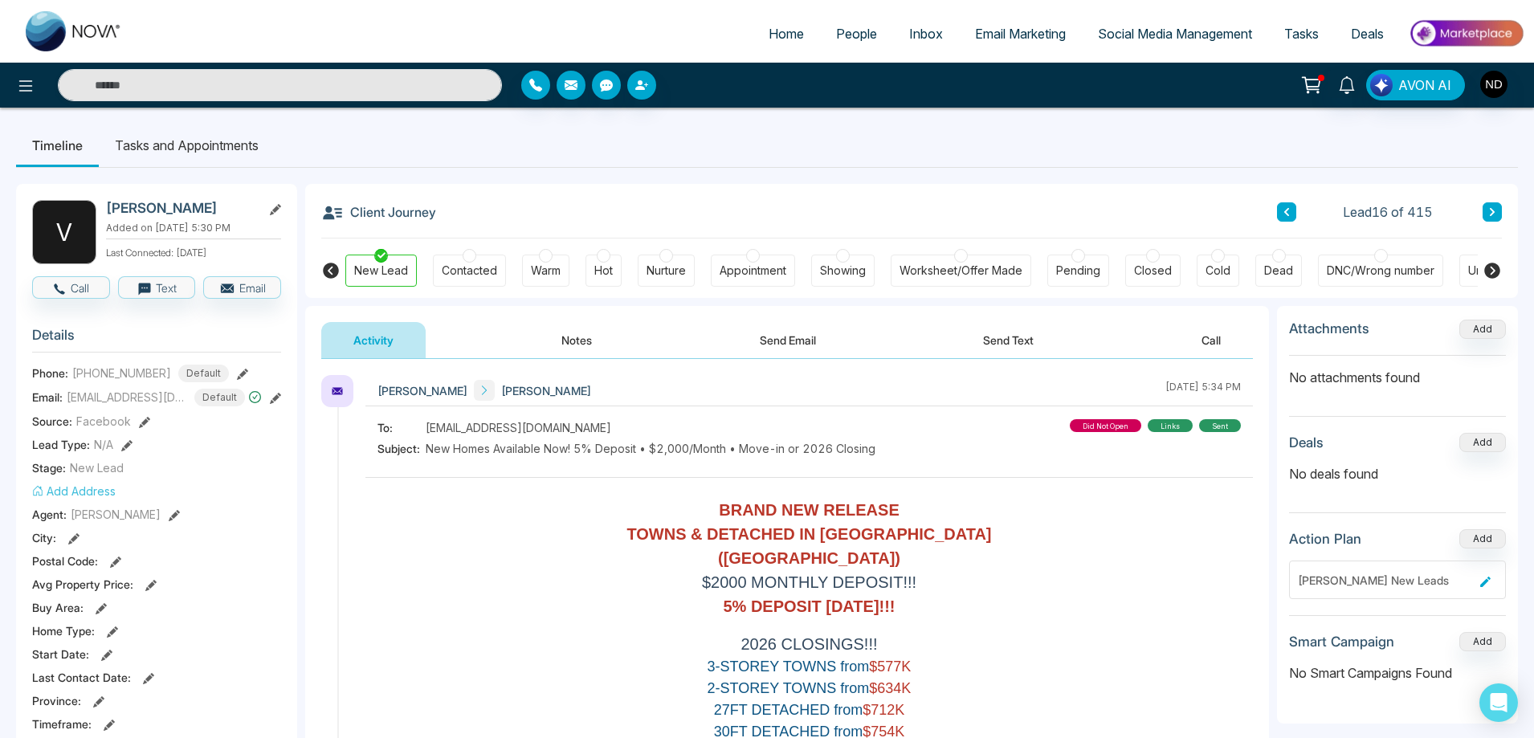
click at [841, 37] on span "People" at bounding box center [856, 34] width 41 height 16
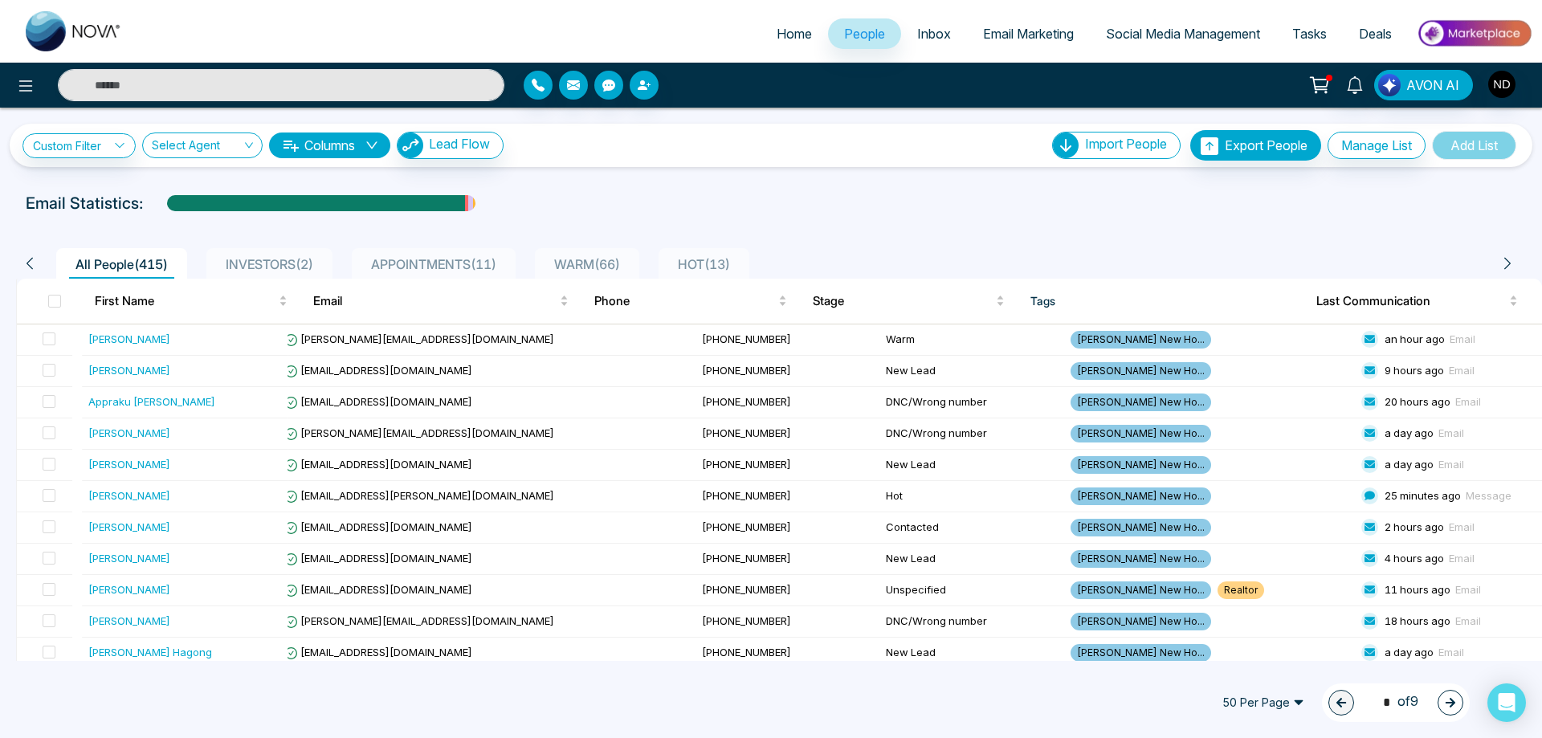
click at [459, 263] on span "APPOINTMENTS ( 11 )" at bounding box center [434, 264] width 138 height 16
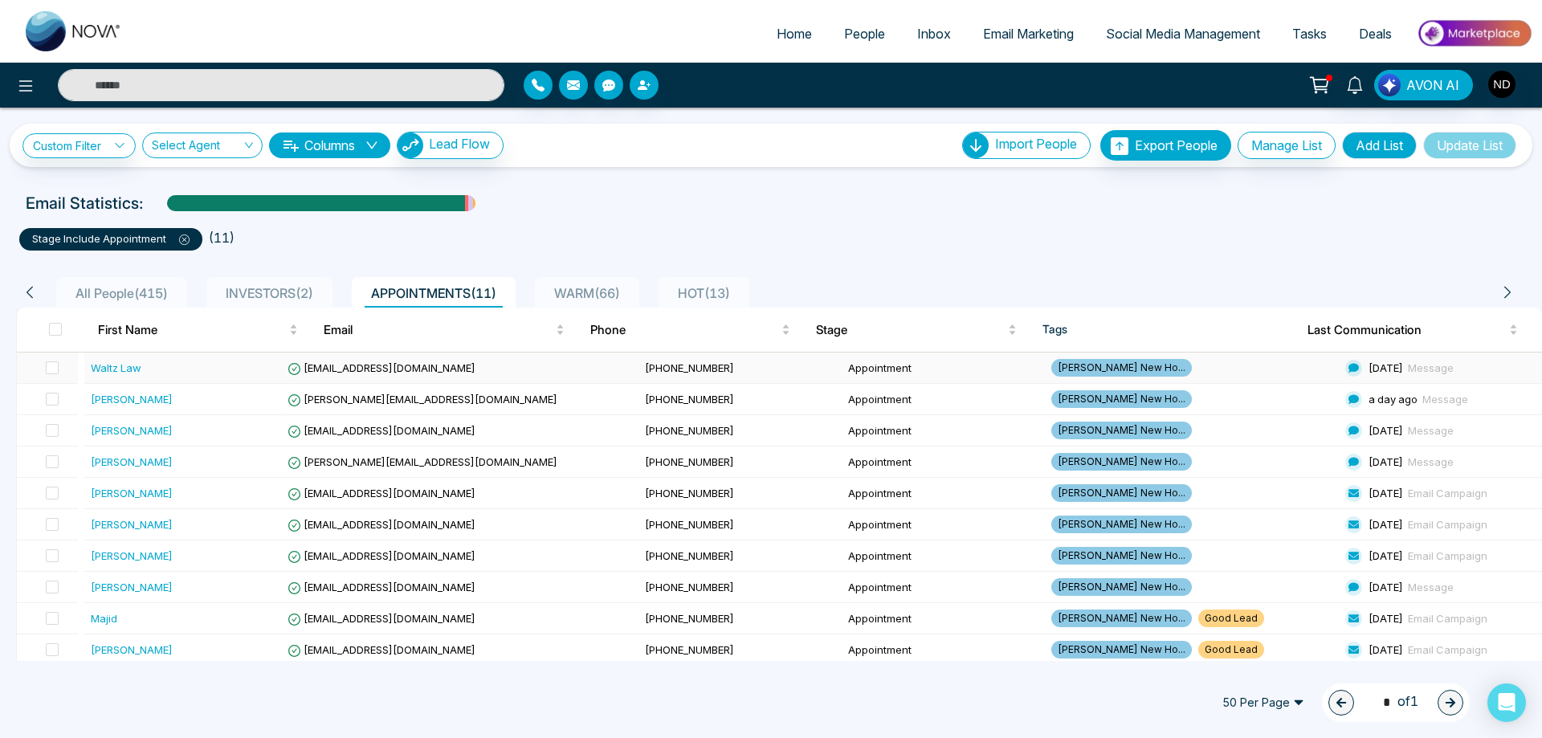
click at [118, 369] on div "Waltz Law" at bounding box center [116, 368] width 51 height 16
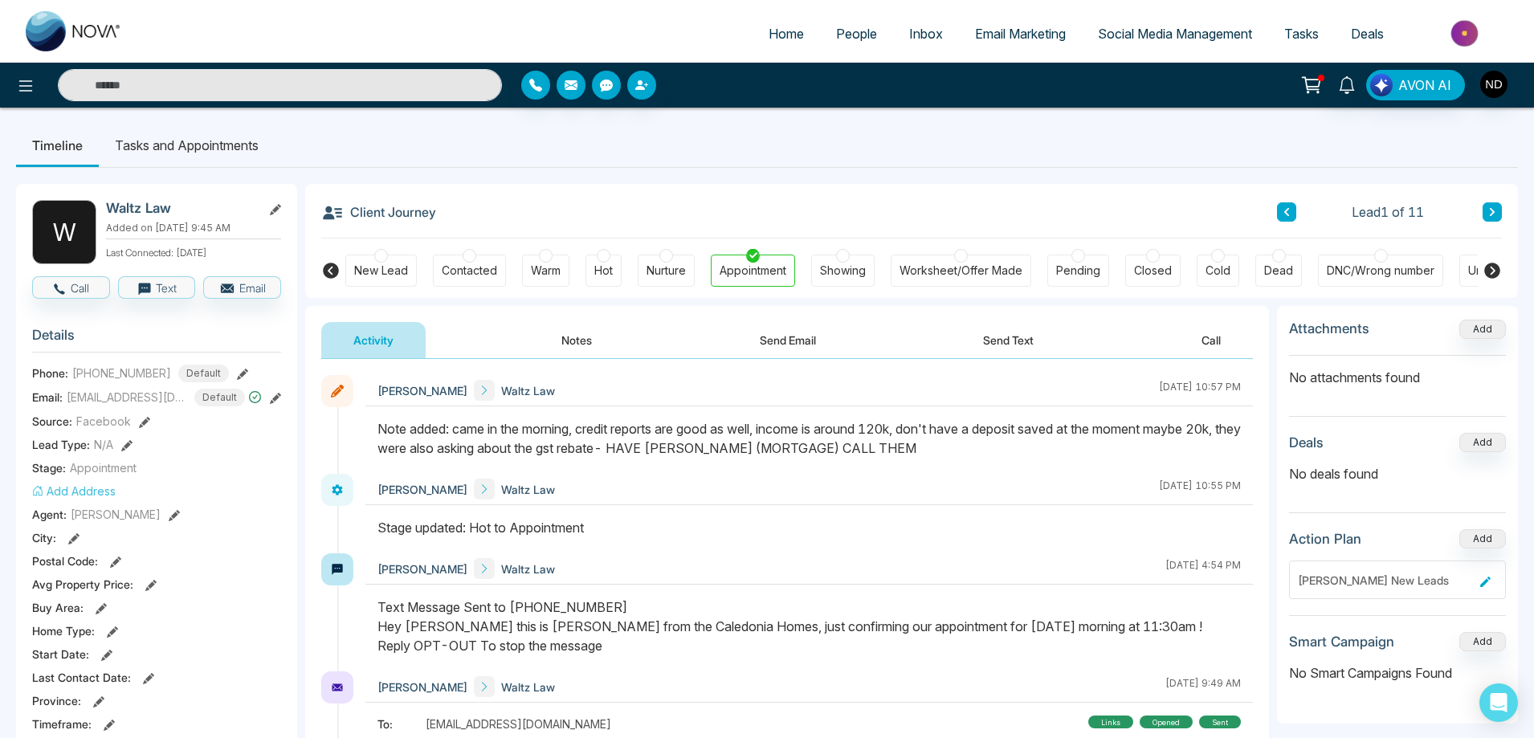
click at [332, 91] on input "text" at bounding box center [280, 85] width 444 height 32
type input "******"
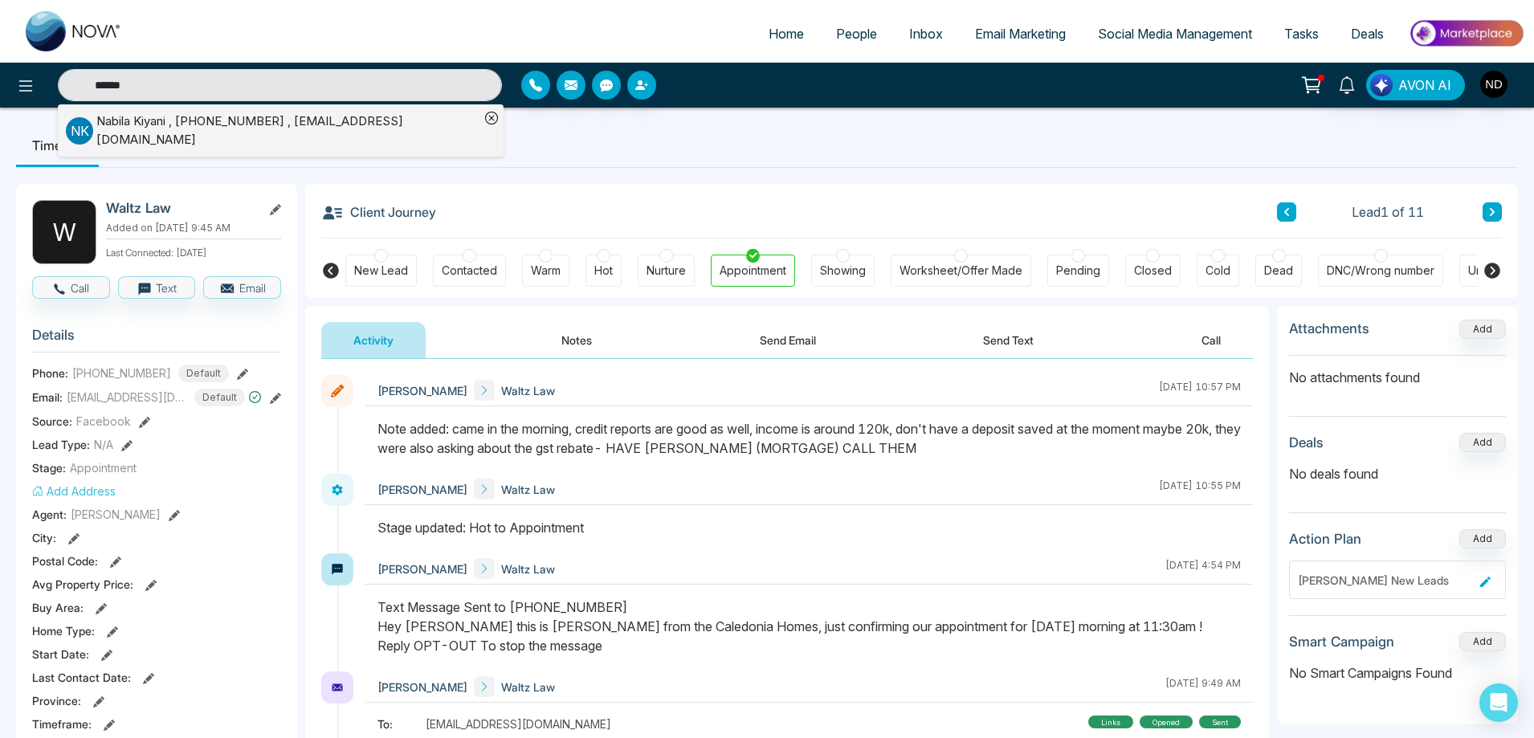
click at [311, 126] on div "Nabila Kiyani , +16477675033 , Nkiyani@msn.com" at bounding box center [287, 130] width 383 height 36
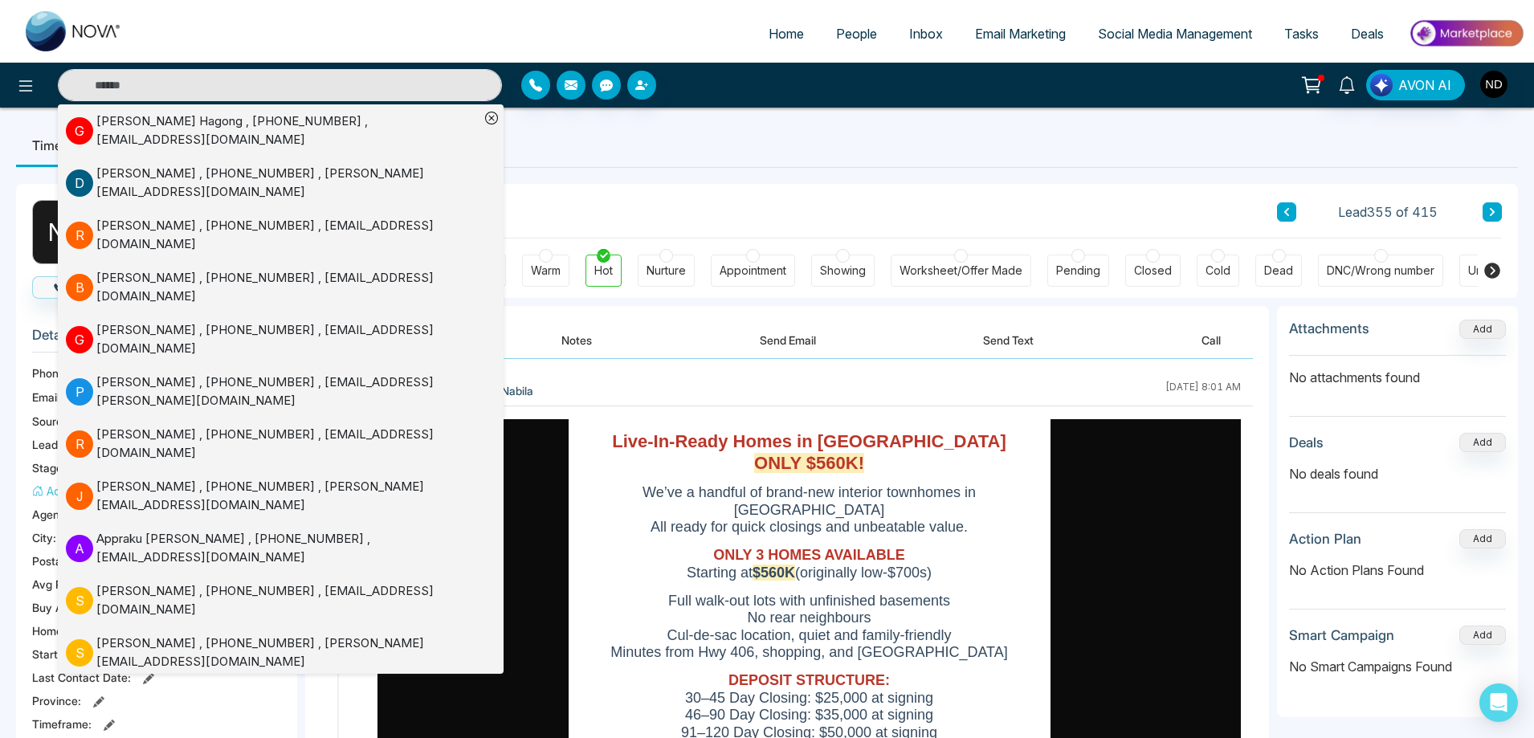
click at [952, 149] on ul "Timeline Tasks and Appointments" at bounding box center [767, 145] width 1502 height 43
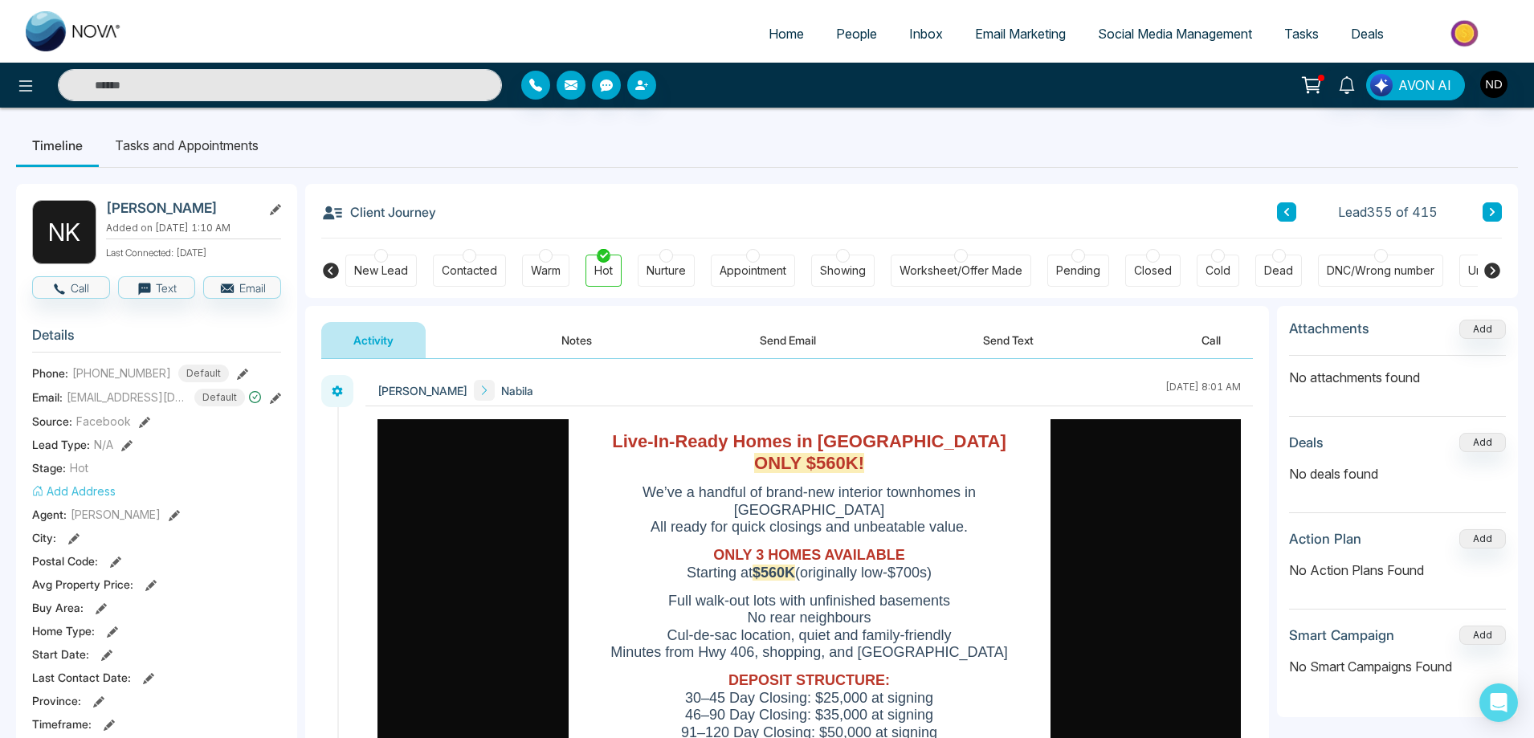
click at [566, 343] on button "Notes" at bounding box center [576, 340] width 95 height 36
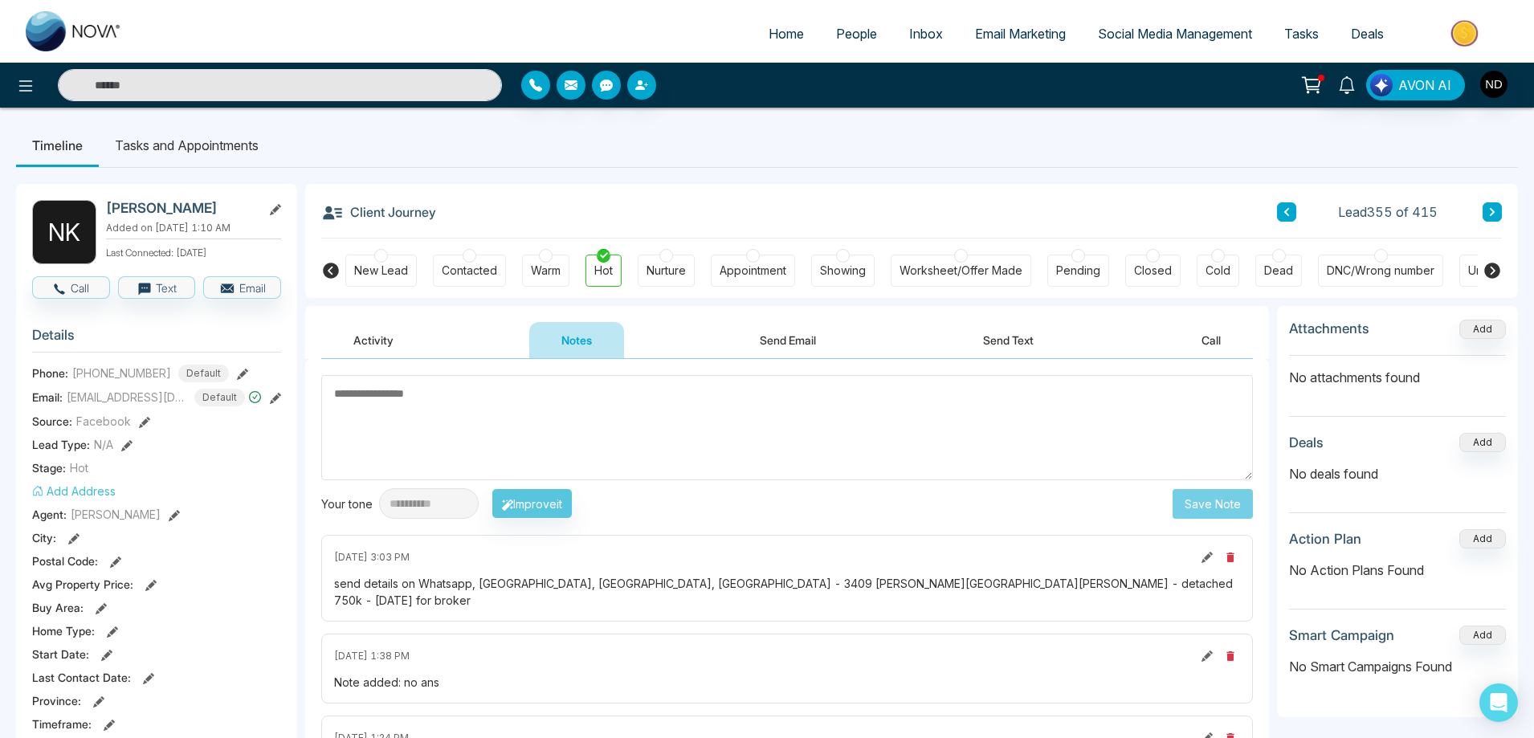
click at [647, 435] on textarea at bounding box center [787, 427] width 932 height 105
click at [940, 402] on textarea at bounding box center [787, 427] width 932 height 105
click at [725, 403] on textarea at bounding box center [787, 427] width 932 height 105
type textarea "*********"
click at [1223, 501] on button "Save Note" at bounding box center [1213, 504] width 80 height 30
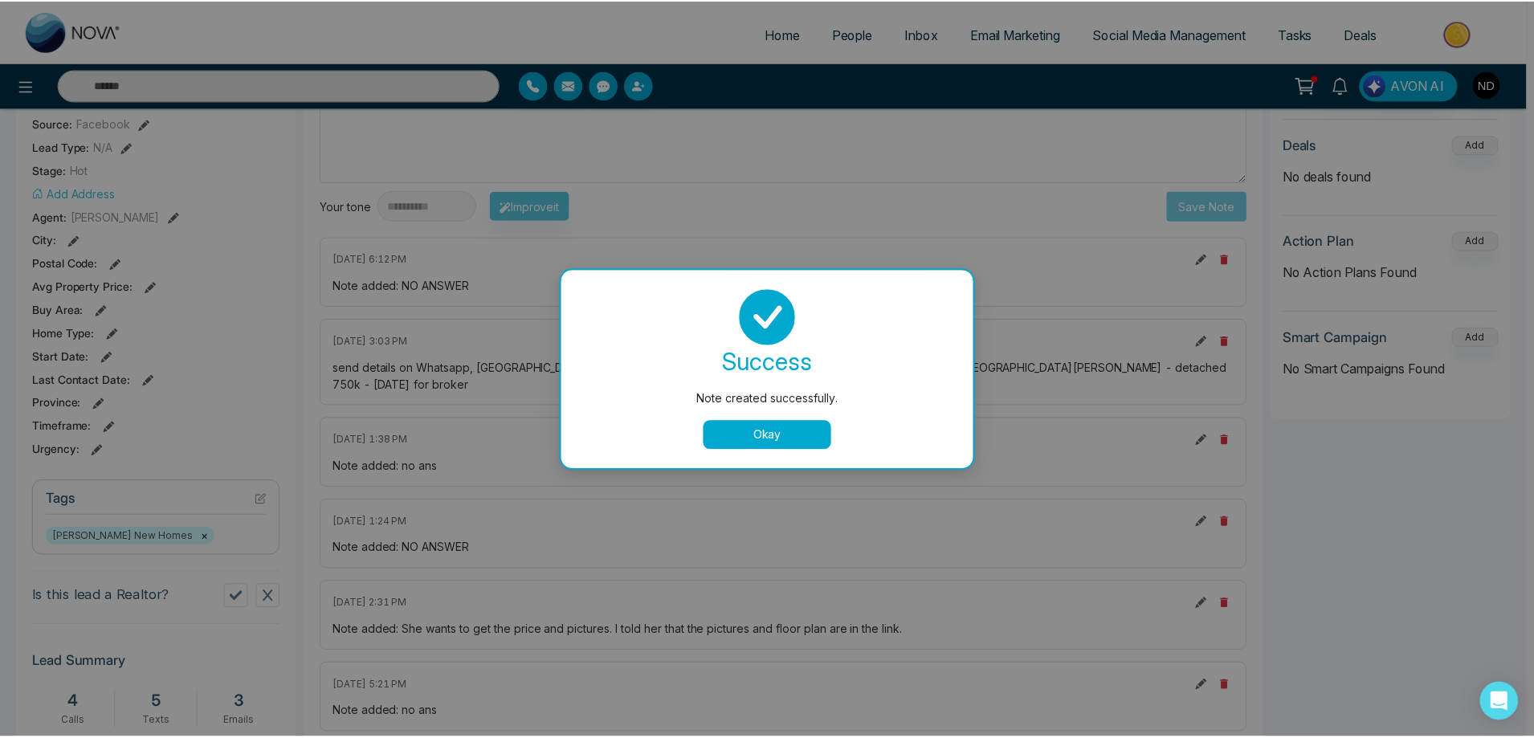
scroll to position [402, 0]
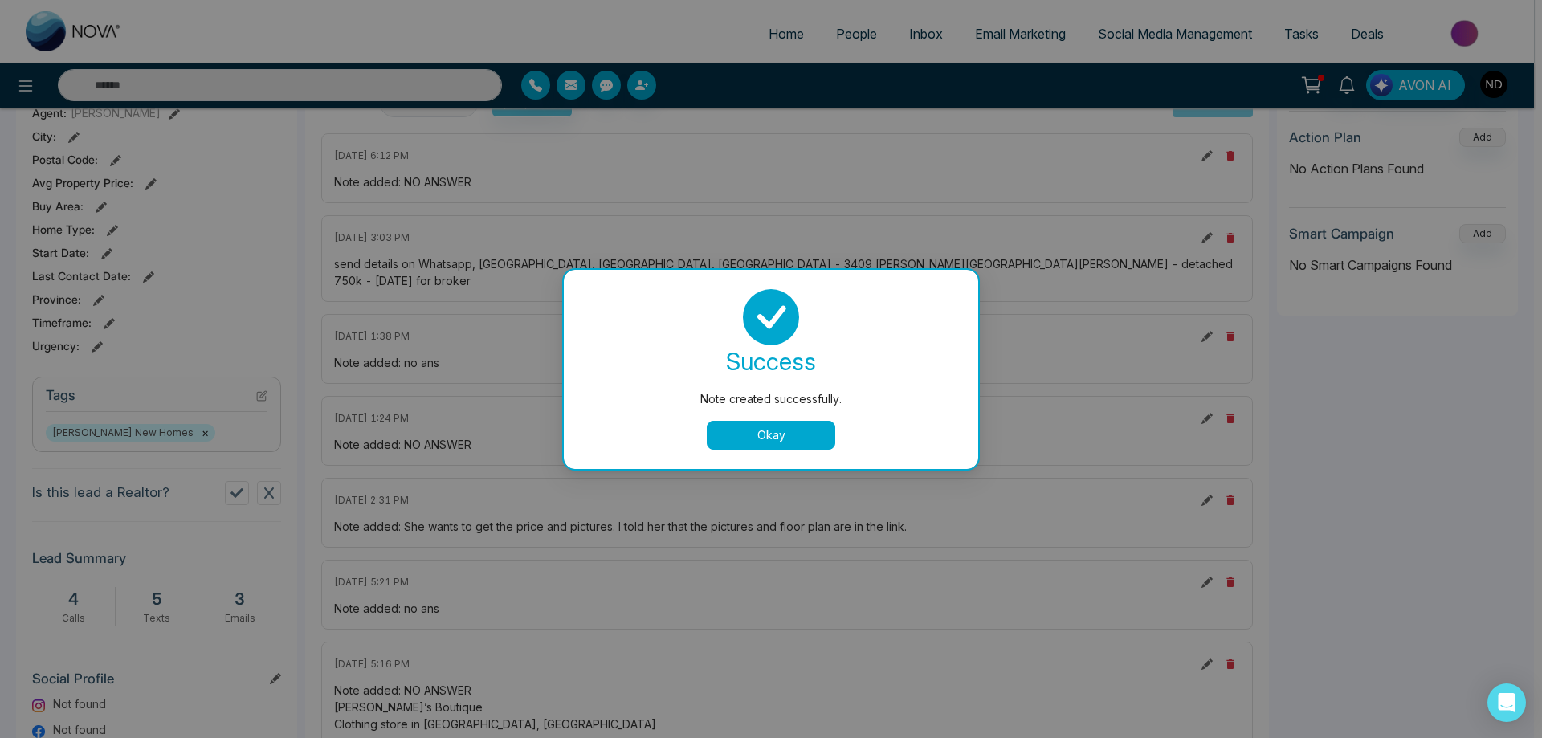
click at [783, 439] on button "Okay" at bounding box center [771, 435] width 129 height 29
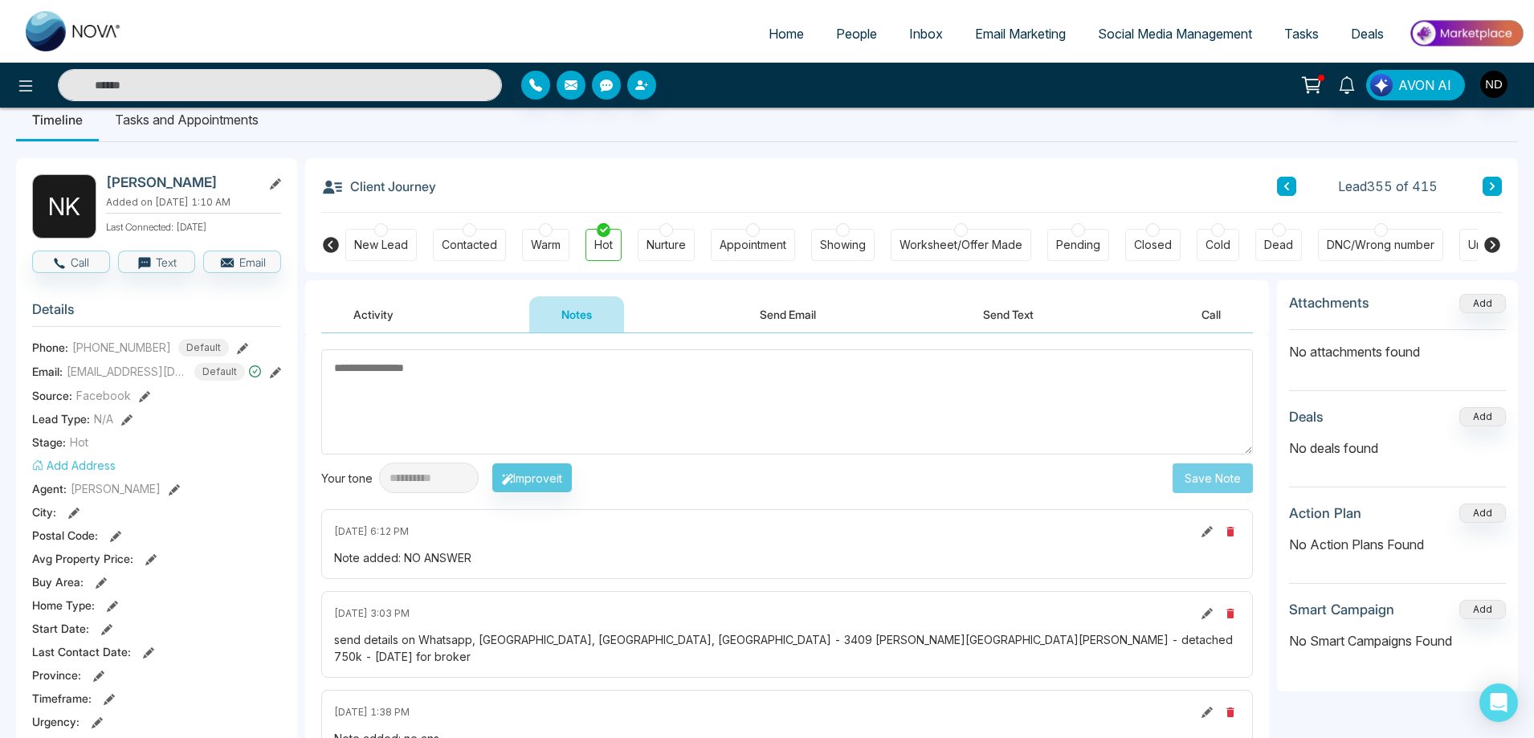
scroll to position [0, 0]
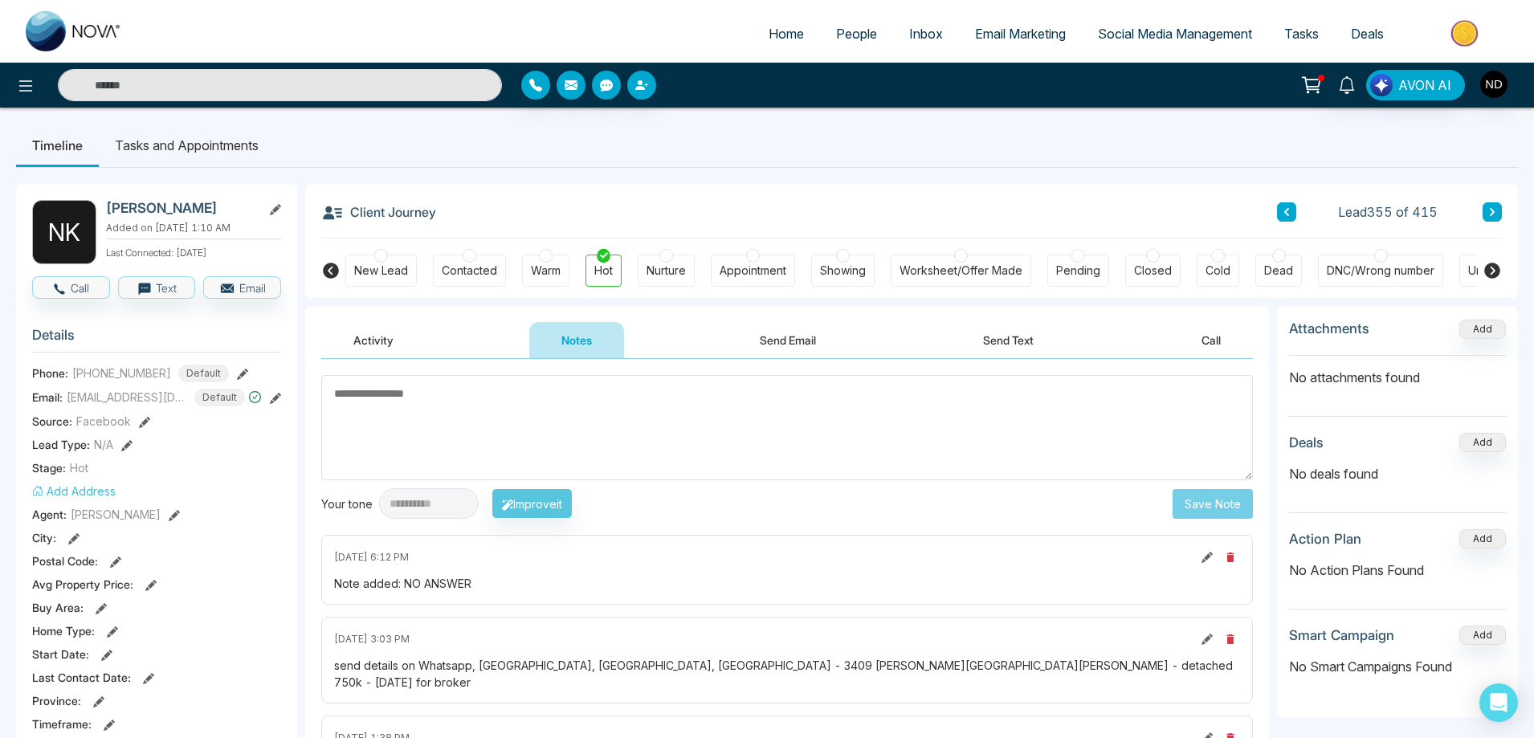
click at [609, 417] on textarea at bounding box center [787, 427] width 932 height 105
click at [301, 80] on input "text" at bounding box center [280, 85] width 444 height 32
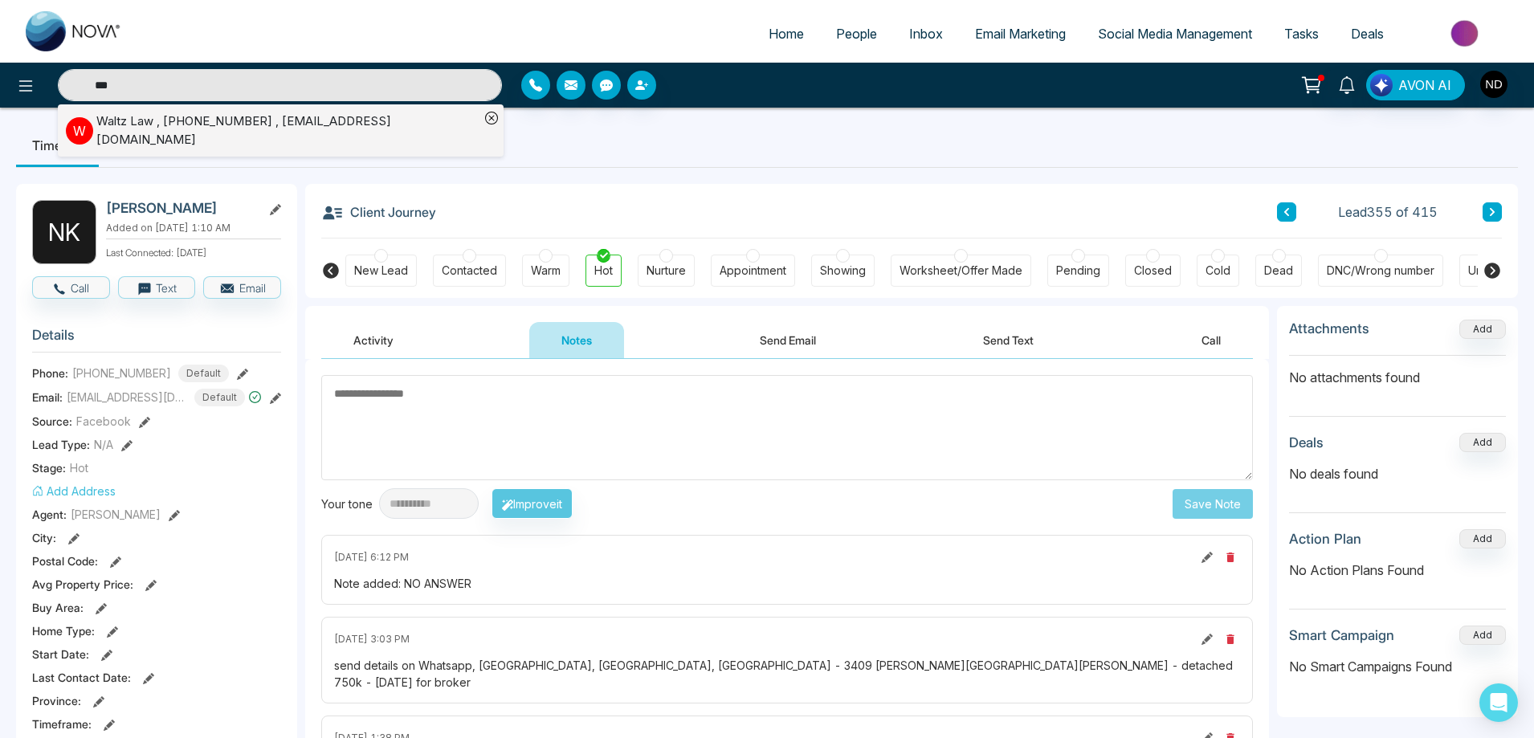
type input "***"
click at [345, 127] on div "Waltz Law , +13653245268 , walve33@yahoo.com" at bounding box center [287, 130] width 383 height 36
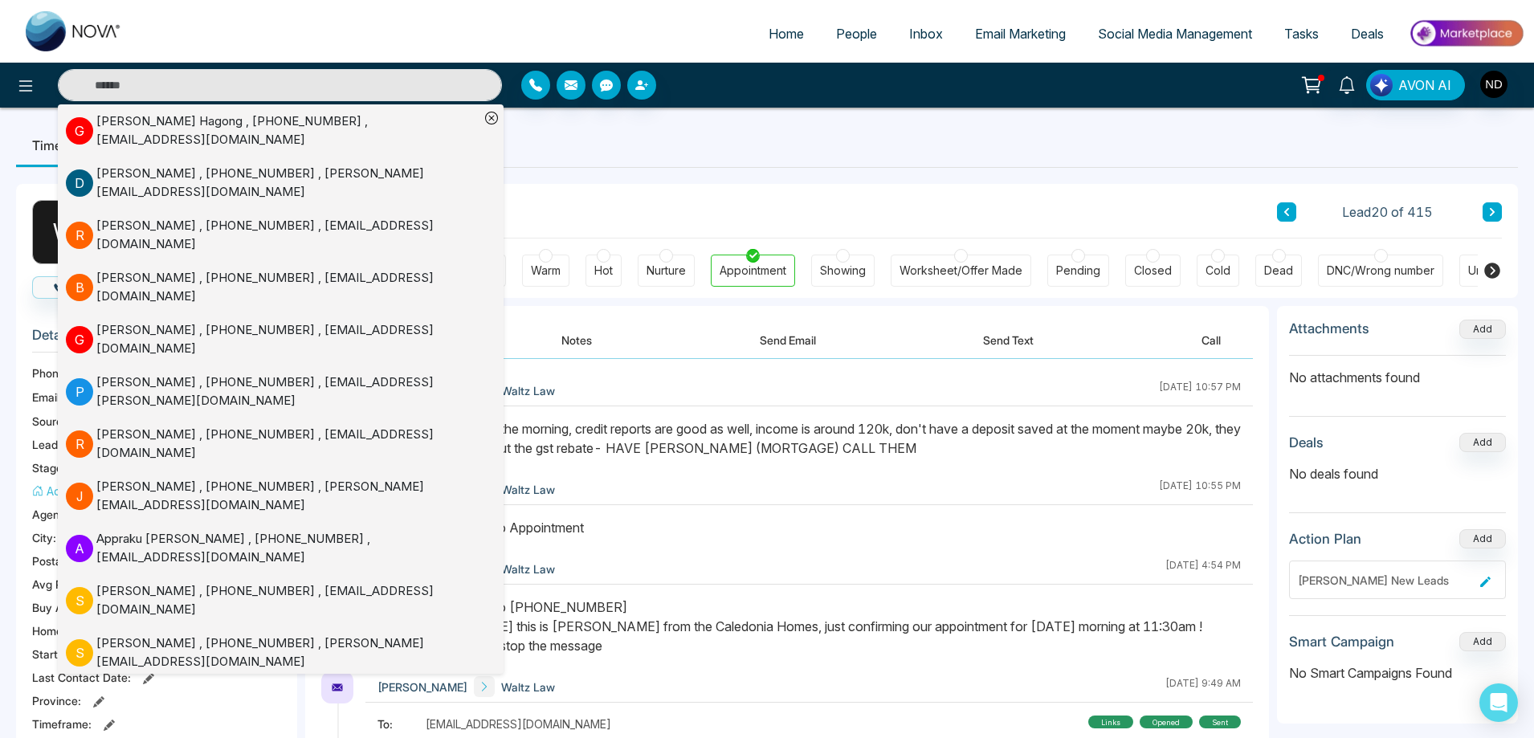
click at [774, 464] on div at bounding box center [809, 446] width 888 height 55
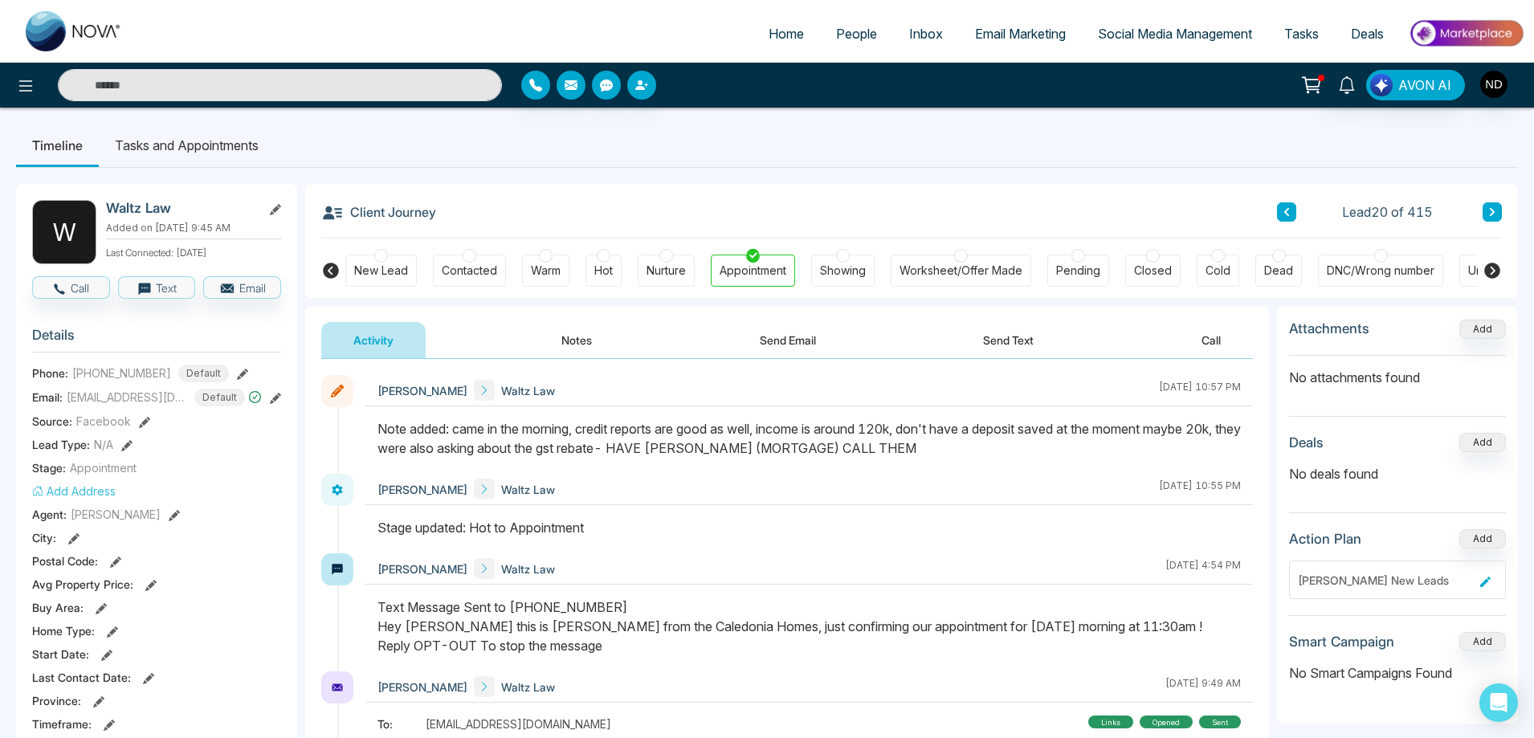
drag, startPoint x: 773, startPoint y: 429, endPoint x: 911, endPoint y: 431, distance: 138.2
click at [911, 431] on div "Note added: came in the morning, credit reports are good as well, income is aro…" at bounding box center [810, 438] width 864 height 39
drag, startPoint x: 884, startPoint y: 196, endPoint x: 892, endPoint y: 190, distance: 9.2
click at [885, 194] on div "Client Journey Lead 20 of 415" at bounding box center [911, 211] width 1181 height 55
click at [261, 88] on input "text" at bounding box center [280, 85] width 444 height 32
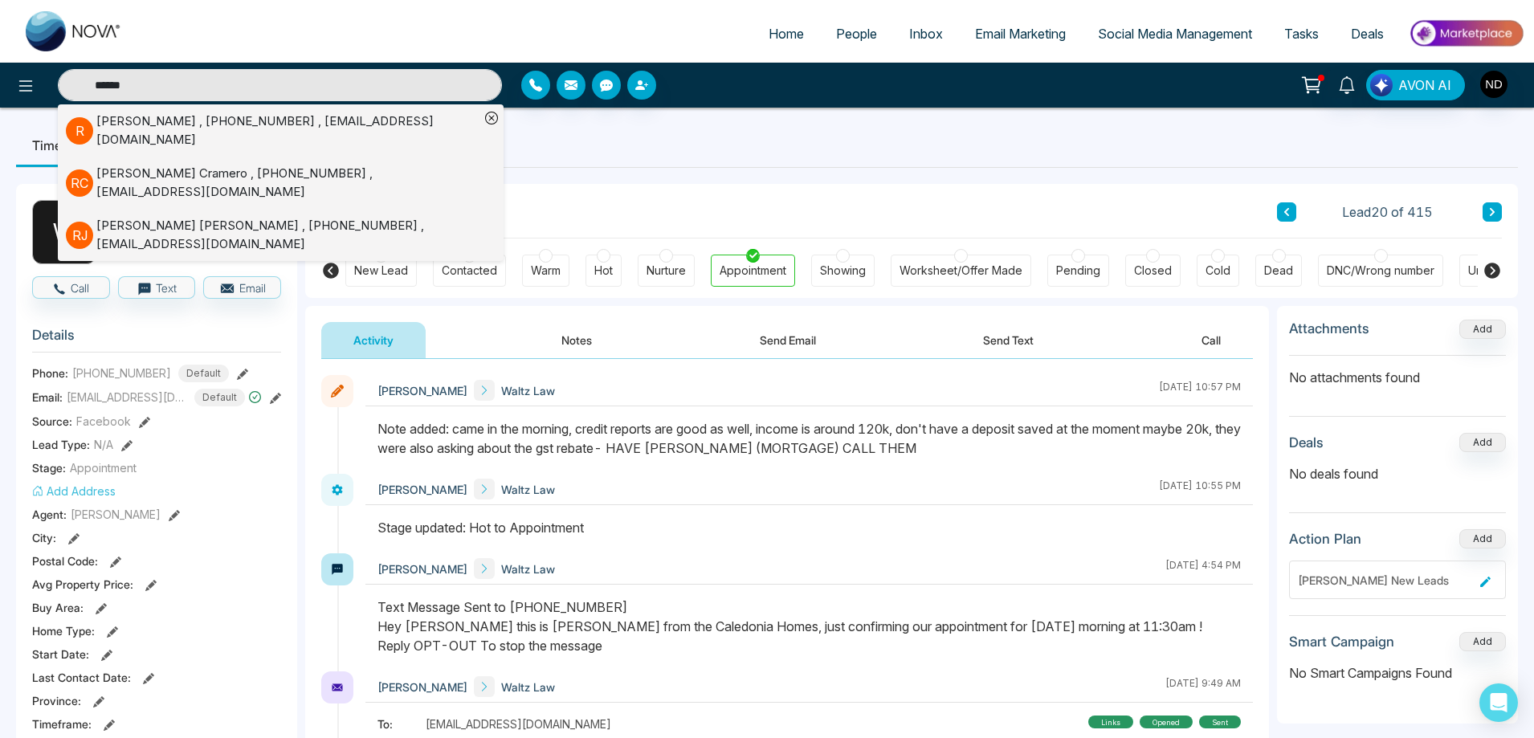
type input "******"
click at [327, 217] on div "Robert Jessemy , +16478850730 , robertjessemy@gmail.com" at bounding box center [287, 235] width 383 height 36
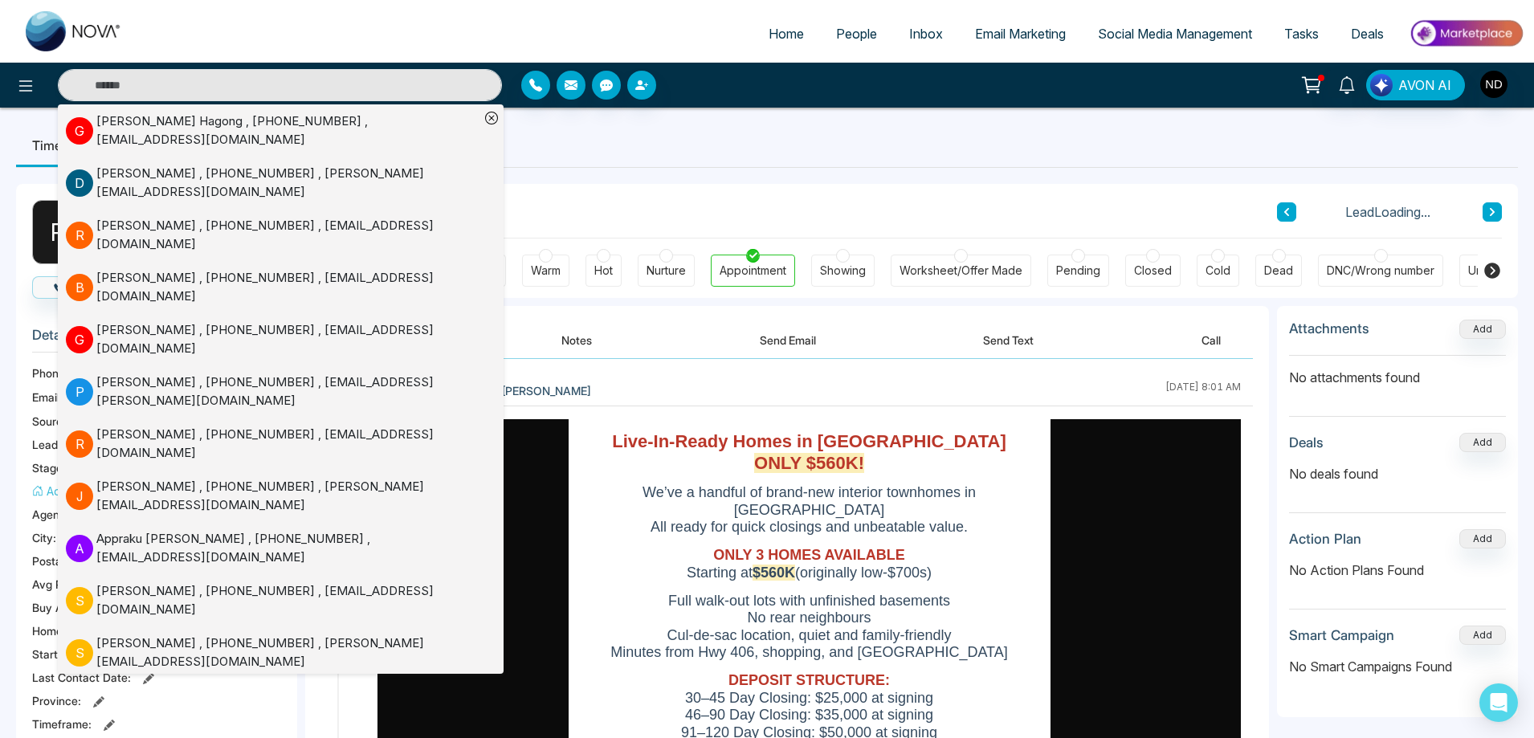
click at [812, 143] on ul "Timeline Tasks and Appointments" at bounding box center [767, 145] width 1502 height 43
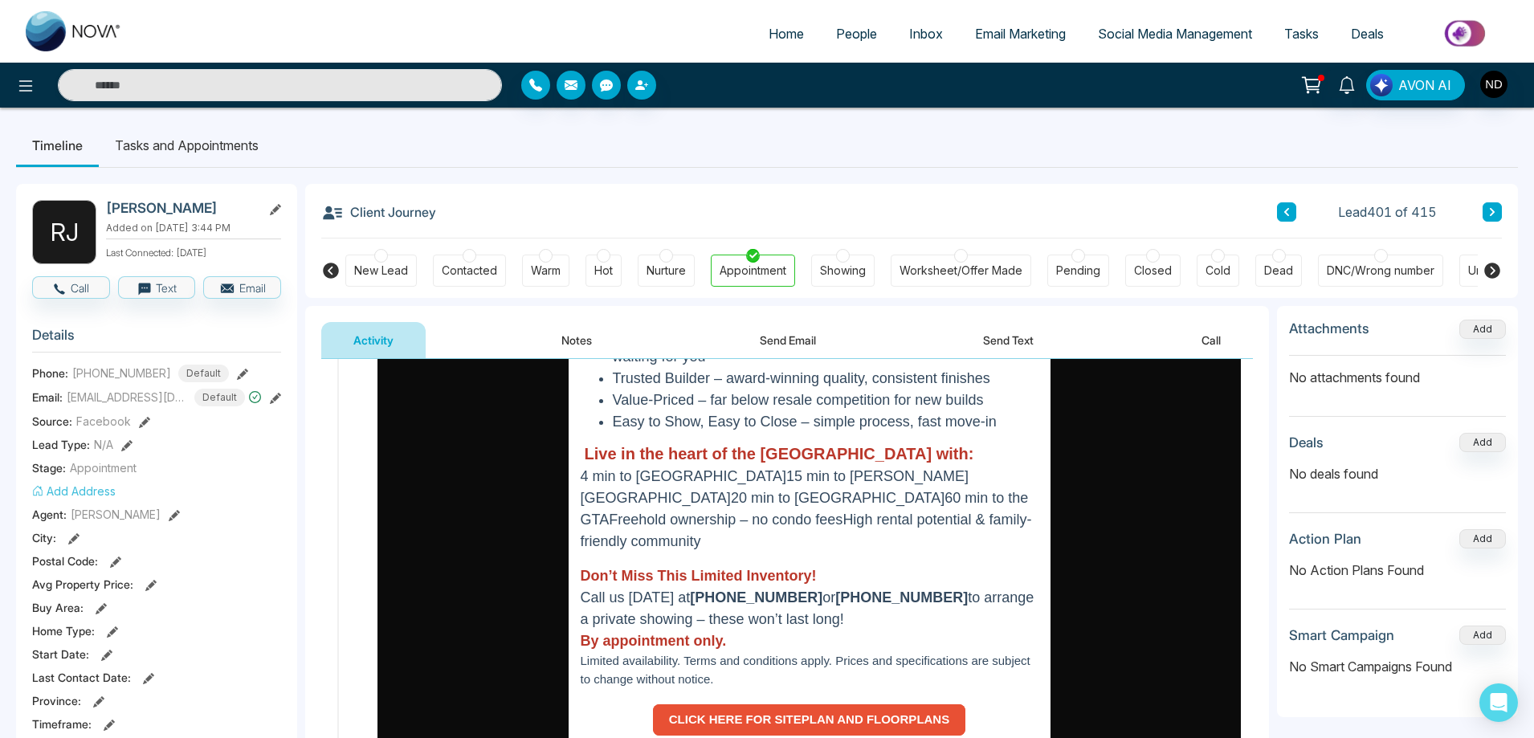
scroll to position [964, 0]
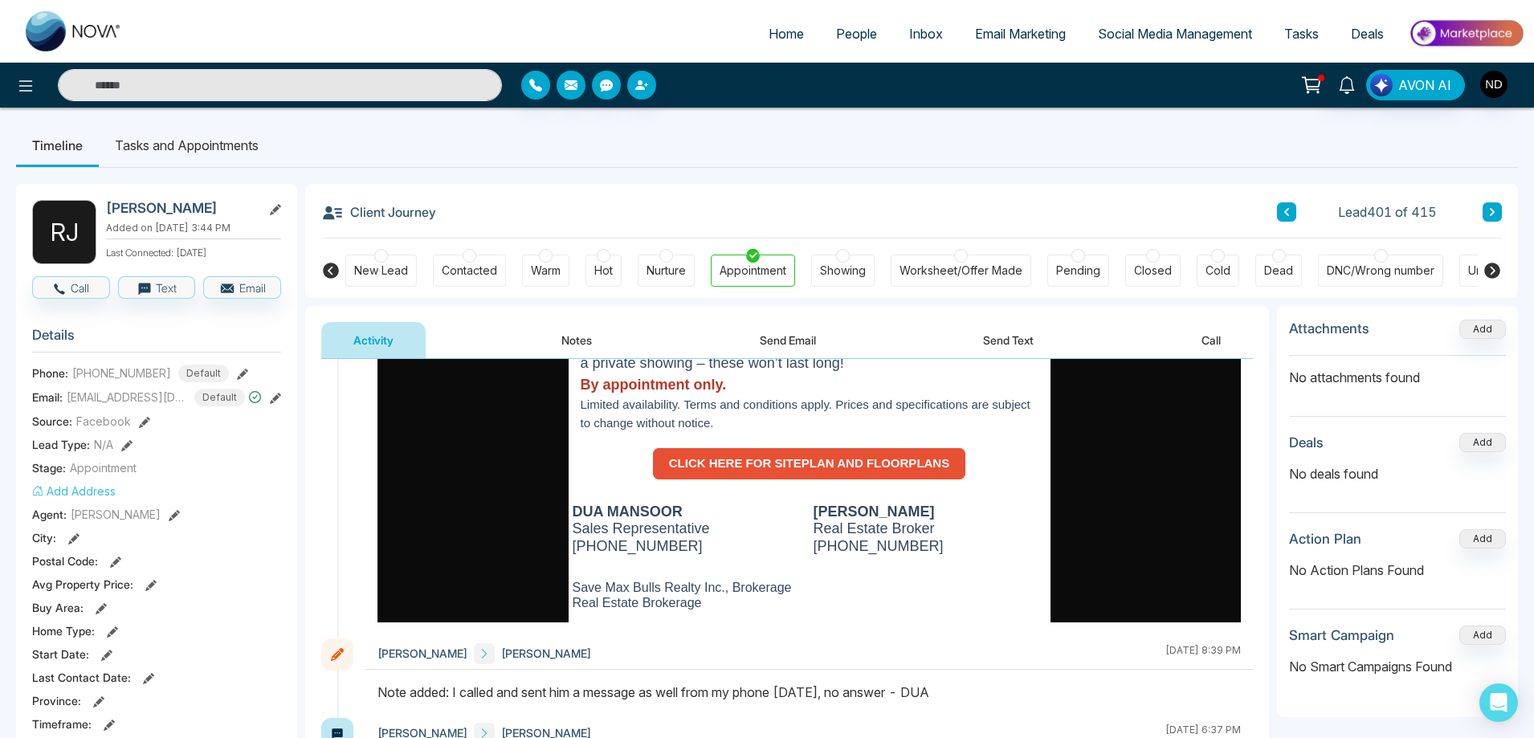
click at [565, 335] on button "Notes" at bounding box center [576, 340] width 95 height 36
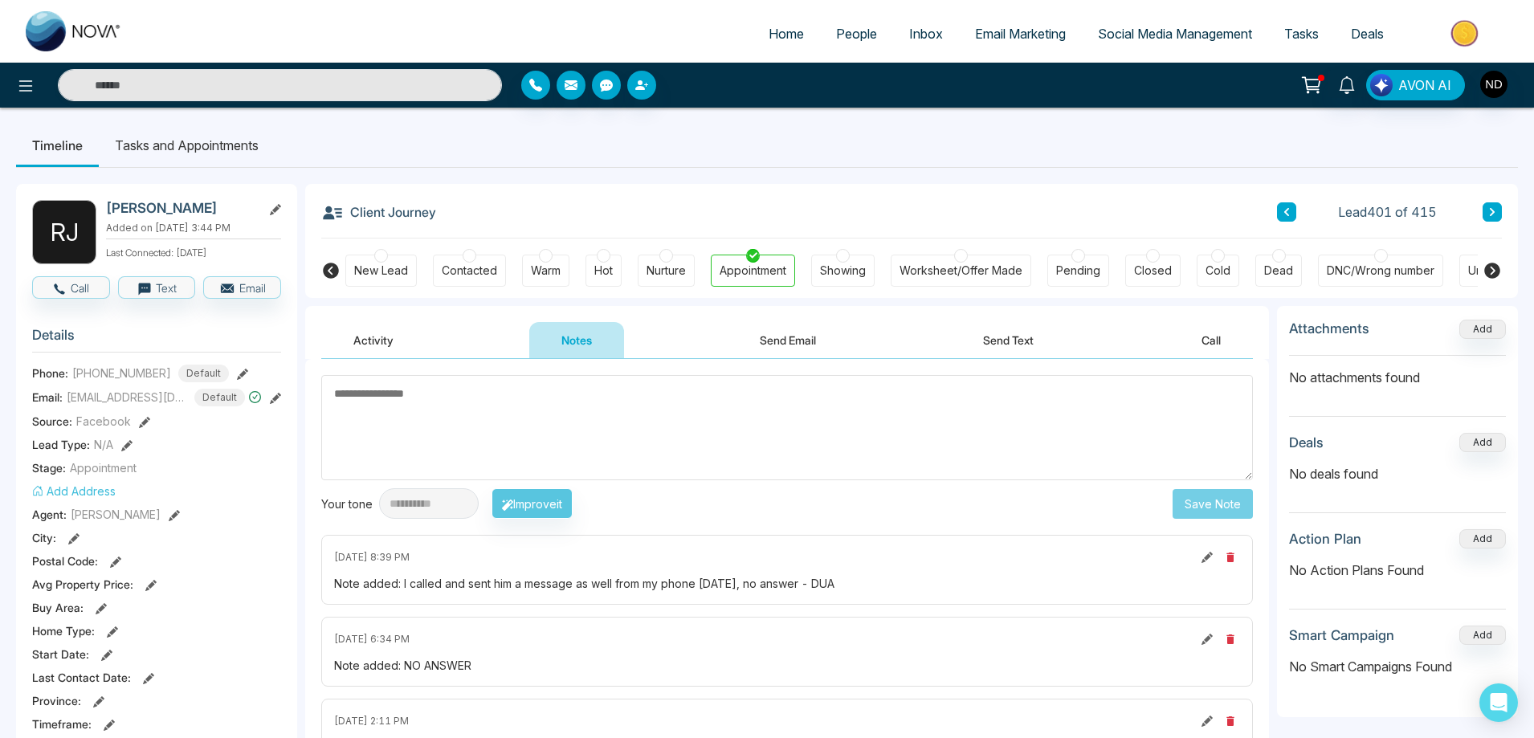
click at [530, 416] on textarea at bounding box center [787, 427] width 932 height 105
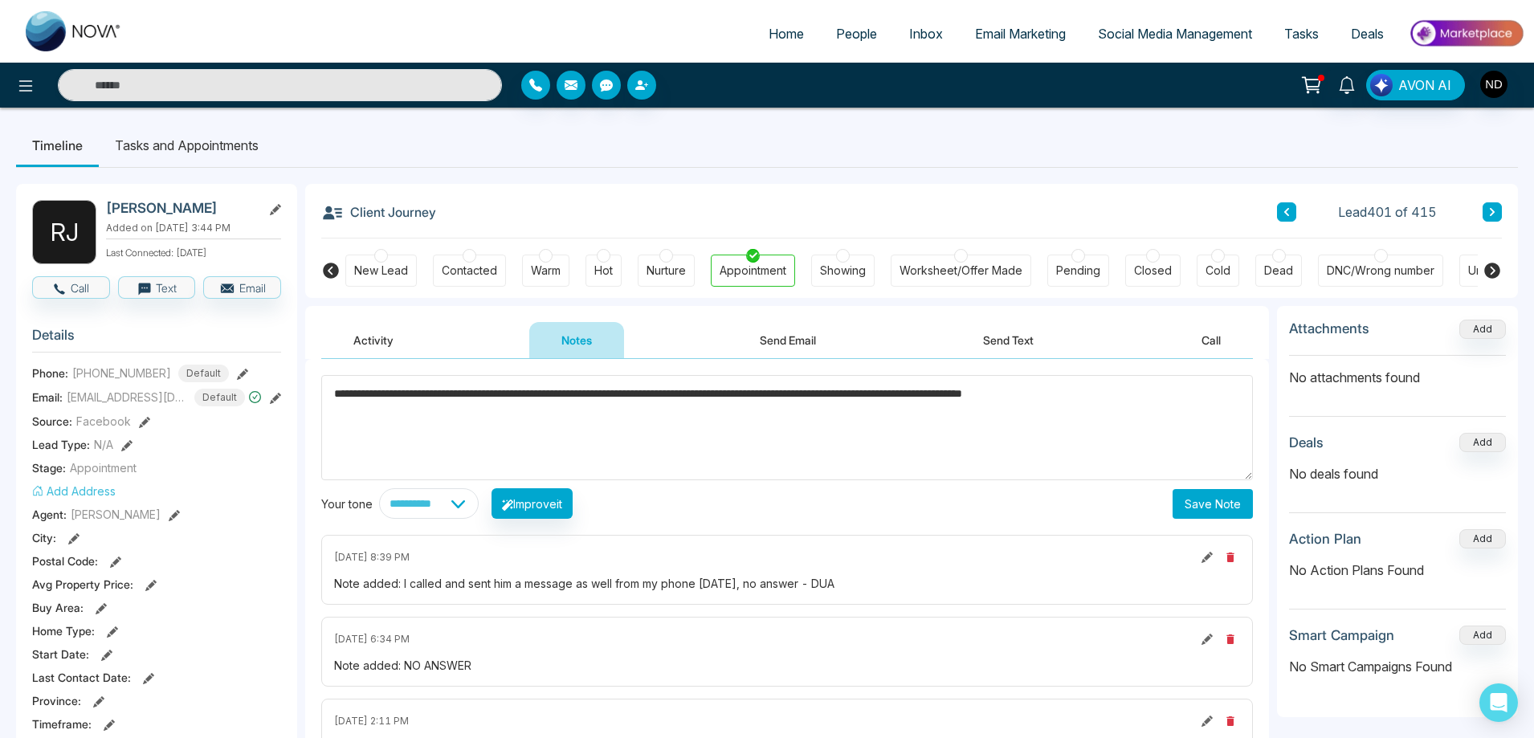
click at [1121, 395] on textarea "**********" at bounding box center [787, 427] width 932 height 105
click at [440, 427] on textarea "**********" at bounding box center [787, 427] width 932 height 105
click at [0, 0] on span "****" at bounding box center [0, 0] width 0 height 0
click at [0, 0] on div "***" at bounding box center [0, 0] width 0 height 0
click at [816, 398] on textarea "**********" at bounding box center [787, 427] width 932 height 105
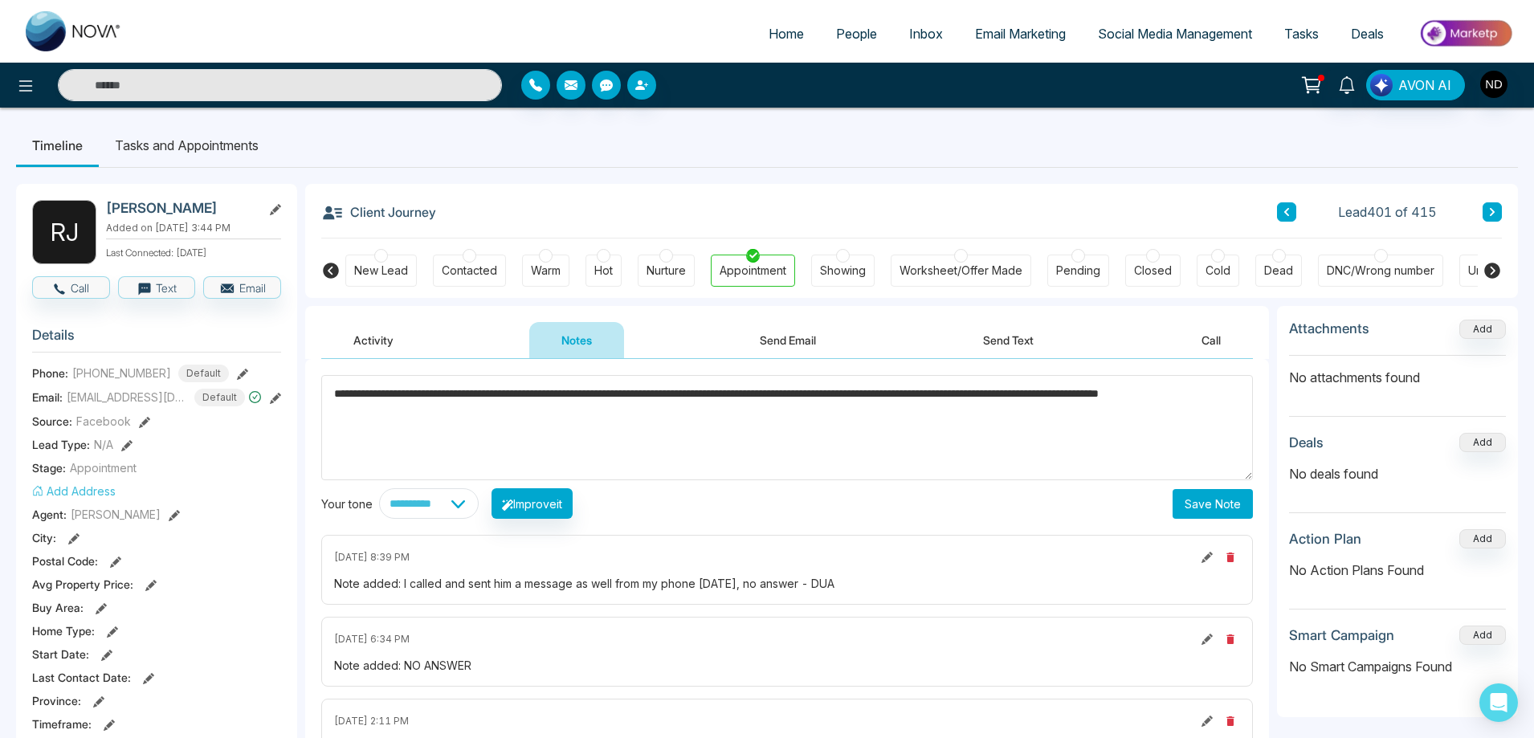
click at [0, 0] on span "*******" at bounding box center [0, 0] width 0 height 0
click at [481, 410] on textarea "**********" at bounding box center [787, 427] width 932 height 105
type textarea "**********"
click at [1213, 514] on button "Save Note" at bounding box center [1213, 504] width 80 height 30
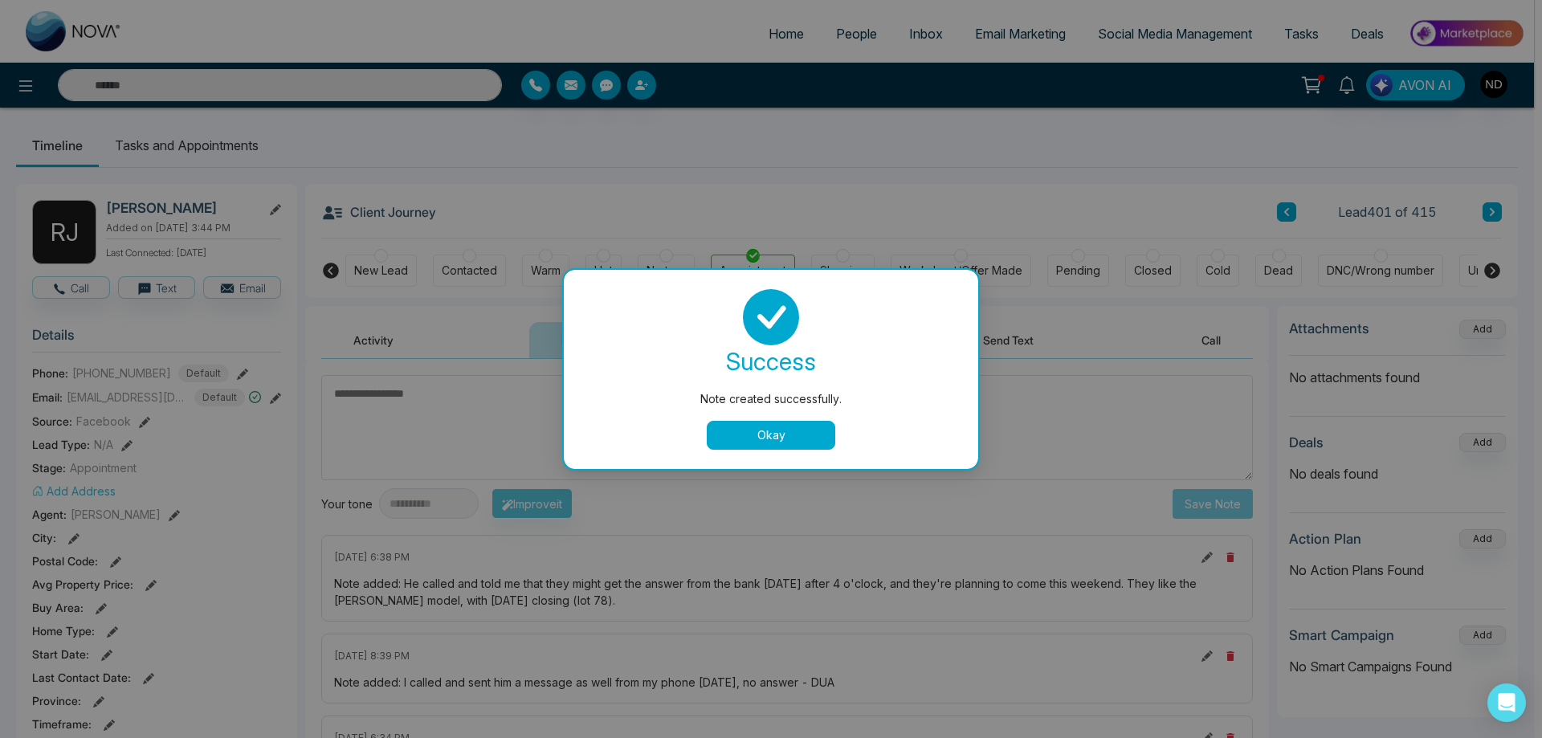
click at [757, 435] on button "Okay" at bounding box center [771, 435] width 129 height 29
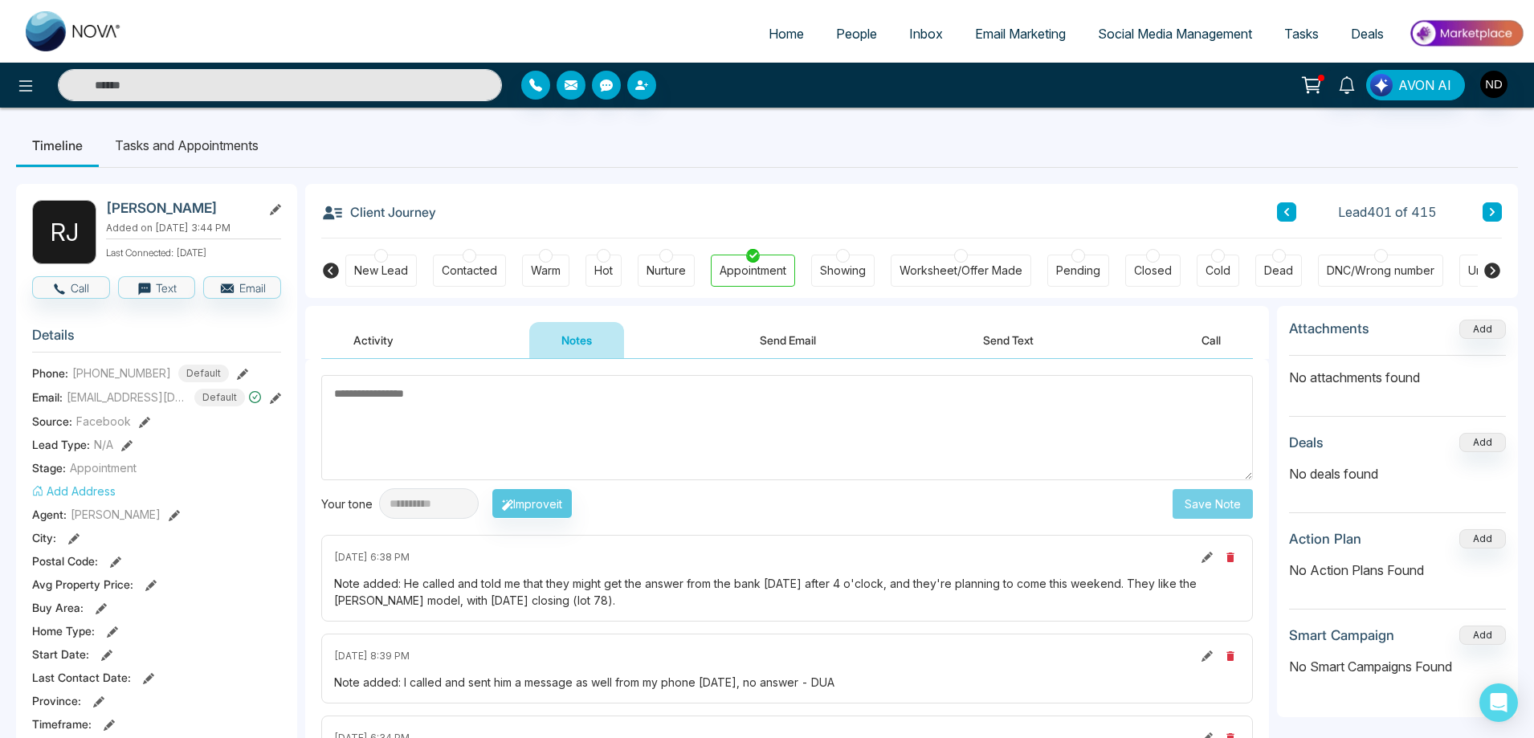
click at [365, 333] on button "Activity" at bounding box center [373, 340] width 104 height 36
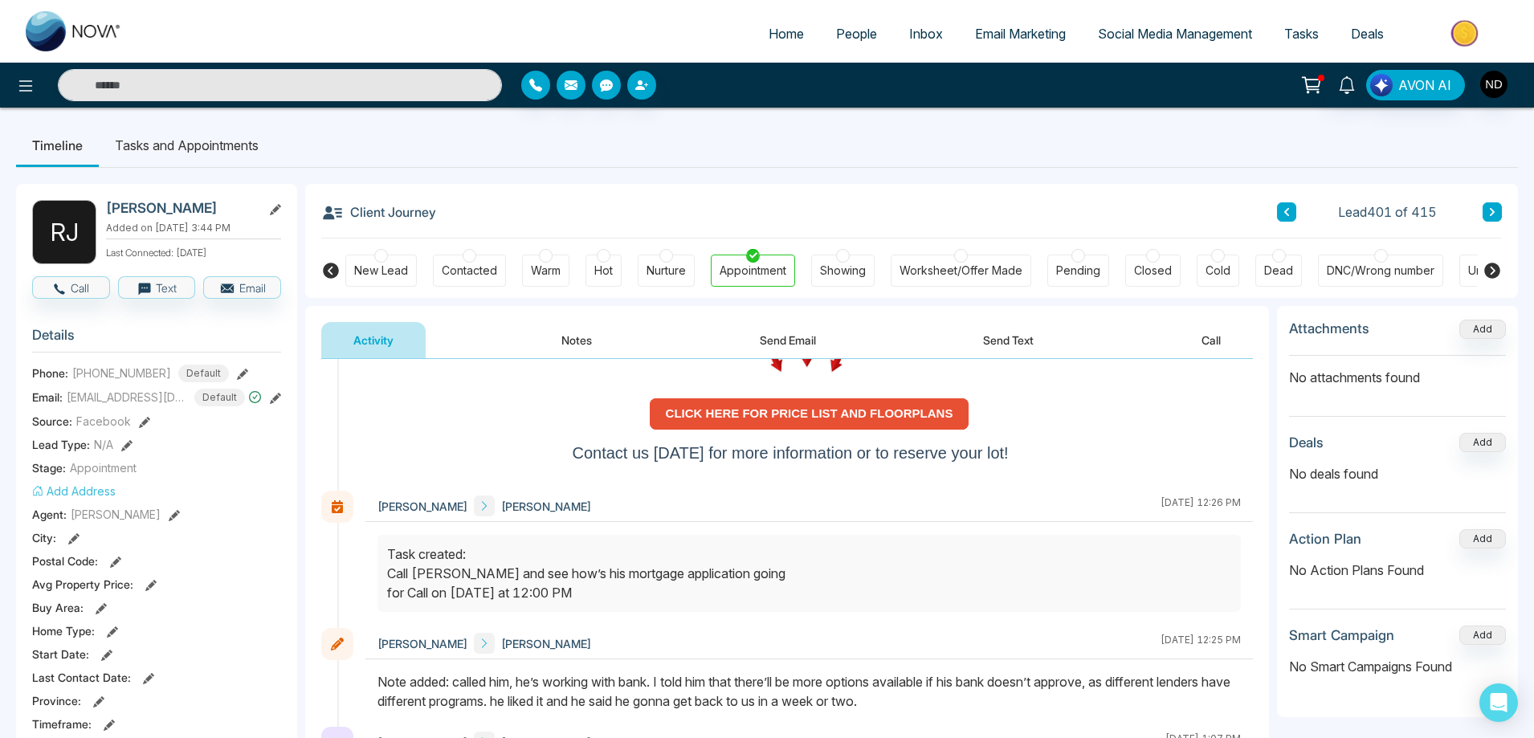
scroll to position [3936, 0]
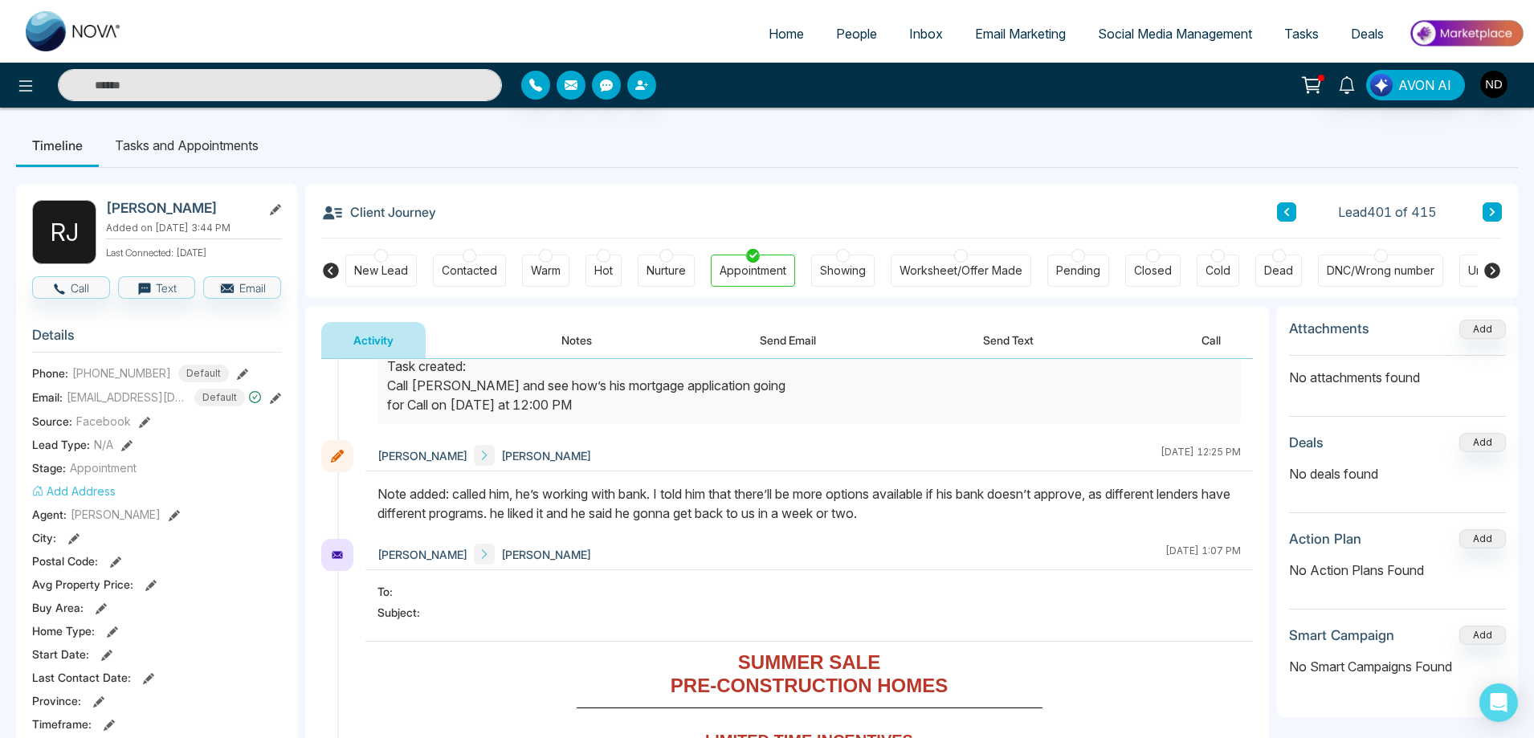
click at [297, 79] on input "text" at bounding box center [280, 85] width 444 height 32
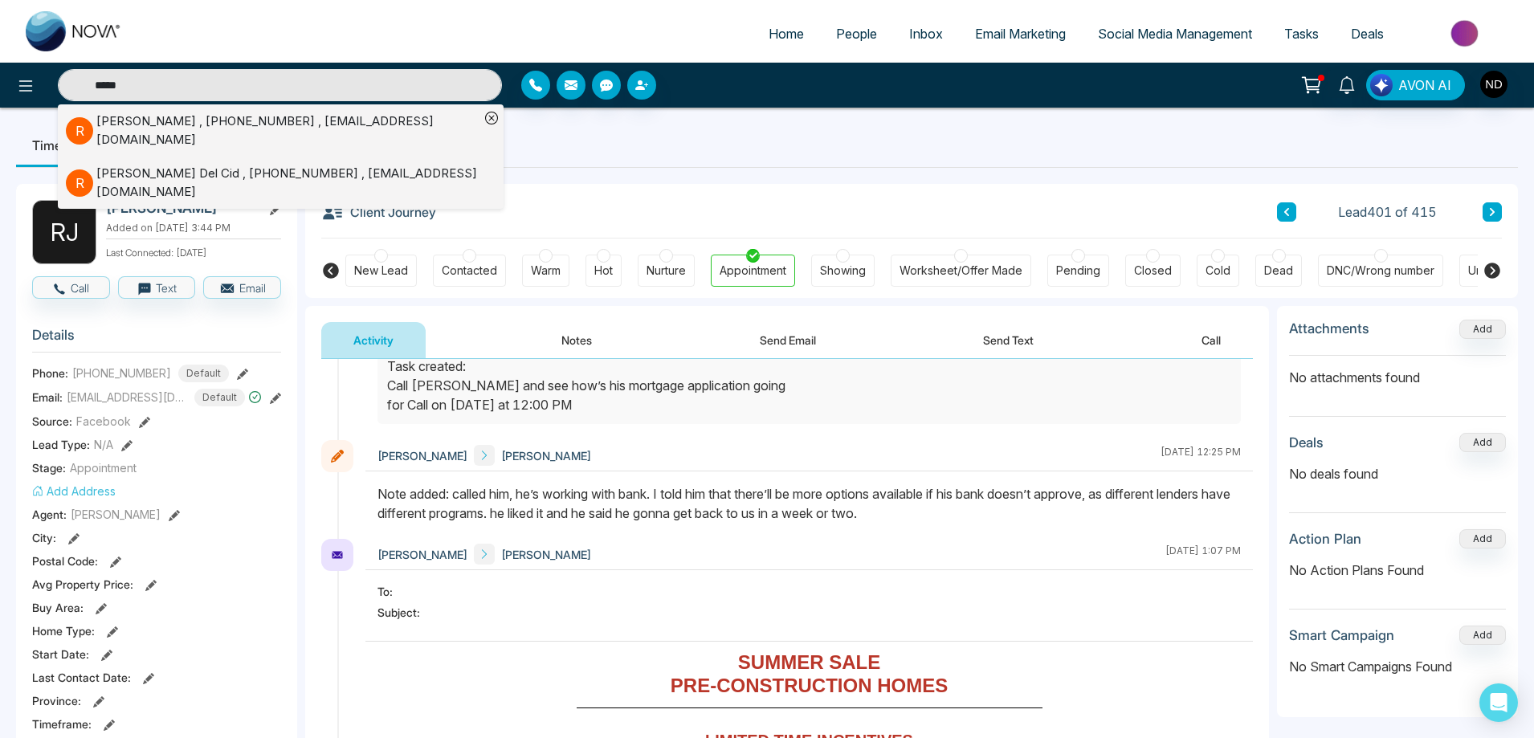
type input "*****"
click at [313, 125] on div "Roger Moore , +12368672311 , moorespeed007@yahoo.com" at bounding box center [287, 130] width 383 height 36
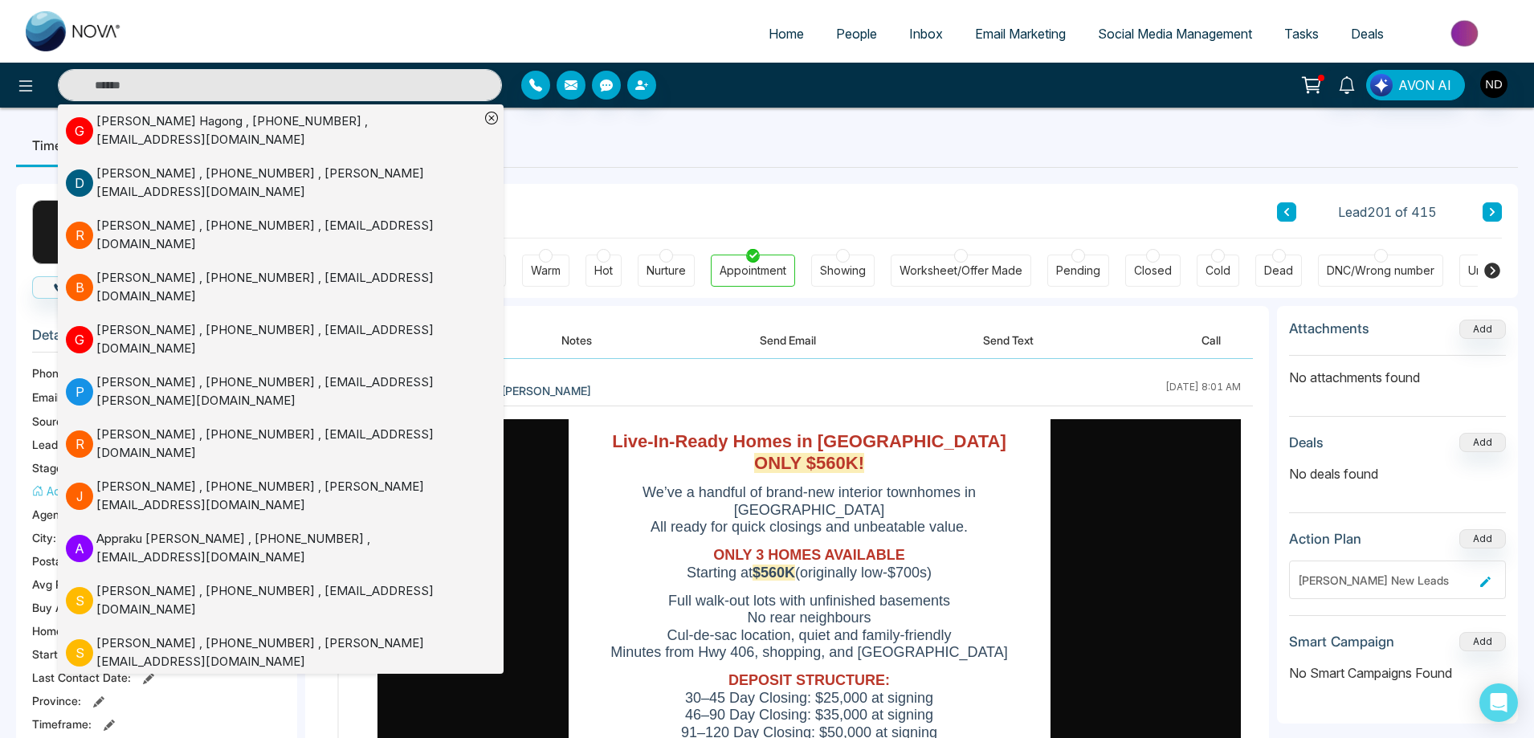
click at [937, 195] on div "Client Journey Lead 201 of 415" at bounding box center [911, 211] width 1181 height 55
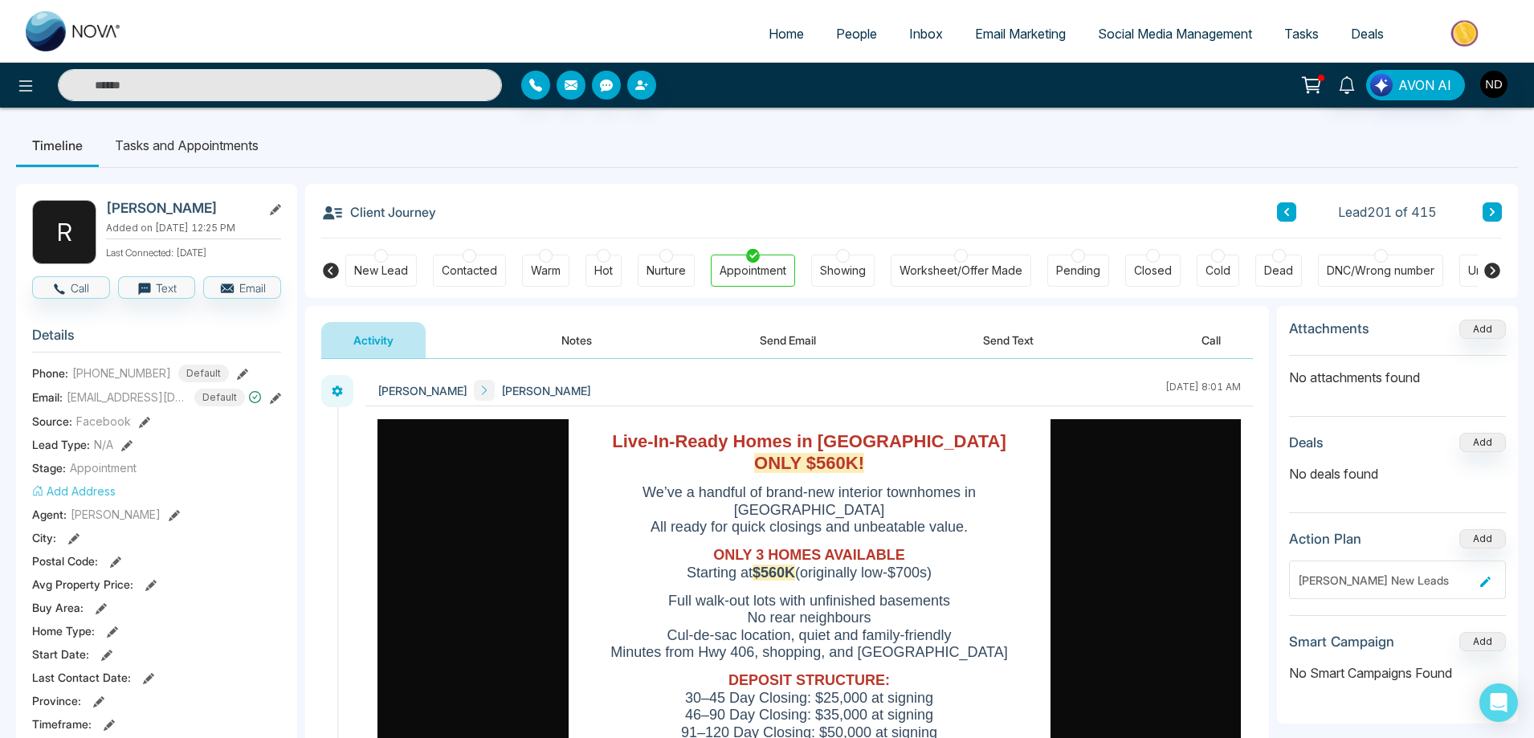
click at [395, 344] on button "Activity" at bounding box center [373, 340] width 104 height 36
click at [371, 345] on button "Activity" at bounding box center [373, 340] width 104 height 36
click at [806, 335] on button "Send Email" at bounding box center [788, 340] width 120 height 36
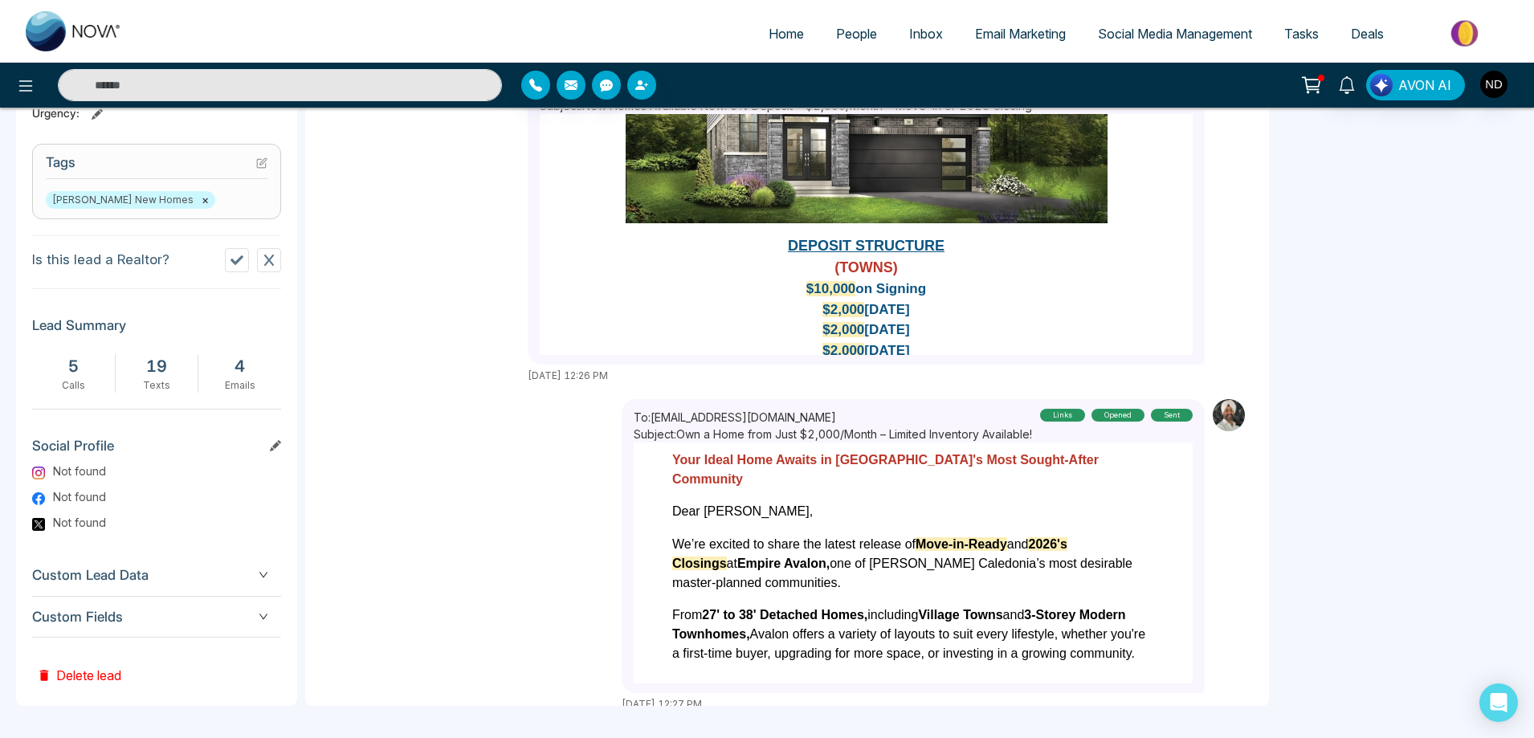
scroll to position [964, 0]
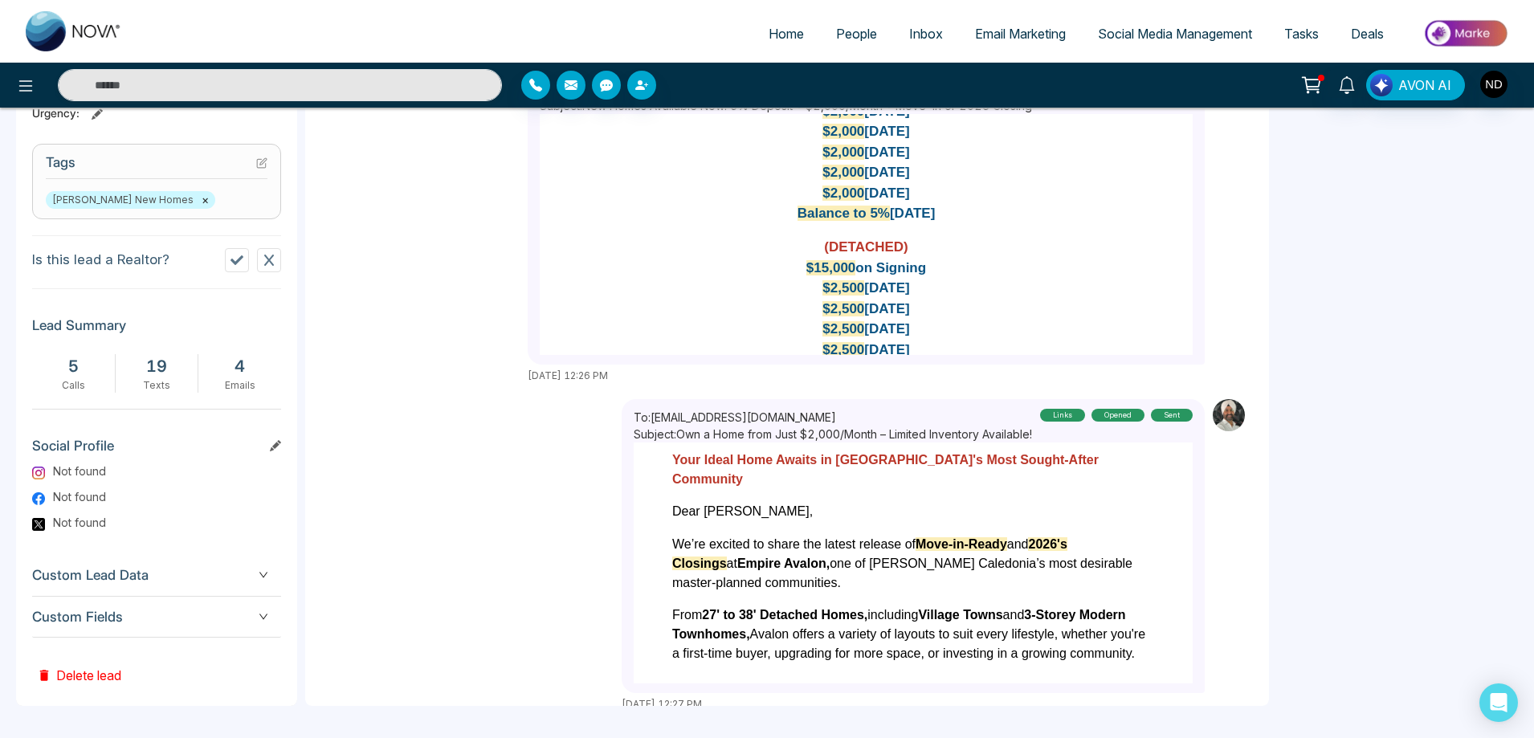
click at [321, 327] on div "To: moorespeed007@yahoo.com Subject: New Homes Available Now! 5% Deposit • $2,0…" at bounding box center [787, 227] width 932 height 312
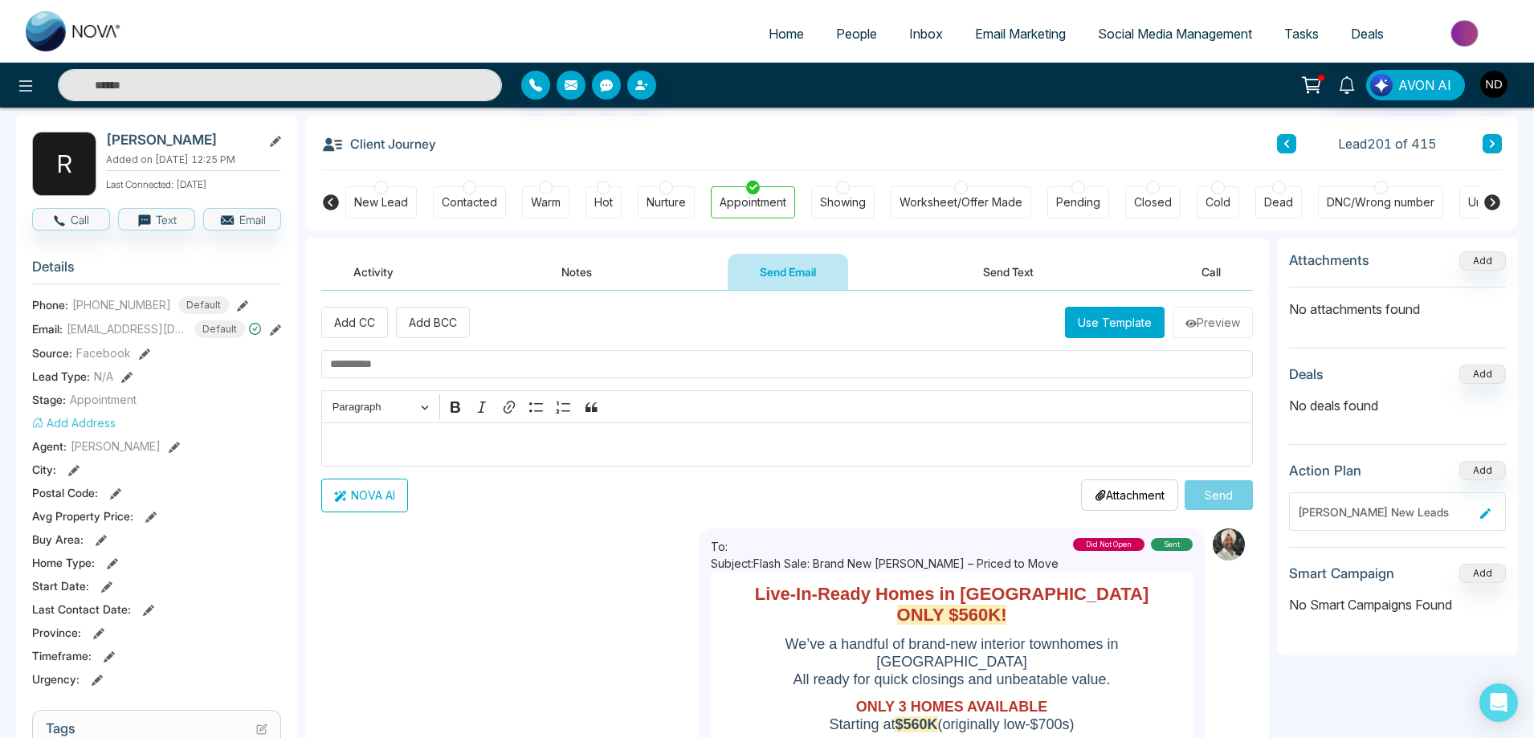
scroll to position [0, 0]
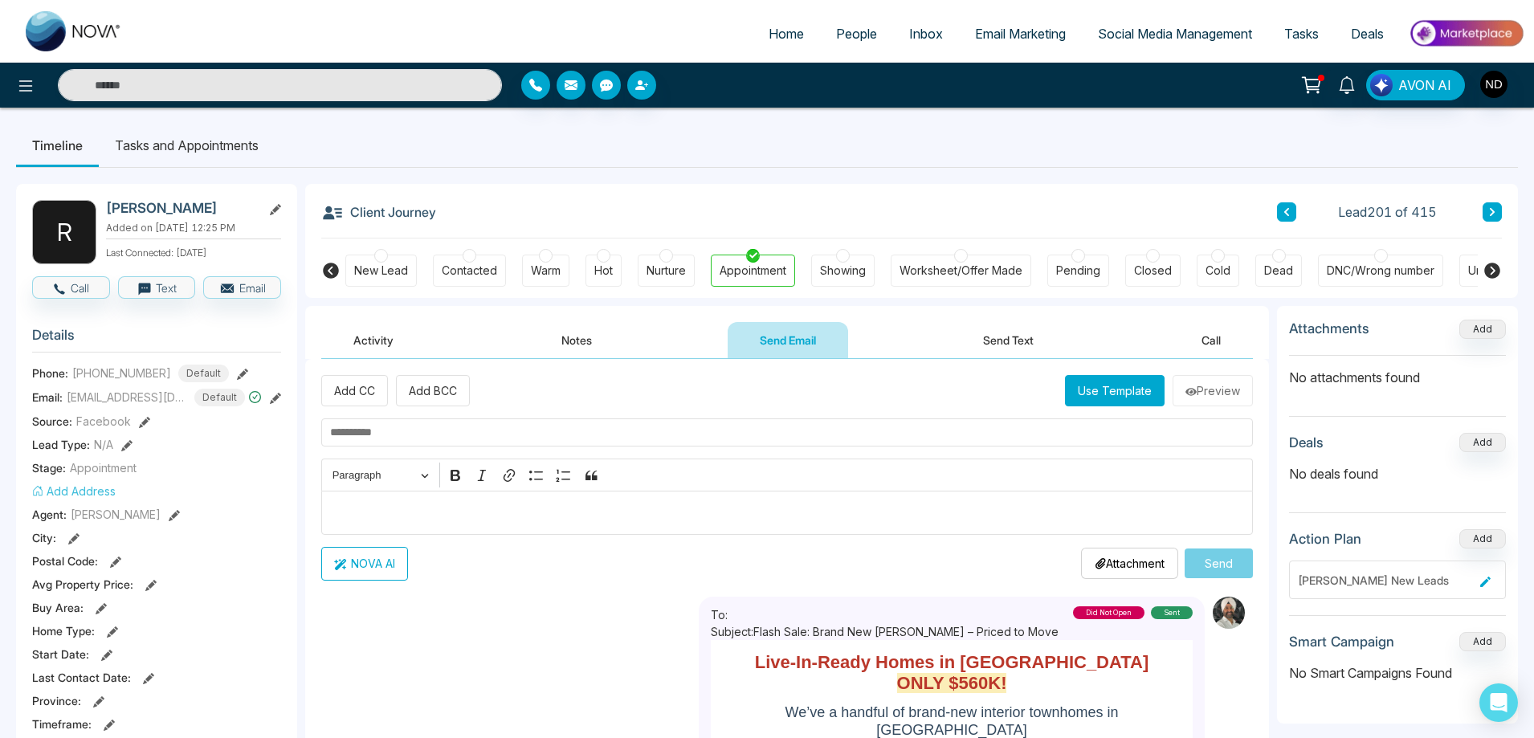
click at [1002, 349] on button "Send Text" at bounding box center [1008, 340] width 115 height 36
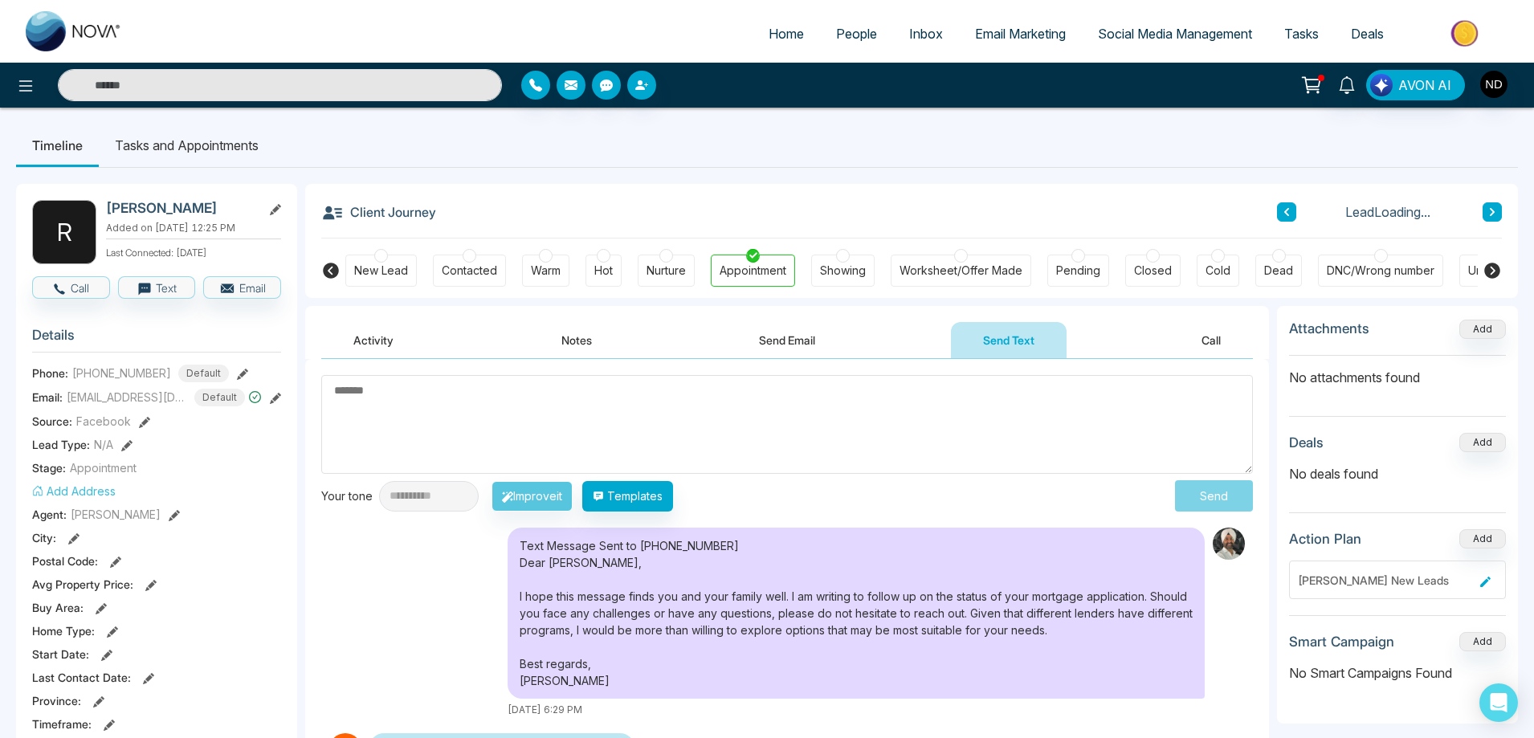
click at [717, 408] on textarea at bounding box center [787, 424] width 932 height 99
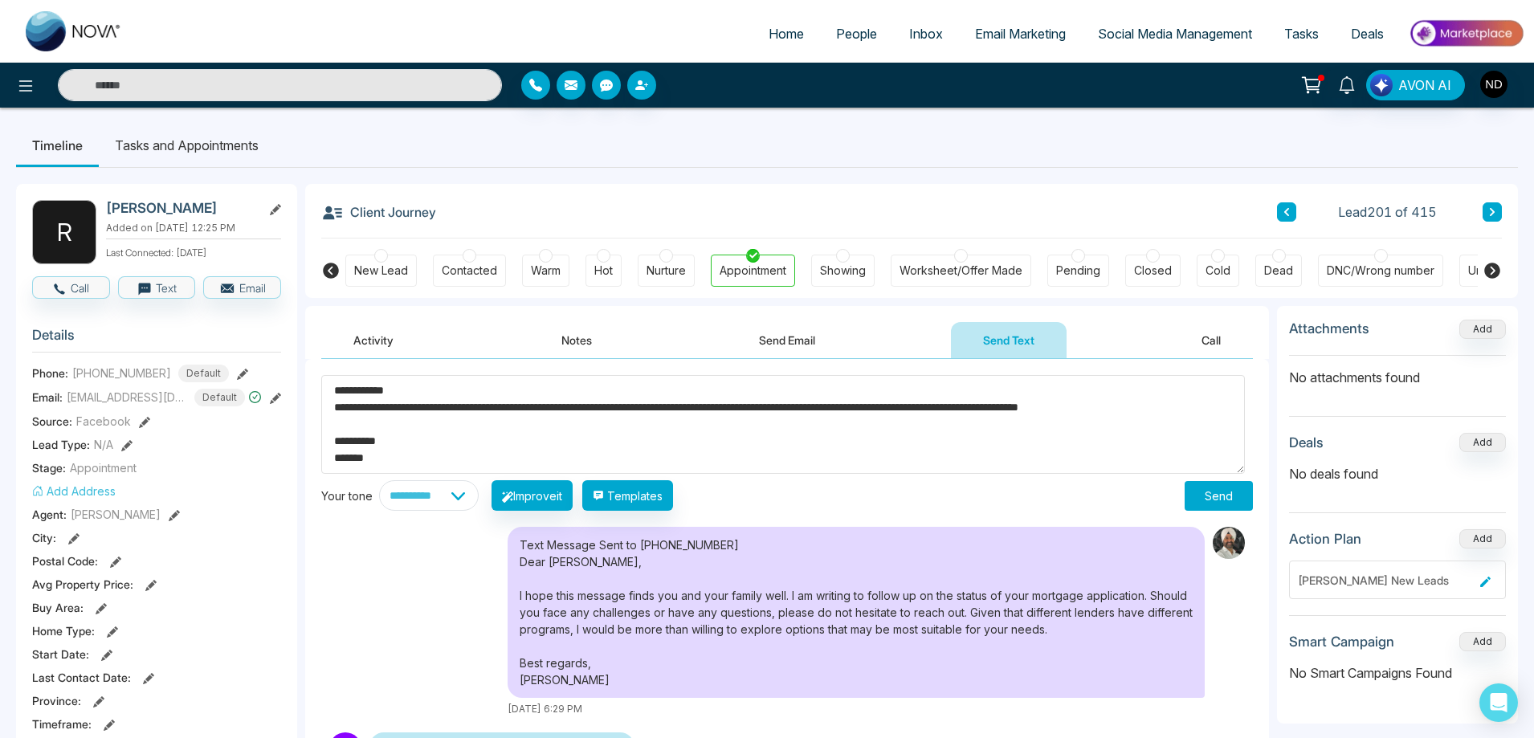
click at [394, 429] on textarea "**********" at bounding box center [783, 424] width 924 height 99
type textarea "**********"
click at [1216, 497] on button "Send" at bounding box center [1219, 496] width 68 height 30
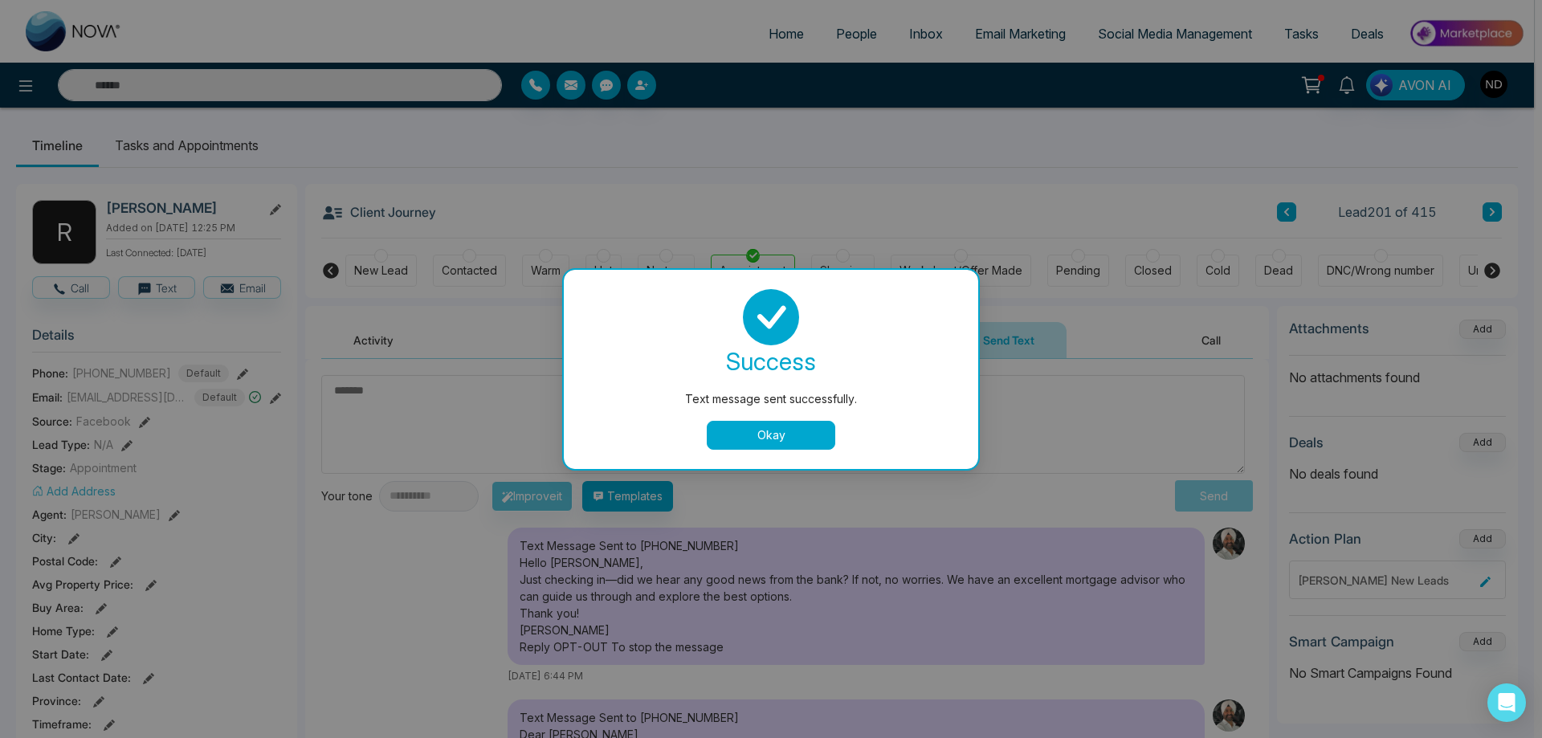
click at [809, 437] on button "Okay" at bounding box center [771, 435] width 129 height 29
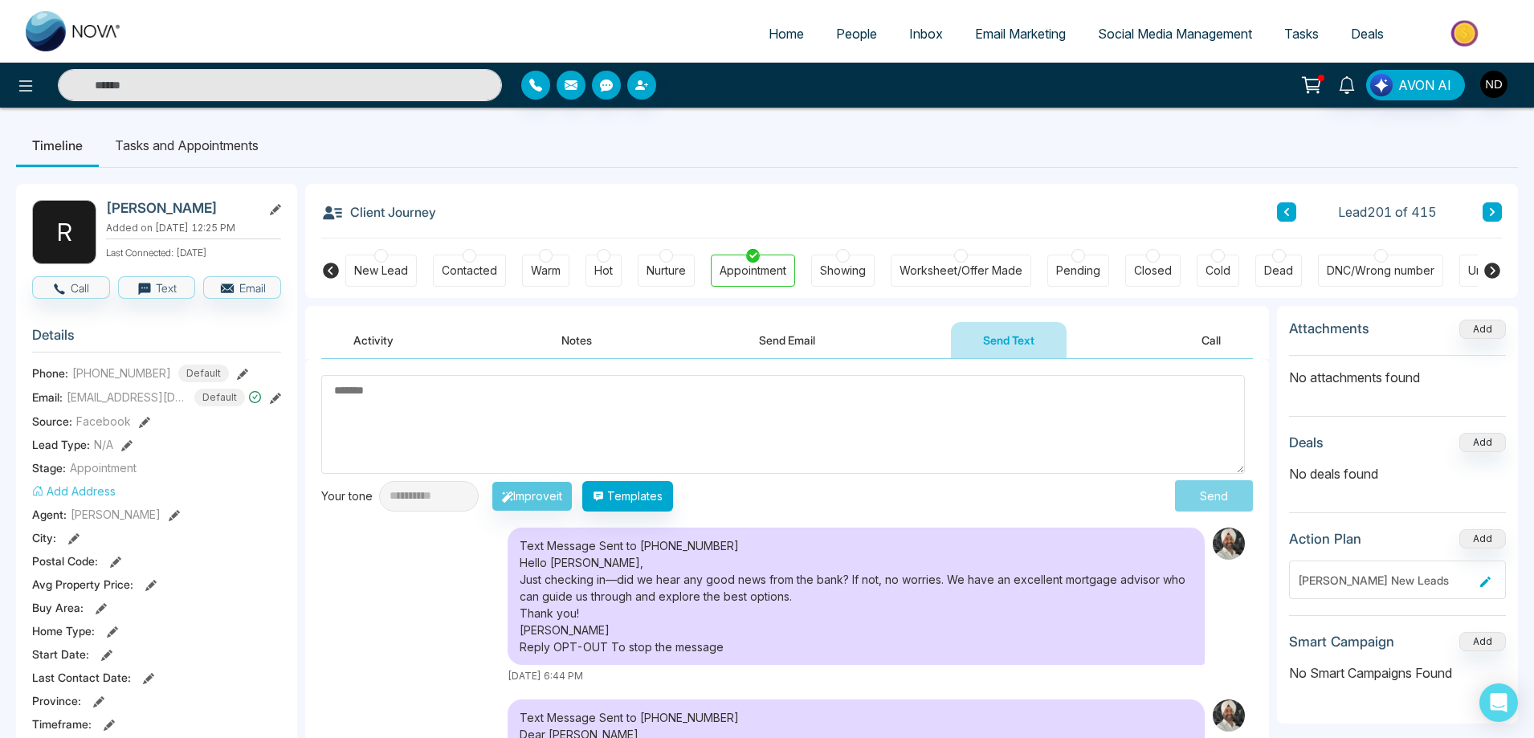
click at [349, 586] on div "Text Message Sent to +12368672311 Hello Roger, Just checking in—did we hear any…" at bounding box center [787, 606] width 932 height 156
click at [911, 186] on div "Client Journey Lead 201 of 415" at bounding box center [911, 211] width 1181 height 55
click at [848, 31] on span "People" at bounding box center [856, 34] width 41 height 16
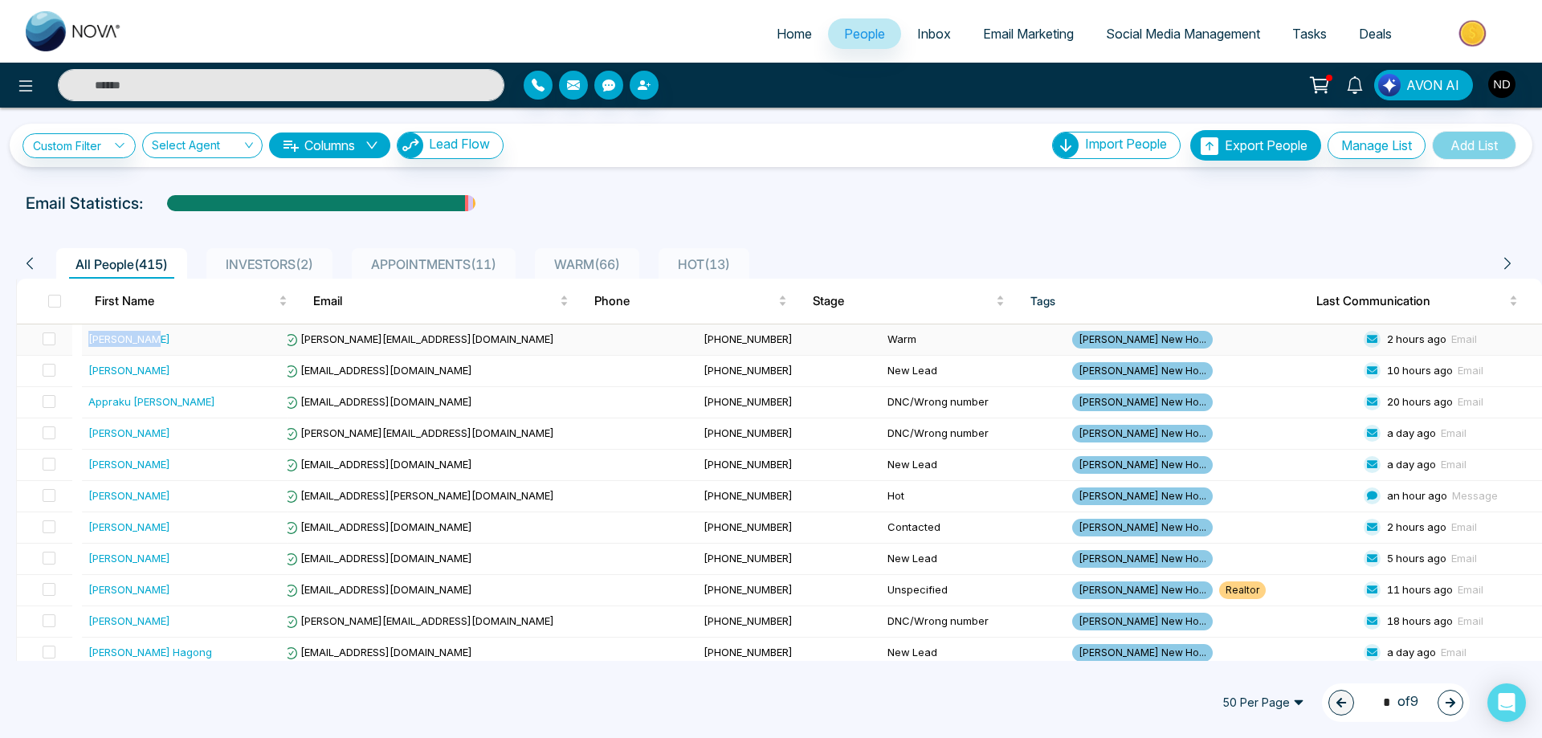
drag, startPoint x: 174, startPoint y: 337, endPoint x: 89, endPoint y: 338, distance: 84.3
click at [89, 338] on div "Shifa Jamal" at bounding box center [184, 339] width 193 height 16
click at [609, 260] on span "WARM ( 66 )" at bounding box center [587, 264] width 79 height 16
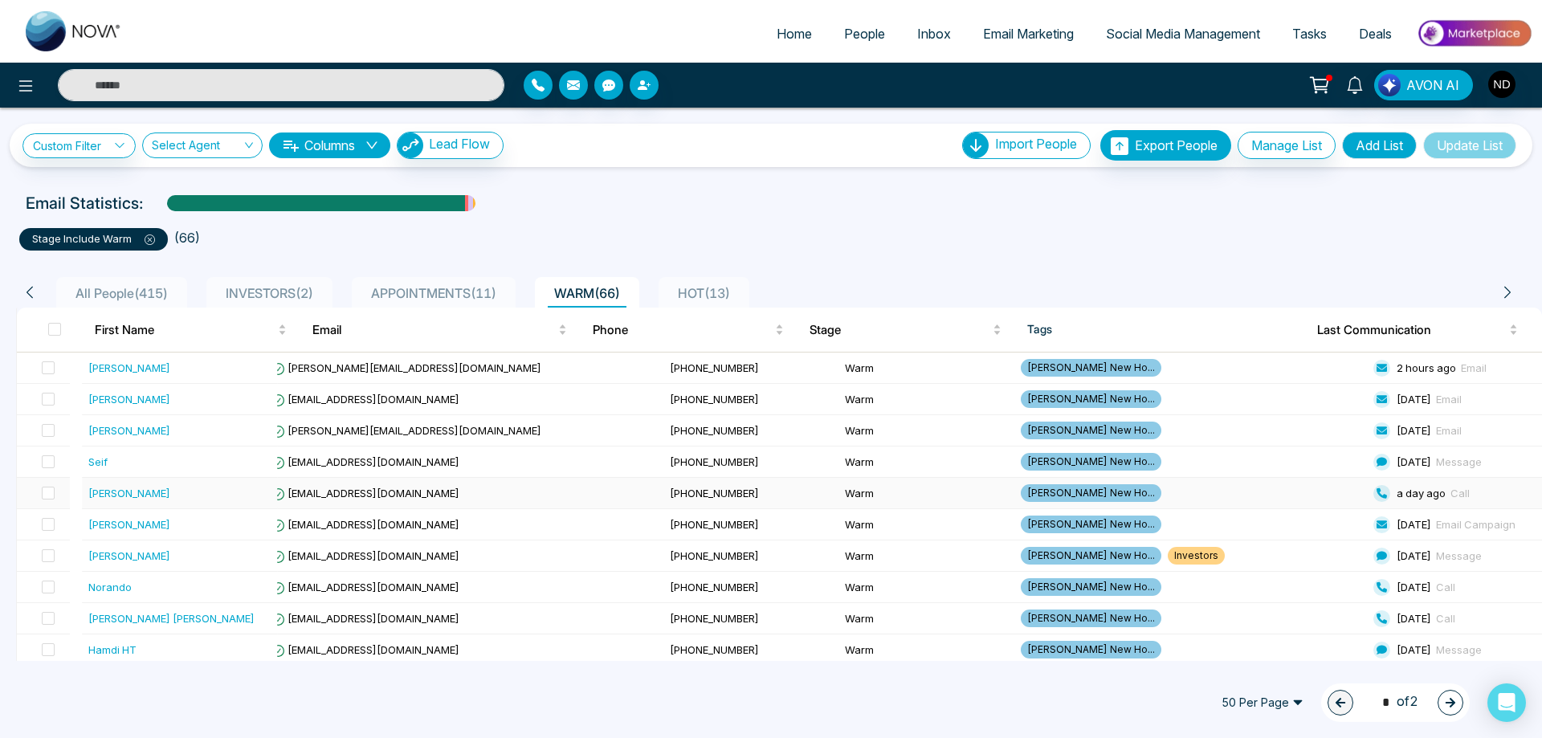
click at [132, 498] on div "Mukul Mulla" at bounding box center [129, 493] width 82 height 16
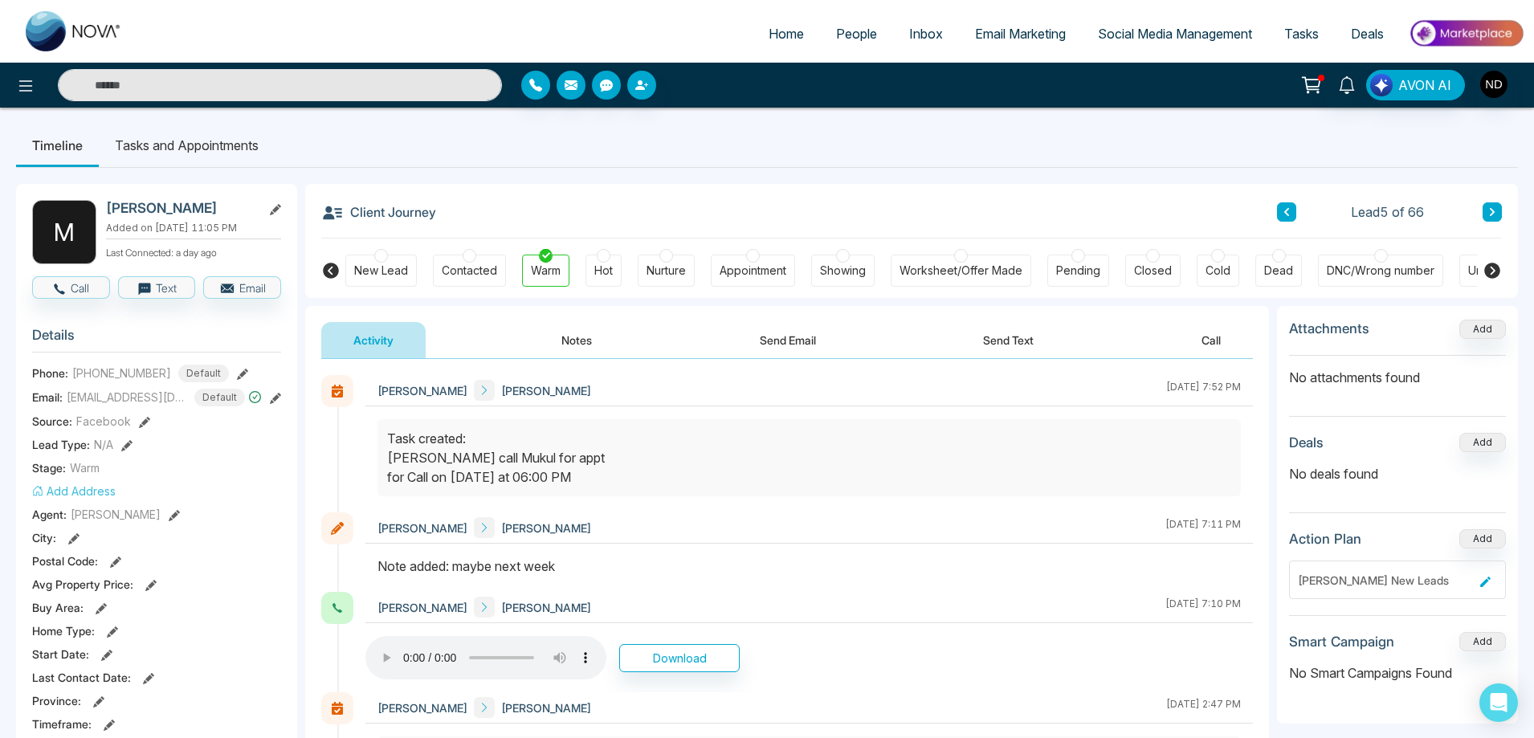
click at [1486, 211] on button at bounding box center [1492, 211] width 19 height 19
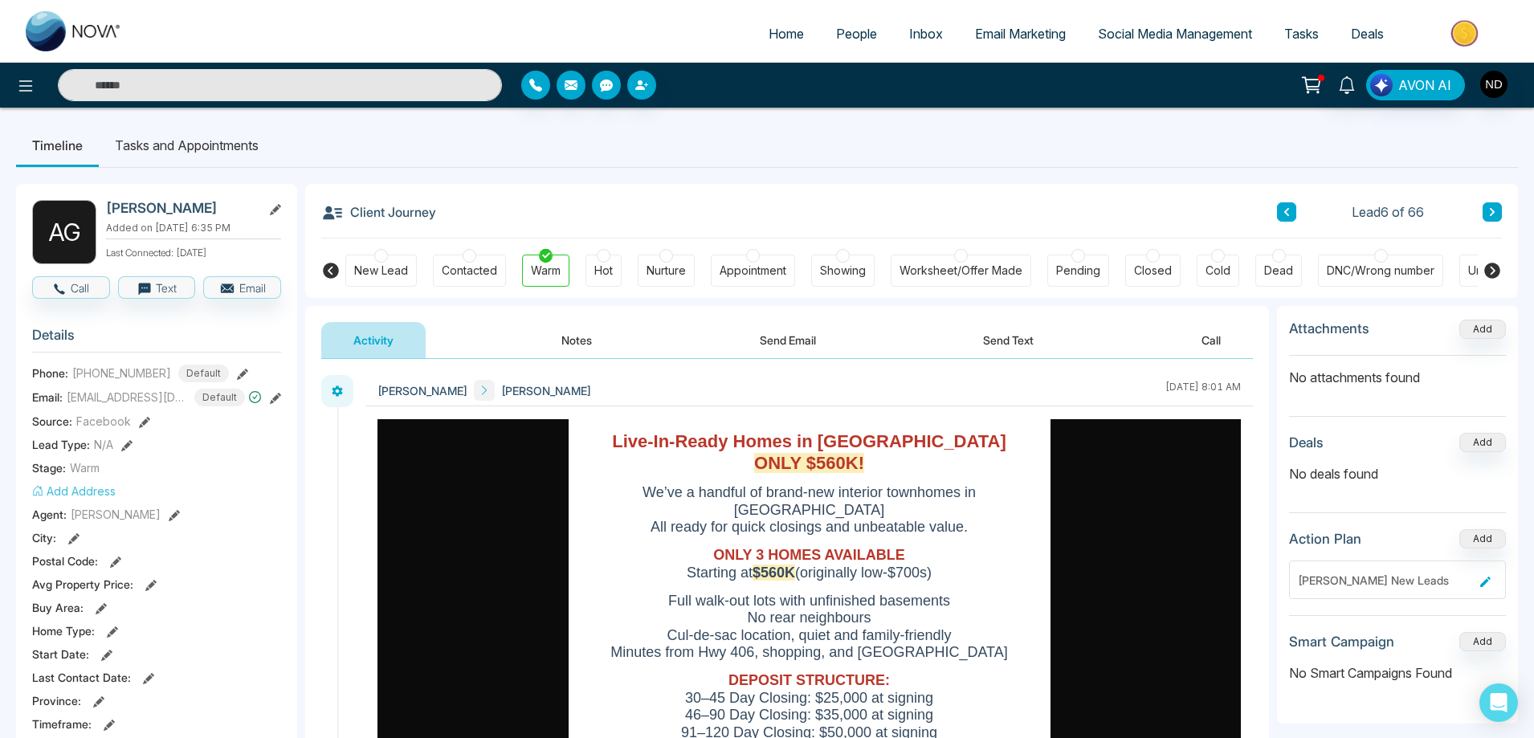
click at [1486, 211] on button at bounding box center [1492, 211] width 19 height 19
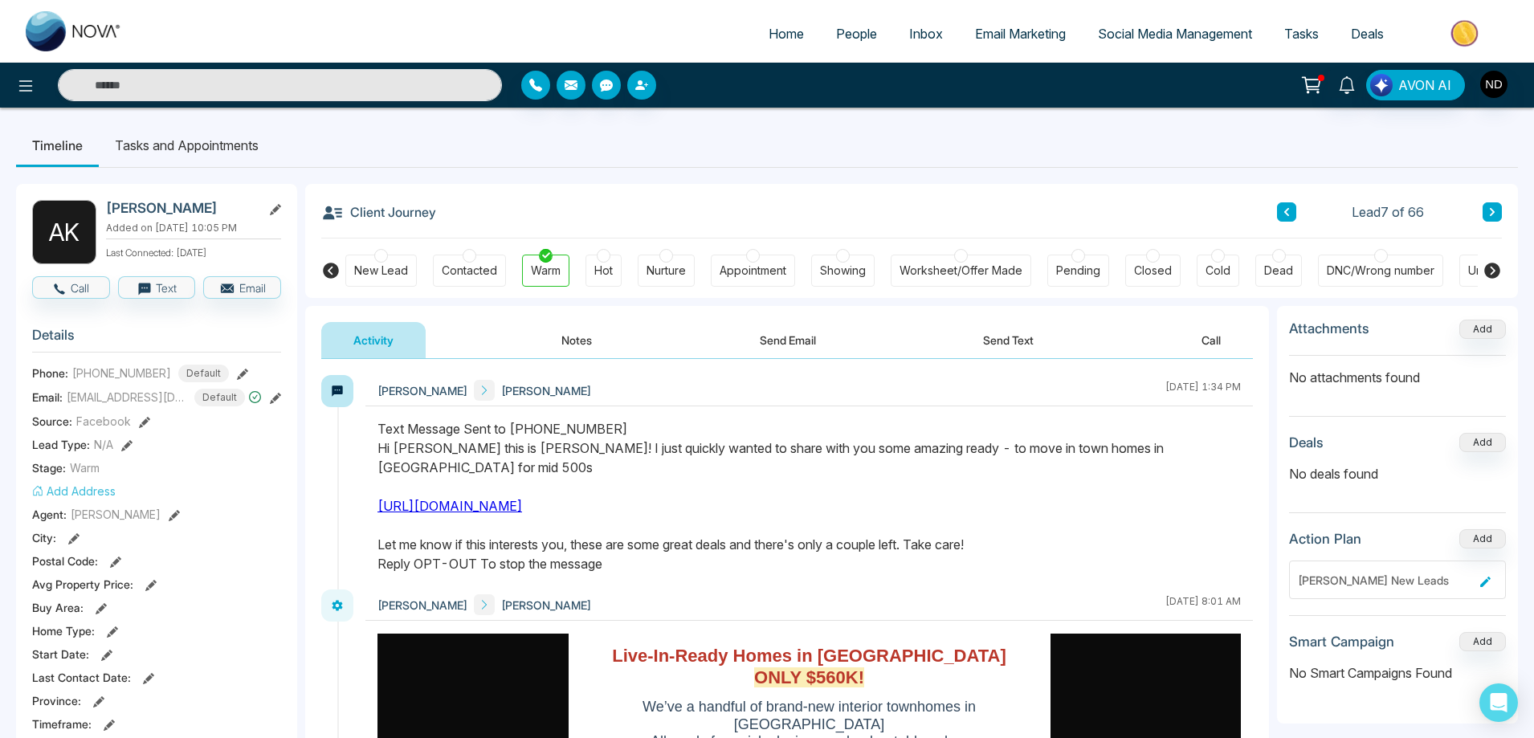
click at [1486, 211] on button at bounding box center [1492, 211] width 19 height 19
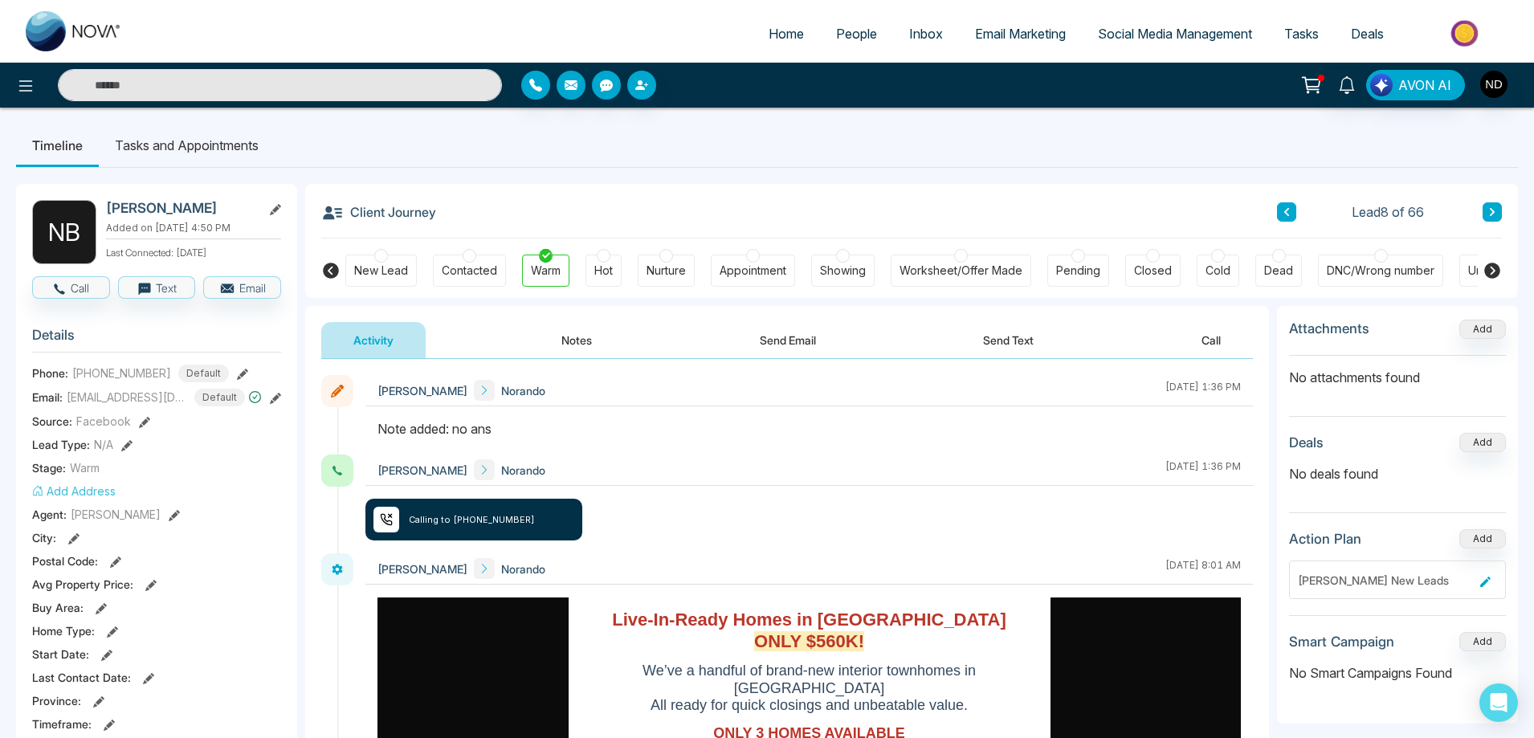
click at [1486, 211] on button at bounding box center [1492, 211] width 19 height 19
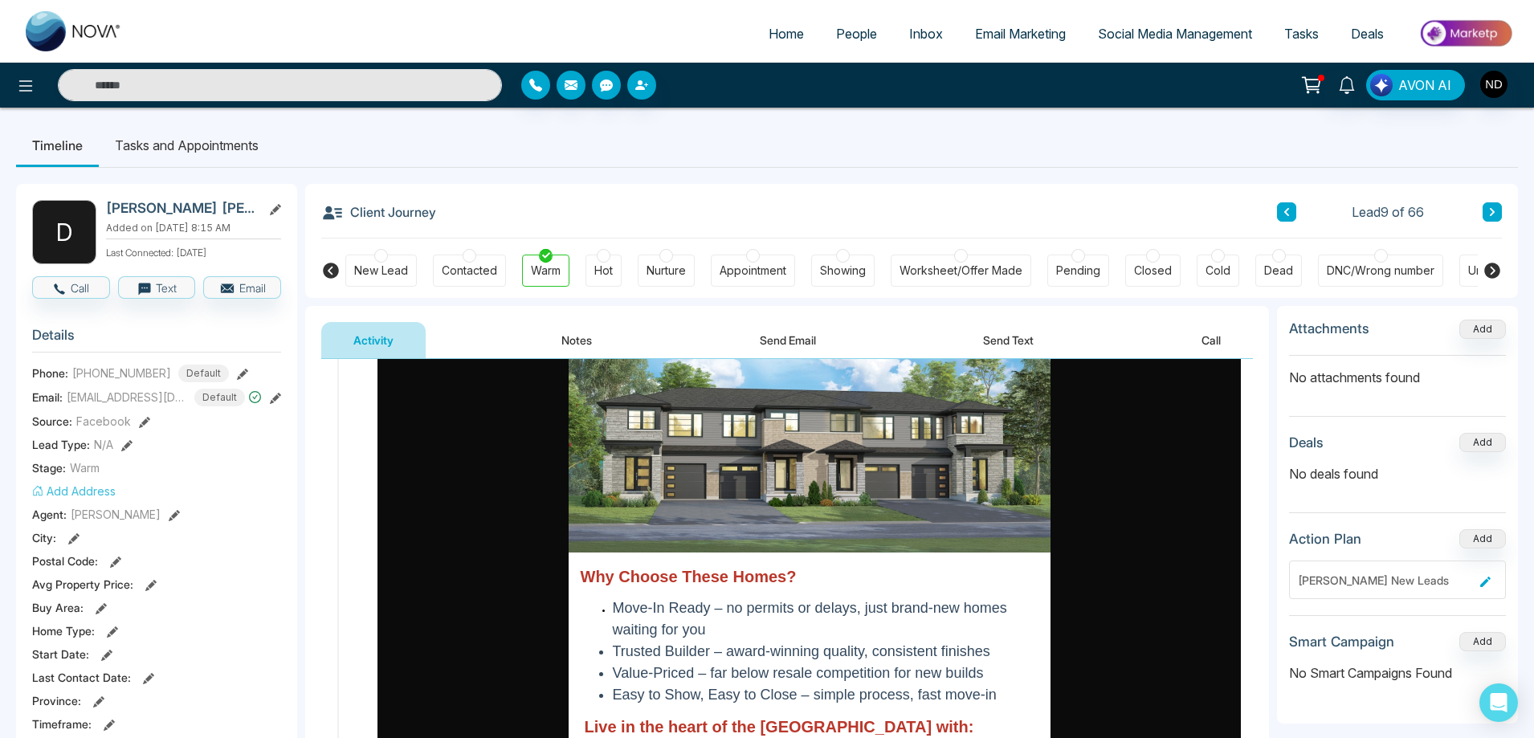
scroll to position [964, 0]
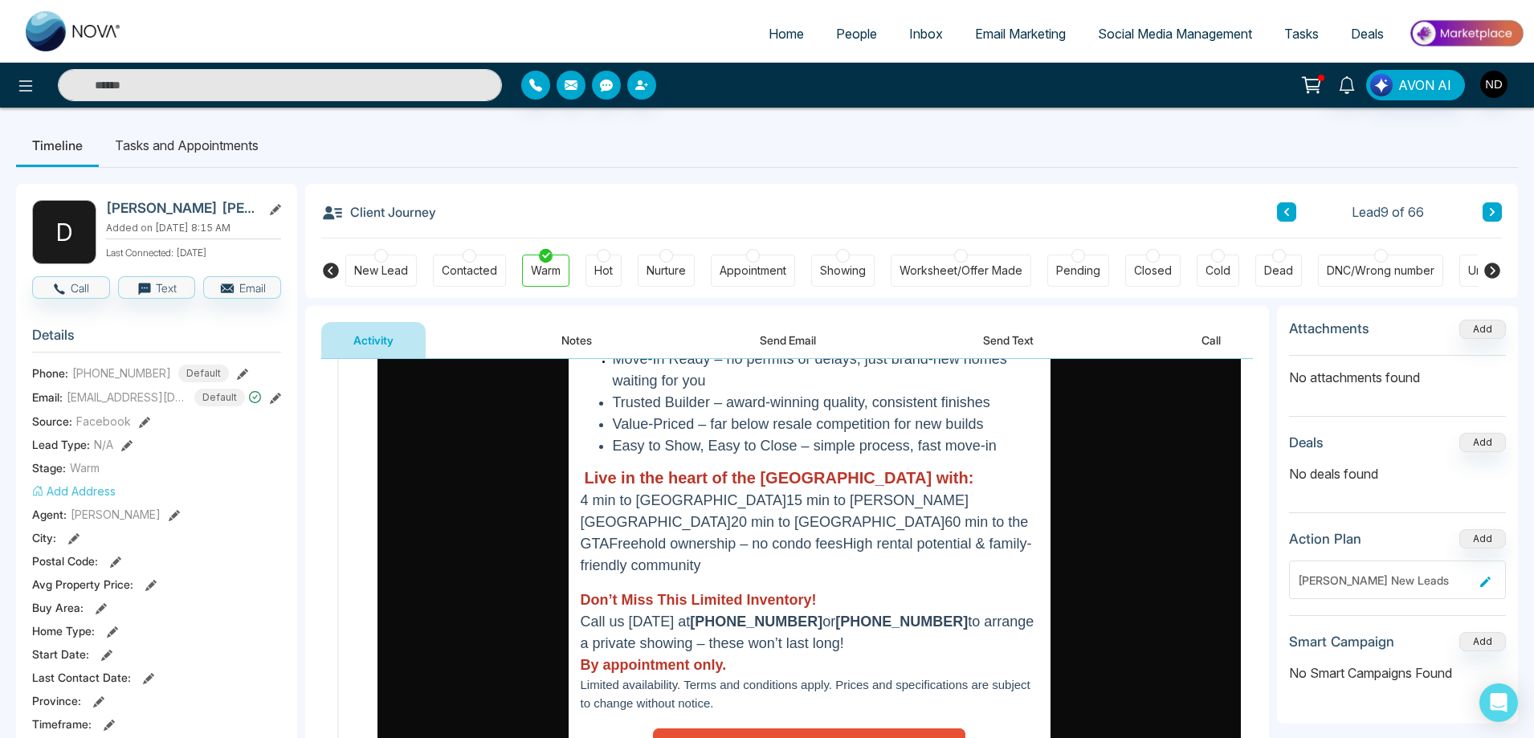
click at [578, 337] on button "Notes" at bounding box center [576, 340] width 95 height 36
